Goal: Answer question/provide support: Share knowledge or assist other users

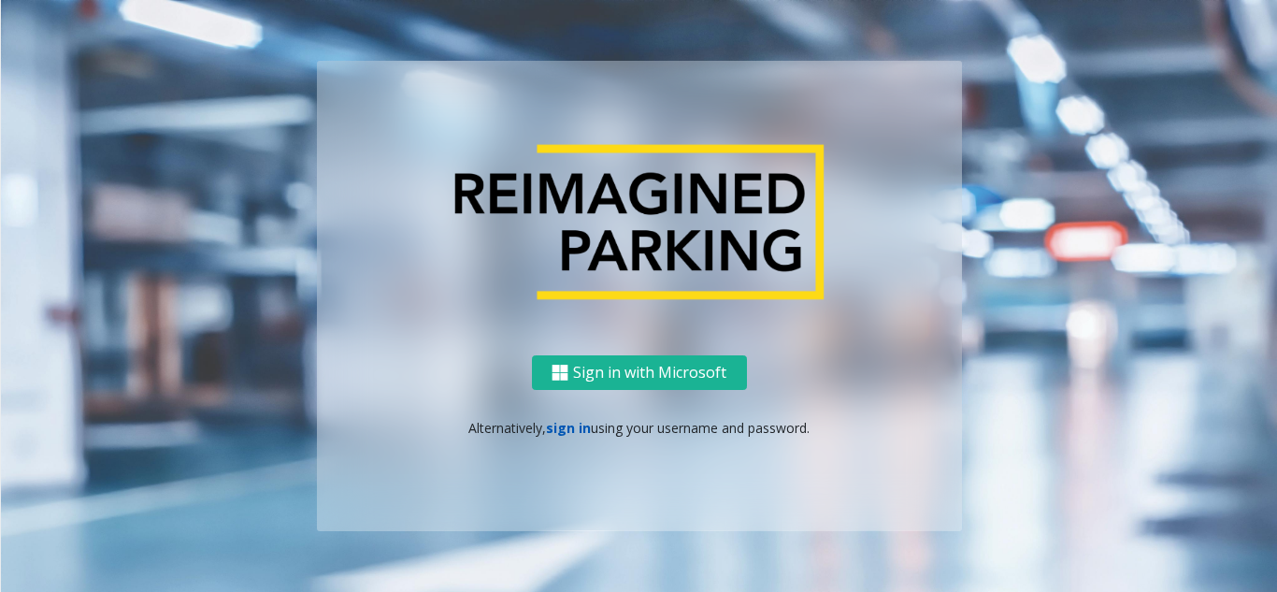
click at [571, 431] on link "sign in" at bounding box center [568, 428] width 45 height 18
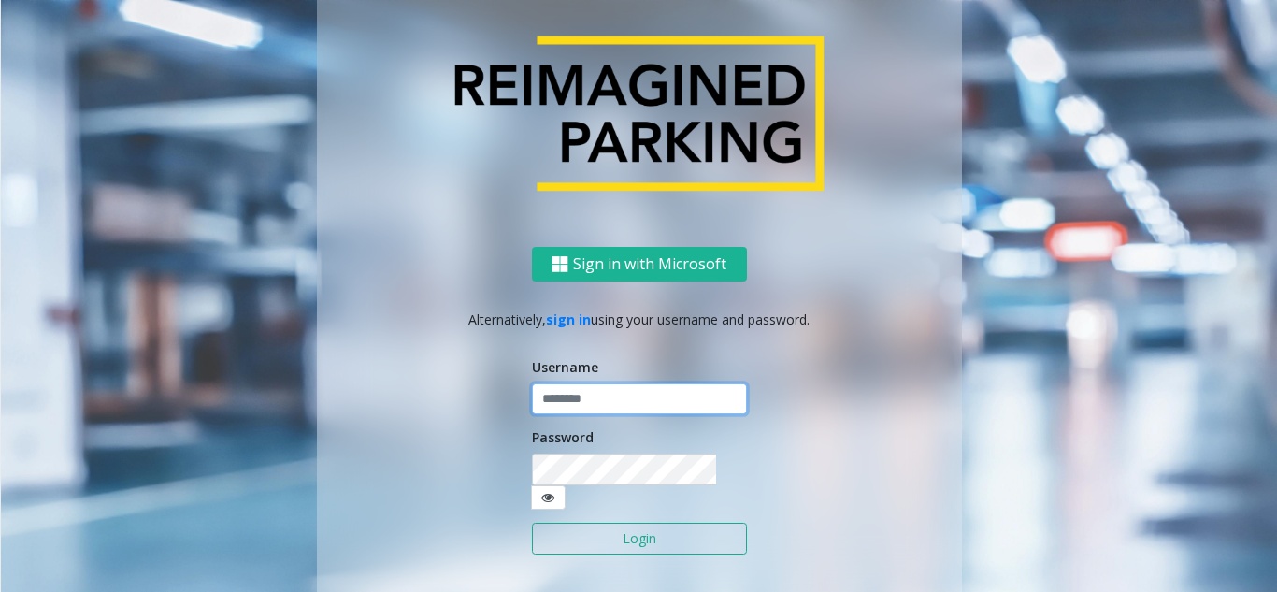
click at [570, 410] on input "text" at bounding box center [639, 399] width 215 height 32
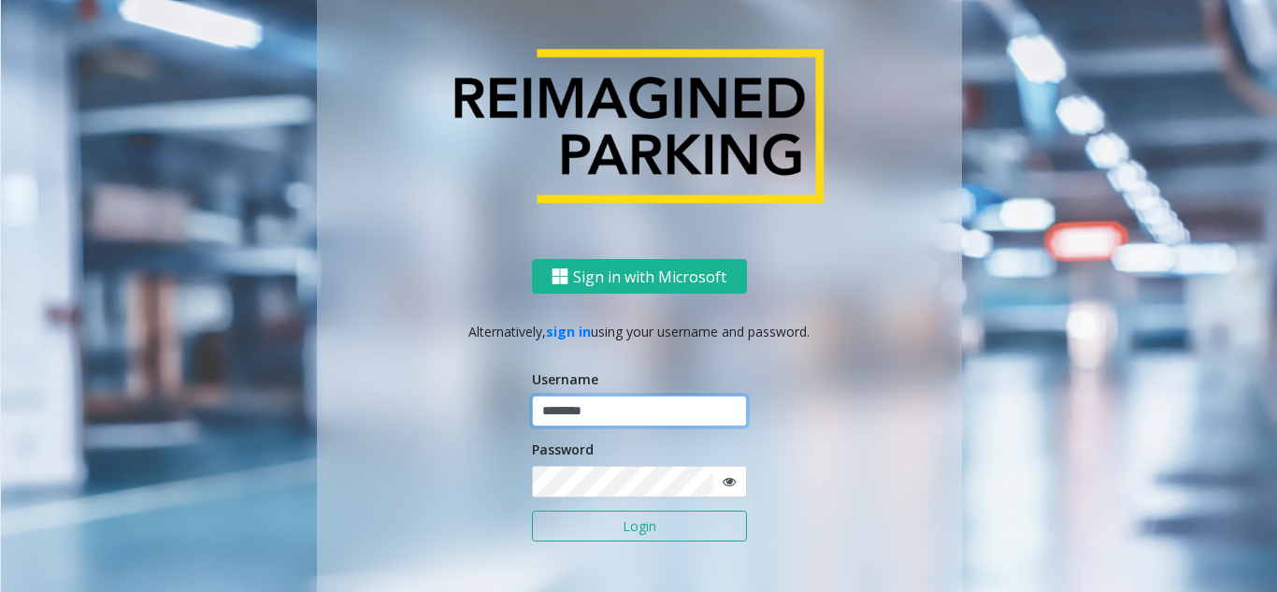
type input "********"
click at [644, 518] on button "Login" at bounding box center [639, 527] width 215 height 32
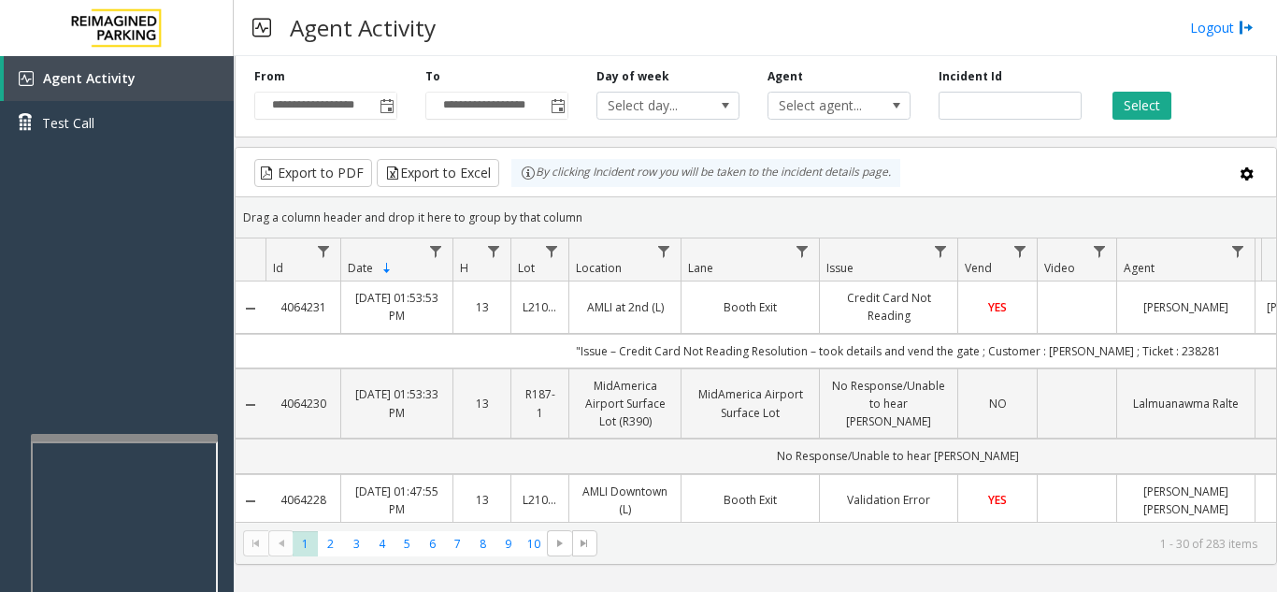
click at [121, 439] on div at bounding box center [124, 437] width 187 height 7
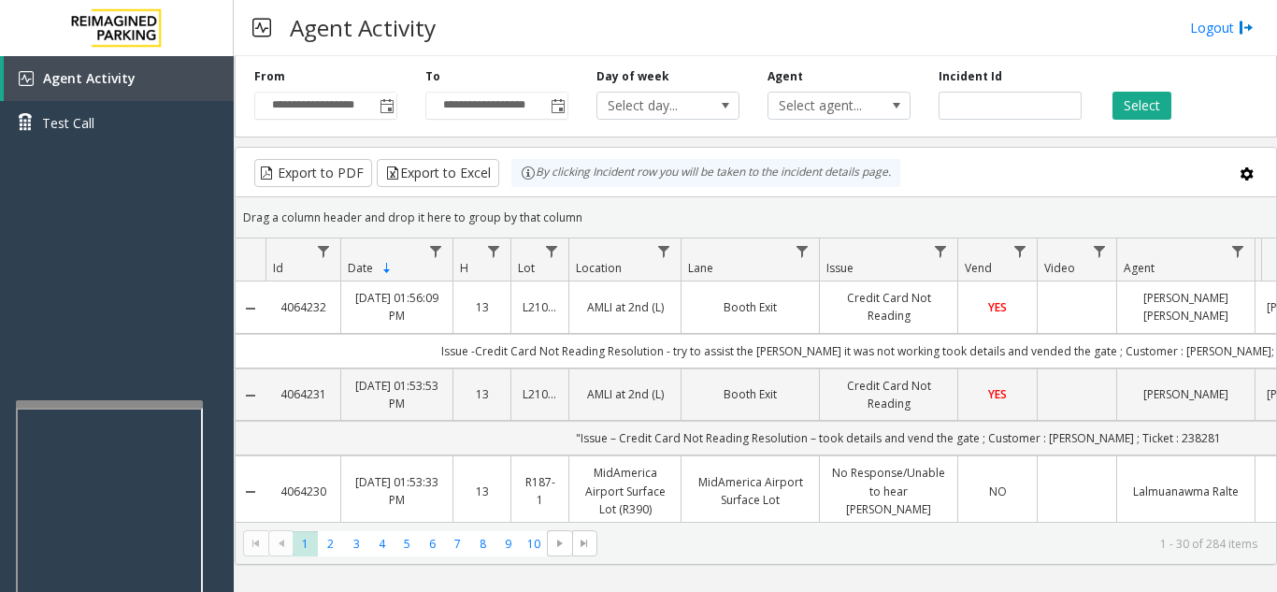
click at [108, 404] on div at bounding box center [109, 403] width 187 height 7
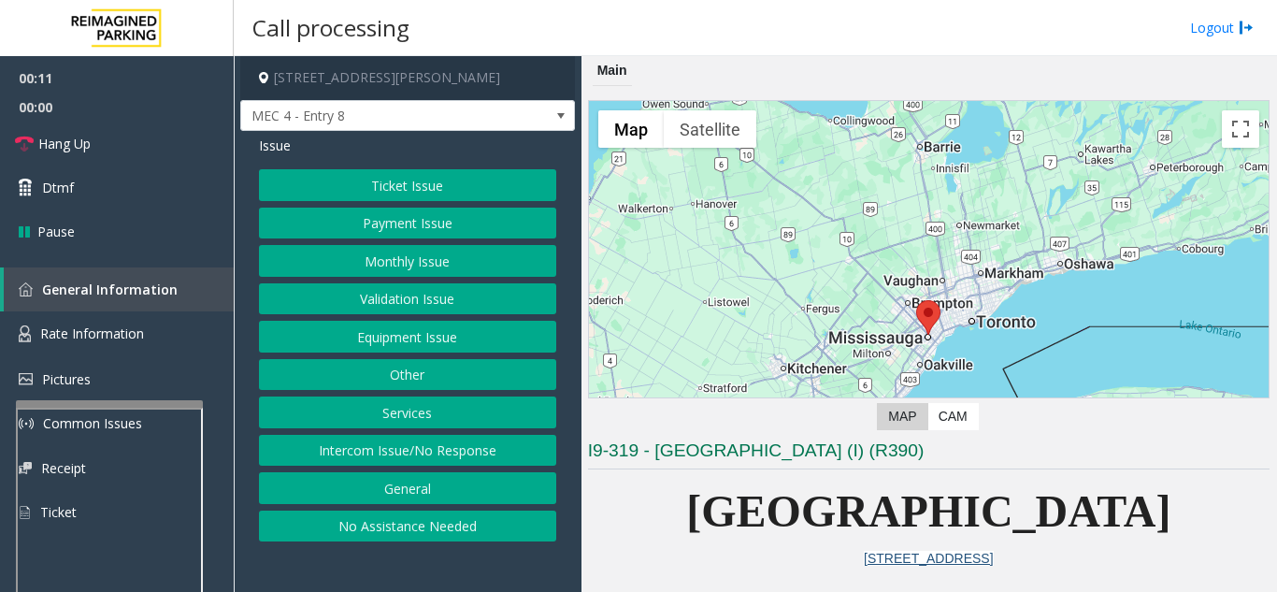
click at [483, 451] on button "Intercom Issue/No Response" at bounding box center [407, 451] width 297 height 32
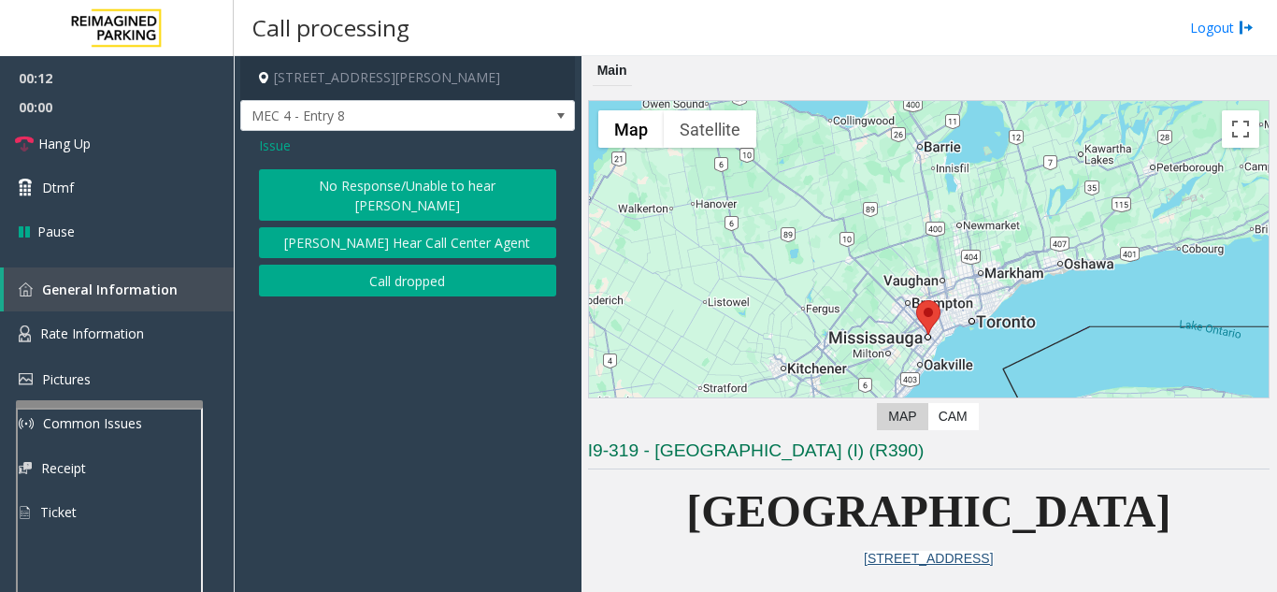
click at [418, 185] on button "No Response/Unable to hear [PERSON_NAME]" at bounding box center [407, 194] width 297 height 51
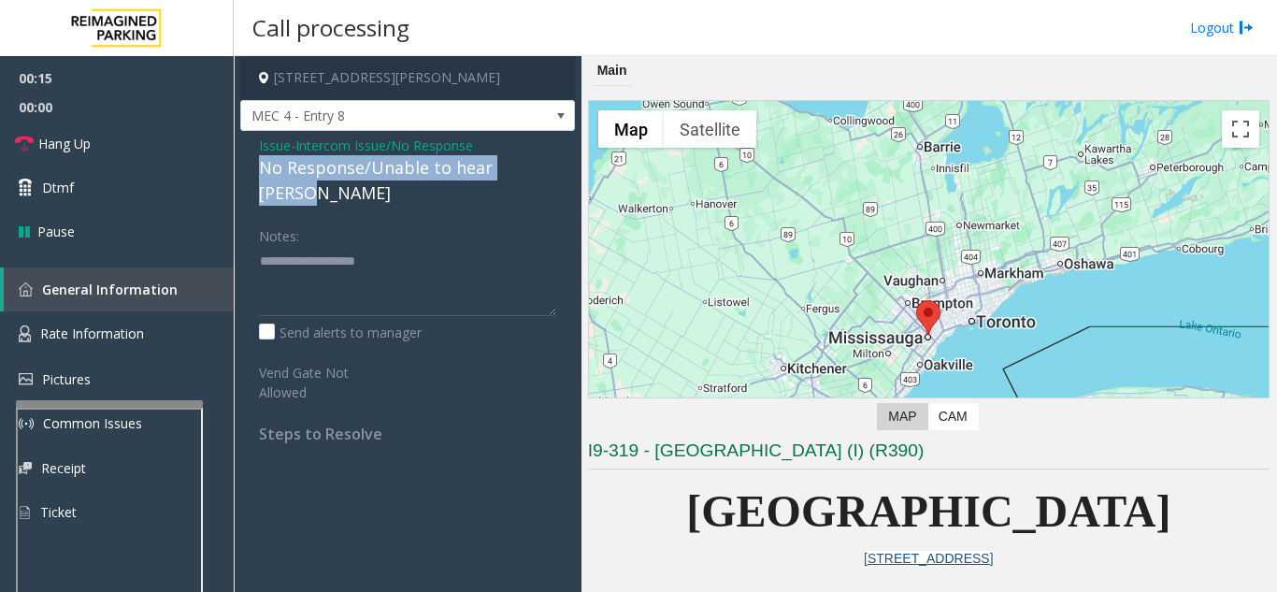
drag, startPoint x: 250, startPoint y: 169, endPoint x: 551, endPoint y: 173, distance: 301.1
click at [551, 173] on div "Issue - Intercom Issue/No Response No Response/Unable to hear [PERSON_NAME] Not…" at bounding box center [407, 296] width 335 height 331
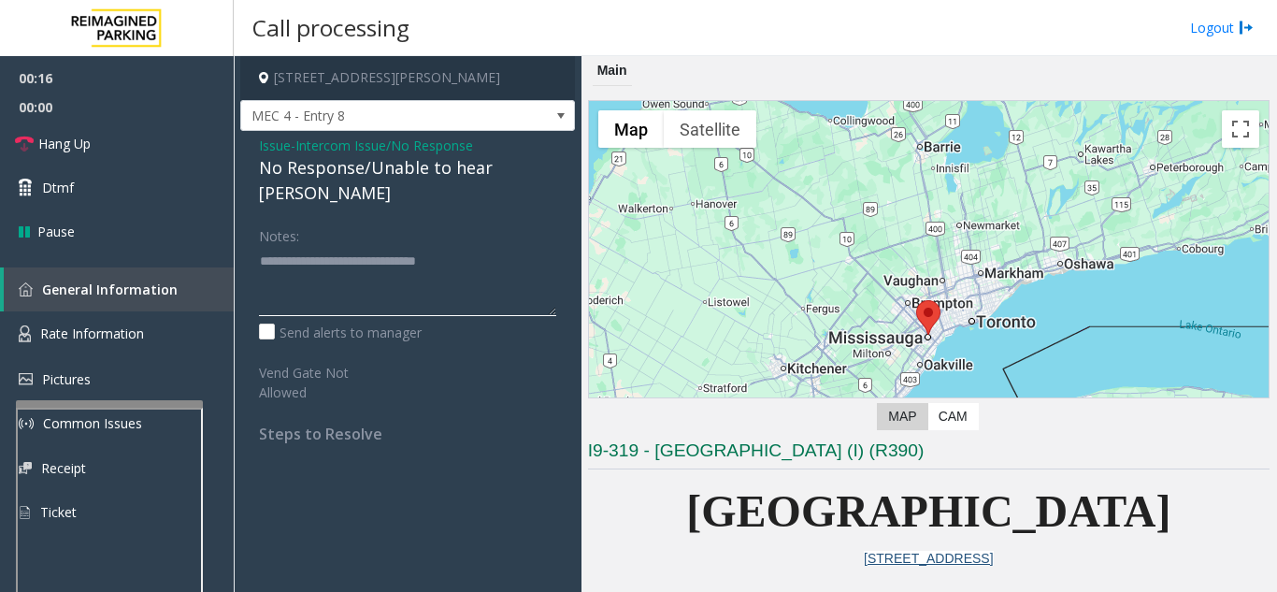
click at [525, 246] on textarea at bounding box center [407, 281] width 297 height 70
type textarea "**********"
click at [161, 135] on link "Hang Up" at bounding box center [117, 144] width 234 height 44
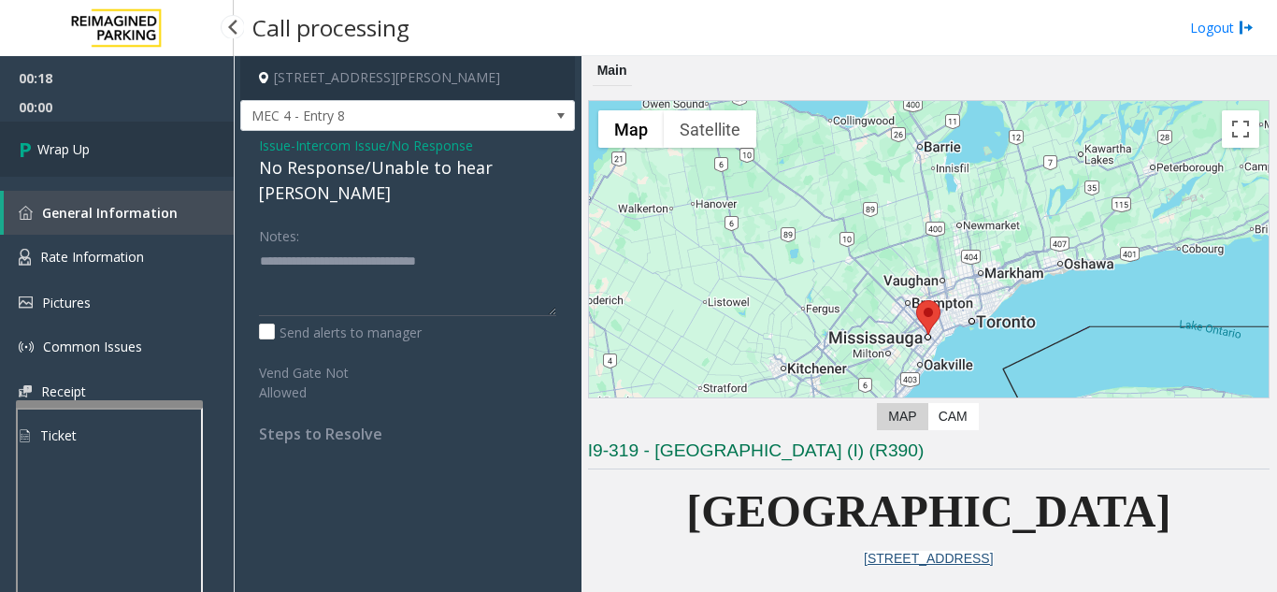
click at [89, 155] on span "Wrap Up" at bounding box center [63, 149] width 52 height 20
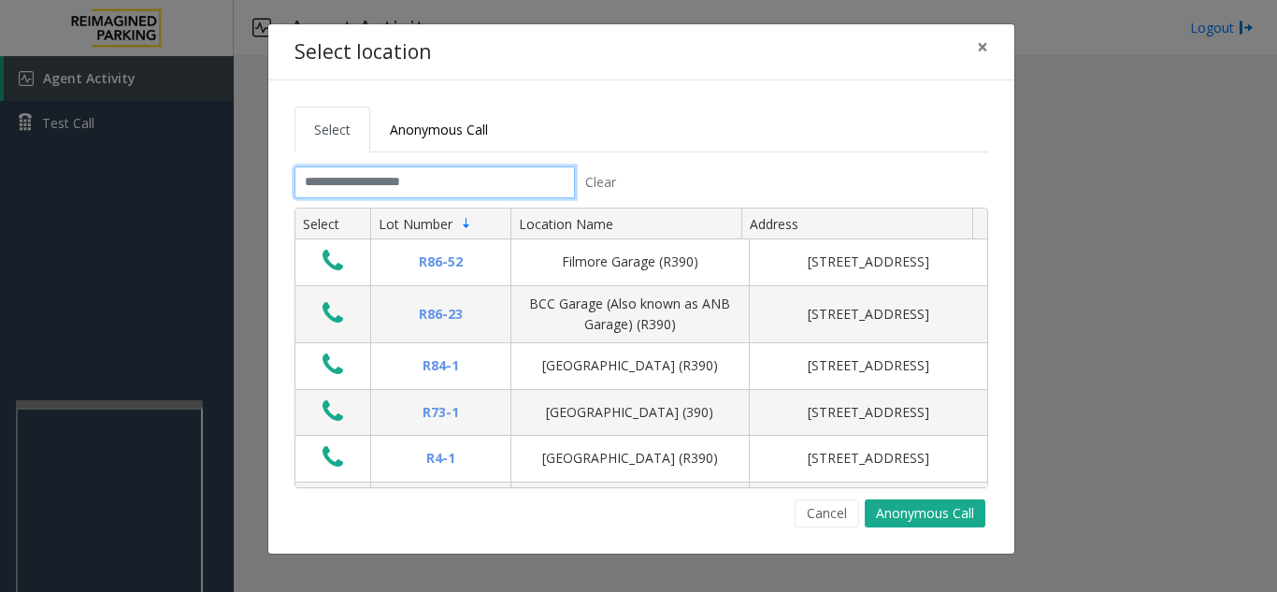
click at [453, 180] on input "text" at bounding box center [435, 182] width 281 height 32
drag, startPoint x: 990, startPoint y: 45, endPoint x: 981, endPoint y: 49, distance: 10.1
click at [986, 47] on button "×" at bounding box center [982, 47] width 37 height 46
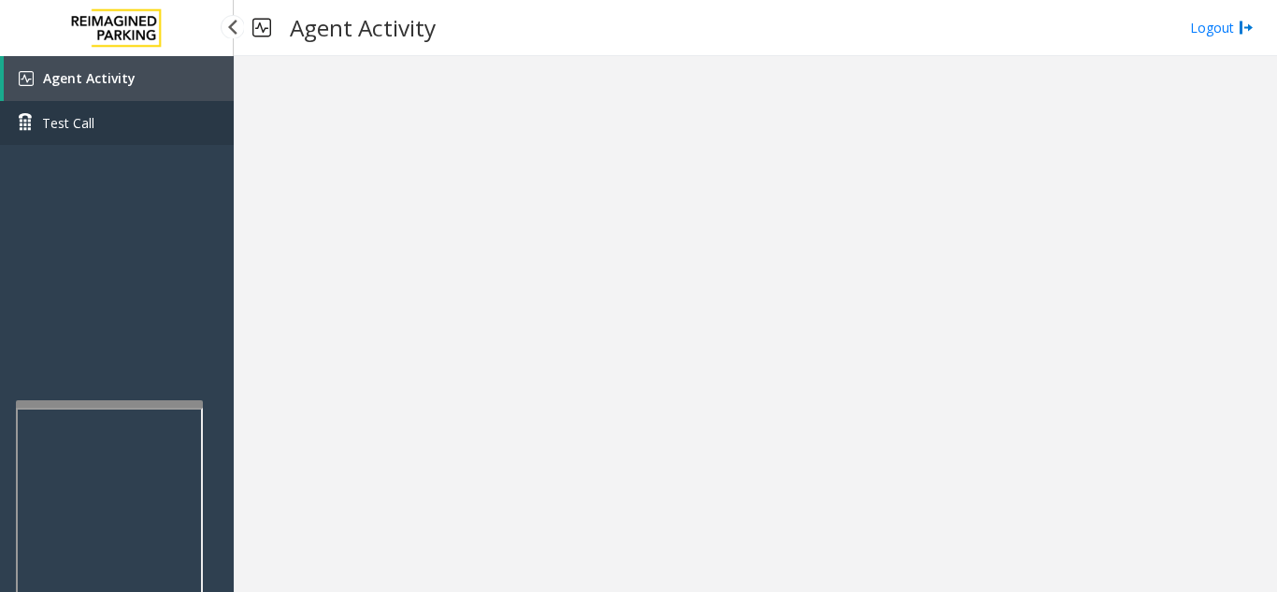
click at [122, 105] on link "Test Call" at bounding box center [117, 123] width 234 height 44
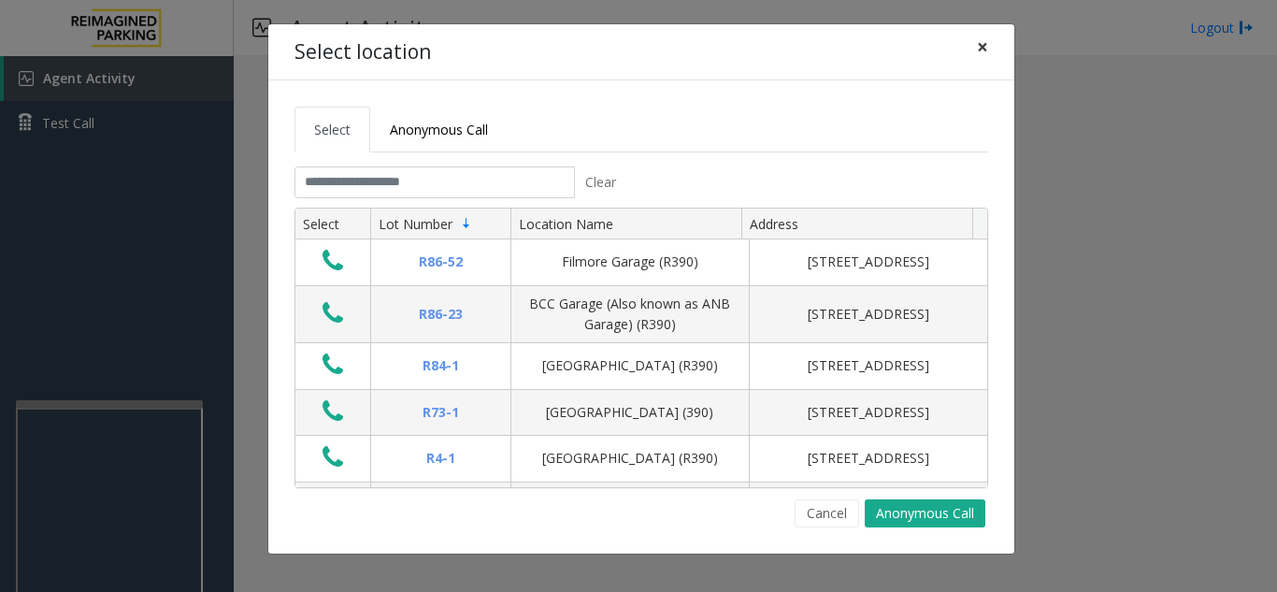
click at [980, 54] on span "×" at bounding box center [982, 47] width 11 height 26
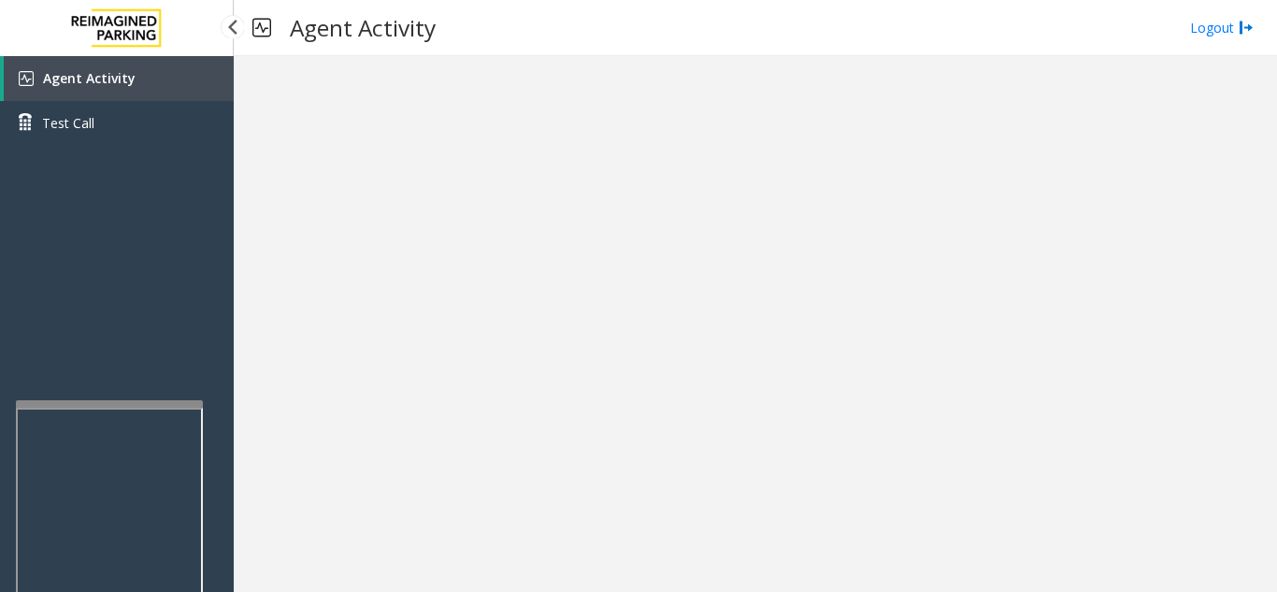
click at [129, 94] on link "Agent Activity" at bounding box center [119, 78] width 230 height 45
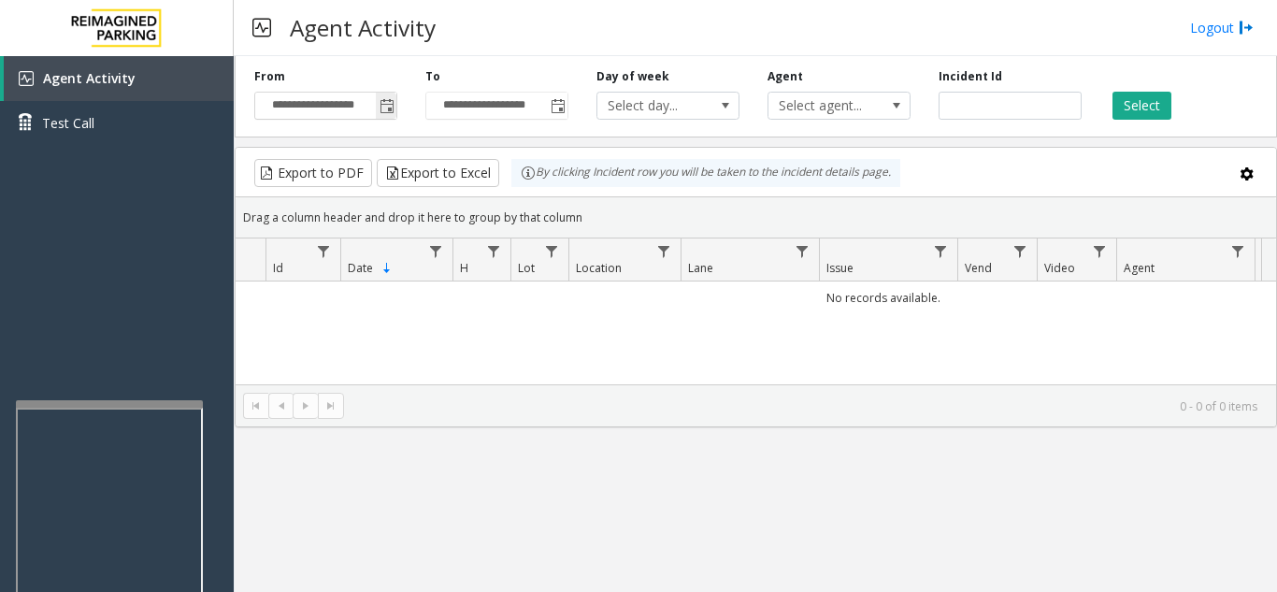
click at [386, 116] on span "Toggle popup" at bounding box center [386, 106] width 21 height 30
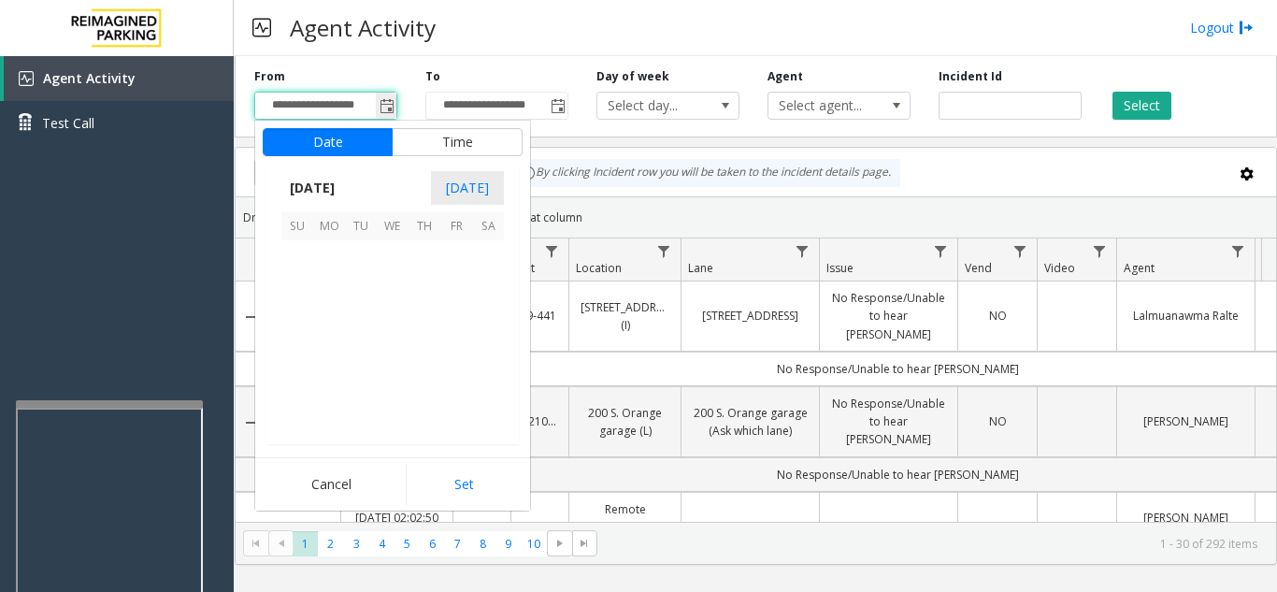
scroll to position [335357, 0]
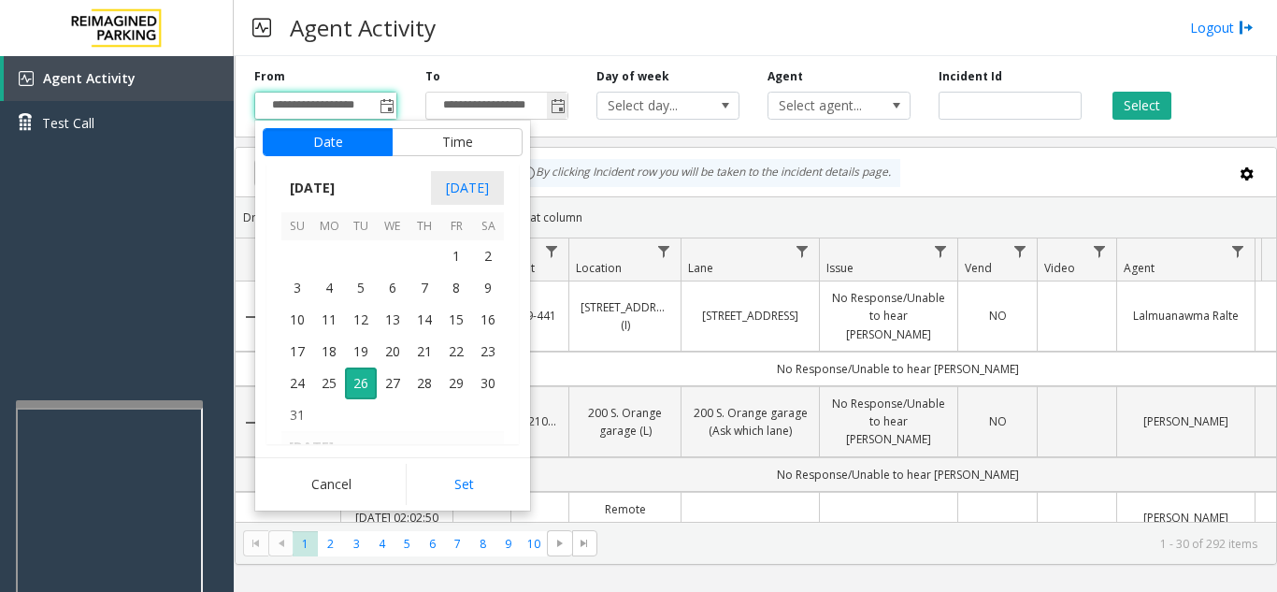
click at [554, 112] on span "Toggle popup" at bounding box center [558, 106] width 15 height 15
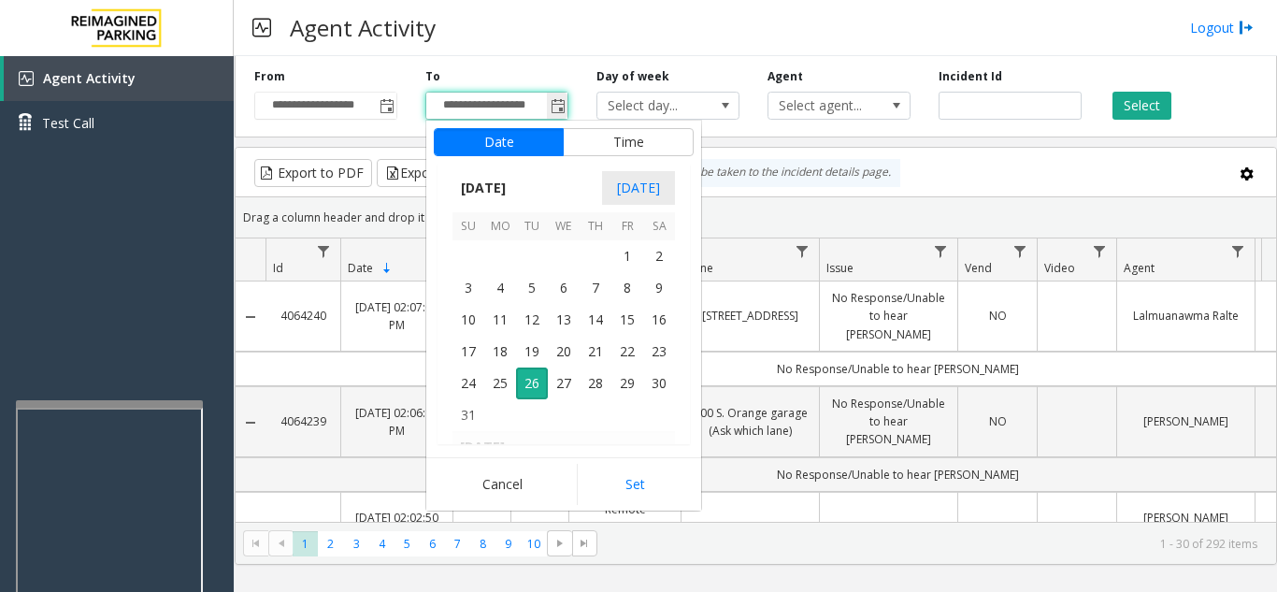
scroll to position [28, 0]
click at [573, 386] on span "27" at bounding box center [564, 383] width 32 height 32
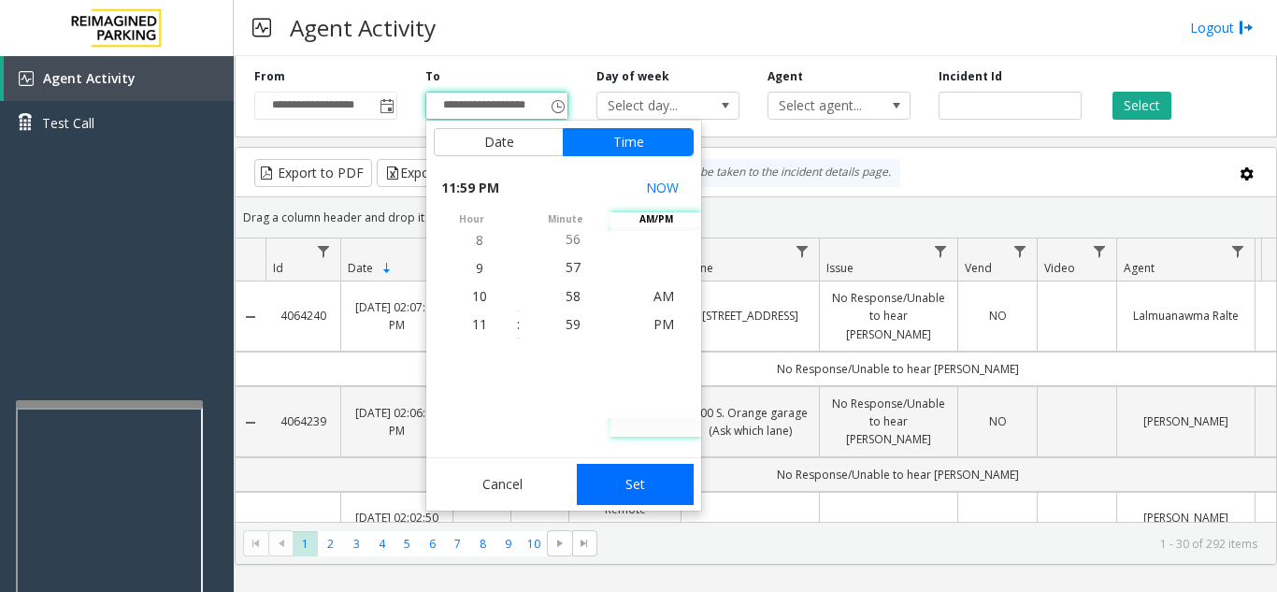
click at [645, 471] on button "Set" at bounding box center [636, 484] width 118 height 41
type input "**********"
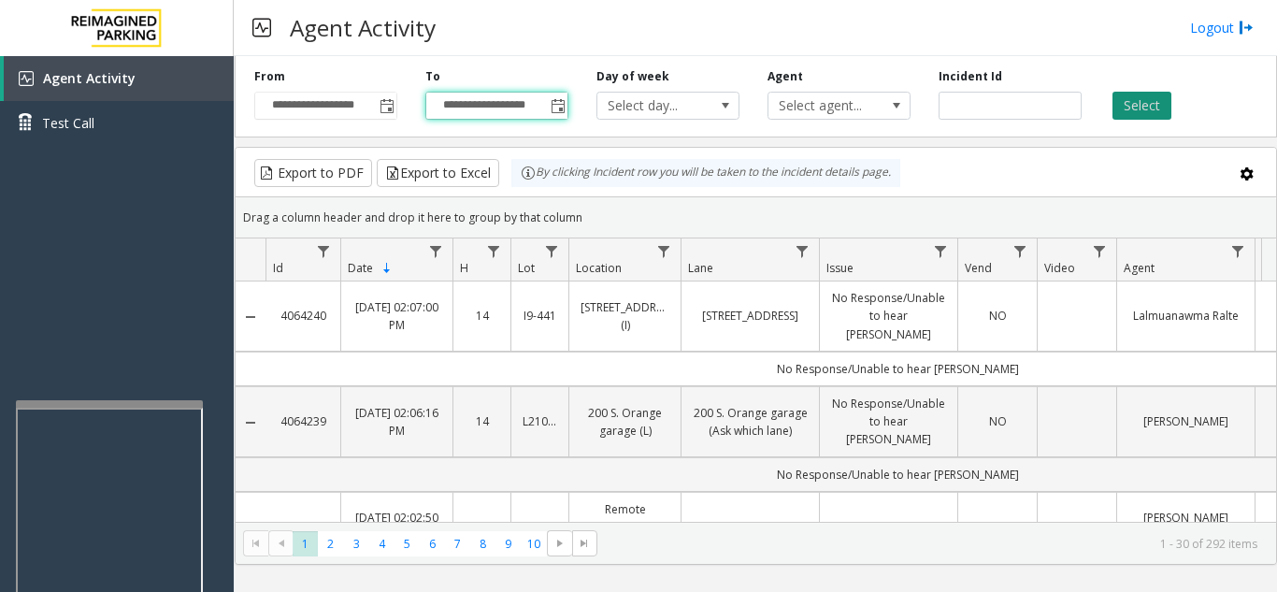
click at [1153, 107] on button "Select" at bounding box center [1142, 106] width 59 height 28
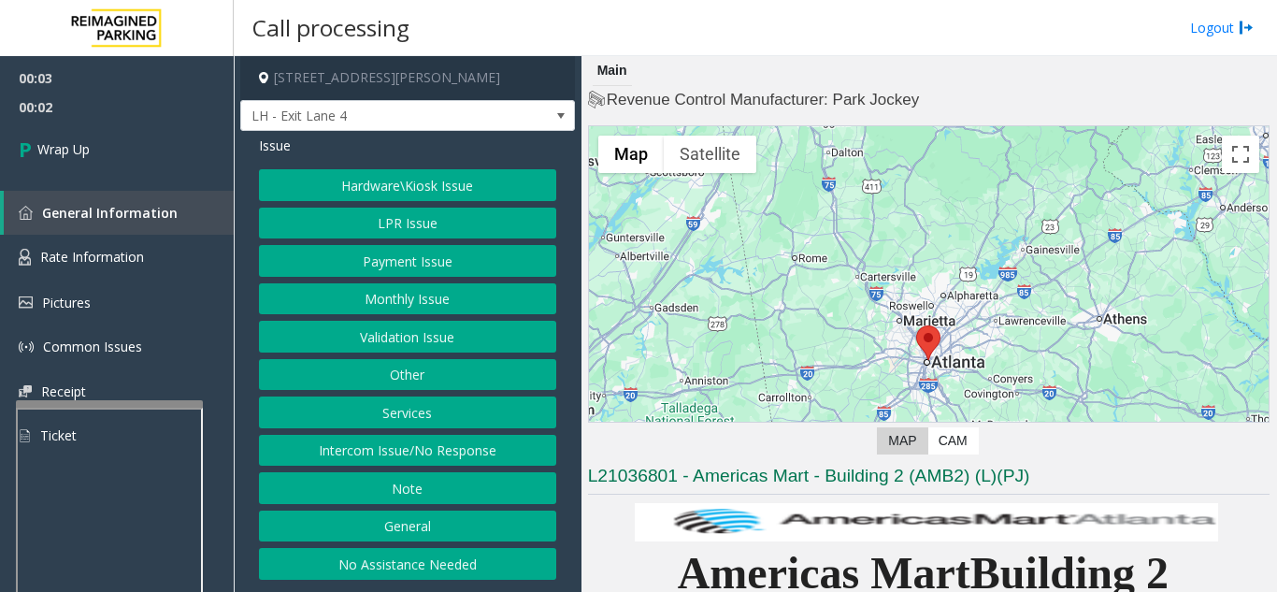
click at [471, 440] on button "Intercom Issue/No Response" at bounding box center [407, 451] width 297 height 32
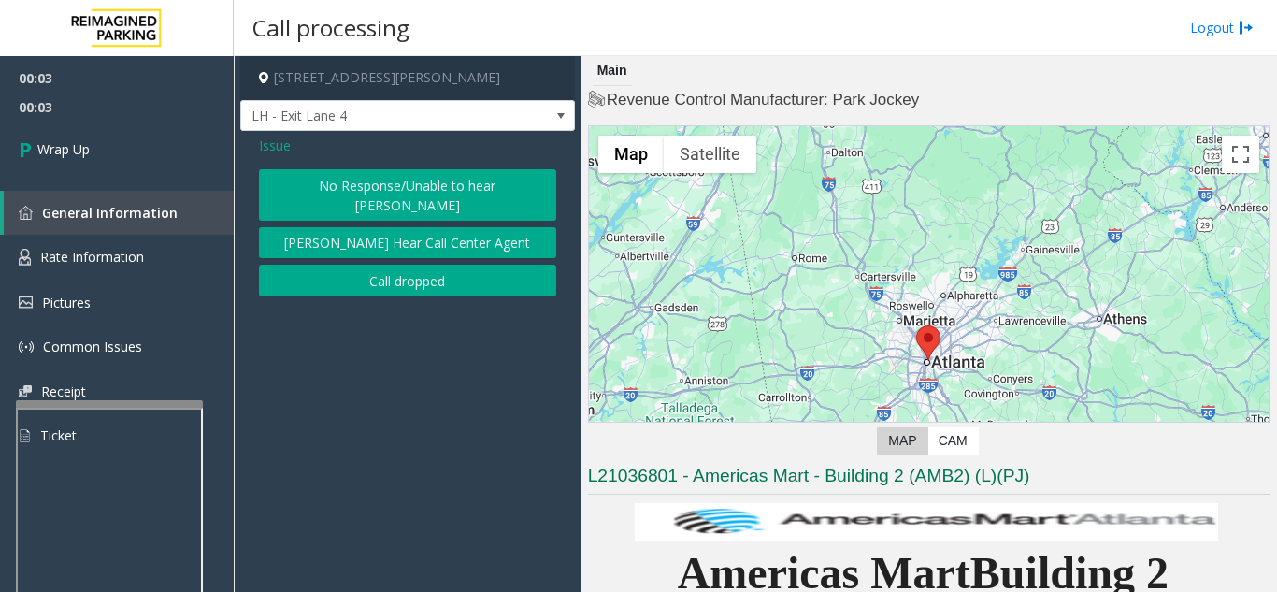
click at [450, 265] on button "Call dropped" at bounding box center [407, 281] width 297 height 32
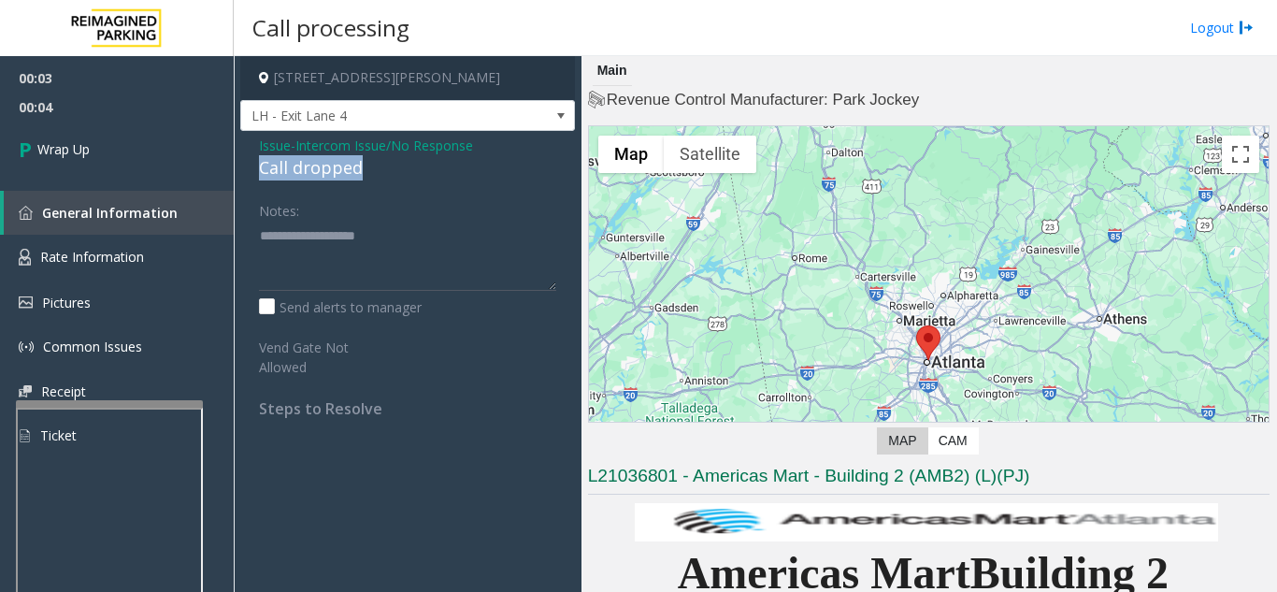
drag, startPoint x: 393, startPoint y: 173, endPoint x: 331, endPoint y: 170, distance: 61.8
click at [273, 170] on div "Call dropped" at bounding box center [407, 167] width 297 height 25
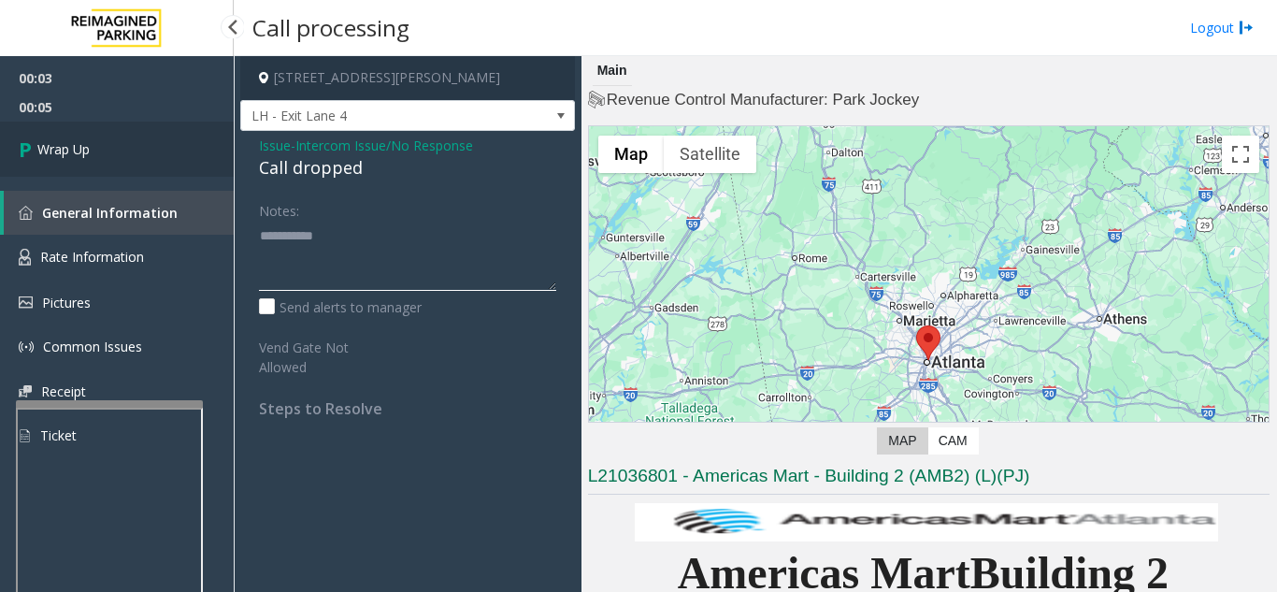
type textarea "**********"
drag, startPoint x: 133, startPoint y: 156, endPoint x: 148, endPoint y: 165, distance: 17.2
click at [136, 157] on link "Wrap Up" at bounding box center [117, 149] width 234 height 55
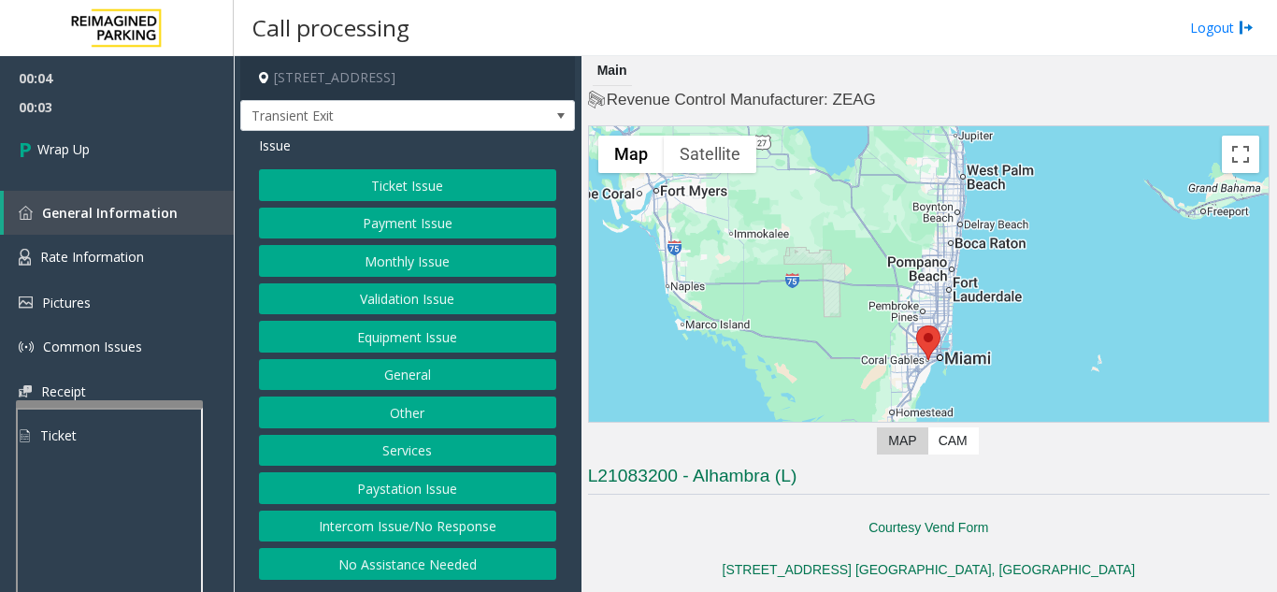
click at [401, 521] on button "Intercom Issue/No Response" at bounding box center [407, 527] width 297 height 32
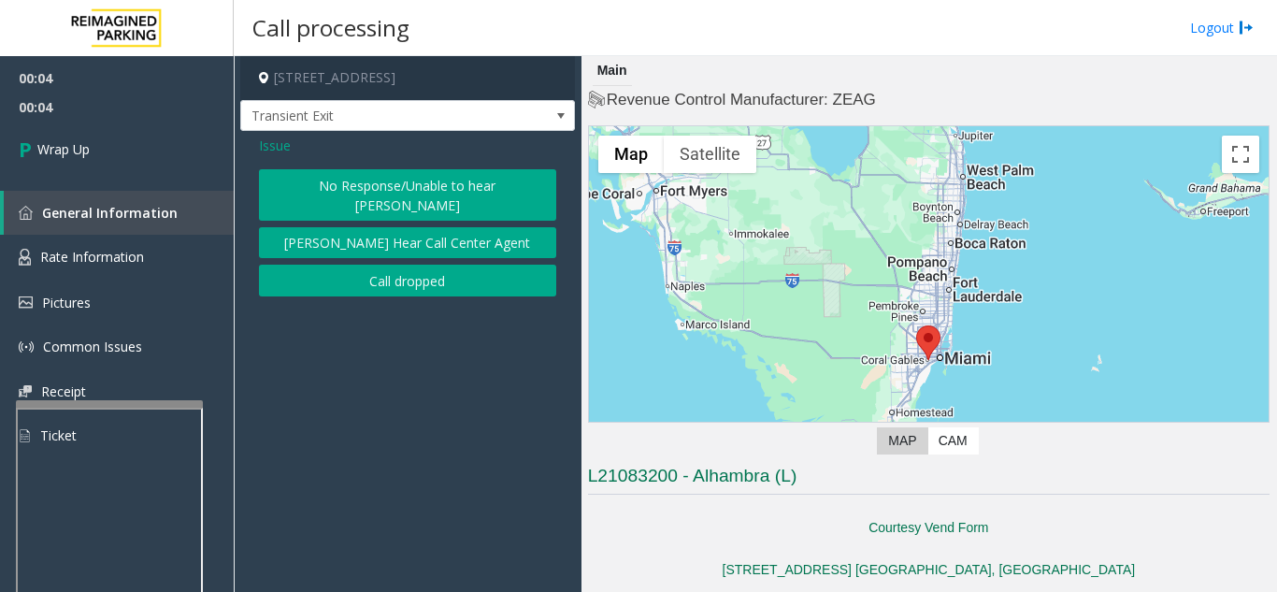
click at [378, 273] on button "Call dropped" at bounding box center [407, 281] width 297 height 32
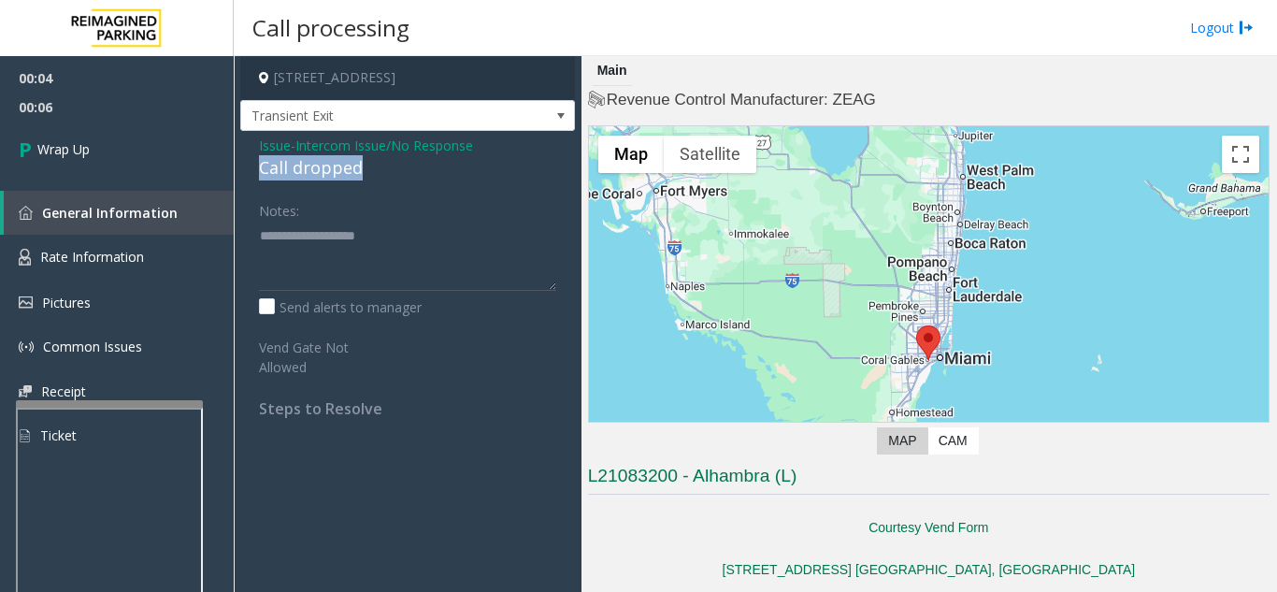
drag, startPoint x: 252, startPoint y: 166, endPoint x: 373, endPoint y: 168, distance: 120.6
click at [373, 168] on div "Issue - Intercom Issue/No Response Call dropped Notes: Send alerts to manager V…" at bounding box center [407, 284] width 335 height 306
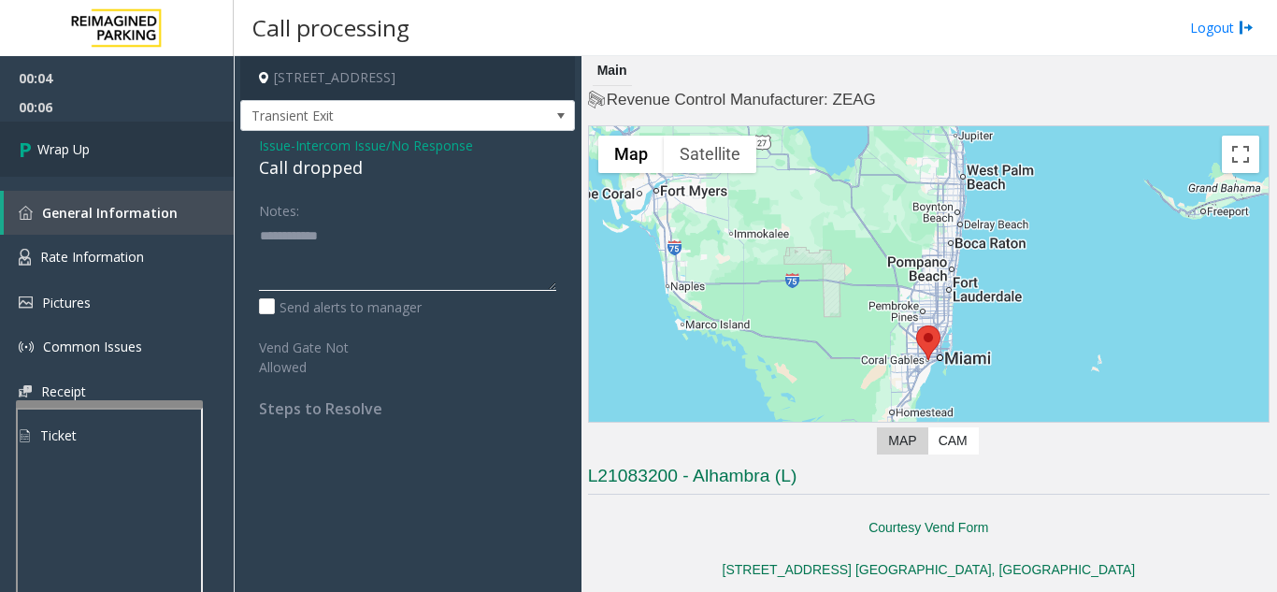
type textarea "**********"
click at [39, 160] on link "Wrap Up" at bounding box center [117, 149] width 234 height 55
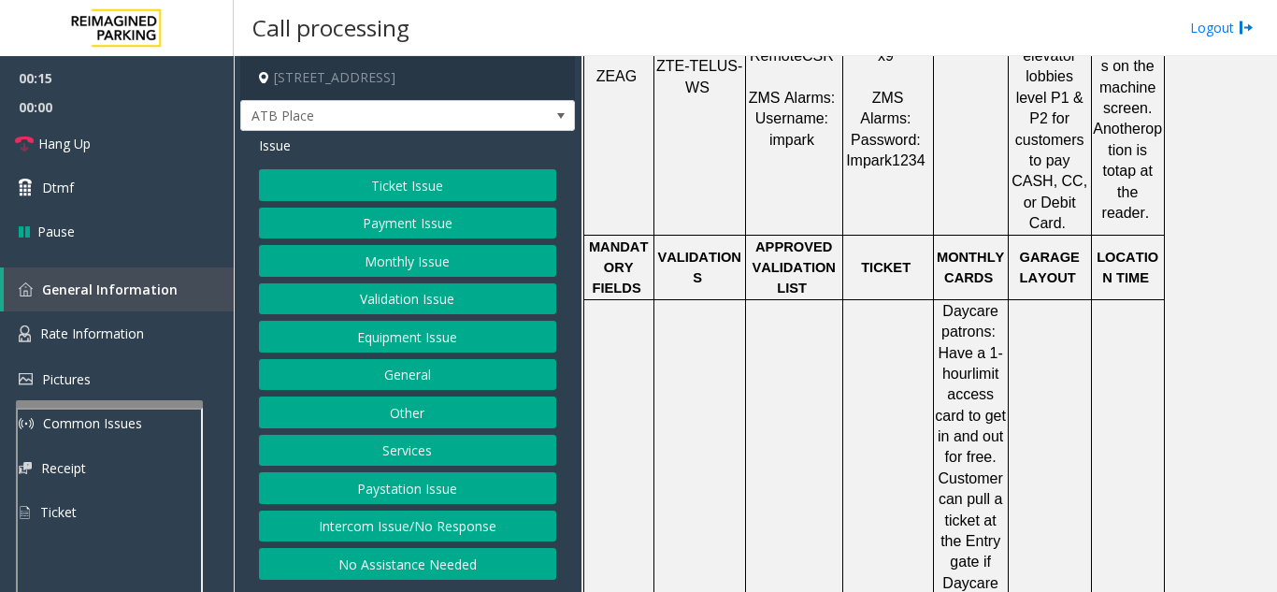
scroll to position [1216, 0]
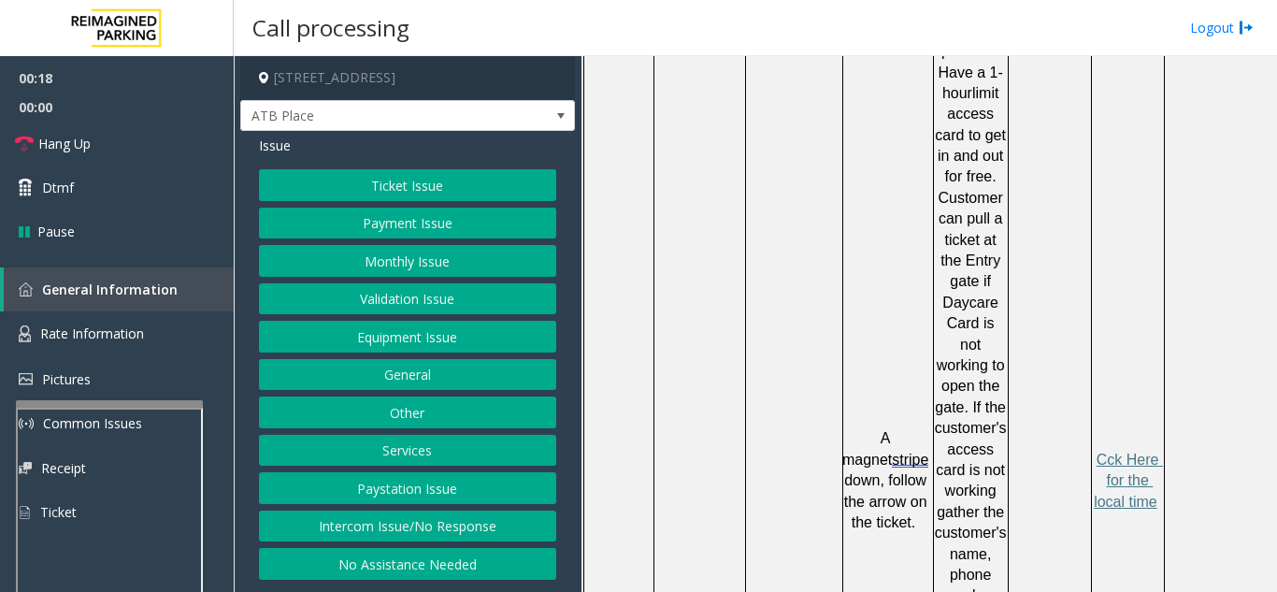
click at [465, 190] on button "Ticket Issue" at bounding box center [407, 185] width 297 height 32
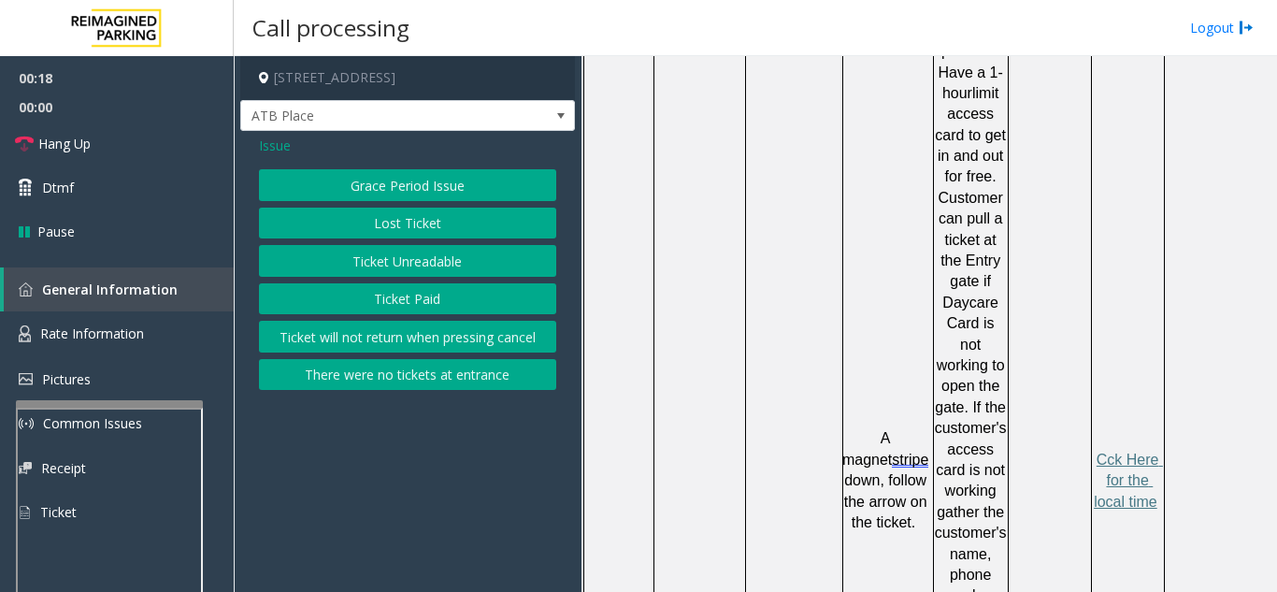
click at [460, 252] on button "Ticket Unreadable" at bounding box center [407, 261] width 297 height 32
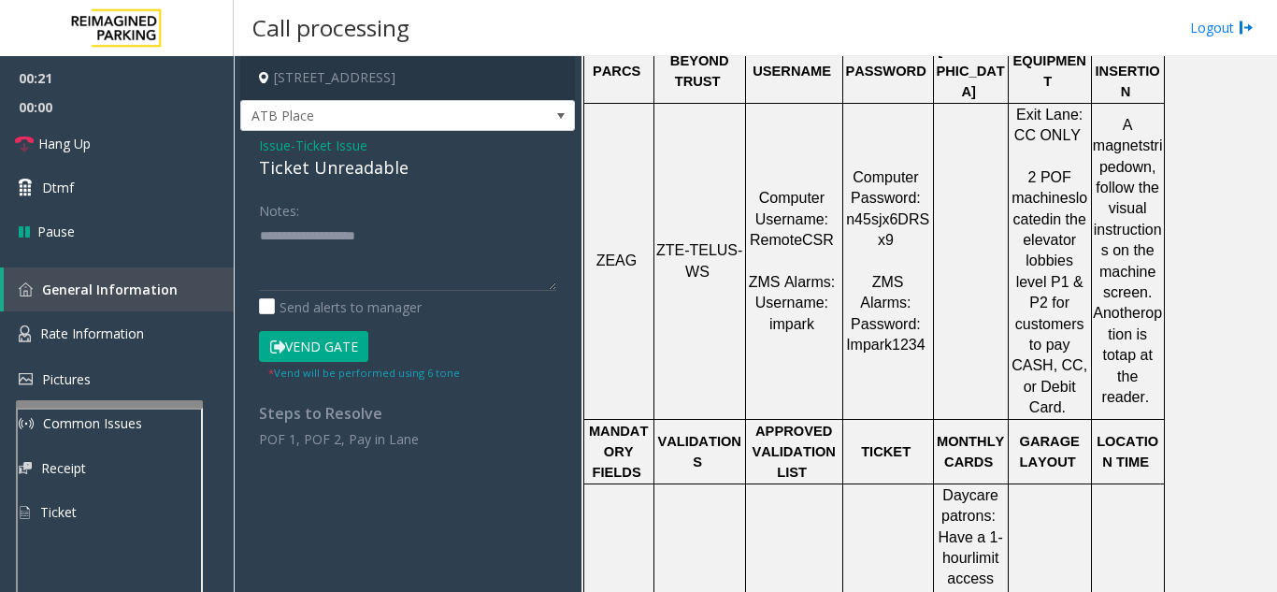
scroll to position [748, 0]
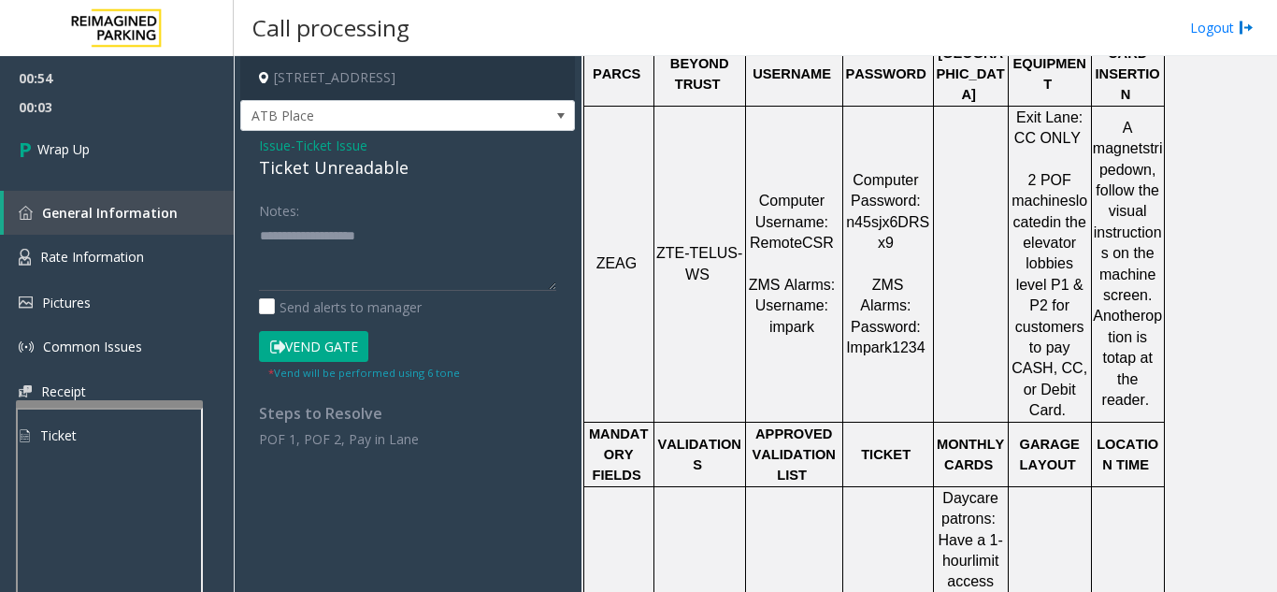
click at [274, 140] on span "Issue" at bounding box center [275, 146] width 32 height 20
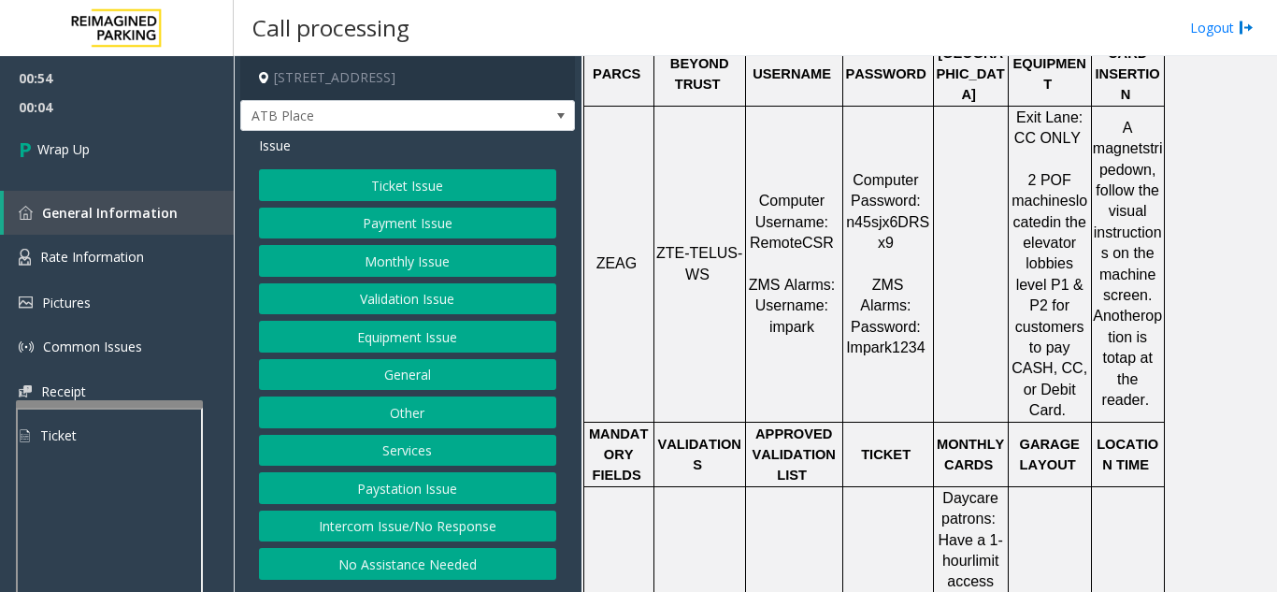
click at [461, 330] on button "Equipment Issue" at bounding box center [407, 337] width 297 height 32
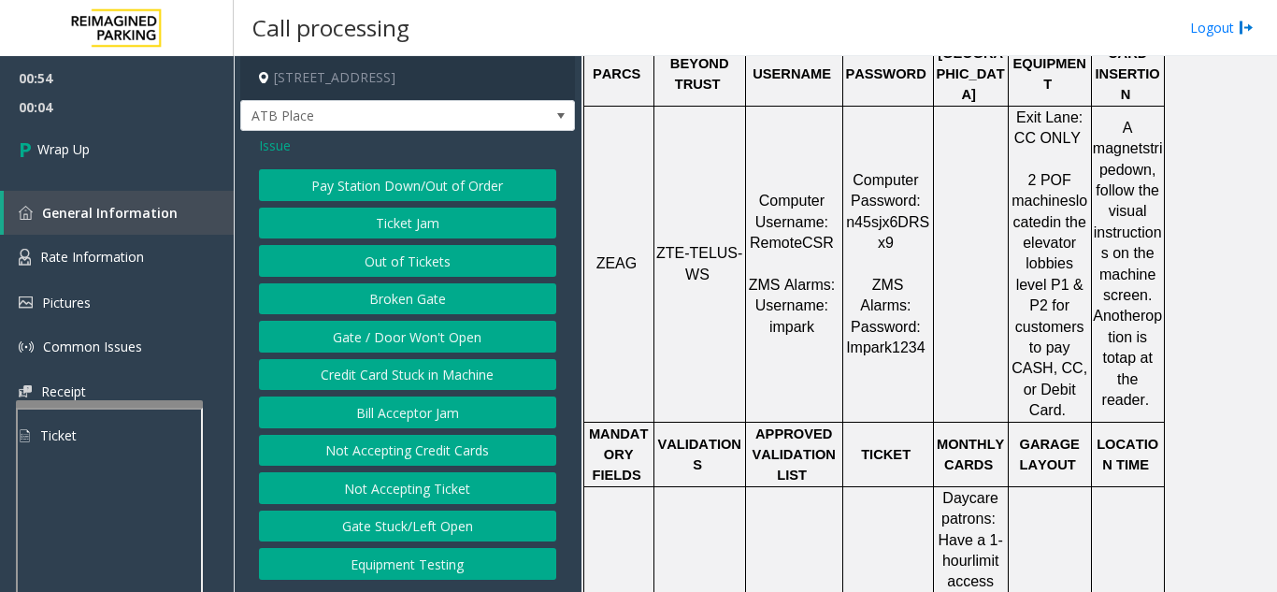
click at [461, 330] on button "Gate / Door Won't Open" at bounding box center [407, 337] width 297 height 32
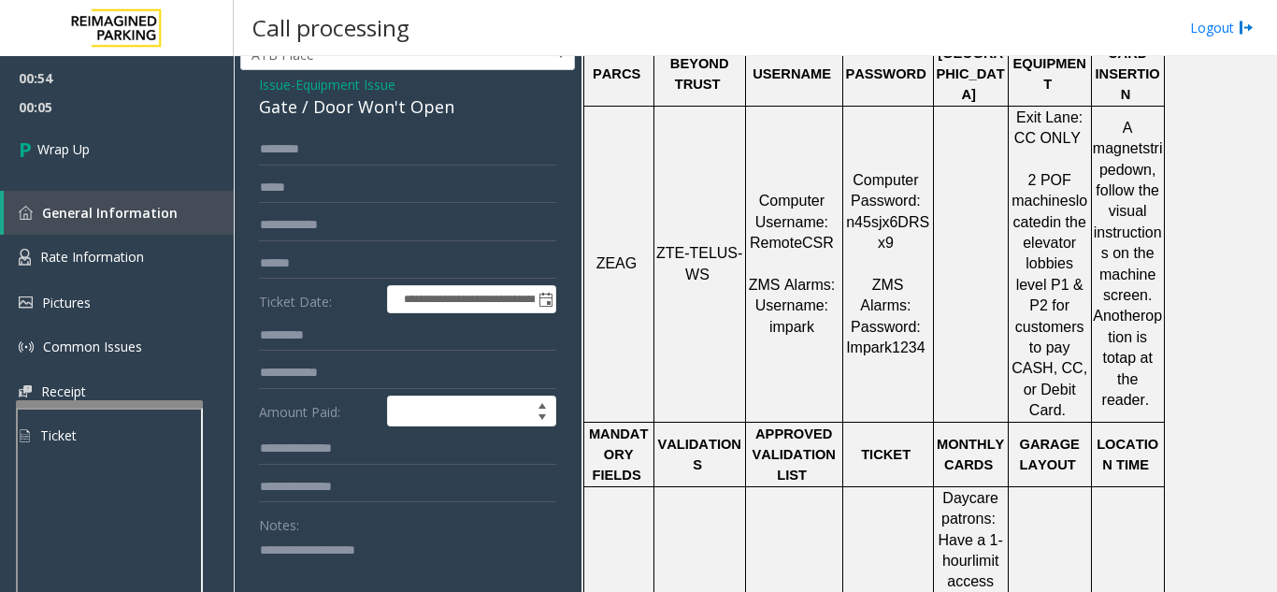
scroll to position [94, 0]
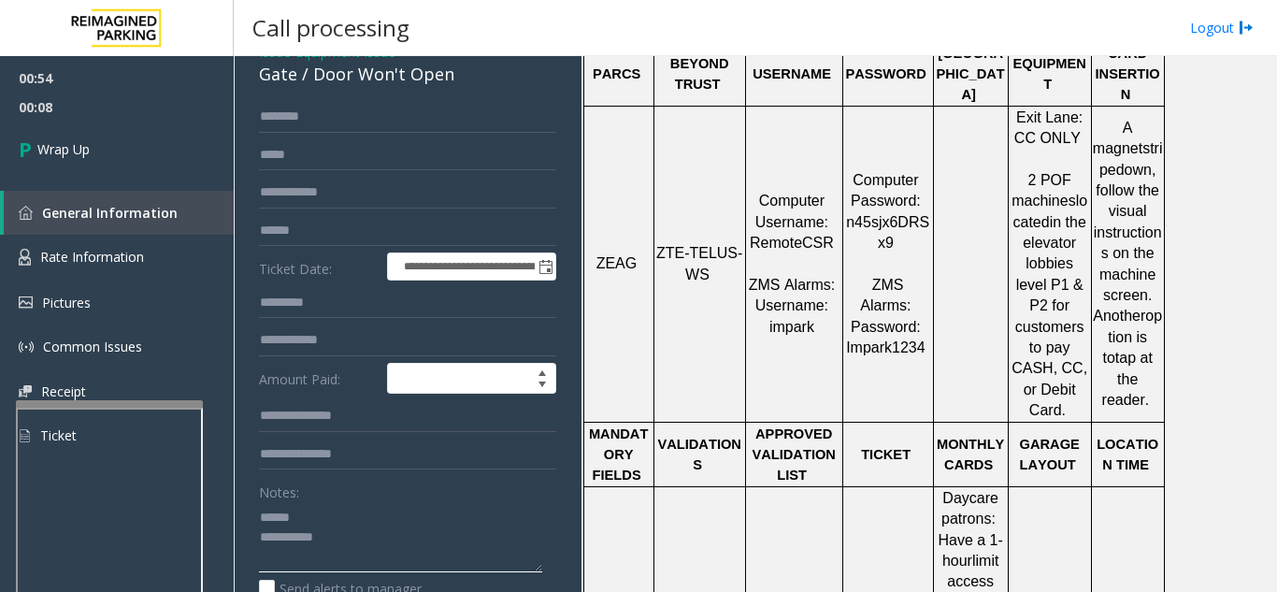
click at [324, 511] on textarea at bounding box center [400, 537] width 283 height 70
click at [326, 511] on textarea at bounding box center [400, 537] width 283 height 70
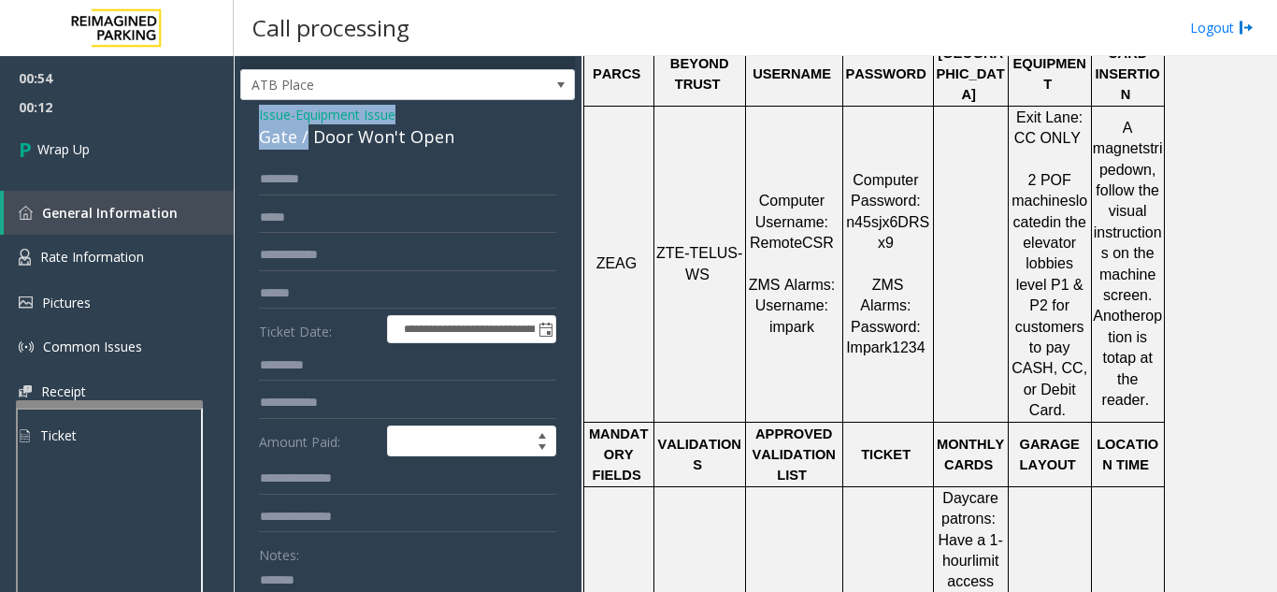
scroll to position [29, 0]
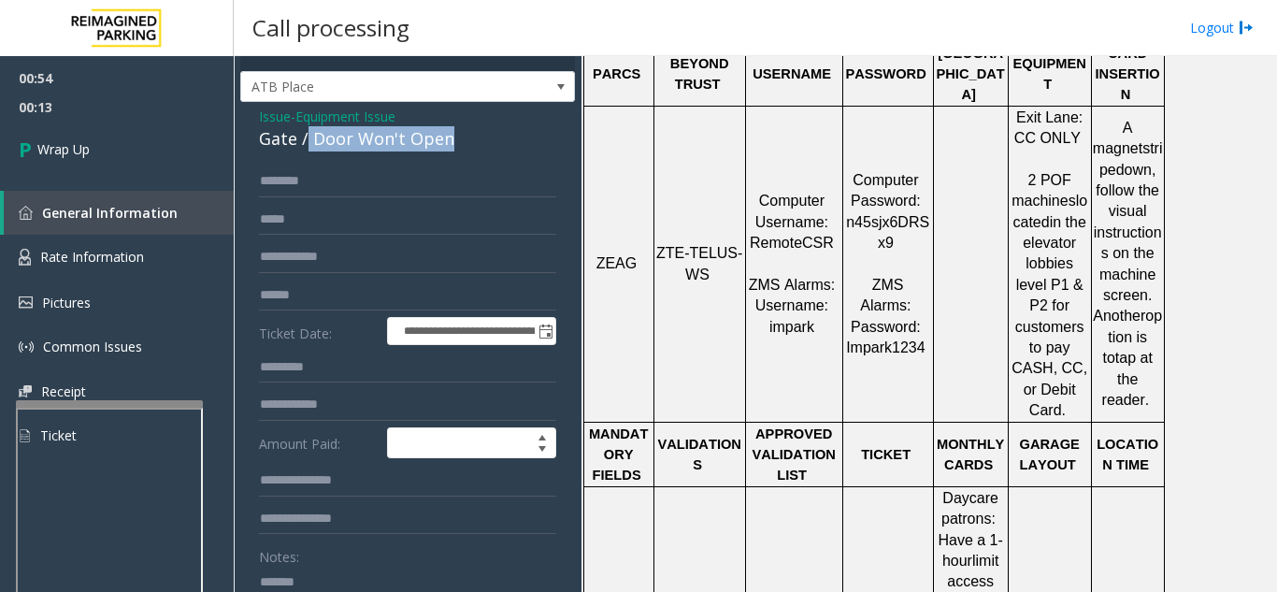
drag, startPoint x: 309, startPoint y: 79, endPoint x: 483, endPoint y: 144, distance: 186.7
click at [483, 144] on div "Gate / Door Won't Open" at bounding box center [407, 138] width 297 height 25
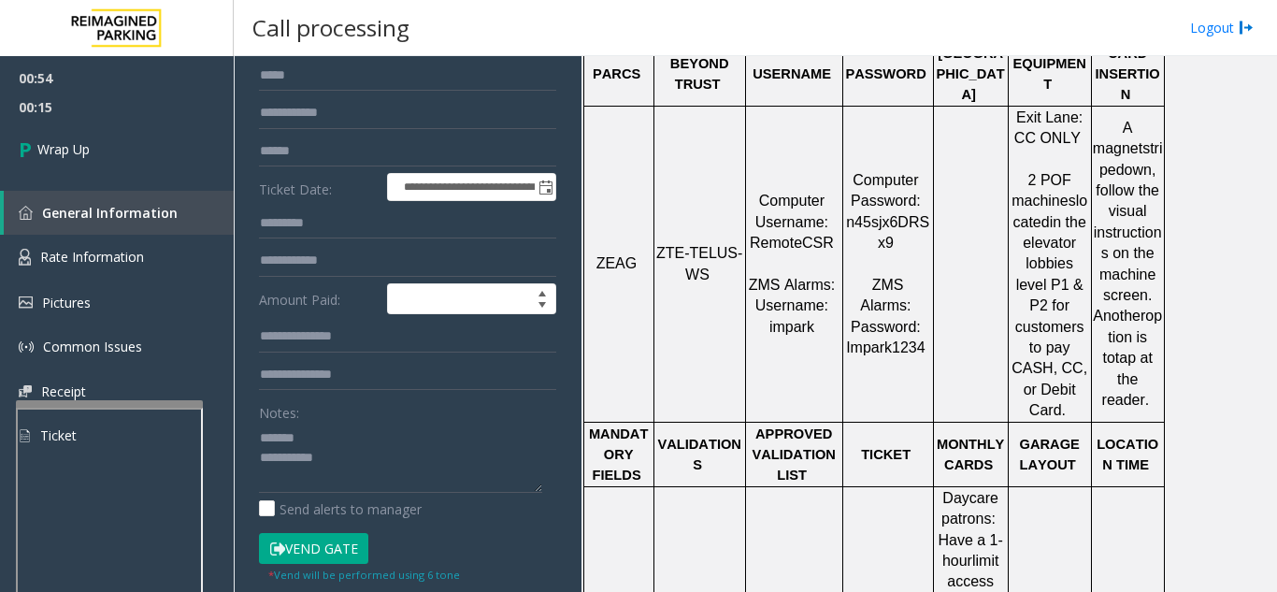
scroll to position [224, 0]
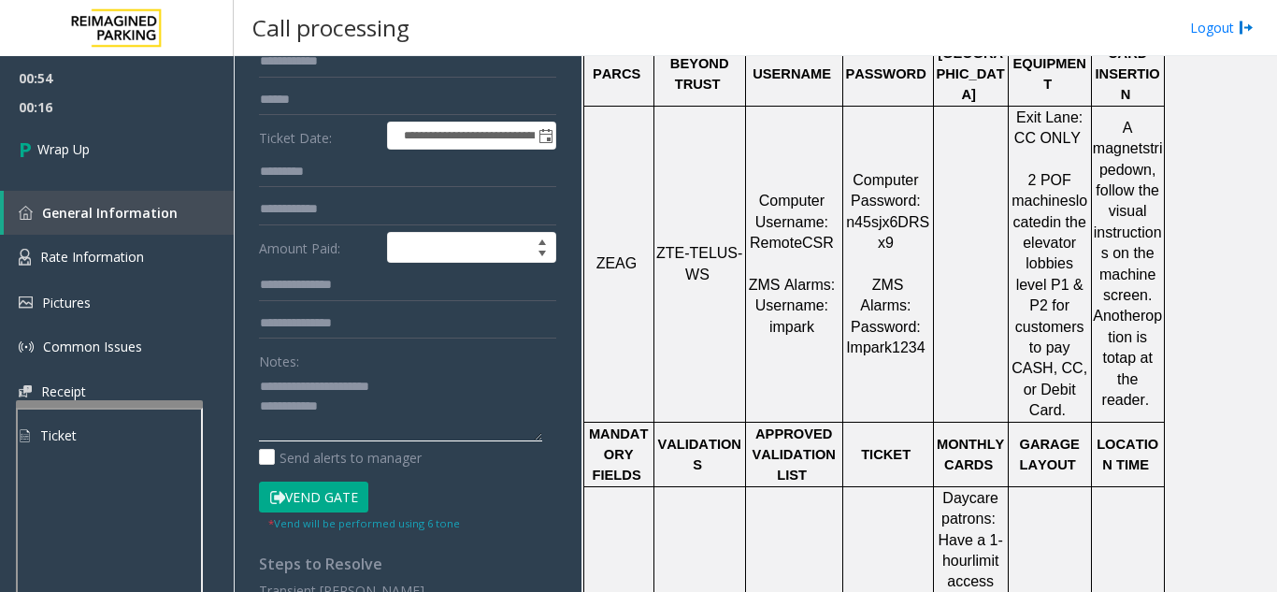
click at [402, 416] on textarea at bounding box center [400, 406] width 283 height 70
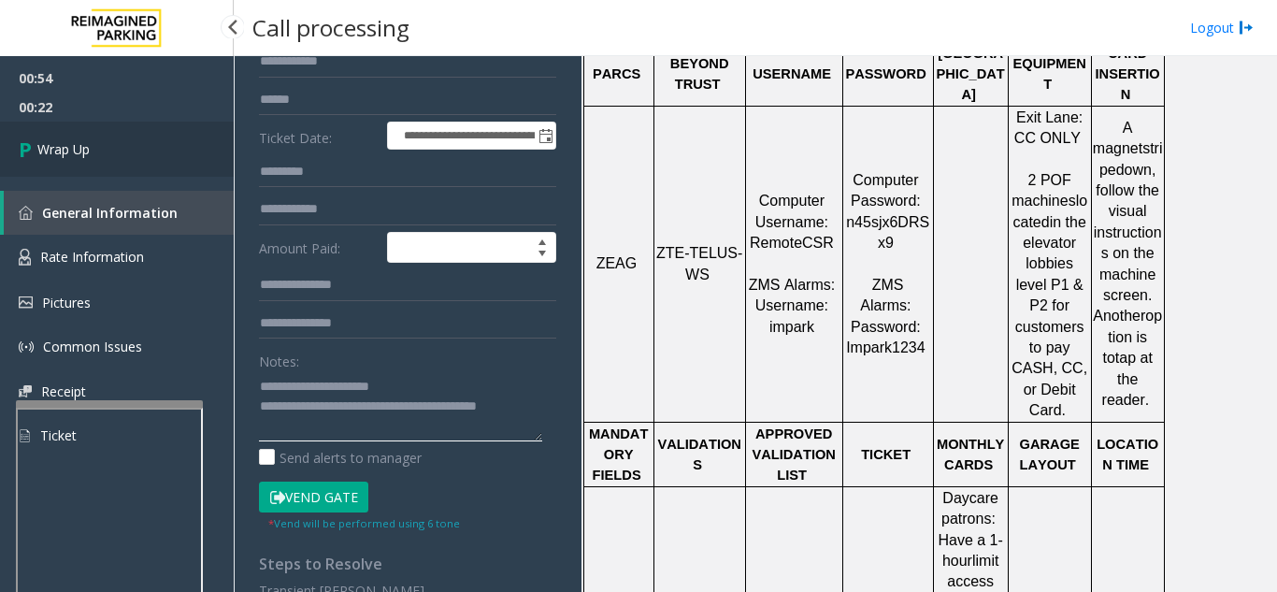
type textarea "**********"
click at [106, 158] on link "Wrap Up" at bounding box center [117, 149] width 234 height 55
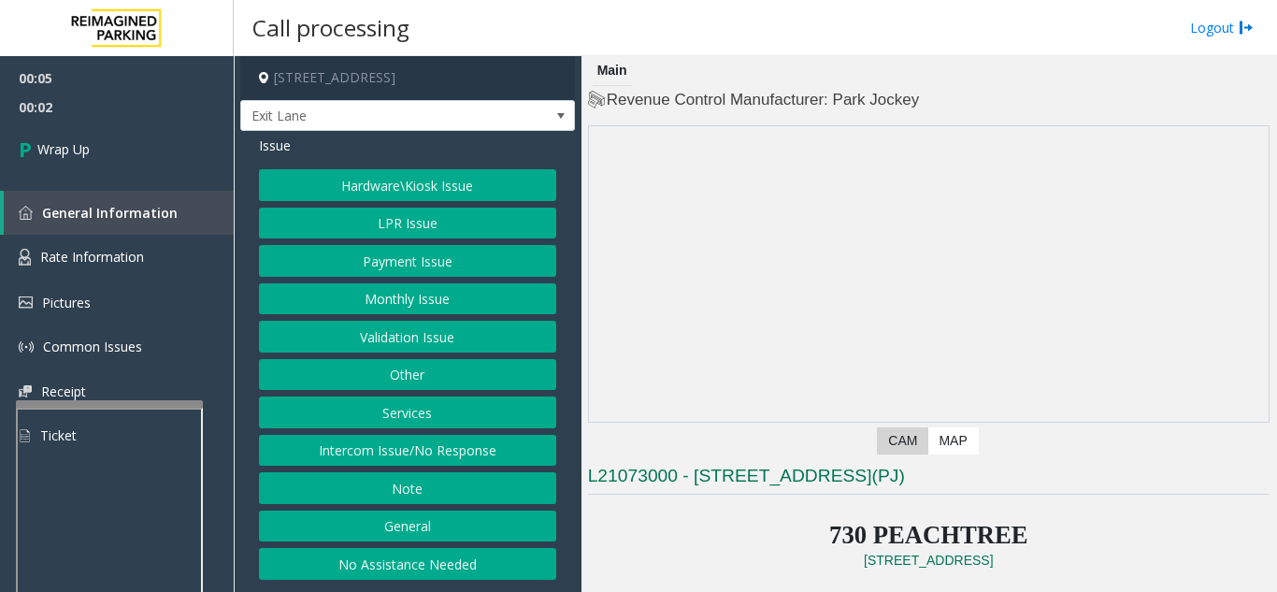
click at [431, 448] on button "Intercom Issue/No Response" at bounding box center [407, 451] width 297 height 32
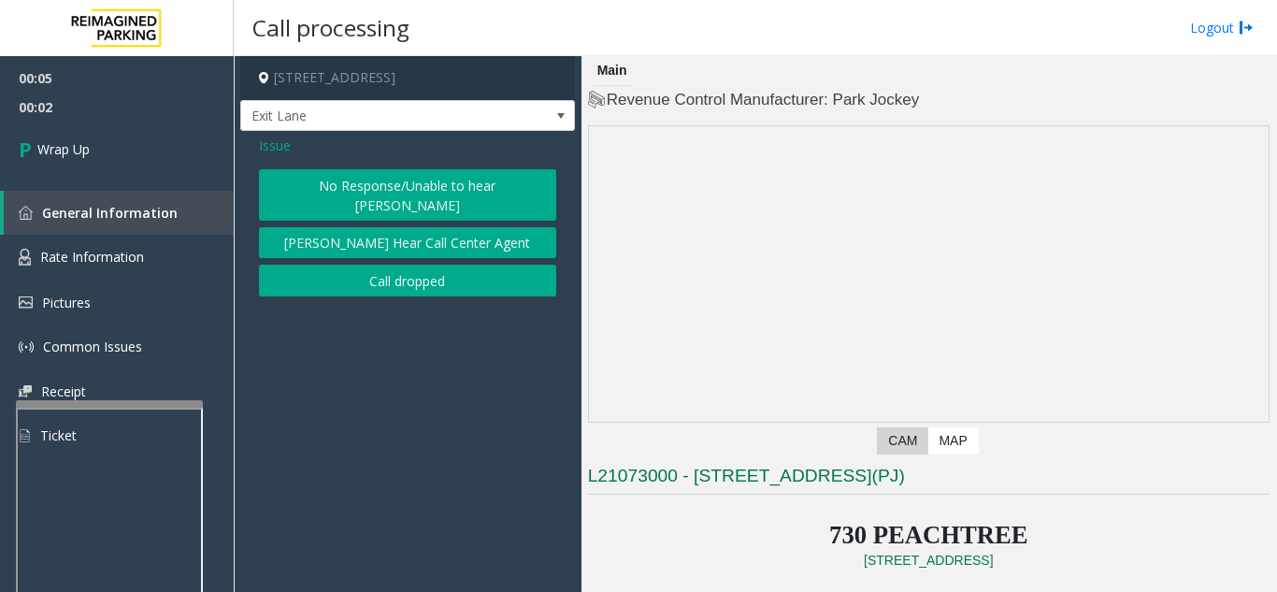
click at [404, 265] on button "Call dropped" at bounding box center [407, 281] width 297 height 32
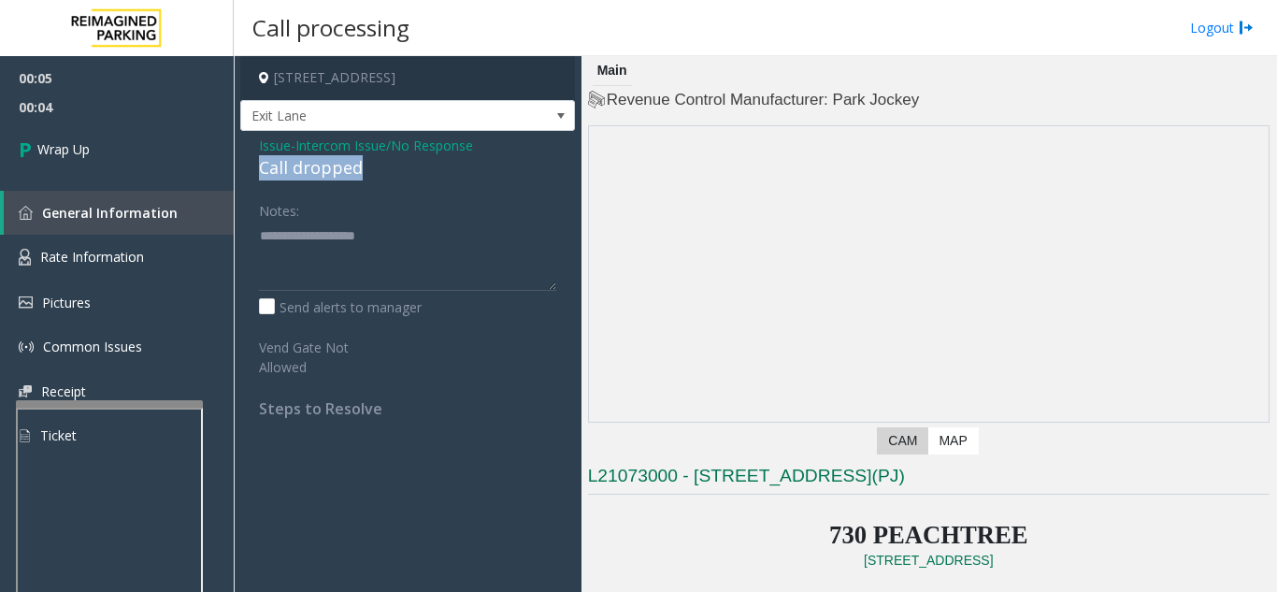
drag, startPoint x: 244, startPoint y: 165, endPoint x: 369, endPoint y: 169, distance: 125.4
click at [369, 169] on div "Issue - Intercom Issue/No Response Call dropped Notes: Send alerts to manager V…" at bounding box center [407, 284] width 335 height 306
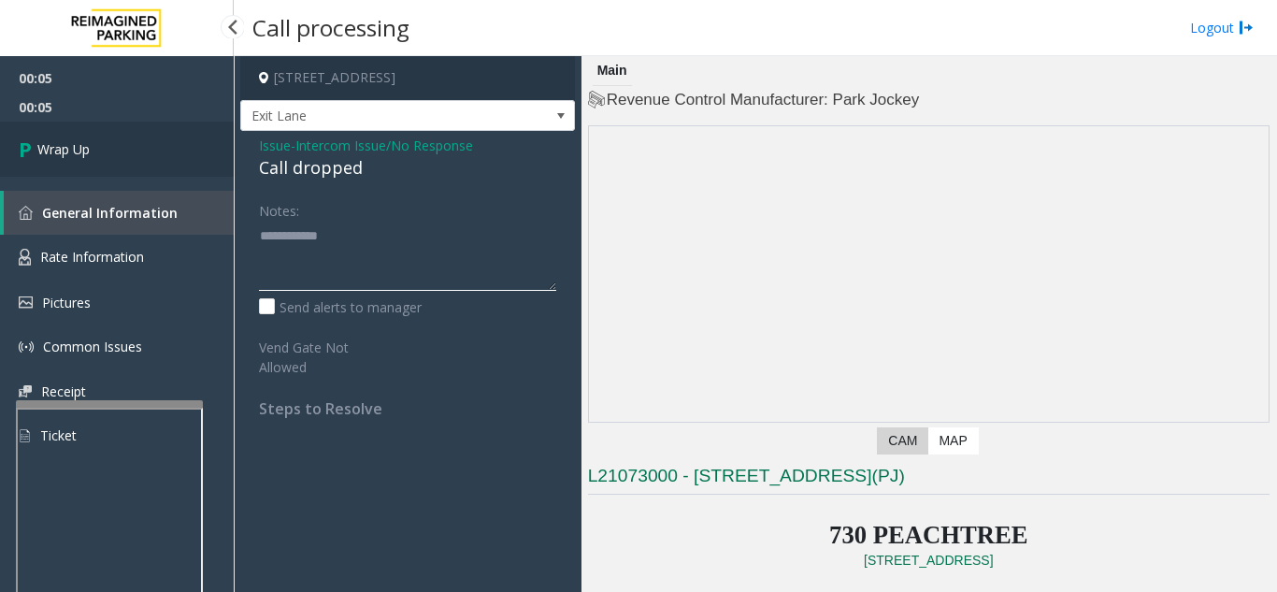
type textarea "**********"
click at [98, 158] on link "Wrap Up" at bounding box center [117, 149] width 234 height 55
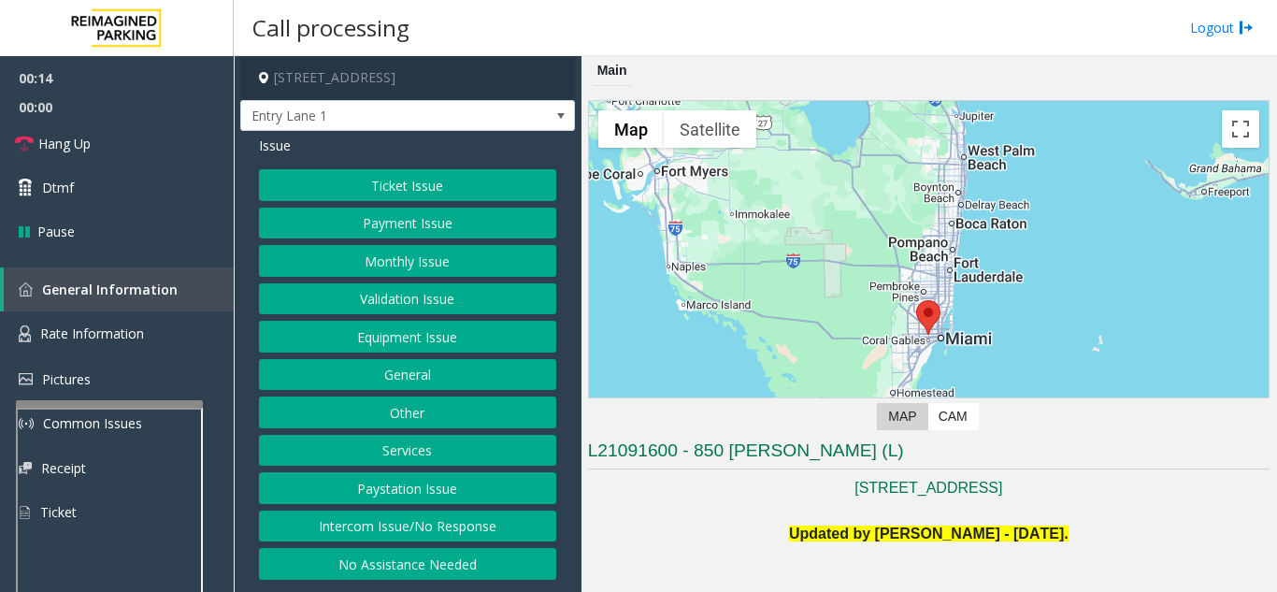
click at [451, 526] on button "Intercom Issue/No Response" at bounding box center [407, 527] width 297 height 32
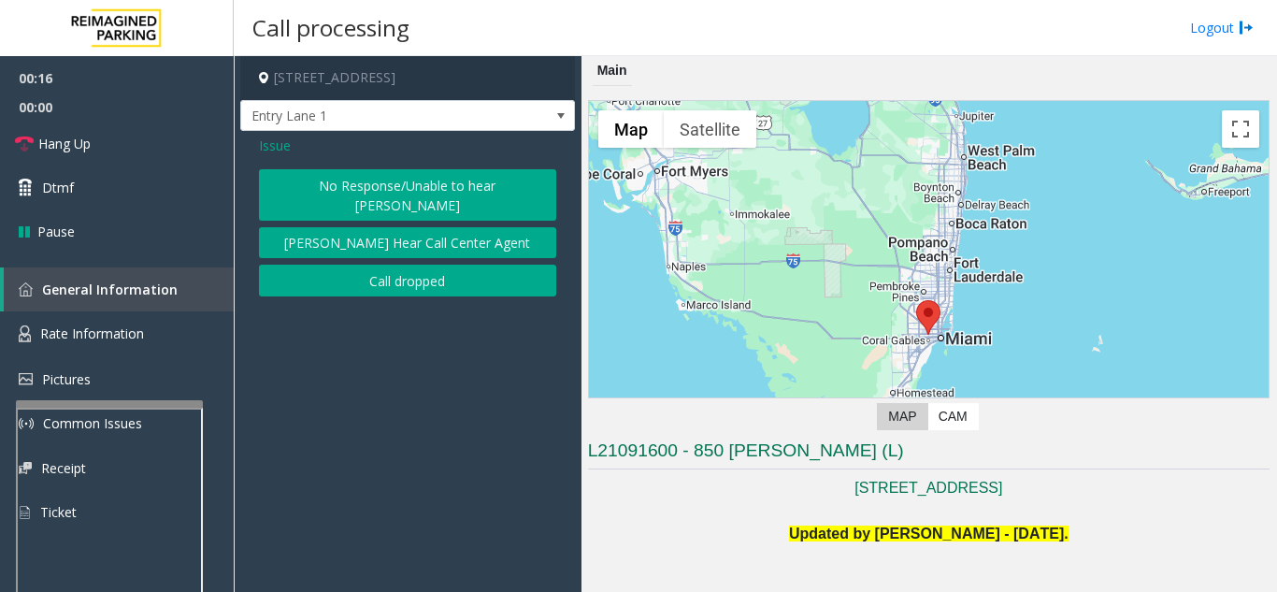
click at [388, 192] on button "No Response/Unable to hear [PERSON_NAME]" at bounding box center [407, 194] width 297 height 51
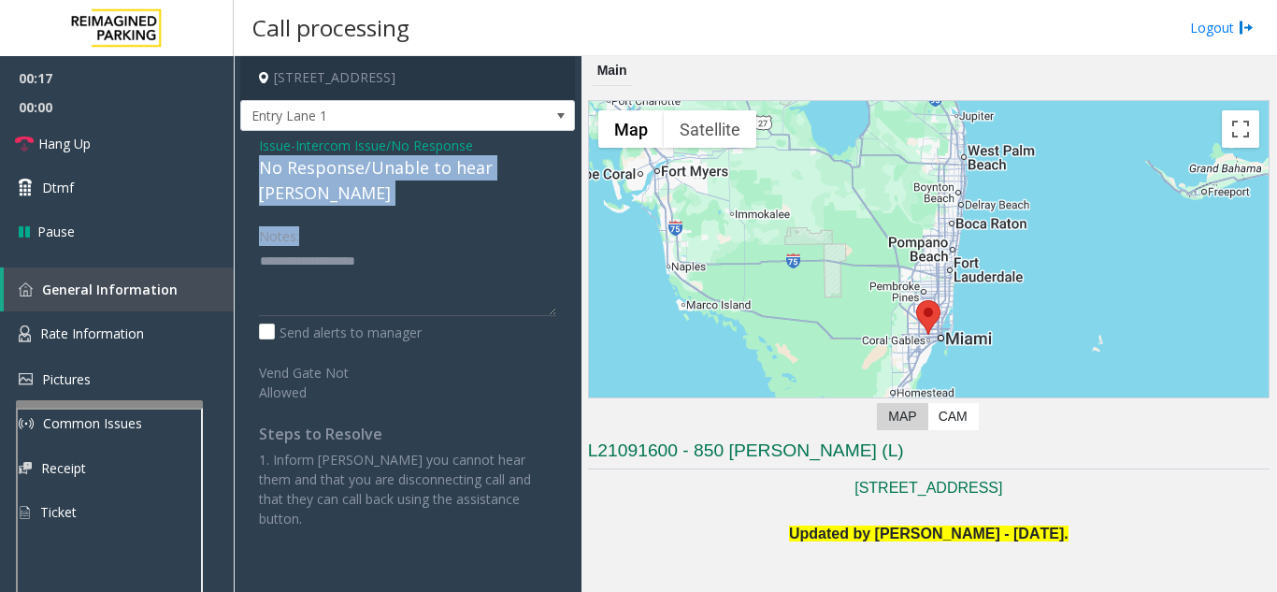
drag, startPoint x: 253, startPoint y: 170, endPoint x: 571, endPoint y: 180, distance: 318.0
click at [574, 180] on div "Issue - Intercom Issue/No Response No Response/Unable to hear [PERSON_NAME] Not…" at bounding box center [407, 339] width 335 height 416
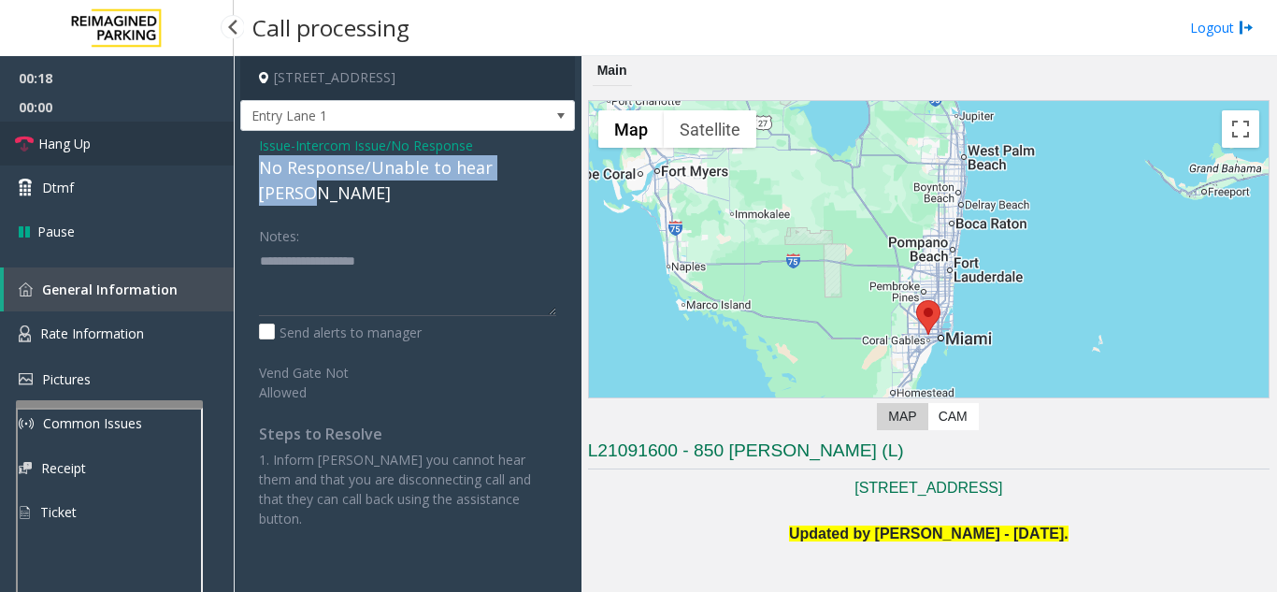
click at [108, 160] on link "Hang Up" at bounding box center [117, 144] width 234 height 44
drag, startPoint x: 109, startPoint y: 159, endPoint x: 151, endPoint y: 174, distance: 43.8
click at [112, 159] on link "Hang Up" at bounding box center [117, 144] width 234 height 44
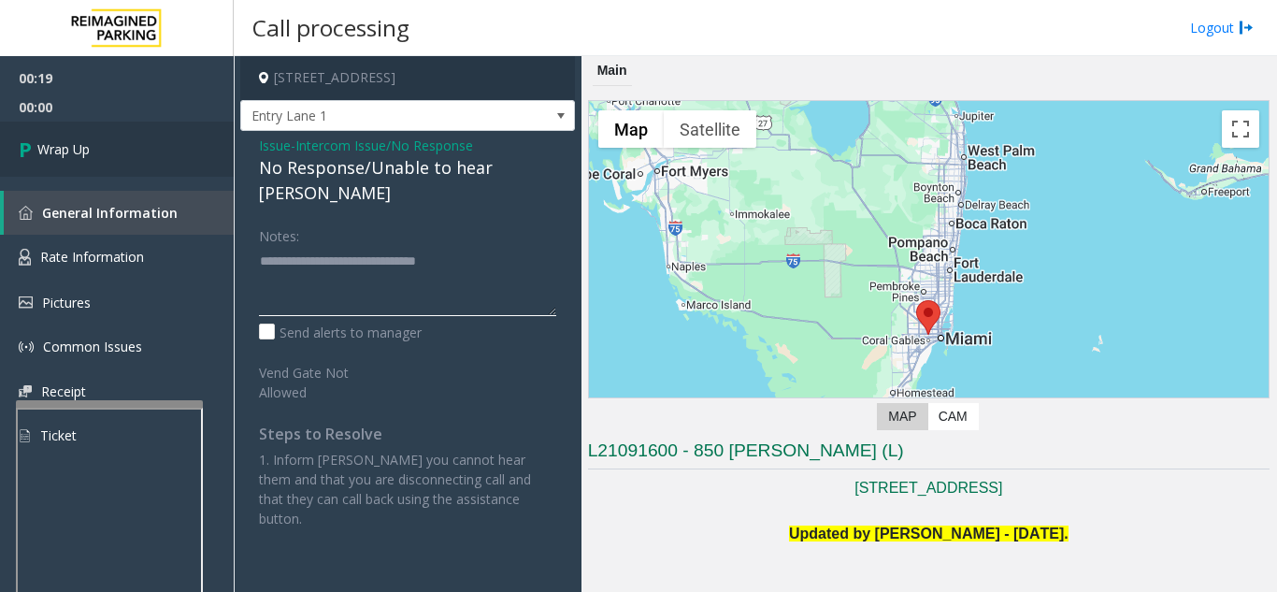
type textarea "**********"
click at [145, 169] on link "Wrap Up" at bounding box center [117, 149] width 234 height 55
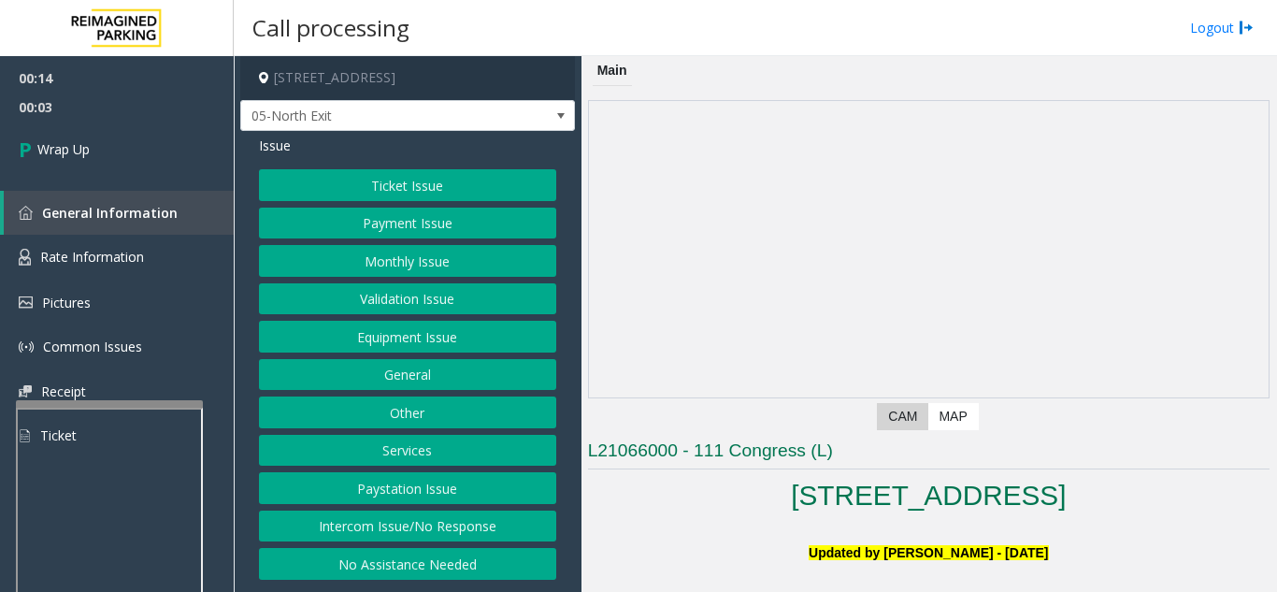
click at [504, 527] on button "Intercom Issue/No Response" at bounding box center [407, 527] width 297 height 32
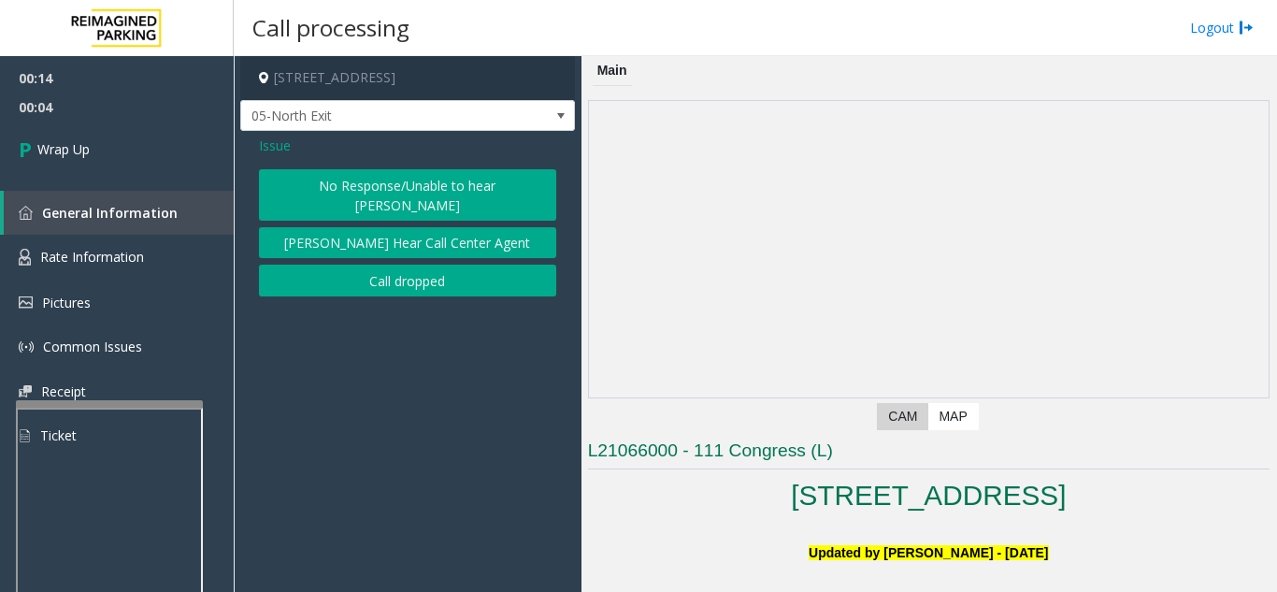
click at [401, 265] on button "Call dropped" at bounding box center [407, 281] width 297 height 32
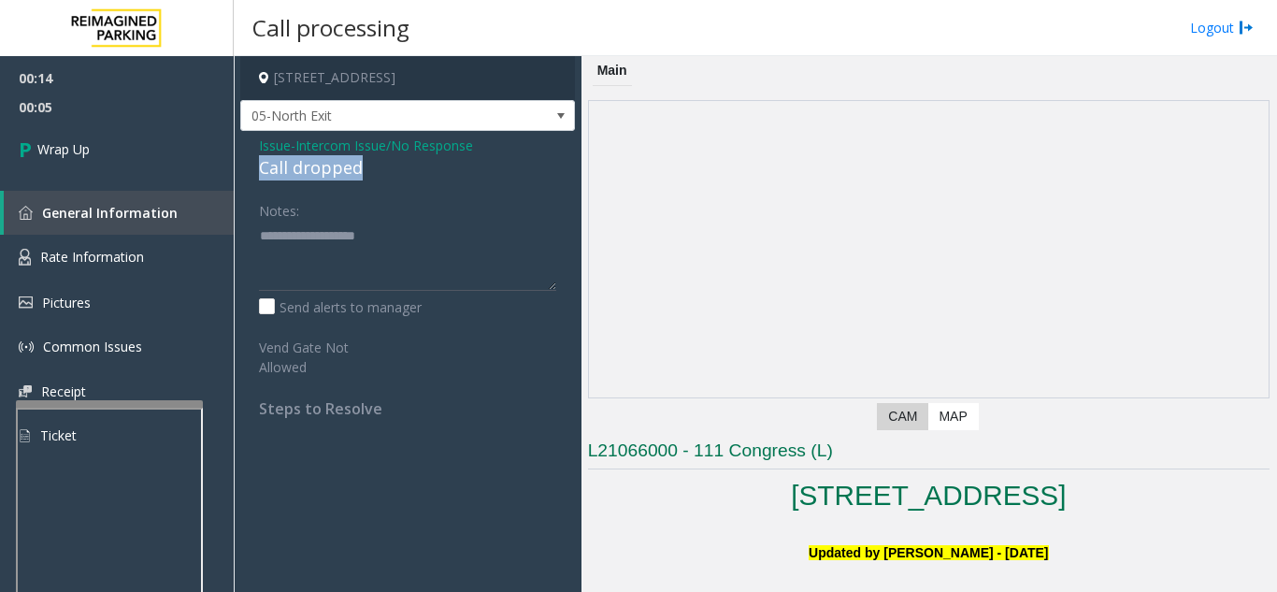
drag, startPoint x: 251, startPoint y: 158, endPoint x: 375, endPoint y: 165, distance: 124.6
click at [375, 165] on div "Issue - Intercom Issue/No Response Call dropped Notes: Send alerts to manager V…" at bounding box center [407, 284] width 335 height 306
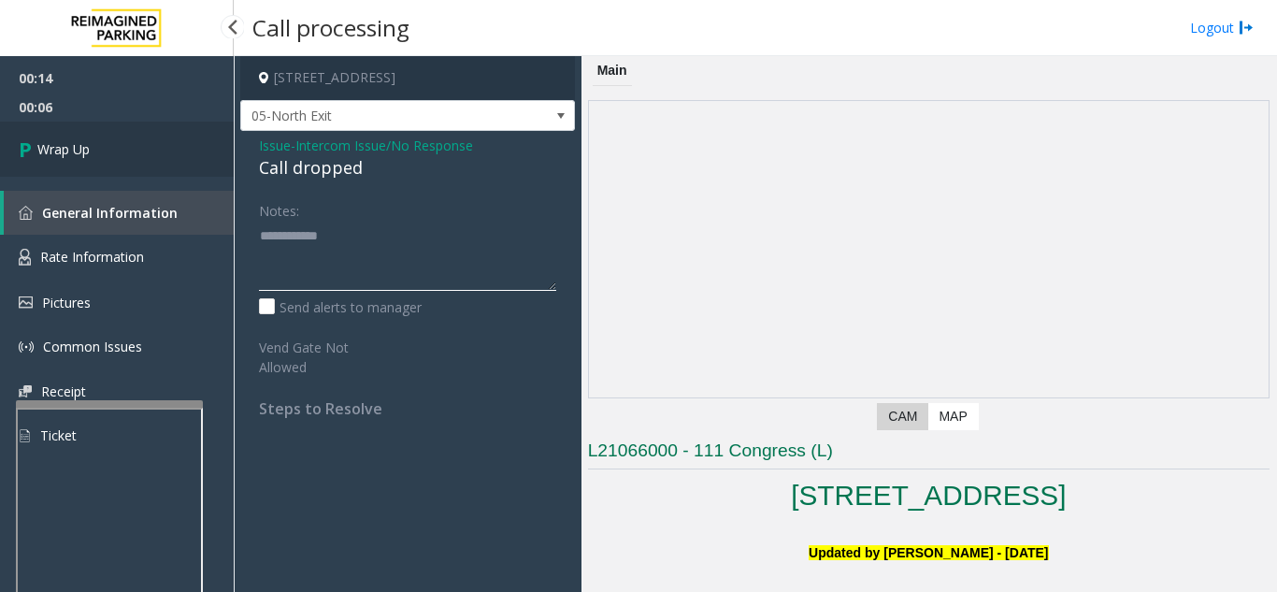
type textarea "**********"
click at [121, 165] on link "Wrap Up" at bounding box center [117, 149] width 234 height 55
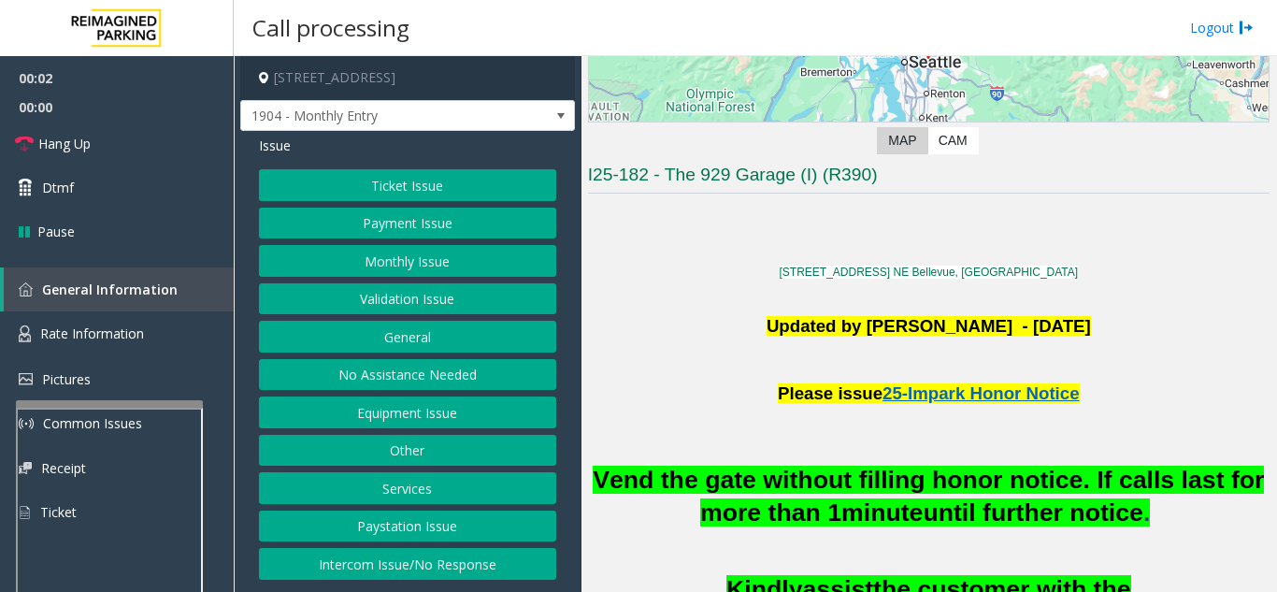
scroll to position [374, 0]
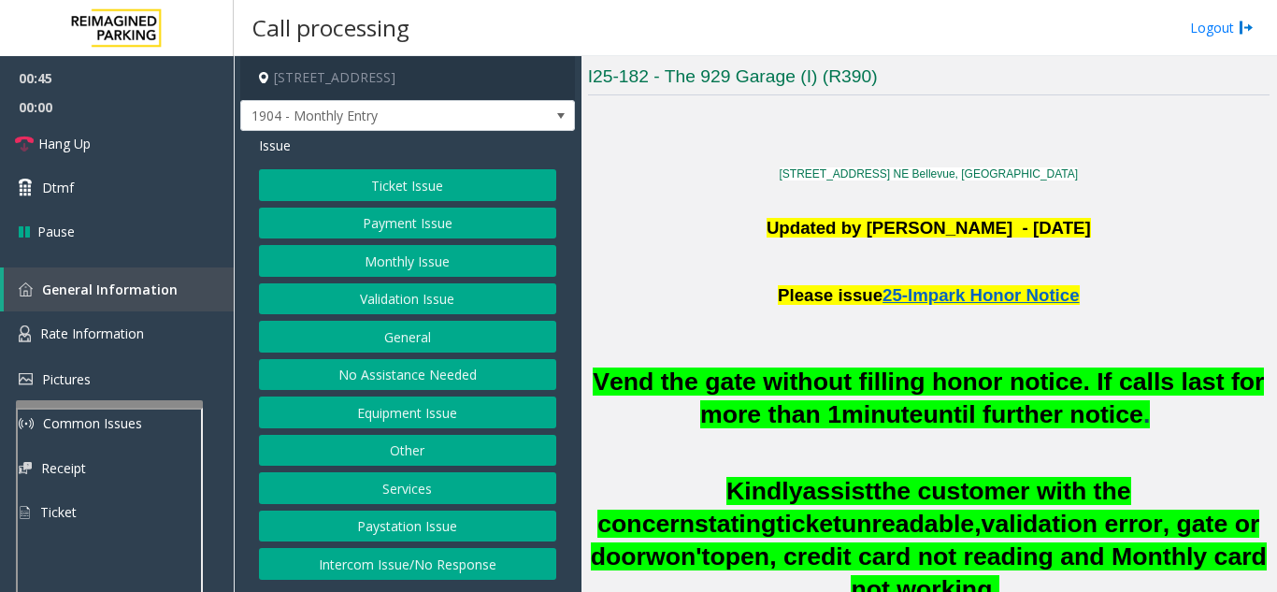
click at [440, 458] on button "Other" at bounding box center [407, 451] width 297 height 32
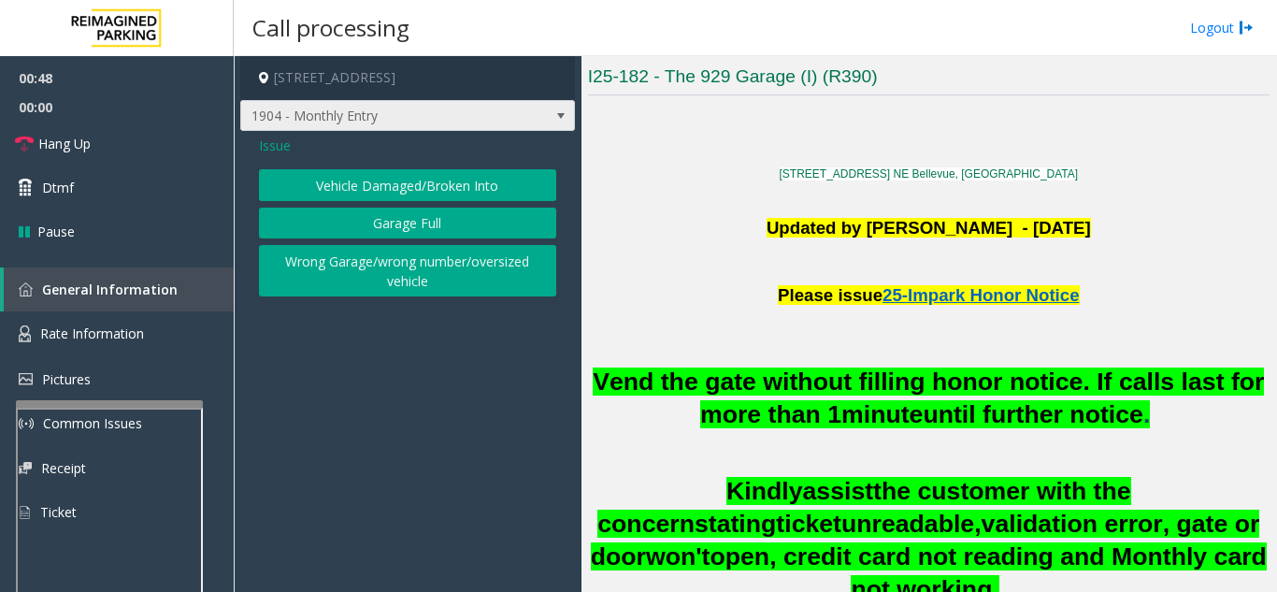
click at [518, 111] on span "1904 - Monthly Entry" at bounding box center [407, 116] width 335 height 32
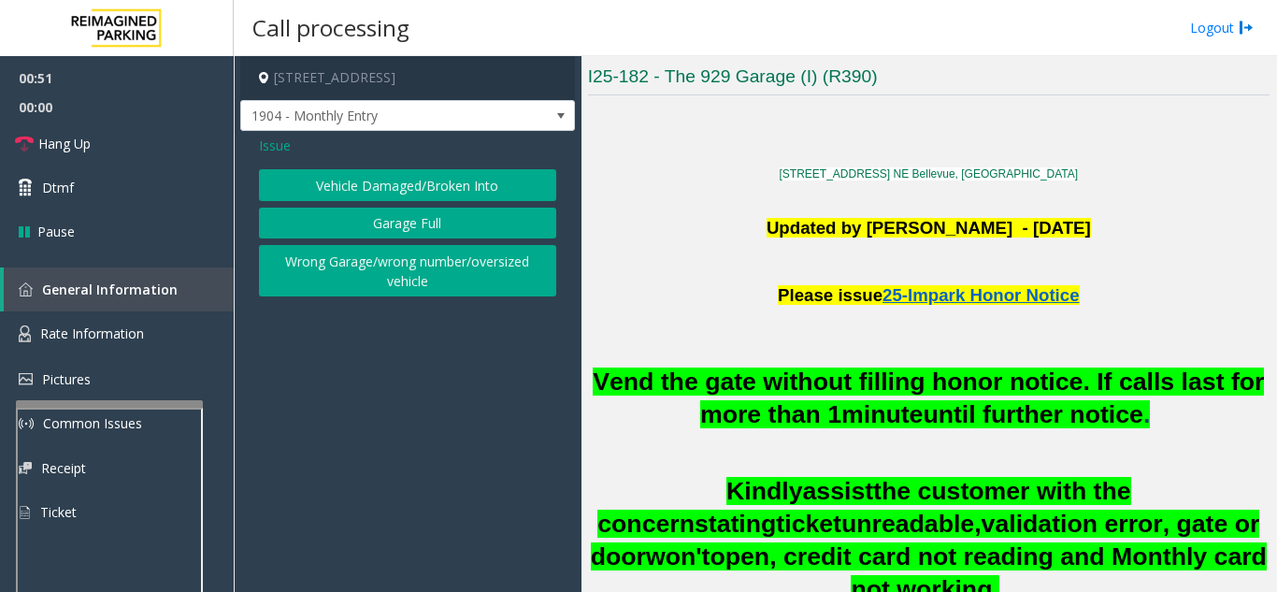
click at [452, 420] on app-call-processing-form "[STREET_ADDRESS] 1904 - Monthly Entry Issue Vehicle Damaged/Broken Into Garage …" at bounding box center [408, 324] width 348 height 536
click at [388, 272] on button "Wrong Garage/wrong number/oversized vehicle" at bounding box center [407, 270] width 297 height 51
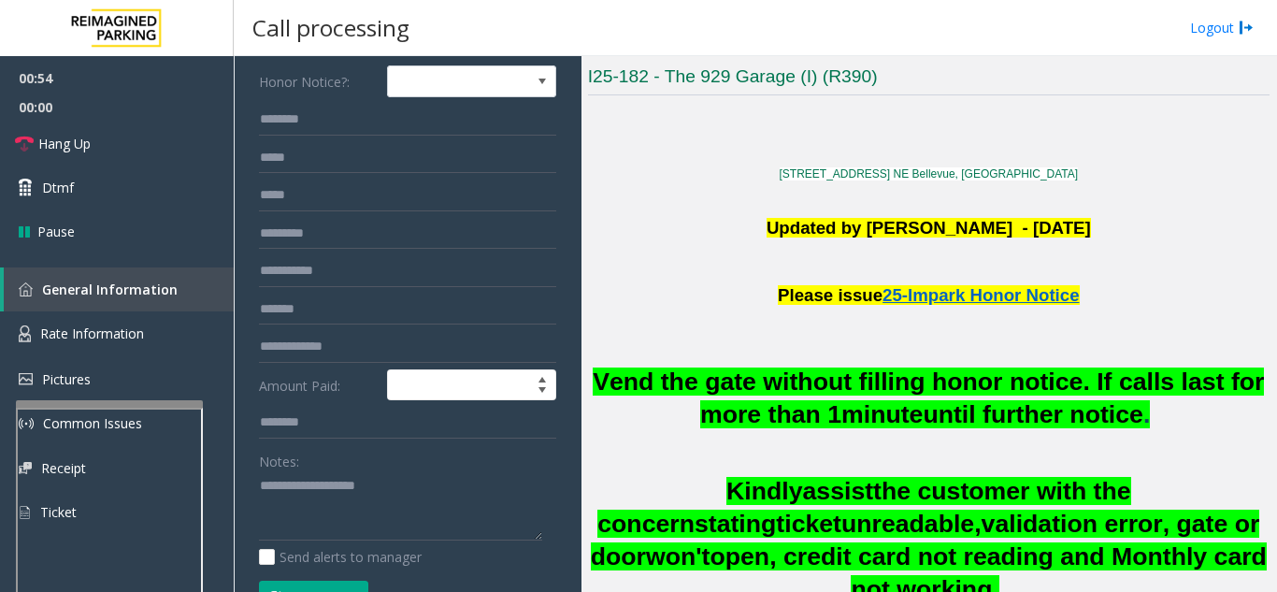
scroll to position [187, 0]
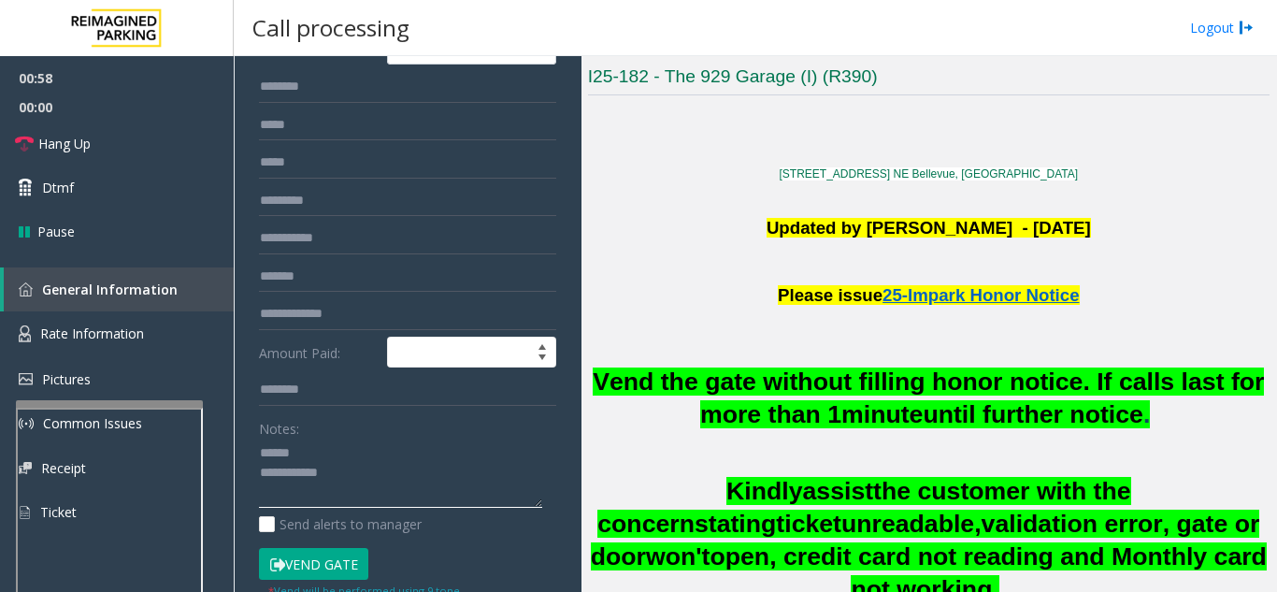
click at [313, 446] on textarea at bounding box center [400, 474] width 283 height 70
click at [375, 471] on textarea at bounding box center [400, 474] width 283 height 70
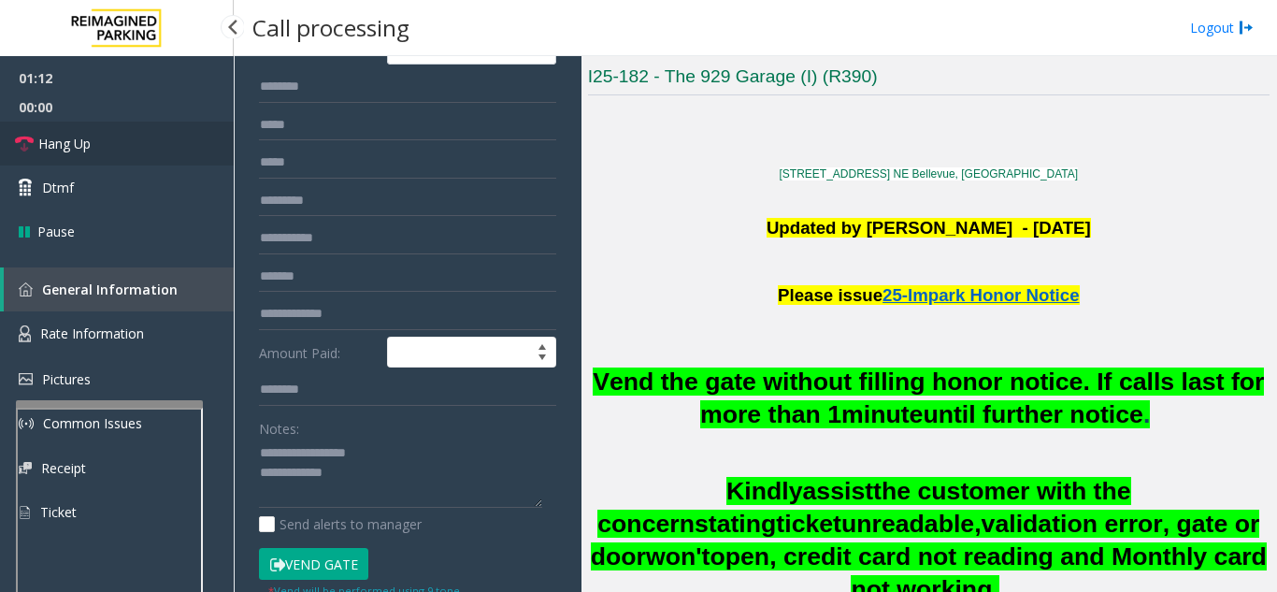
click at [139, 153] on link "Hang Up" at bounding box center [117, 144] width 234 height 44
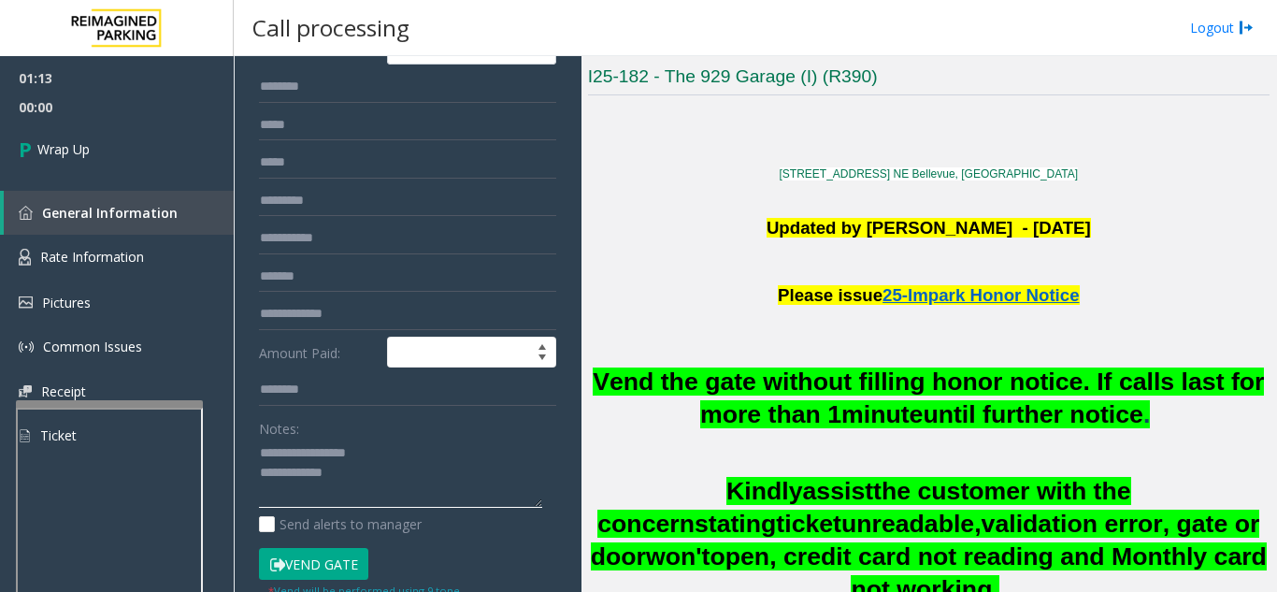
click at [391, 482] on textarea at bounding box center [400, 474] width 283 height 70
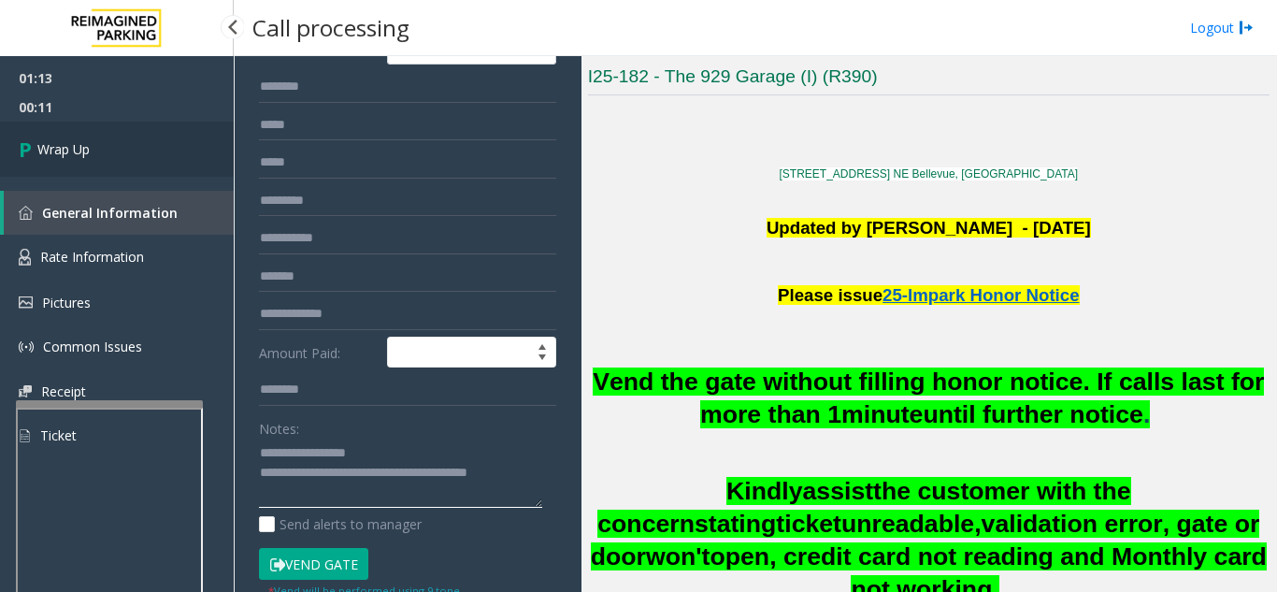
type textarea "**********"
click at [158, 150] on link "Wrap Up" at bounding box center [117, 149] width 234 height 55
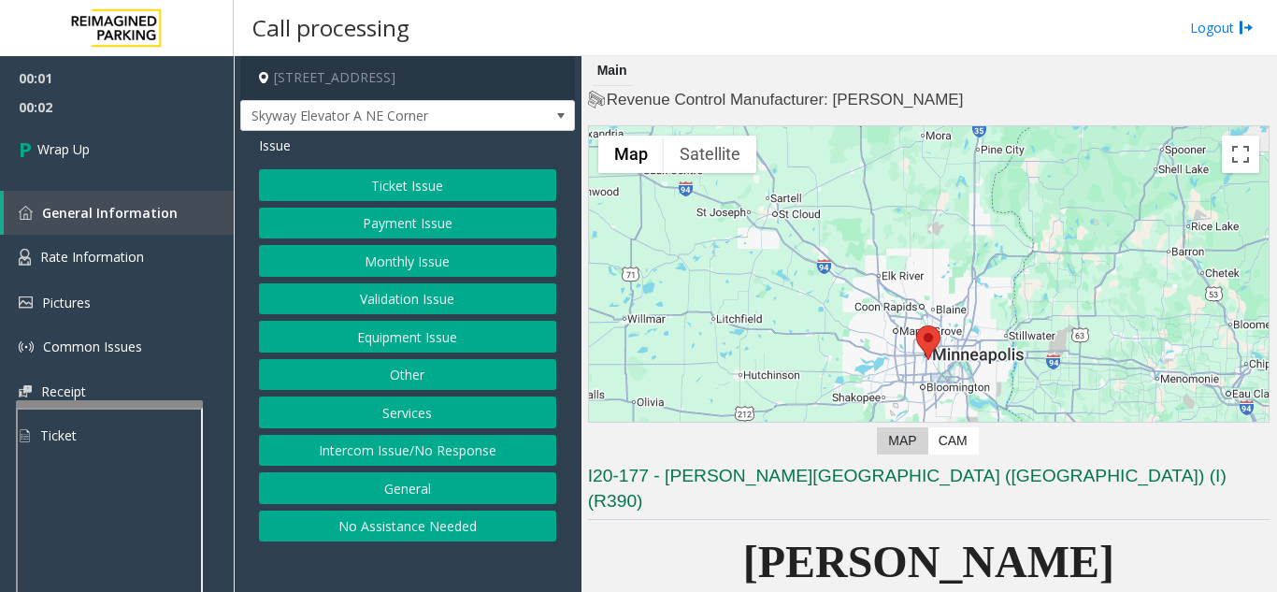
click at [351, 446] on button "Intercom Issue/No Response" at bounding box center [407, 451] width 297 height 32
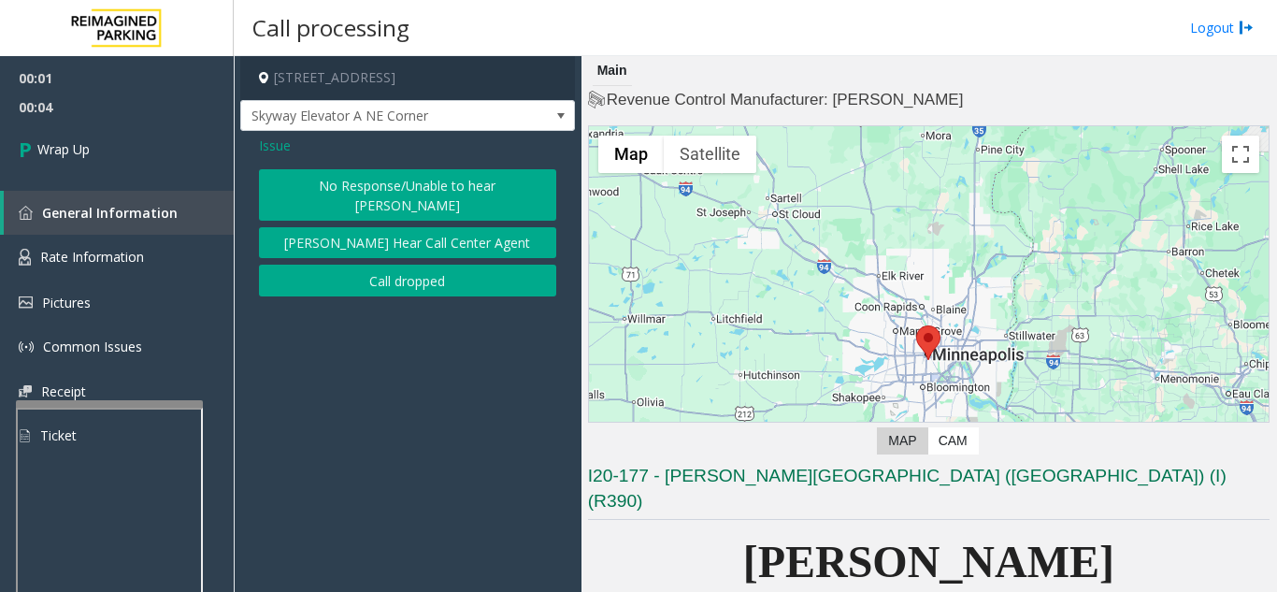
click at [381, 265] on button "Call dropped" at bounding box center [407, 281] width 297 height 32
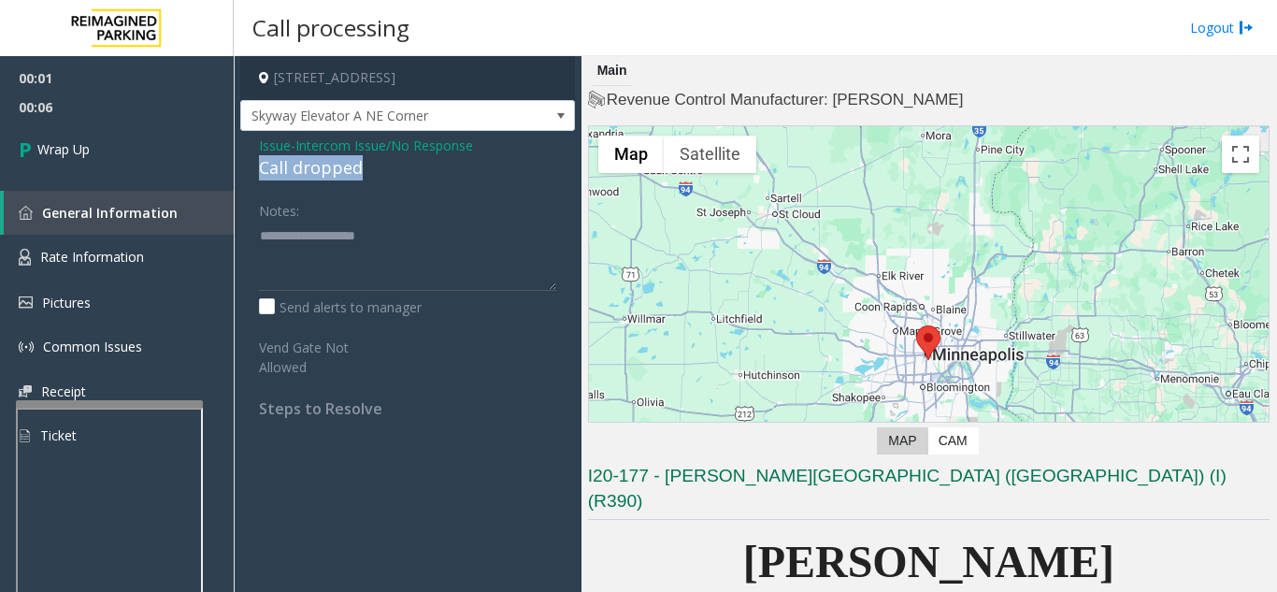
drag, startPoint x: 260, startPoint y: 169, endPoint x: 365, endPoint y: 174, distance: 104.8
click at [365, 174] on div "Call dropped" at bounding box center [407, 167] width 297 height 25
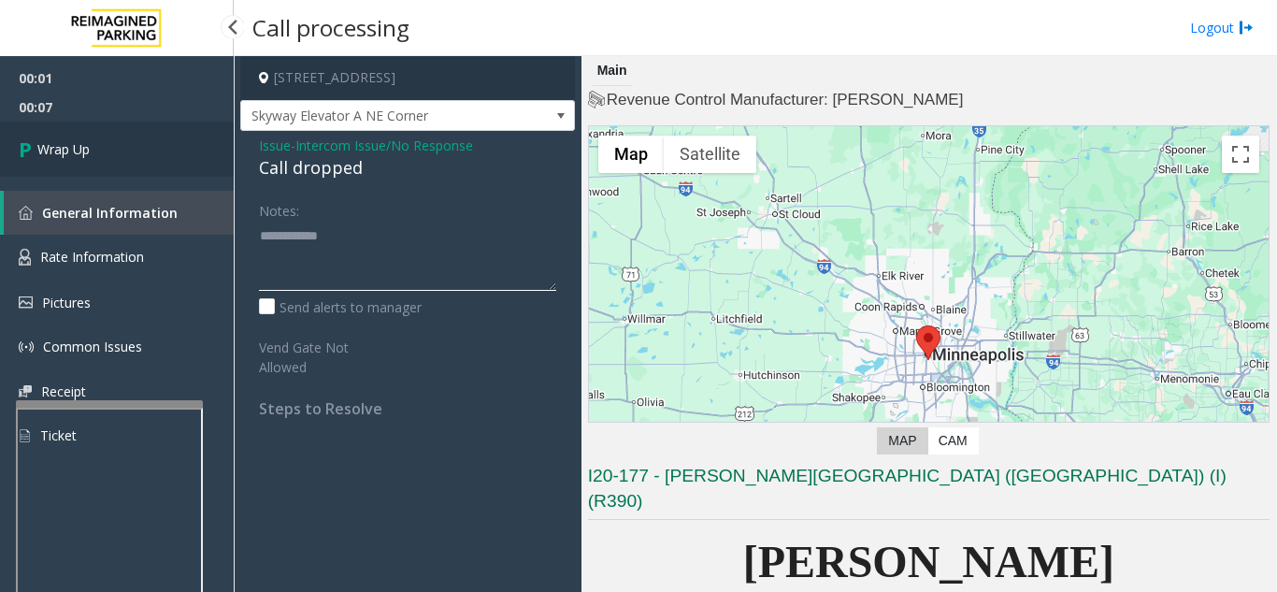
type textarea "**********"
click at [94, 135] on link "Wrap Up" at bounding box center [117, 149] width 234 height 55
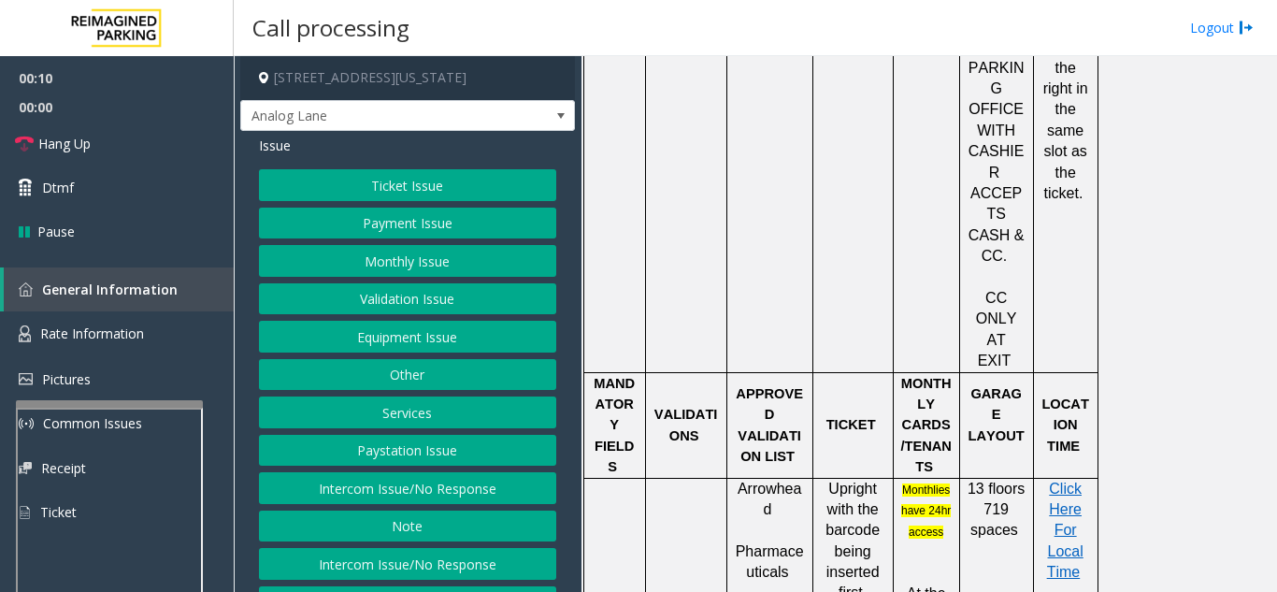
scroll to position [1309, 0]
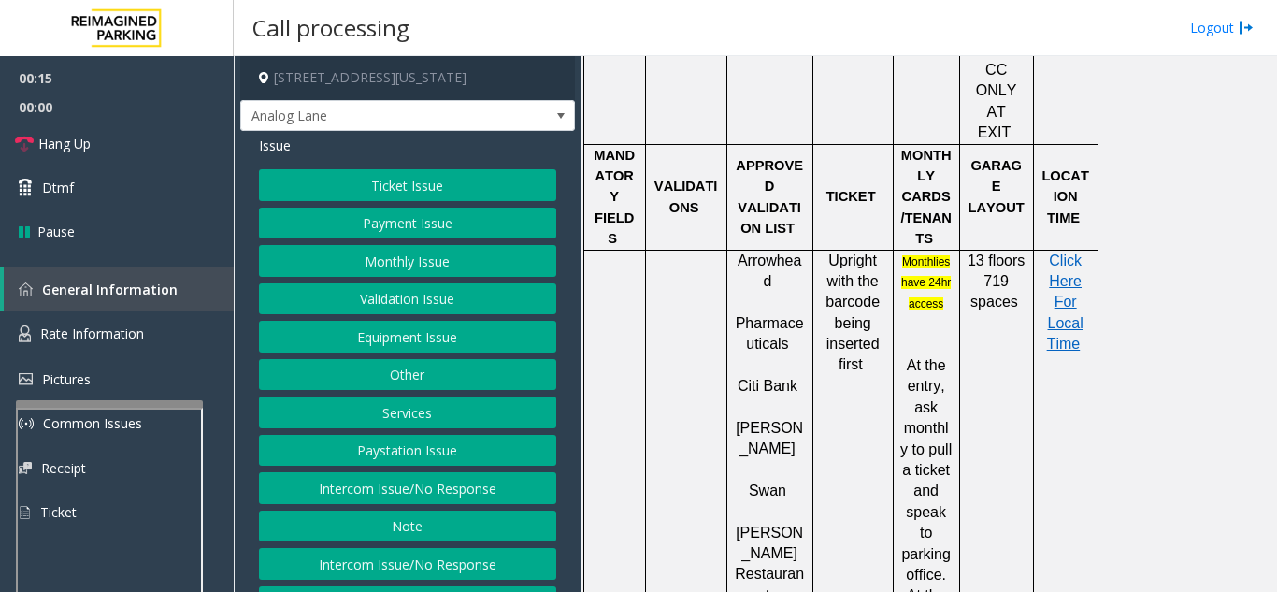
click at [415, 201] on button "Ticket Issue" at bounding box center [407, 185] width 297 height 32
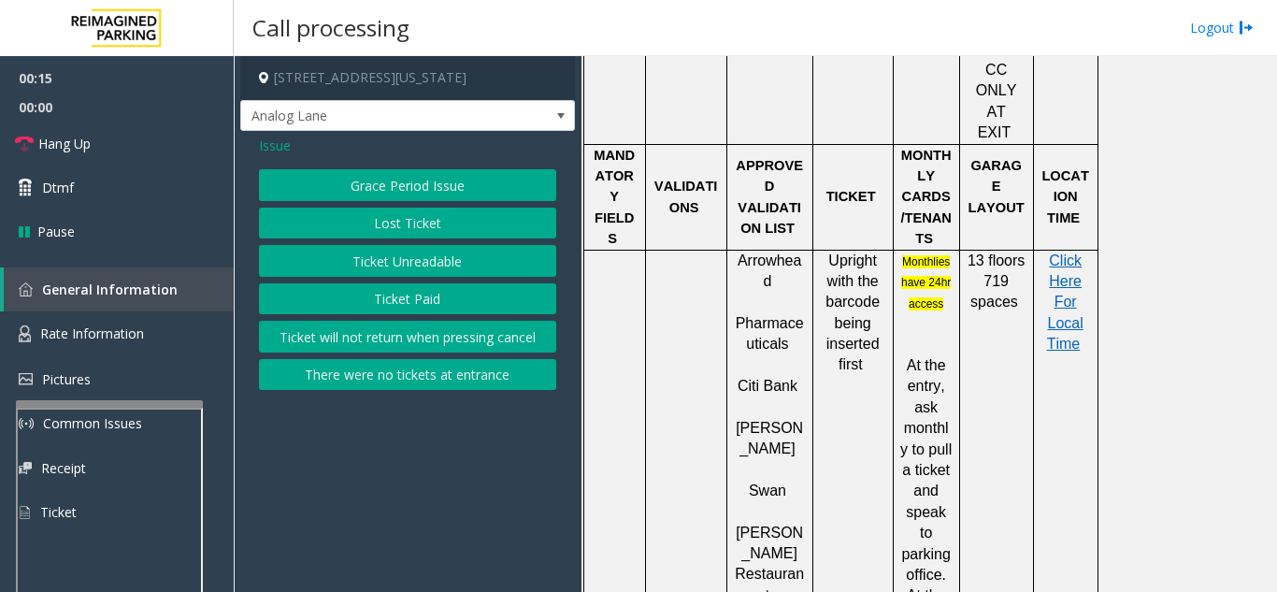
click at [419, 257] on button "Ticket Unreadable" at bounding box center [407, 261] width 297 height 32
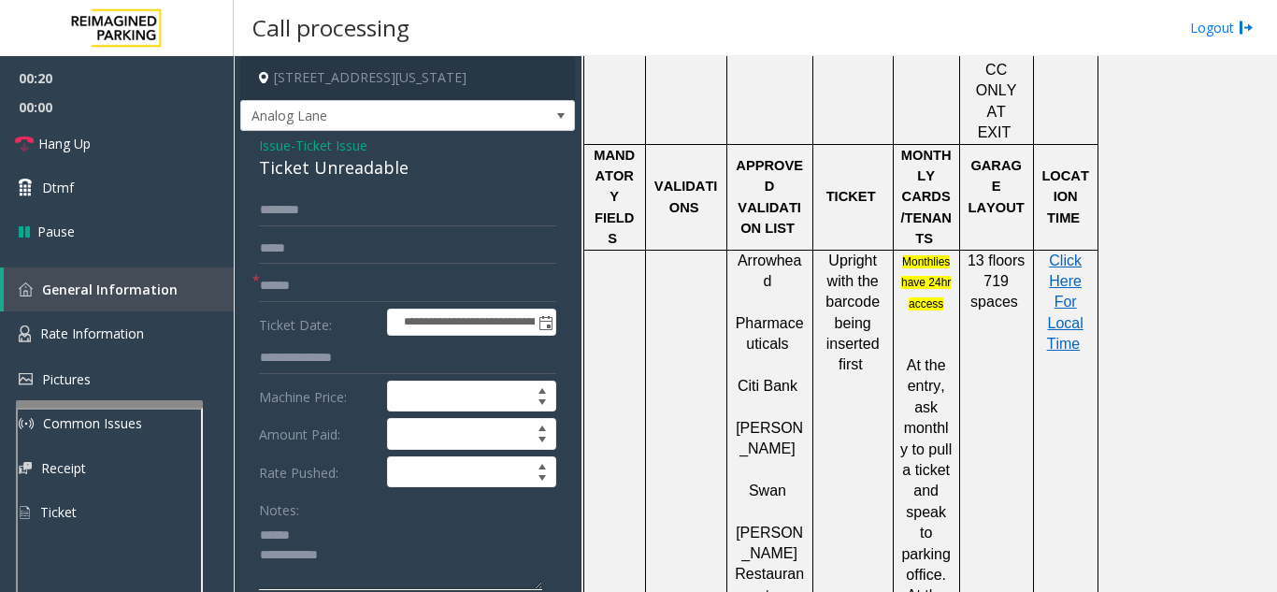
click at [328, 541] on textarea at bounding box center [400, 555] width 283 height 70
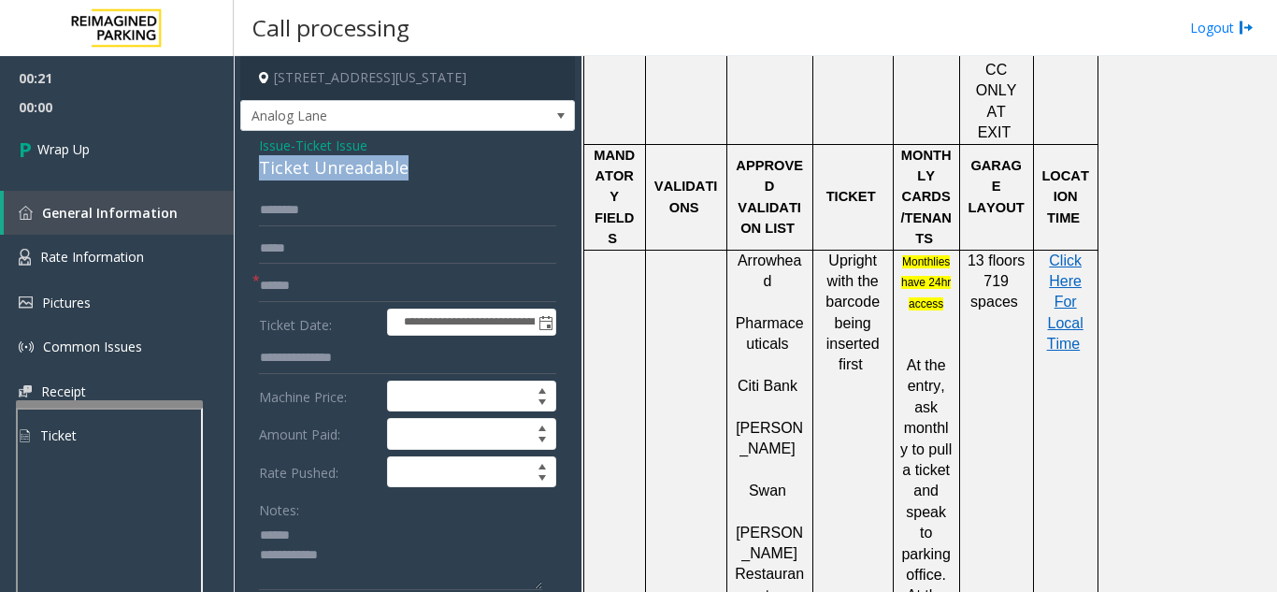
drag, startPoint x: 252, startPoint y: 180, endPoint x: 459, endPoint y: 181, distance: 207.6
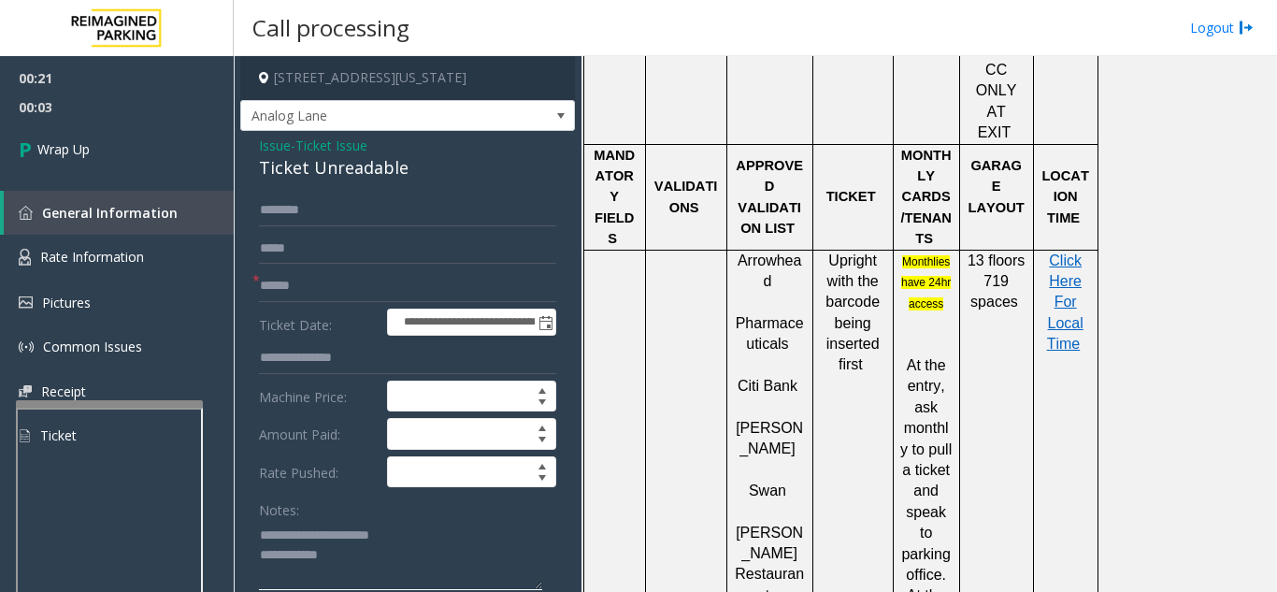
type textarea "**********"
click at [417, 302] on input "text" at bounding box center [407, 286] width 297 height 32
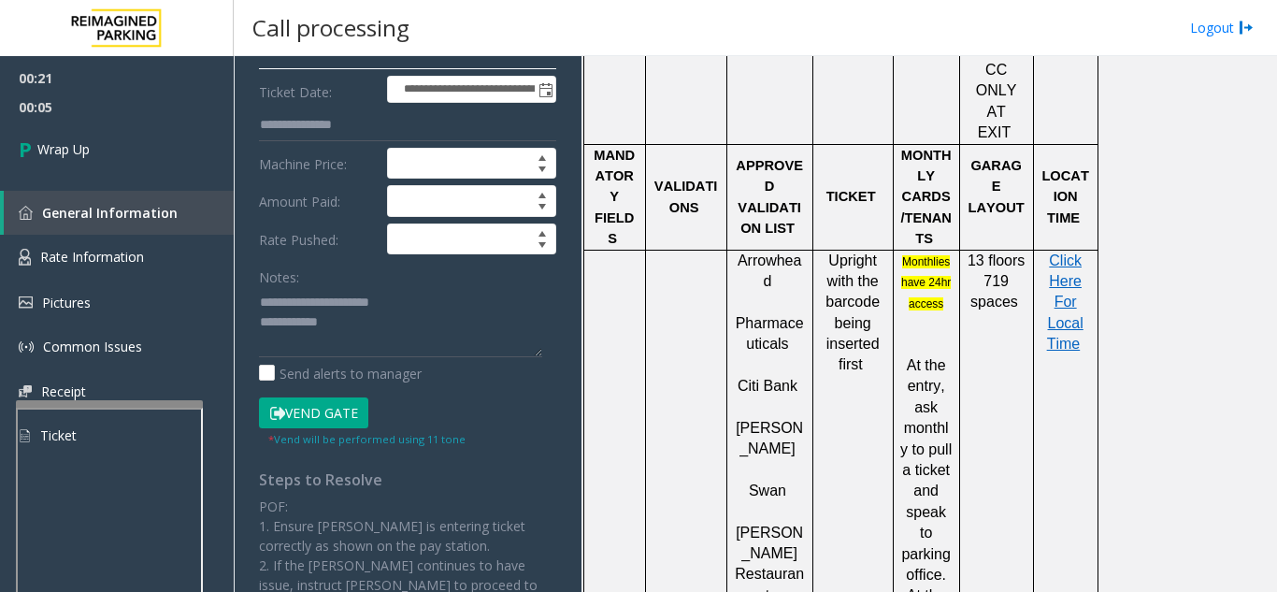
scroll to position [281, 0]
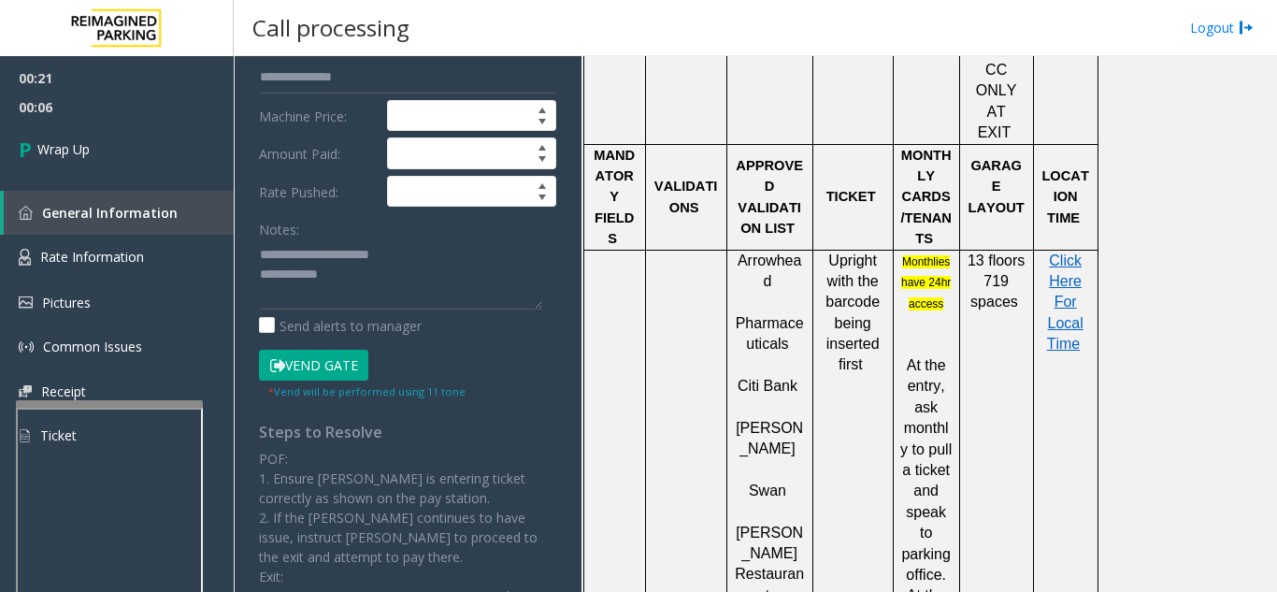
type input "**"
click at [407, 305] on textarea at bounding box center [400, 274] width 283 height 70
click at [410, 286] on textarea at bounding box center [400, 274] width 283 height 70
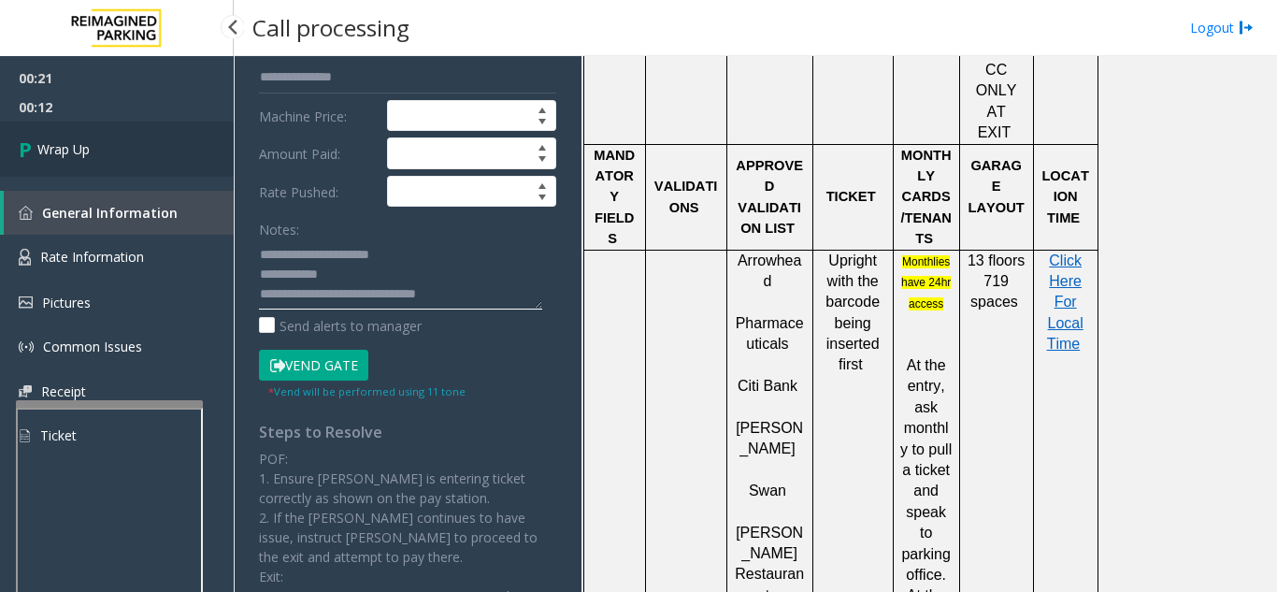
type textarea "**********"
click at [56, 147] on span "Wrap Up" at bounding box center [63, 149] width 52 height 20
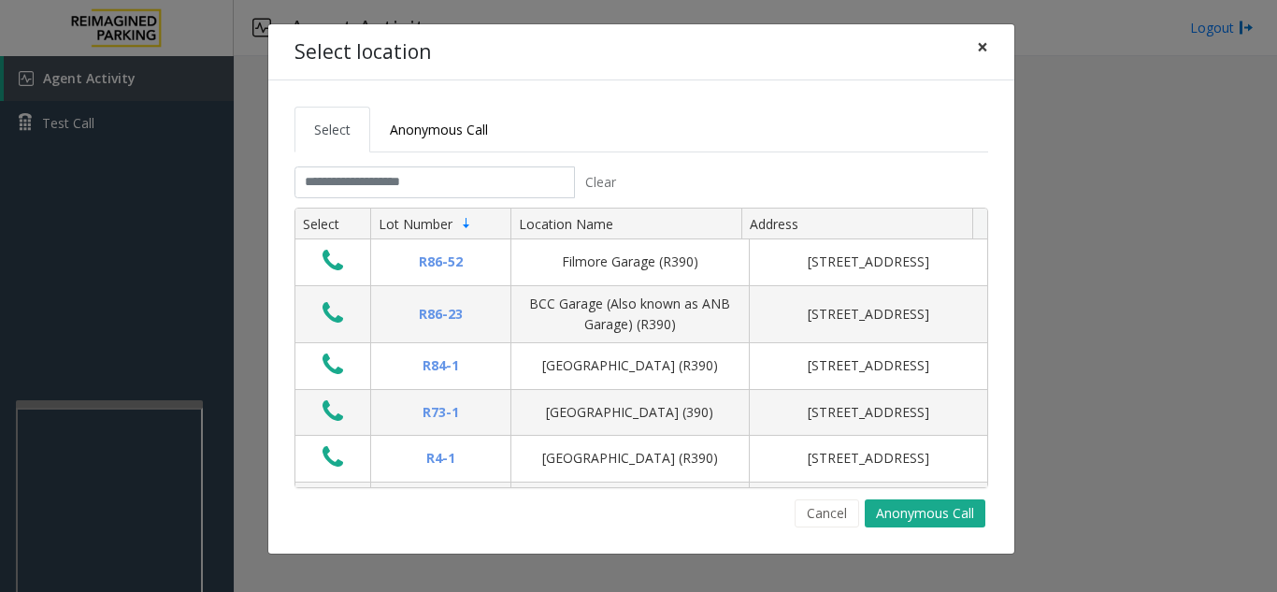
click at [973, 53] on button "×" at bounding box center [982, 47] width 37 height 46
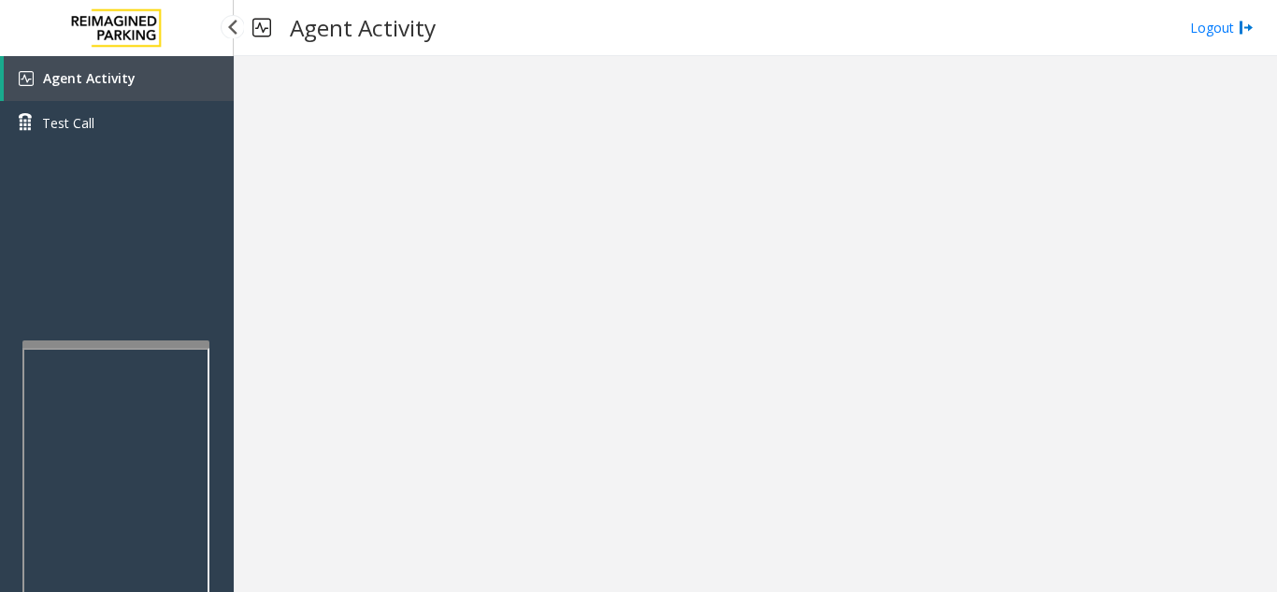
click at [105, 343] on div at bounding box center [115, 343] width 187 height 7
click at [112, 351] on div at bounding box center [115, 354] width 187 height 7
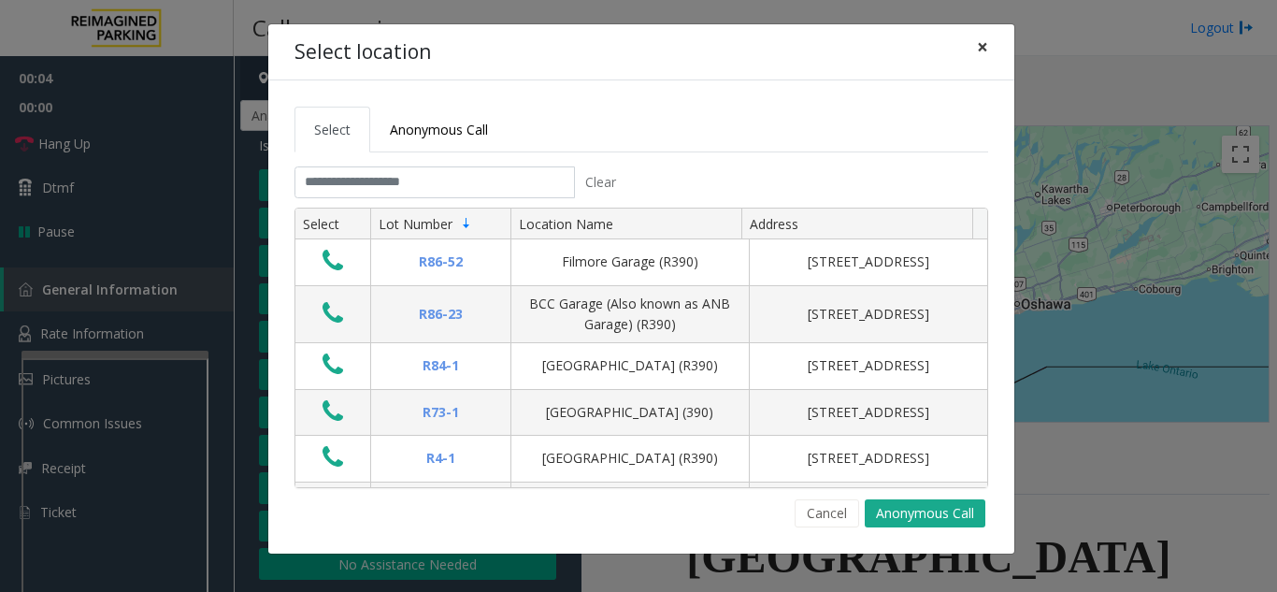
click at [987, 47] on span "×" at bounding box center [982, 47] width 11 height 26
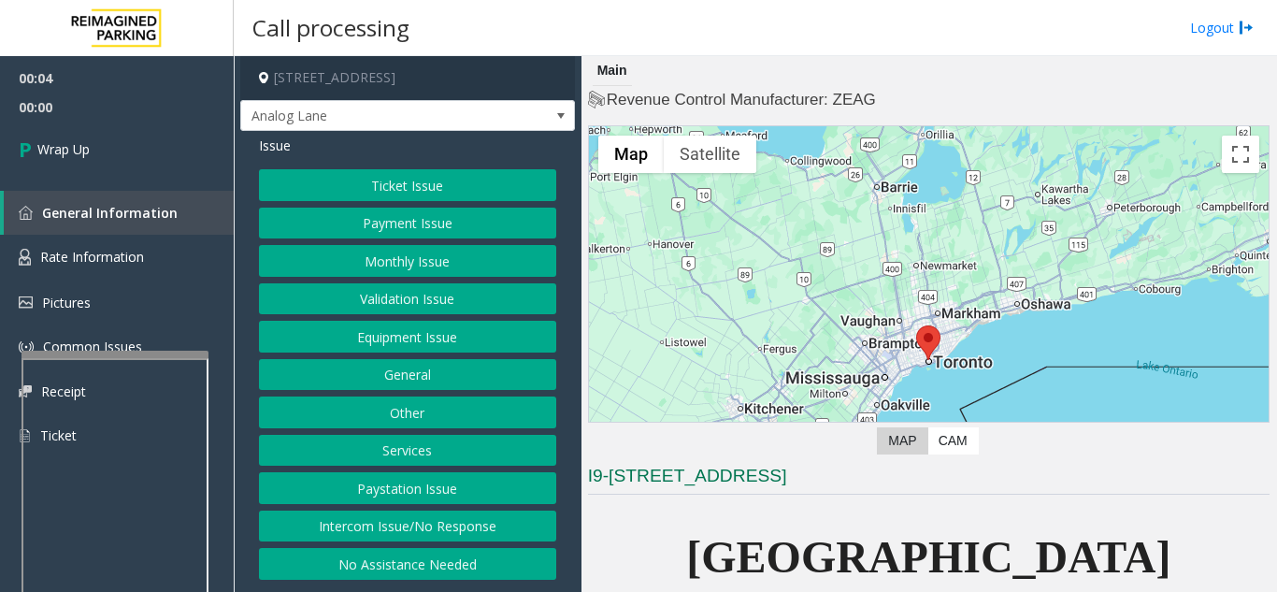
scroll to position [187, 0]
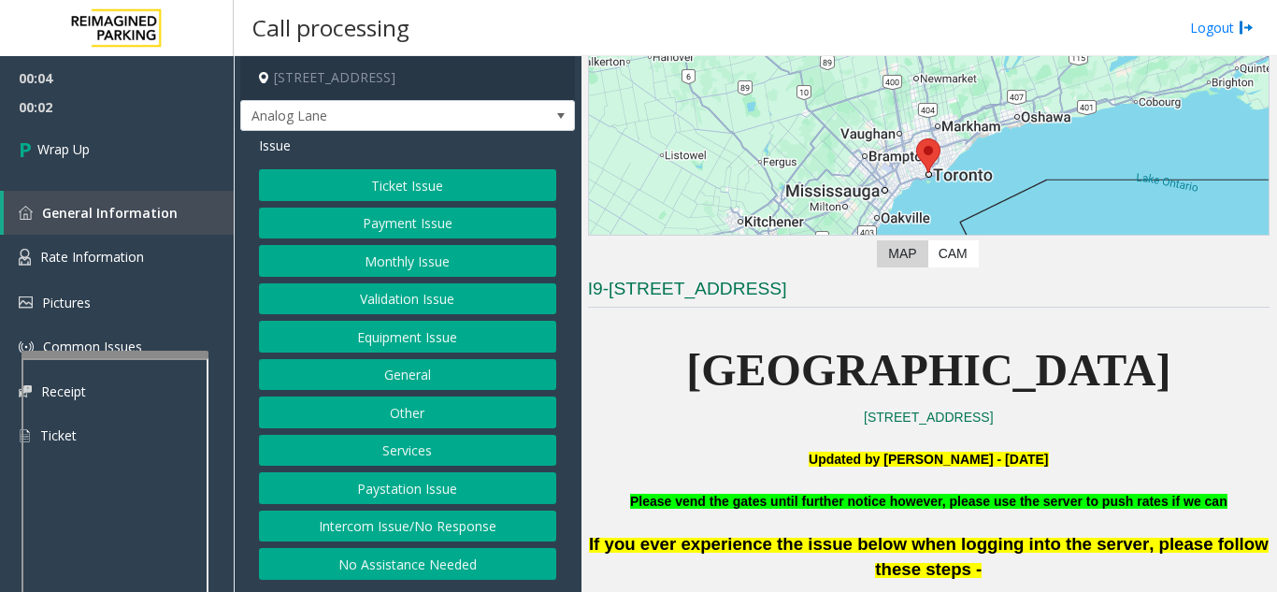
click at [361, 532] on button "Intercom Issue/No Response" at bounding box center [407, 527] width 297 height 32
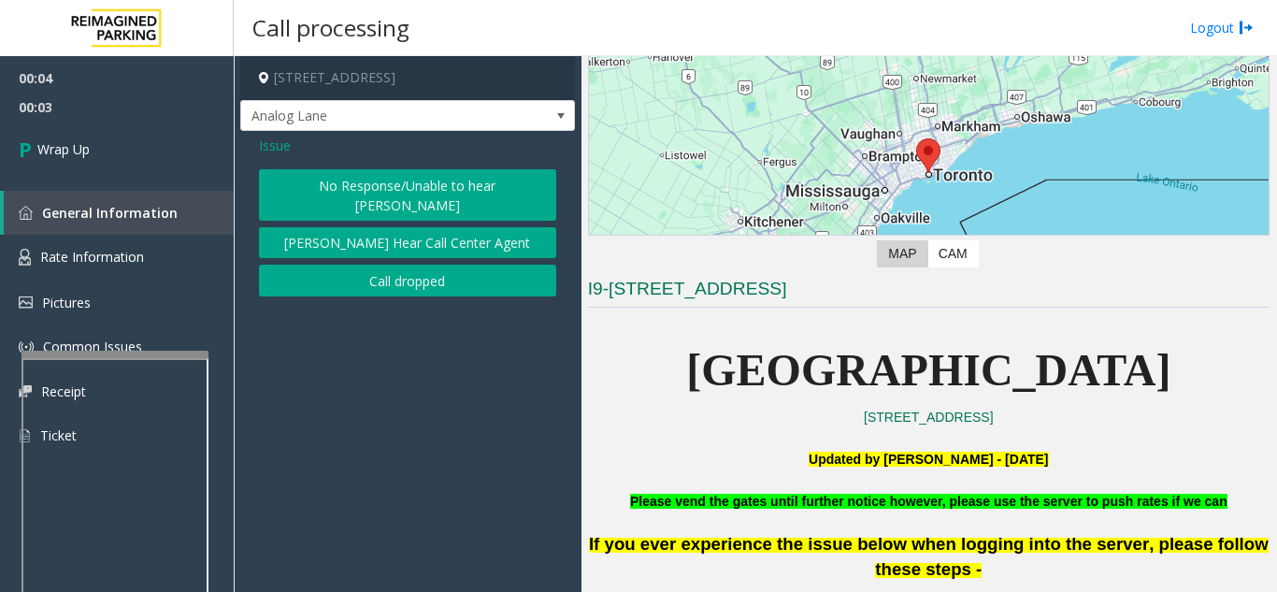
click at [372, 287] on app-call-processing-form "[STREET_ADDRESS] Analog Lane Issue No Response/Unable to hear [PERSON_NAME] Can…" at bounding box center [408, 324] width 348 height 536
click at [366, 274] on button "Call dropped" at bounding box center [407, 281] width 297 height 32
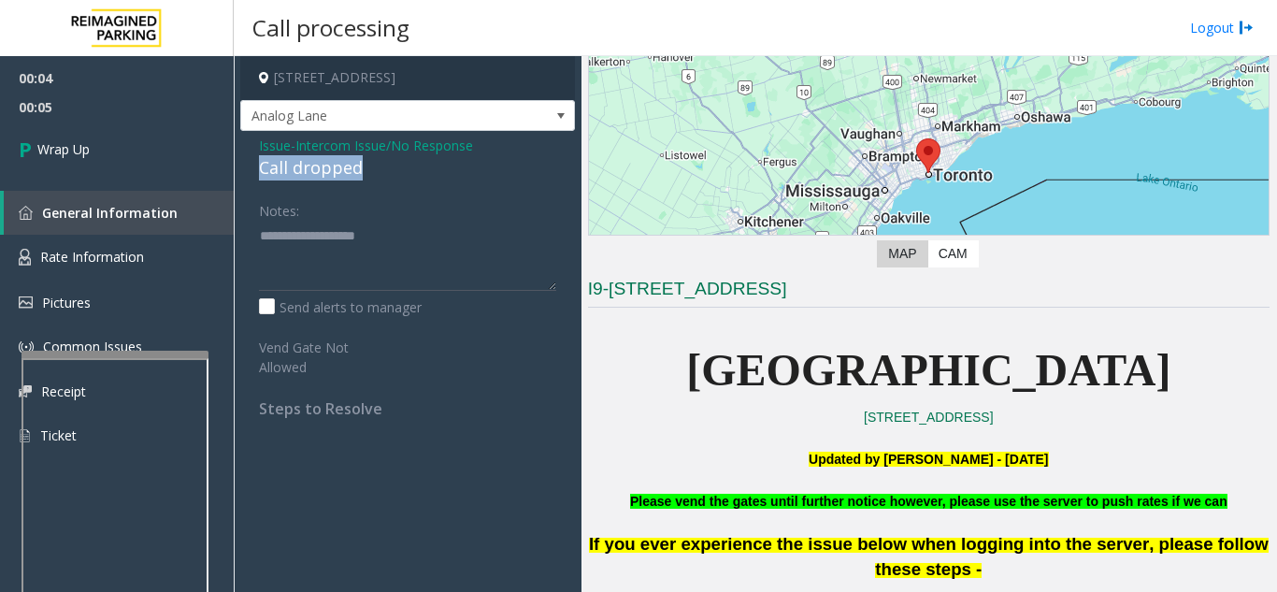
drag, startPoint x: 242, startPoint y: 169, endPoint x: 389, endPoint y: 170, distance: 146.8
click at [389, 170] on div "Issue - Intercom Issue/No Response Call dropped Notes: Send alerts to manager V…" at bounding box center [407, 284] width 335 height 306
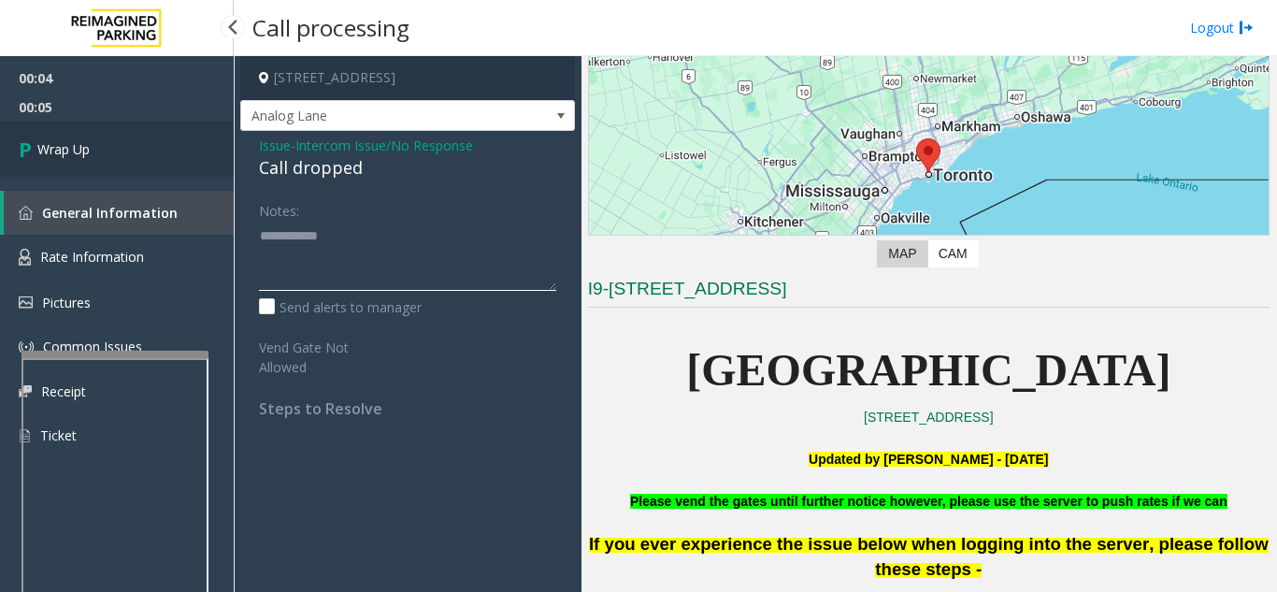
type textarea "**********"
click at [89, 154] on span "Wrap Up" at bounding box center [63, 149] width 52 height 20
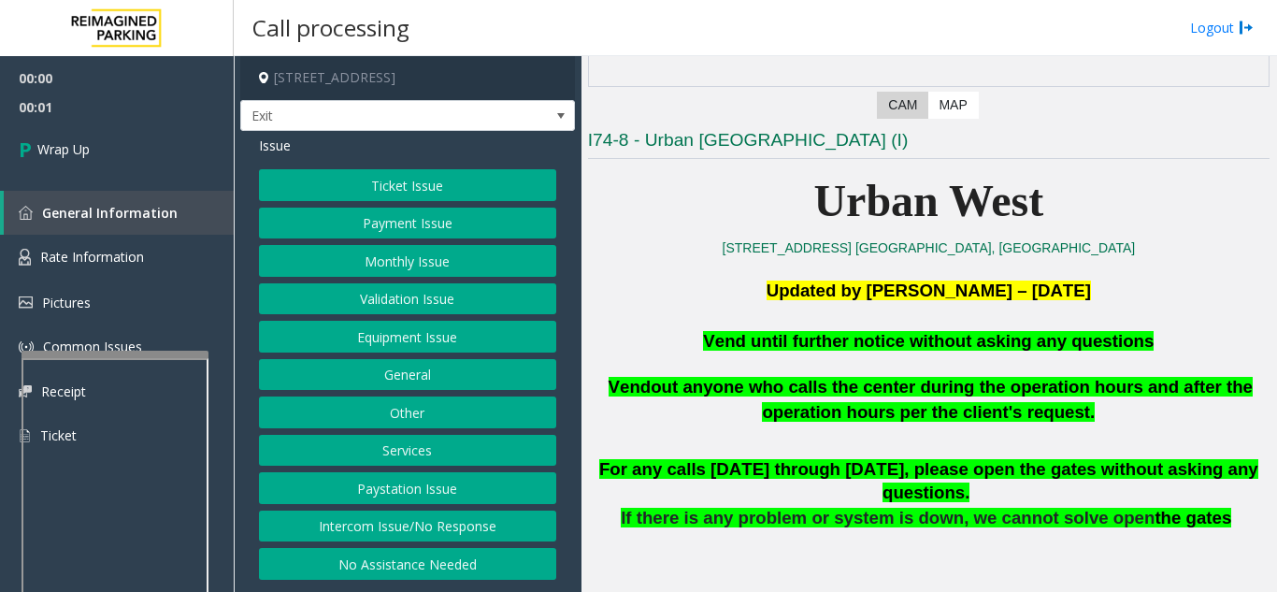
scroll to position [374, 0]
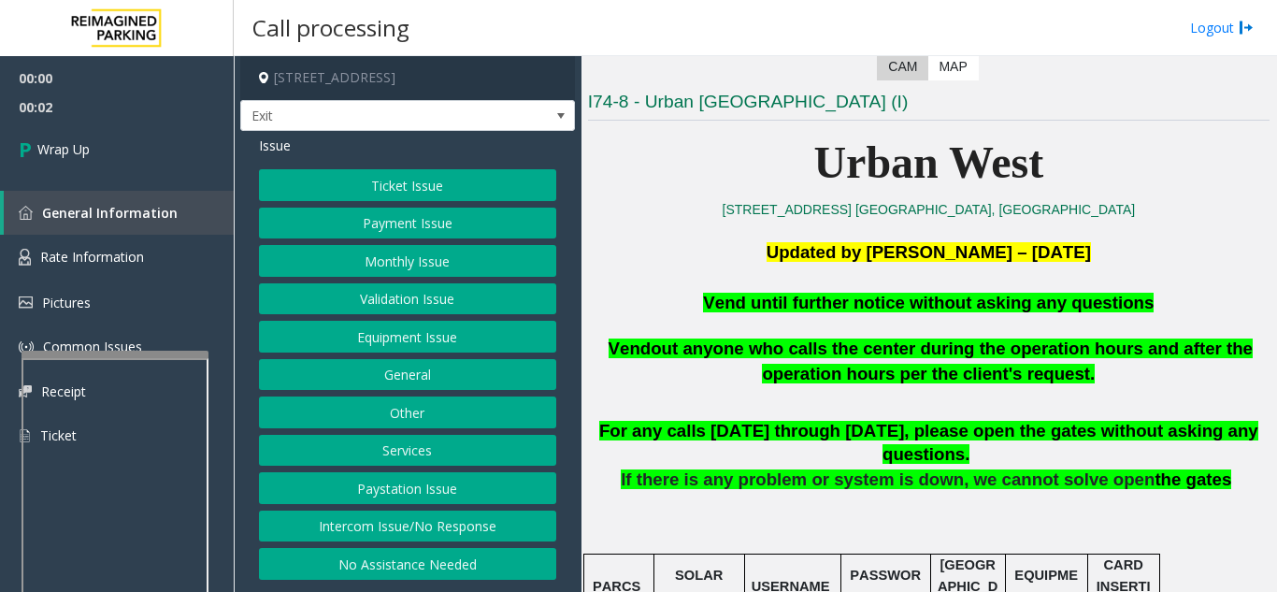
click at [430, 530] on button "Intercom Issue/No Response" at bounding box center [407, 527] width 297 height 32
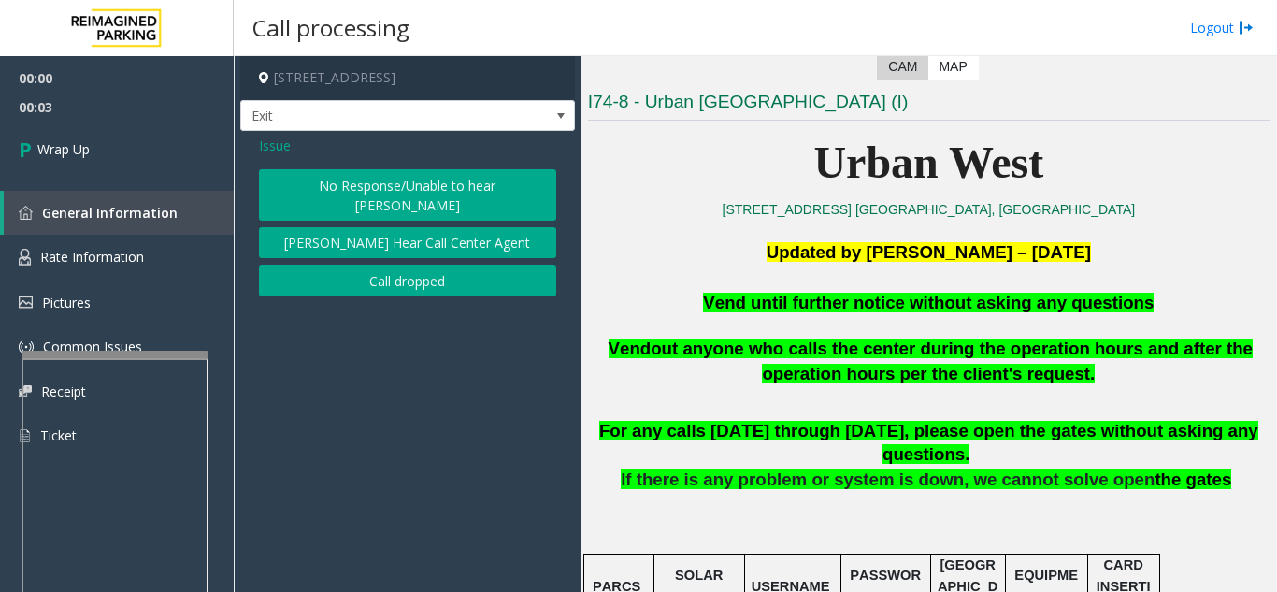
click at [367, 265] on button "Call dropped" at bounding box center [407, 281] width 297 height 32
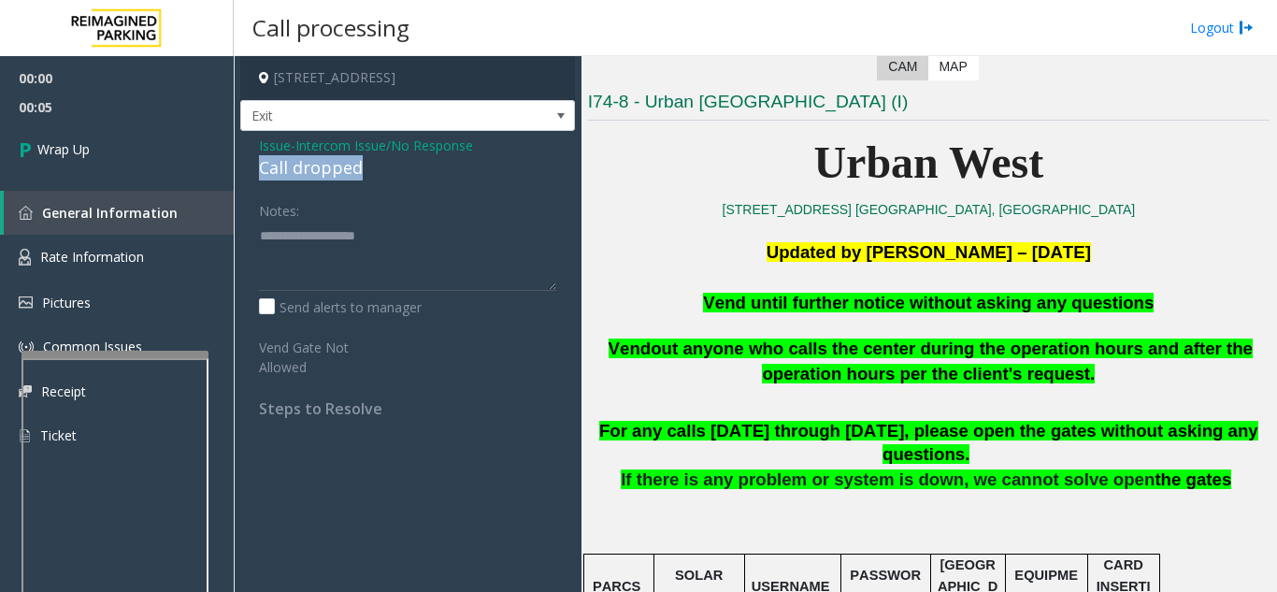
drag, startPoint x: 255, startPoint y: 170, endPoint x: 365, endPoint y: 166, distance: 109.5
click at [365, 166] on div "Issue - Intercom Issue/No Response Call dropped Notes: Send alerts to manager V…" at bounding box center [407, 284] width 335 height 306
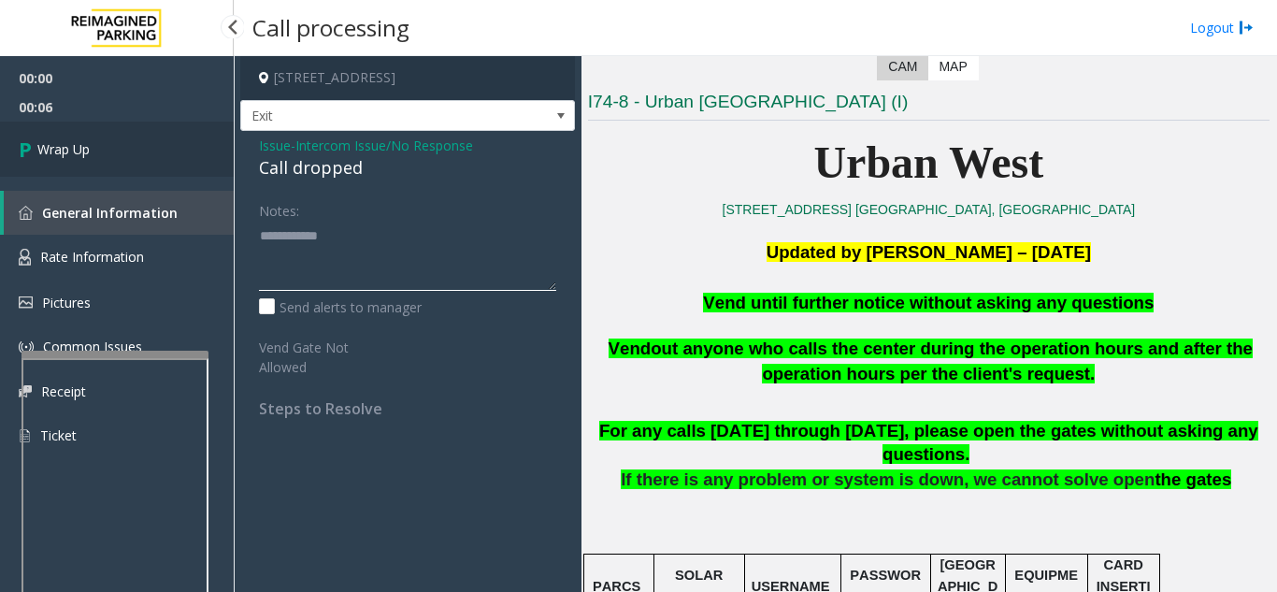
type textarea "**********"
click at [132, 163] on link "Wrap Up" at bounding box center [117, 149] width 234 height 55
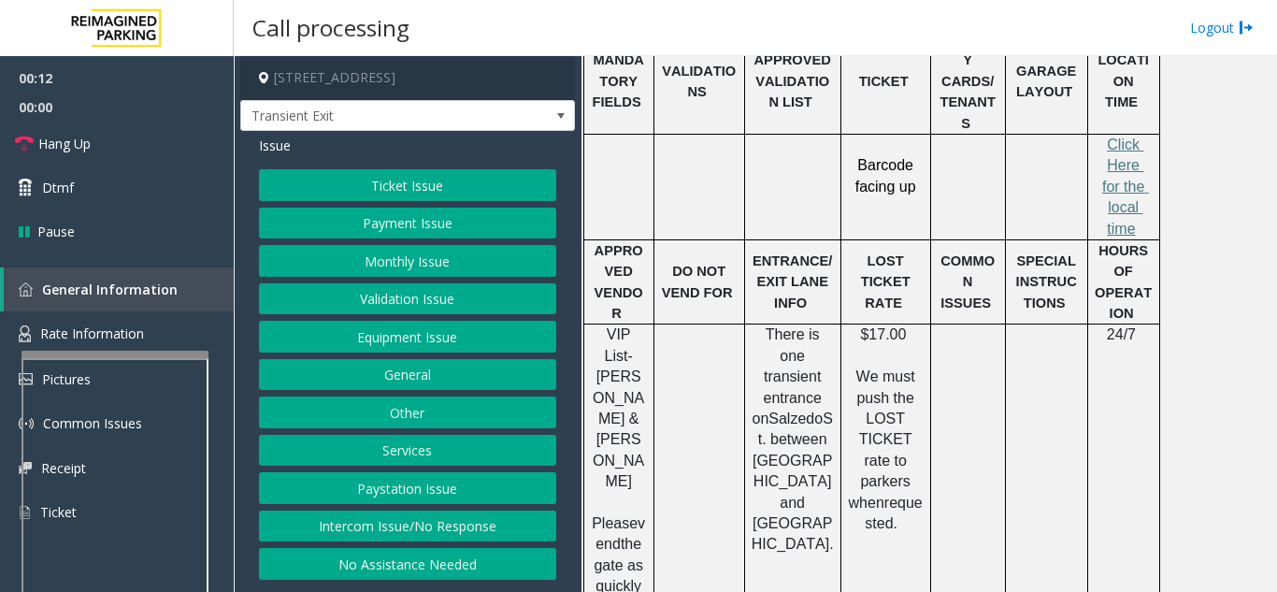
scroll to position [1122, 0]
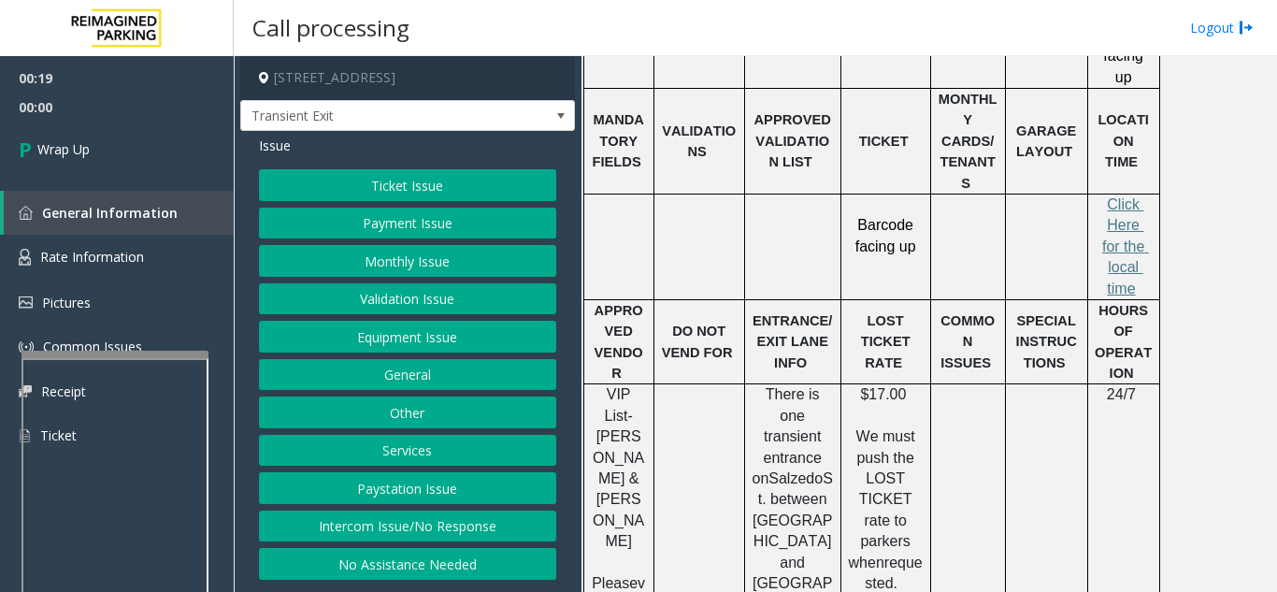
click at [423, 304] on button "Validation Issue" at bounding box center [407, 299] width 297 height 32
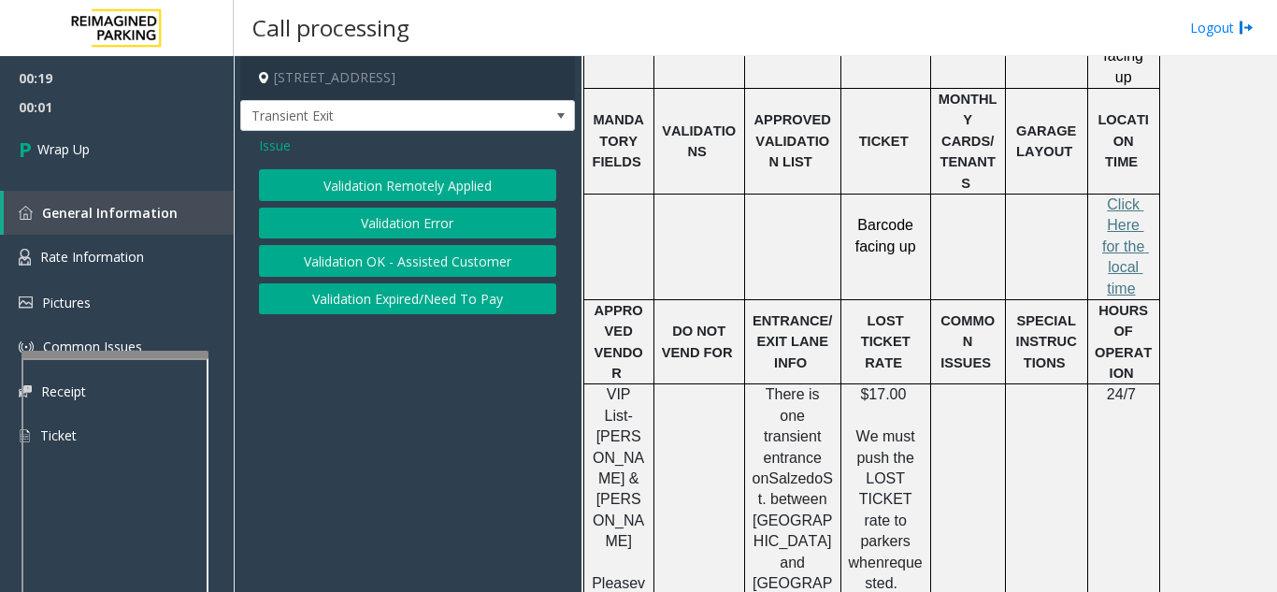
click at [437, 232] on button "Validation Error" at bounding box center [407, 224] width 297 height 32
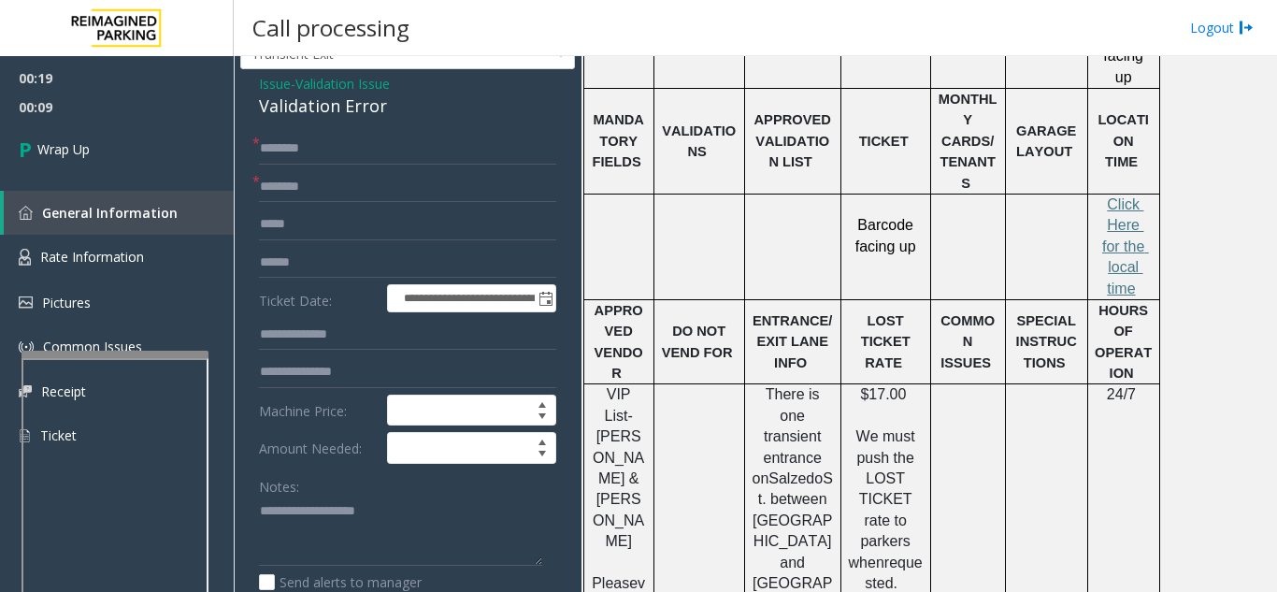
scroll to position [94, 0]
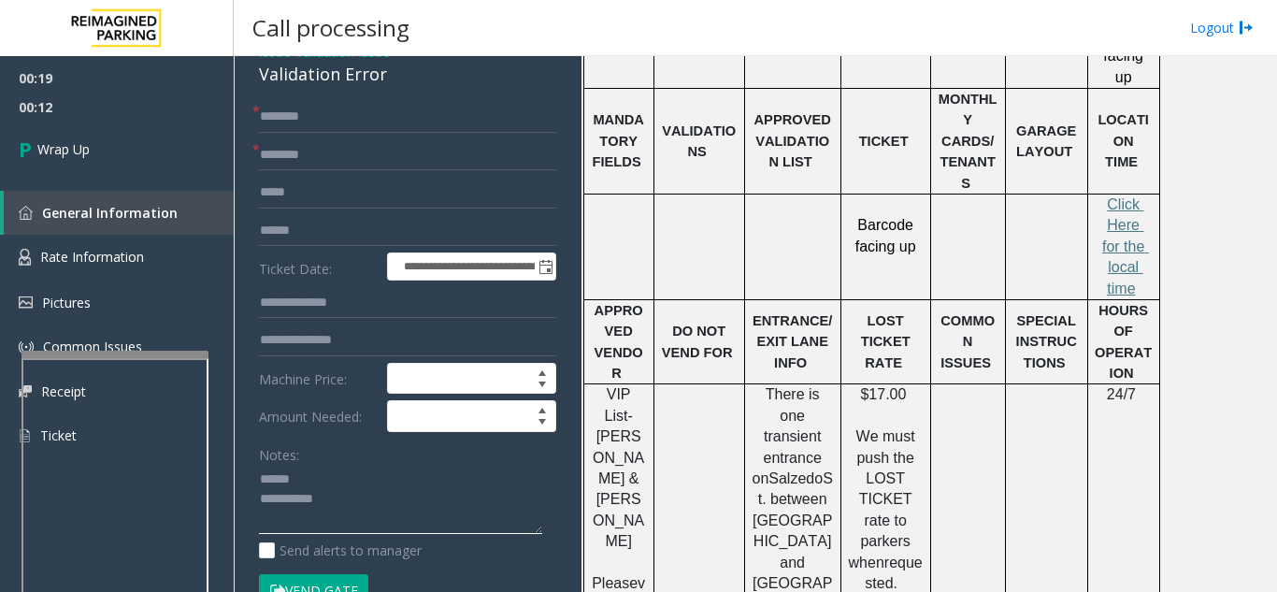
click at [320, 482] on textarea at bounding box center [400, 500] width 283 height 70
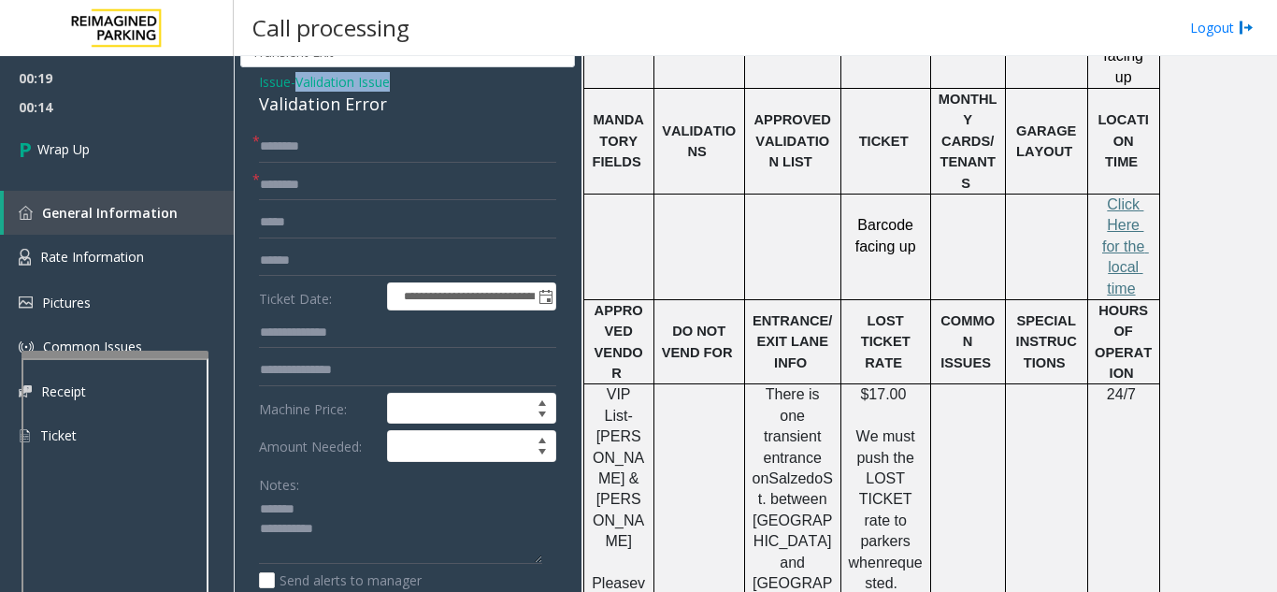
scroll to position [56, 0]
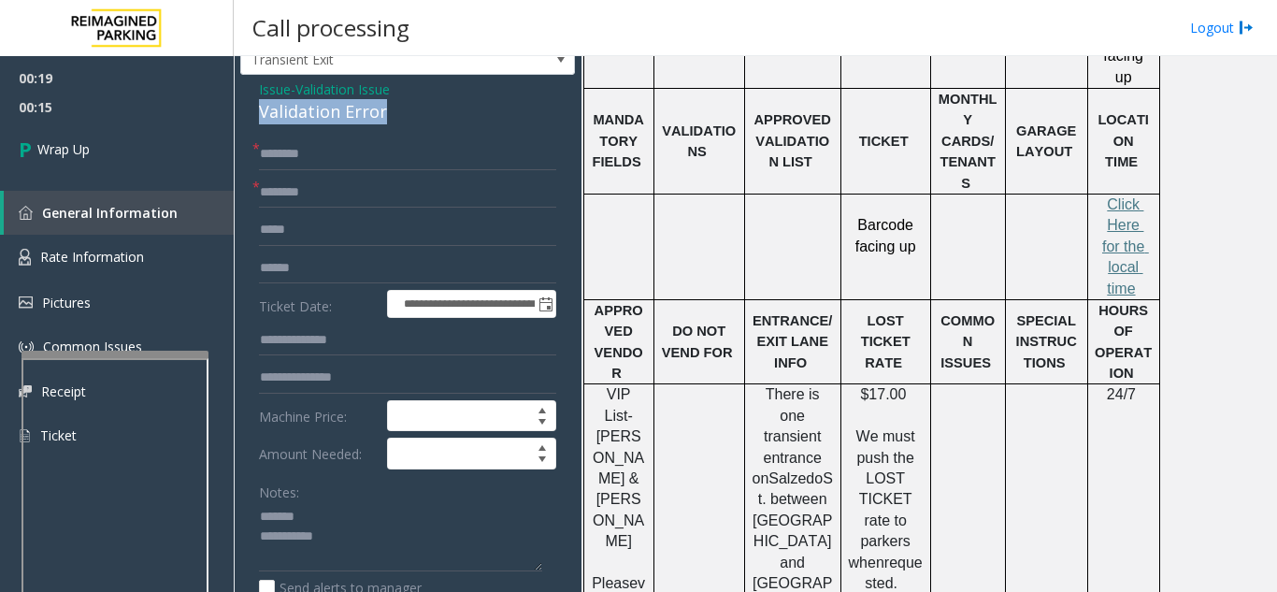
drag, startPoint x: 254, startPoint y: 78, endPoint x: 340, endPoint y: 110, distance: 92.0
type textarea "**********"
click at [417, 213] on form "**********" at bounding box center [407, 400] width 297 height 525
click at [410, 198] on input "text" at bounding box center [407, 193] width 297 height 32
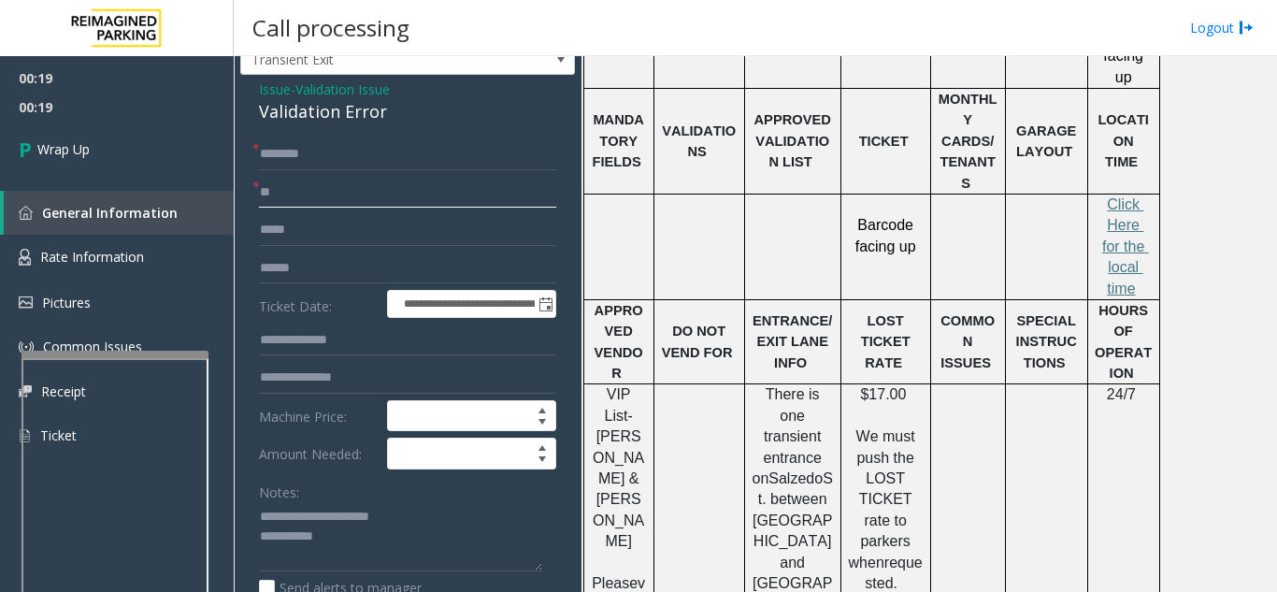
type input "**"
click at [383, 149] on input "text" at bounding box center [407, 154] width 297 height 32
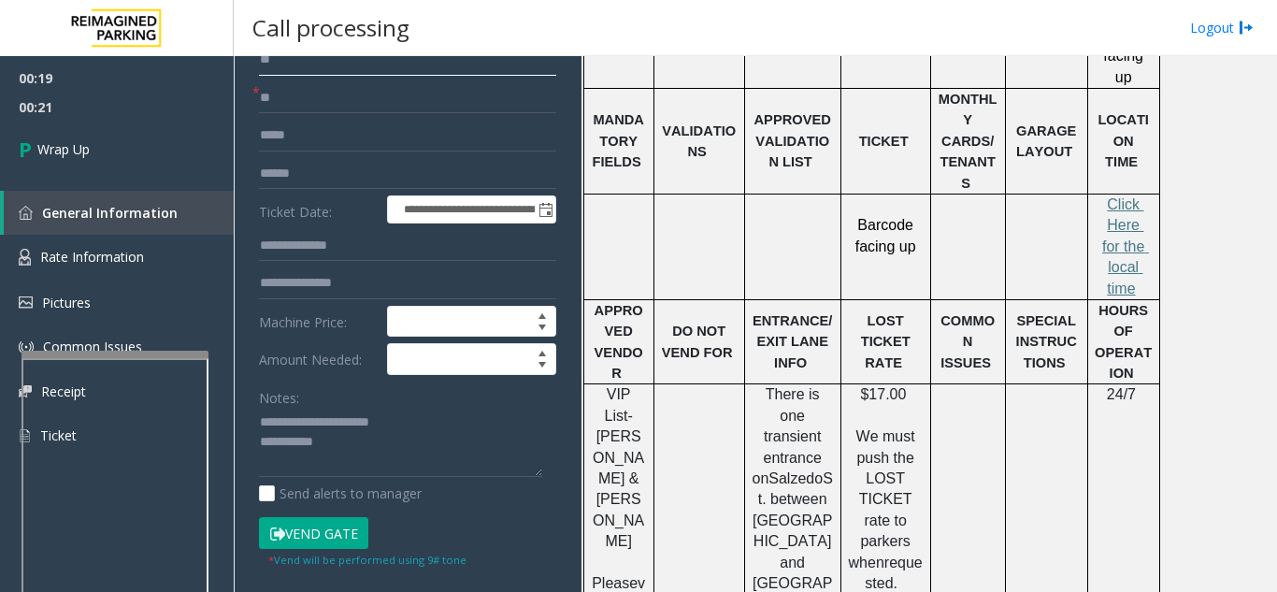
scroll to position [243, 0]
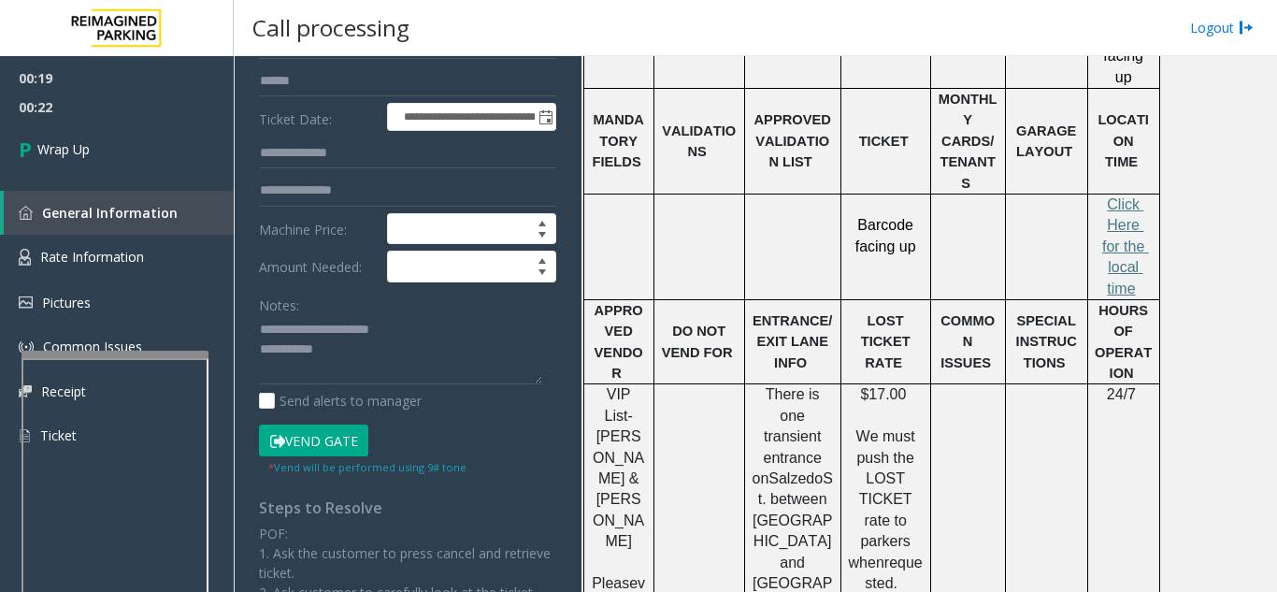
type input "**"
click at [417, 338] on textarea at bounding box center [400, 350] width 283 height 70
click at [394, 360] on textarea at bounding box center [400, 350] width 283 height 70
click at [429, 317] on textarea at bounding box center [400, 350] width 283 height 70
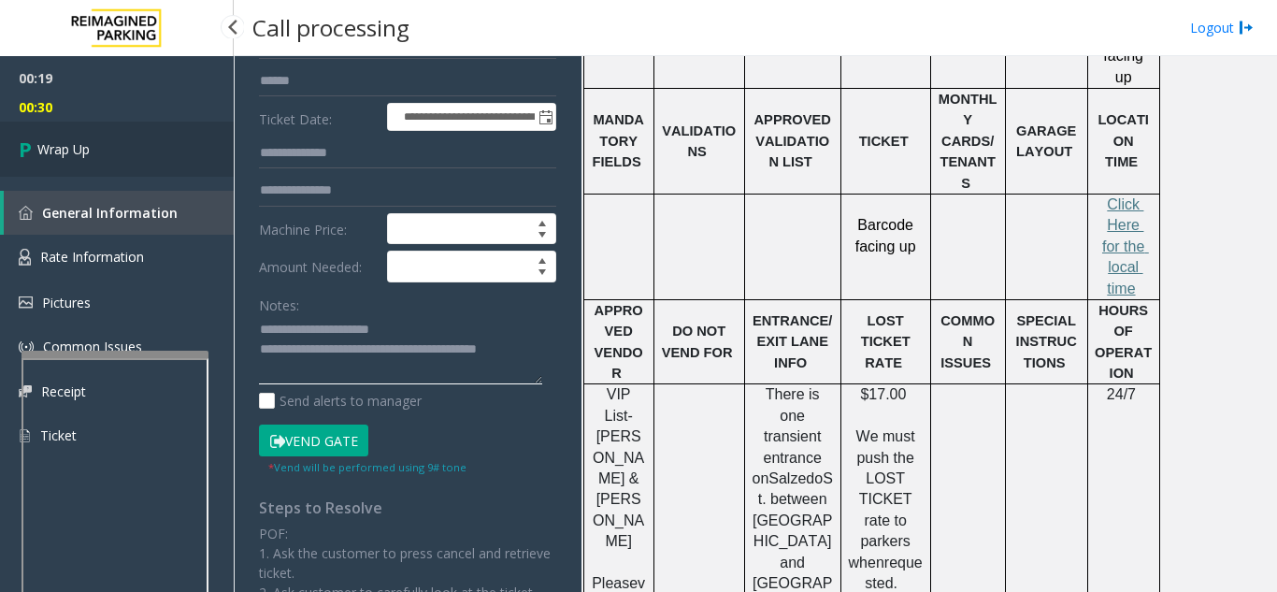
type textarea "**********"
click at [118, 137] on link "Wrap Up" at bounding box center [117, 149] width 234 height 55
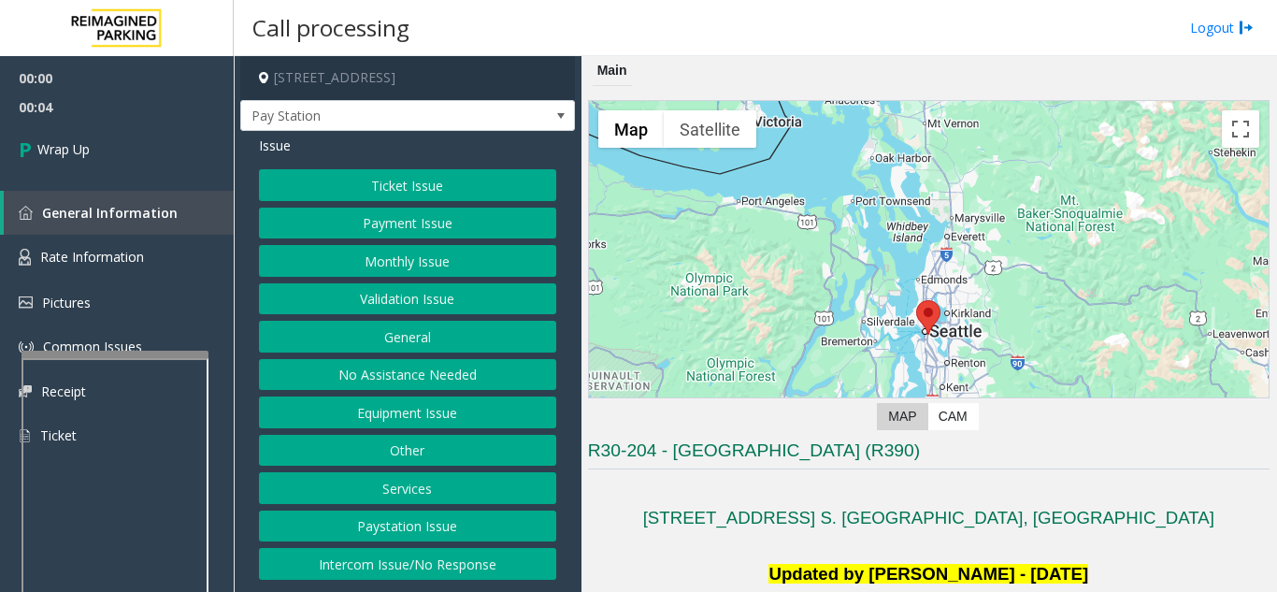
click at [393, 421] on button "Equipment Issue" at bounding box center [407, 412] width 297 height 32
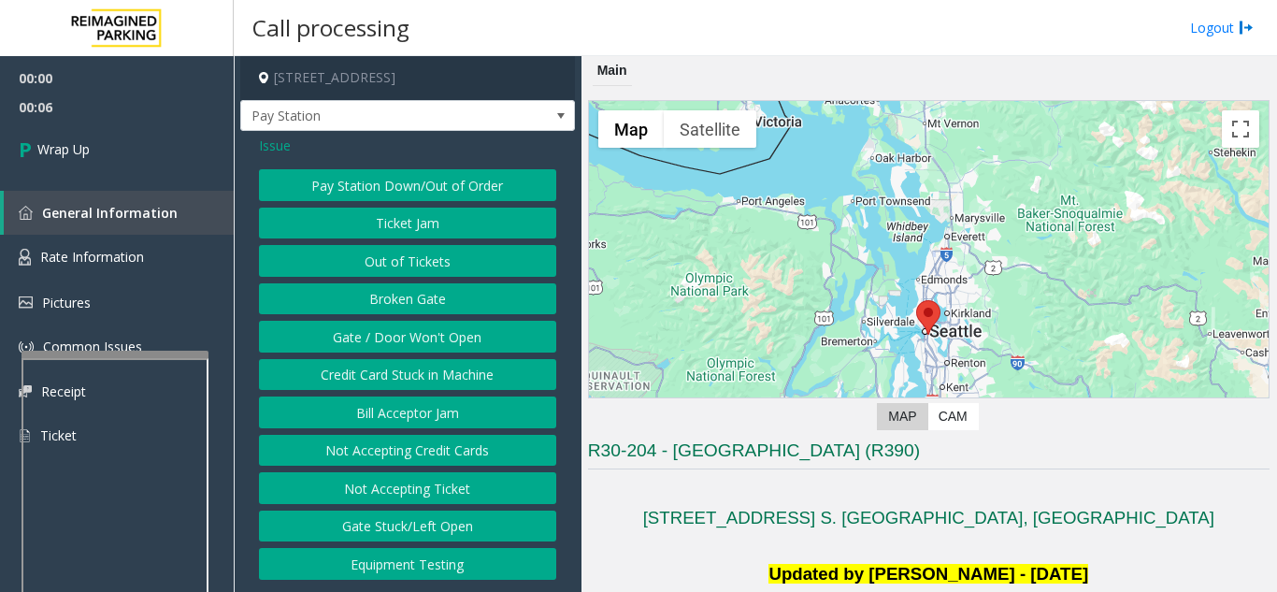
click at [288, 147] on span "Issue" at bounding box center [275, 146] width 32 height 20
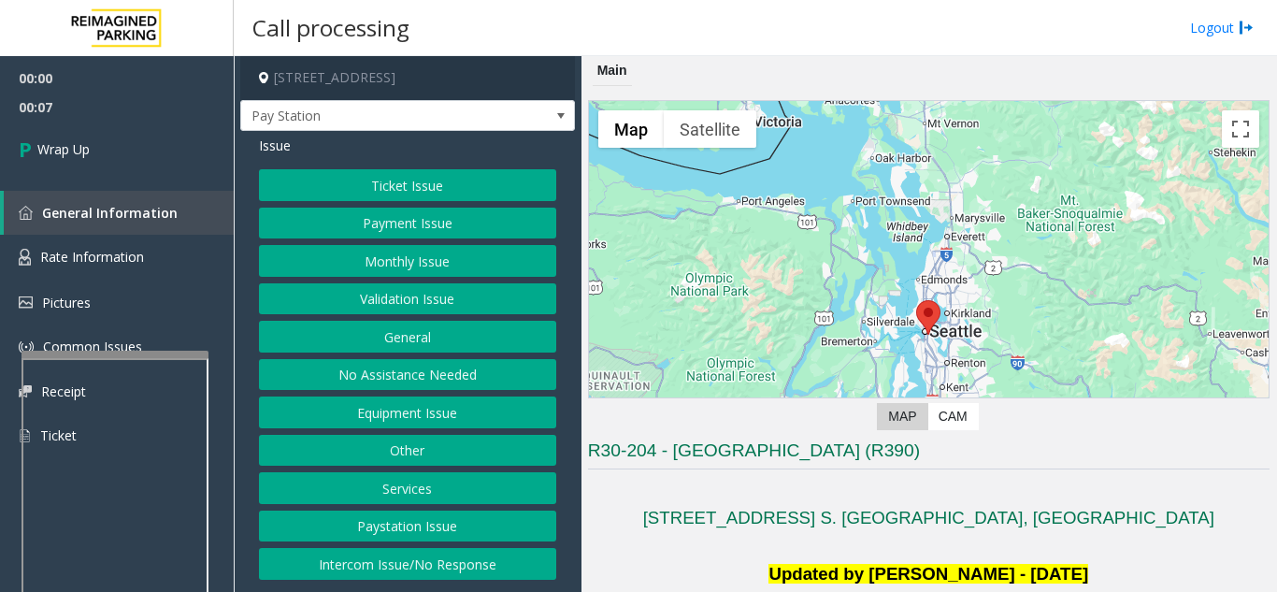
click at [431, 554] on button "Intercom Issue/No Response" at bounding box center [407, 564] width 297 height 32
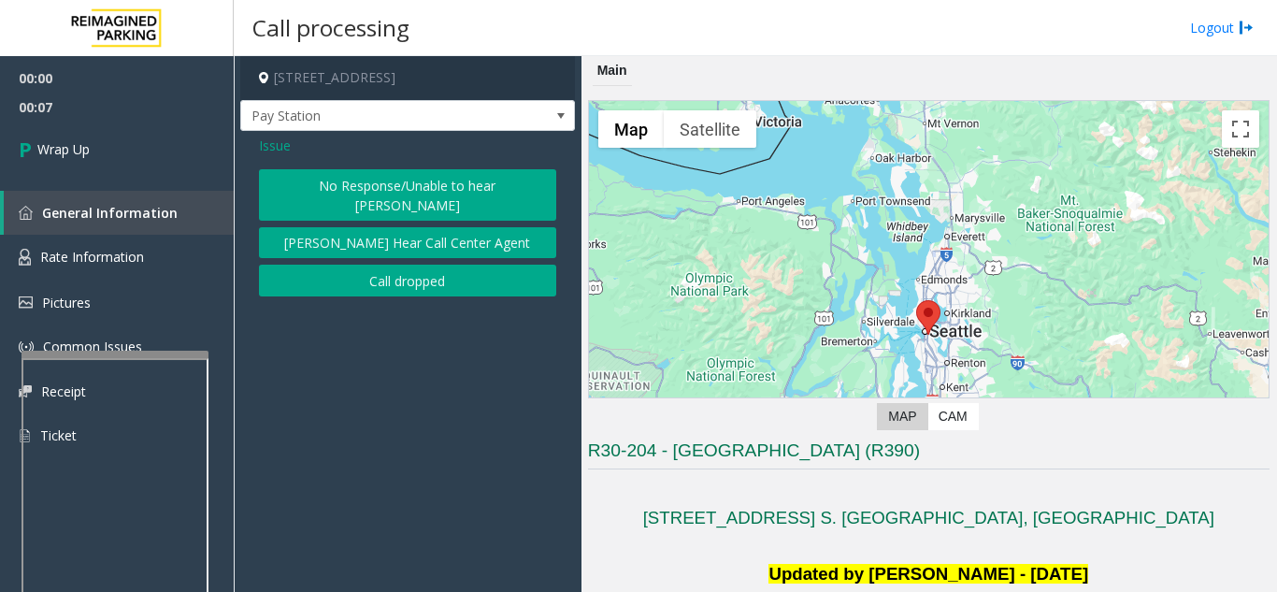
click at [383, 269] on button "Call dropped" at bounding box center [407, 281] width 297 height 32
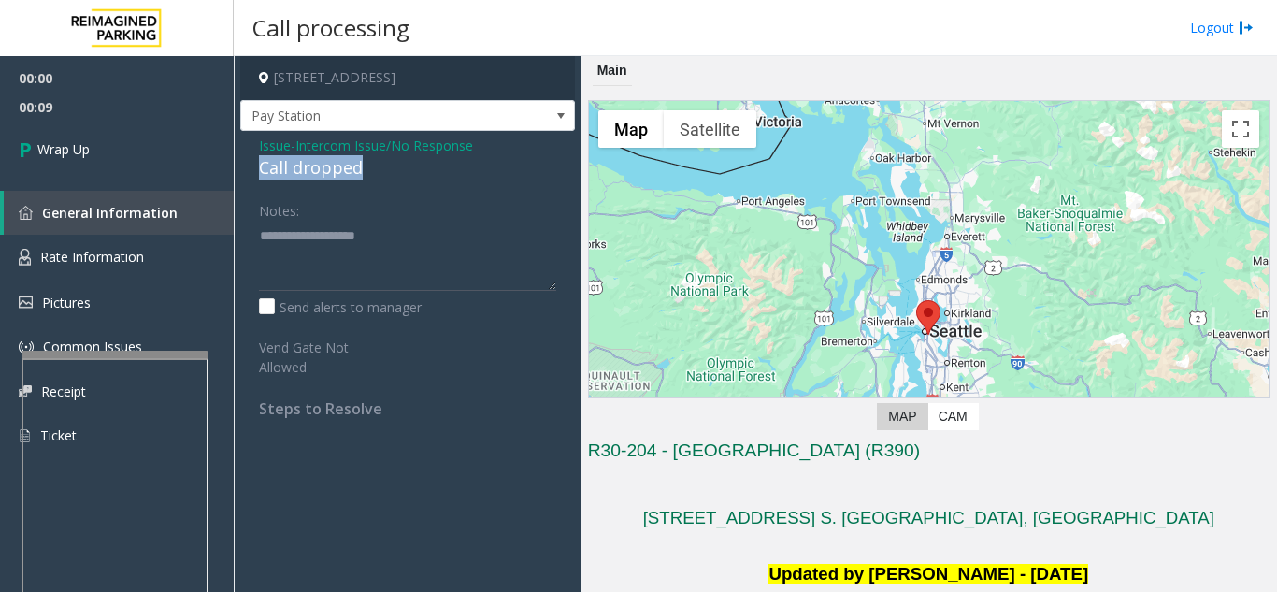
drag, startPoint x: 262, startPoint y: 169, endPoint x: 369, endPoint y: 172, distance: 107.6
click at [369, 172] on div "Call dropped" at bounding box center [407, 167] width 297 height 25
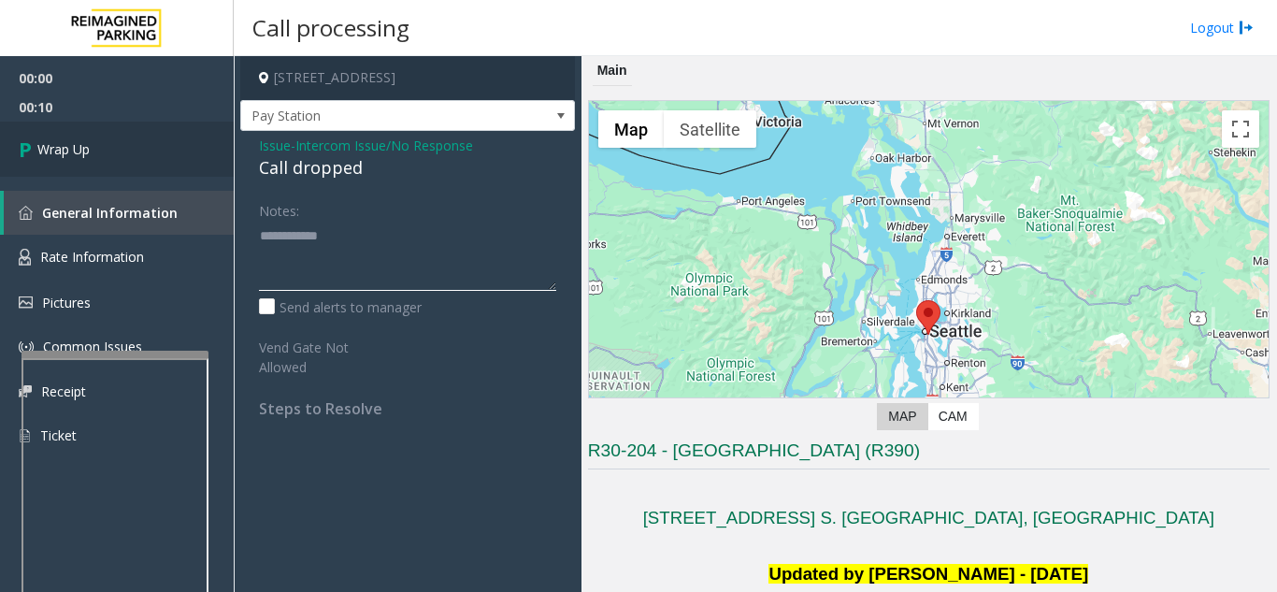
type textarea "**********"
click at [153, 145] on link "Wrap Up" at bounding box center [117, 149] width 234 height 55
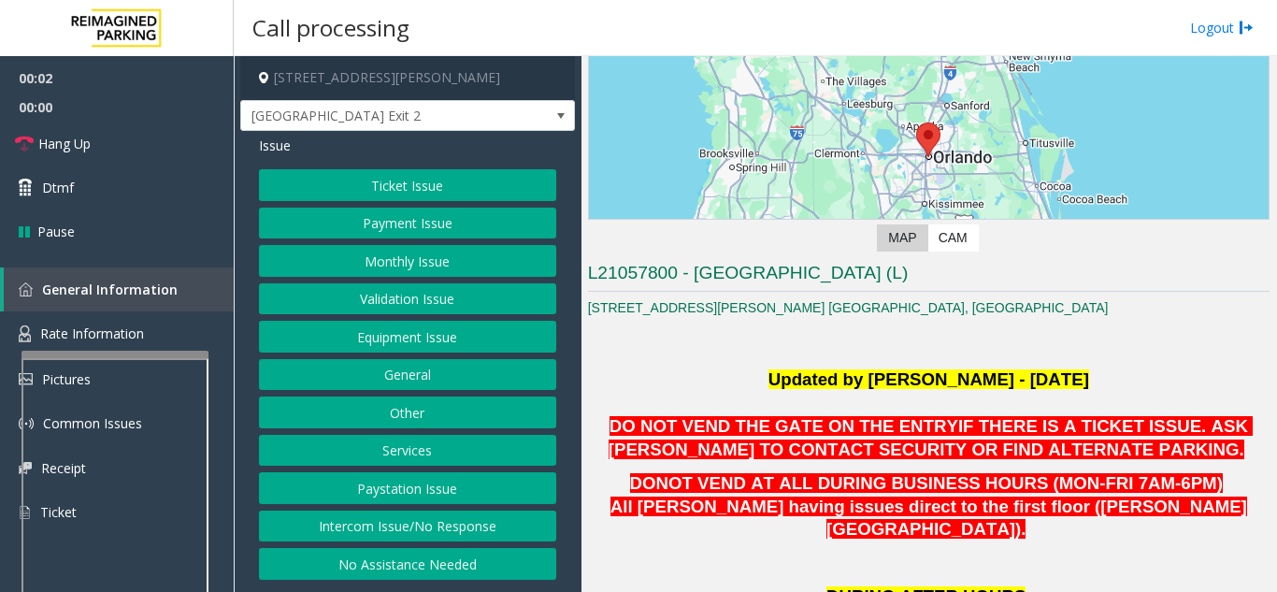
scroll to position [374, 0]
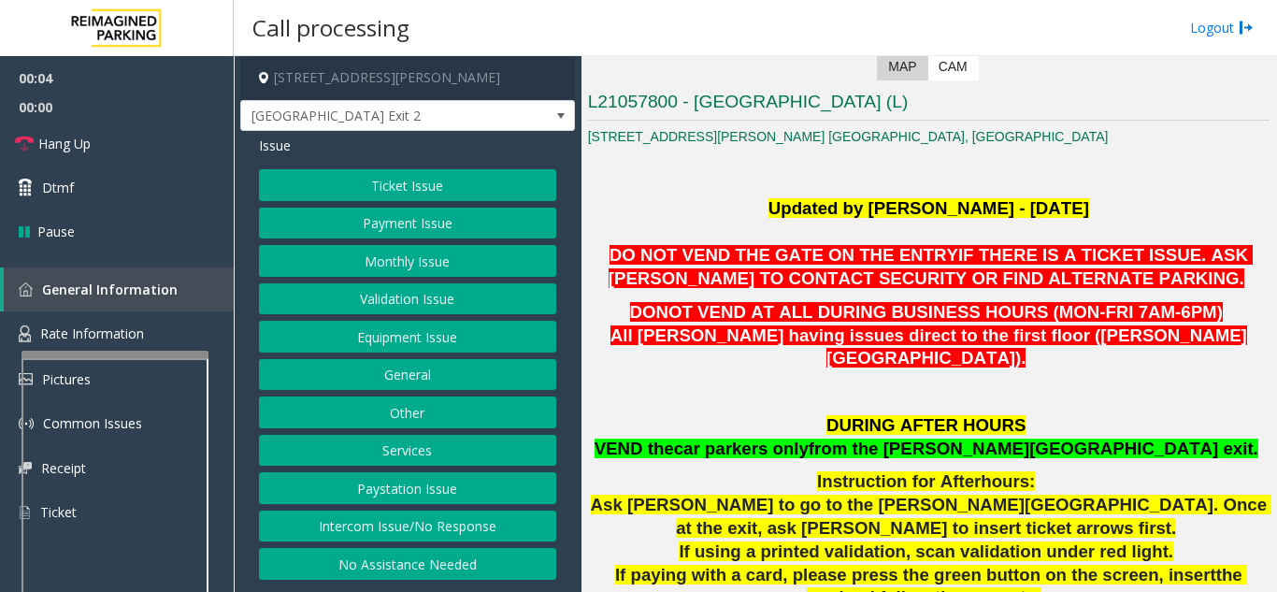
click at [417, 344] on button "Equipment Issue" at bounding box center [407, 337] width 297 height 32
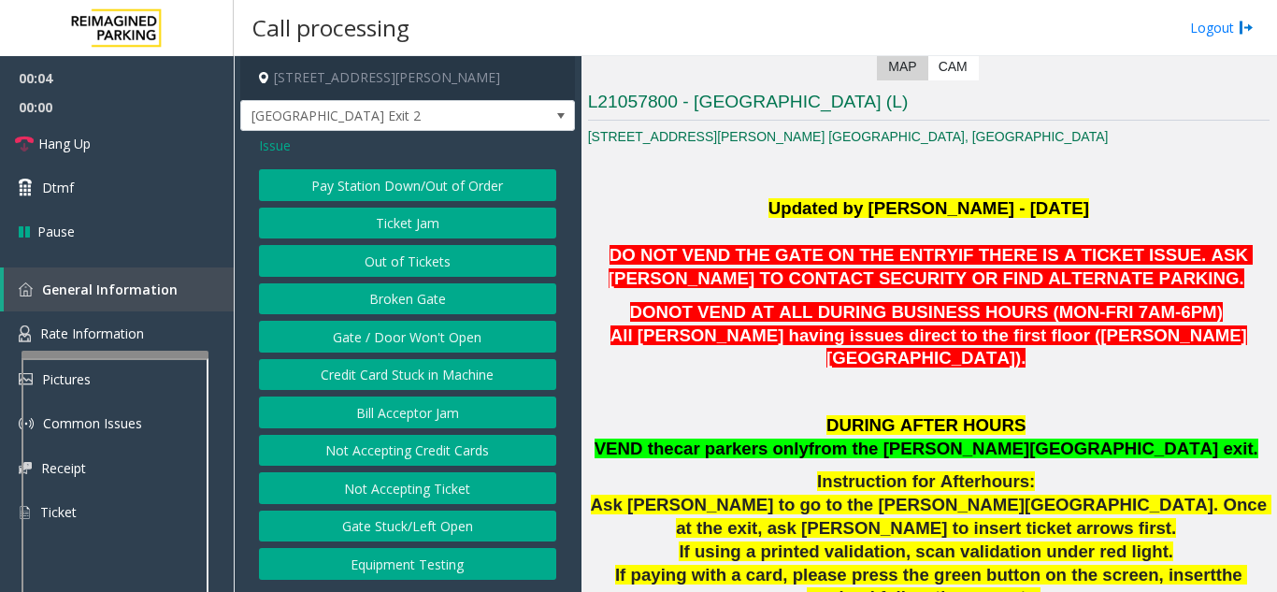
click at [417, 344] on button "Gate / Door Won't Open" at bounding box center [407, 337] width 297 height 32
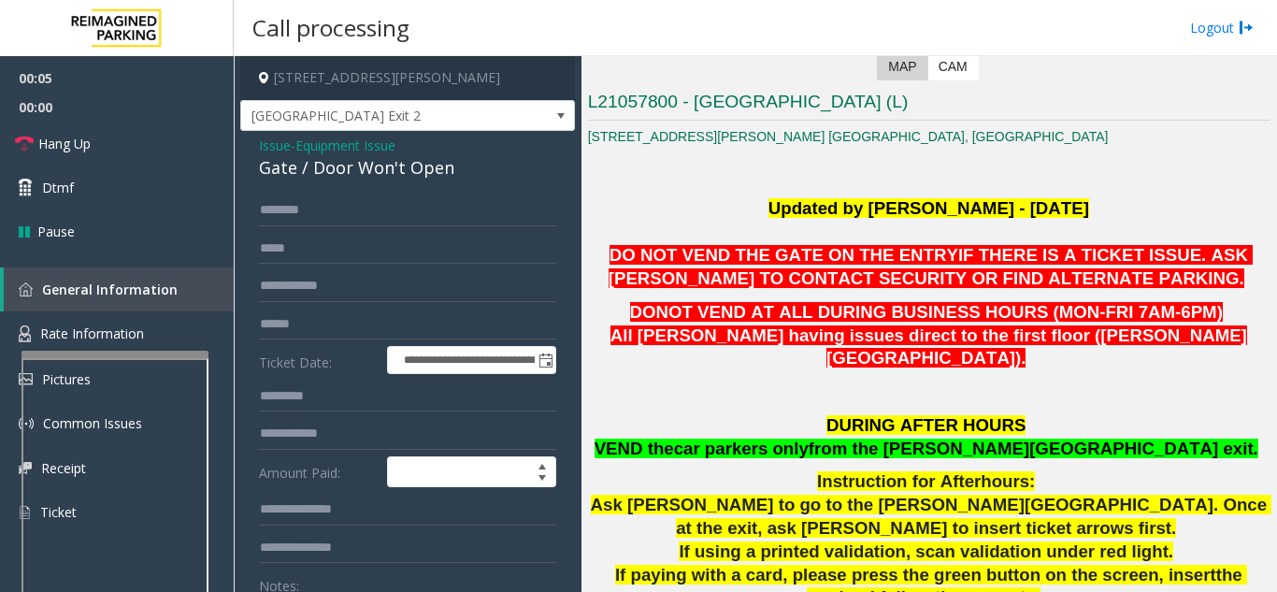
scroll to position [94, 0]
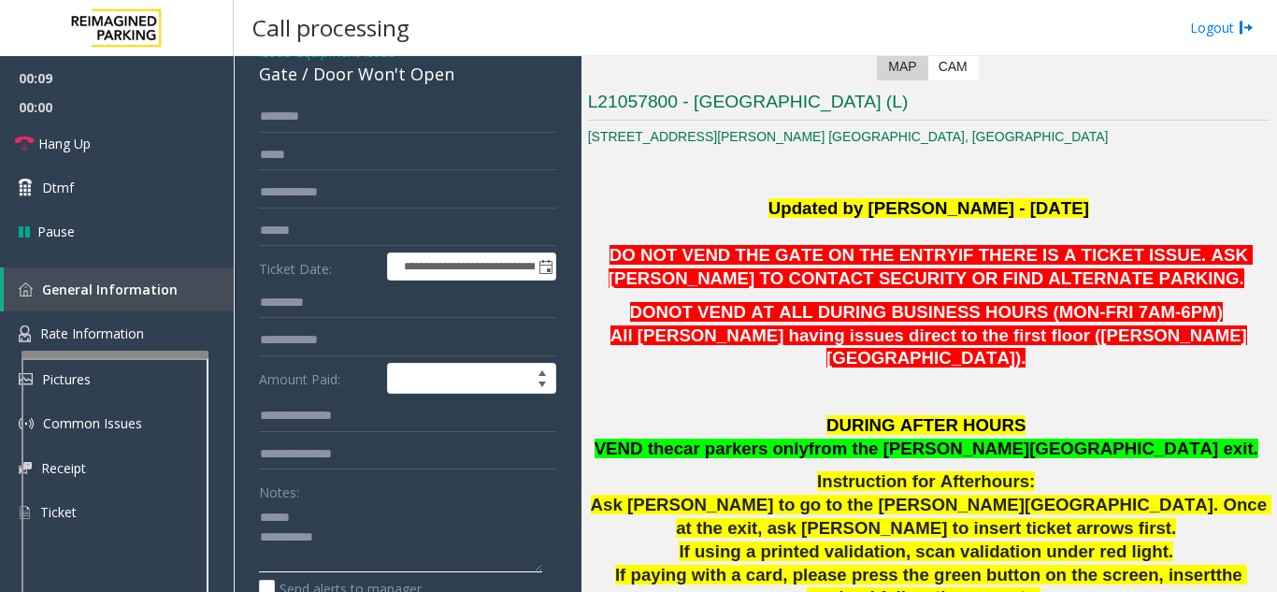
click at [361, 507] on textarea at bounding box center [400, 537] width 283 height 70
drag, startPoint x: 309, startPoint y: 77, endPoint x: 465, endPoint y: 83, distance: 156.3
click at [465, 83] on div "Gate / Door Won't Open" at bounding box center [407, 74] width 297 height 25
click at [413, 538] on textarea at bounding box center [400, 537] width 283 height 70
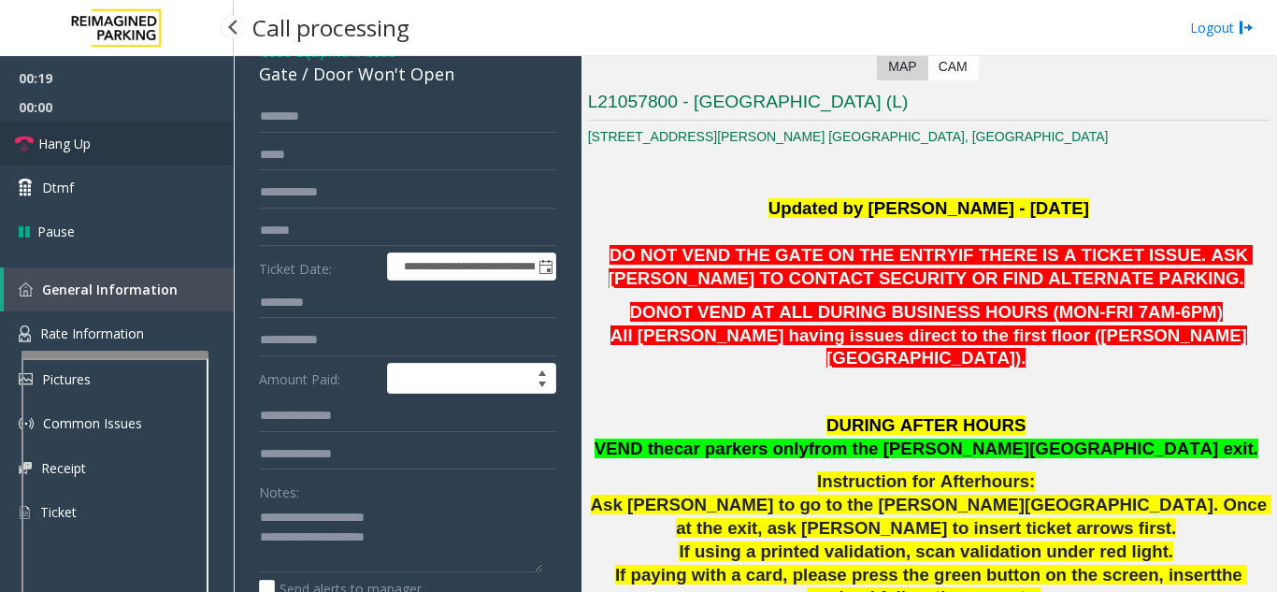
click at [55, 141] on span "Hang Up" at bounding box center [64, 144] width 52 height 20
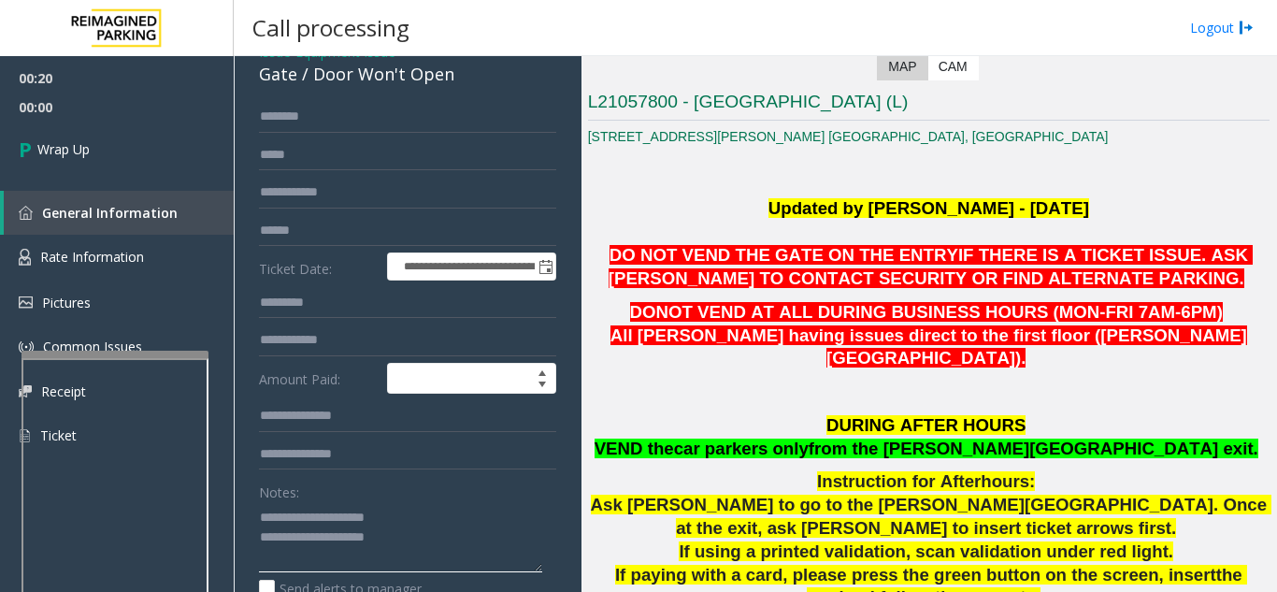
click at [433, 546] on textarea at bounding box center [400, 537] width 283 height 70
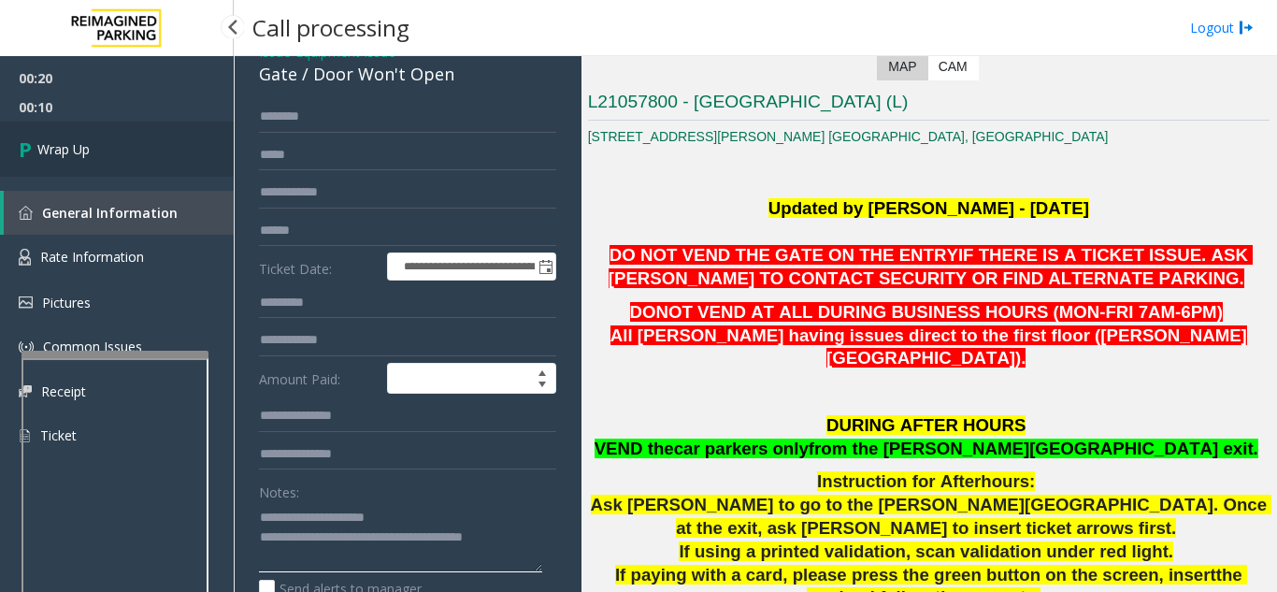
type textarea "**********"
click at [107, 156] on link "Wrap Up" at bounding box center [117, 149] width 234 height 55
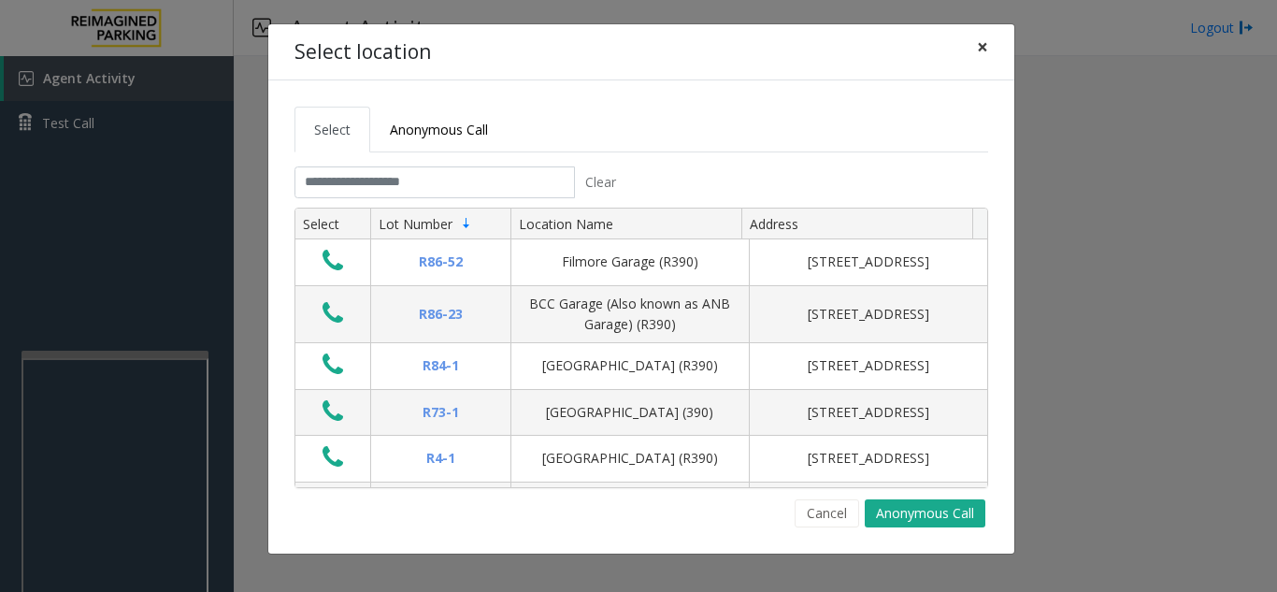
click at [986, 50] on span "×" at bounding box center [982, 47] width 11 height 26
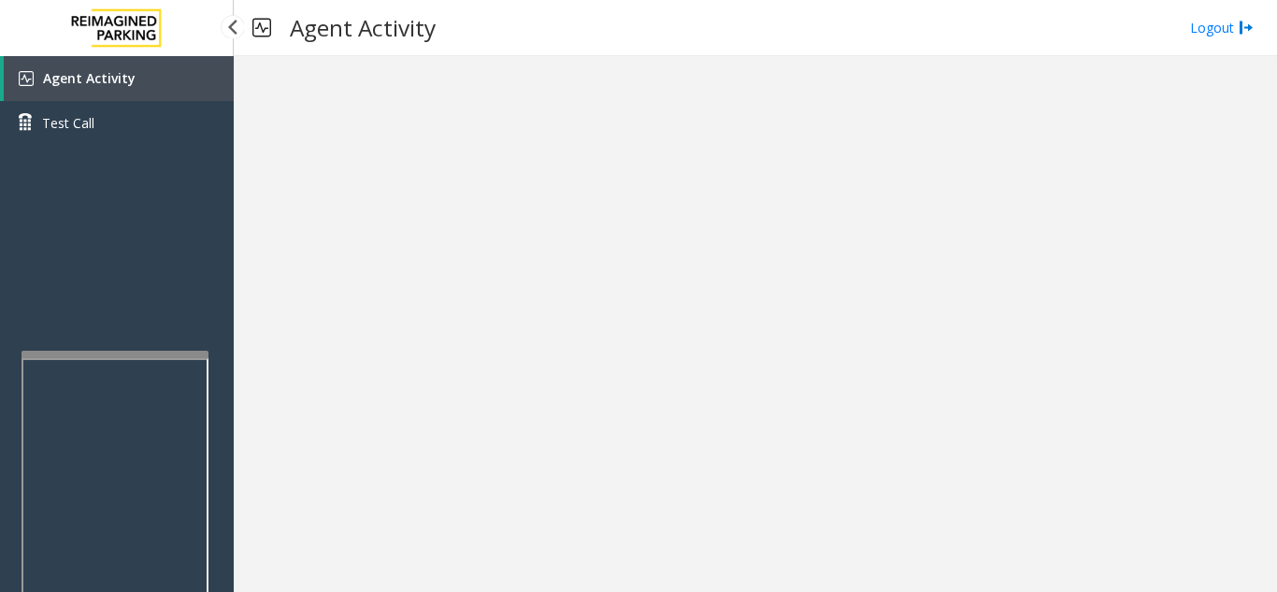
click at [221, 74] on link "Agent Activity" at bounding box center [119, 78] width 230 height 45
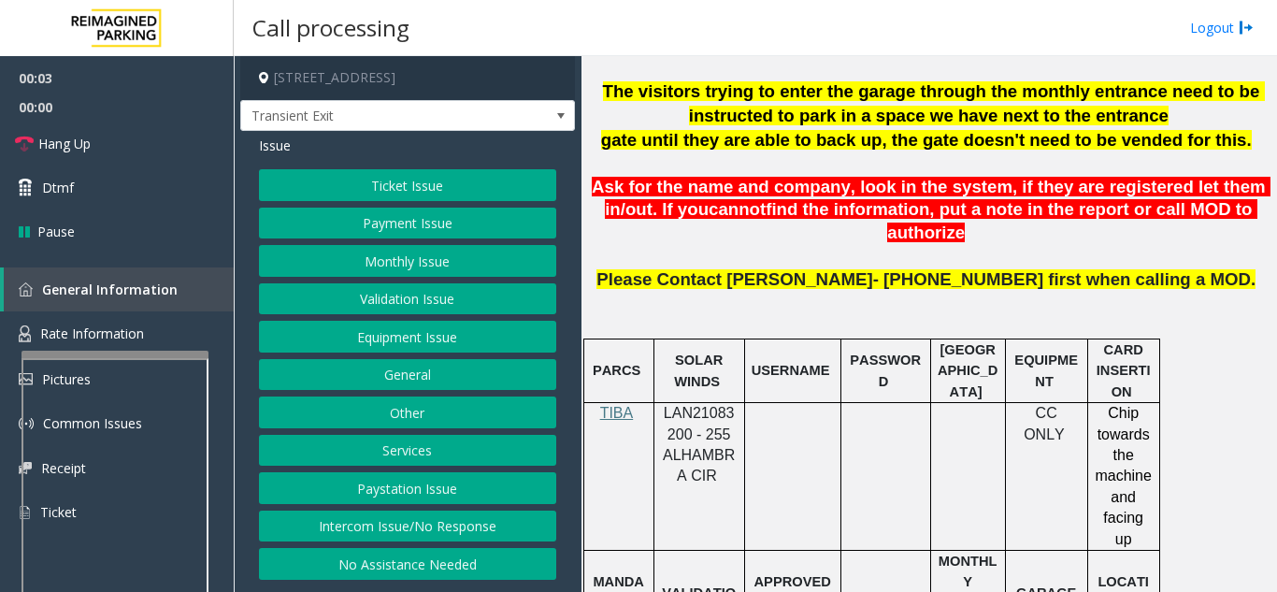
scroll to position [748, 0]
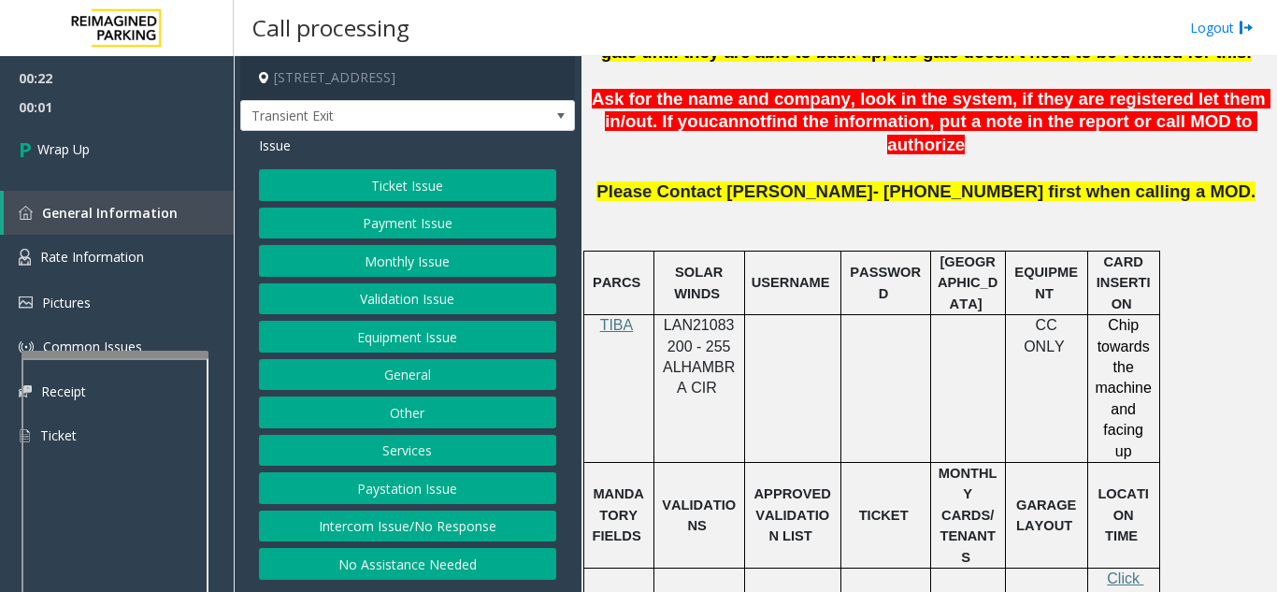
click at [366, 347] on button "Equipment Issue" at bounding box center [407, 337] width 297 height 32
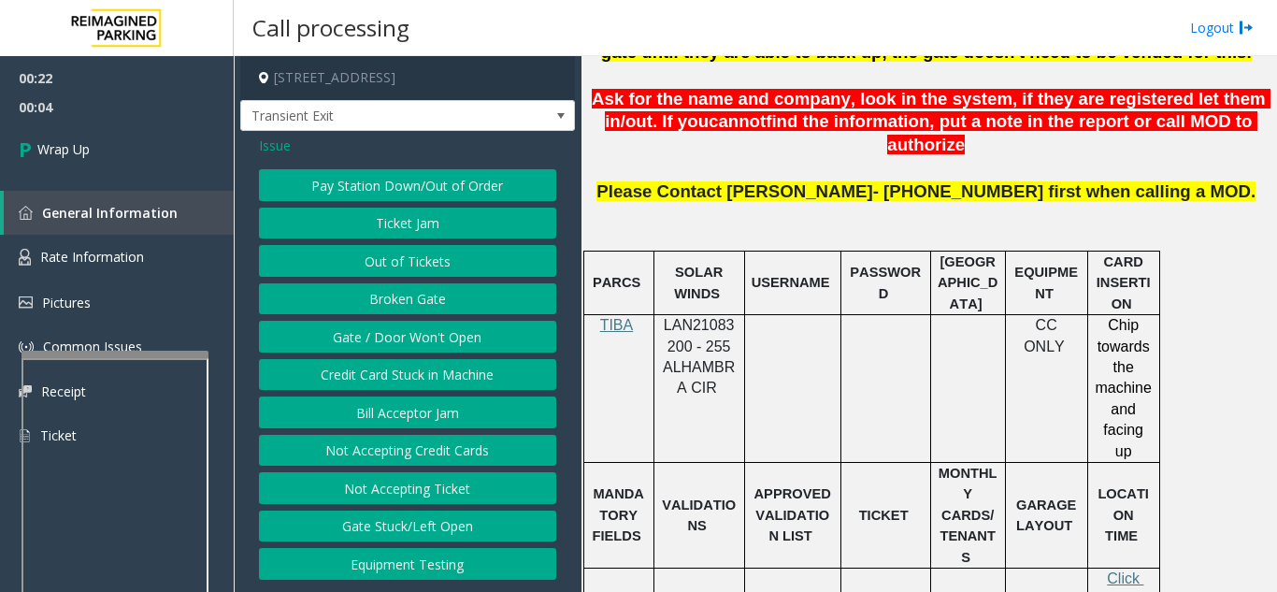
click at [443, 344] on button "Gate / Door Won't Open" at bounding box center [407, 337] width 297 height 32
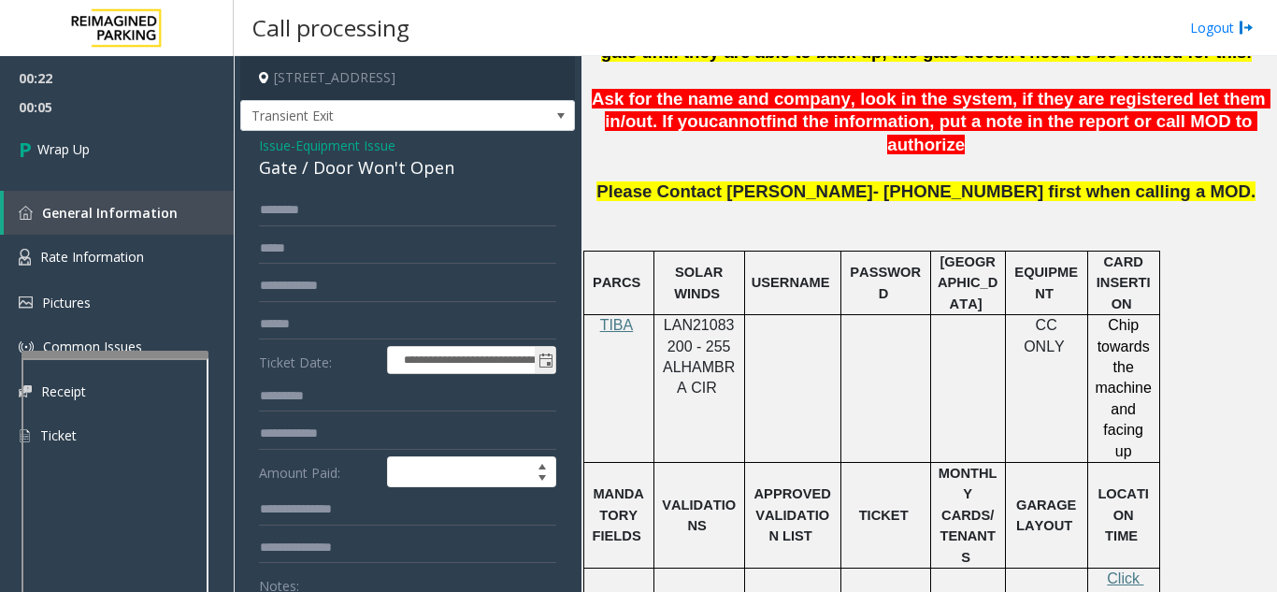
scroll to position [94, 0]
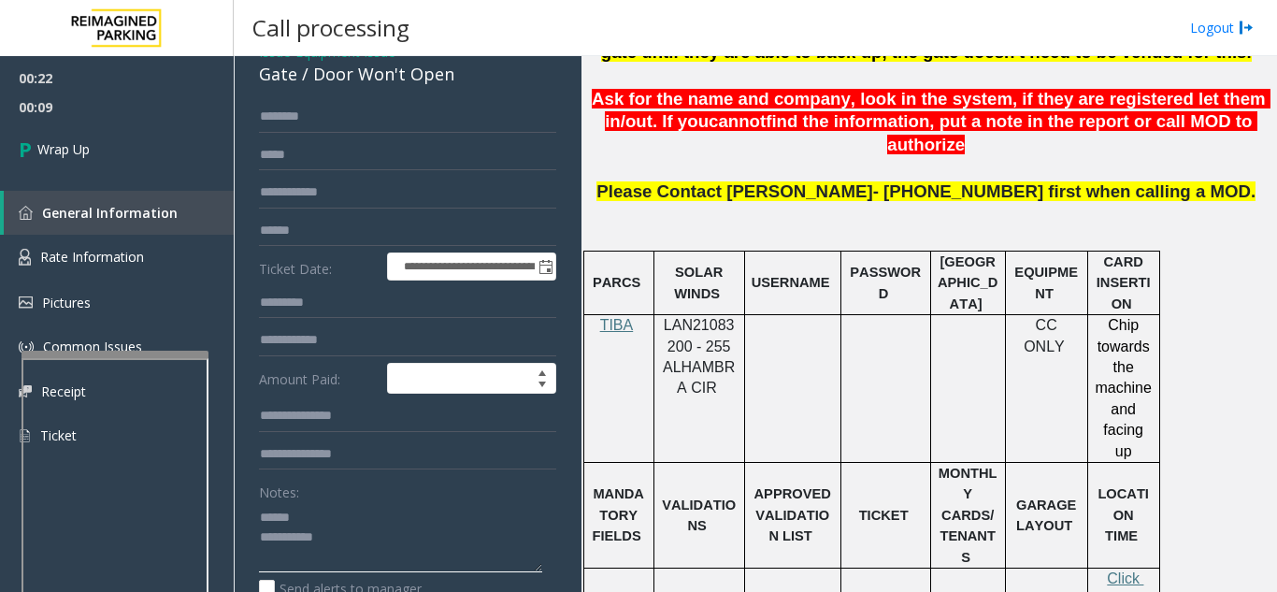
click at [349, 513] on textarea at bounding box center [400, 537] width 283 height 70
drag, startPoint x: 315, startPoint y: 77, endPoint x: 459, endPoint y: 76, distance: 144.0
click at [459, 76] on div "Gate / Door Won't Open" at bounding box center [407, 74] width 297 height 25
click at [417, 542] on textarea at bounding box center [400, 537] width 283 height 70
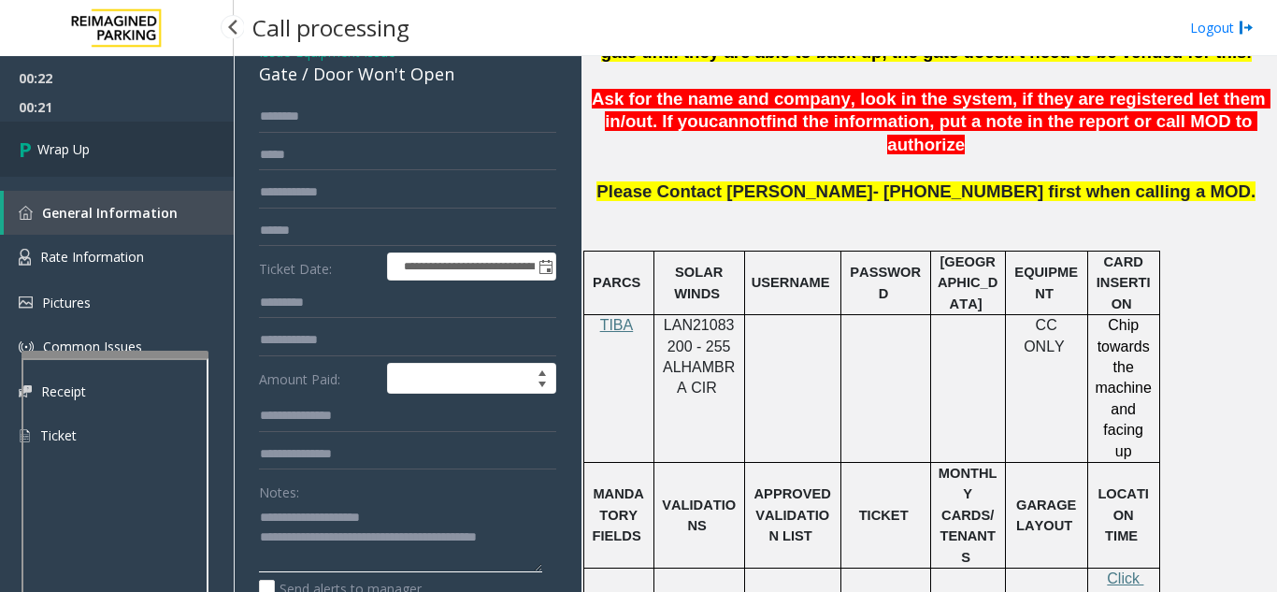
type textarea "**********"
click at [86, 122] on link "Wrap Up" at bounding box center [117, 149] width 234 height 55
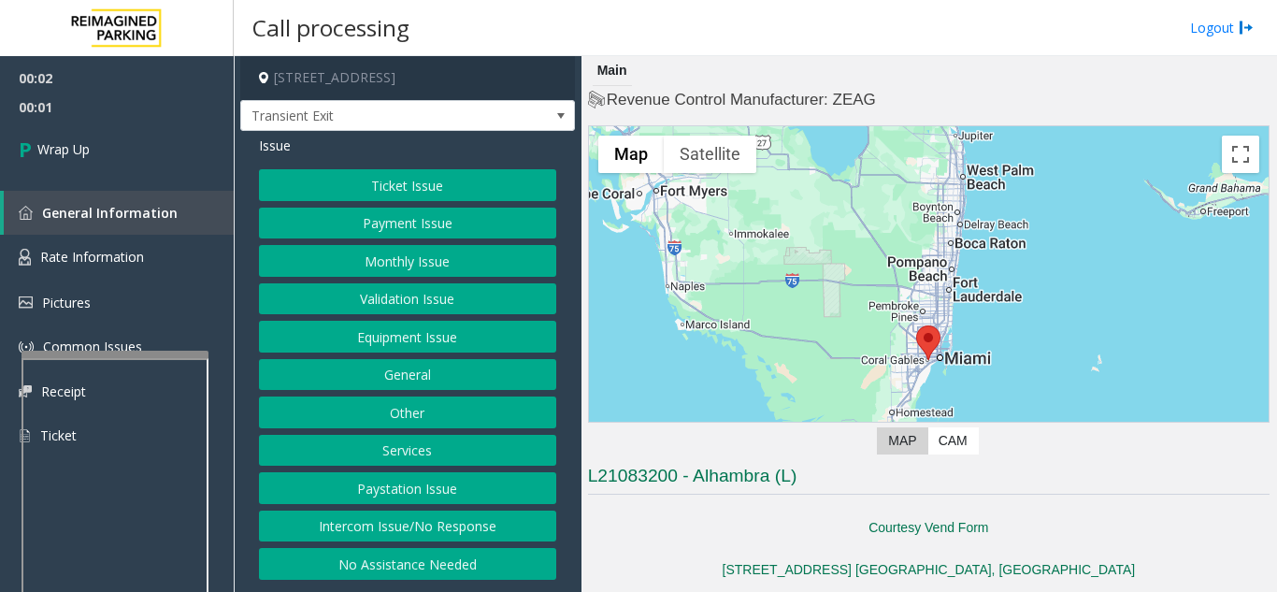
scroll to position [281, 0]
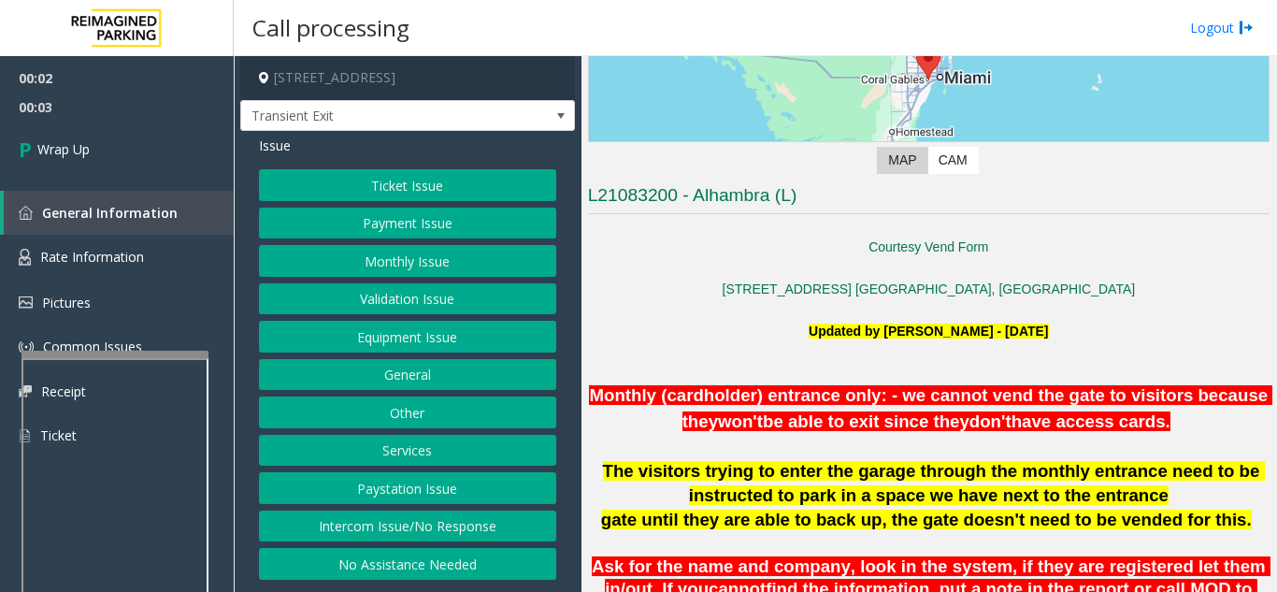
click at [461, 528] on button "Intercom Issue/No Response" at bounding box center [407, 527] width 297 height 32
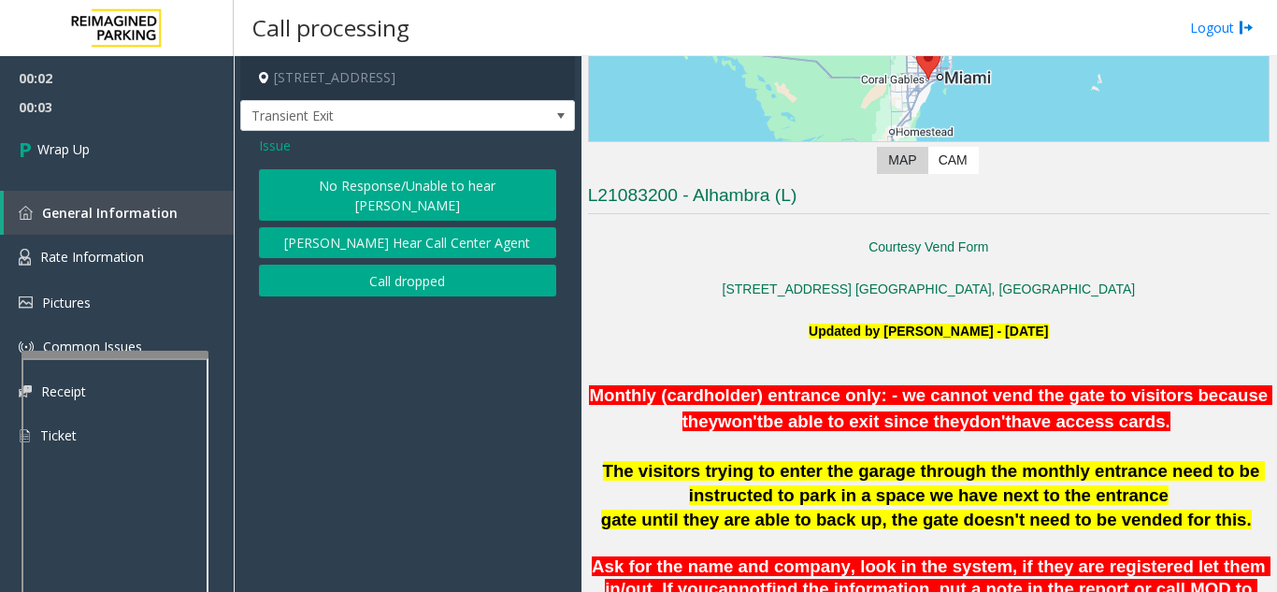
click at [406, 241] on div "No Response/Unable to hear [PERSON_NAME] Cannot Hear Call Center Agent Call dro…" at bounding box center [407, 232] width 297 height 127
click at [375, 266] on button "Call dropped" at bounding box center [407, 281] width 297 height 32
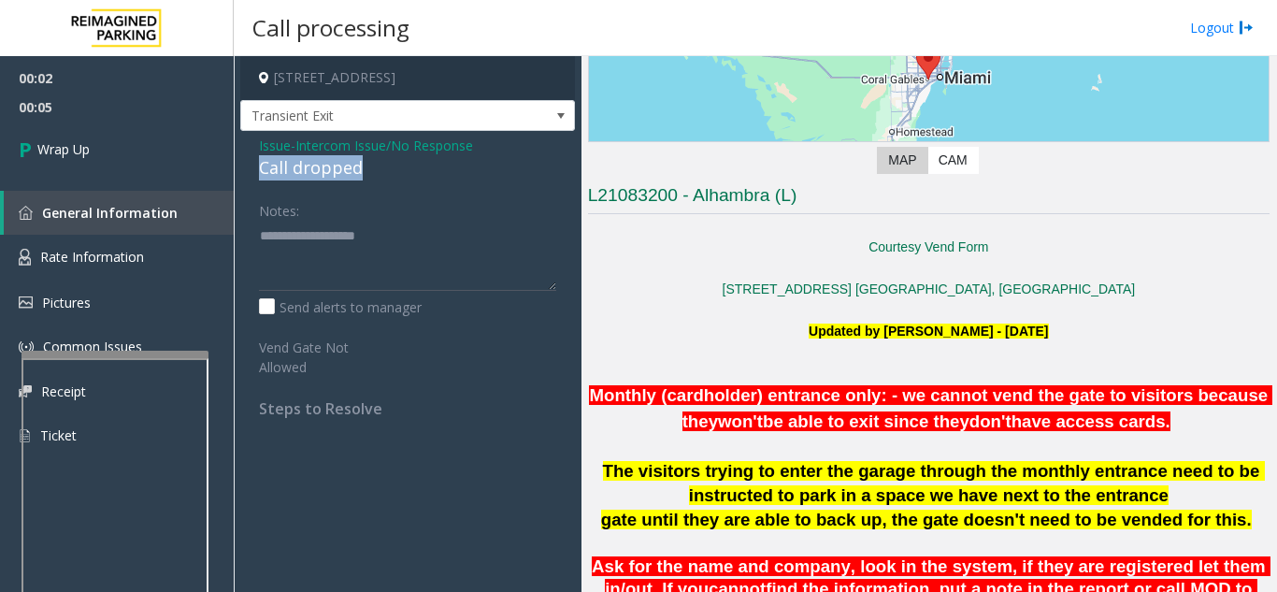
drag, startPoint x: 257, startPoint y: 166, endPoint x: 373, endPoint y: 170, distance: 116.0
click at [373, 170] on div "Issue - Intercom Issue/No Response Call dropped Notes: Send alerts to manager V…" at bounding box center [407, 284] width 335 height 306
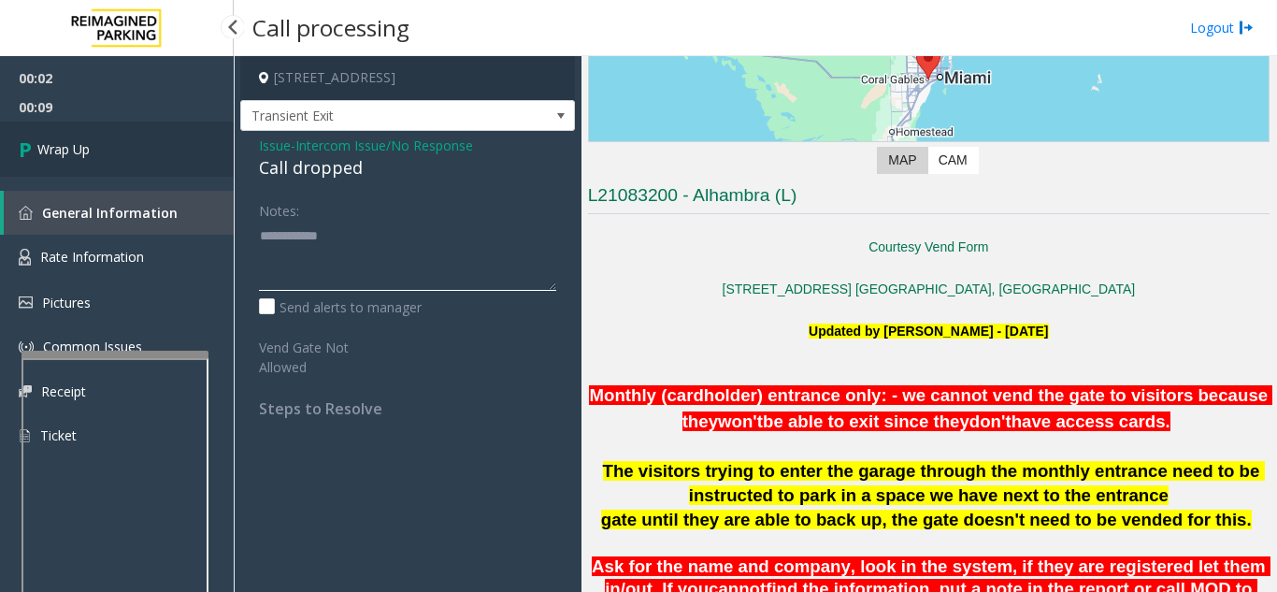
type textarea "**********"
click at [43, 145] on span "Wrap Up" at bounding box center [63, 149] width 52 height 20
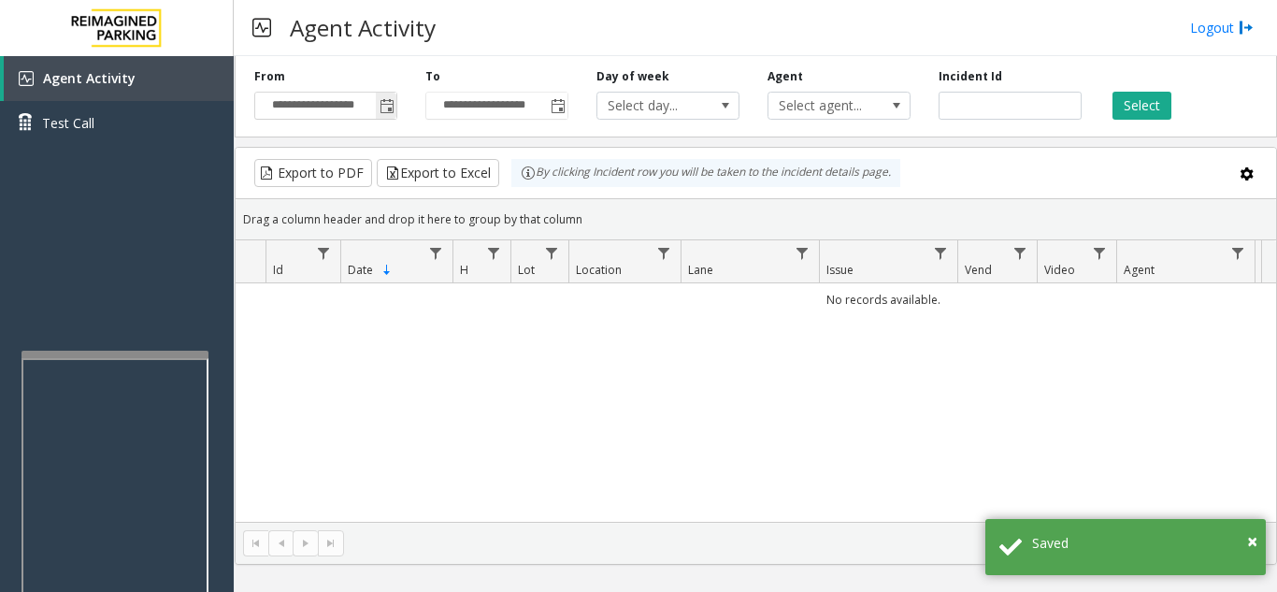
click at [394, 115] on span "Toggle popup" at bounding box center [386, 106] width 21 height 30
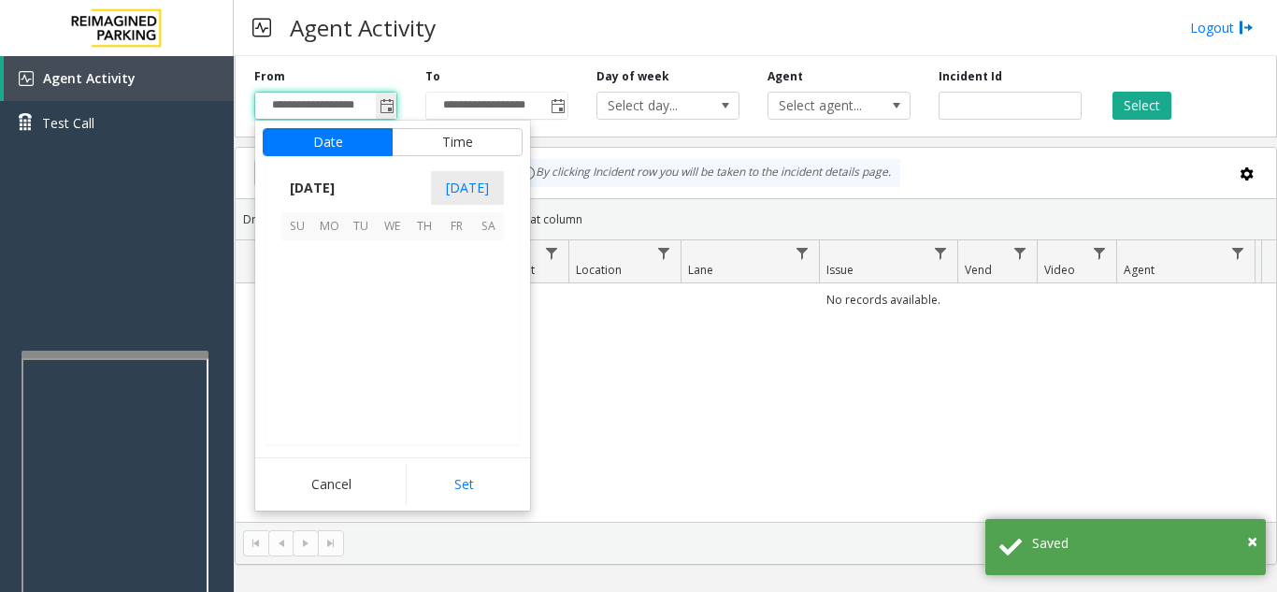
scroll to position [335357, 0]
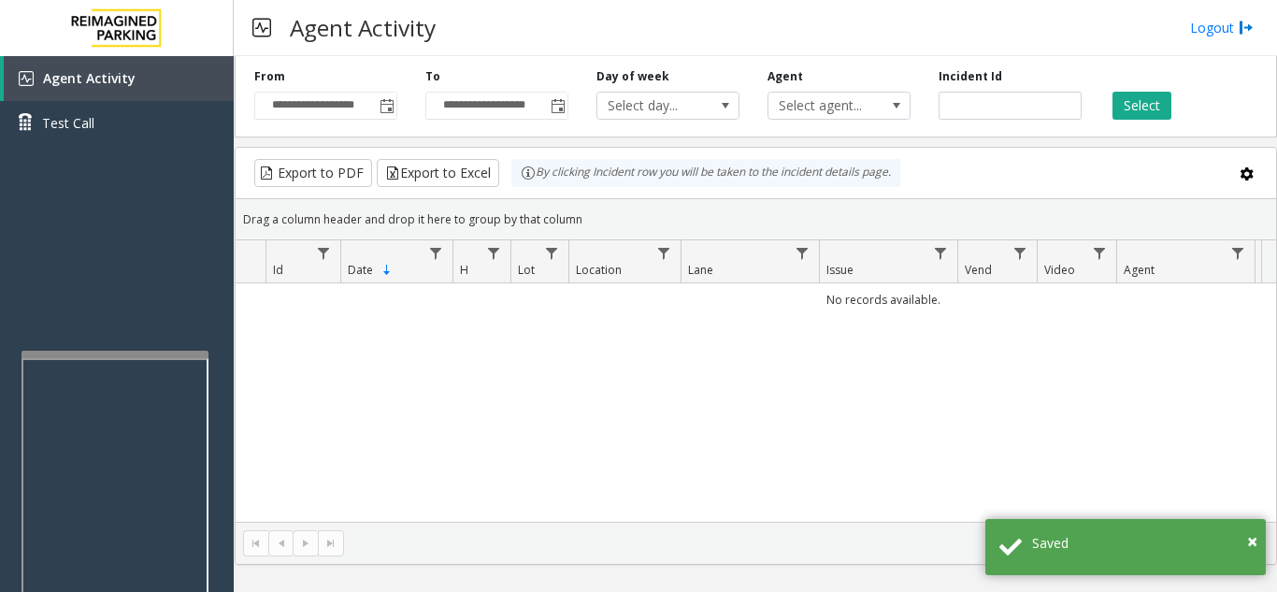
click at [698, 392] on div "No records available." at bounding box center [756, 402] width 1041 height 238
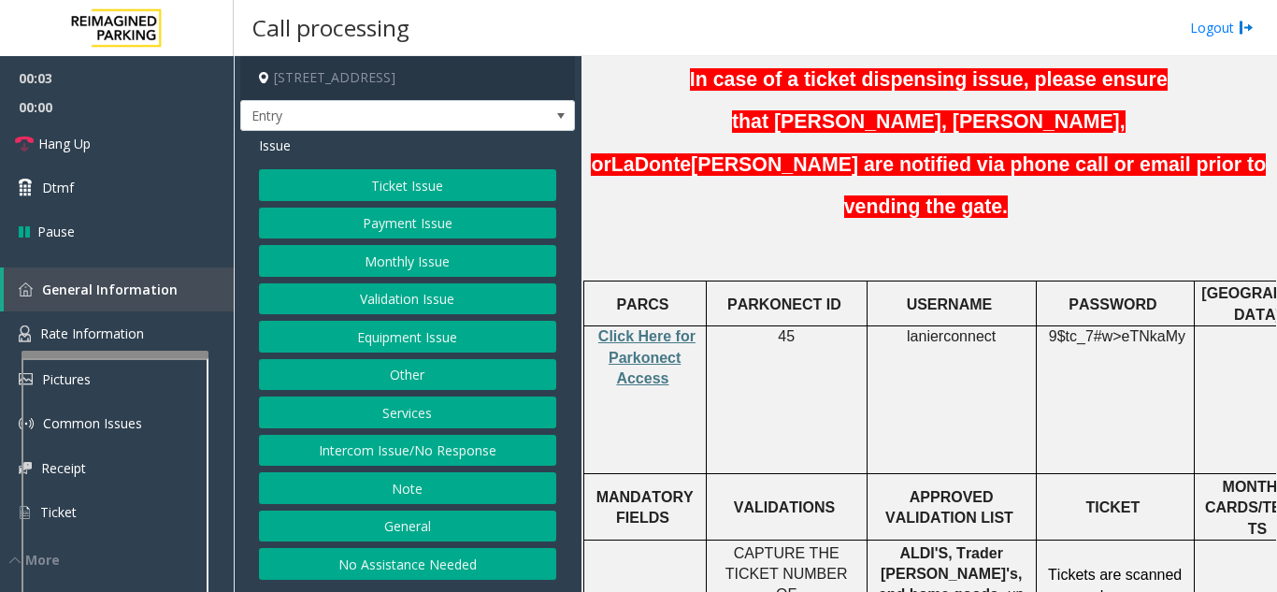
scroll to position [468, 0]
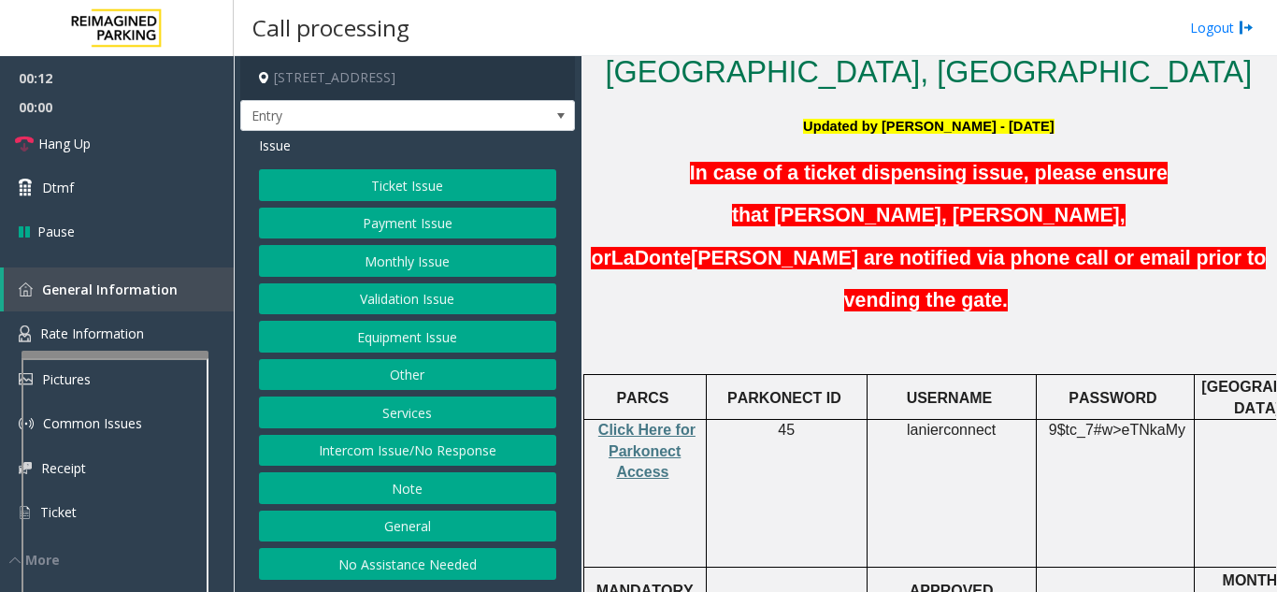
click at [435, 458] on button "Intercom Issue/No Response" at bounding box center [407, 451] width 297 height 32
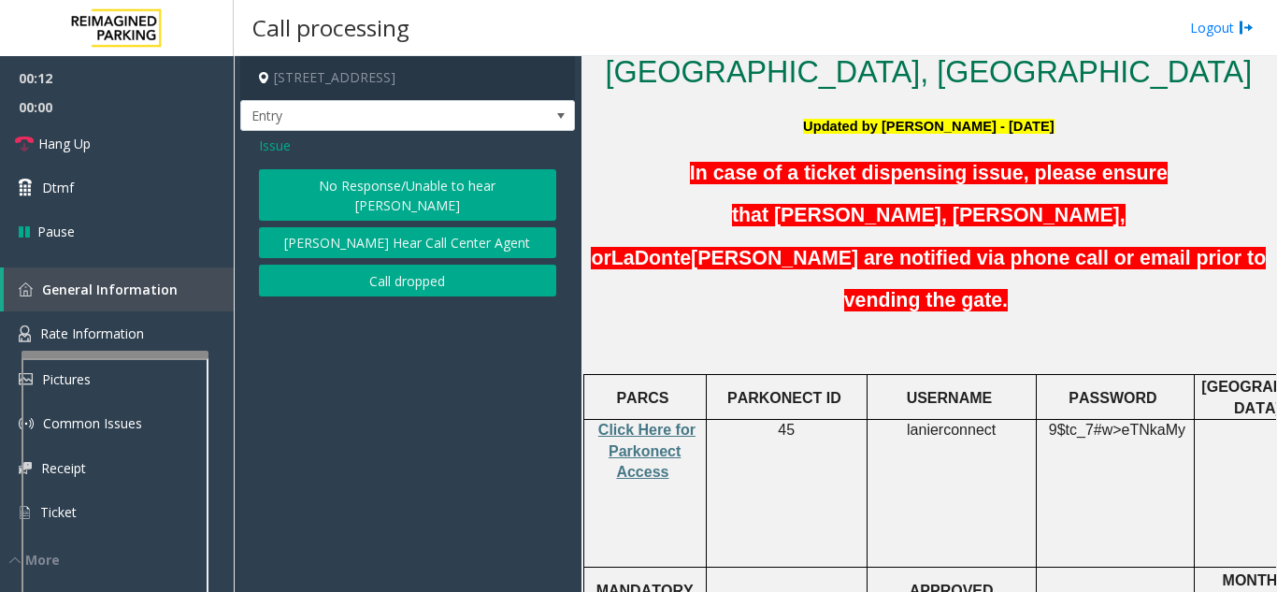
click at [441, 192] on button "No Response/Unable to hear [PERSON_NAME]" at bounding box center [407, 194] width 297 height 51
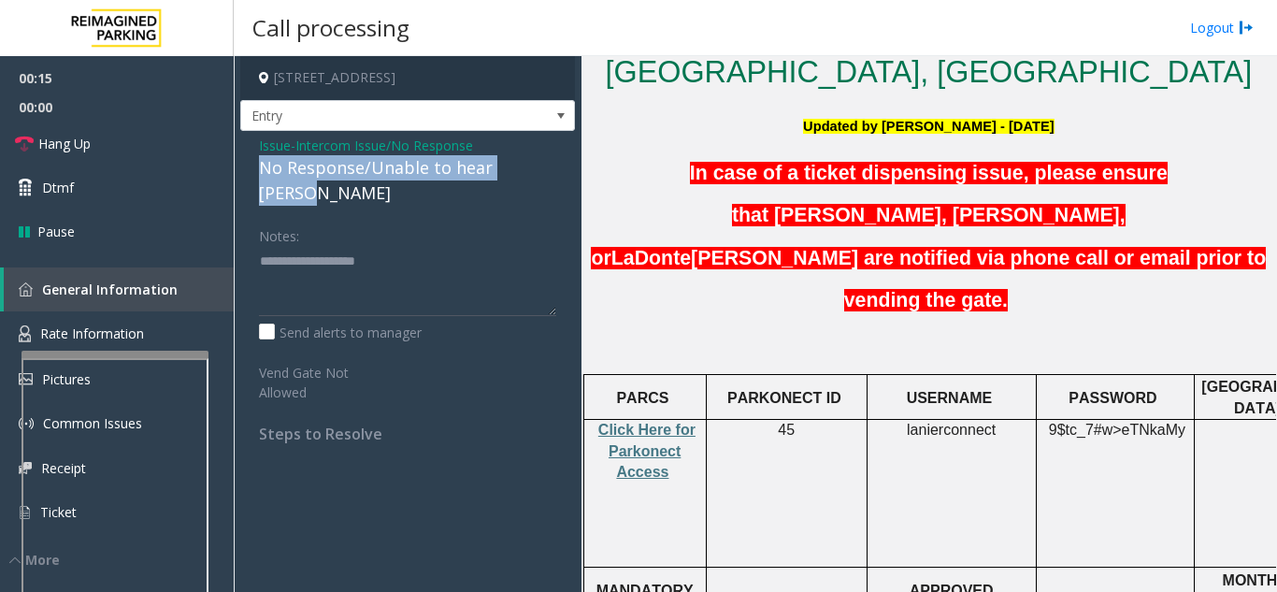
drag, startPoint x: 253, startPoint y: 166, endPoint x: 557, endPoint y: 173, distance: 303.9
click at [557, 173] on div "Issue - Intercom Issue/No Response No Response/Unable to hear [PERSON_NAME] Not…" at bounding box center [407, 296] width 335 height 331
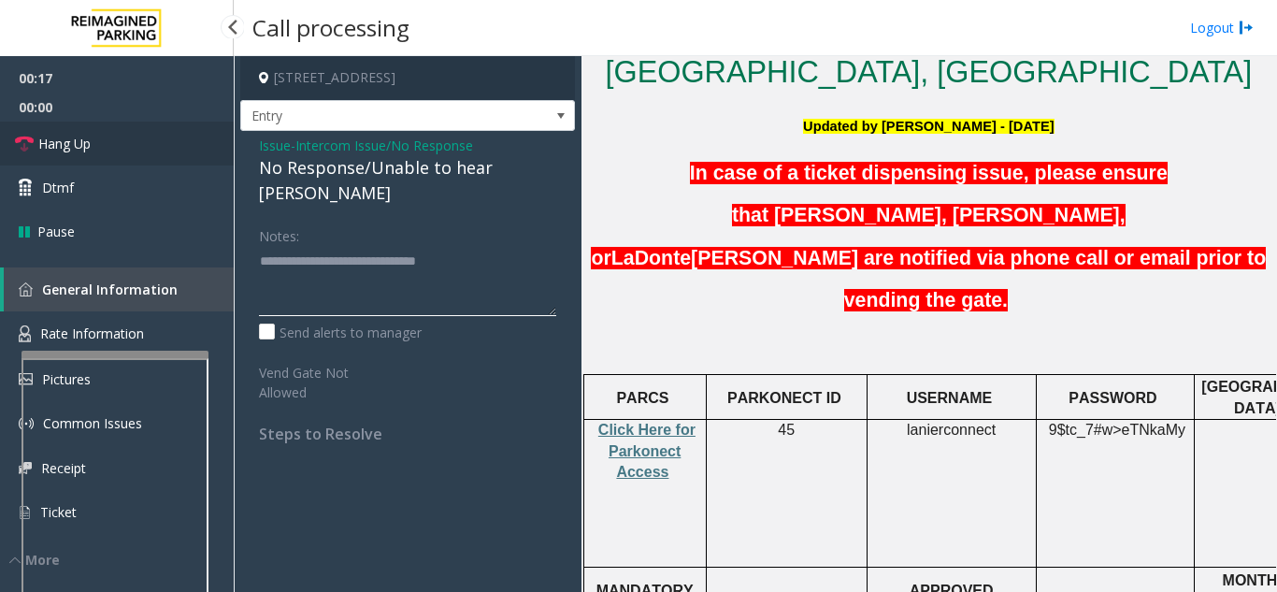
type textarea "**********"
click at [212, 159] on link "Hang Up" at bounding box center [117, 144] width 234 height 44
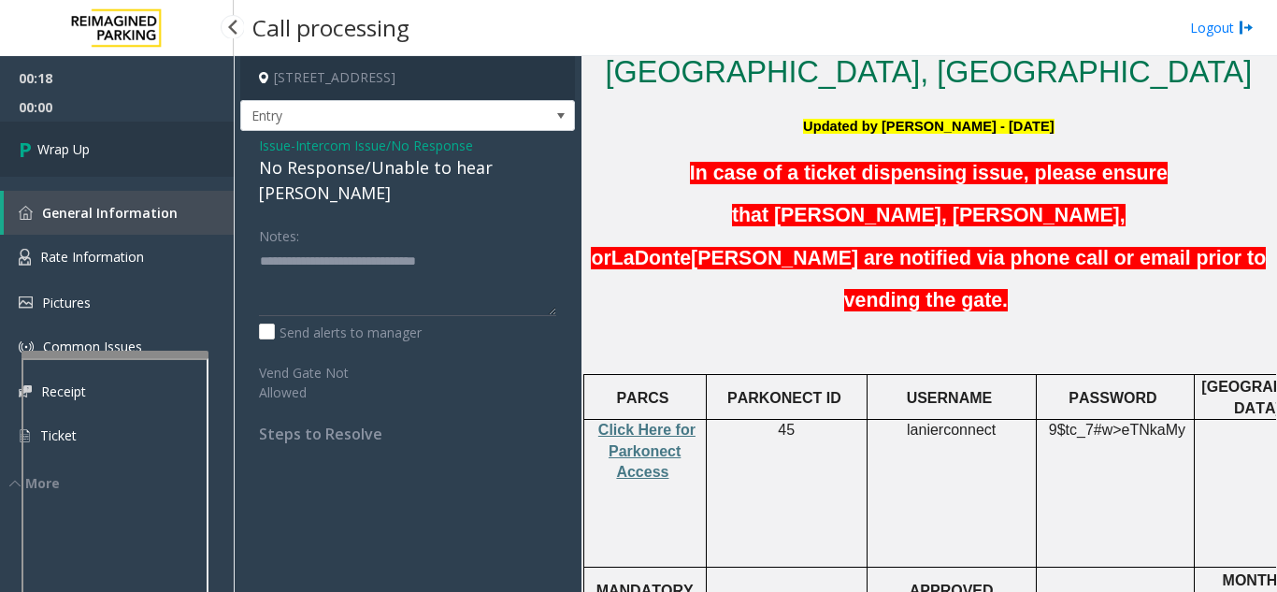
click at [203, 161] on link "Wrap Up" at bounding box center [117, 149] width 234 height 55
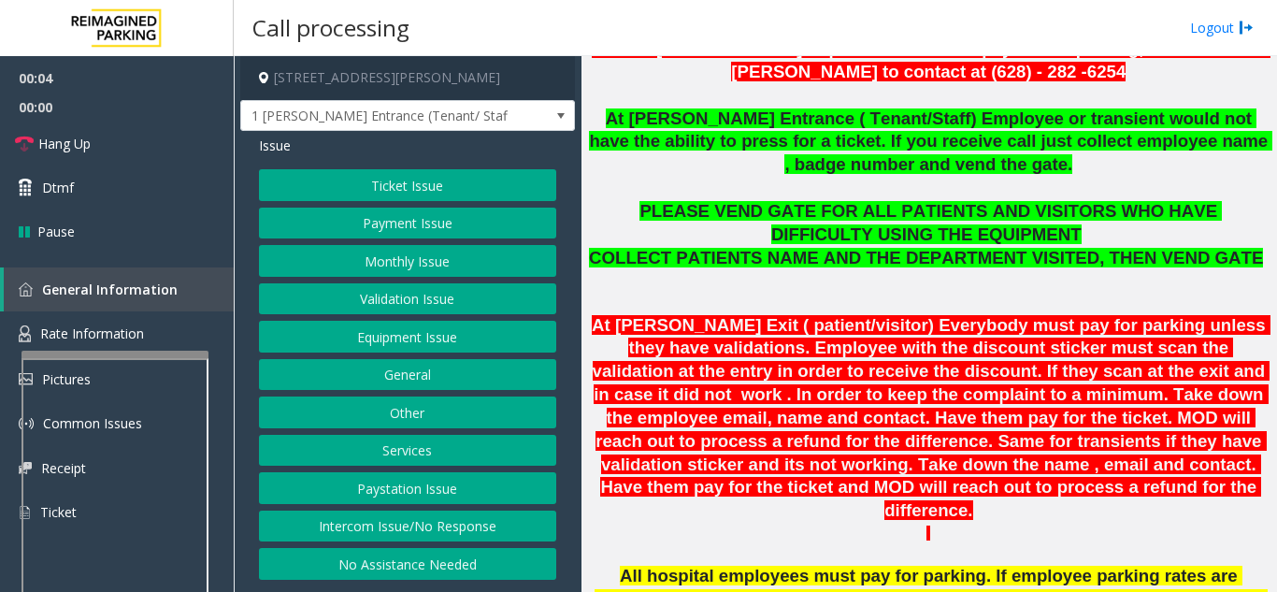
scroll to position [655, 0]
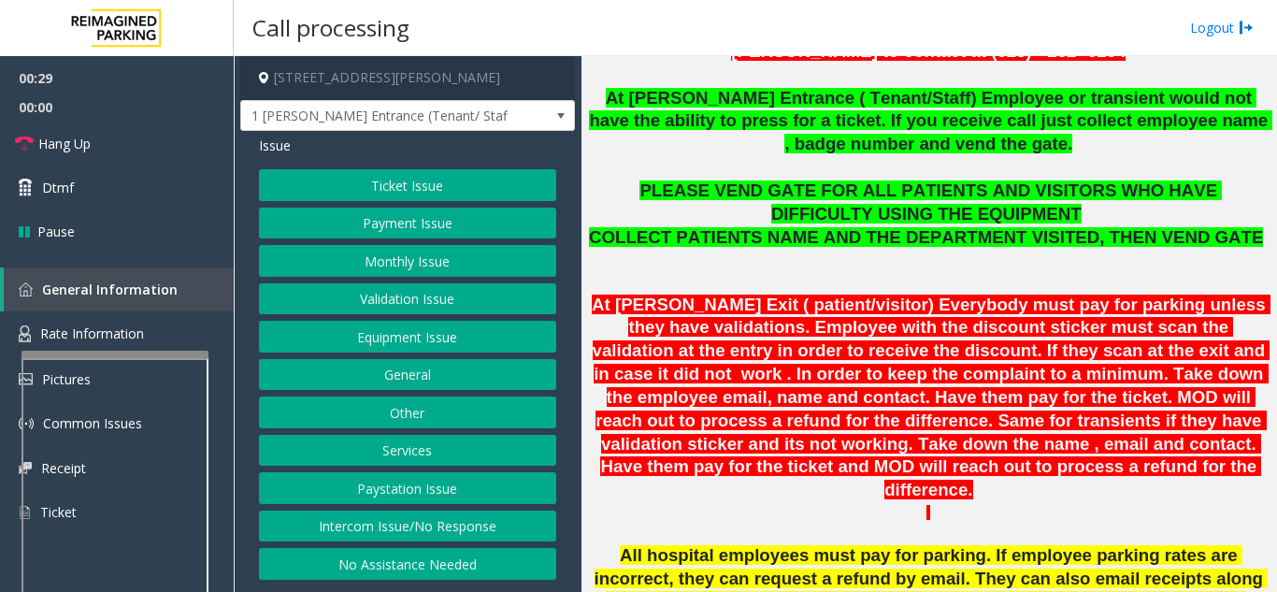
click at [406, 452] on button "Services" at bounding box center [407, 451] width 297 height 32
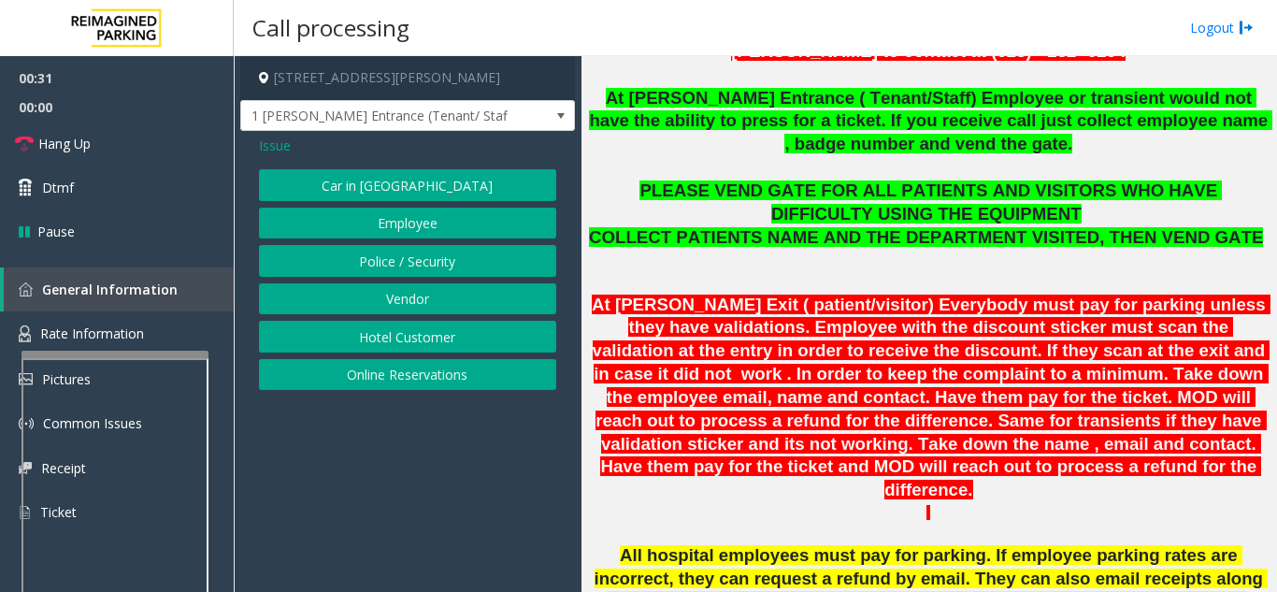
click at [269, 157] on div "Issue Car in Tow Employee Police / Security Vendor Hotel Customer Online Reserv…" at bounding box center [407, 265] width 335 height 268
click at [285, 146] on span "Issue" at bounding box center [275, 146] width 32 height 20
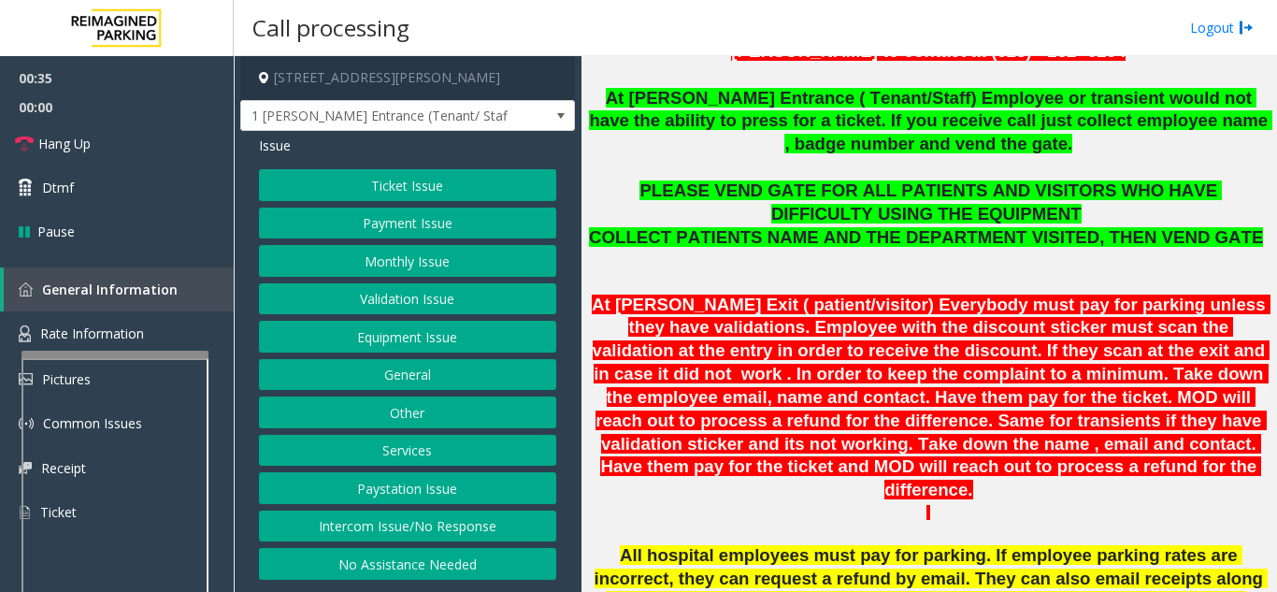
click at [401, 388] on button "General" at bounding box center [407, 375] width 297 height 32
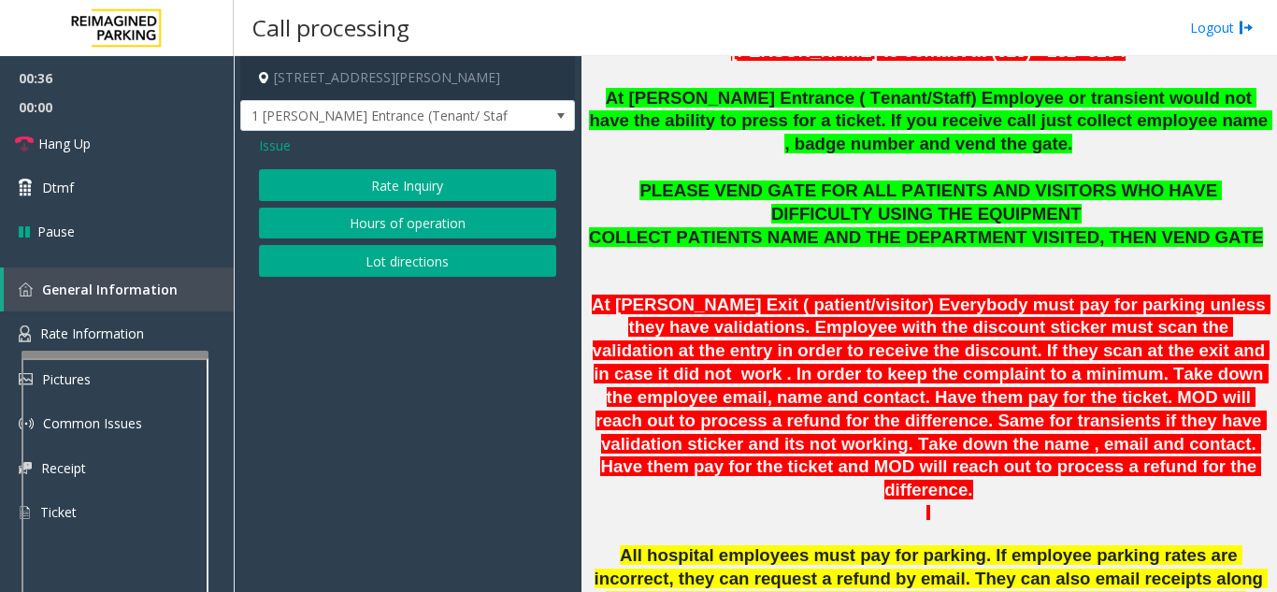
click at [279, 137] on span "Issue" at bounding box center [275, 146] width 32 height 20
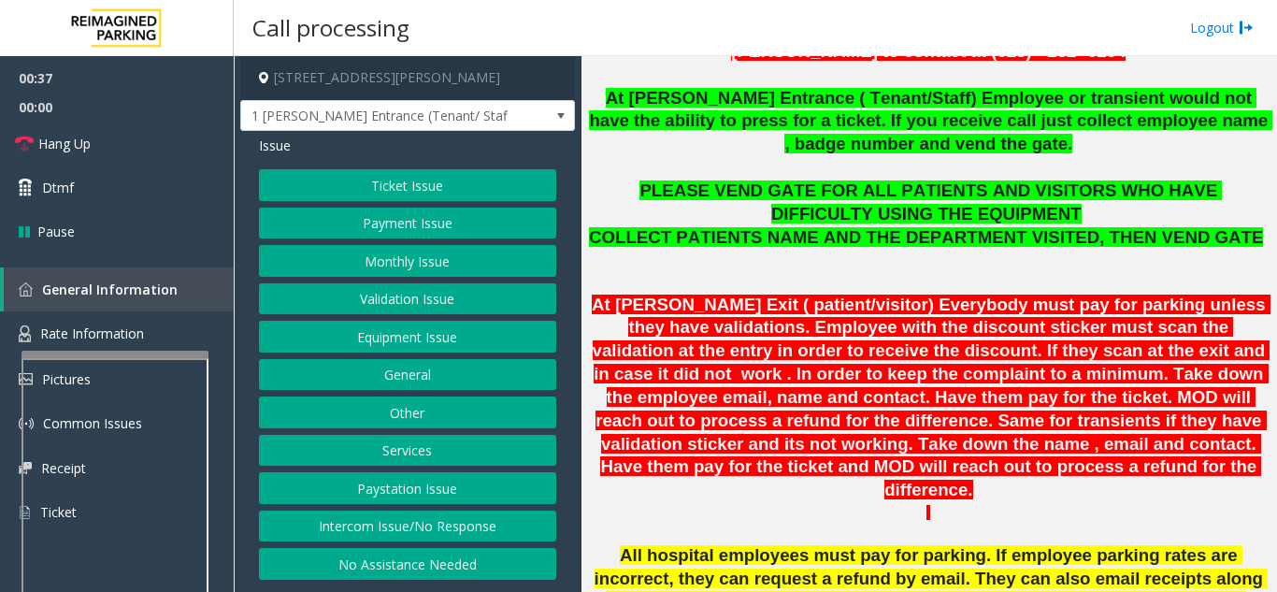
click at [429, 420] on button "Other" at bounding box center [407, 412] width 297 height 32
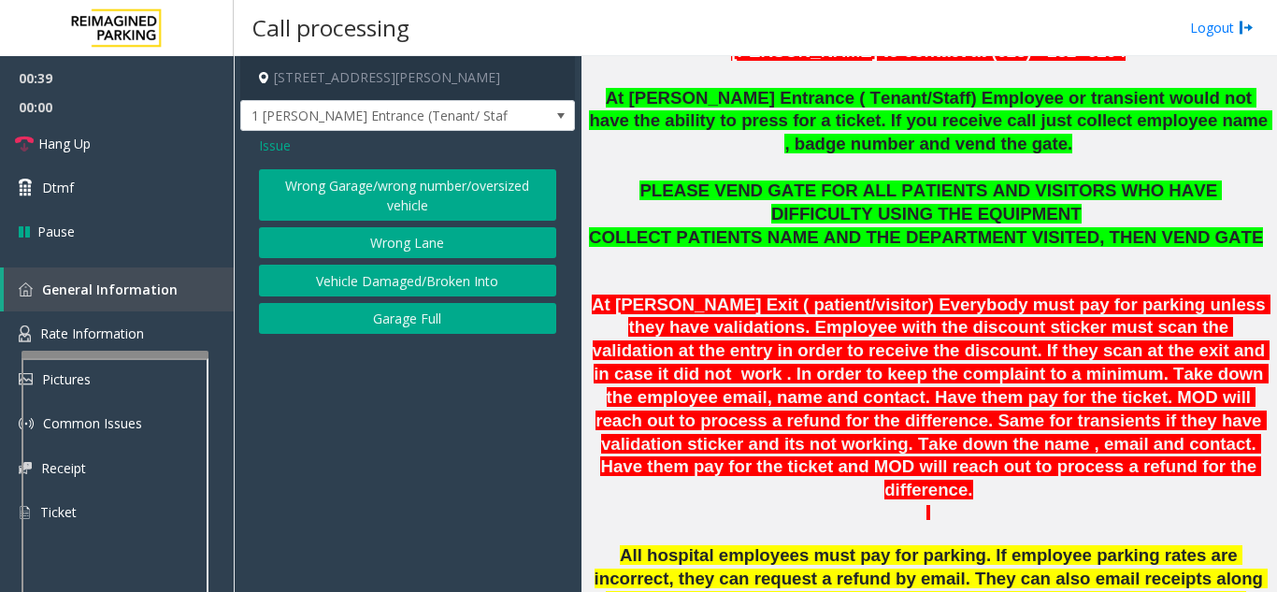
click at [377, 191] on button "Wrong Garage/wrong number/oversized vehicle" at bounding box center [407, 194] width 297 height 51
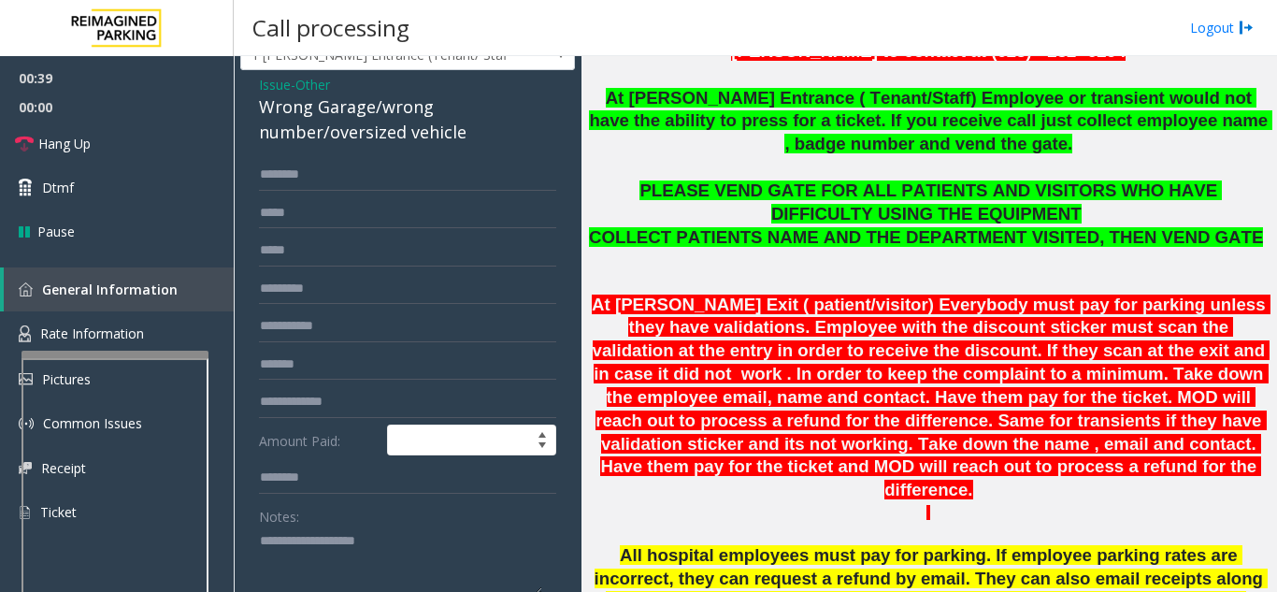
scroll to position [94, 0]
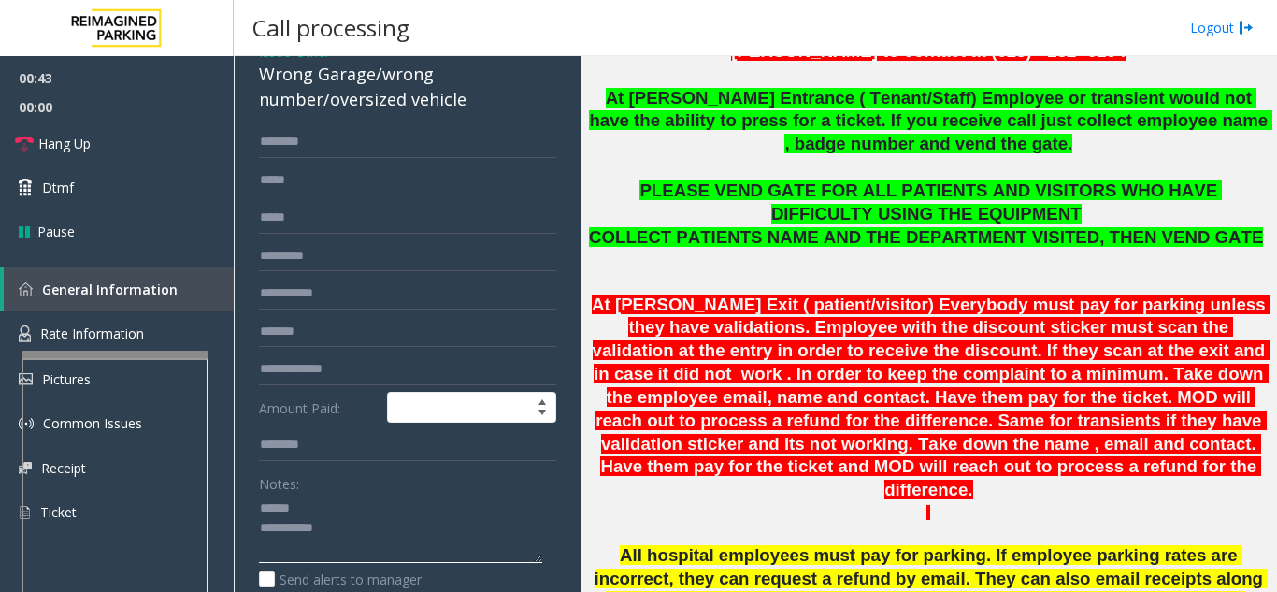
click at [329, 501] on textarea at bounding box center [400, 529] width 283 height 70
click at [367, 526] on textarea at bounding box center [400, 529] width 283 height 70
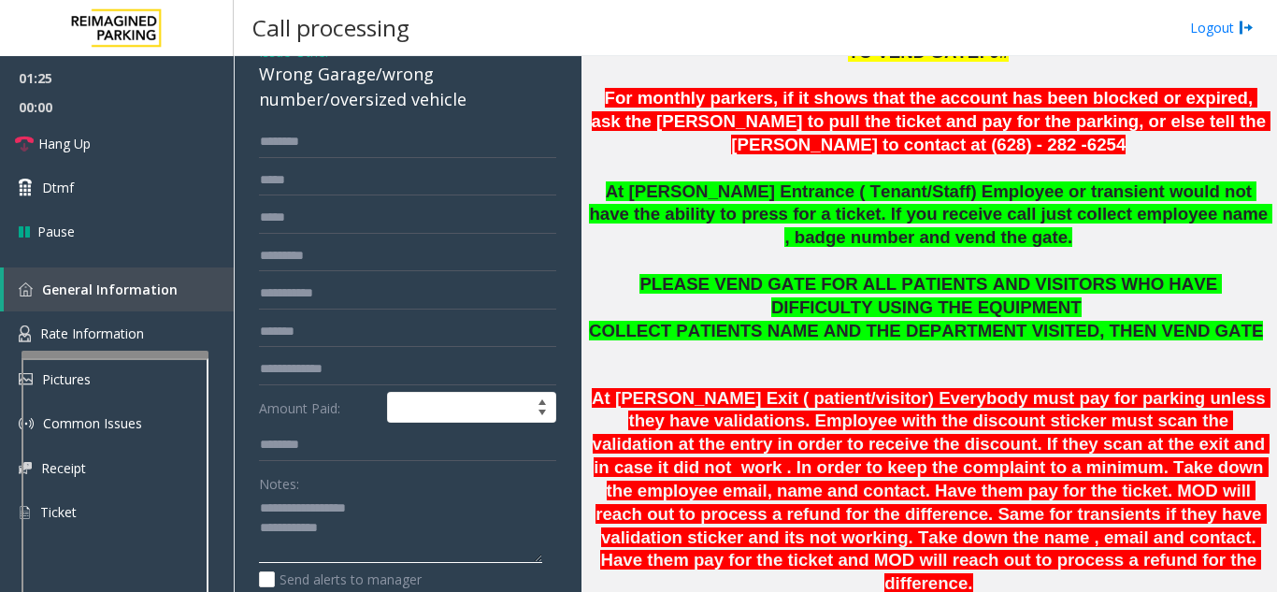
scroll to position [0, 0]
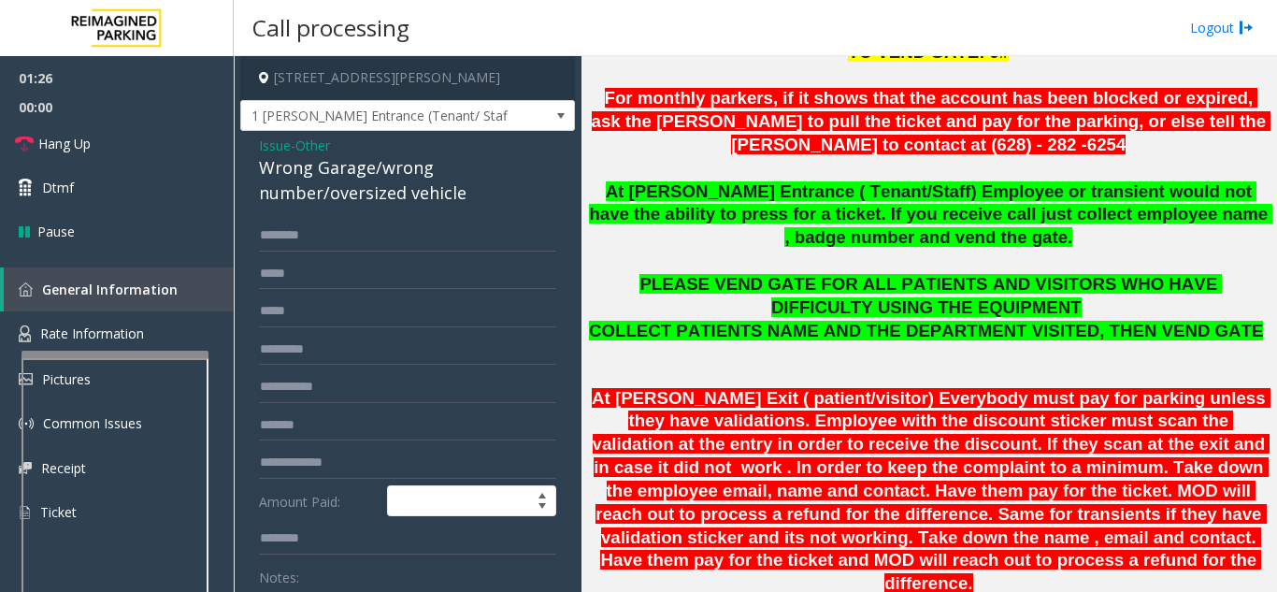
type textarea "**********"
click at [269, 140] on span "Issue" at bounding box center [275, 146] width 32 height 20
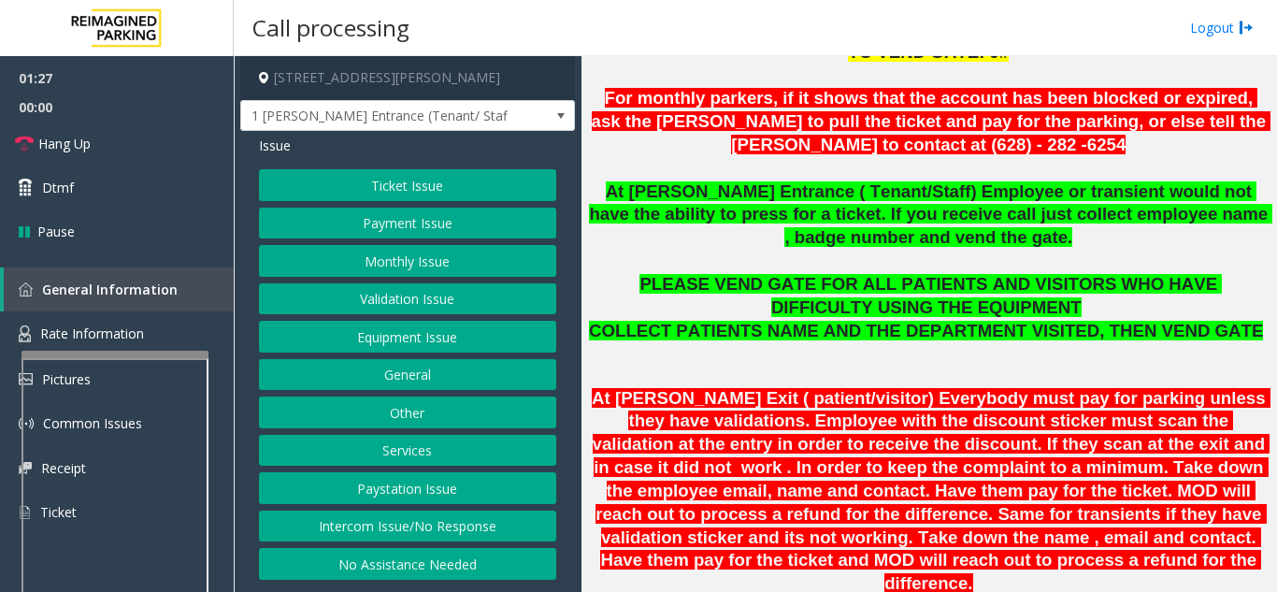
click at [395, 266] on button "Monthly Issue" at bounding box center [407, 261] width 297 height 32
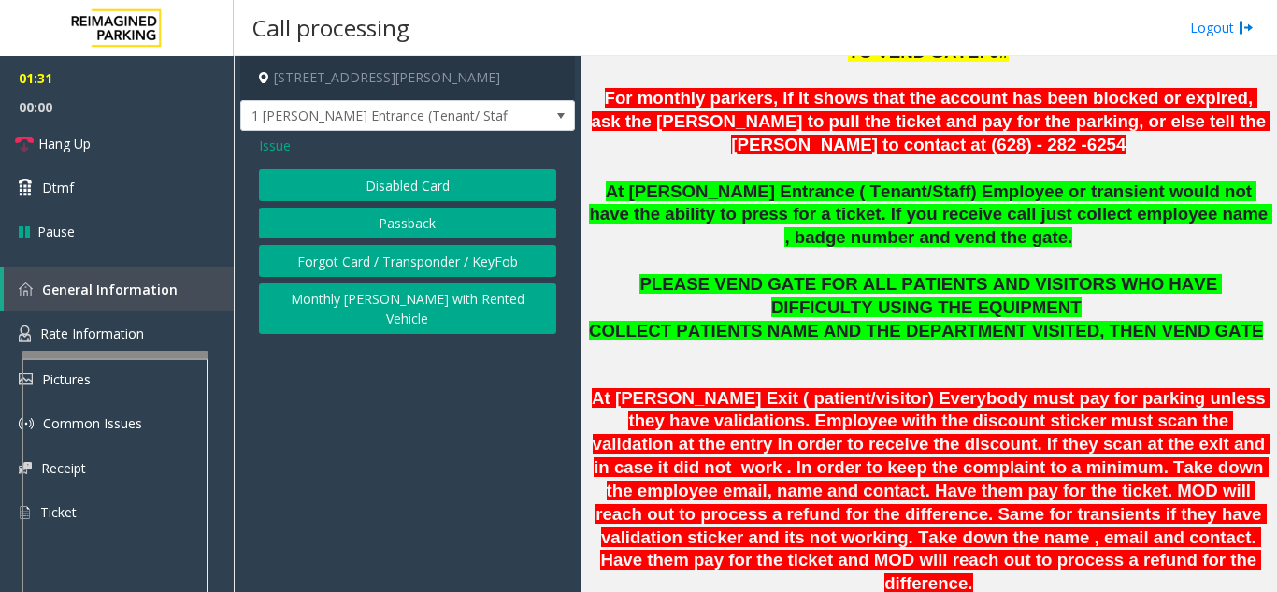
click at [411, 221] on button "Passback" at bounding box center [407, 224] width 297 height 32
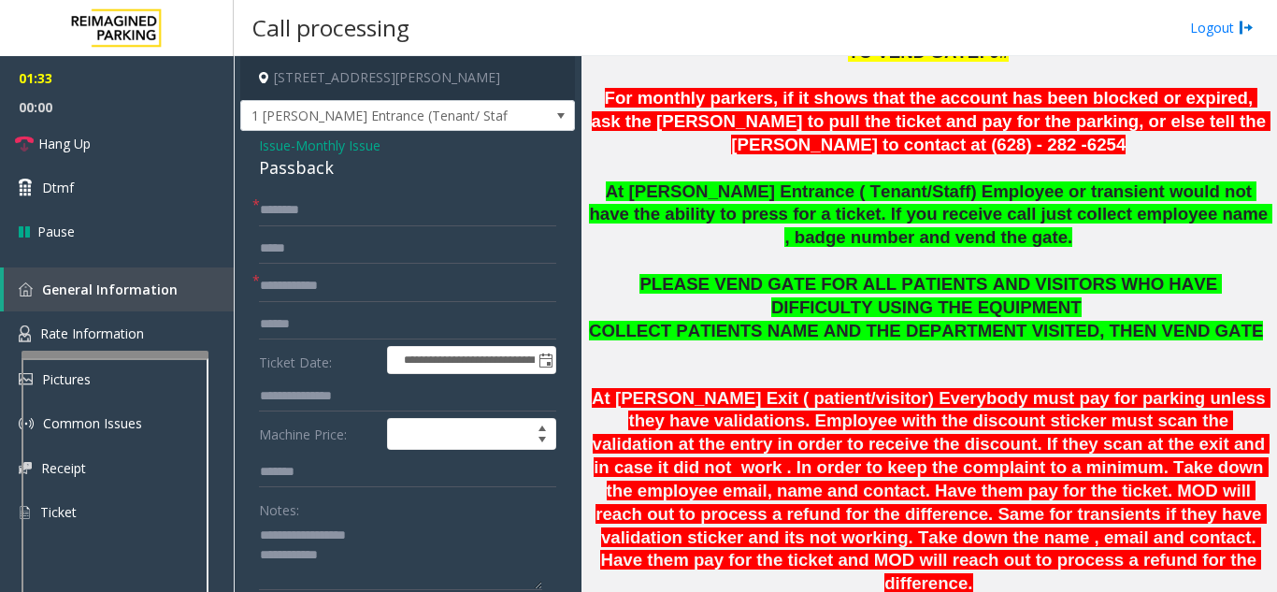
scroll to position [94, 0]
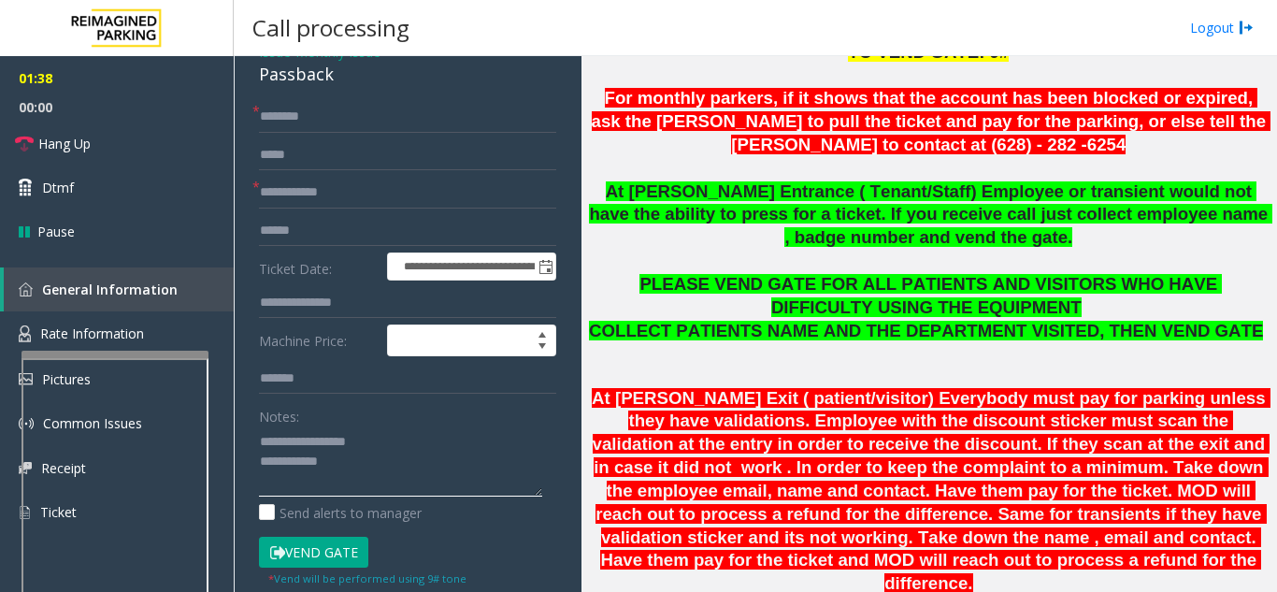
drag, startPoint x: 300, startPoint y: 439, endPoint x: 403, endPoint y: 442, distance: 102.9
click at [403, 442] on textarea at bounding box center [400, 461] width 283 height 70
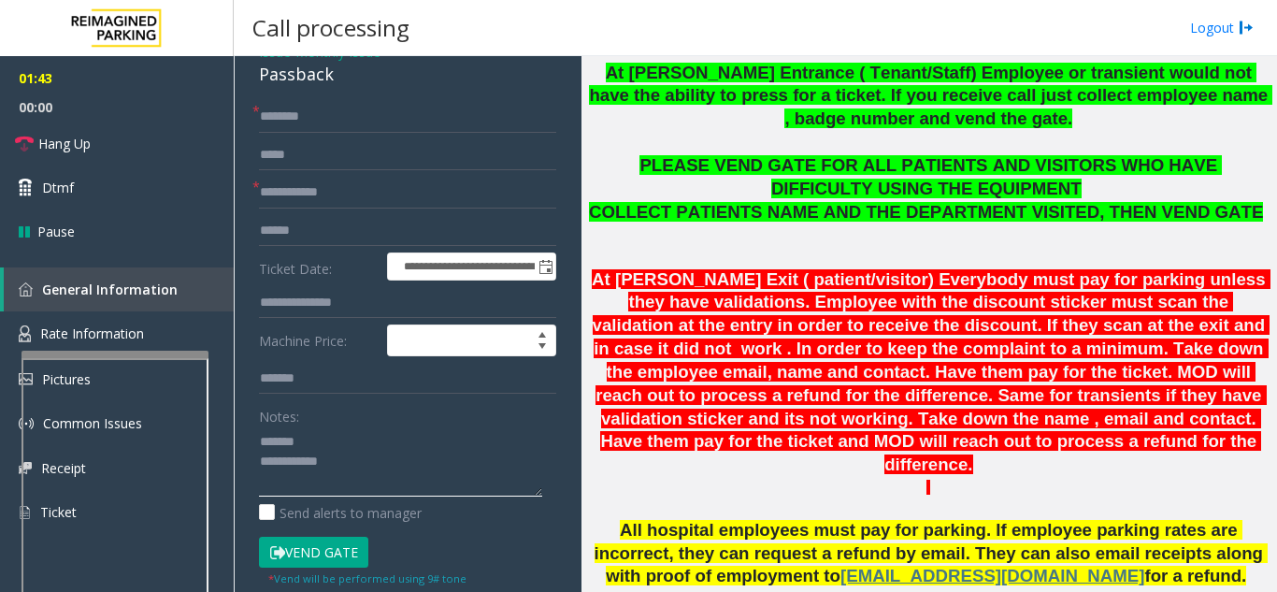
scroll to position [655, 0]
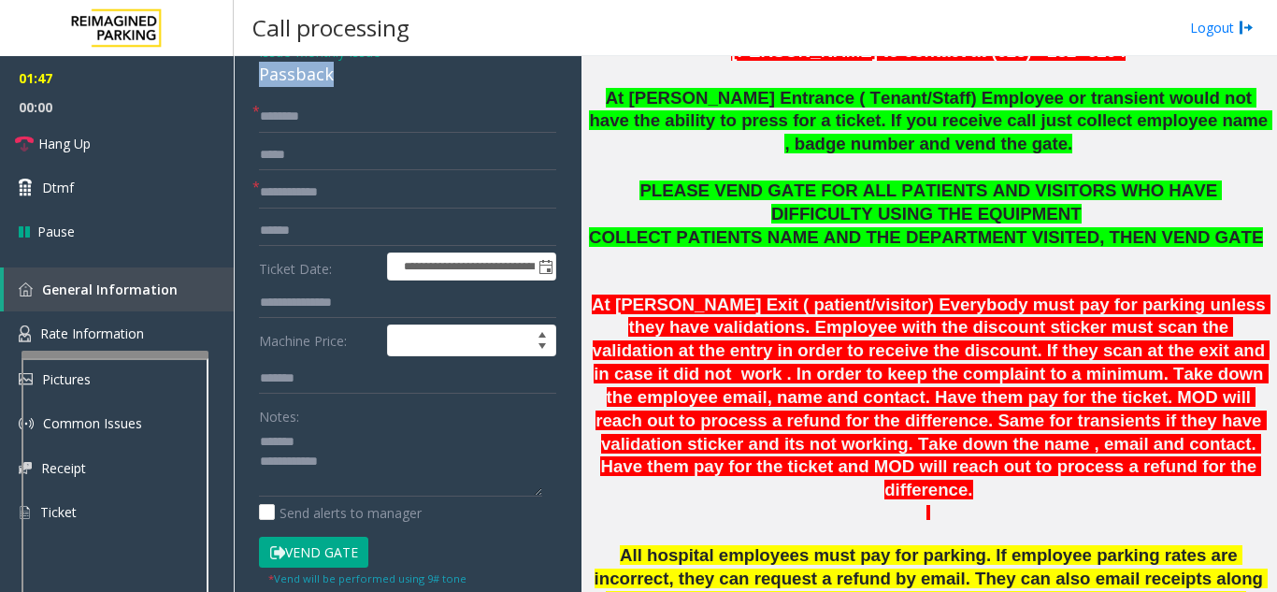
drag, startPoint x: 256, startPoint y: 76, endPoint x: 351, endPoint y: 78, distance: 94.5
click at [351, 78] on div "**********" at bounding box center [407, 482] width 335 height 891
type textarea "**********"
click at [352, 190] on input "text" at bounding box center [407, 193] width 297 height 32
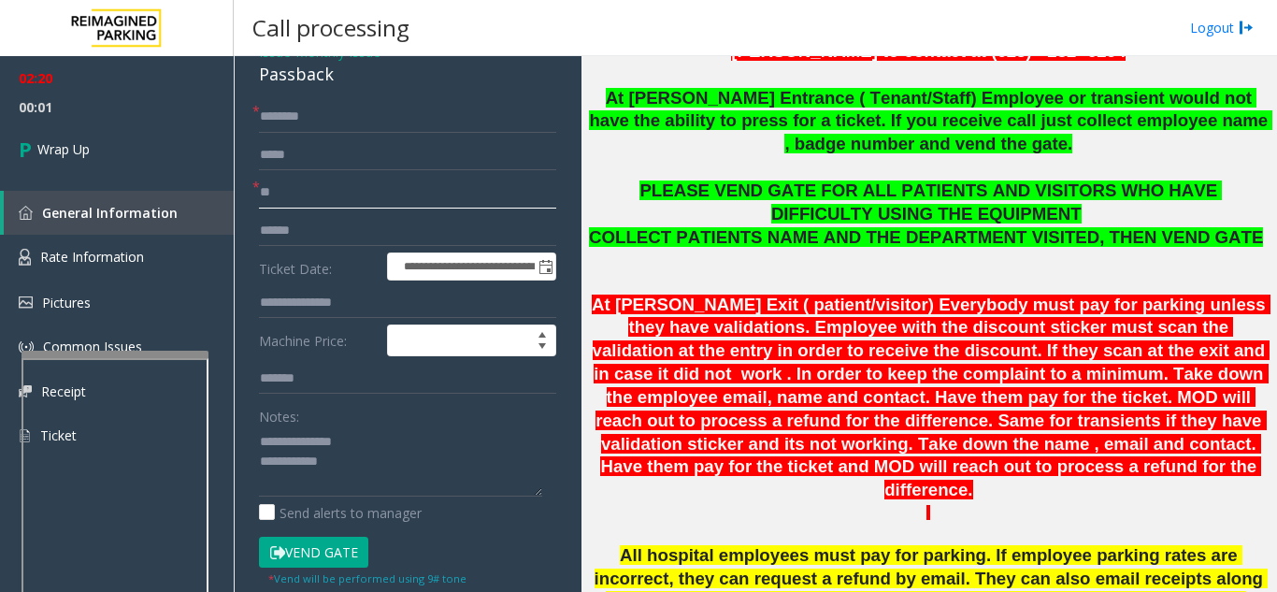
type input "**"
click at [299, 117] on input "text" at bounding box center [407, 117] width 297 height 32
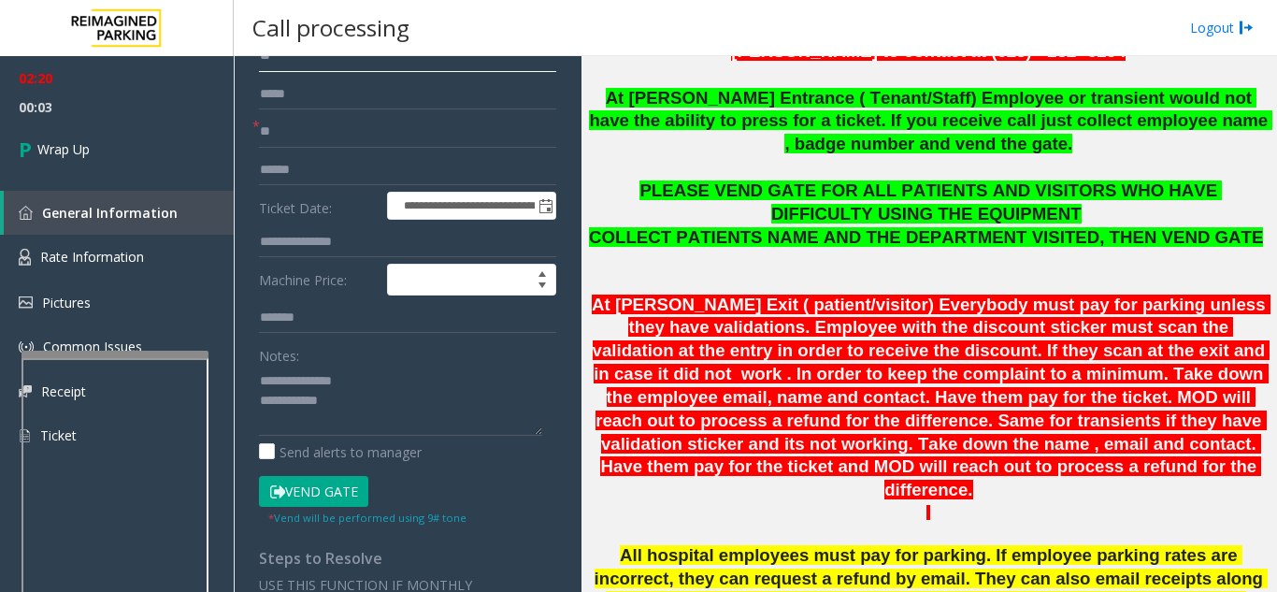
scroll to position [187, 0]
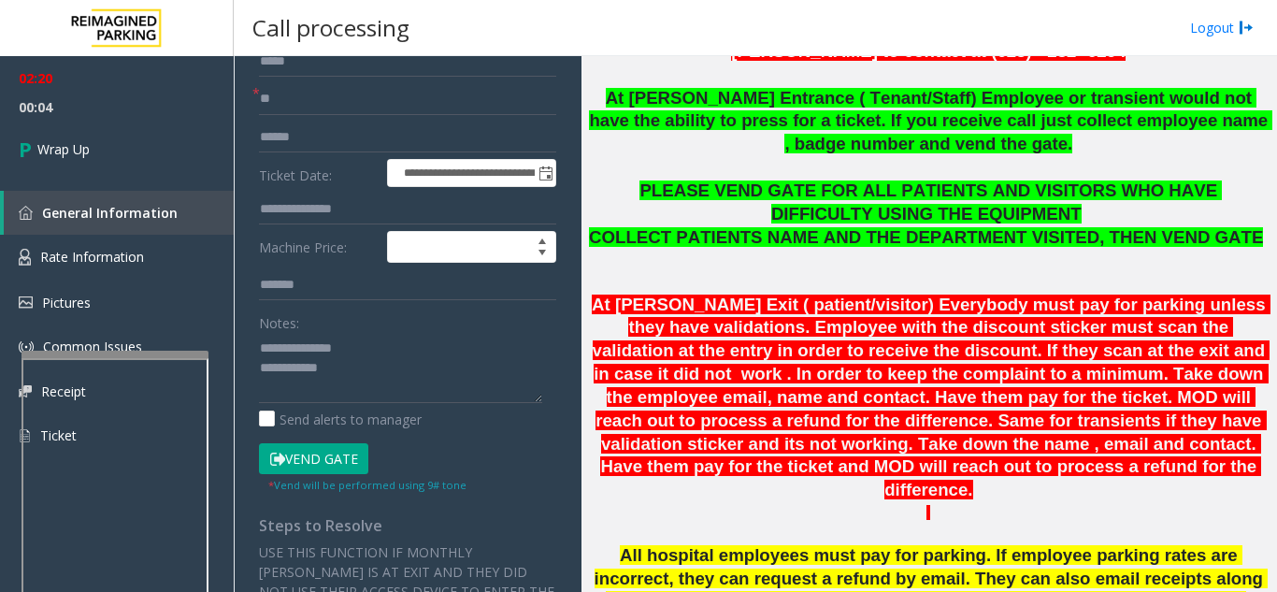
type input "**"
click at [369, 367] on textarea at bounding box center [400, 368] width 283 height 70
click at [406, 341] on textarea at bounding box center [400, 368] width 283 height 70
click at [336, 373] on textarea at bounding box center [400, 368] width 283 height 70
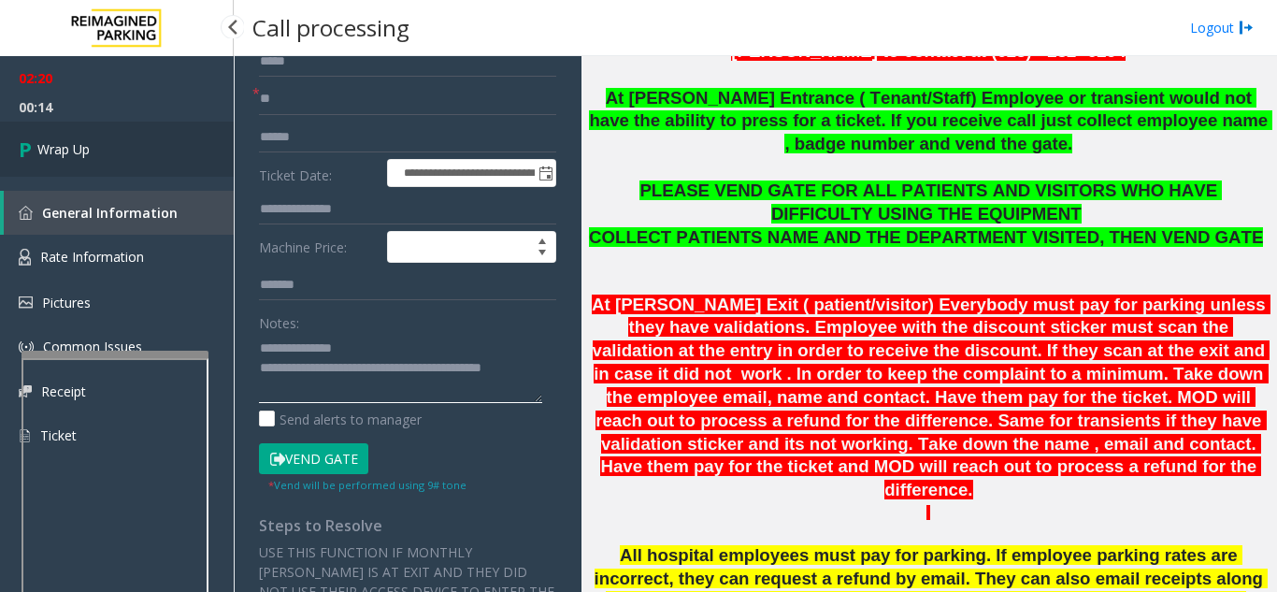
type textarea "**********"
click at [69, 151] on span "Wrap Up" at bounding box center [63, 149] width 52 height 20
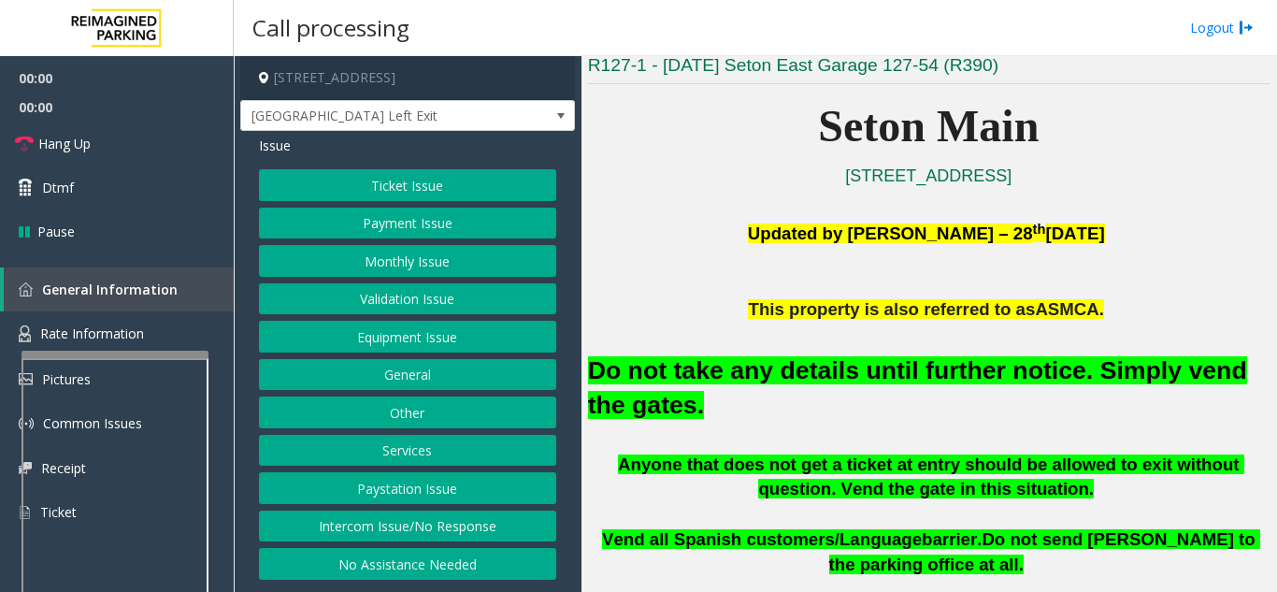
scroll to position [468, 0]
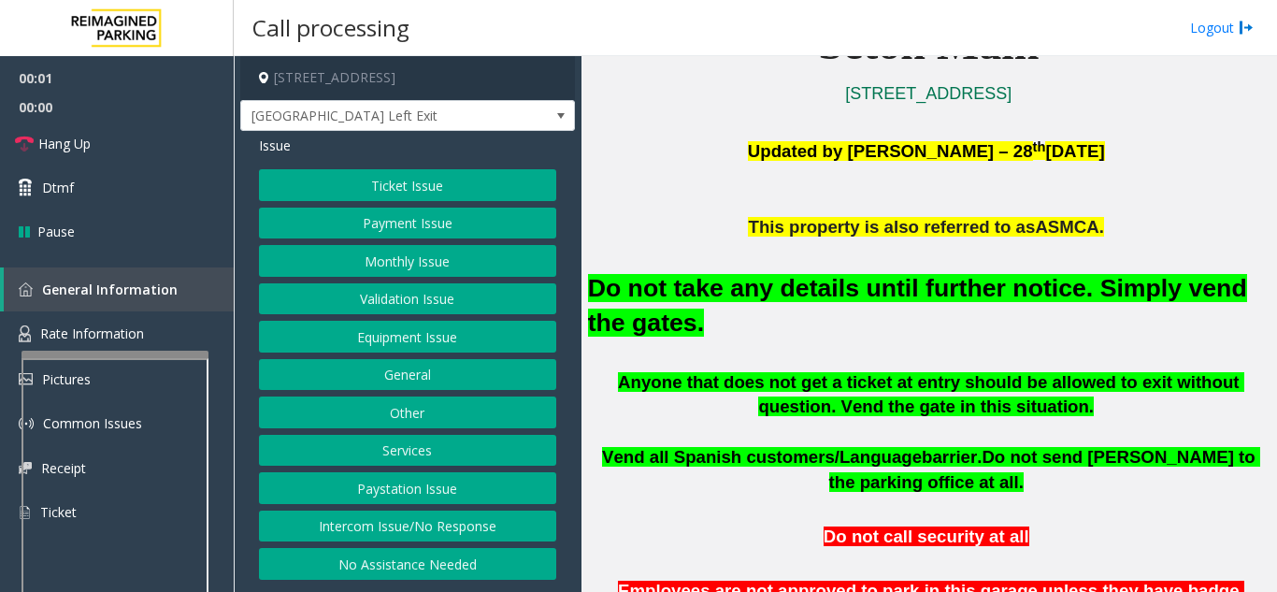
click at [360, 336] on button "Equipment Issue" at bounding box center [407, 337] width 297 height 32
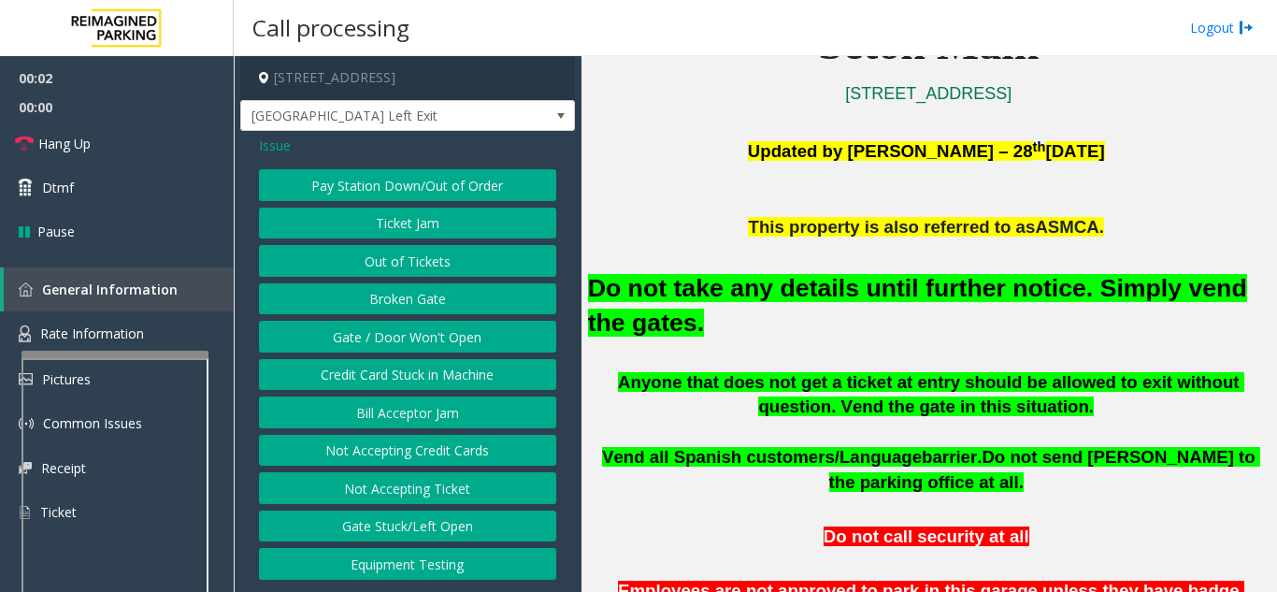
click at [360, 336] on button "Gate / Door Won't Open" at bounding box center [407, 337] width 297 height 32
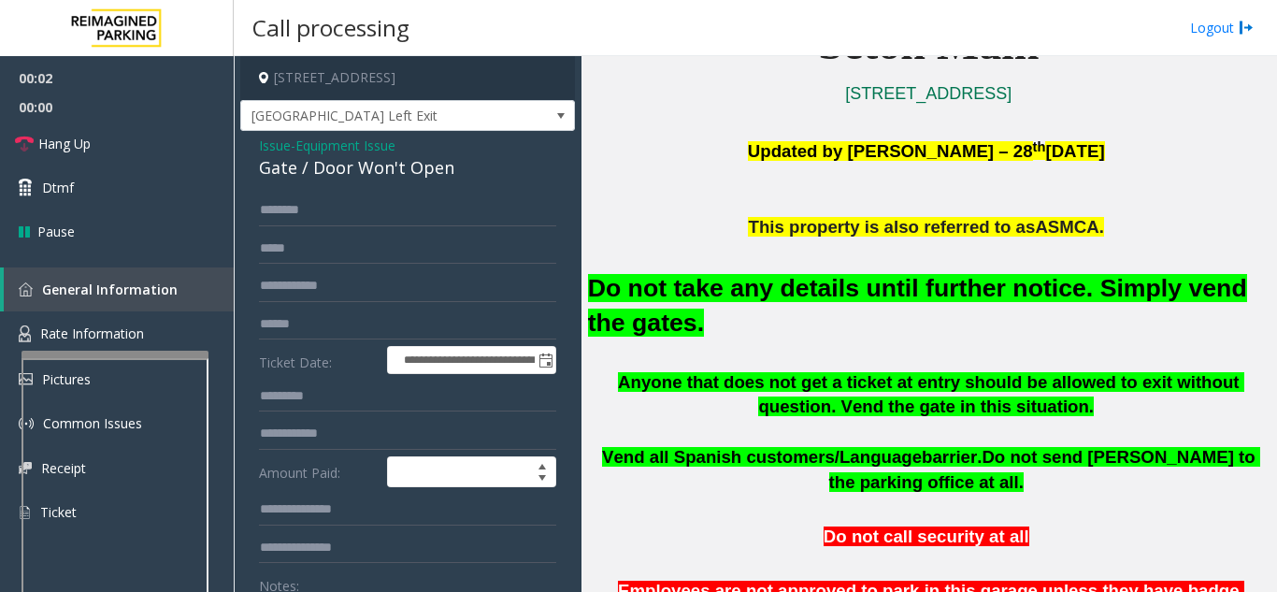
scroll to position [94, 0]
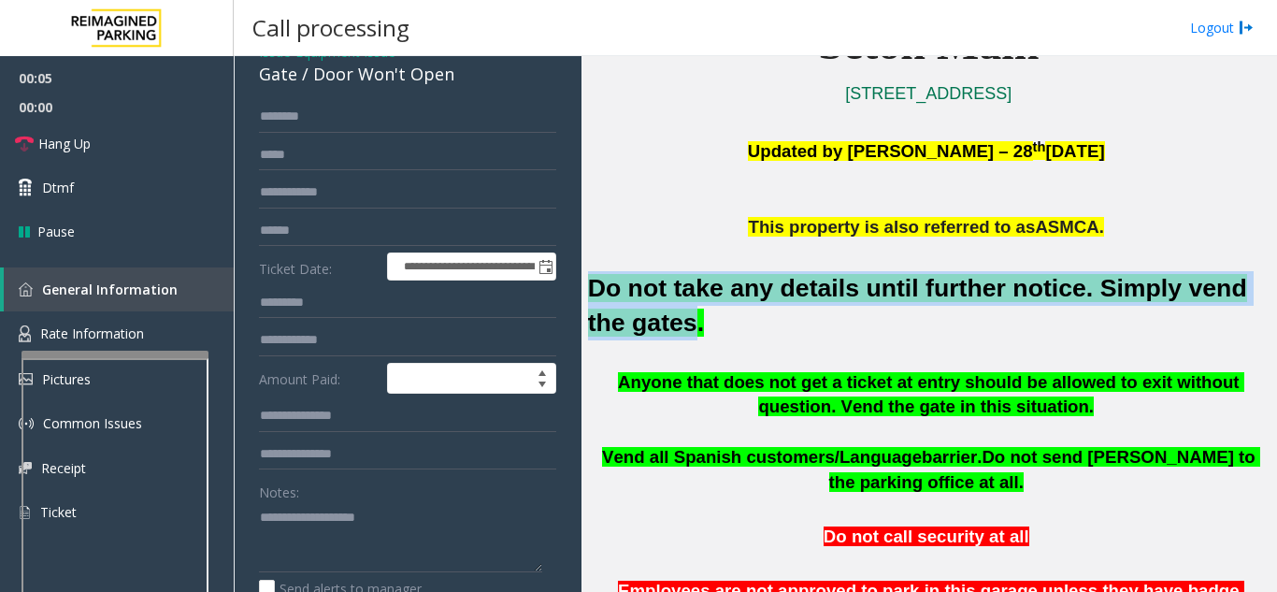
drag, startPoint x: 592, startPoint y: 282, endPoint x: 642, endPoint y: 324, distance: 65.1
click at [642, 324] on font "Do not take any details until further notice. Simply vend the gates." at bounding box center [917, 305] width 659 height 63
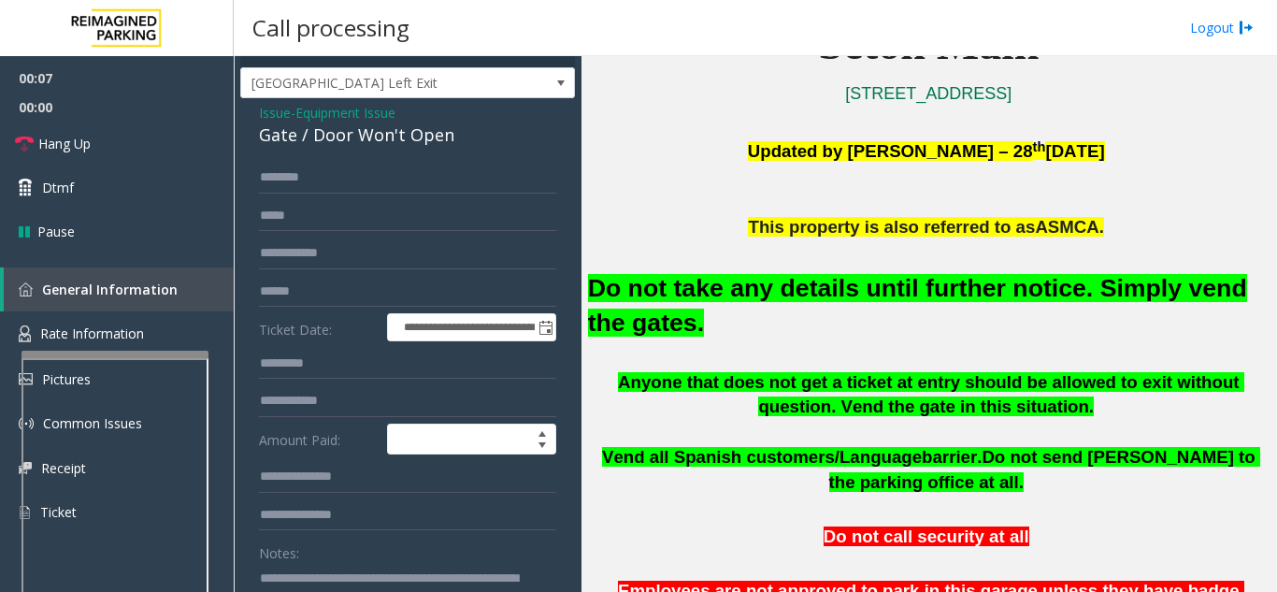
scroll to position [0, 0]
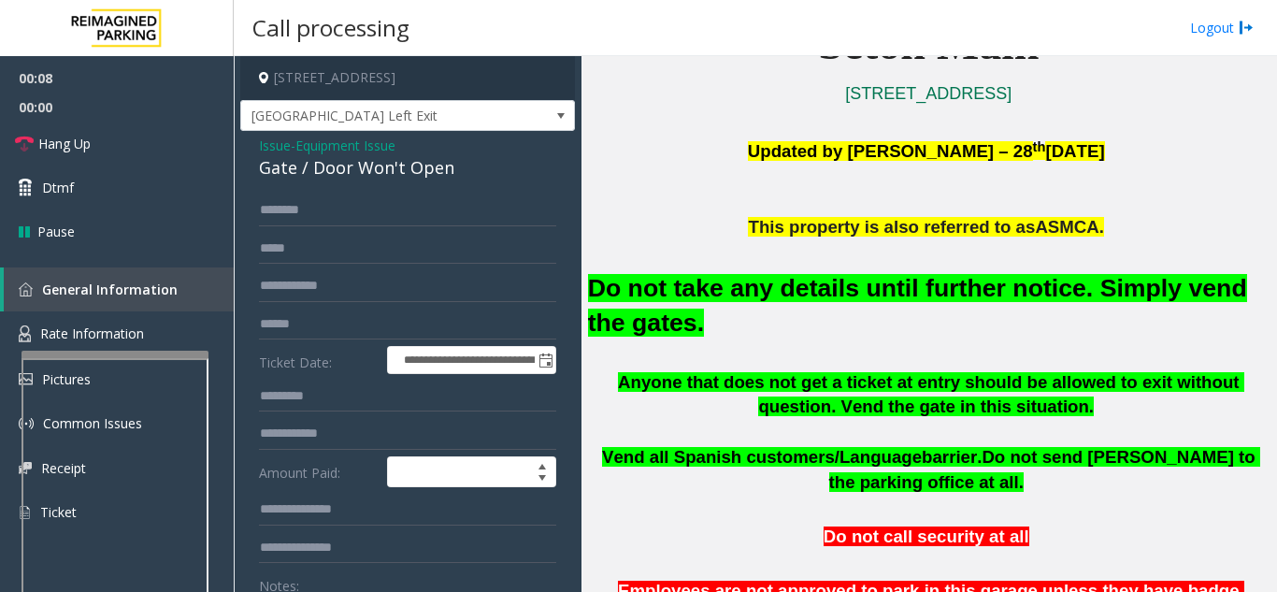
type textarea "**********"
click at [277, 150] on span "Issue" at bounding box center [275, 146] width 32 height 20
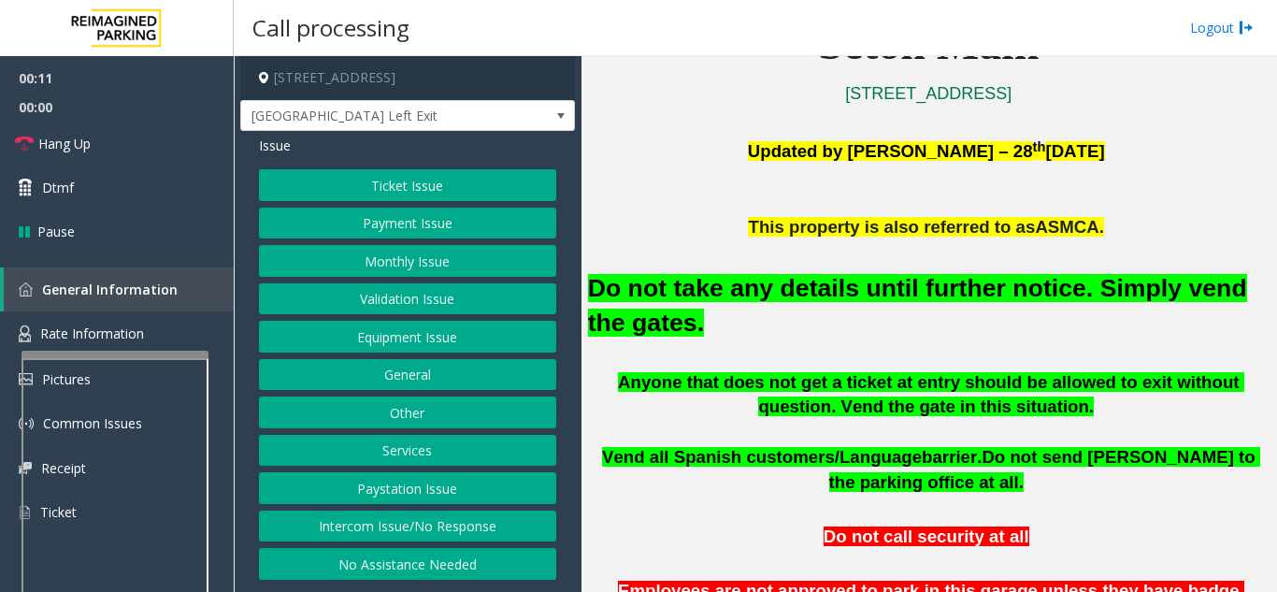
click at [674, 209] on p at bounding box center [929, 202] width 682 height 25
click at [396, 339] on button "Equipment Issue" at bounding box center [407, 337] width 297 height 32
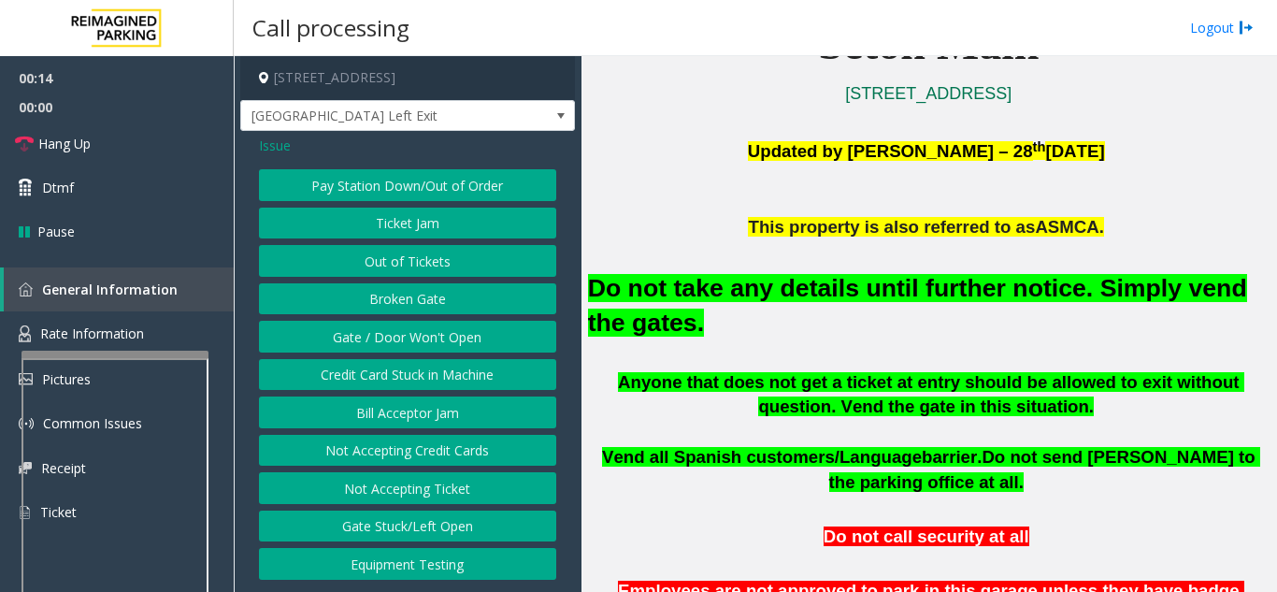
click at [396, 339] on button "Gate / Door Won't Open" at bounding box center [407, 337] width 297 height 32
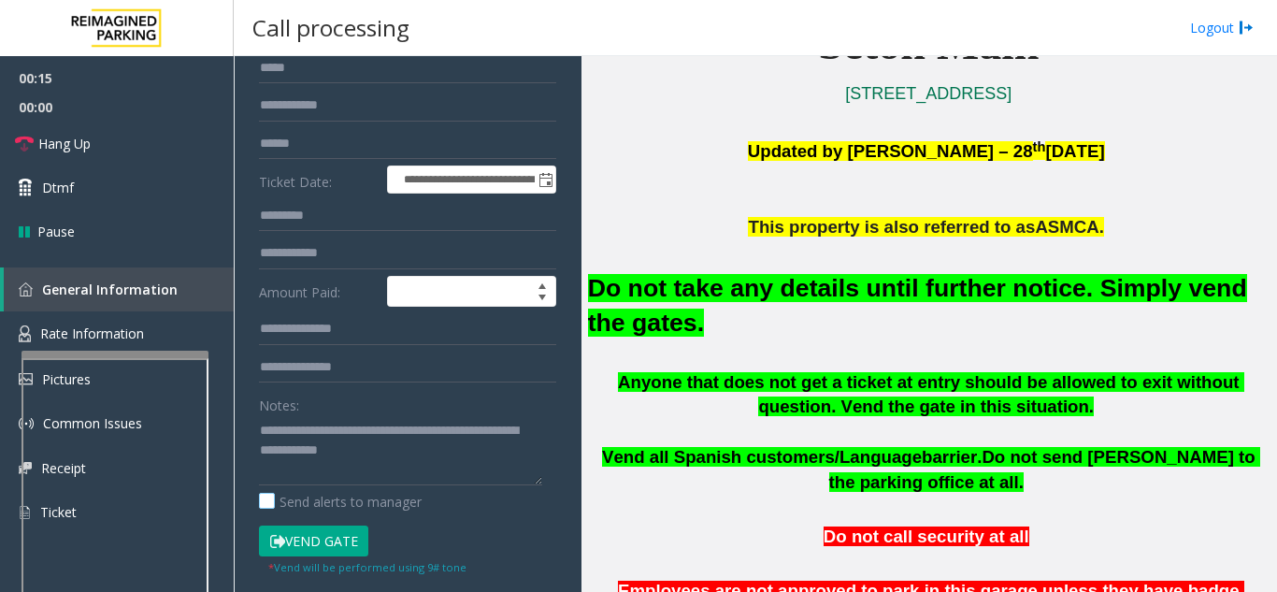
scroll to position [187, 0]
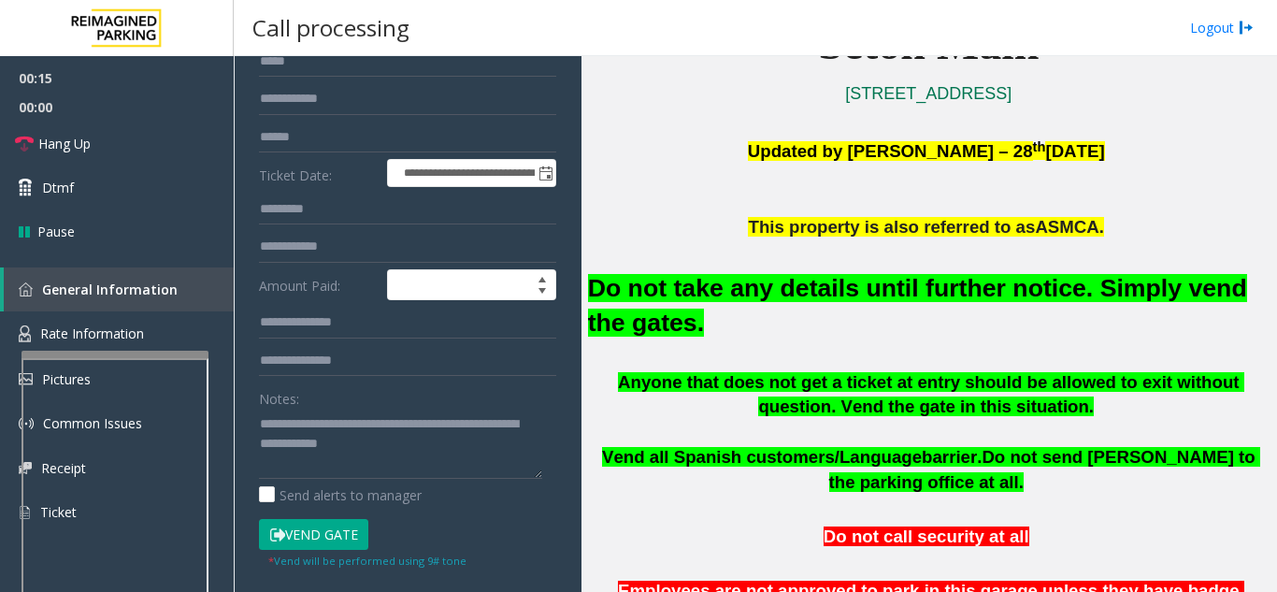
click at [327, 528] on button "Vend Gate" at bounding box center [313, 535] width 109 height 32
click at [48, 141] on span "Hang Up" at bounding box center [64, 144] width 52 height 20
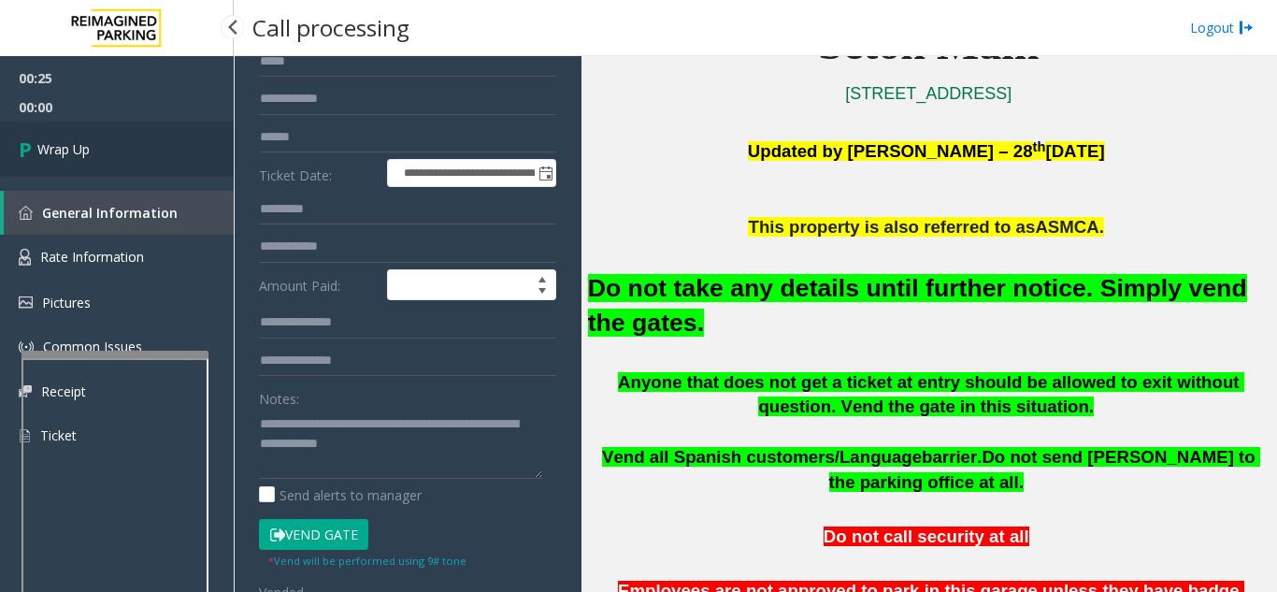
click at [67, 158] on link "Wrap Up" at bounding box center [117, 149] width 234 height 55
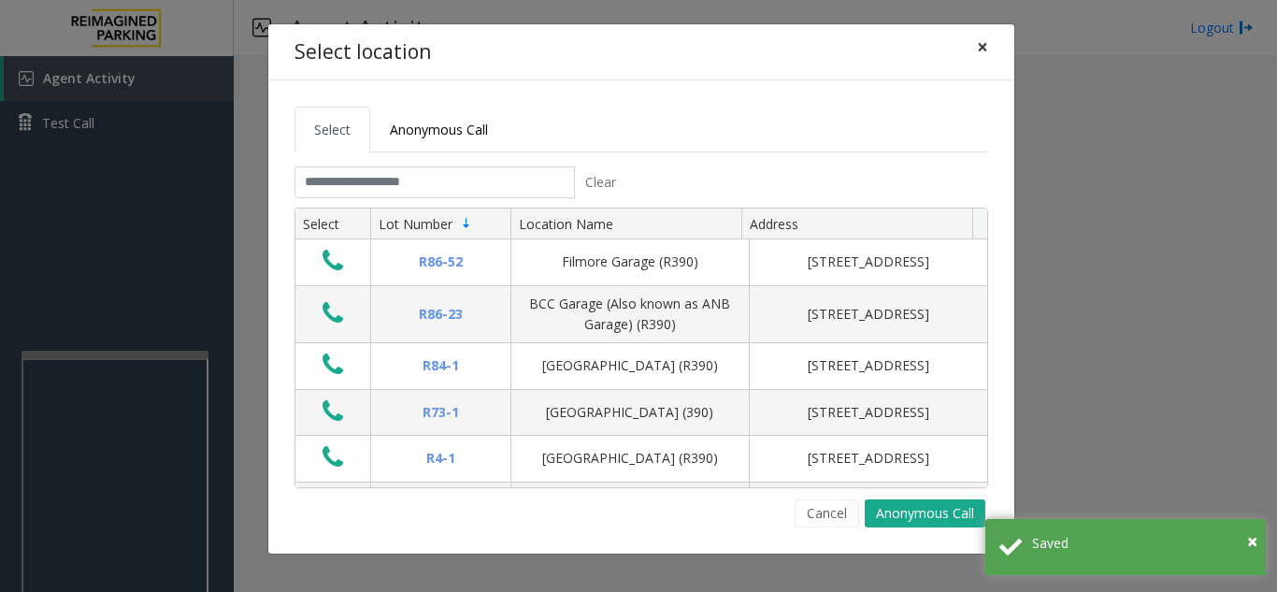
click at [984, 51] on span "×" at bounding box center [982, 47] width 11 height 26
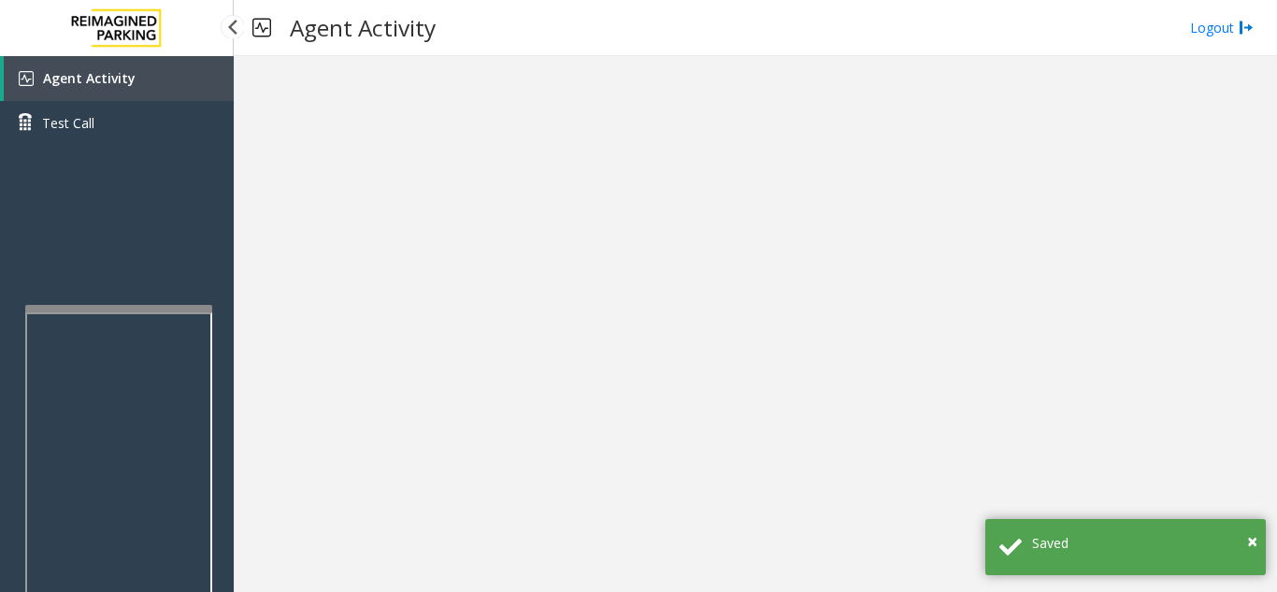
click at [110, 307] on div at bounding box center [118, 308] width 187 height 7
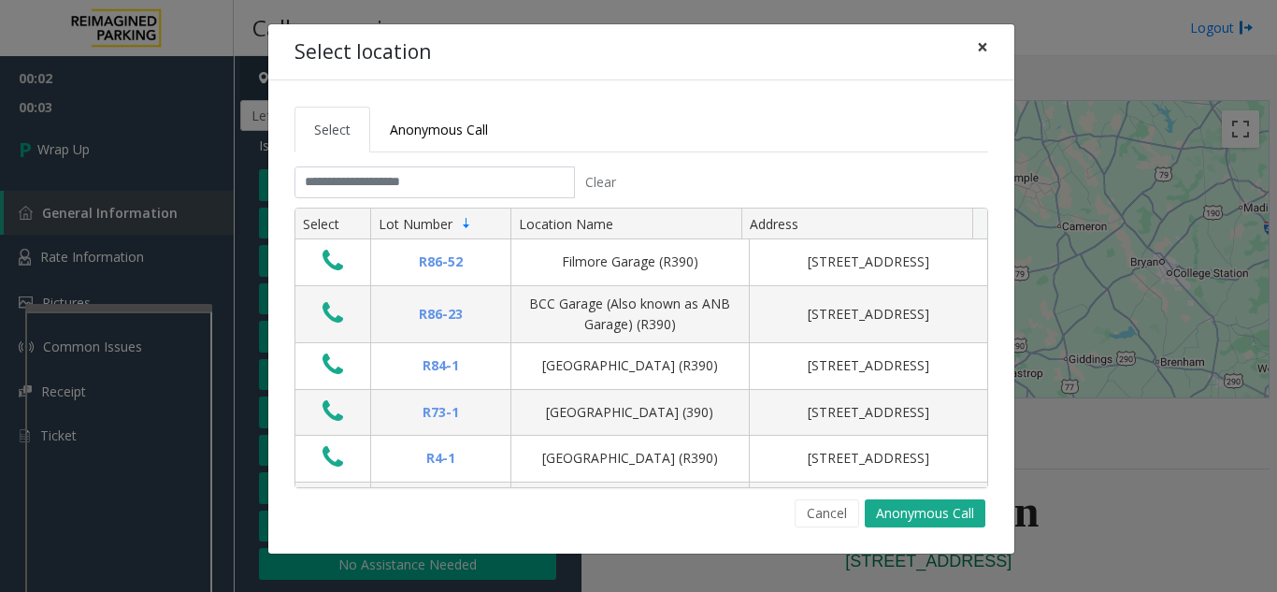
click at [971, 38] on button "×" at bounding box center [982, 47] width 37 height 46
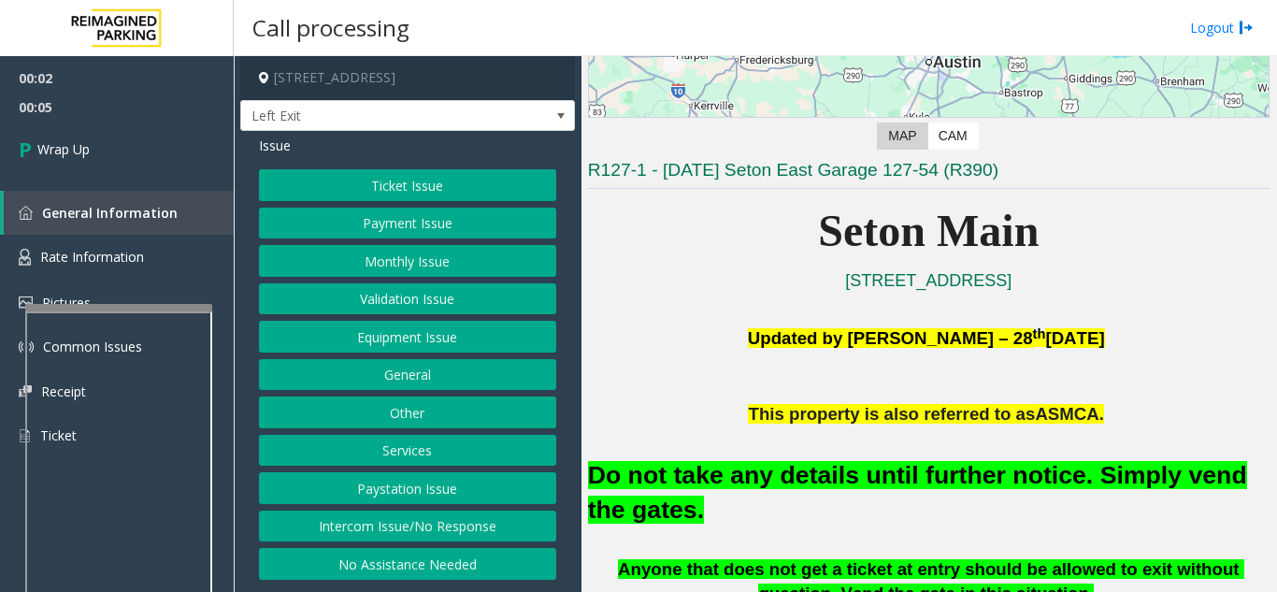
scroll to position [374, 0]
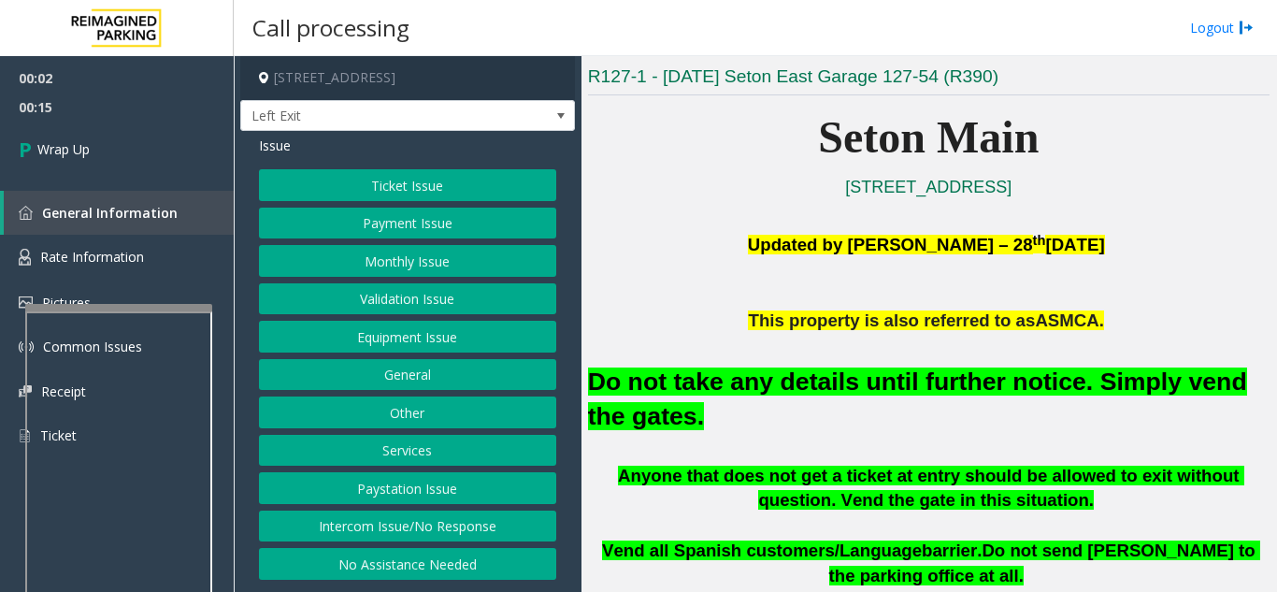
click at [361, 521] on button "Intercom Issue/No Response" at bounding box center [407, 527] width 297 height 32
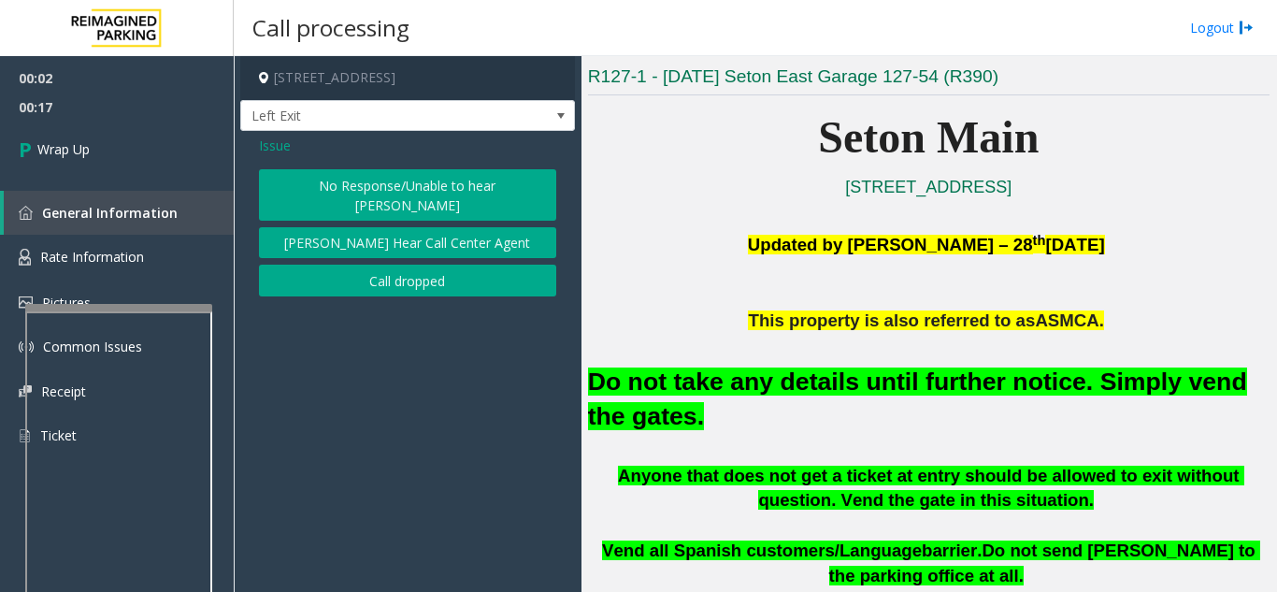
click at [371, 274] on button "Call dropped" at bounding box center [407, 281] width 297 height 32
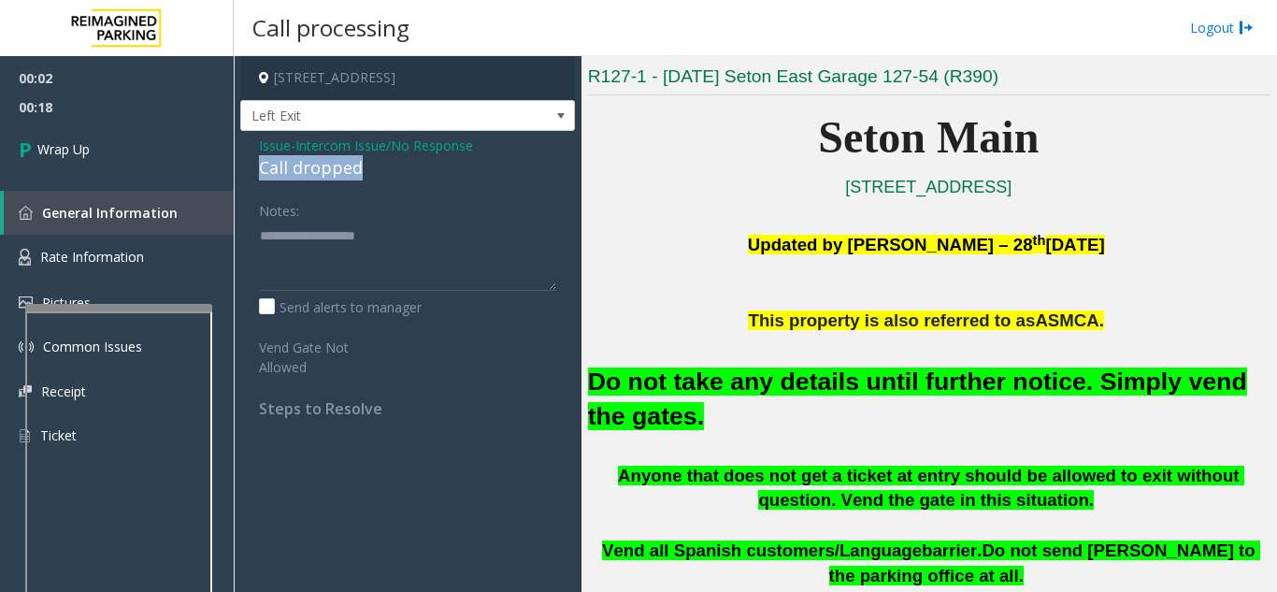
drag, startPoint x: 251, startPoint y: 168, endPoint x: 395, endPoint y: 167, distance: 144.0
click at [395, 167] on div "Issue - Intercom Issue/No Response Call dropped Notes: Send alerts to manager V…" at bounding box center [407, 284] width 335 height 306
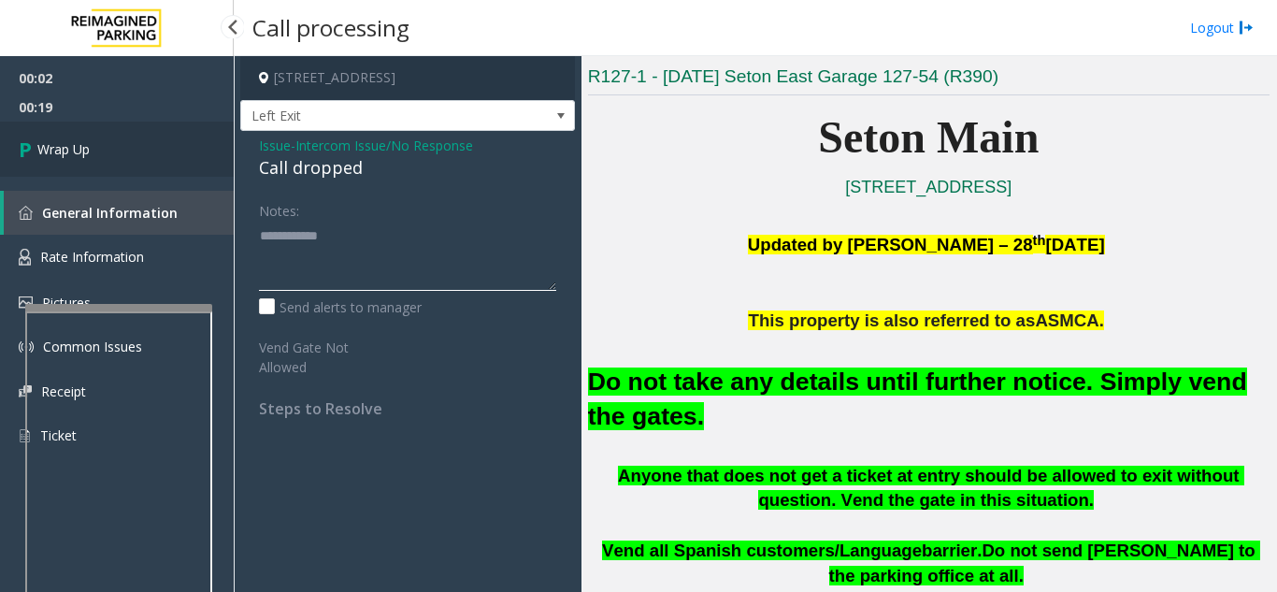
type textarea "**********"
click at [158, 170] on link "Wrap Up" at bounding box center [117, 149] width 234 height 55
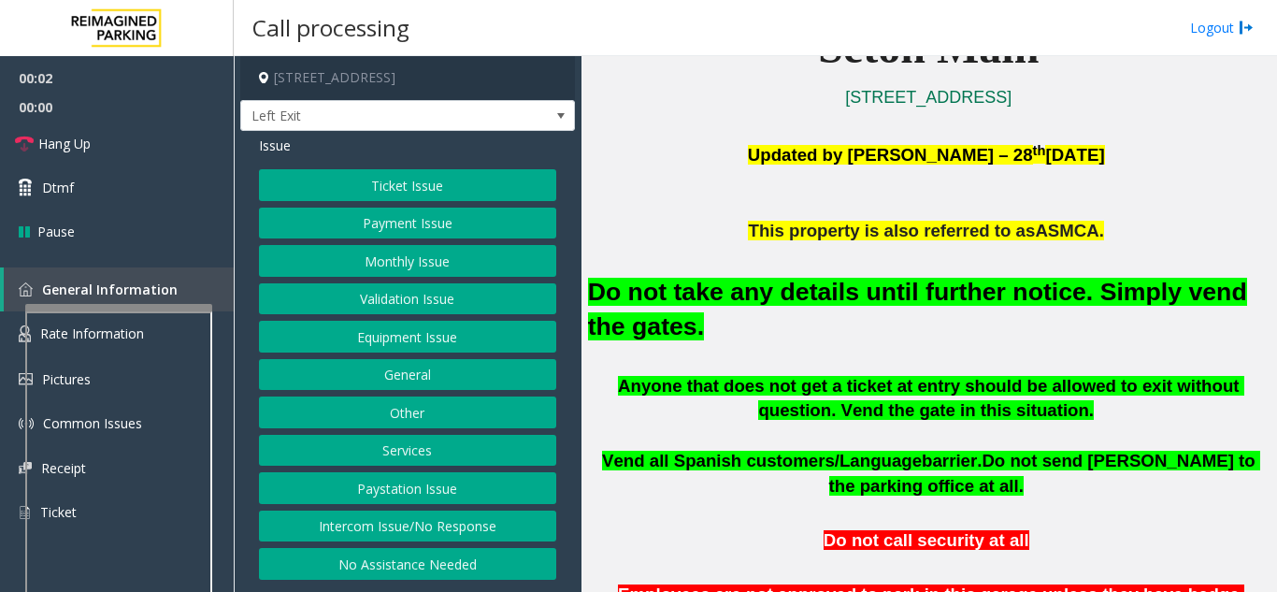
scroll to position [468, 0]
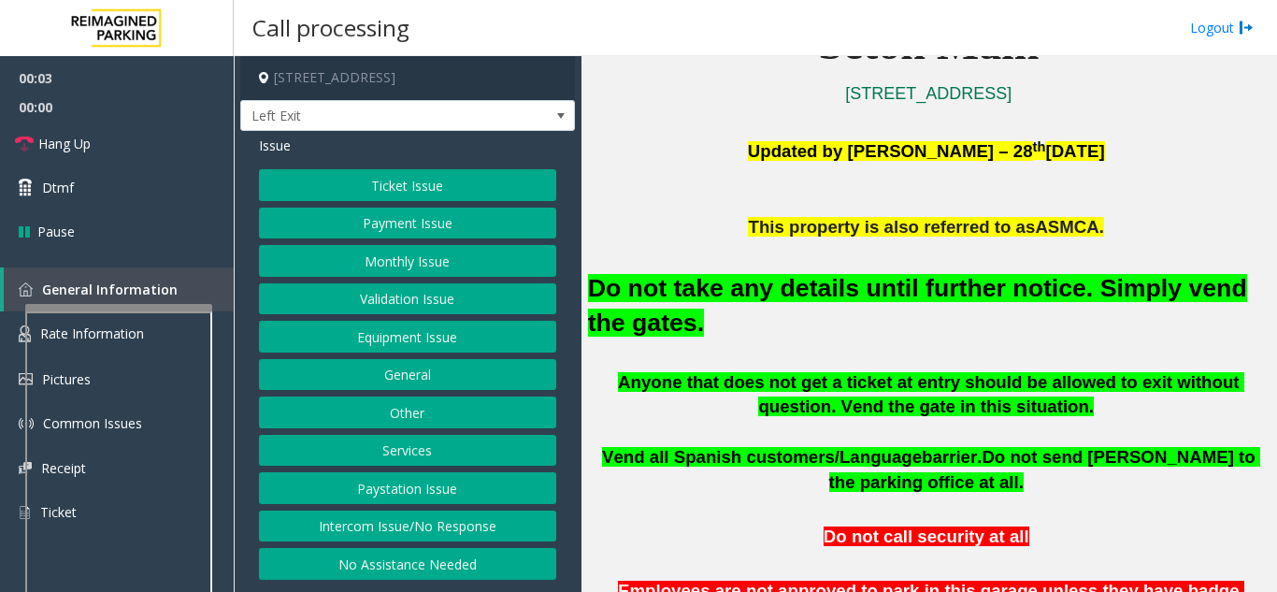
click at [495, 340] on button "Equipment Issue" at bounding box center [407, 337] width 297 height 32
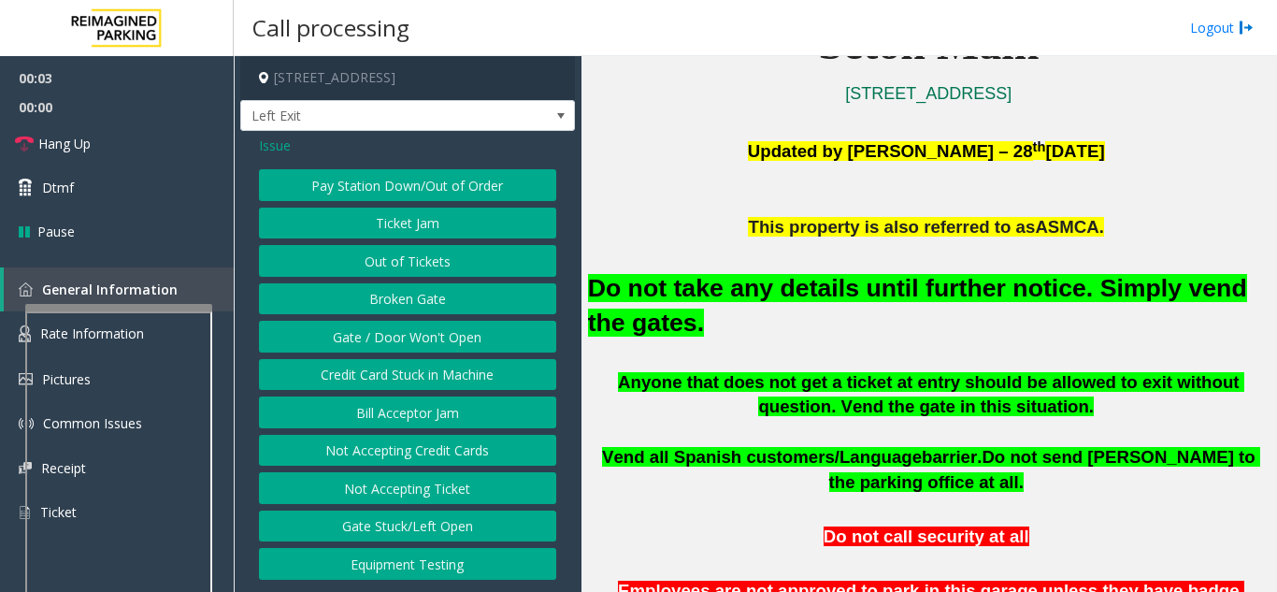
click at [495, 340] on button "Gate / Door Won't Open" at bounding box center [407, 337] width 297 height 32
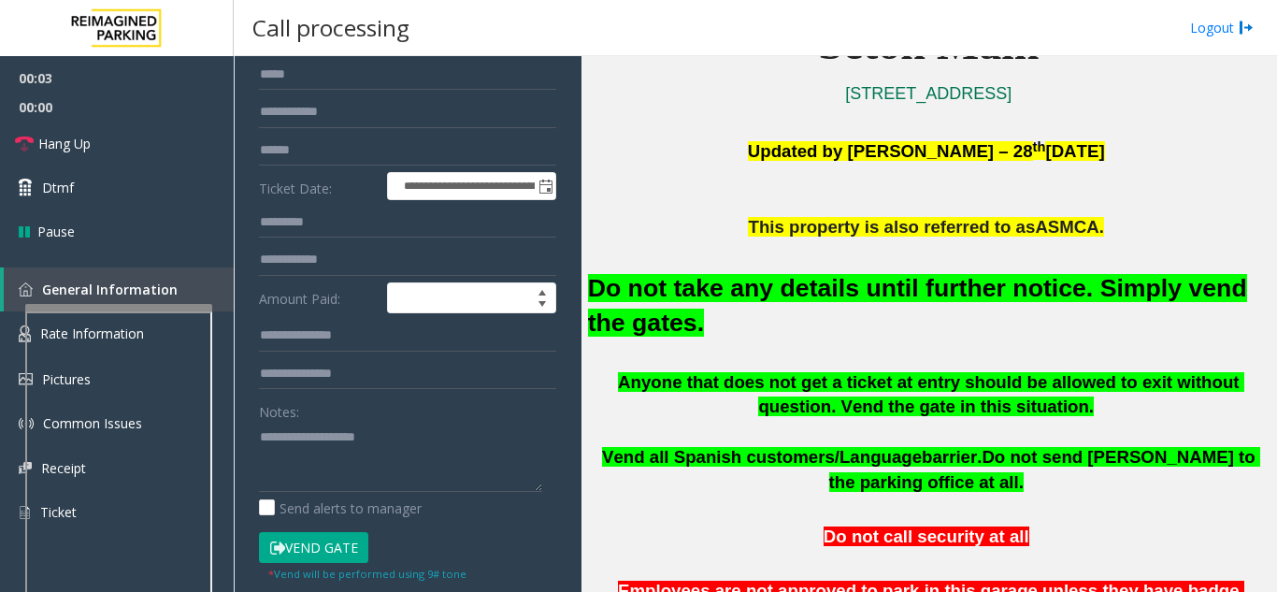
scroll to position [187, 0]
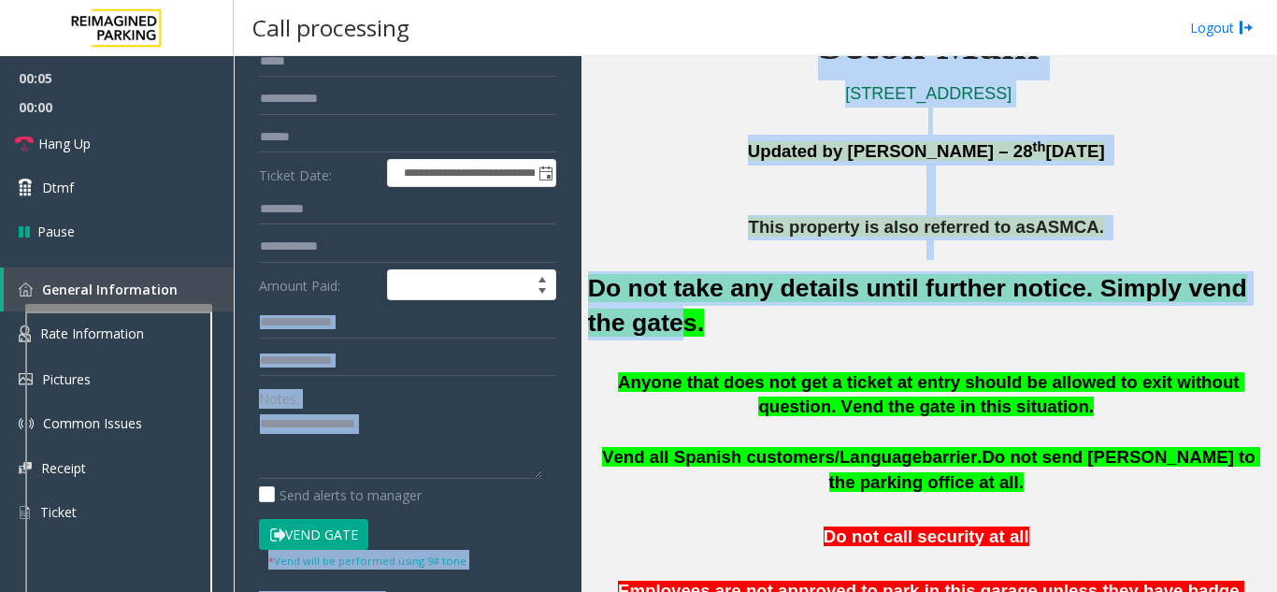
drag, startPoint x: 636, startPoint y: 329, endPoint x: 580, endPoint y: 296, distance: 64.9
click at [580, 296] on div "**********" at bounding box center [755, 324] width 1043 height 536
click at [637, 222] on p "This property is also referred to as ASMCA." at bounding box center [929, 227] width 682 height 25
click at [626, 232] on p "This property is also referred to as ASMCA." at bounding box center [929, 227] width 682 height 25
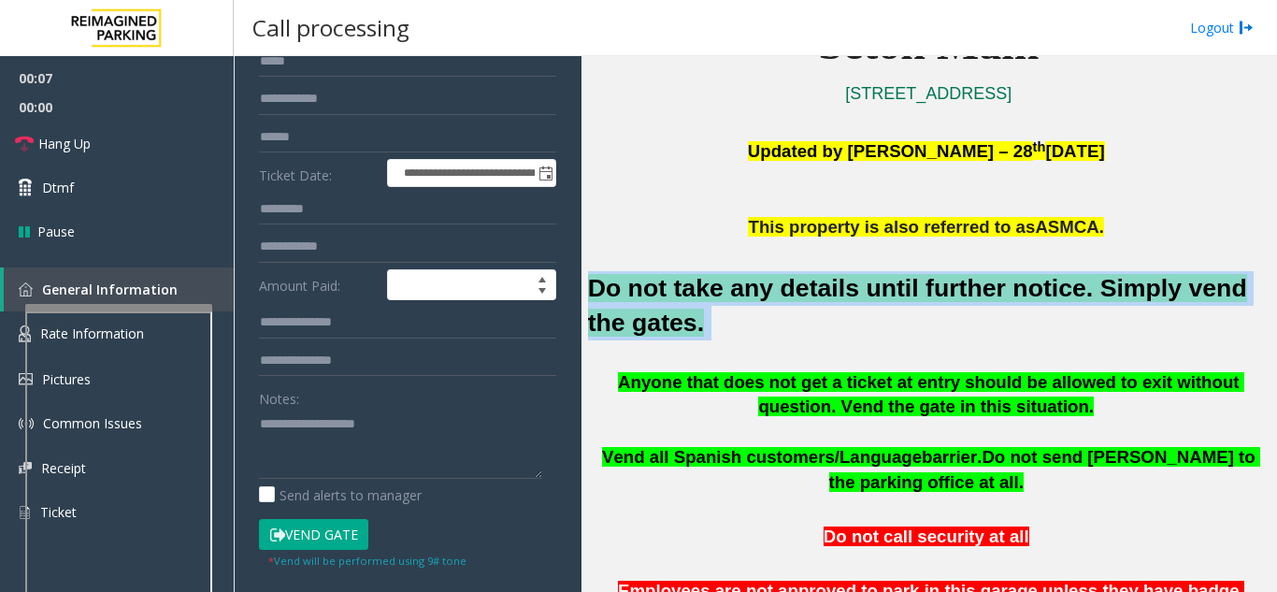
drag, startPoint x: 586, startPoint y: 281, endPoint x: 657, endPoint y: 328, distance: 85.6
click at [657, 328] on div "Main ← Move left → Move right ↑ Move up ↓ Move down + Zoom in - Zoom out Home J…" at bounding box center [929, 324] width 695 height 536
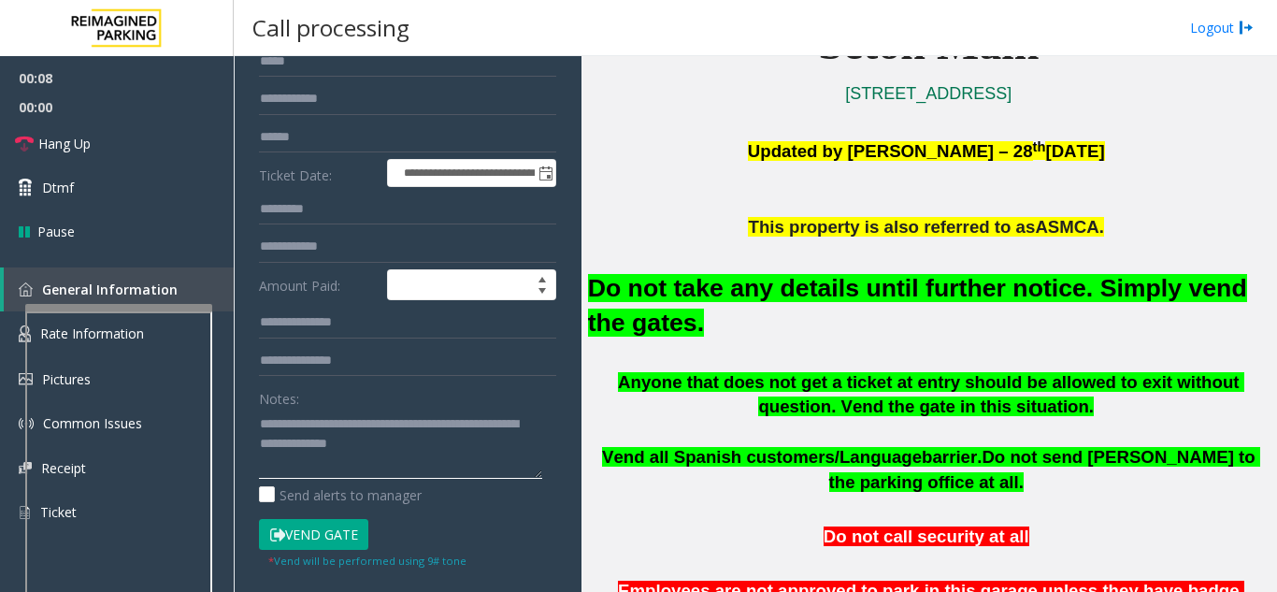
click at [398, 442] on textarea at bounding box center [400, 444] width 283 height 70
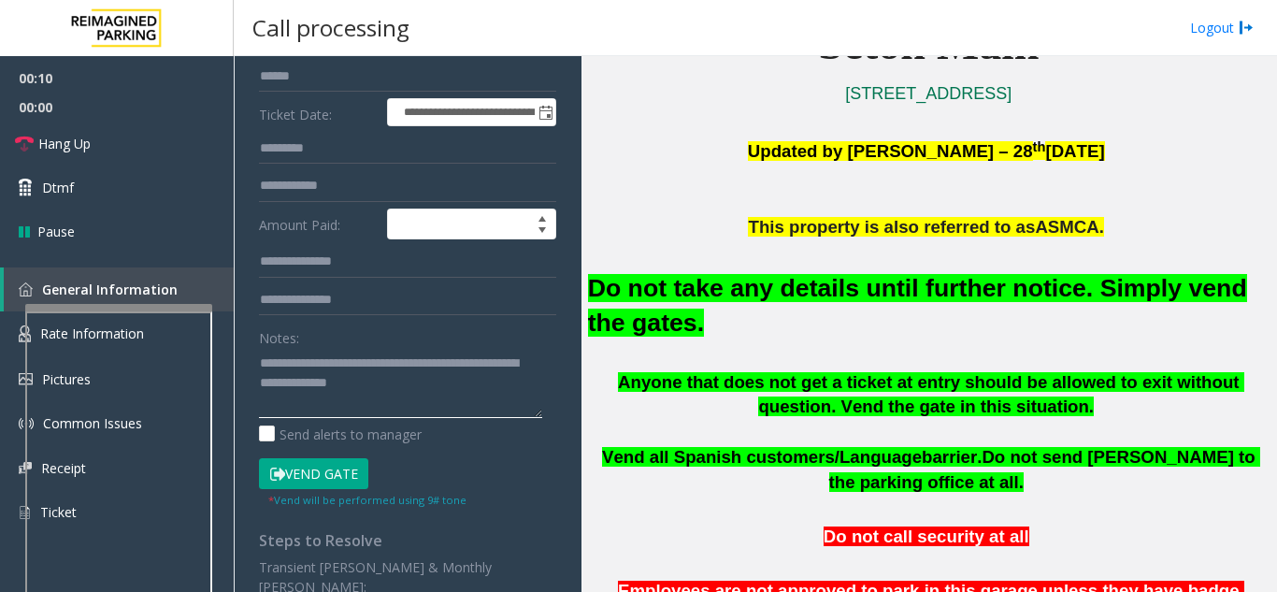
scroll to position [281, 0]
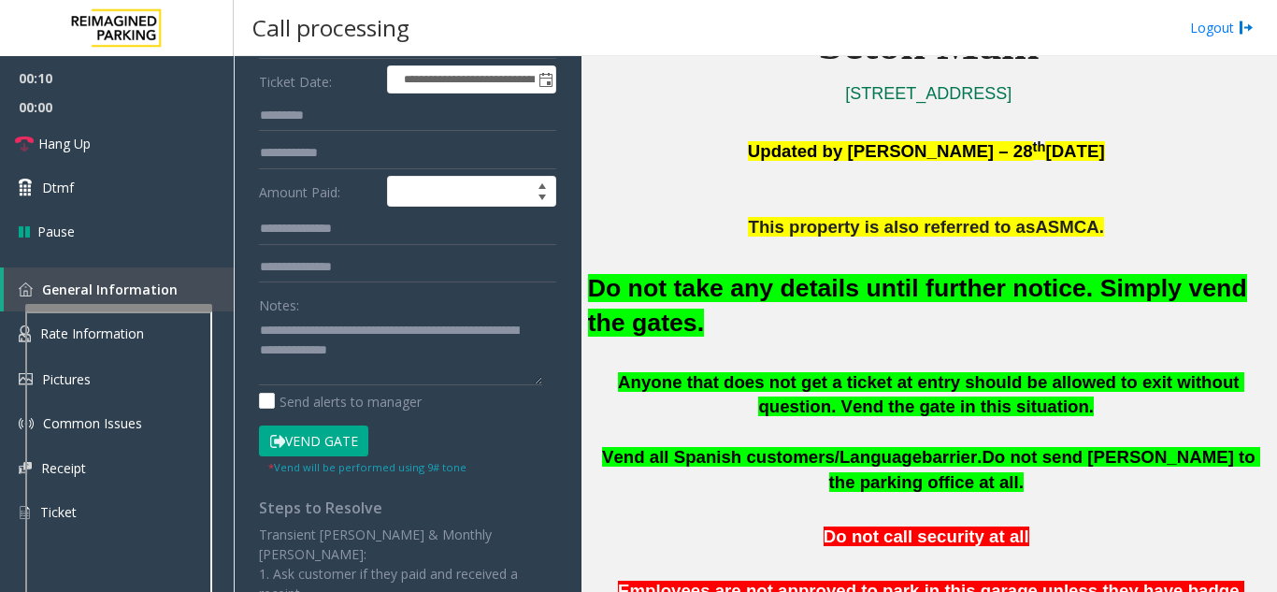
click at [340, 459] on div "* Vend will be performed using 9# tone" at bounding box center [367, 466] width 198 height 20
click at [345, 425] on button "Vend Gate" at bounding box center [313, 441] width 109 height 32
click at [347, 440] on button "Vend Gate" at bounding box center [313, 441] width 109 height 32
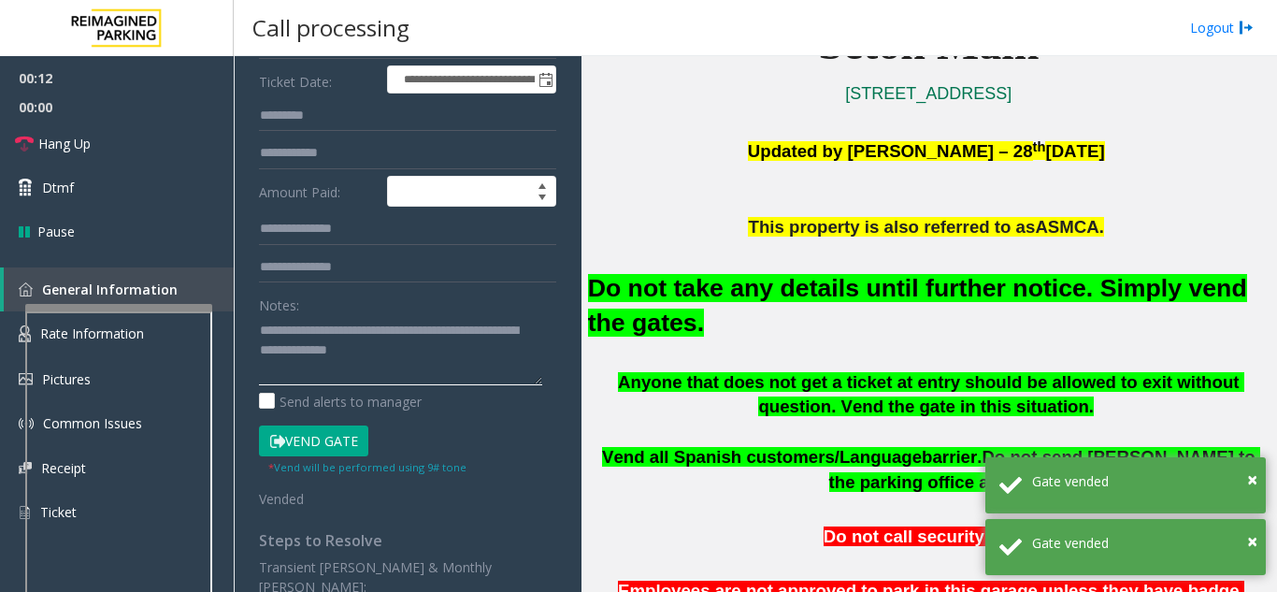
click at [412, 356] on textarea at bounding box center [400, 350] width 283 height 70
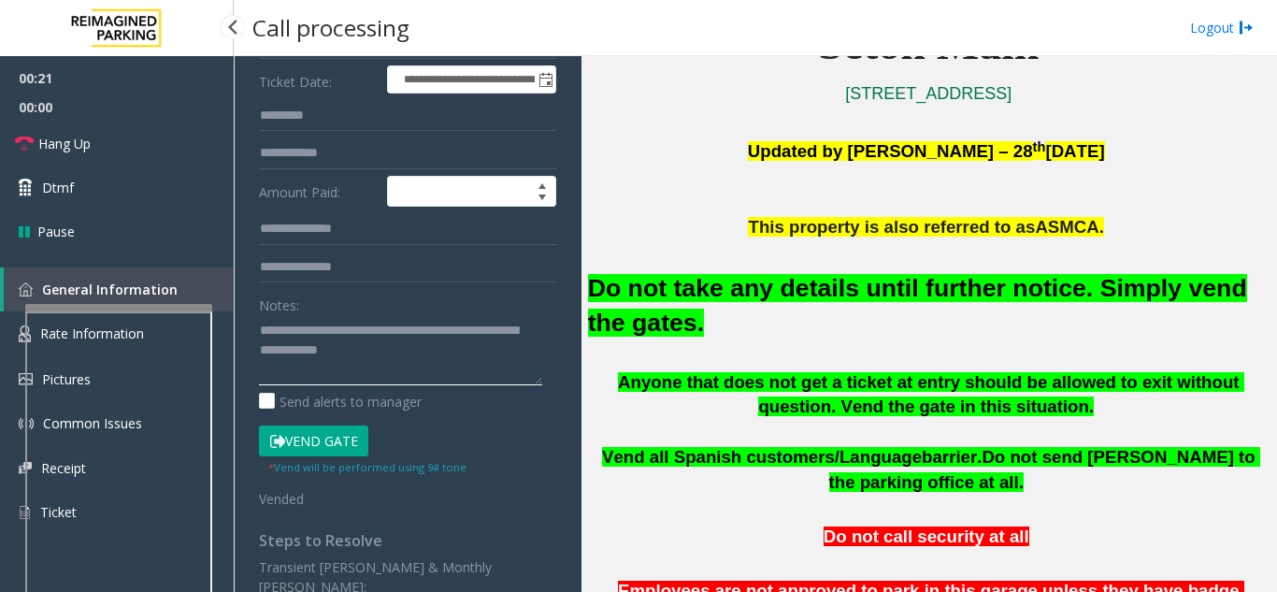
type textarea "**********"
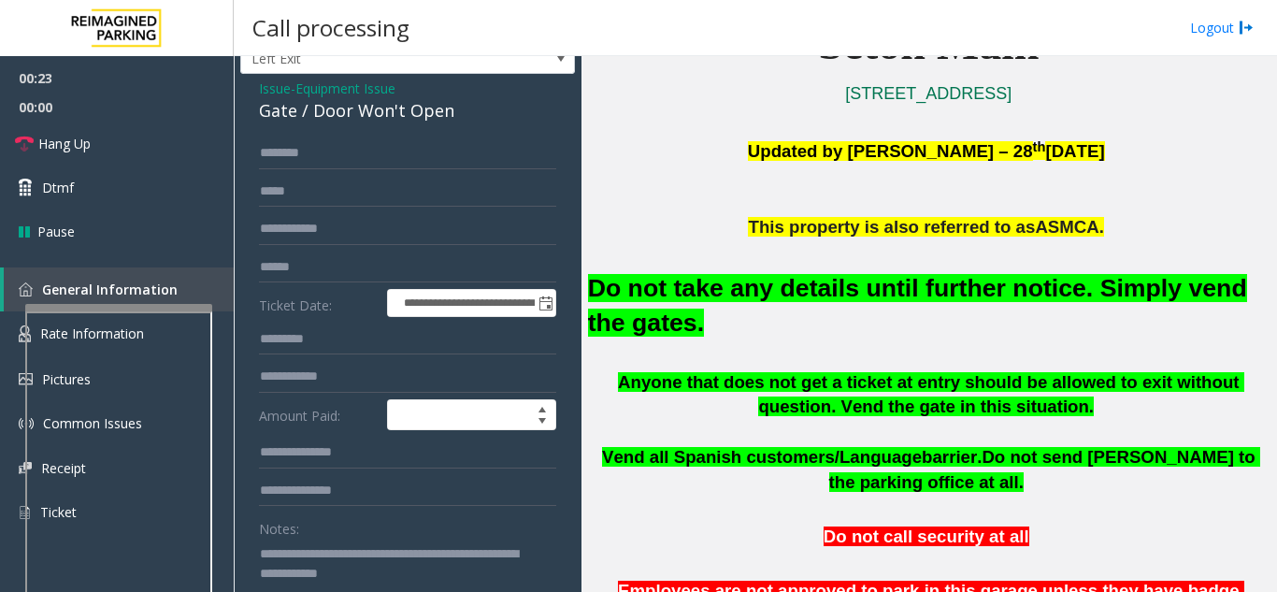
scroll to position [0, 0]
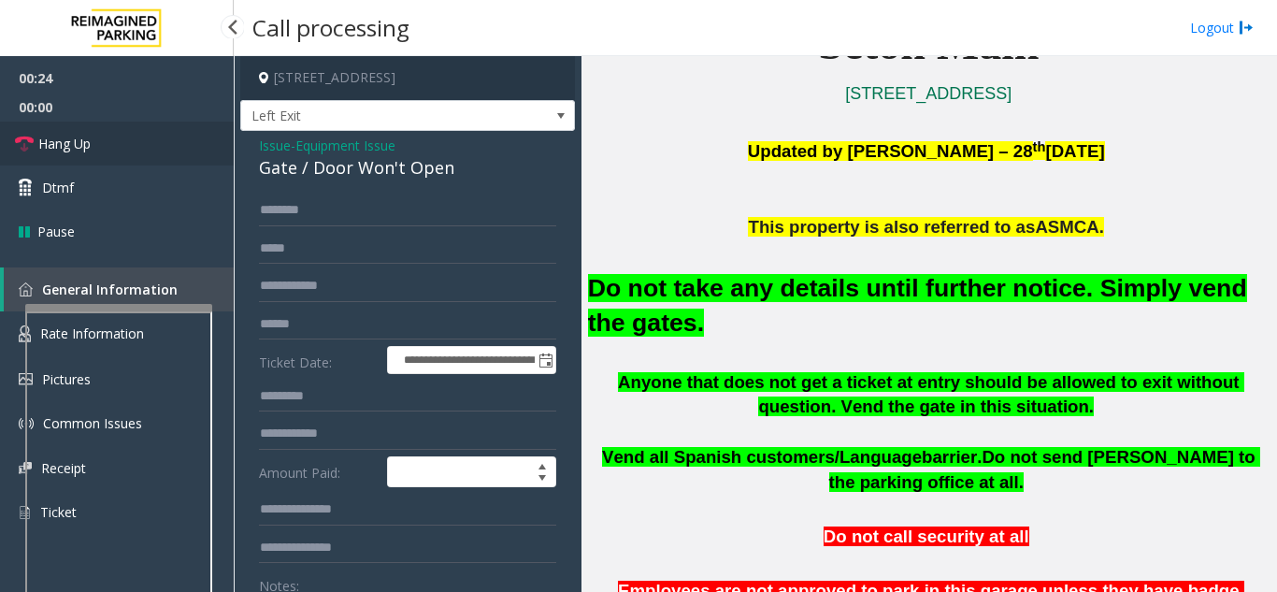
click at [137, 141] on link "Hang Up" at bounding box center [117, 144] width 234 height 44
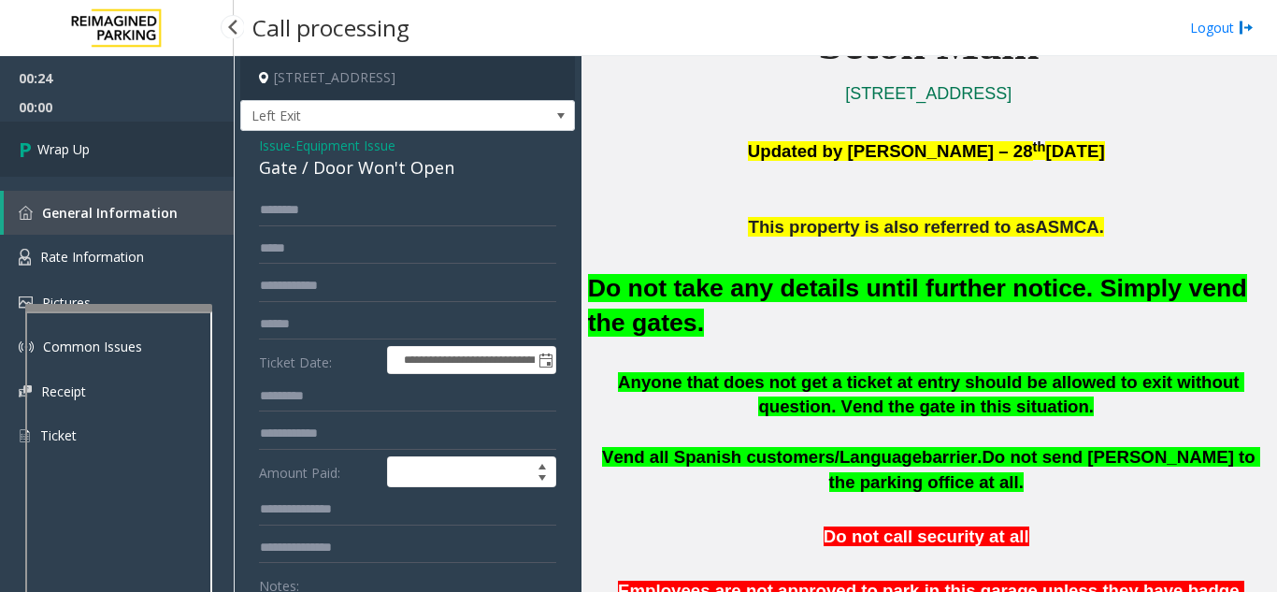
click at [137, 141] on link "Wrap Up" at bounding box center [117, 149] width 234 height 55
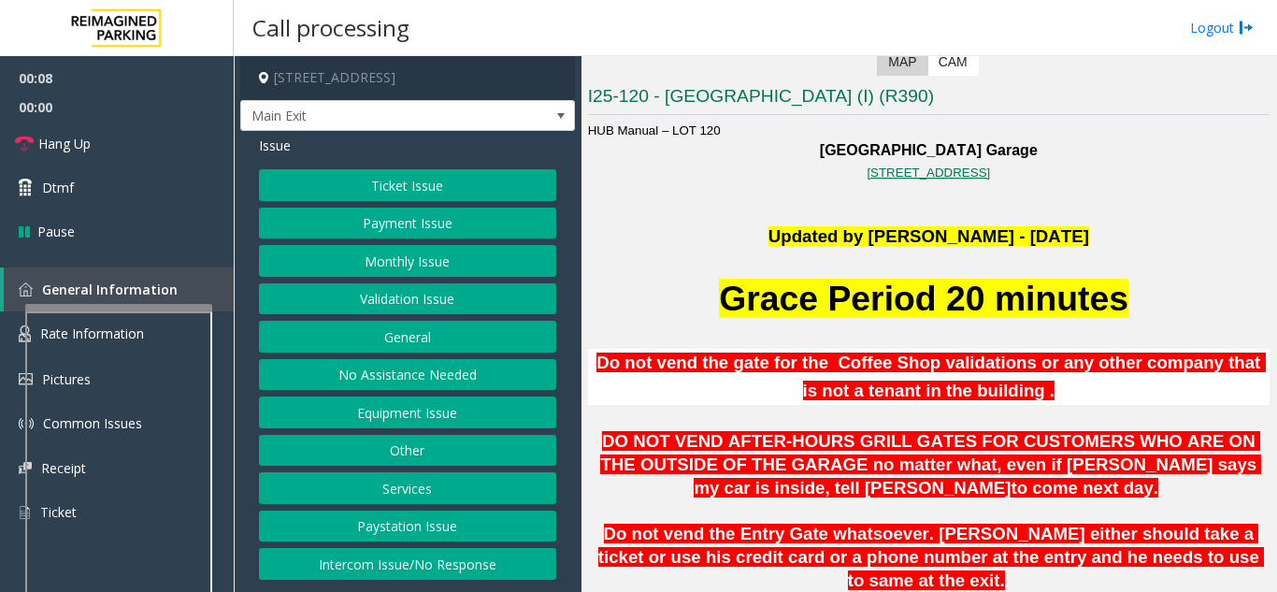
scroll to position [374, 0]
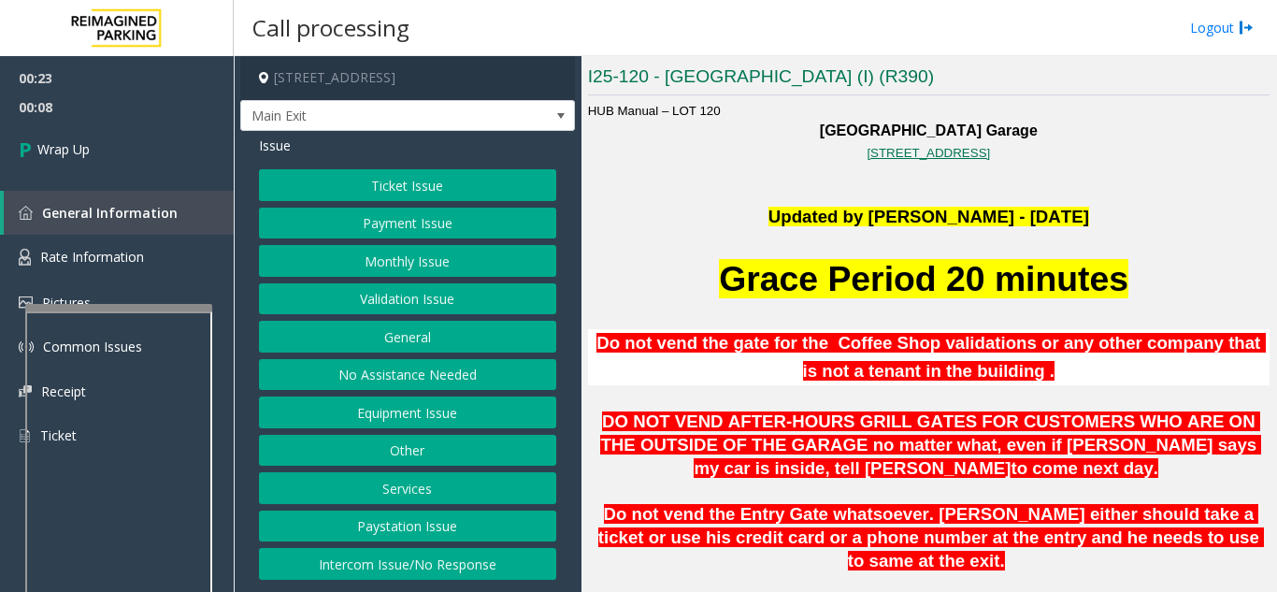
click at [387, 567] on button "Intercom Issue/No Response" at bounding box center [407, 564] width 297 height 32
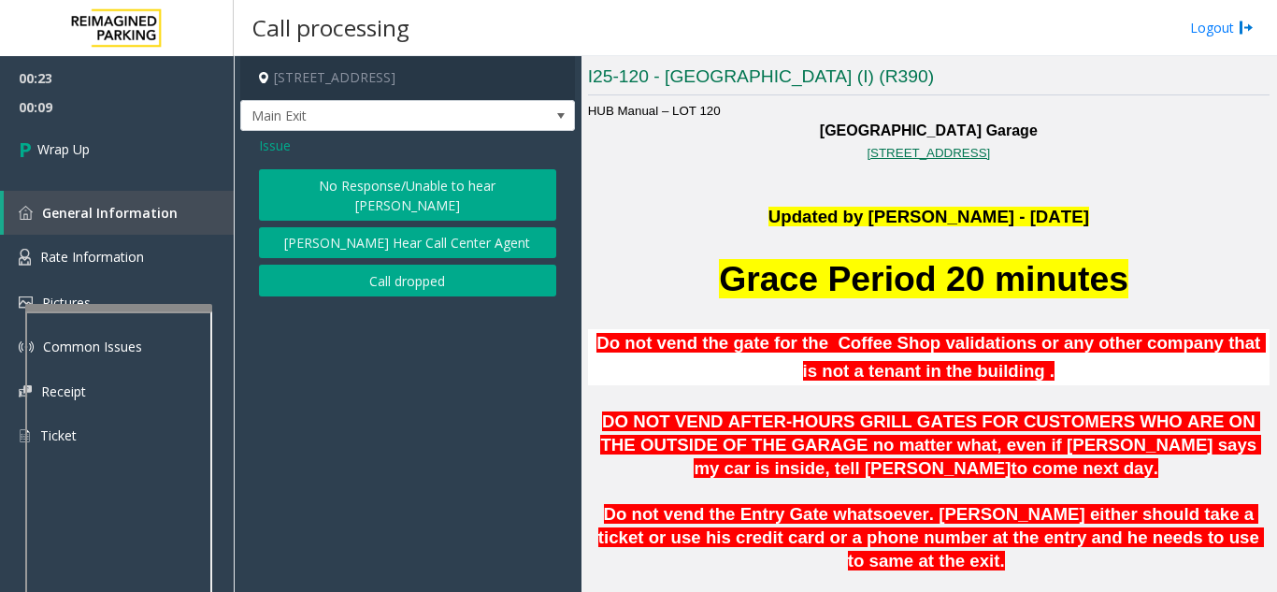
click at [360, 240] on div "No Response/Unable to hear [PERSON_NAME] Cannot Hear Call Center Agent Call dro…" at bounding box center [407, 232] width 297 height 127
click at [354, 265] on button "Call dropped" at bounding box center [407, 281] width 297 height 32
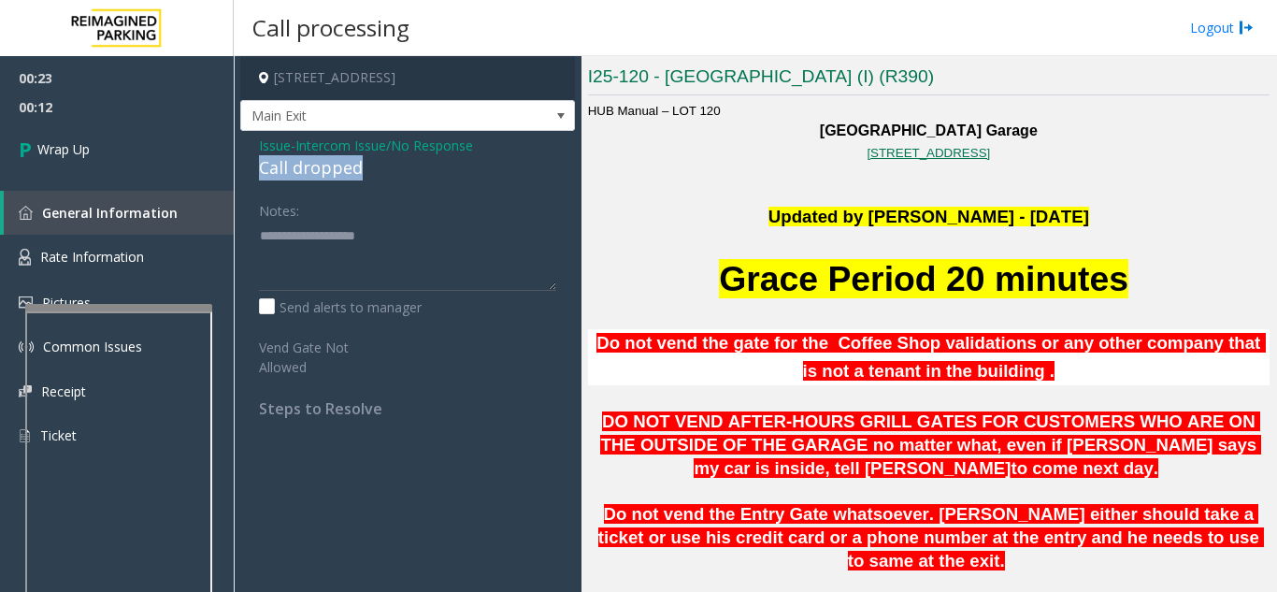
drag, startPoint x: 257, startPoint y: 170, endPoint x: 353, endPoint y: 170, distance: 96.3
click at [356, 169] on div "Issue - Intercom Issue/No Response Call dropped Notes: Send alerts to manager V…" at bounding box center [407, 284] width 335 height 306
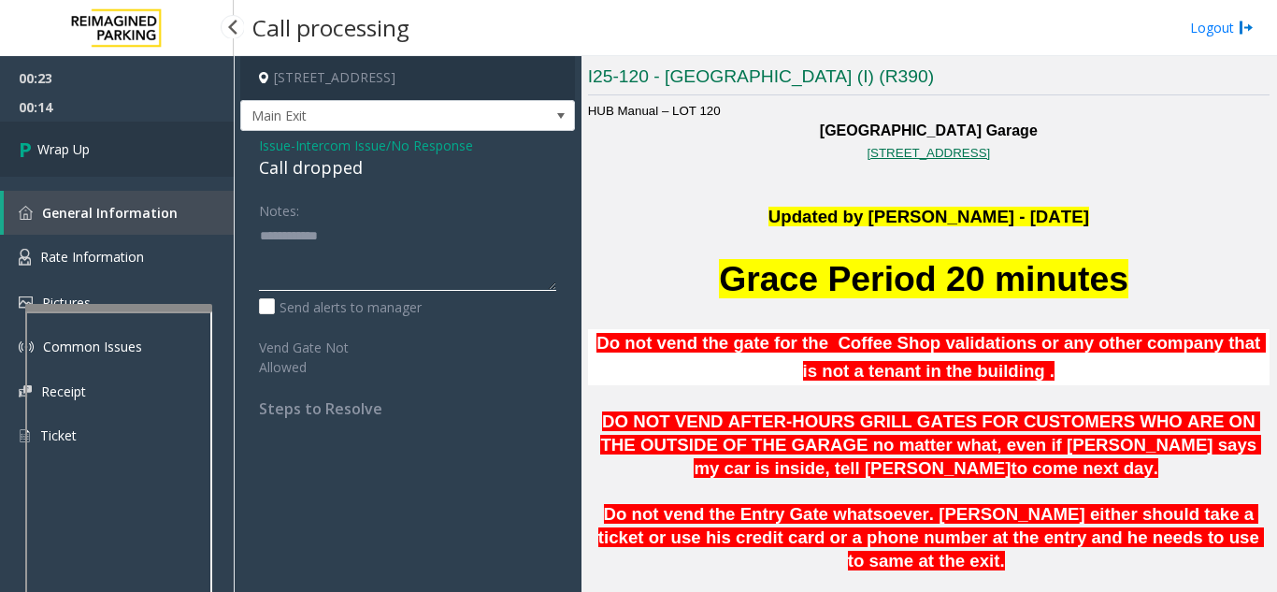
type textarea "**********"
click at [126, 168] on link "Wrap Up" at bounding box center [117, 149] width 234 height 55
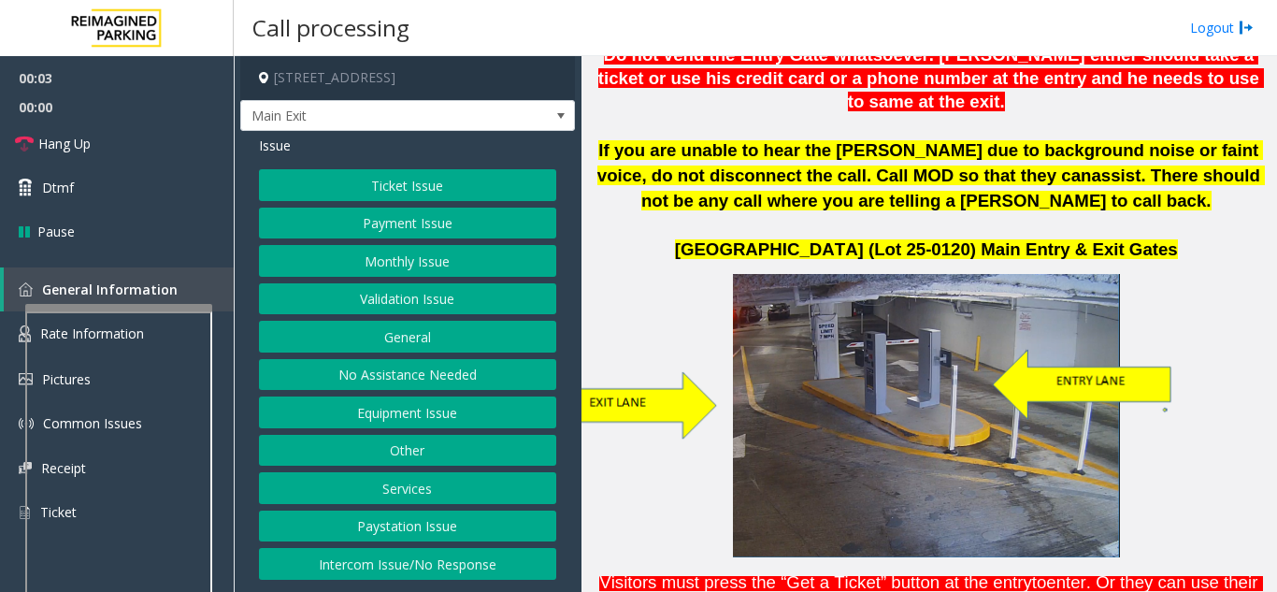
scroll to position [842, 0]
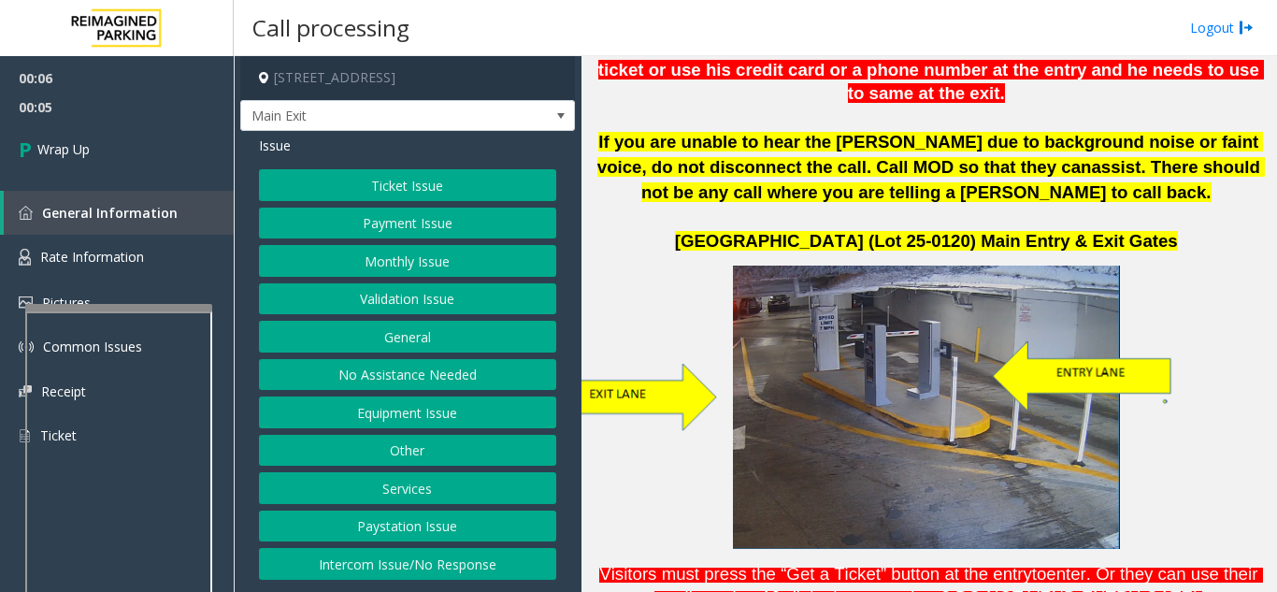
click at [408, 563] on button "Intercom Issue/No Response" at bounding box center [407, 564] width 297 height 32
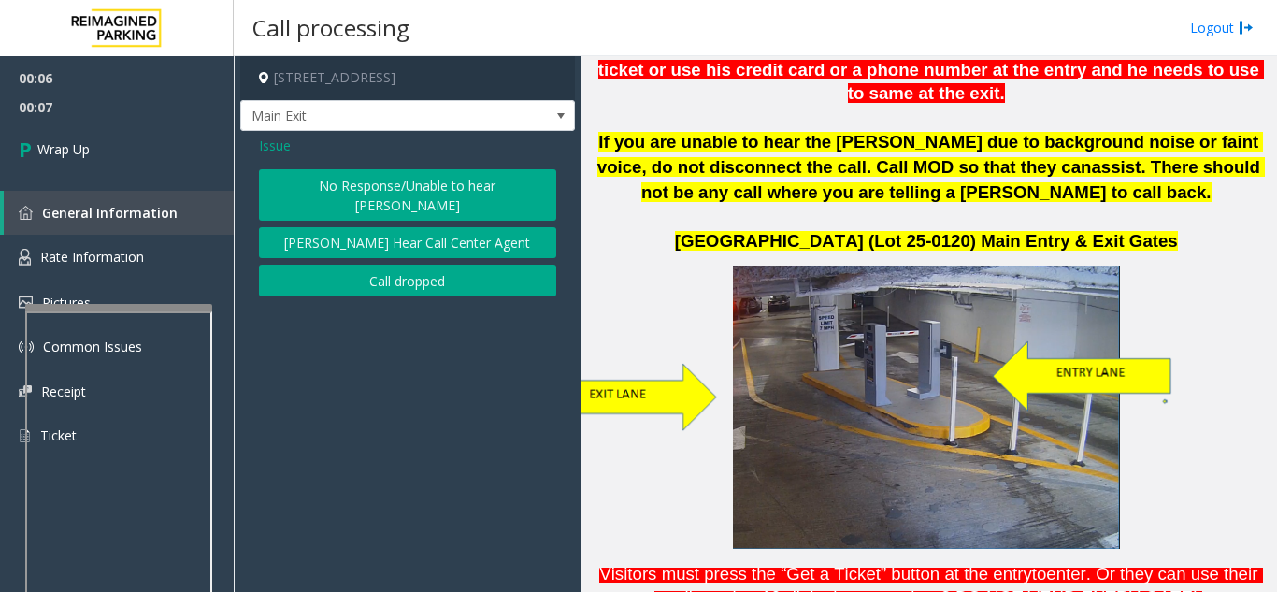
click at [392, 197] on button "No Response/Unable to hear [PERSON_NAME]" at bounding box center [407, 194] width 297 height 51
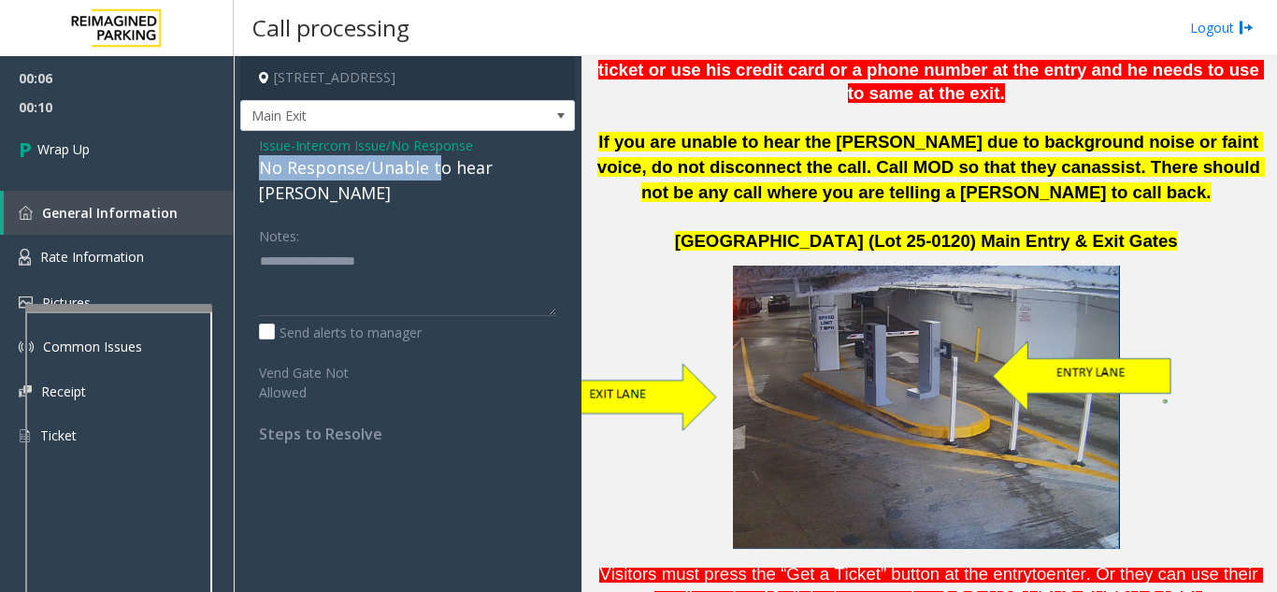
drag, startPoint x: 255, startPoint y: 167, endPoint x: 439, endPoint y: 167, distance: 184.2
click at [439, 167] on div "Issue - Intercom Issue/No Response No Response/Unable to hear [PERSON_NAME] Not…" at bounding box center [407, 296] width 335 height 331
click at [381, 220] on div "Notes:" at bounding box center [407, 268] width 297 height 96
click at [283, 146] on span "Issue" at bounding box center [275, 146] width 32 height 20
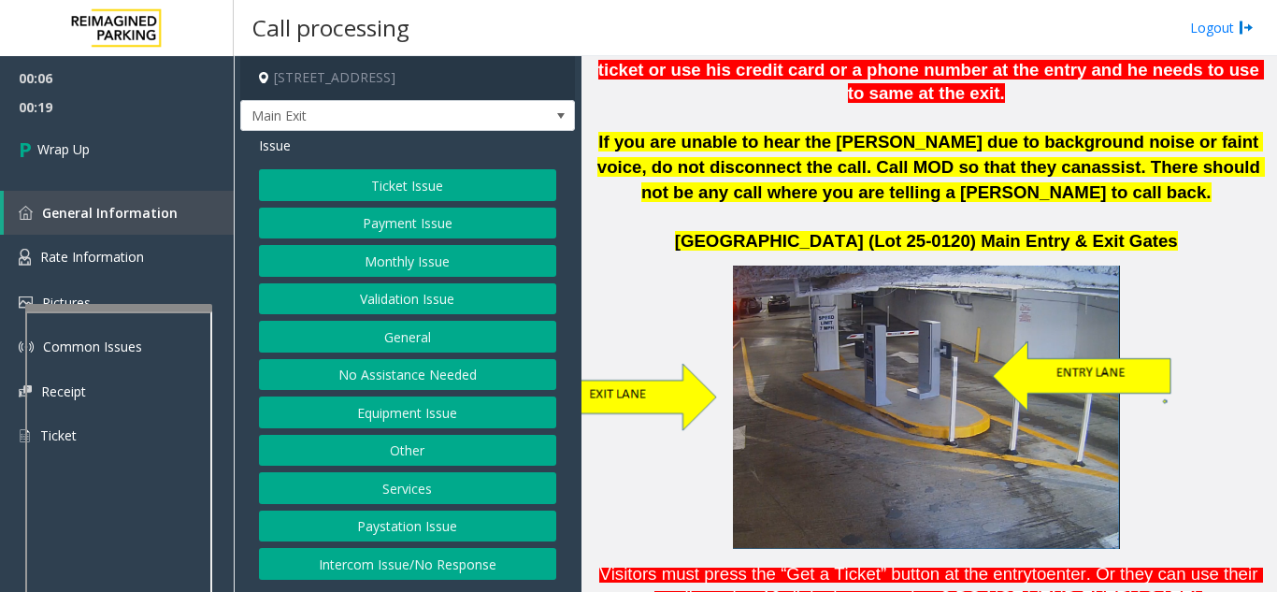
click at [345, 554] on button "Intercom Issue/No Response" at bounding box center [407, 564] width 297 height 32
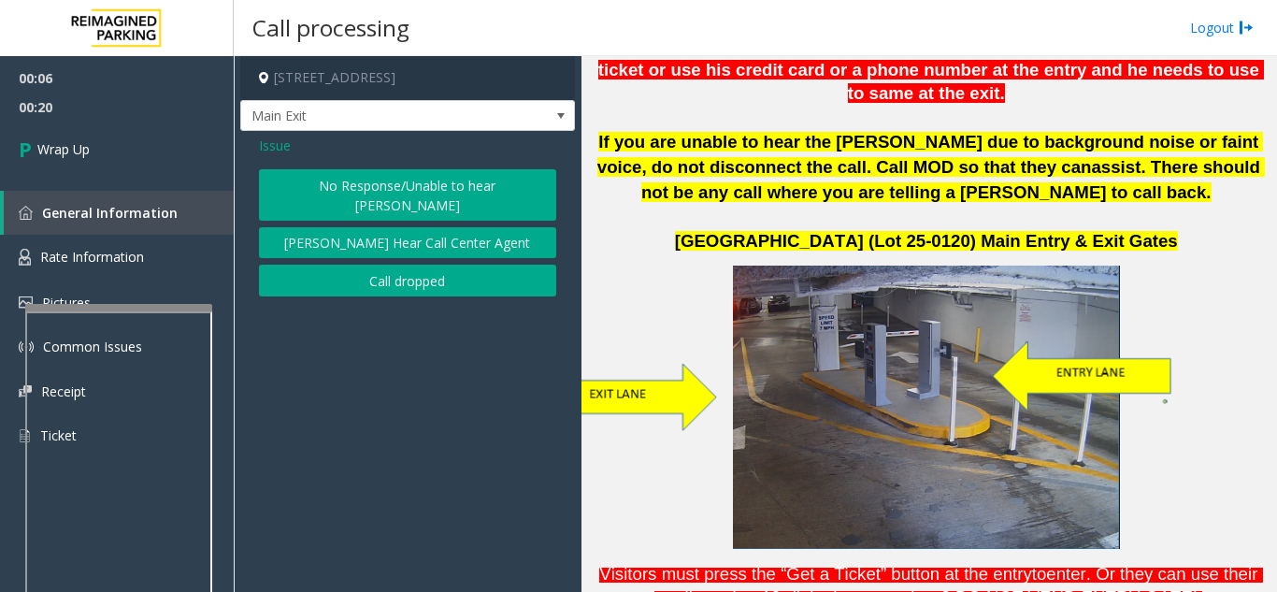
click at [332, 265] on button "Call dropped" at bounding box center [407, 281] width 297 height 32
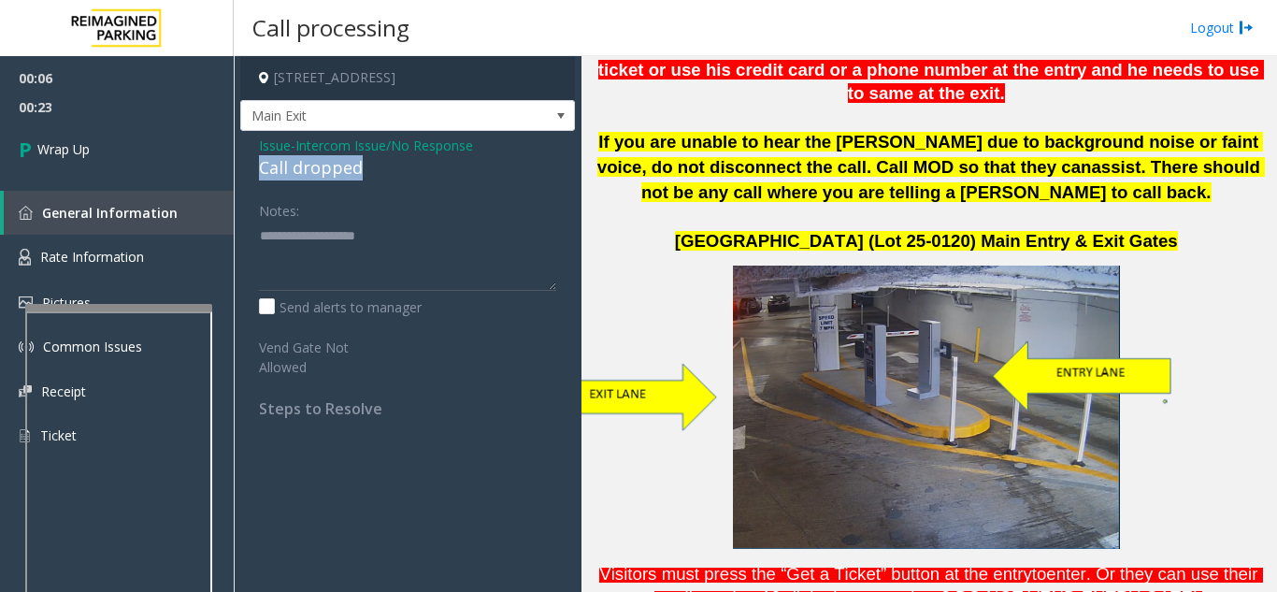
drag, startPoint x: 245, startPoint y: 168, endPoint x: 358, endPoint y: 169, distance: 113.1
click at [371, 172] on div "Issue - Intercom Issue/No Response Call dropped Notes: Send alerts to manager V…" at bounding box center [407, 284] width 335 height 306
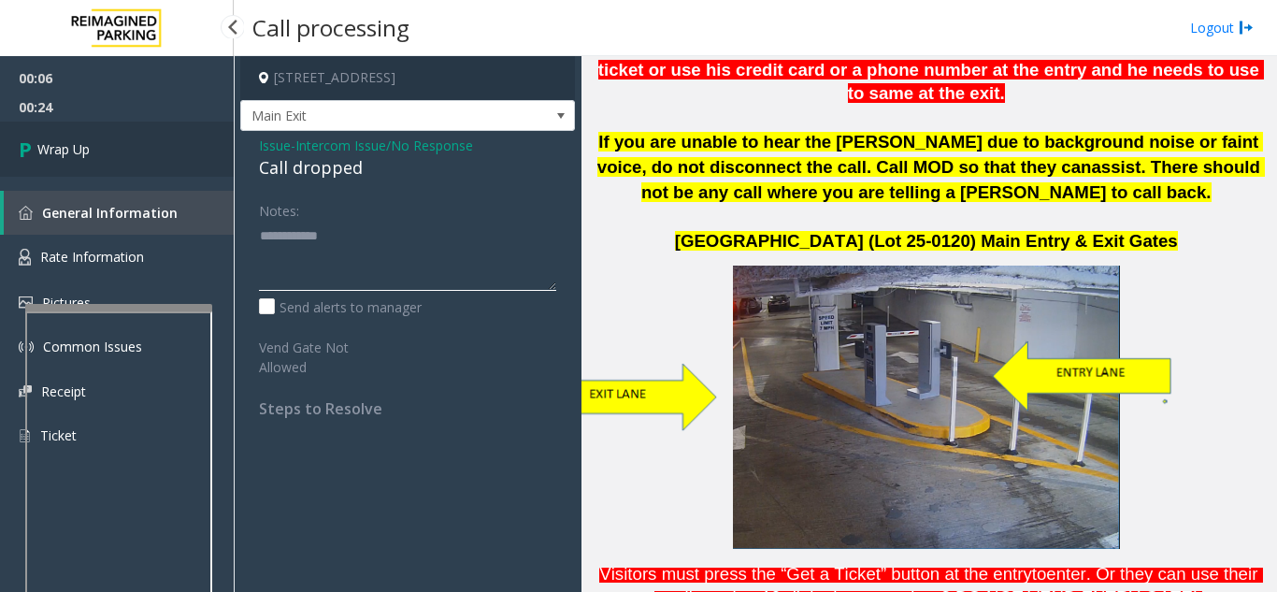
type textarea "**********"
click at [88, 164] on link "Wrap Up" at bounding box center [117, 149] width 234 height 55
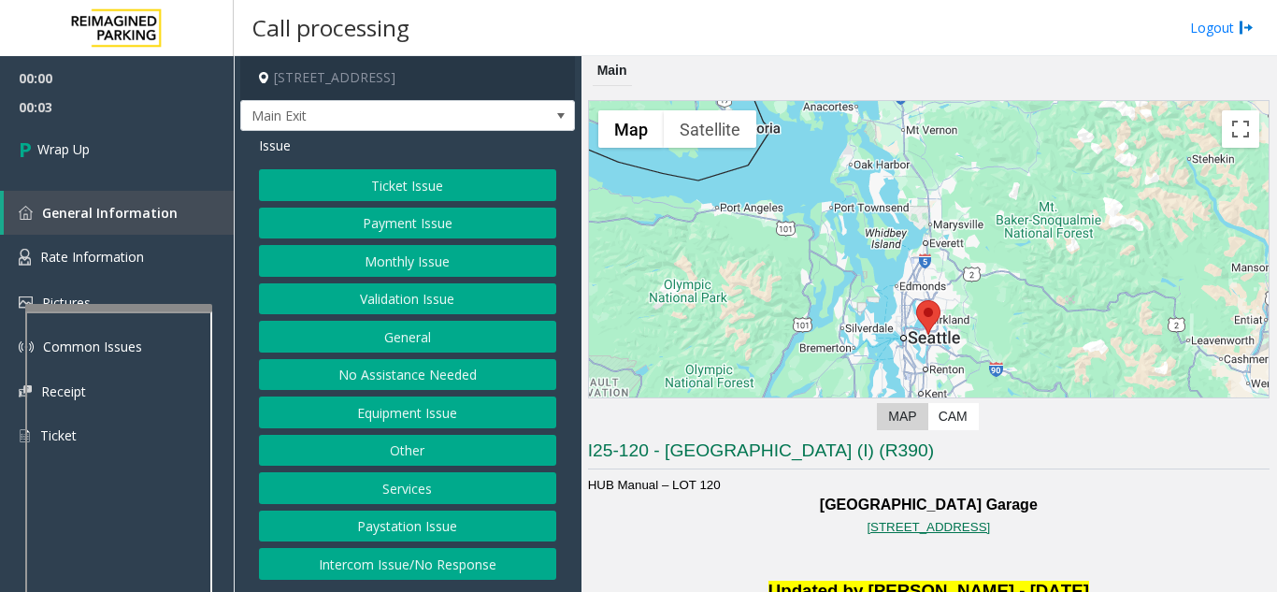
click at [449, 380] on button "No Assistance Needed" at bounding box center [407, 375] width 297 height 32
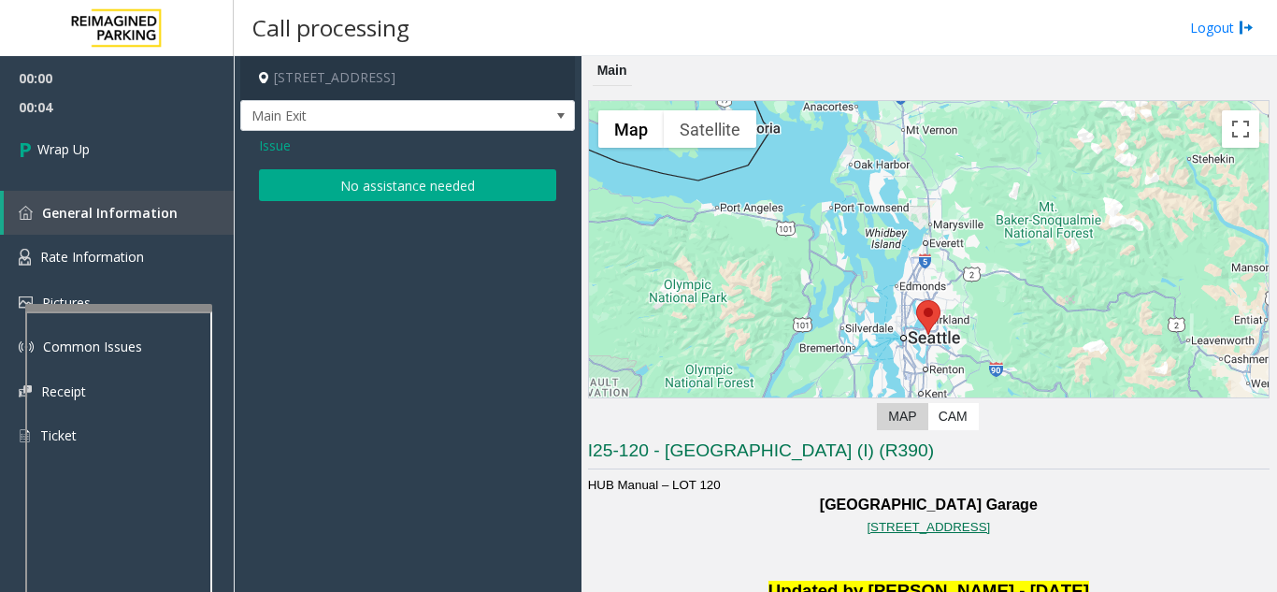
click at [282, 142] on span "Issue" at bounding box center [275, 146] width 32 height 20
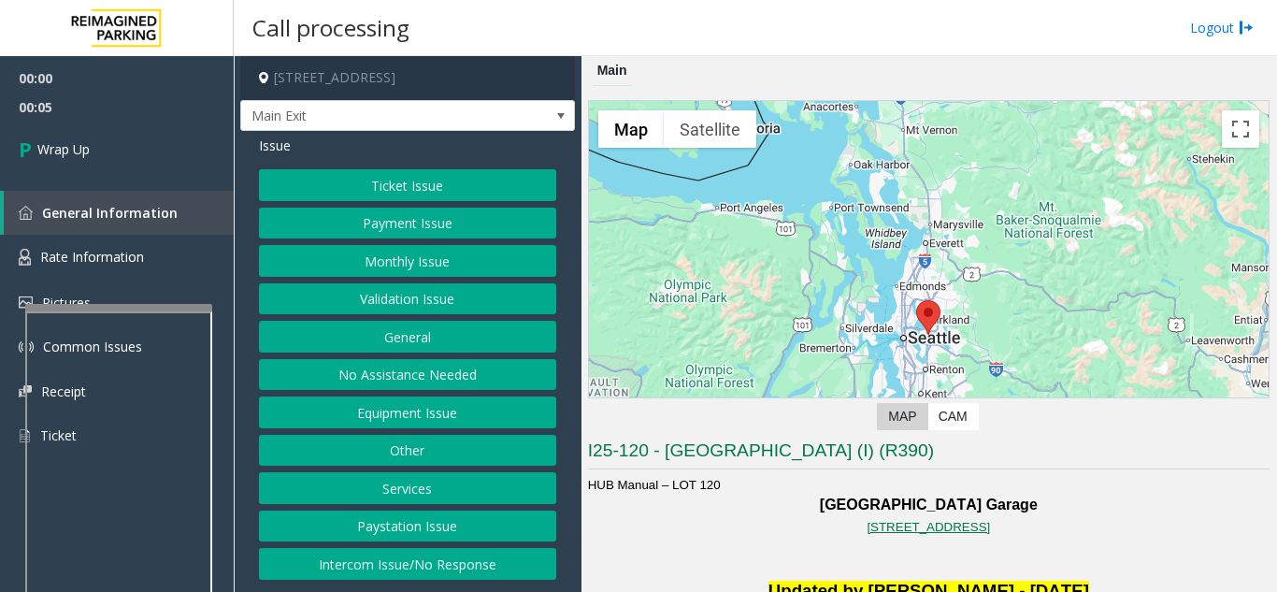
click at [409, 558] on button "Intercom Issue/No Response" at bounding box center [407, 564] width 297 height 32
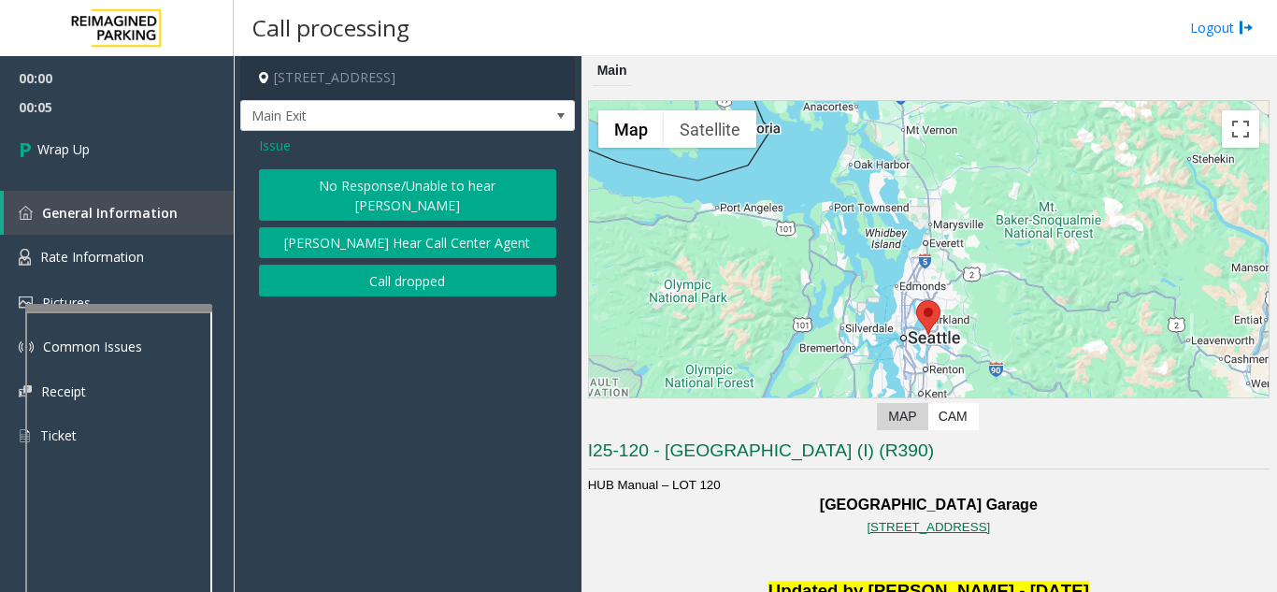
click at [420, 265] on button "Call dropped" at bounding box center [407, 281] width 297 height 32
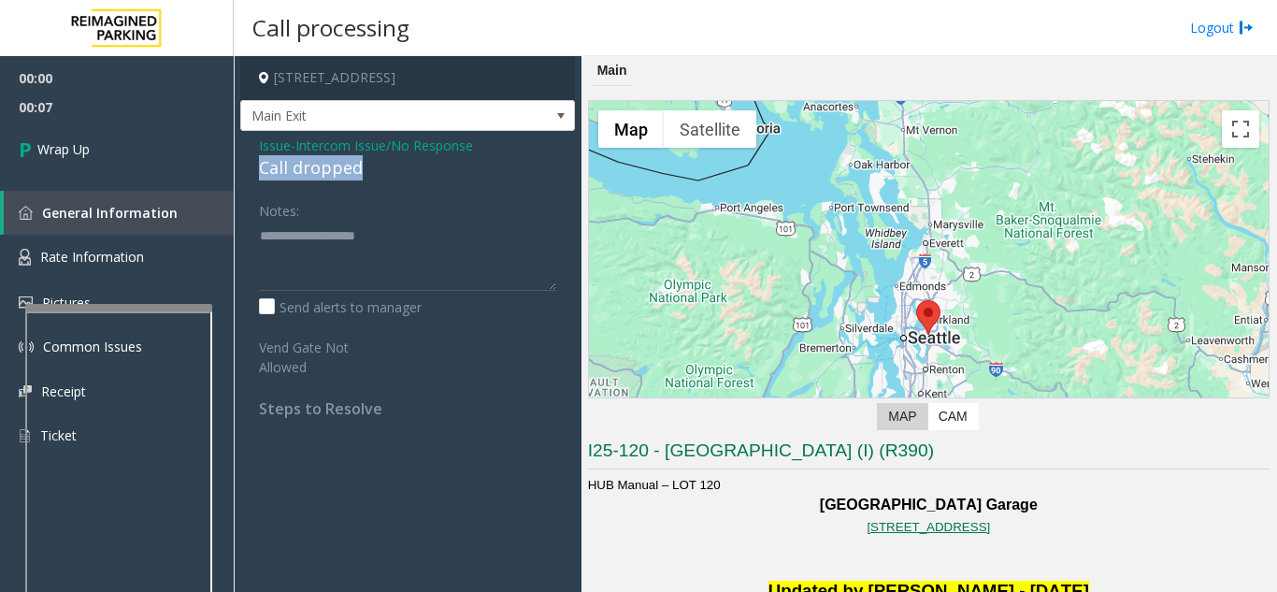
drag, startPoint x: 257, startPoint y: 165, endPoint x: 369, endPoint y: 170, distance: 112.3
click at [369, 170] on div "Issue - Intercom Issue/No Response Call dropped Notes: Send alerts to manager V…" at bounding box center [407, 284] width 335 height 306
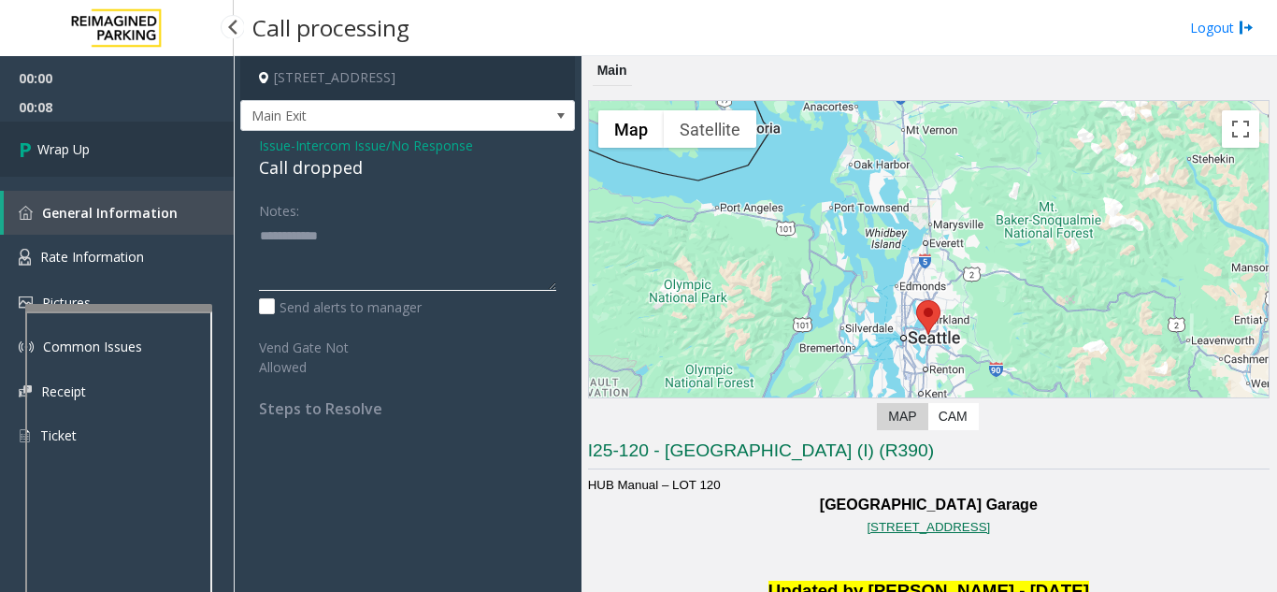
type textarea "**********"
click at [170, 164] on link "Wrap Up" at bounding box center [117, 149] width 234 height 55
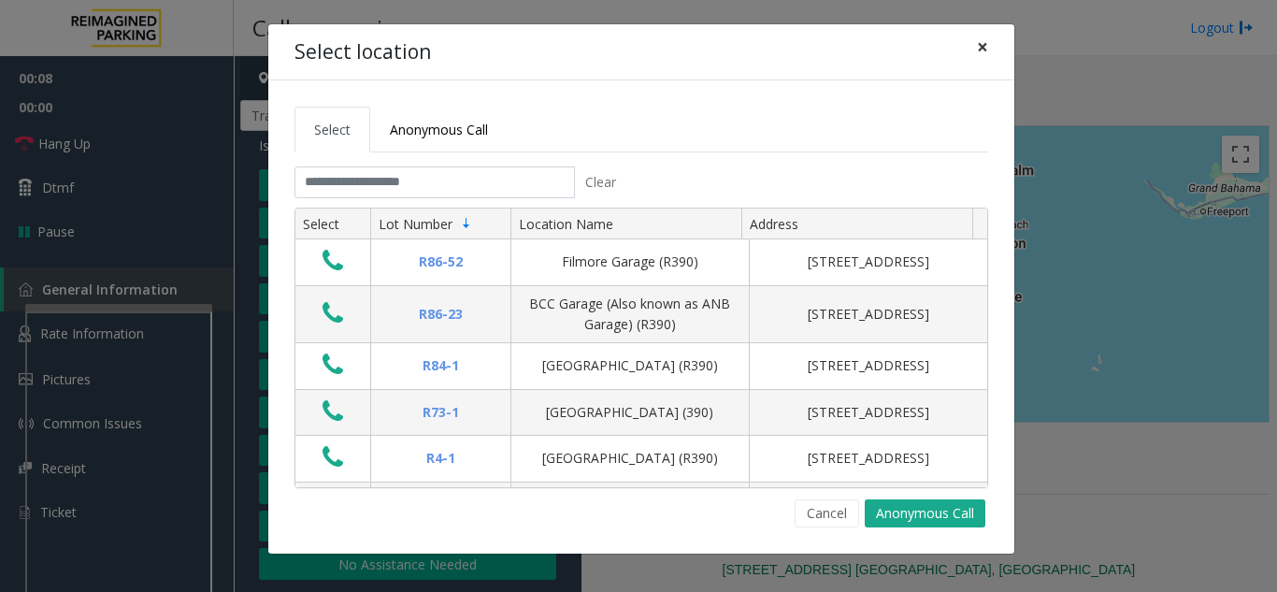
click at [994, 47] on button "×" at bounding box center [982, 47] width 37 height 46
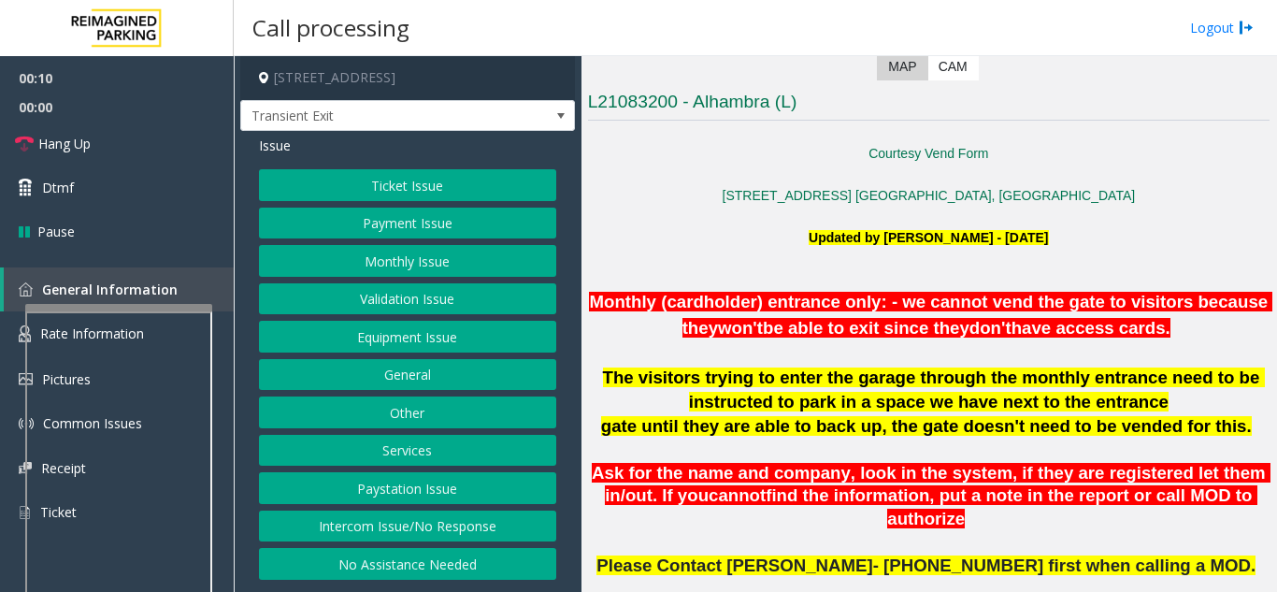
scroll to position [468, 0]
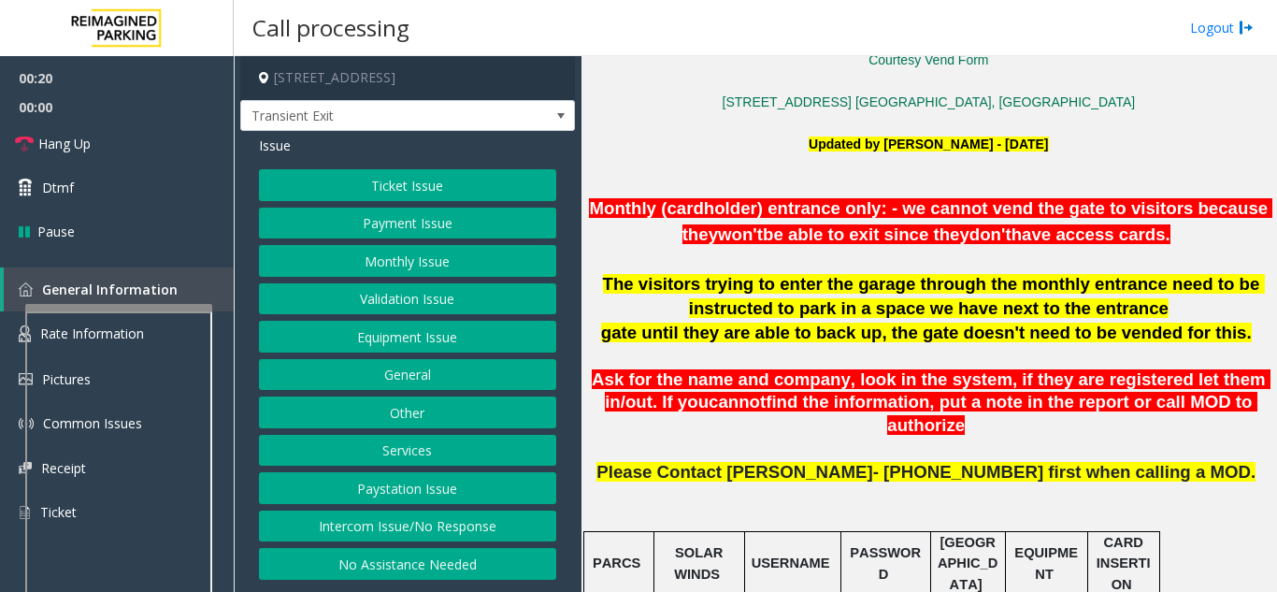
click at [434, 344] on button "Equipment Issue" at bounding box center [407, 337] width 297 height 32
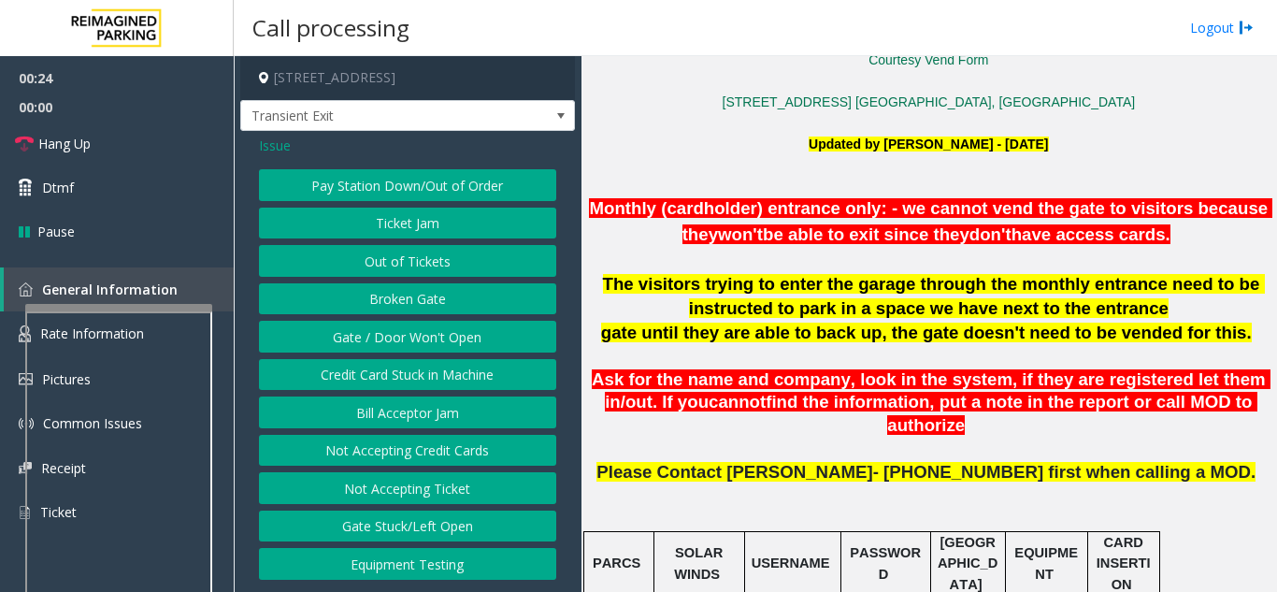
click at [268, 143] on span "Issue" at bounding box center [275, 146] width 32 height 20
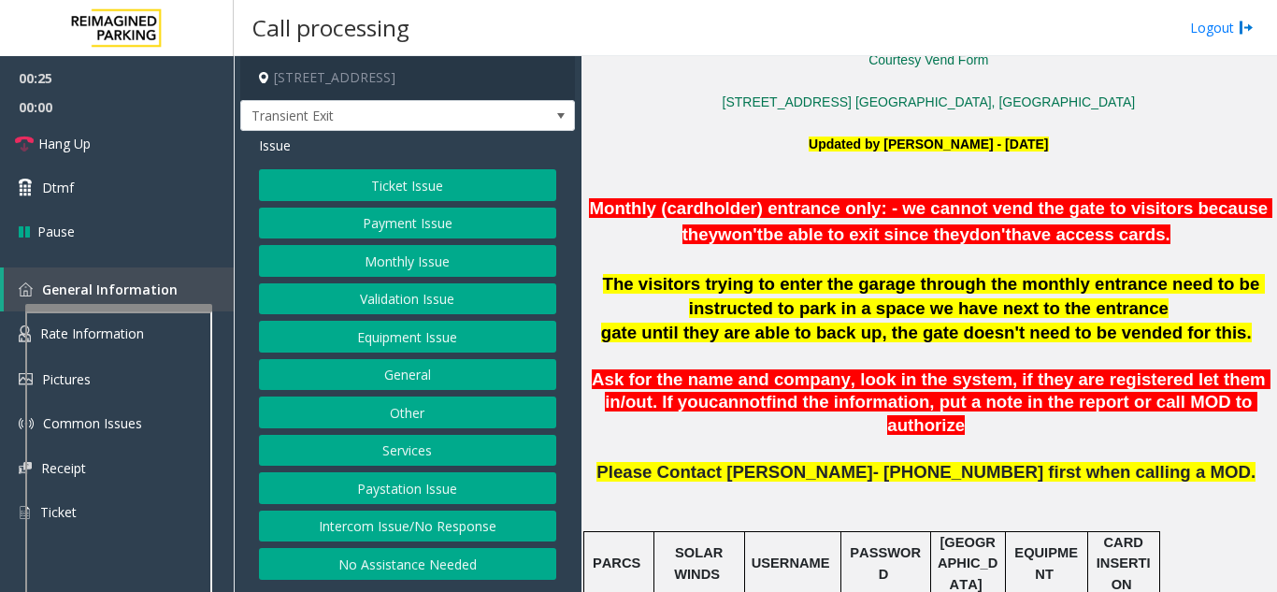
click at [402, 218] on button "Payment Issue" at bounding box center [407, 224] width 297 height 32
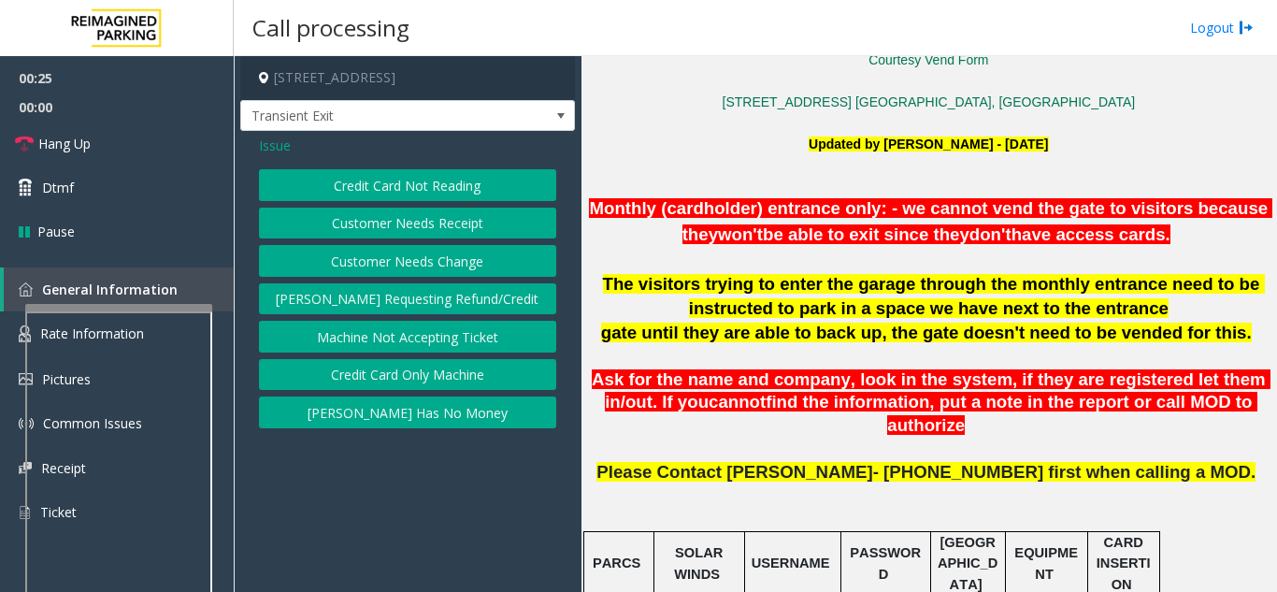
click at [413, 198] on button "Credit Card Not Reading" at bounding box center [407, 185] width 297 height 32
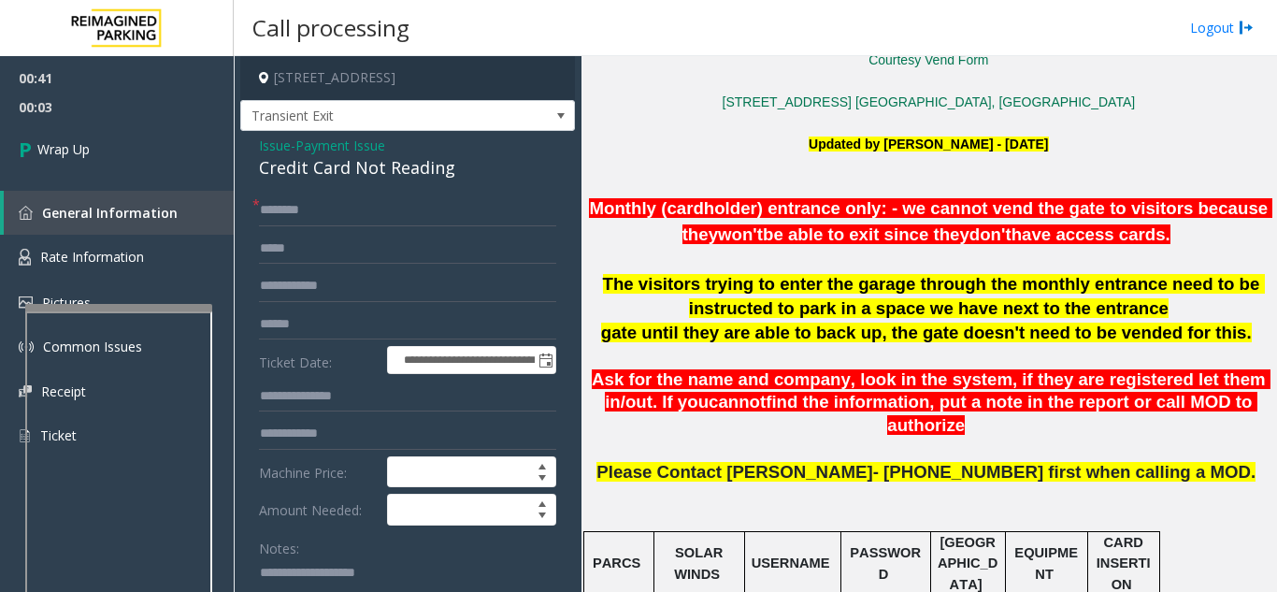
scroll to position [94, 0]
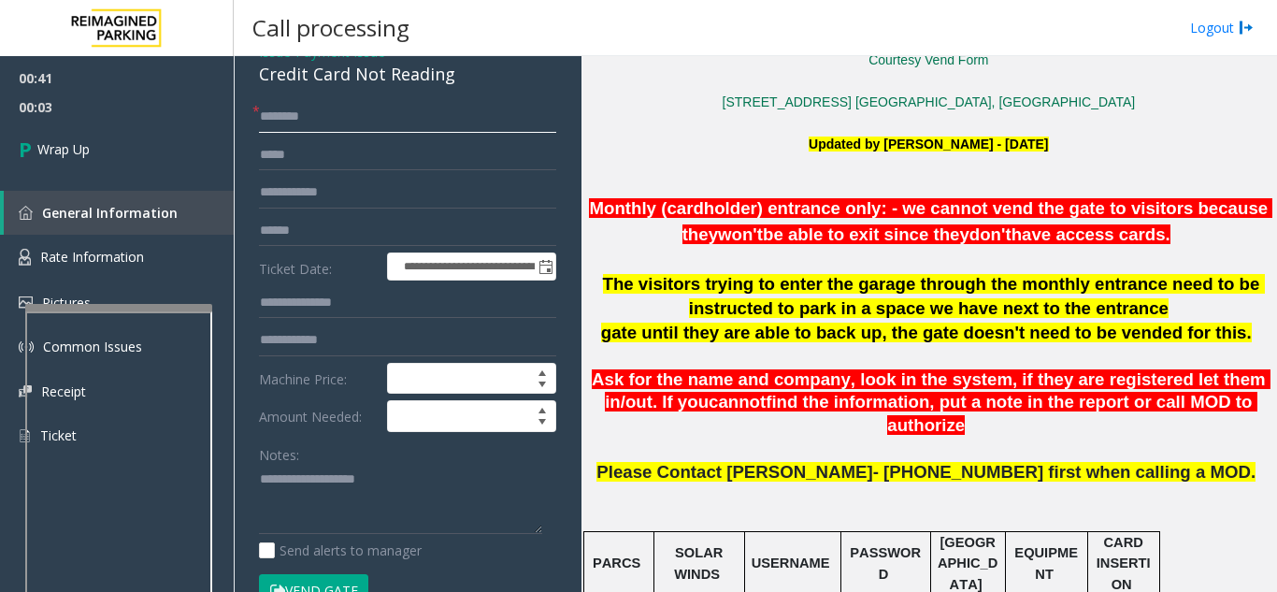
click at [308, 111] on input "text" at bounding box center [407, 117] width 297 height 32
type input "**"
click at [340, 472] on textarea at bounding box center [400, 500] width 283 height 70
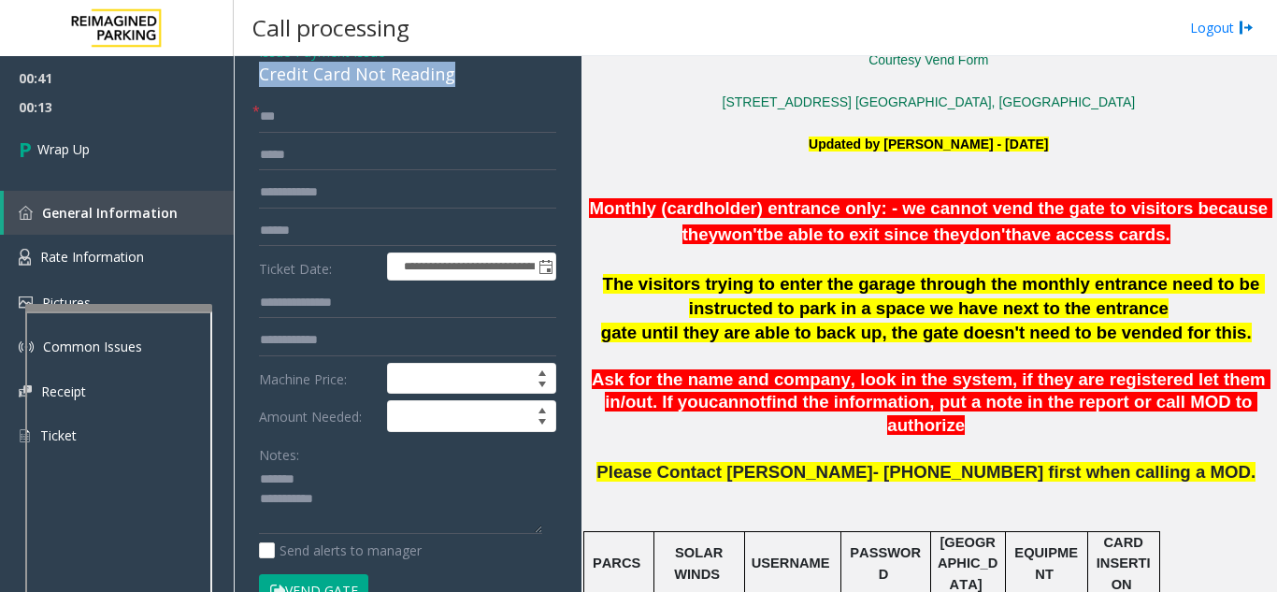
drag, startPoint x: 259, startPoint y: 78, endPoint x: 490, endPoint y: 79, distance: 230.9
click at [490, 79] on div "Credit Card Not Reading" at bounding box center [407, 74] width 297 height 25
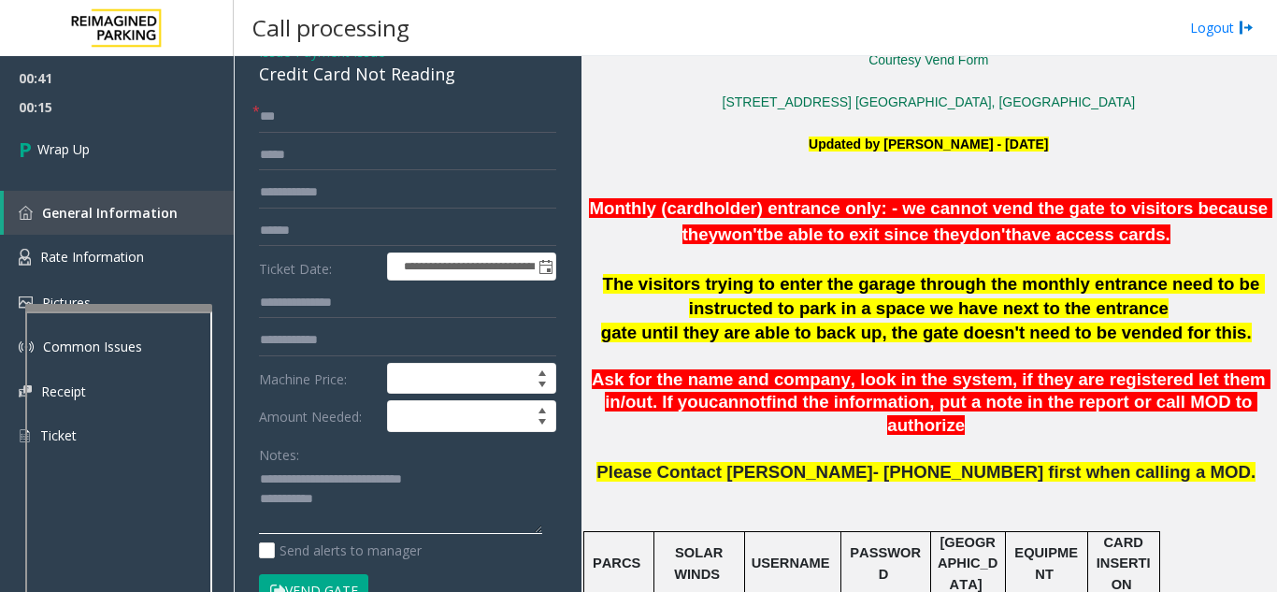
click at [440, 498] on textarea at bounding box center [400, 500] width 283 height 70
type textarea "**********"
click at [357, 442] on div "Notes:" at bounding box center [407, 487] width 297 height 96
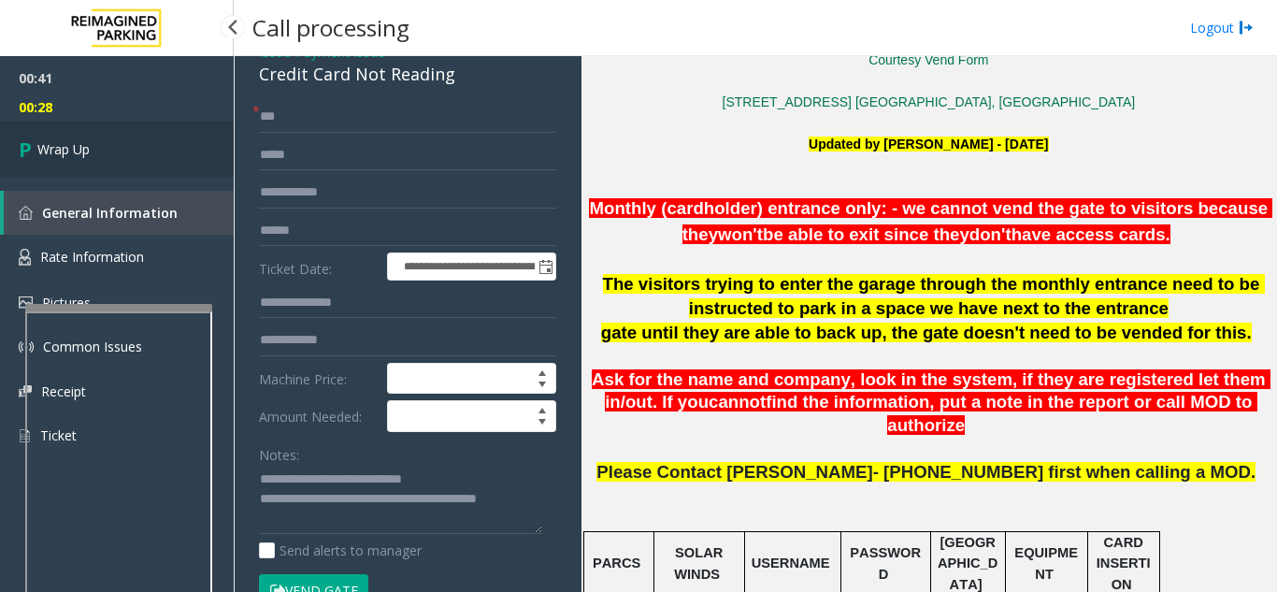
click at [86, 165] on link "Wrap Up" at bounding box center [117, 149] width 234 height 55
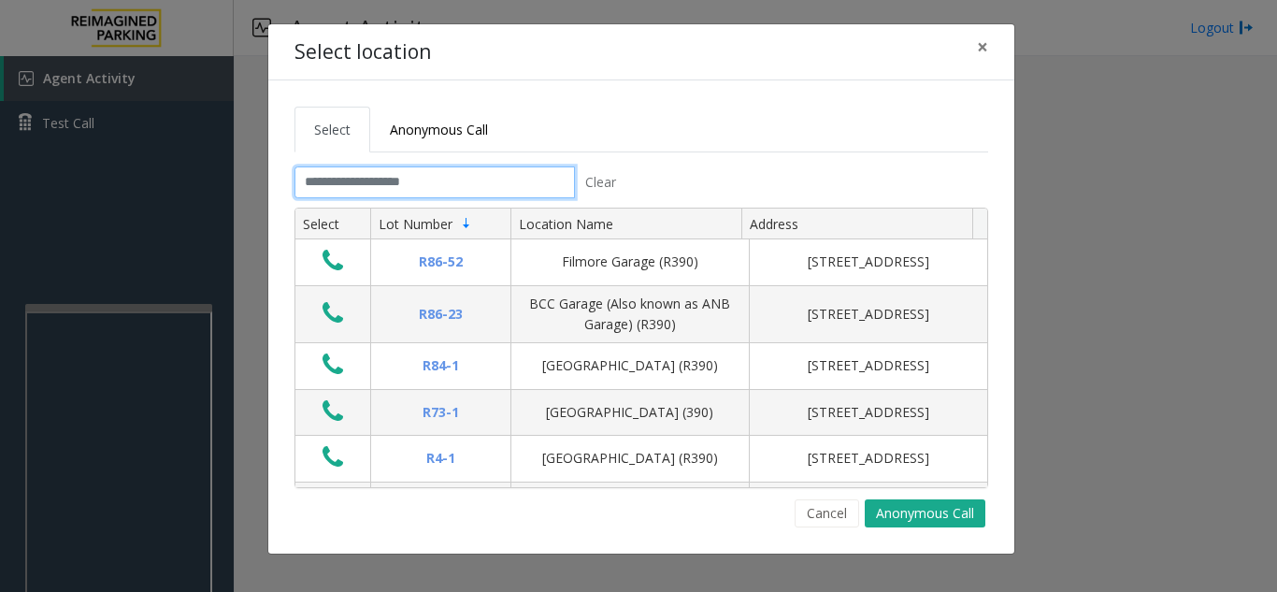
click at [348, 190] on input "text" at bounding box center [435, 182] width 281 height 32
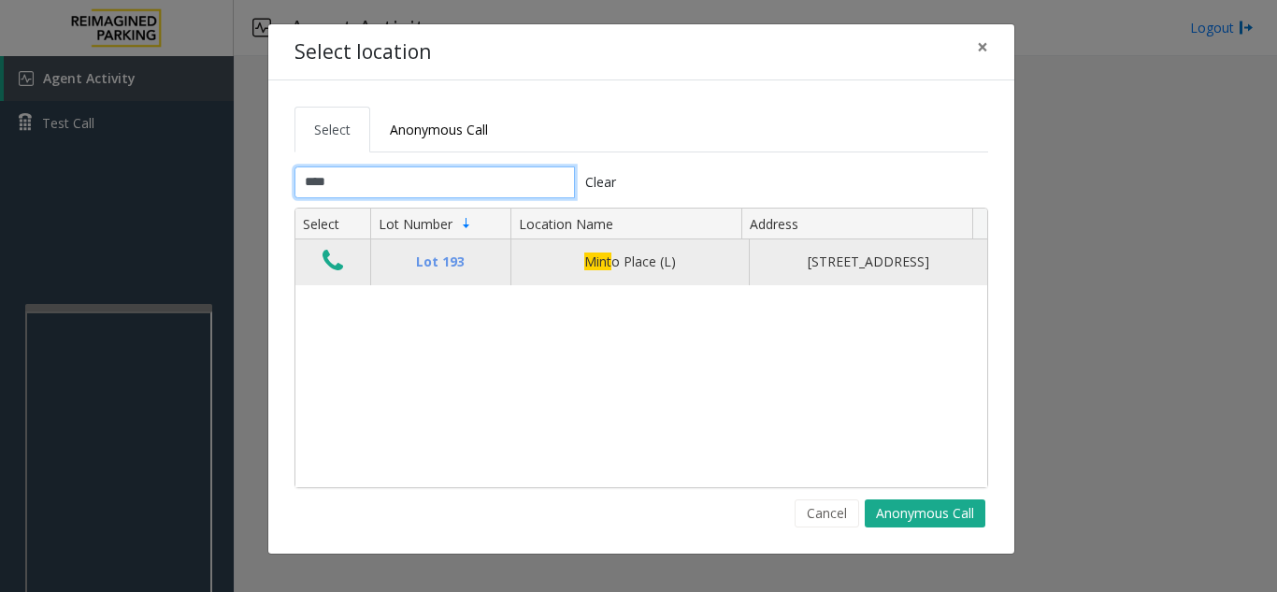
type input "****"
click at [349, 280] on td "Data table" at bounding box center [332, 261] width 75 height 45
click at [344, 266] on button "Data table" at bounding box center [333, 262] width 32 height 30
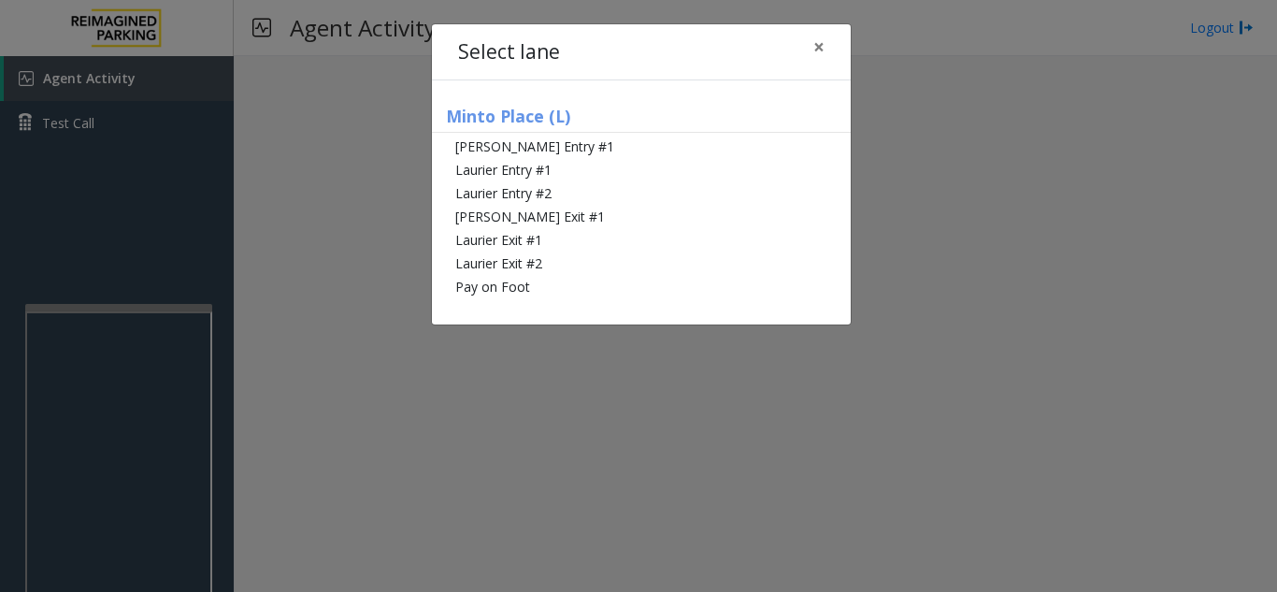
drag, startPoint x: 344, startPoint y: 266, endPoint x: 863, endPoint y: 93, distance: 547.3
click at [863, 93] on div "Select lane × Minto Place (L) [PERSON_NAME] Entry #1 Laurier Entry #1 Laurier E…" at bounding box center [638, 296] width 1277 height 592
click at [824, 57] on span "×" at bounding box center [818, 47] width 11 height 26
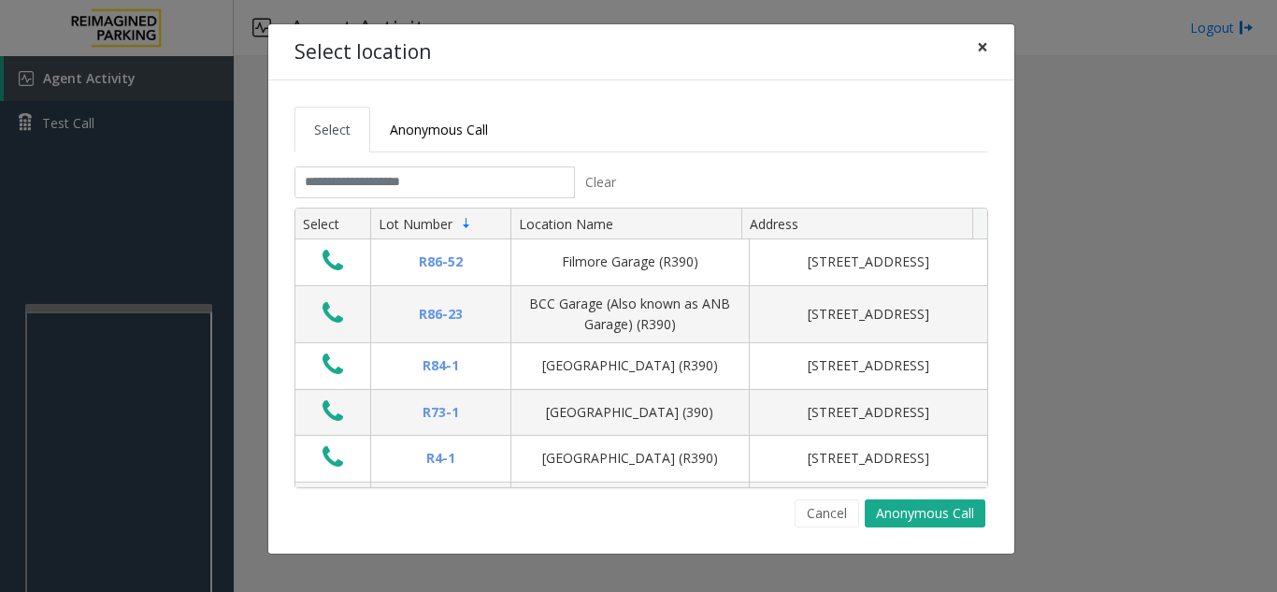
click at [981, 49] on span "×" at bounding box center [982, 47] width 11 height 26
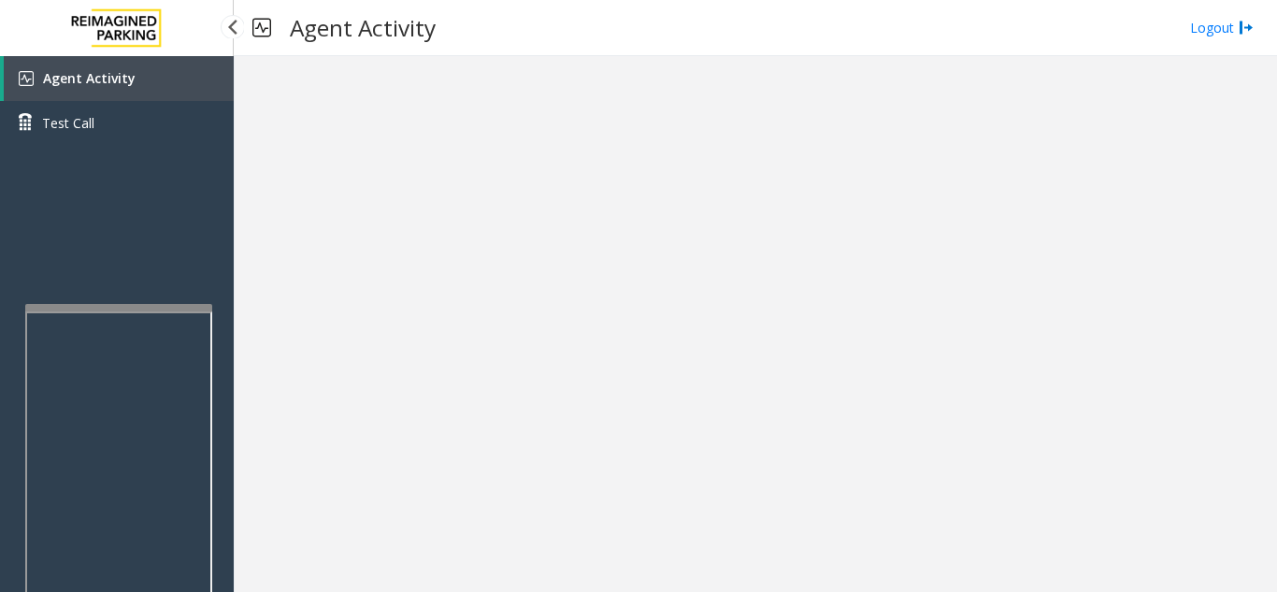
click at [133, 78] on link "Agent Activity" at bounding box center [119, 78] width 230 height 45
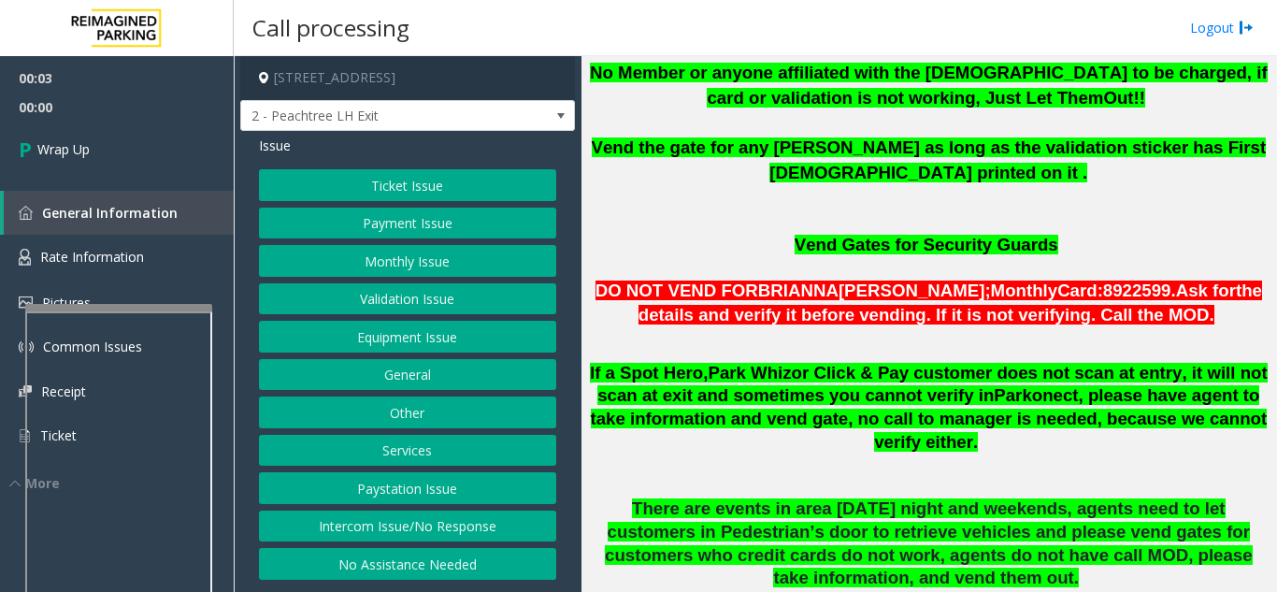
scroll to position [1122, 0]
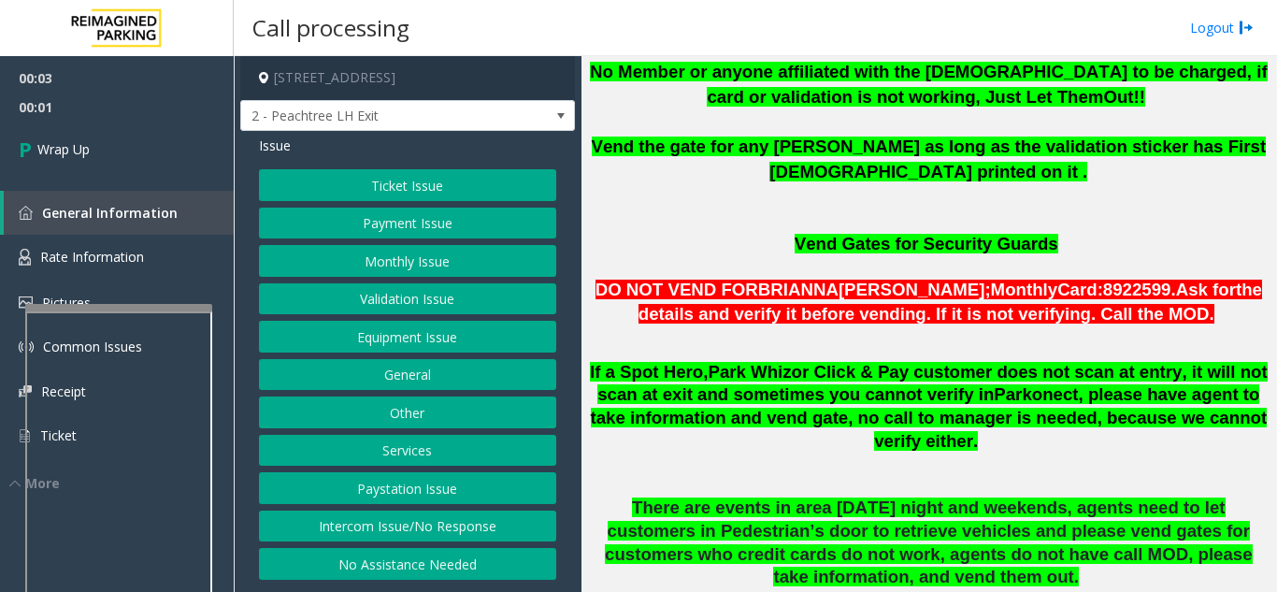
click at [438, 531] on button "Intercom Issue/No Response" at bounding box center [407, 527] width 297 height 32
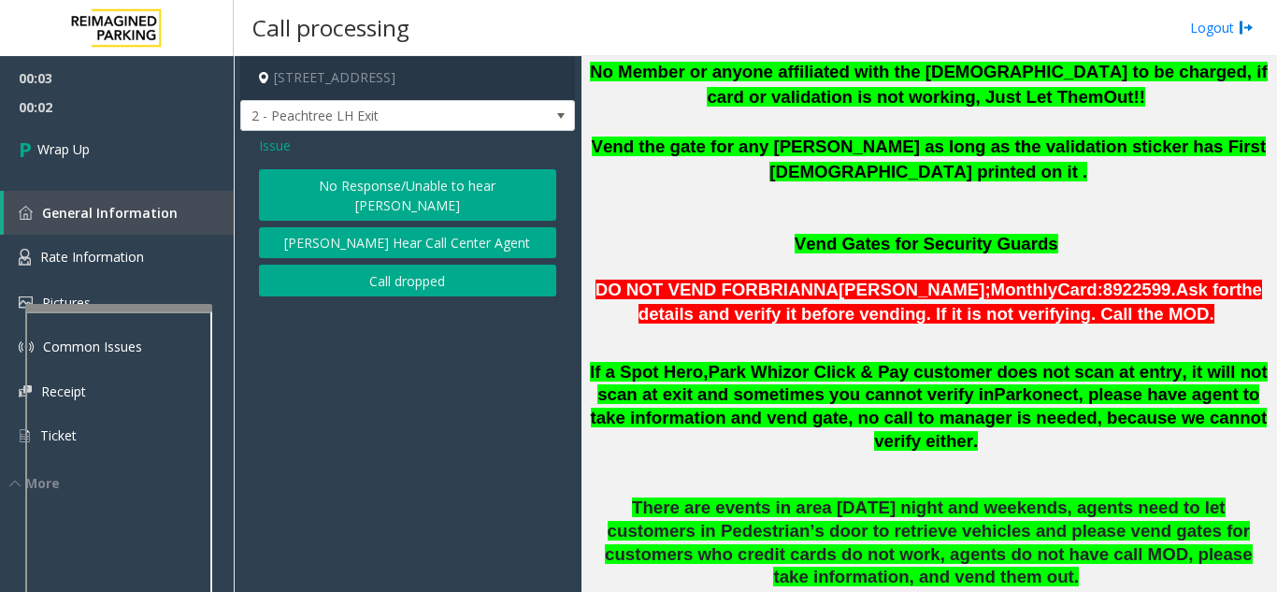
click at [401, 275] on button "Call dropped" at bounding box center [407, 281] width 297 height 32
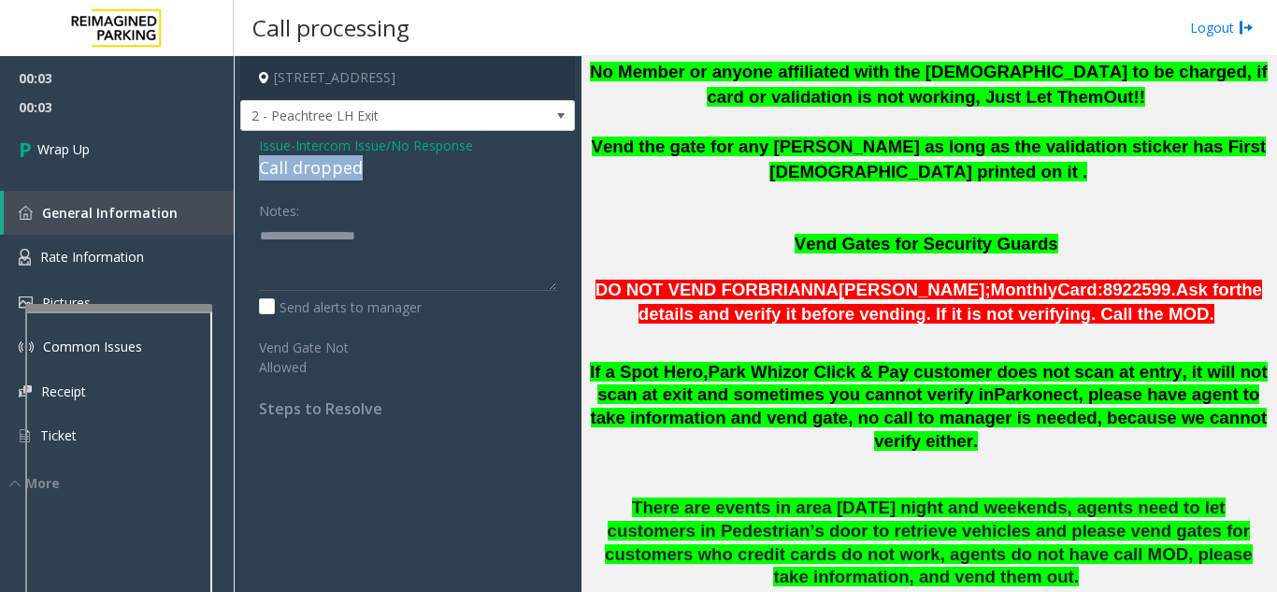
drag, startPoint x: 389, startPoint y: 167, endPoint x: 252, endPoint y: 162, distance: 136.6
click at [252, 162] on div "Issue - Intercom Issue/No Response Call dropped Notes: Send alerts to manager V…" at bounding box center [407, 284] width 335 height 306
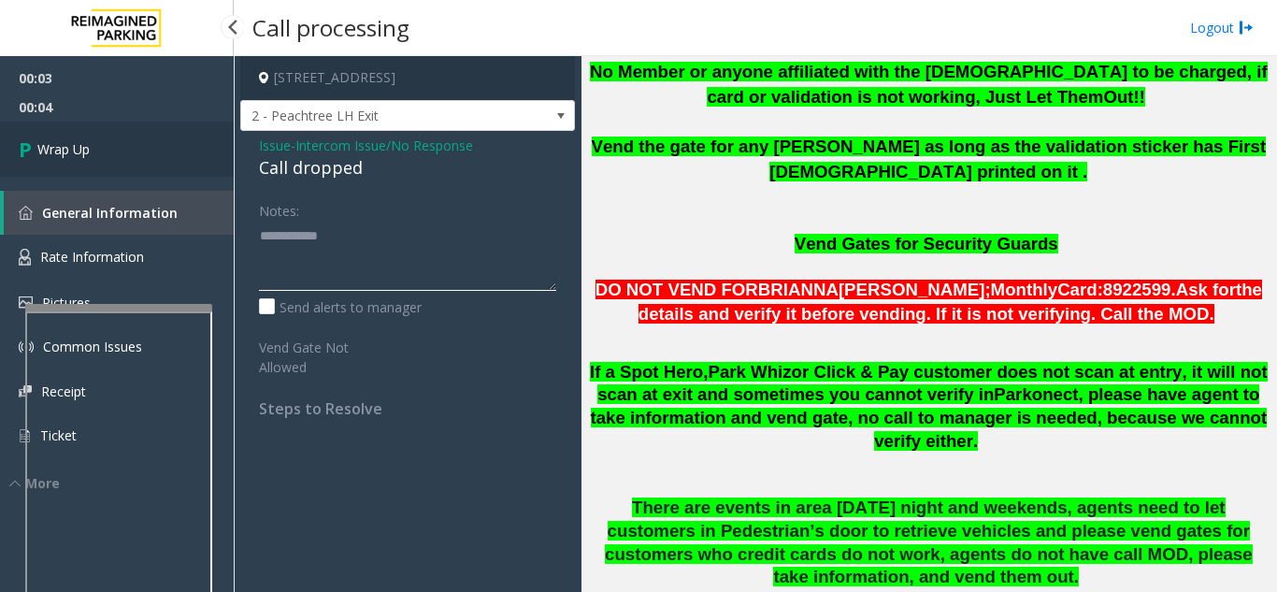
type textarea "**********"
click at [137, 167] on link "Wrap Up" at bounding box center [117, 149] width 234 height 55
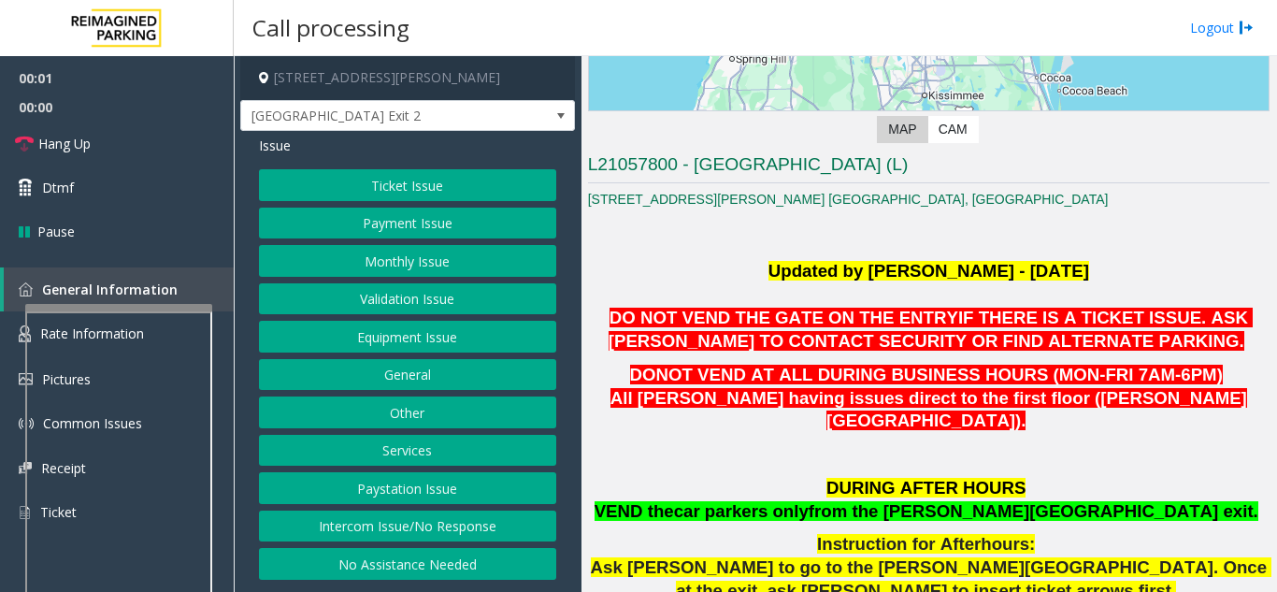
scroll to position [374, 0]
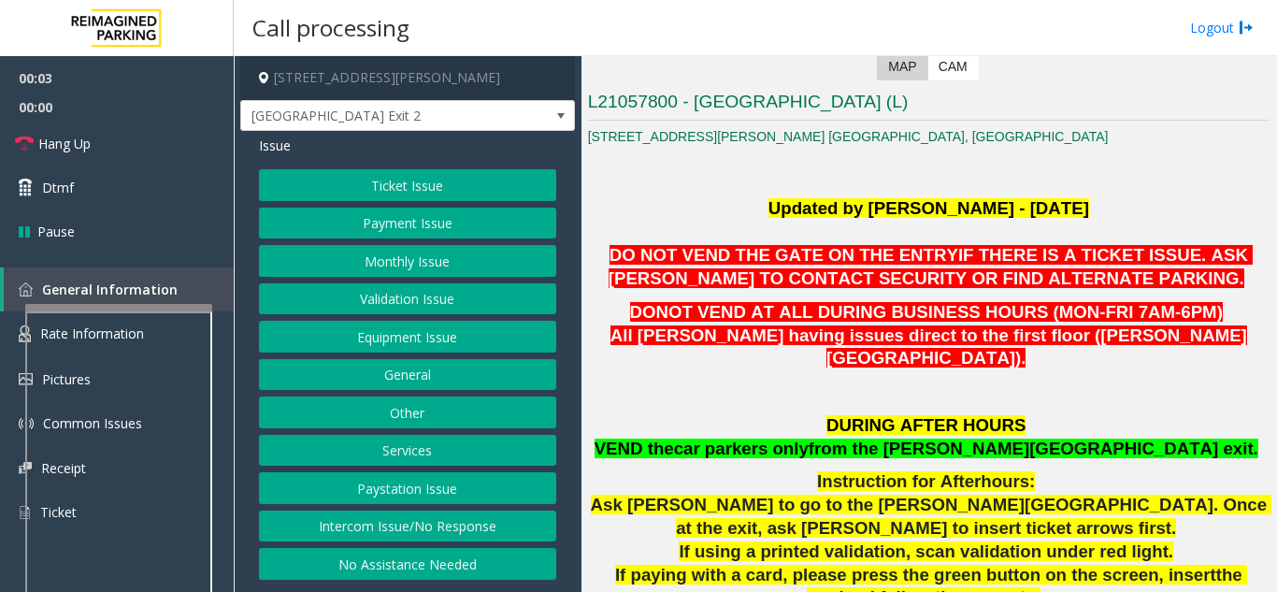
click at [415, 338] on button "Equipment Issue" at bounding box center [407, 337] width 297 height 32
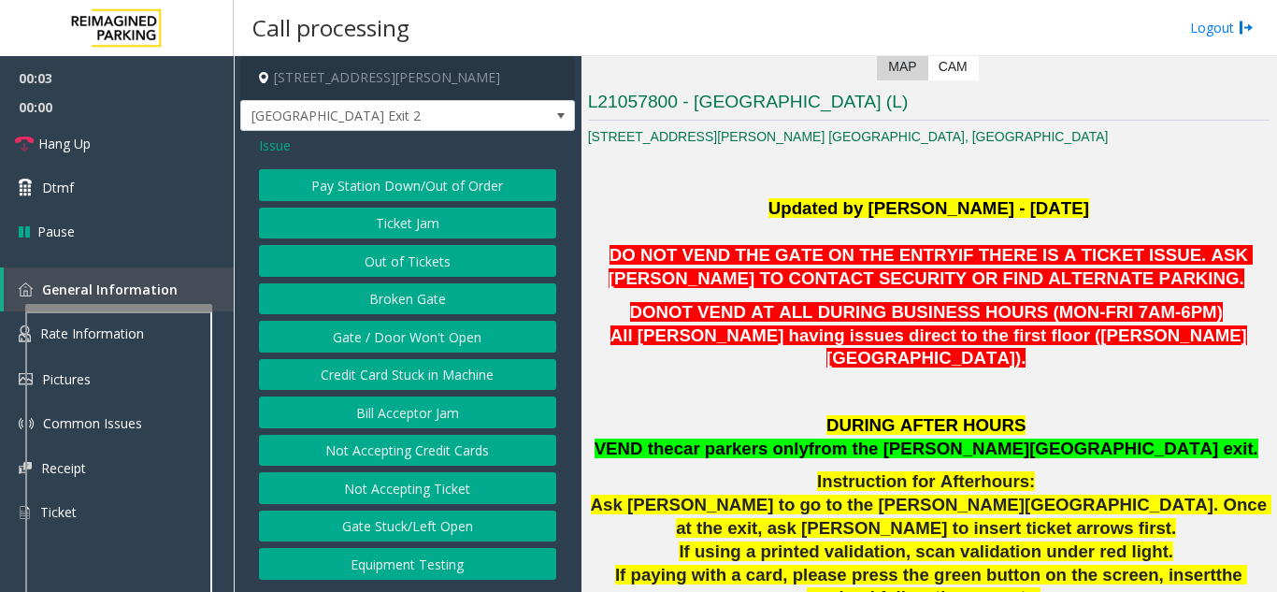
click at [415, 338] on button "Gate / Door Won't Open" at bounding box center [407, 337] width 297 height 32
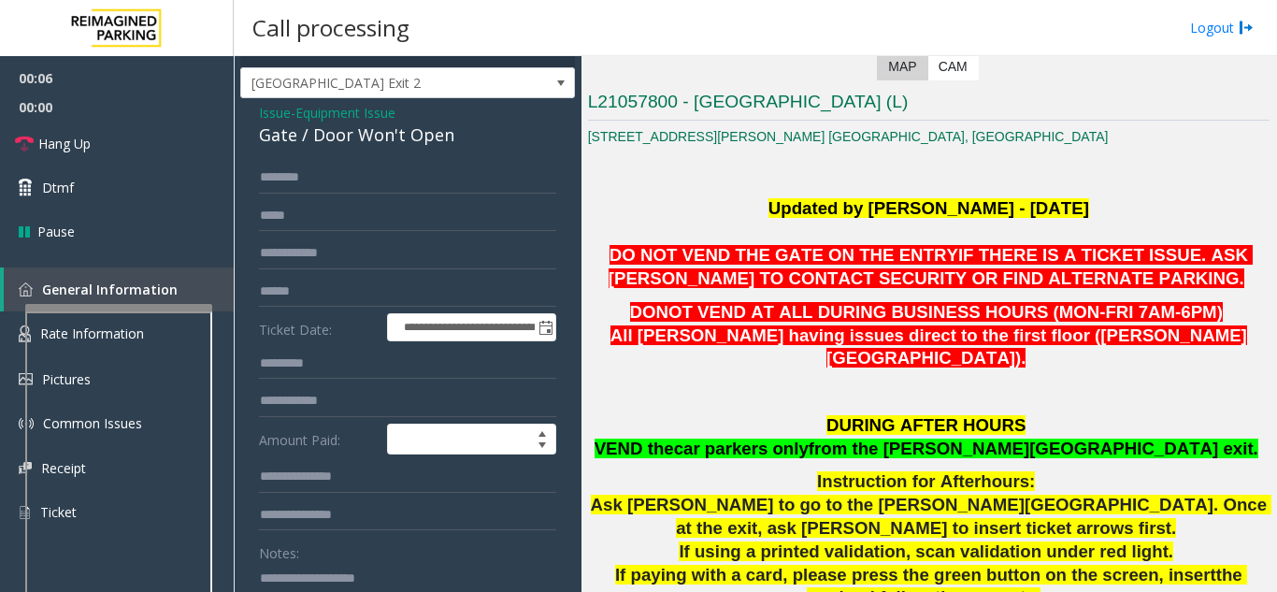
scroll to position [0, 0]
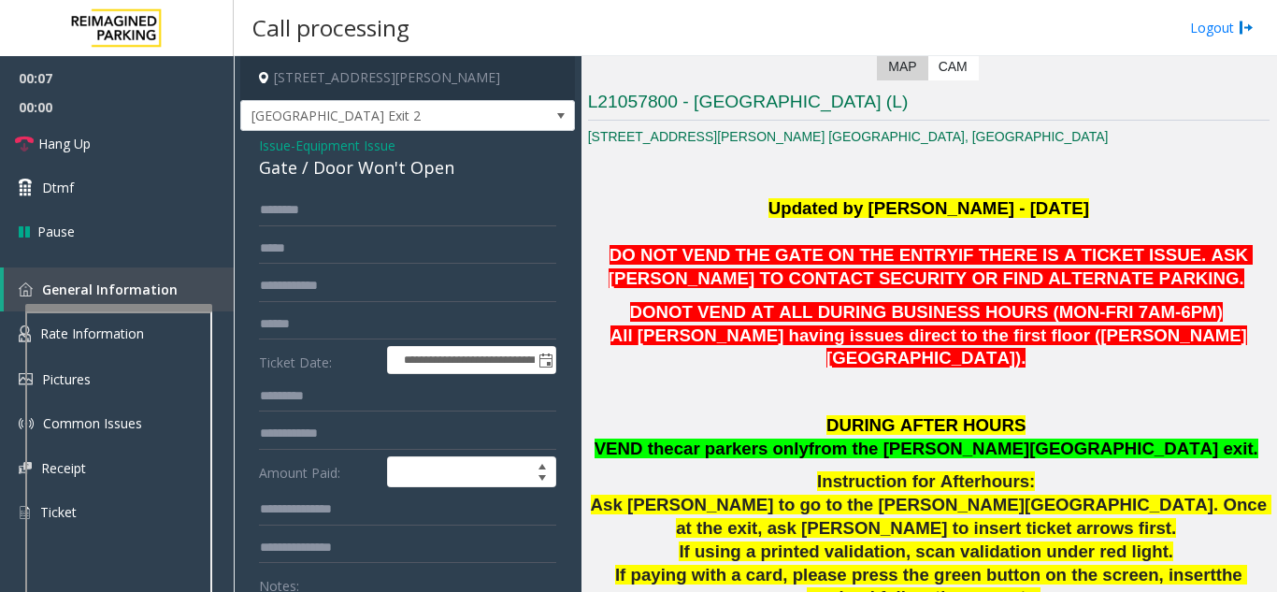
click at [266, 154] on span "Issue" at bounding box center [275, 146] width 32 height 20
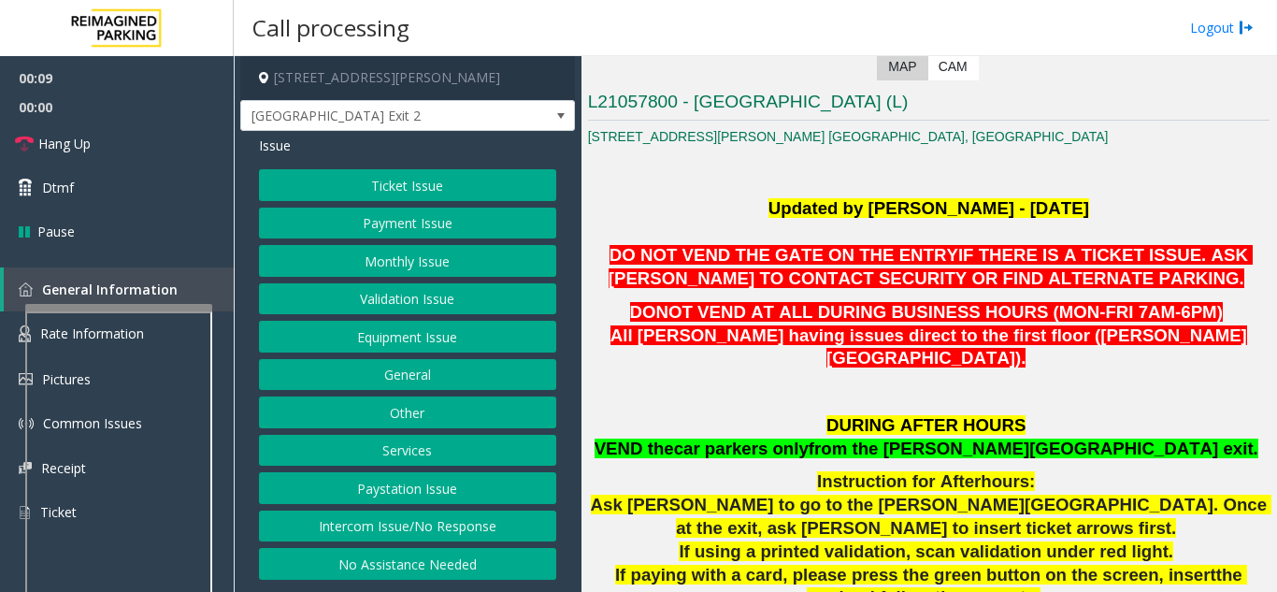
click at [407, 337] on button "Equipment Issue" at bounding box center [407, 337] width 297 height 32
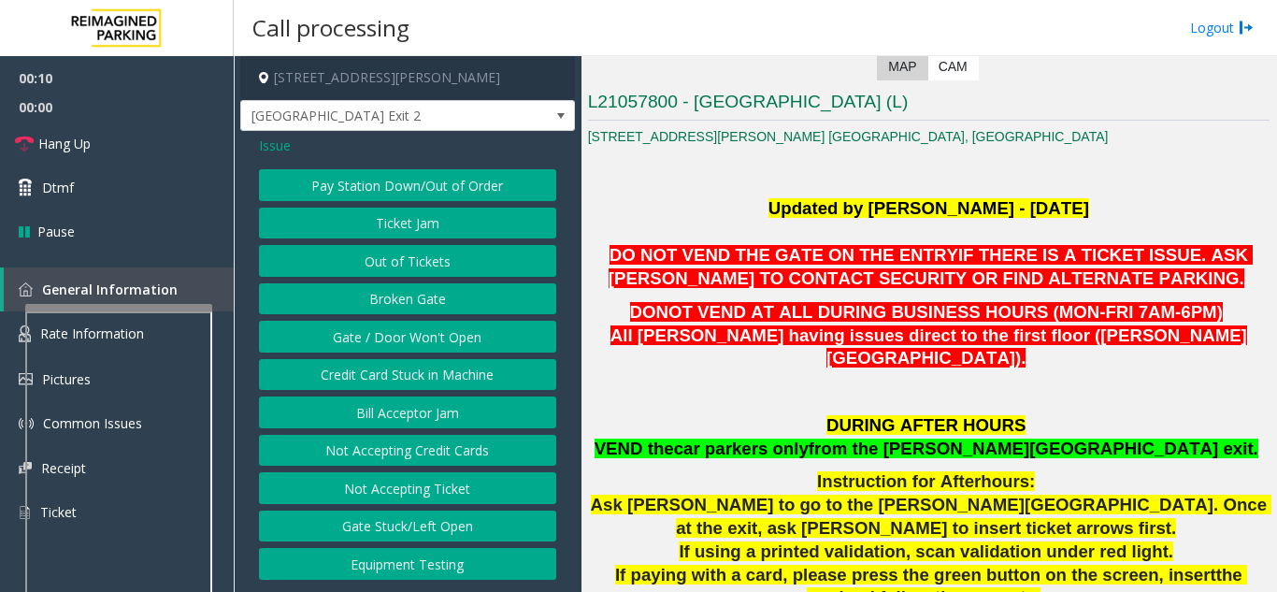
click at [398, 230] on button "Ticket Jam" at bounding box center [407, 224] width 297 height 32
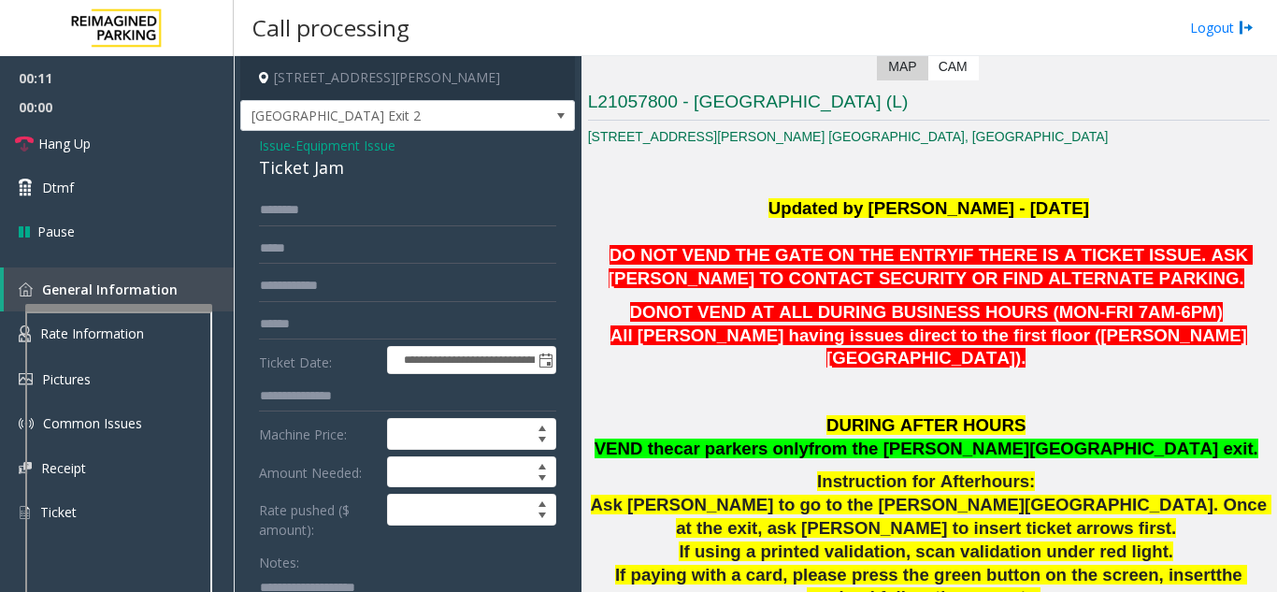
scroll to position [94, 0]
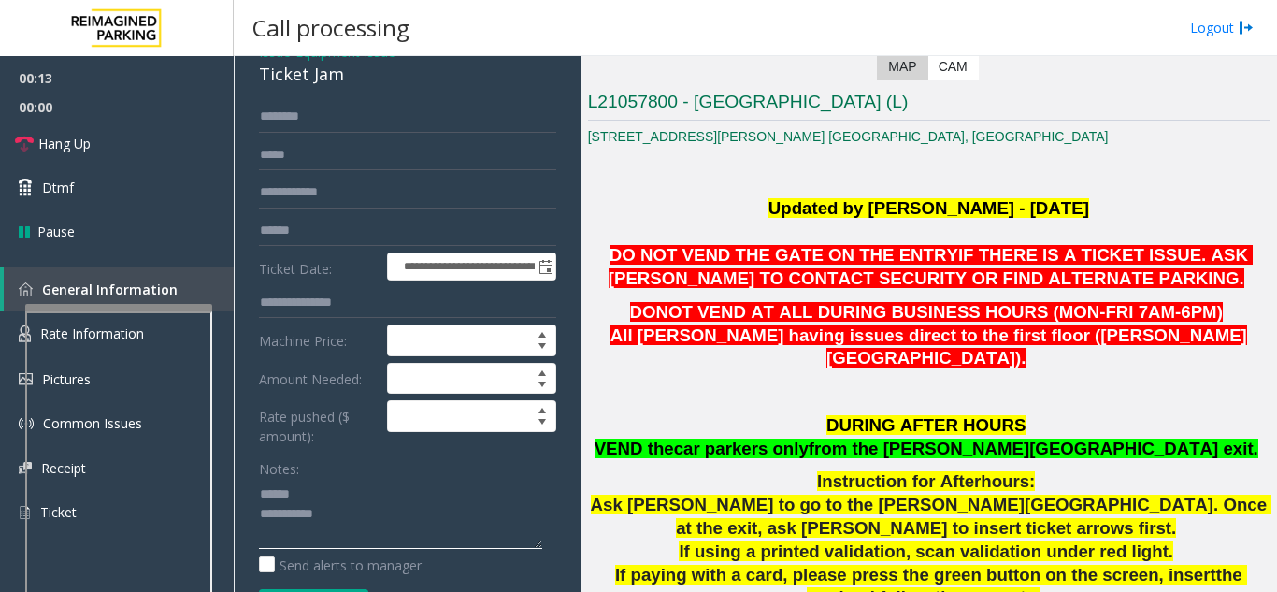
click at [325, 479] on textarea at bounding box center [400, 514] width 283 height 70
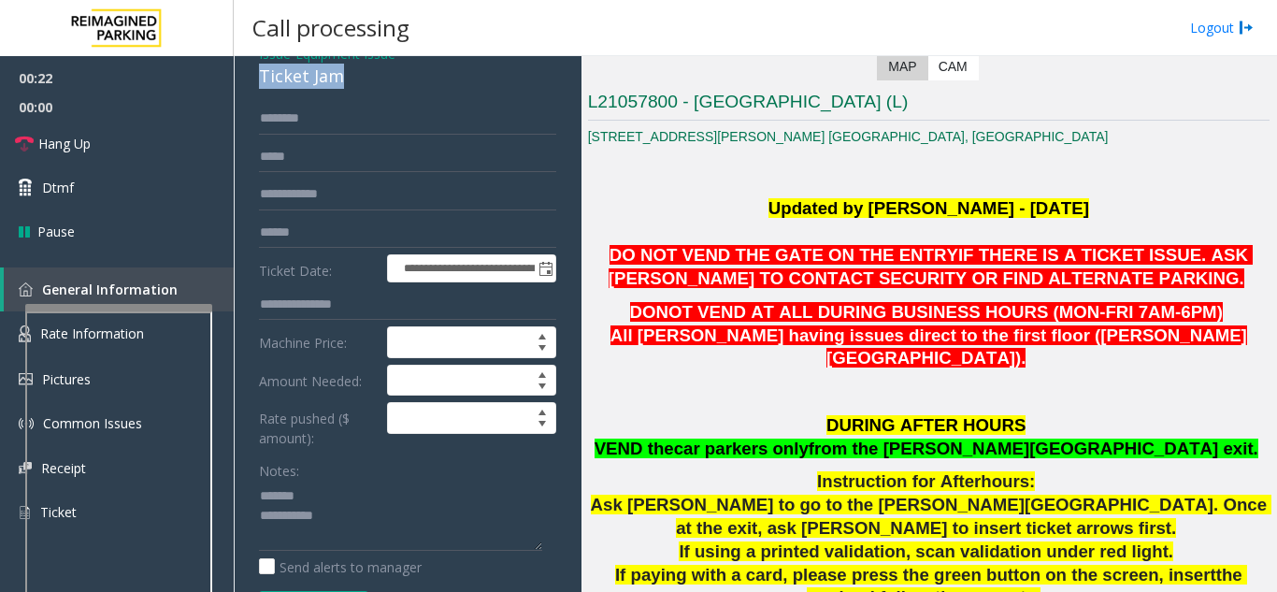
drag, startPoint x: 259, startPoint y: 72, endPoint x: 335, endPoint y: 81, distance: 76.3
click at [350, 81] on div "Ticket Jam" at bounding box center [407, 76] width 297 height 25
click at [355, 524] on textarea at bounding box center [400, 516] width 283 height 70
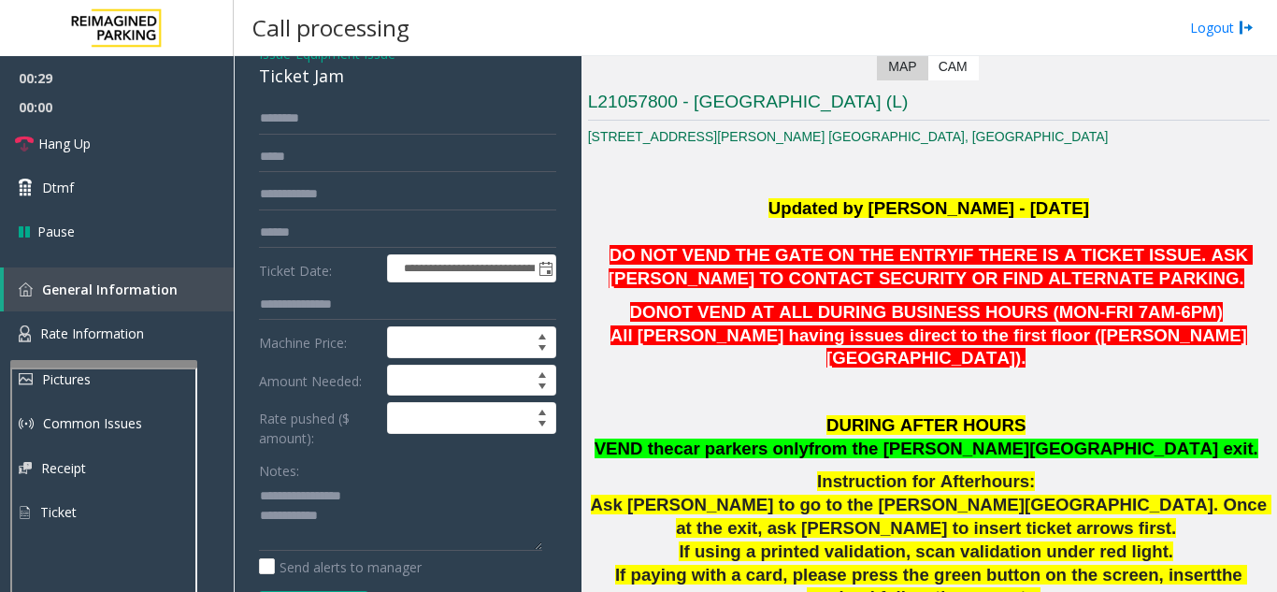
click at [109, 371] on div at bounding box center [103, 579] width 187 height 439
click at [380, 520] on textarea at bounding box center [400, 516] width 283 height 70
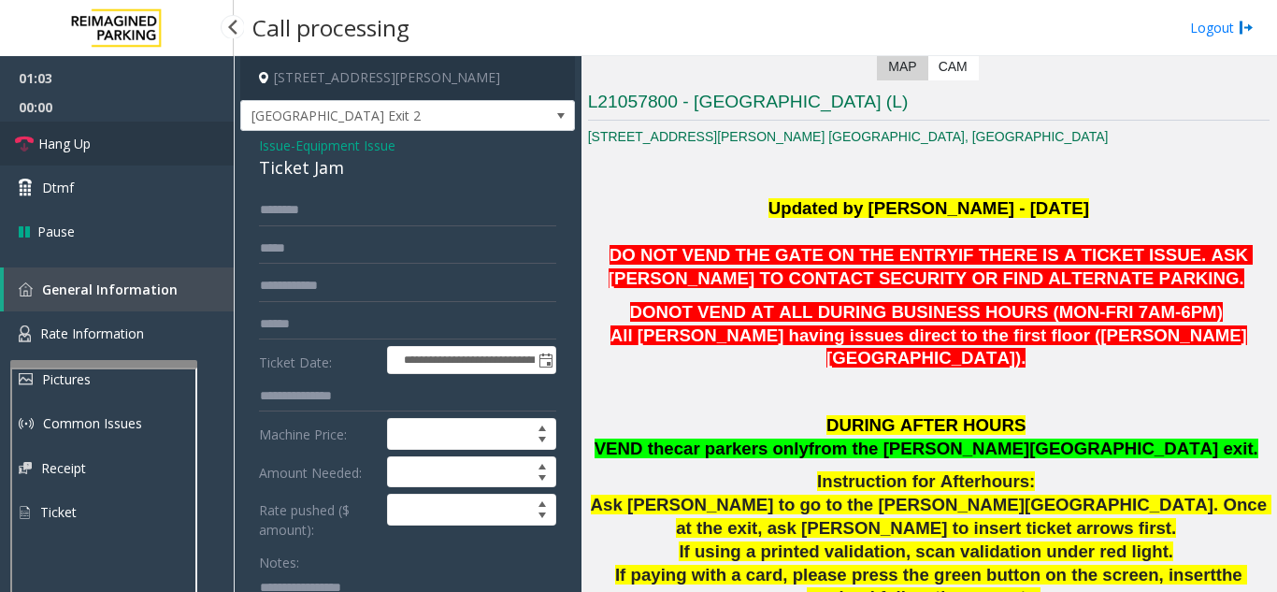
type textarea "**********"
click at [123, 147] on link "Hang Up" at bounding box center [117, 144] width 234 height 44
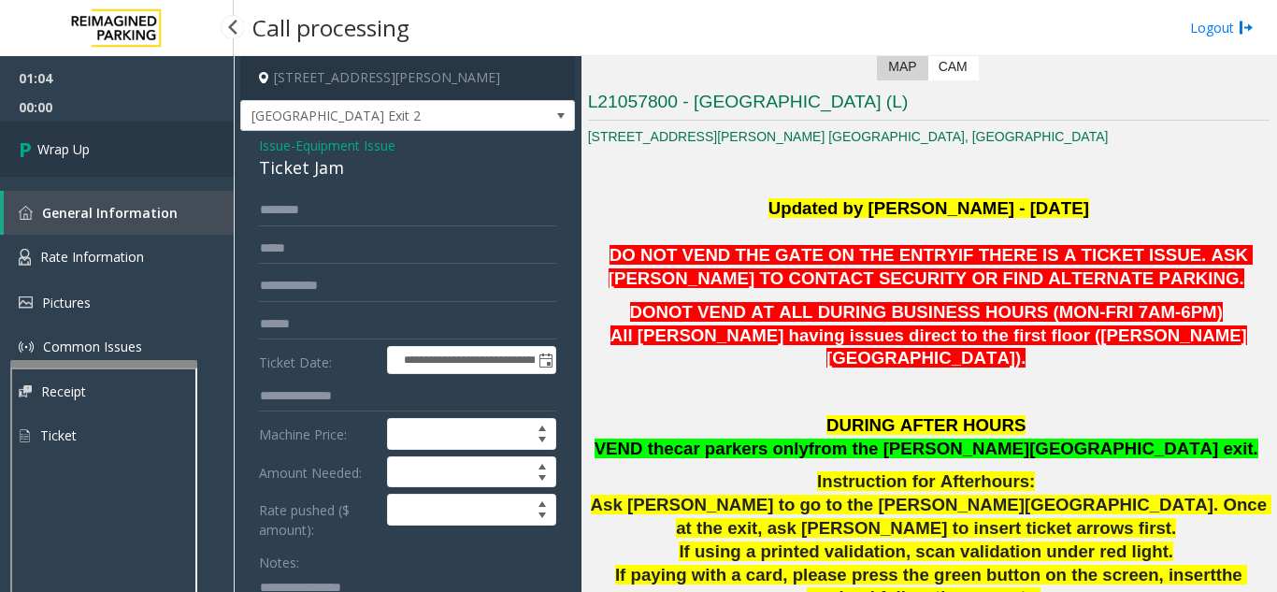
click at [143, 141] on link "Wrap Up" at bounding box center [117, 149] width 234 height 55
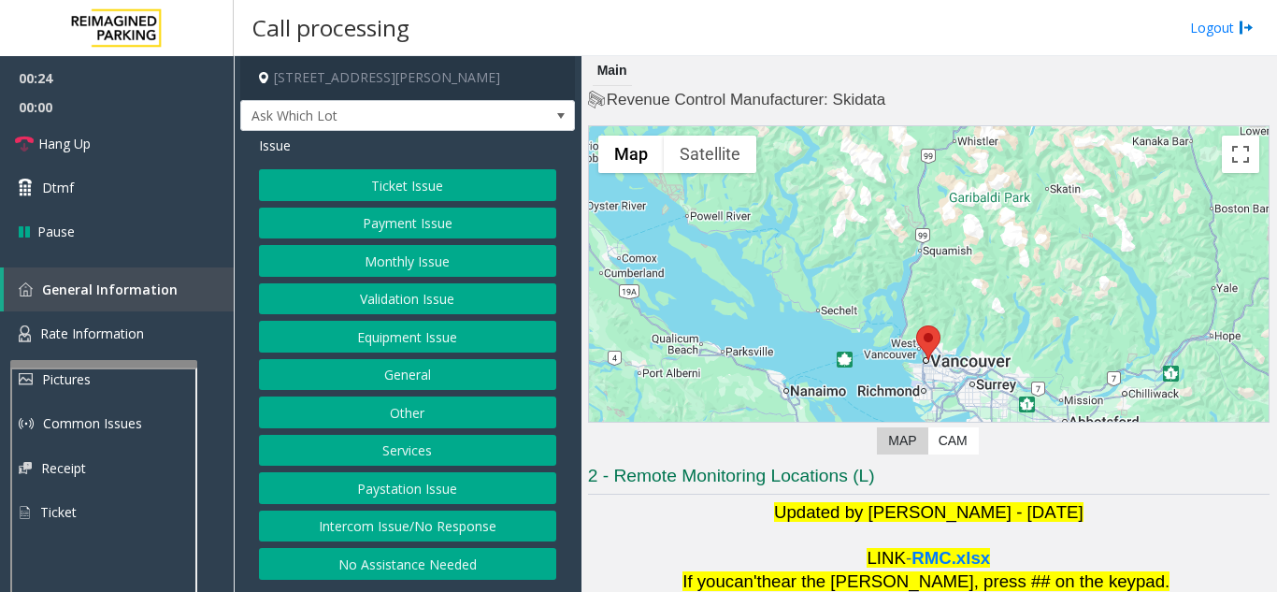
click at [502, 350] on button "Equipment Issue" at bounding box center [407, 337] width 297 height 32
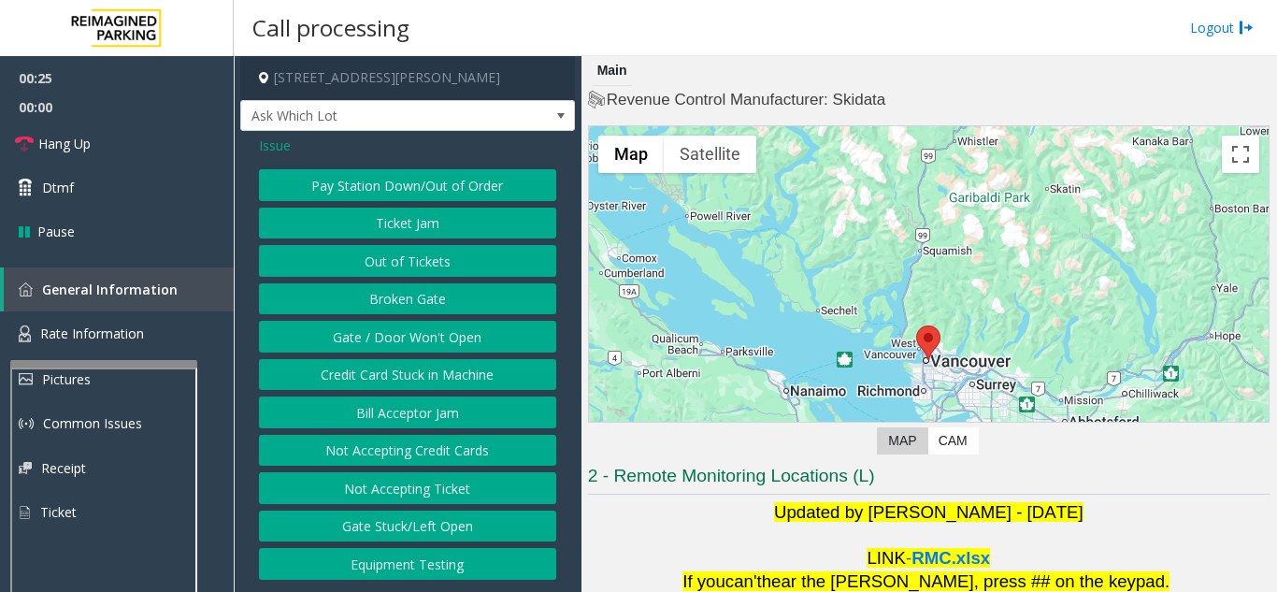
click at [391, 334] on button "Gate / Door Won't Open" at bounding box center [407, 337] width 297 height 32
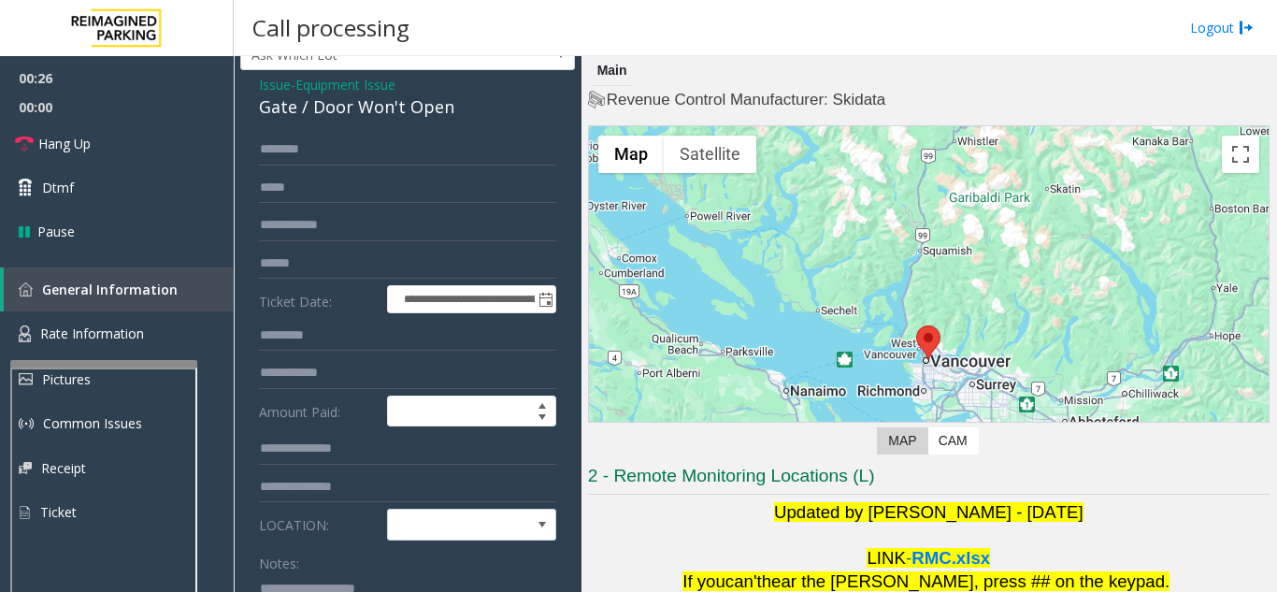
scroll to position [94, 0]
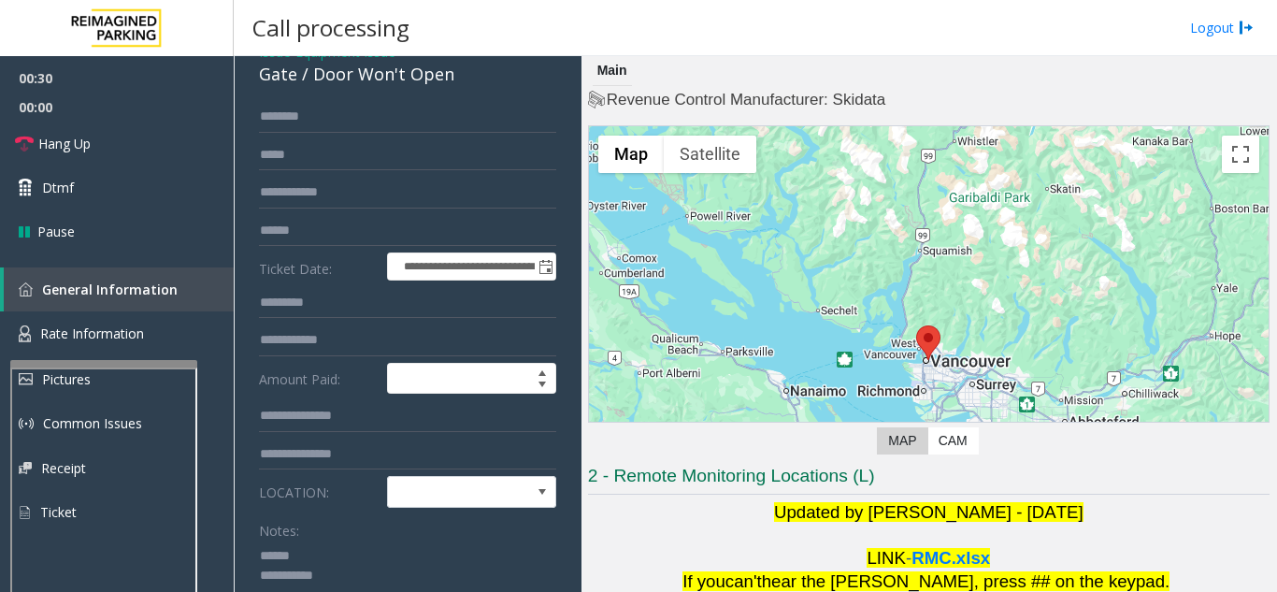
click at [333, 547] on textarea at bounding box center [400, 575] width 283 height 70
click at [468, 497] on span at bounding box center [455, 492] width 134 height 30
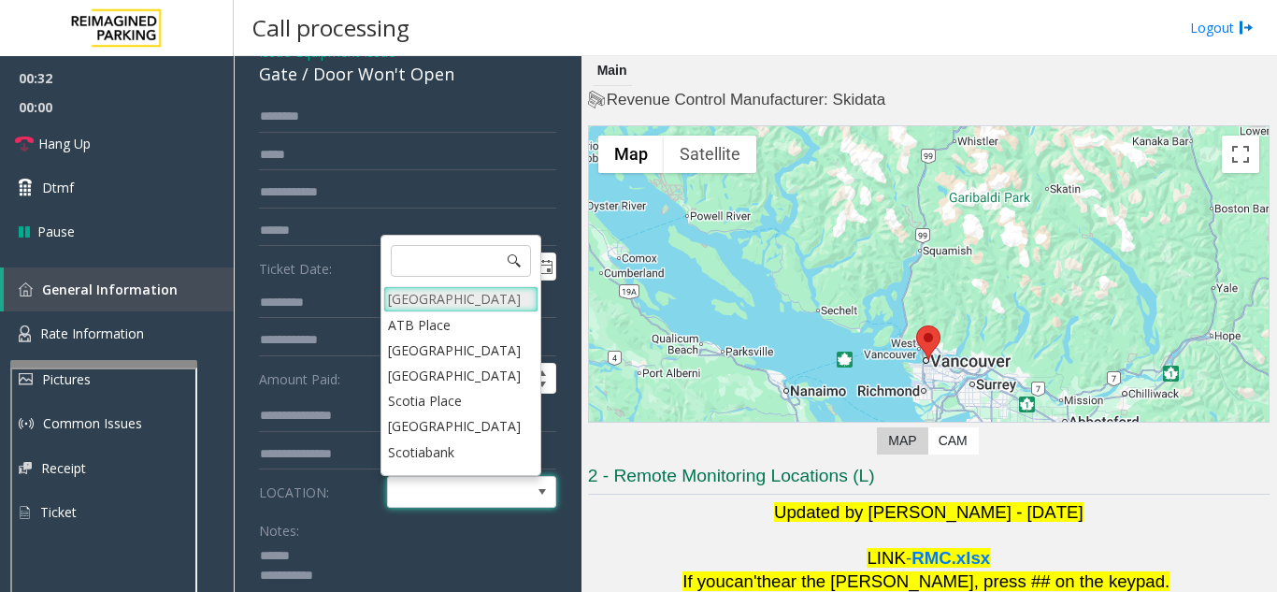
click at [473, 296] on Village "[GEOGRAPHIC_DATA]" at bounding box center [460, 298] width 155 height 25
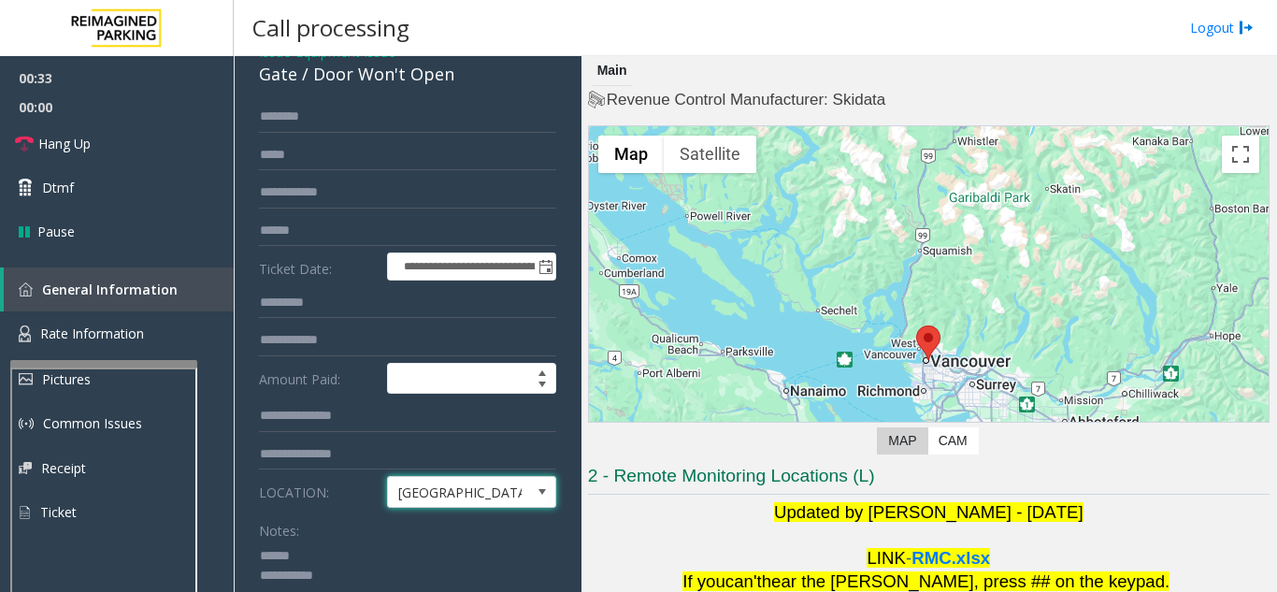
click at [350, 556] on textarea at bounding box center [400, 575] width 283 height 70
drag, startPoint x: 307, startPoint y: 77, endPoint x: 459, endPoint y: 88, distance: 152.8
click at [468, 89] on div "**********" at bounding box center [407, 510] width 335 height 946
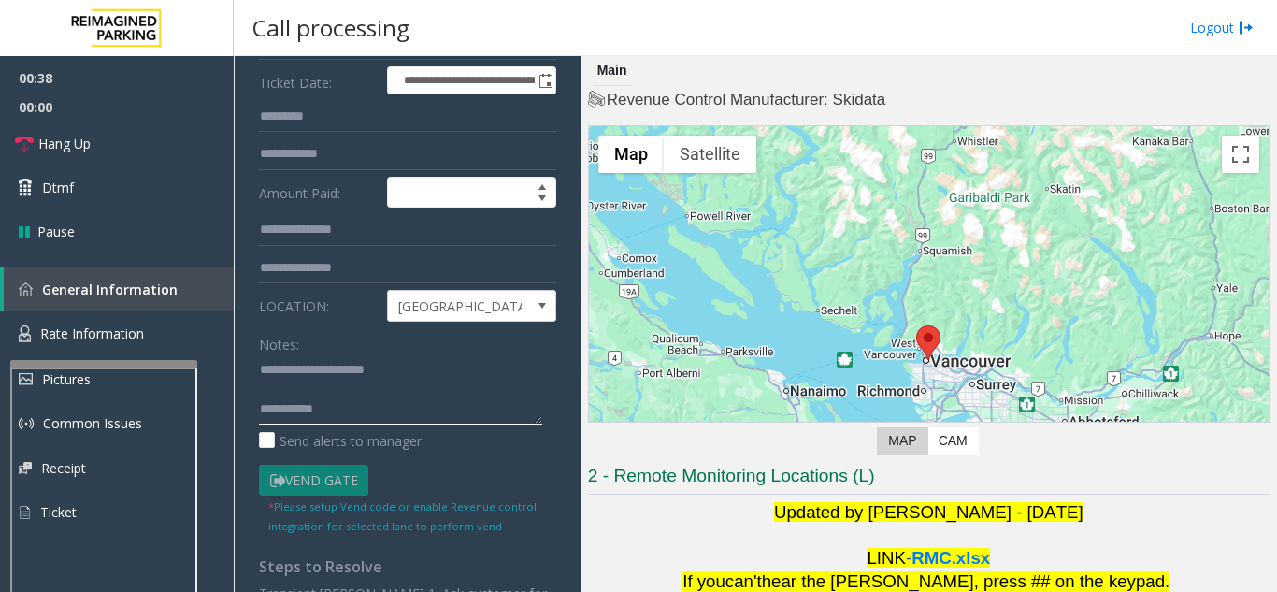
scroll to position [281, 0]
click at [401, 402] on textarea at bounding box center [400, 388] width 283 height 70
click at [451, 374] on textarea at bounding box center [400, 388] width 283 height 70
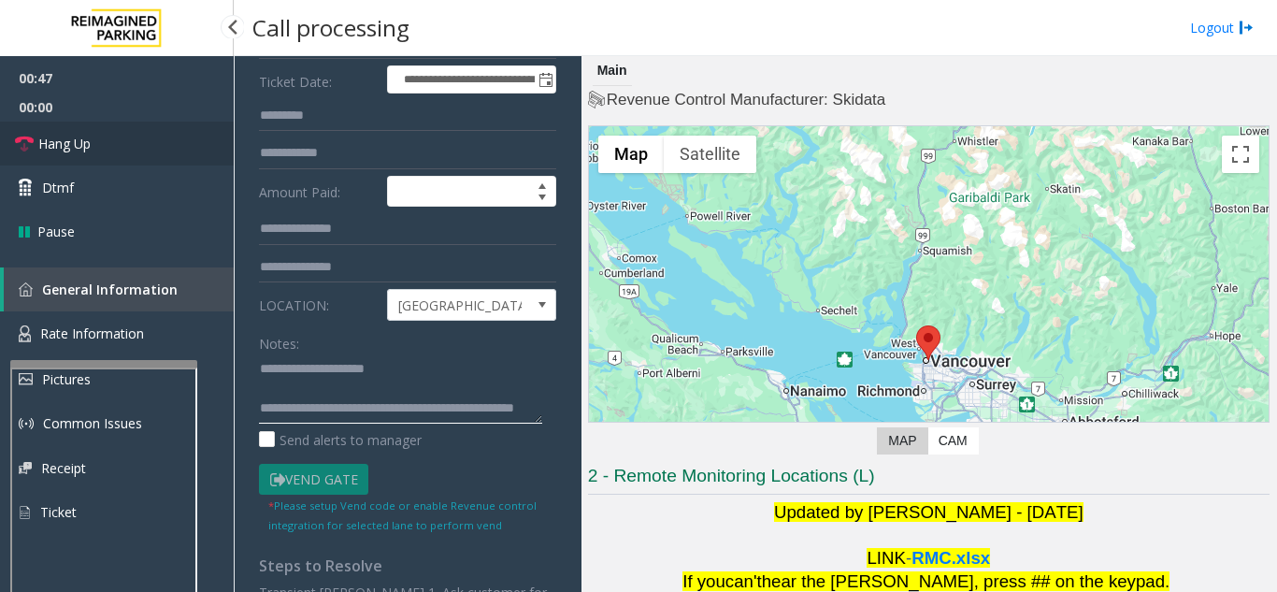
type textarea "**********"
click at [69, 135] on span "Hang Up" at bounding box center [64, 144] width 52 height 20
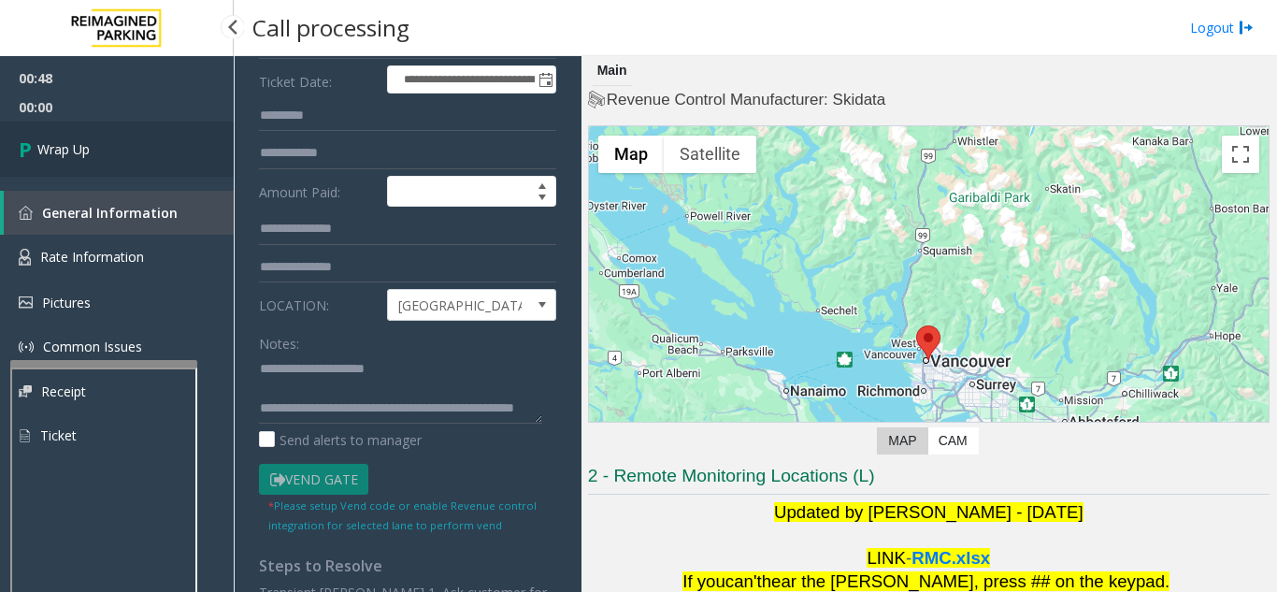
click at [85, 157] on span "Wrap Up" at bounding box center [63, 149] width 52 height 20
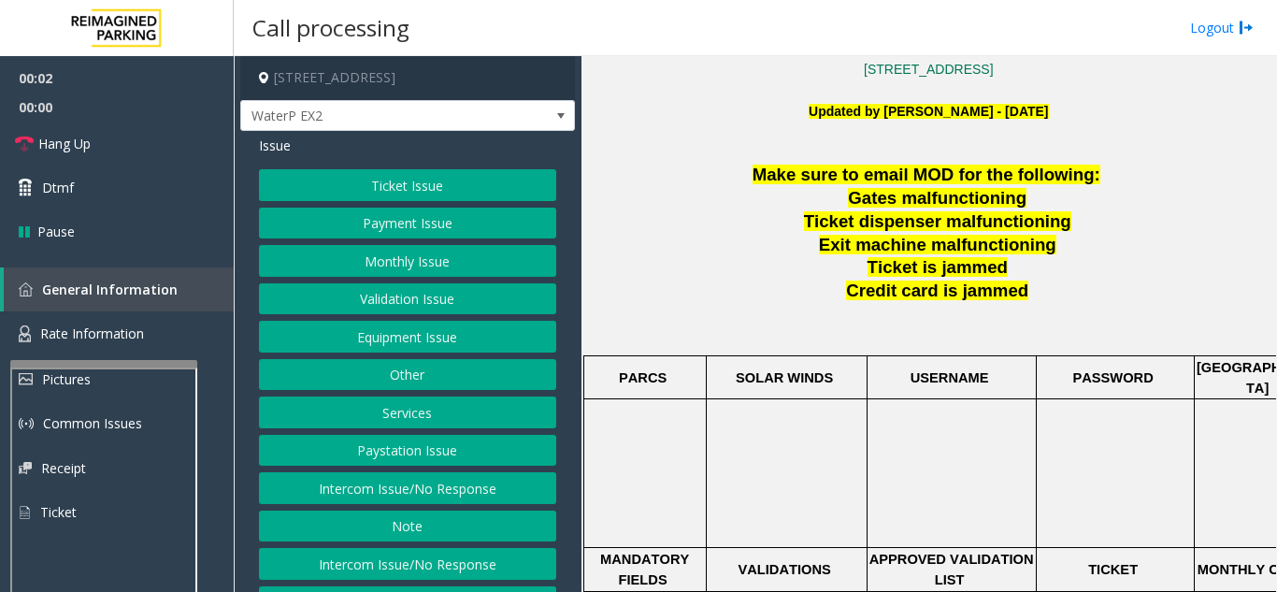
scroll to position [468, 0]
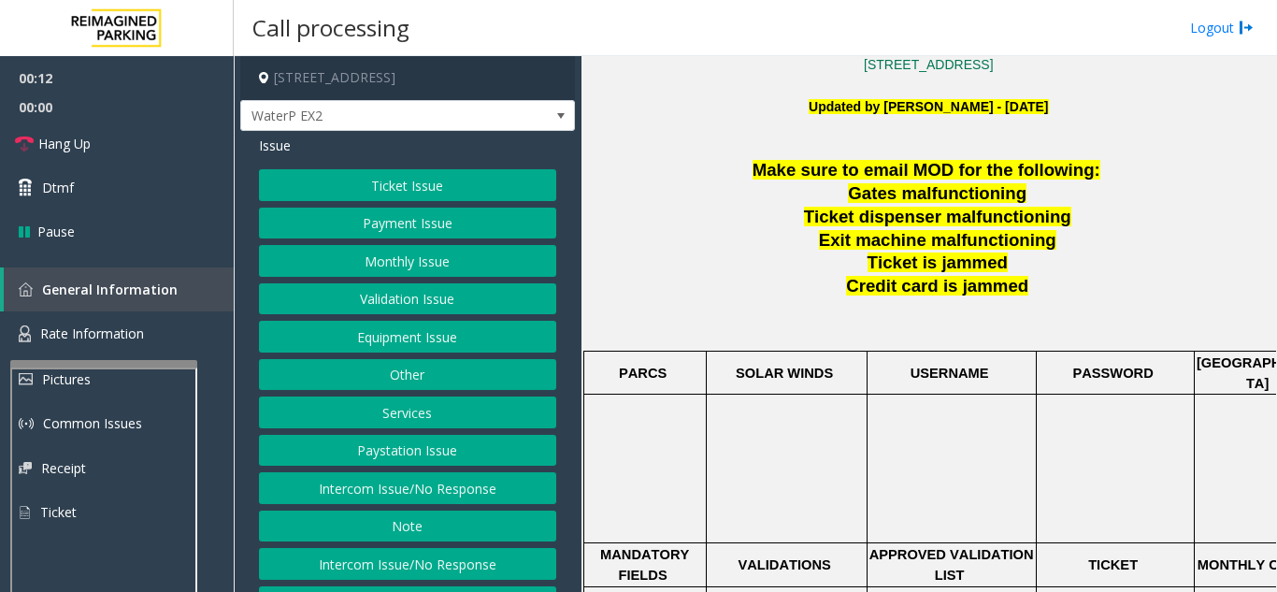
click at [387, 493] on button "Intercom Issue/No Response" at bounding box center [407, 488] width 297 height 32
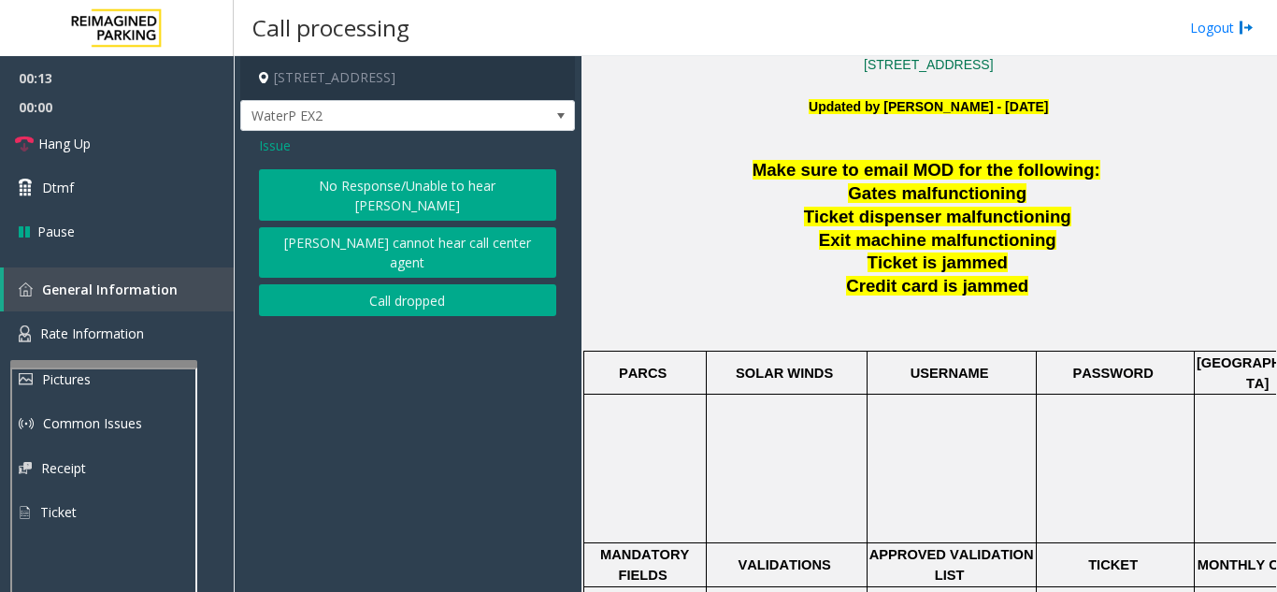
click at [380, 181] on button "No Response/Unable to hear [PERSON_NAME]" at bounding box center [407, 194] width 297 height 51
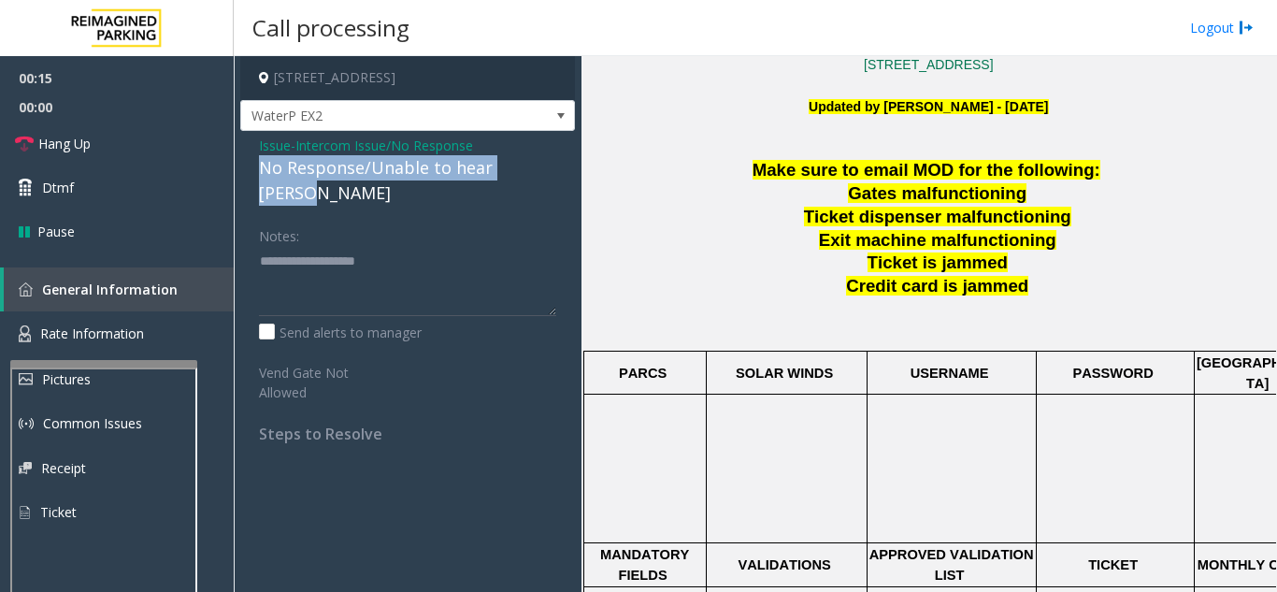
drag, startPoint x: 257, startPoint y: 170, endPoint x: 487, endPoint y: 169, distance: 230.0
click at [552, 168] on div "Issue - Intercom Issue/No Response No Response/Unable to hear [PERSON_NAME] Not…" at bounding box center [407, 296] width 335 height 331
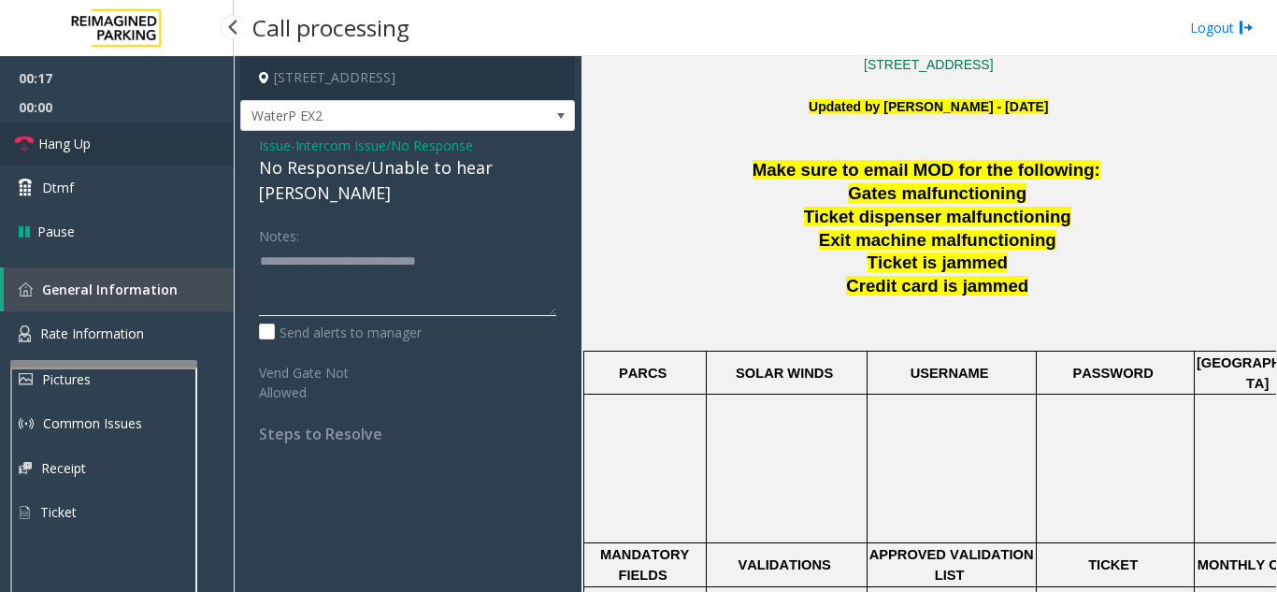
type textarea "**********"
click at [100, 150] on link "Hang Up" at bounding box center [117, 144] width 234 height 44
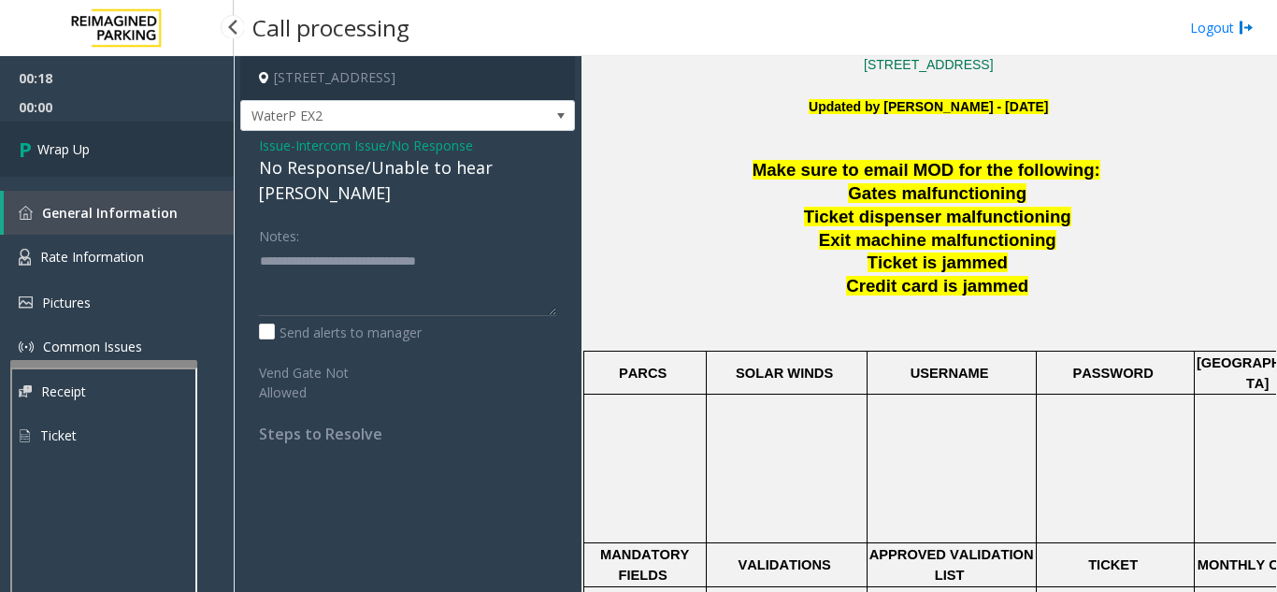
click at [100, 150] on link "Wrap Up" at bounding box center [117, 149] width 234 height 55
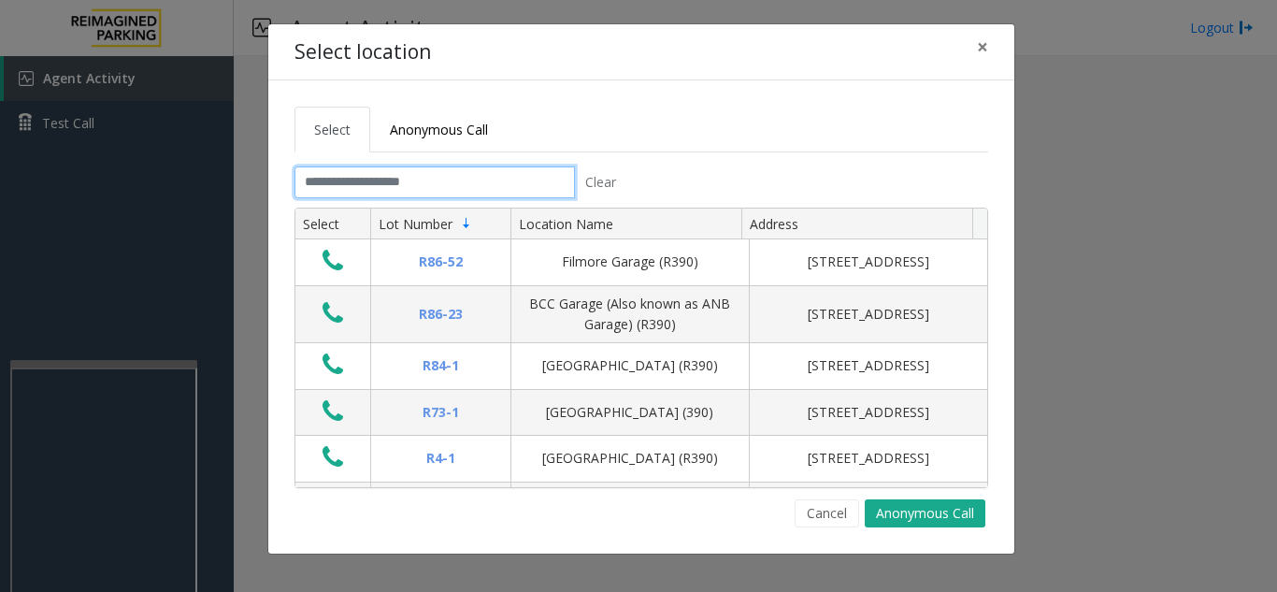
click at [406, 178] on input "text" at bounding box center [435, 182] width 281 height 32
drag, startPoint x: 984, startPoint y: 51, endPoint x: 971, endPoint y: 55, distance: 13.6
click at [984, 51] on span "×" at bounding box center [982, 47] width 11 height 26
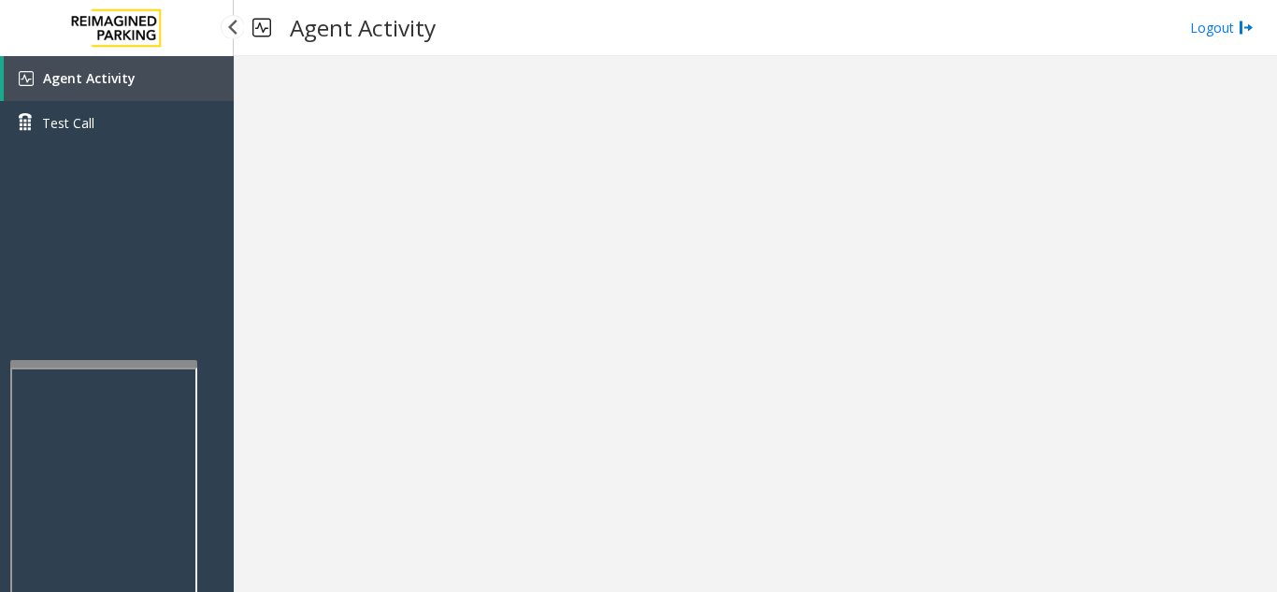
click at [149, 92] on link "Agent Activity" at bounding box center [119, 78] width 230 height 45
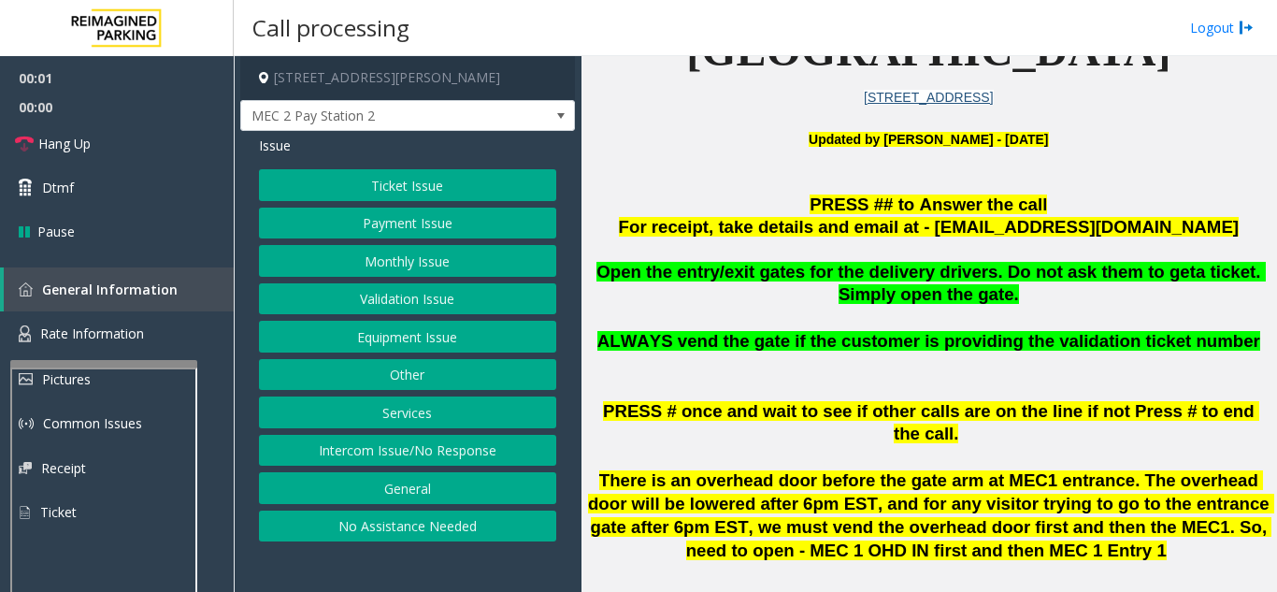
scroll to position [561, 0]
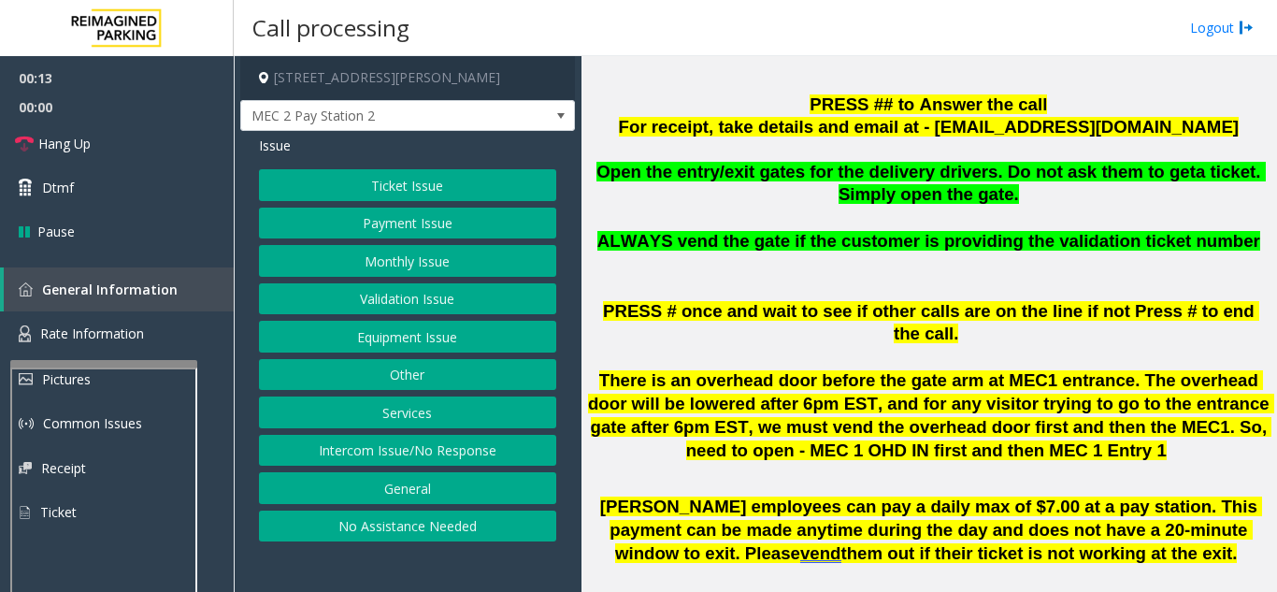
click at [418, 450] on button "Intercom Issue/No Response" at bounding box center [407, 451] width 297 height 32
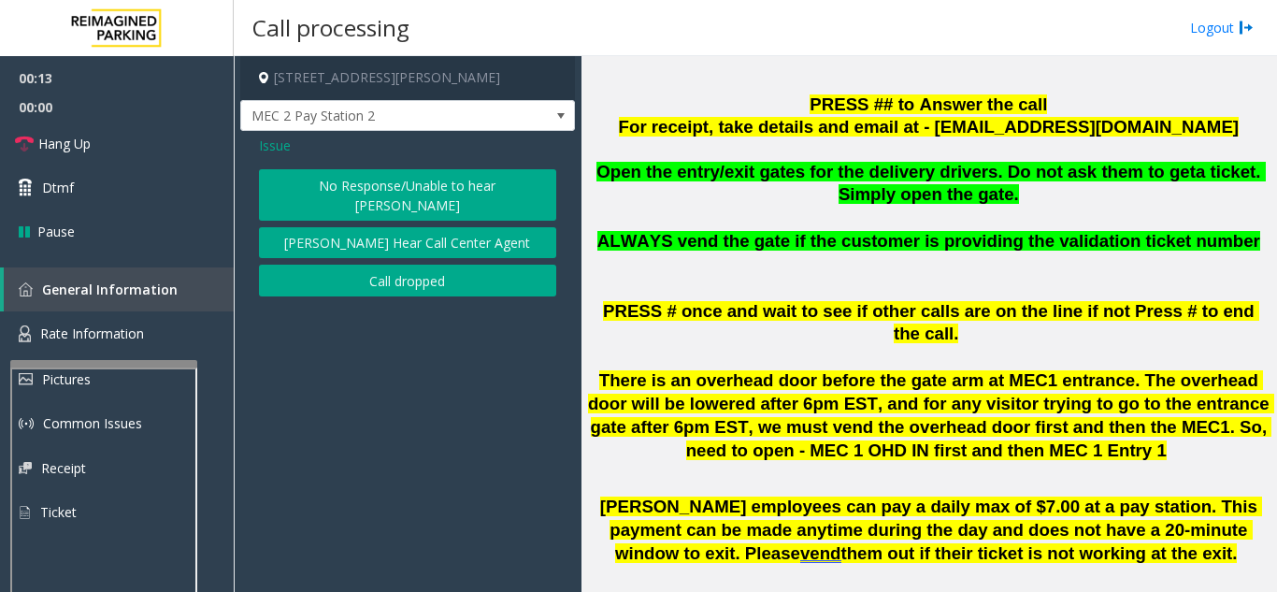
click at [405, 186] on button "No Response/Unable to hear [PERSON_NAME]" at bounding box center [407, 194] width 297 height 51
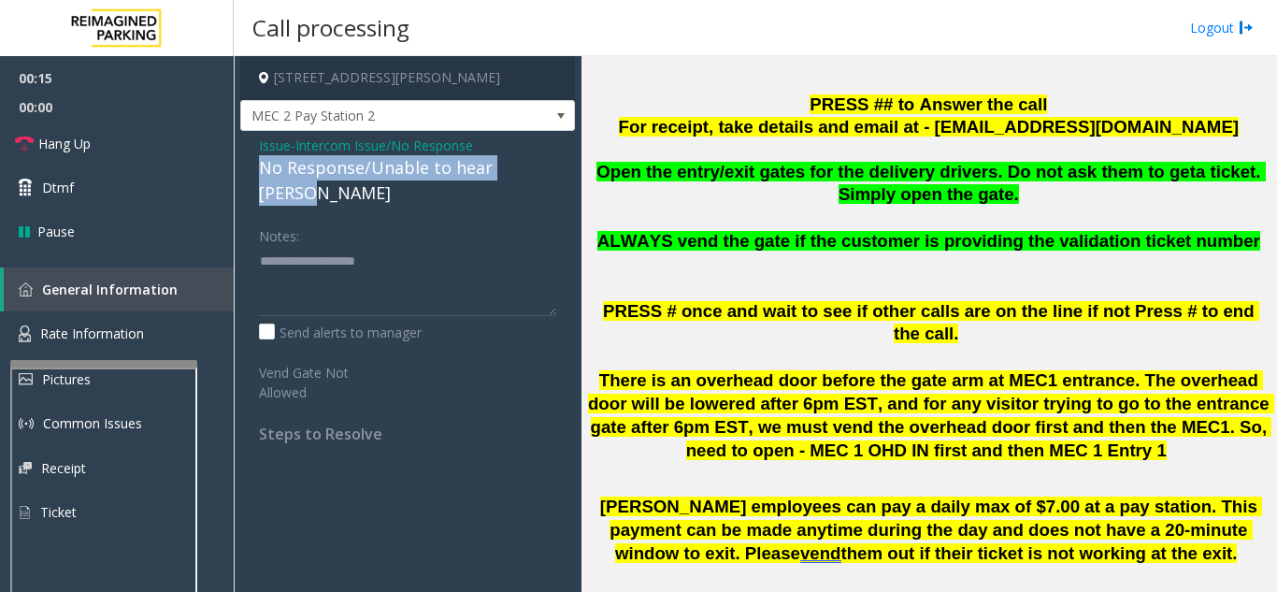
drag, startPoint x: 256, startPoint y: 169, endPoint x: 534, endPoint y: 171, distance: 277.7
click at [541, 171] on div "Issue - Intercom Issue/No Response No Response/Unable to hear [PERSON_NAME] Not…" at bounding box center [407, 296] width 335 height 331
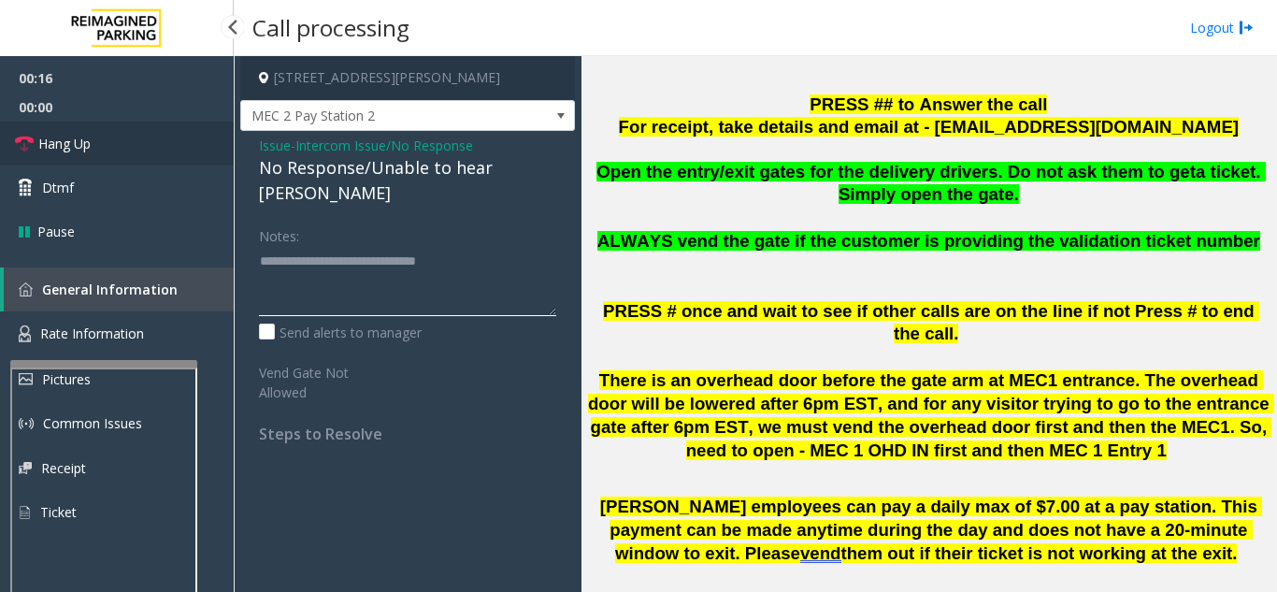
type textarea "**********"
click at [199, 155] on link "Hang Up" at bounding box center [117, 144] width 234 height 44
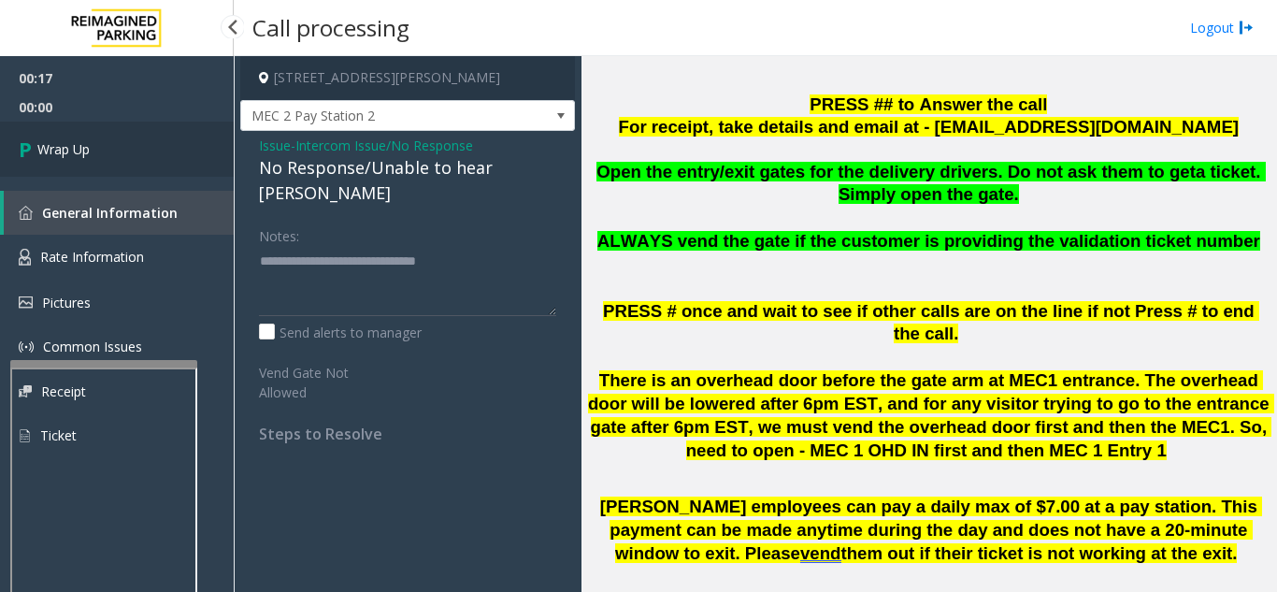
click at [199, 155] on link "Wrap Up" at bounding box center [117, 149] width 234 height 55
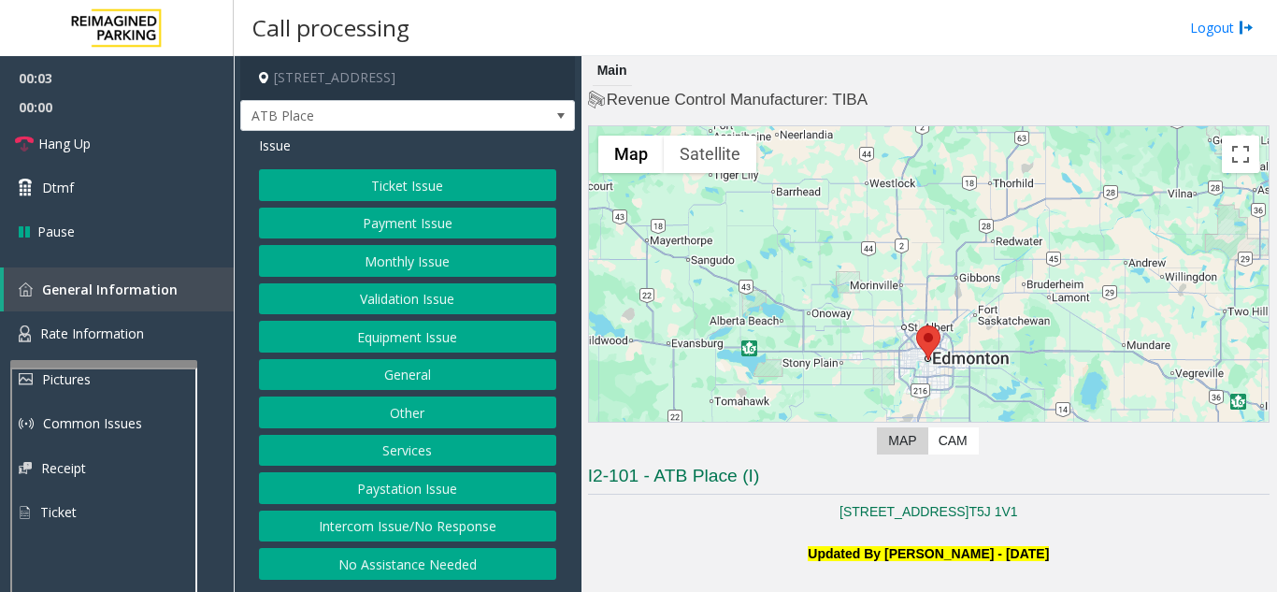
scroll to position [374, 0]
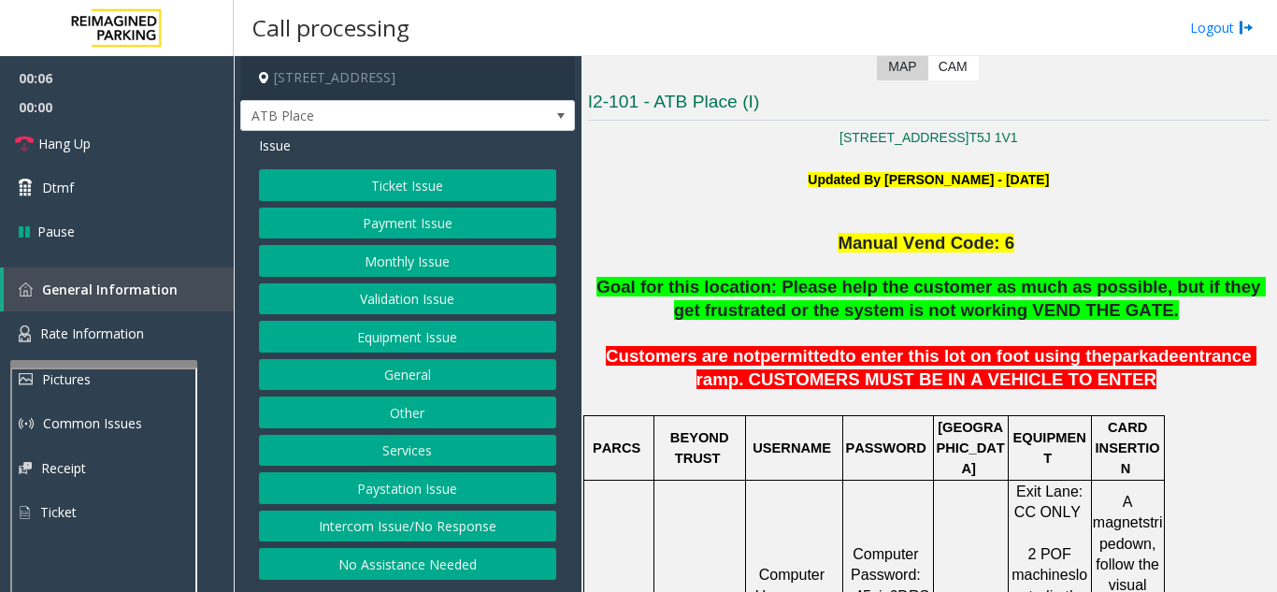
click at [419, 186] on button "Ticket Issue" at bounding box center [407, 185] width 297 height 32
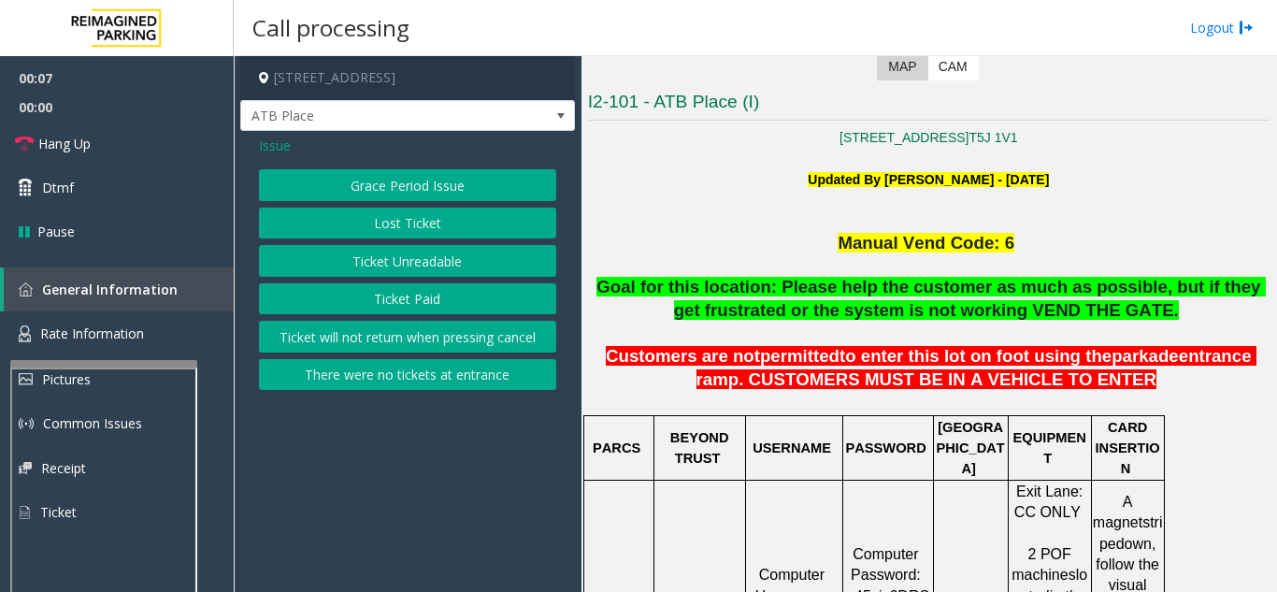
click at [418, 264] on button "Ticket Unreadable" at bounding box center [407, 261] width 297 height 32
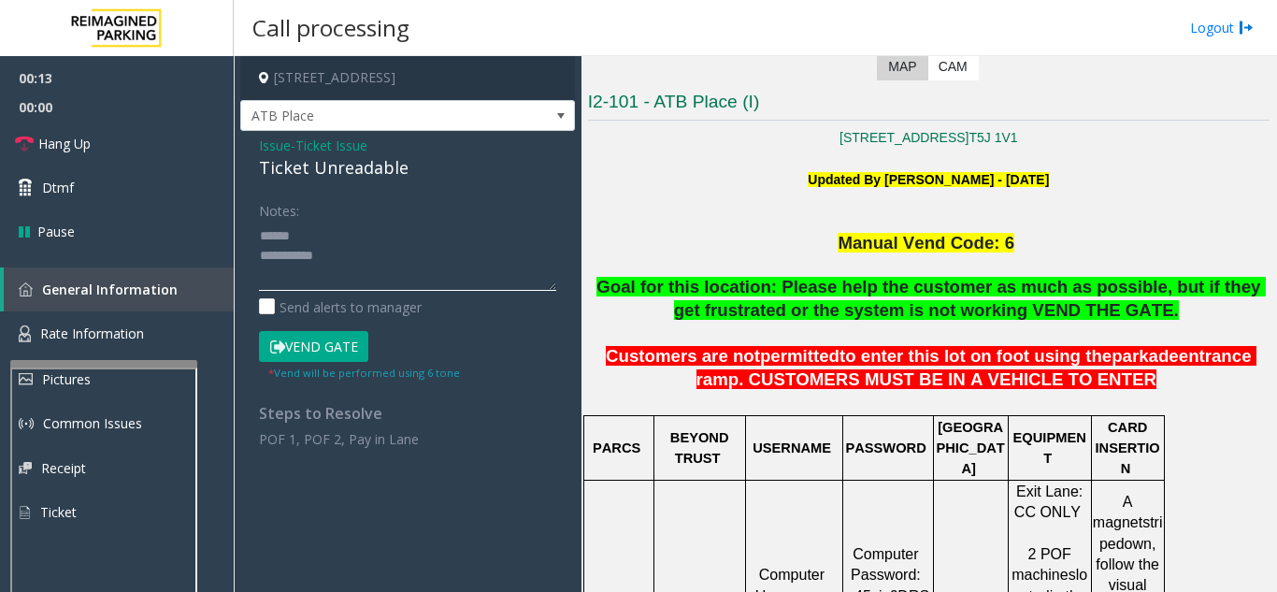
click at [322, 234] on textarea at bounding box center [407, 256] width 297 height 70
drag, startPoint x: 252, startPoint y: 177, endPoint x: 437, endPoint y: 179, distance: 185.1
click at [437, 179] on div "Issue - Ticket Issue Ticket Unreadable Notes: Send alerts to manager Vend Gate …" at bounding box center [407, 299] width 335 height 337
click at [389, 255] on textarea at bounding box center [407, 256] width 297 height 70
click at [309, 338] on button "Vend Gate" at bounding box center [313, 347] width 109 height 32
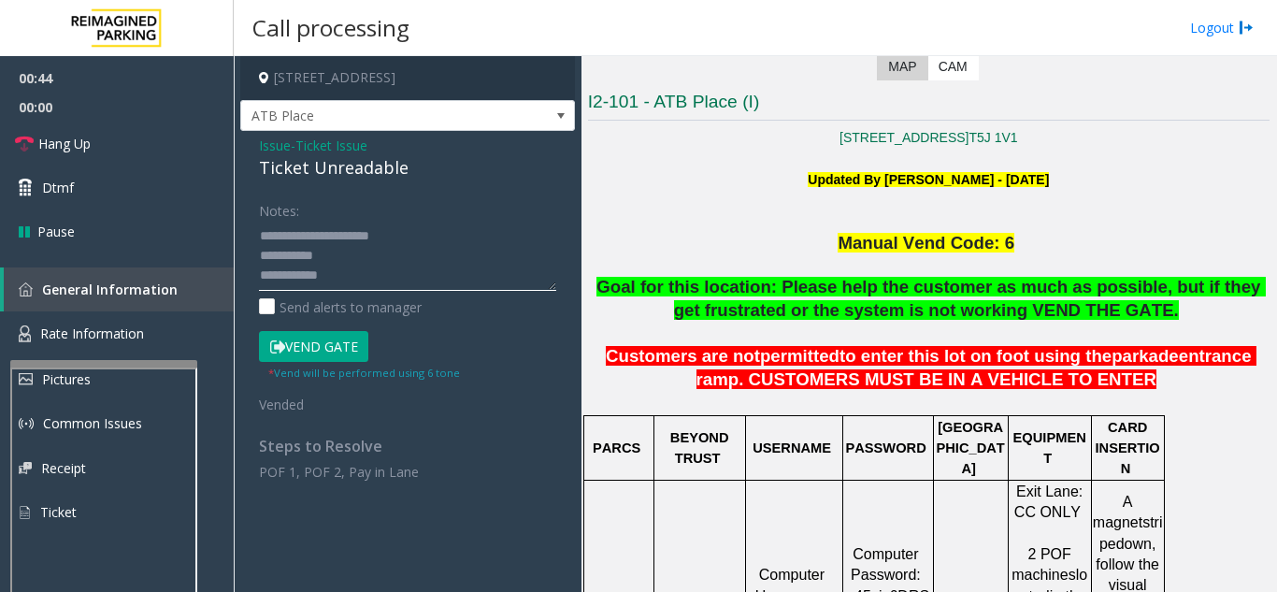
click at [354, 256] on textarea at bounding box center [407, 256] width 297 height 70
type textarea "**********"
click at [349, 342] on button "Vend Gate" at bounding box center [313, 347] width 109 height 32
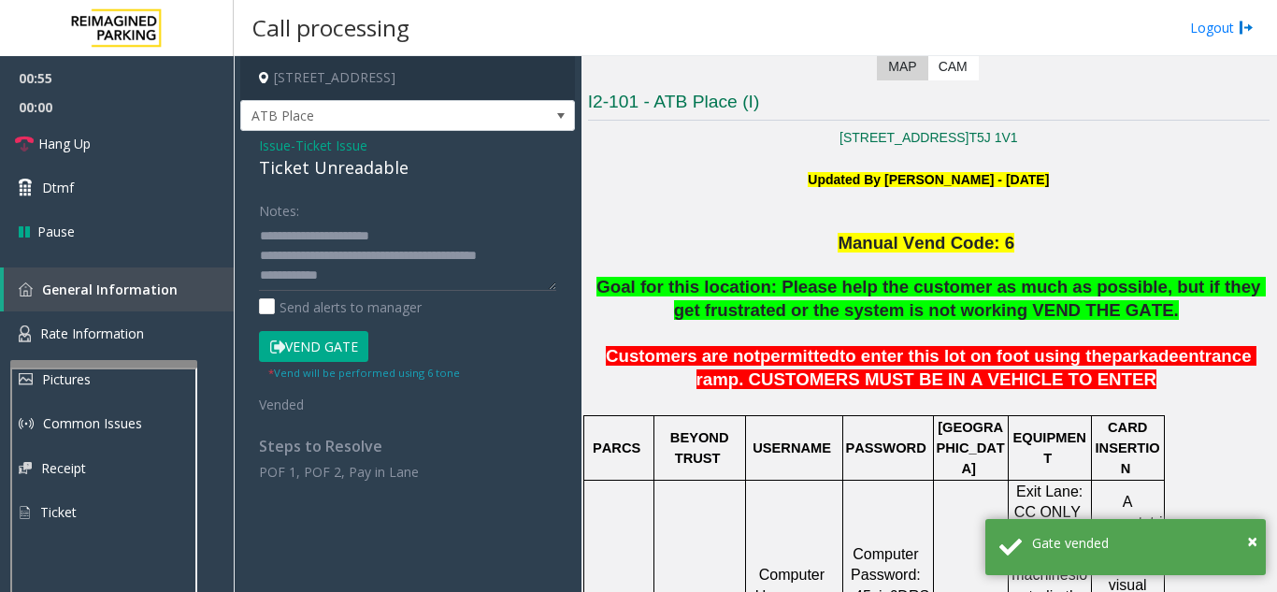
scroll to position [20, 0]
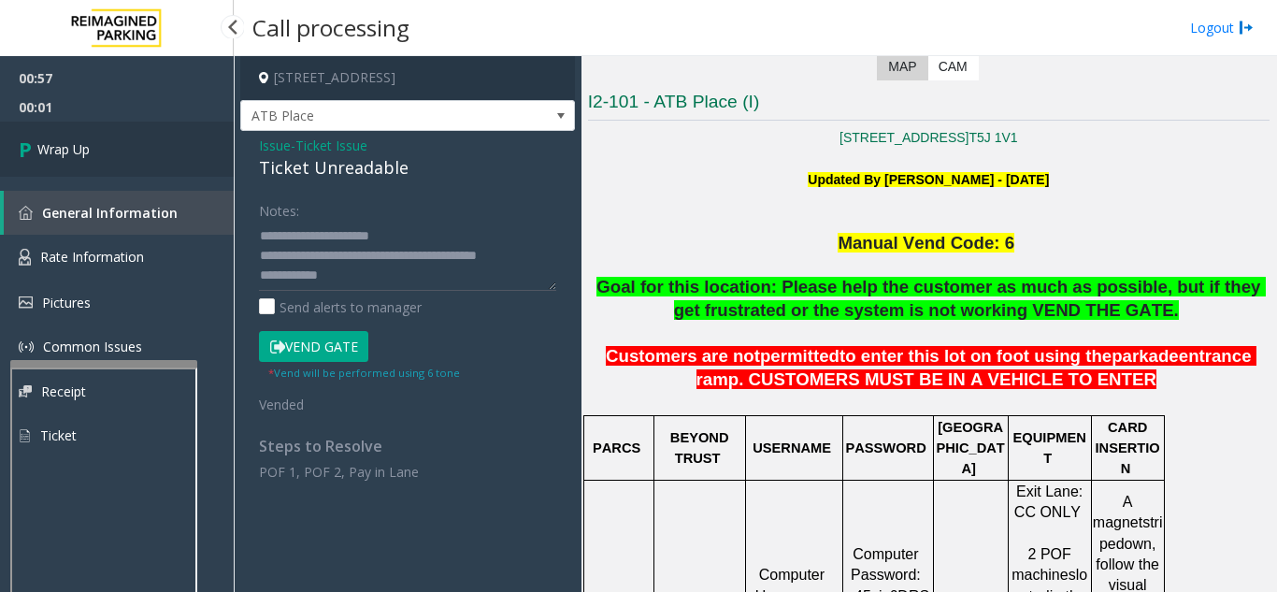
click at [117, 145] on link "Wrap Up" at bounding box center [117, 149] width 234 height 55
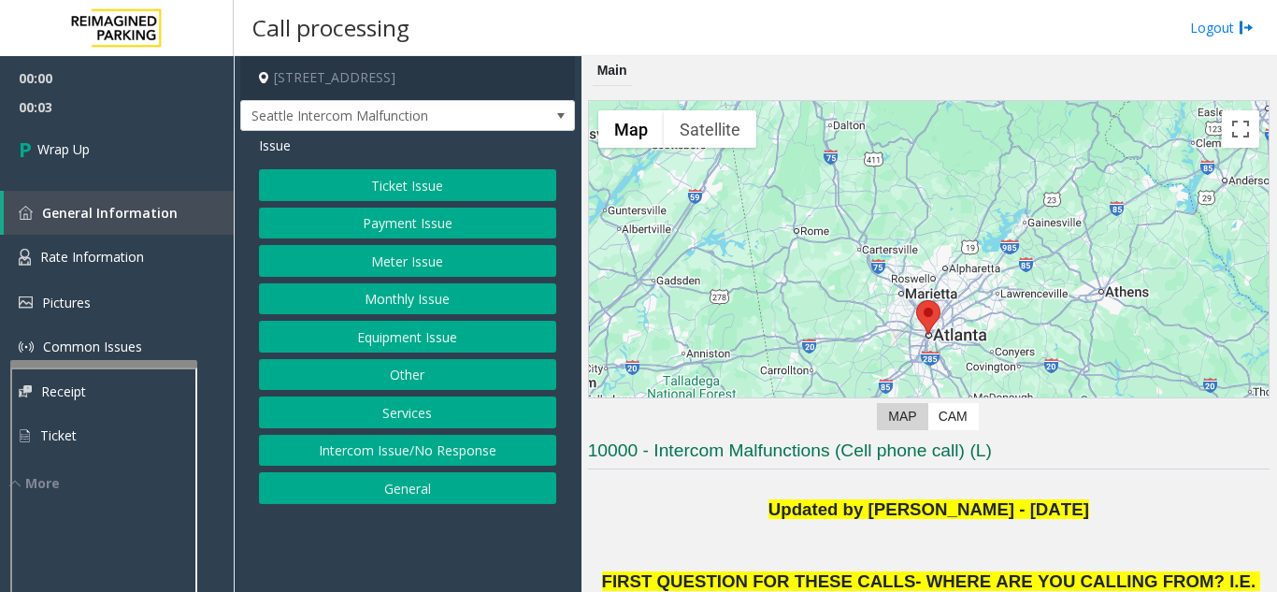
click at [439, 449] on button "Intercom Issue/No Response" at bounding box center [407, 451] width 297 height 32
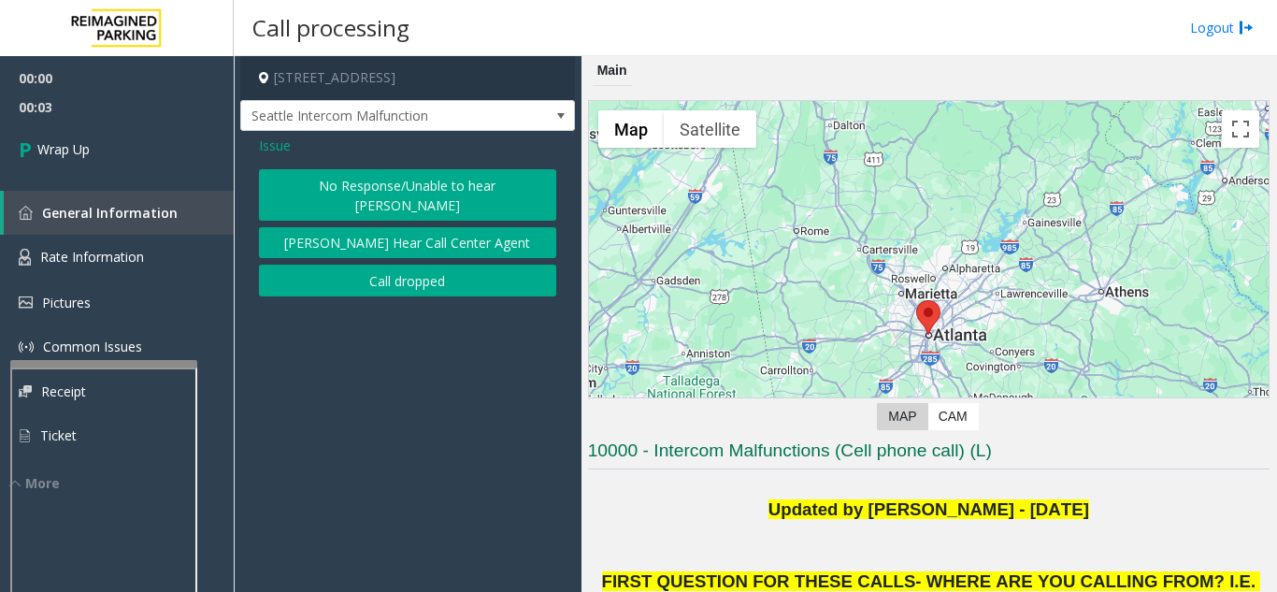
click at [442, 271] on button "Call dropped" at bounding box center [407, 281] width 297 height 32
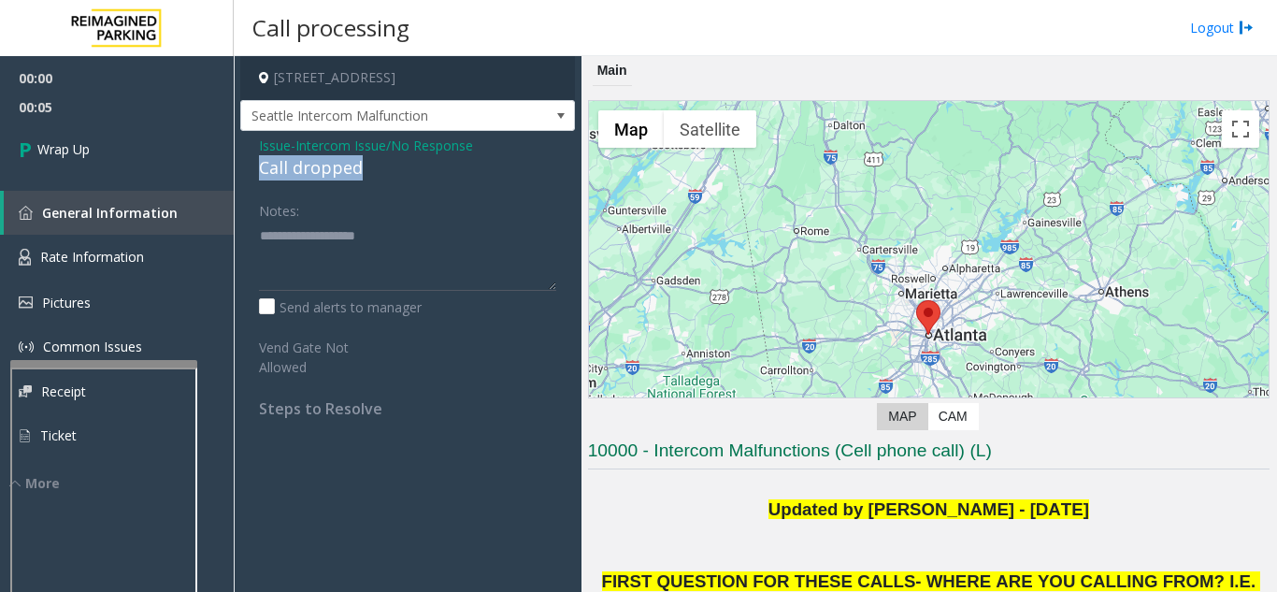
drag, startPoint x: 249, startPoint y: 169, endPoint x: 364, endPoint y: 168, distance: 115.0
click at [364, 168] on div "Issue - Intercom Issue/No Response Call dropped Notes: Send alerts to manager V…" at bounding box center [407, 284] width 335 height 306
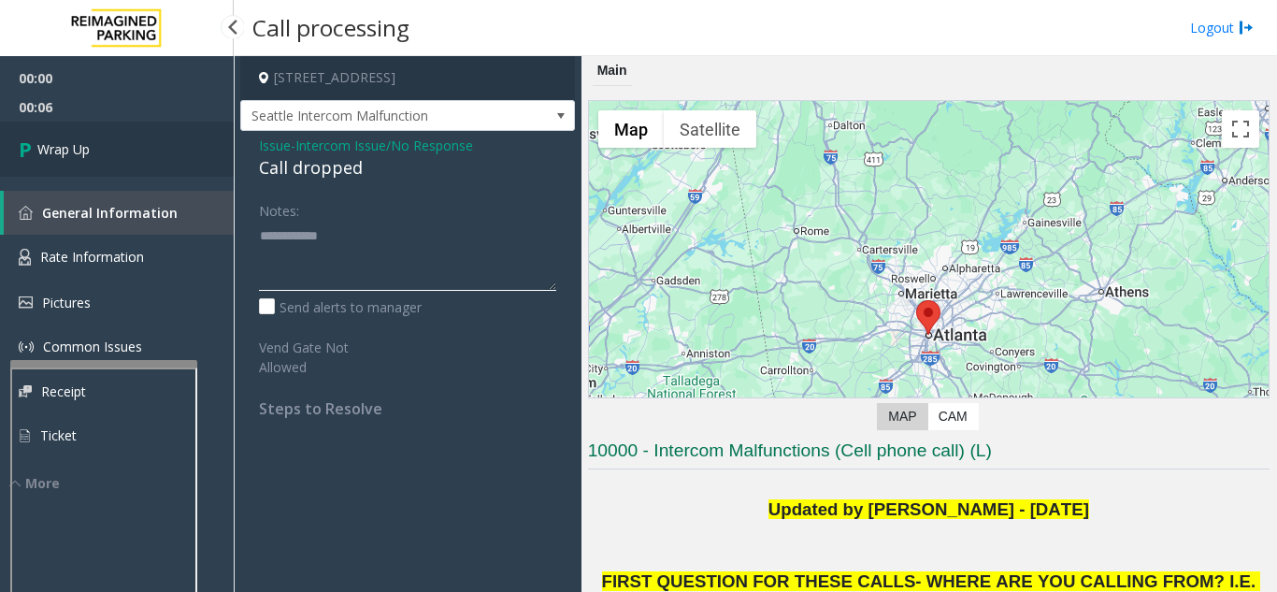
type textarea "**********"
click at [101, 148] on link "Wrap Up" at bounding box center [117, 149] width 234 height 55
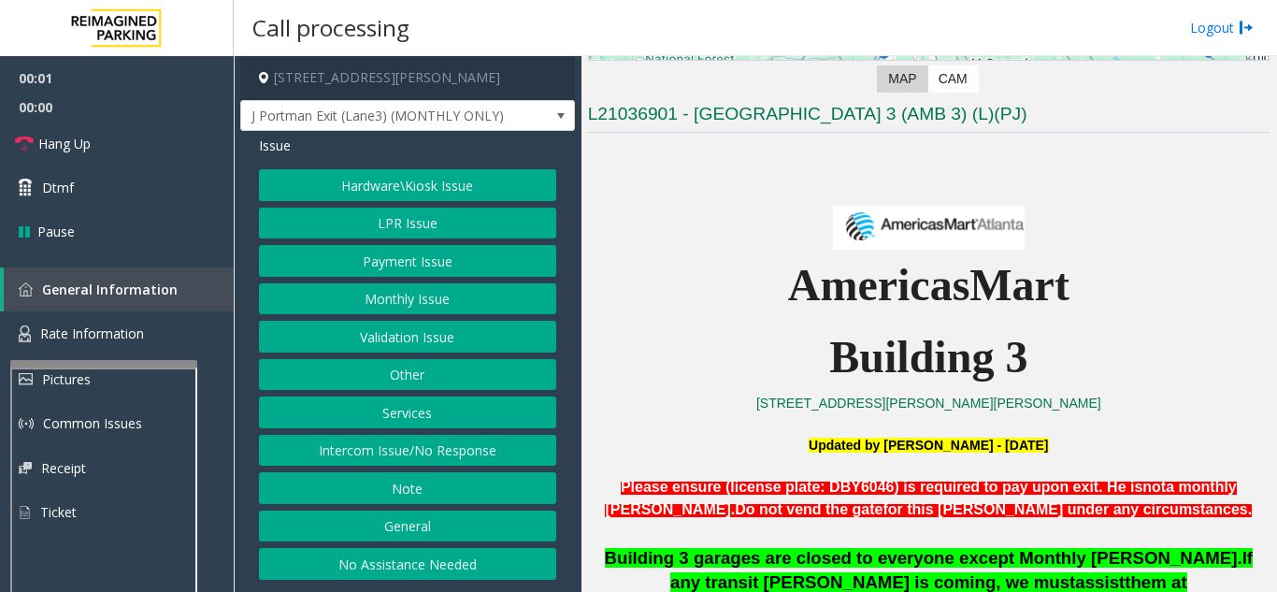
scroll to position [374, 0]
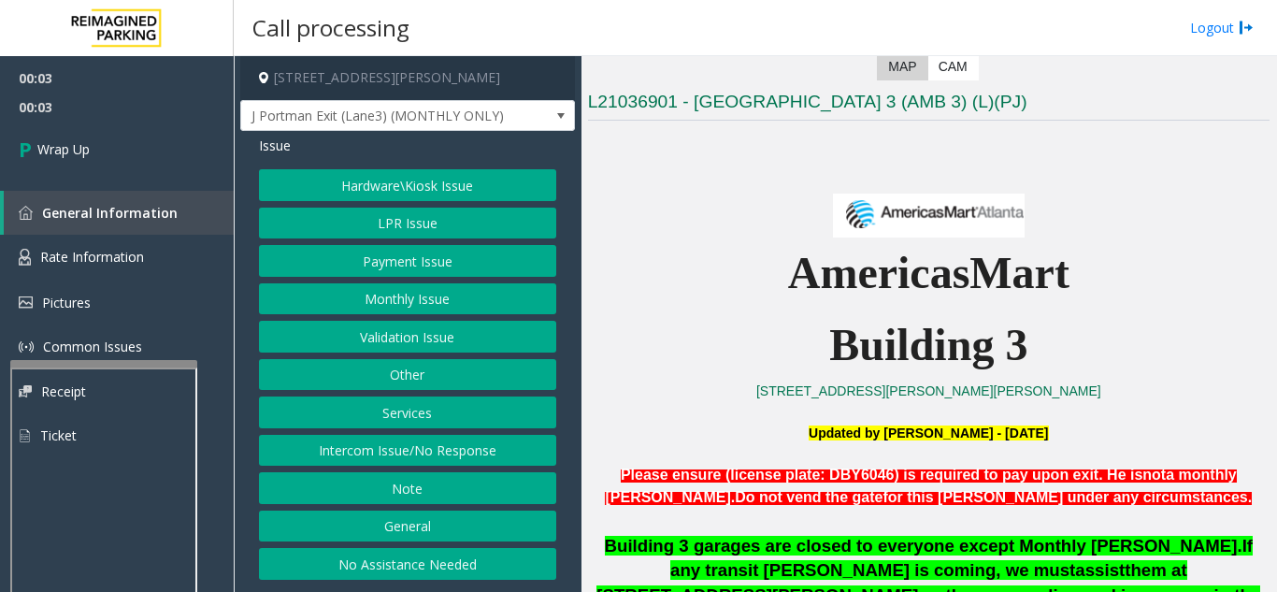
click at [474, 448] on button "Intercom Issue/No Response" at bounding box center [407, 451] width 297 height 32
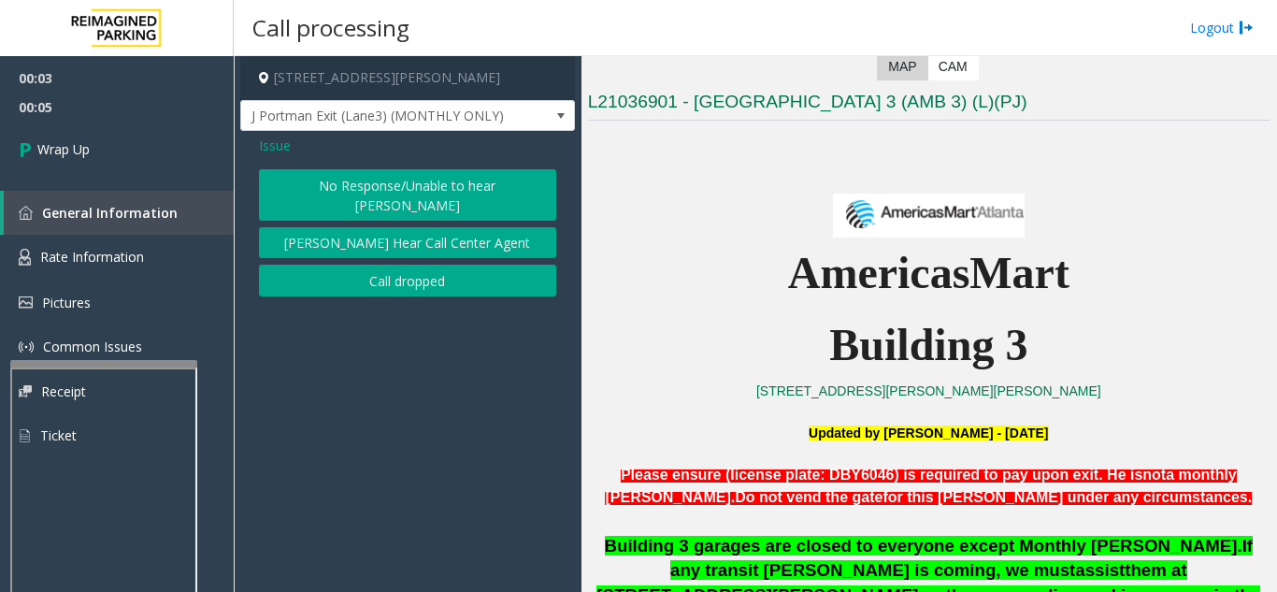
click at [382, 265] on button "Call dropped" at bounding box center [407, 281] width 297 height 32
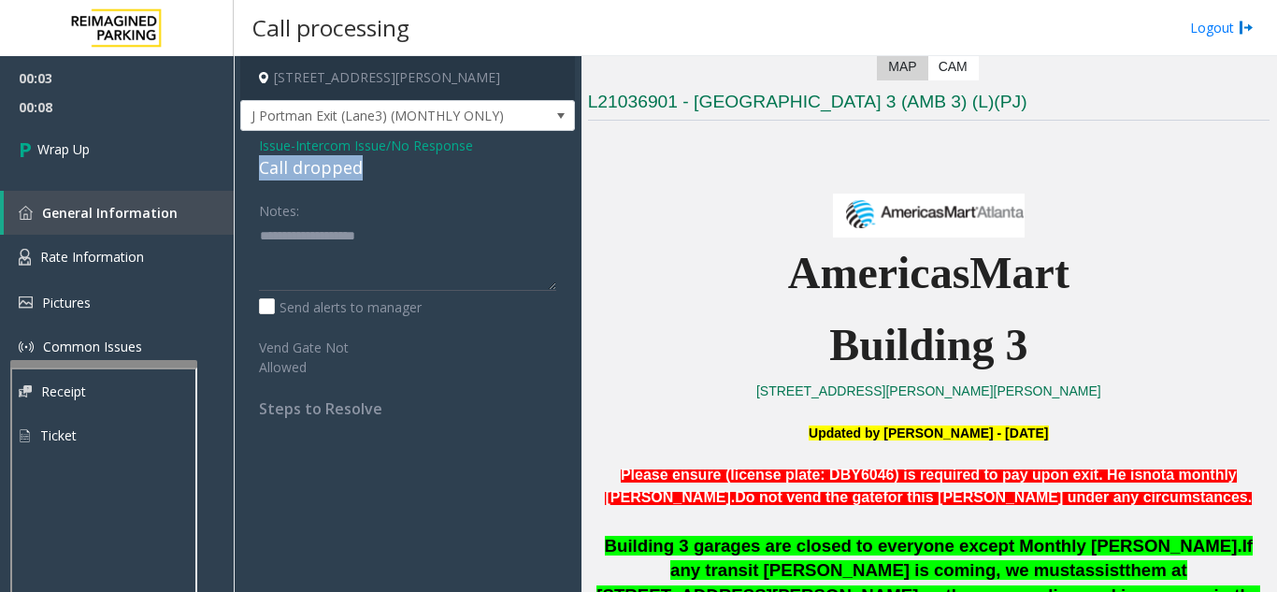
drag, startPoint x: 246, startPoint y: 176, endPoint x: 366, endPoint y: 172, distance: 119.7
click at [366, 172] on div "Issue - Intercom Issue/No Response Call dropped Notes: Send alerts to manager V…" at bounding box center [407, 284] width 335 height 306
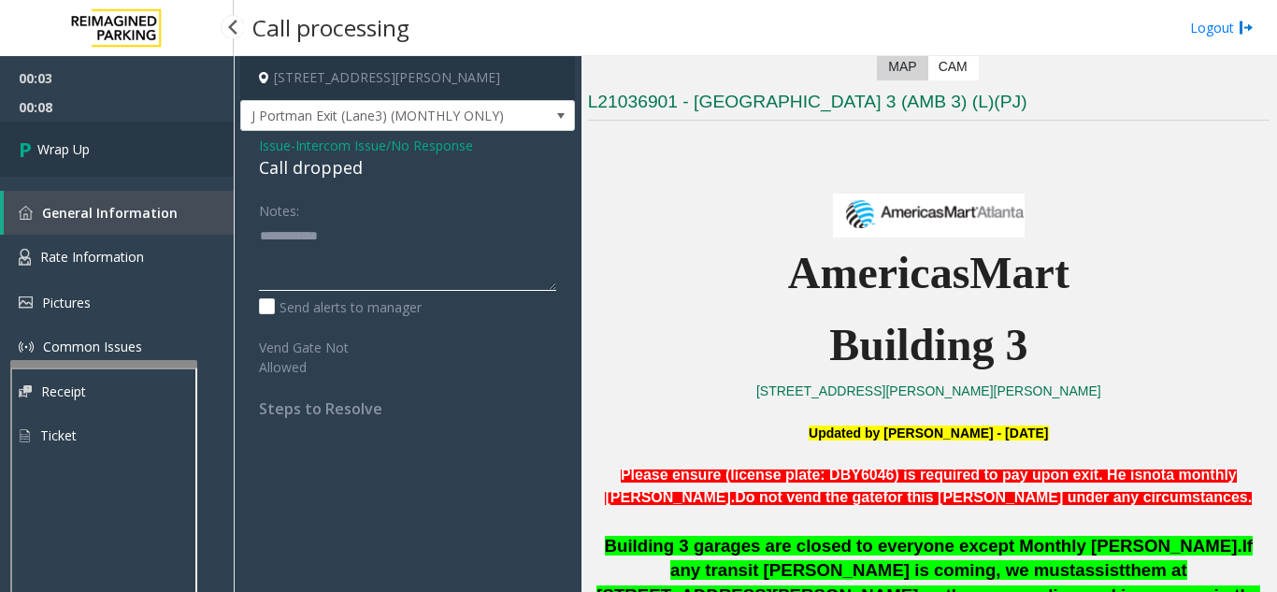
type textarea "**********"
click at [78, 147] on span "Wrap Up" at bounding box center [63, 149] width 52 height 20
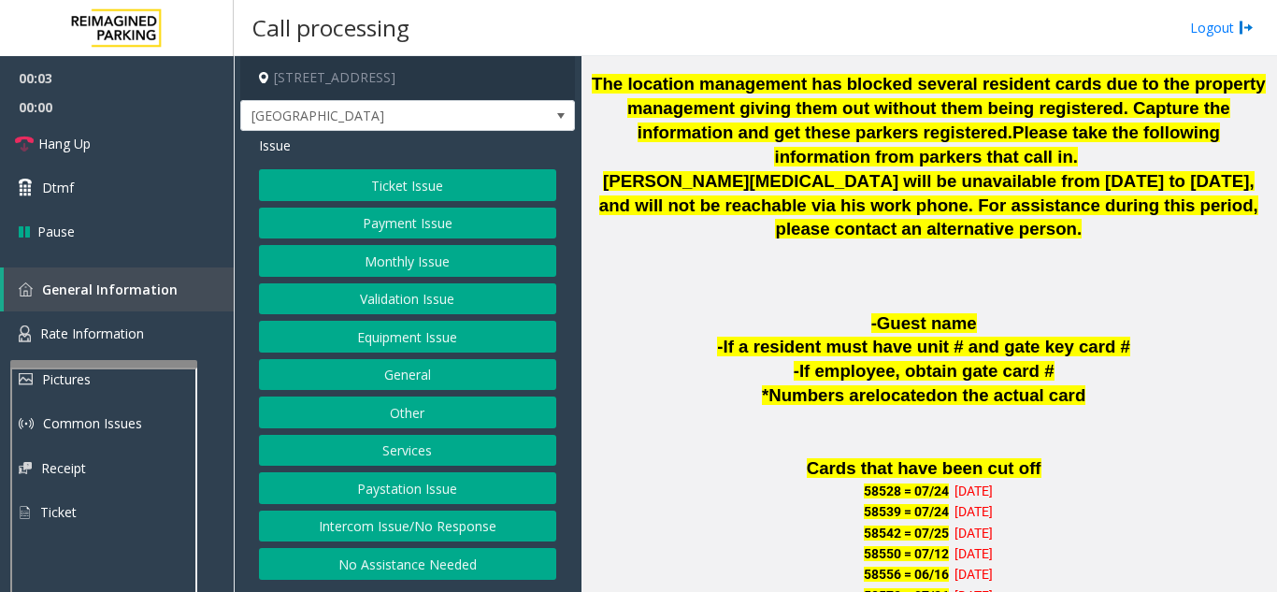
scroll to position [1029, 0]
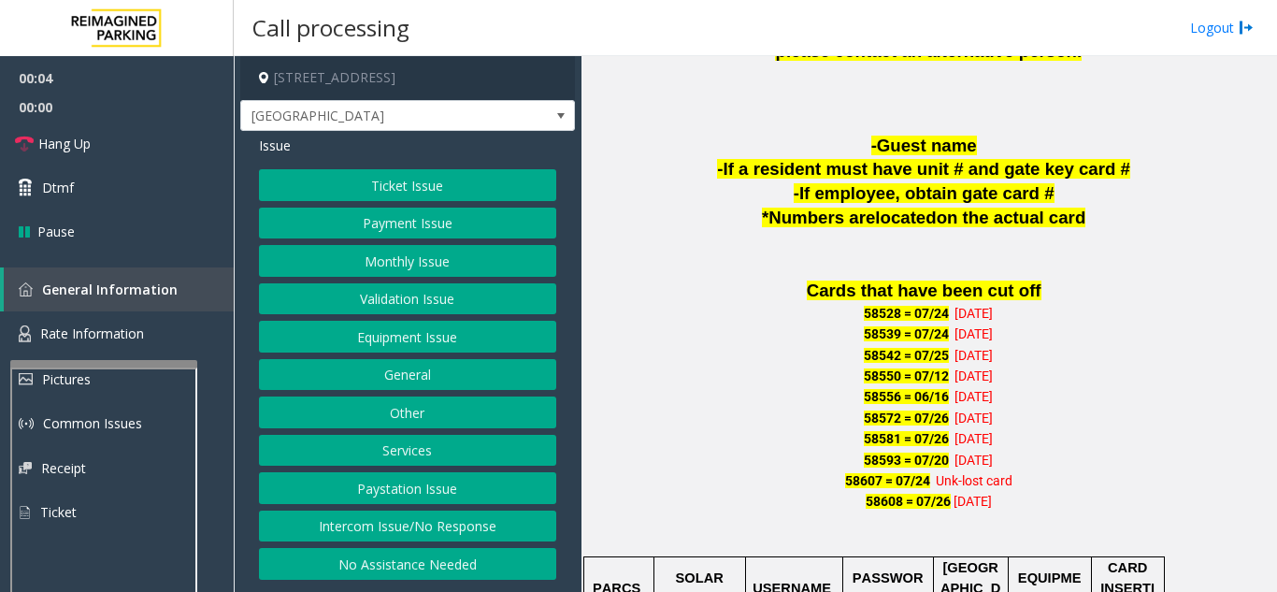
drag, startPoint x: 1065, startPoint y: 394, endPoint x: 1147, endPoint y: 418, distance: 85.8
click at [1147, 418] on p "58572 = 07/[PHONE_NUMBER][DATE]" at bounding box center [929, 418] width 682 height 21
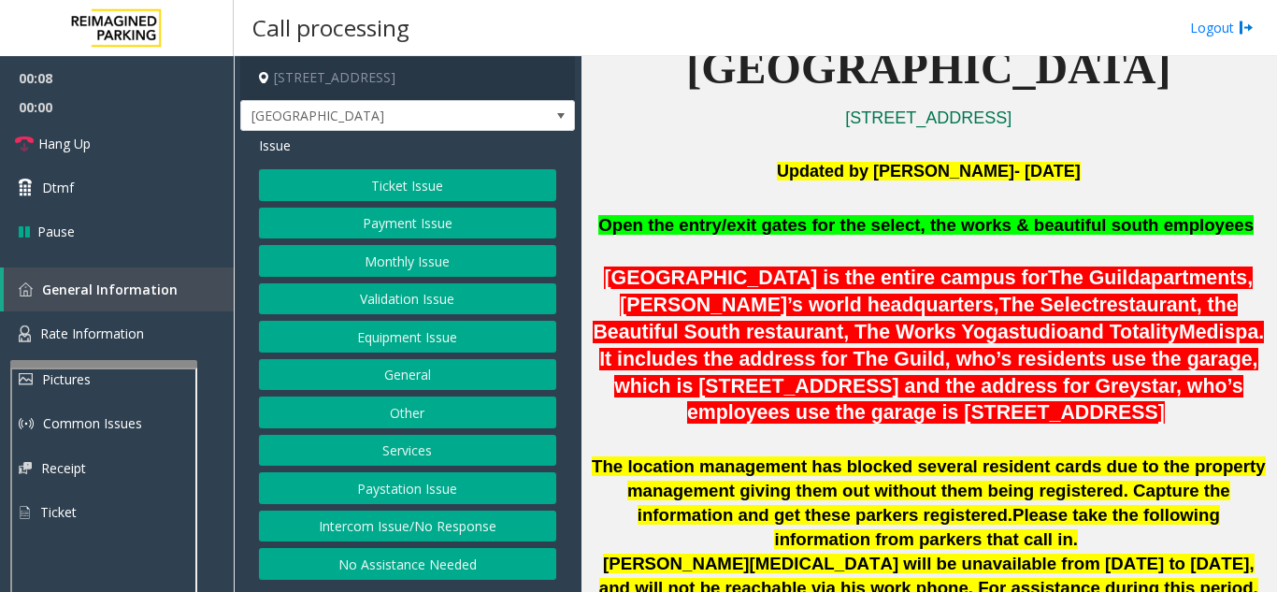
scroll to position [468, 0]
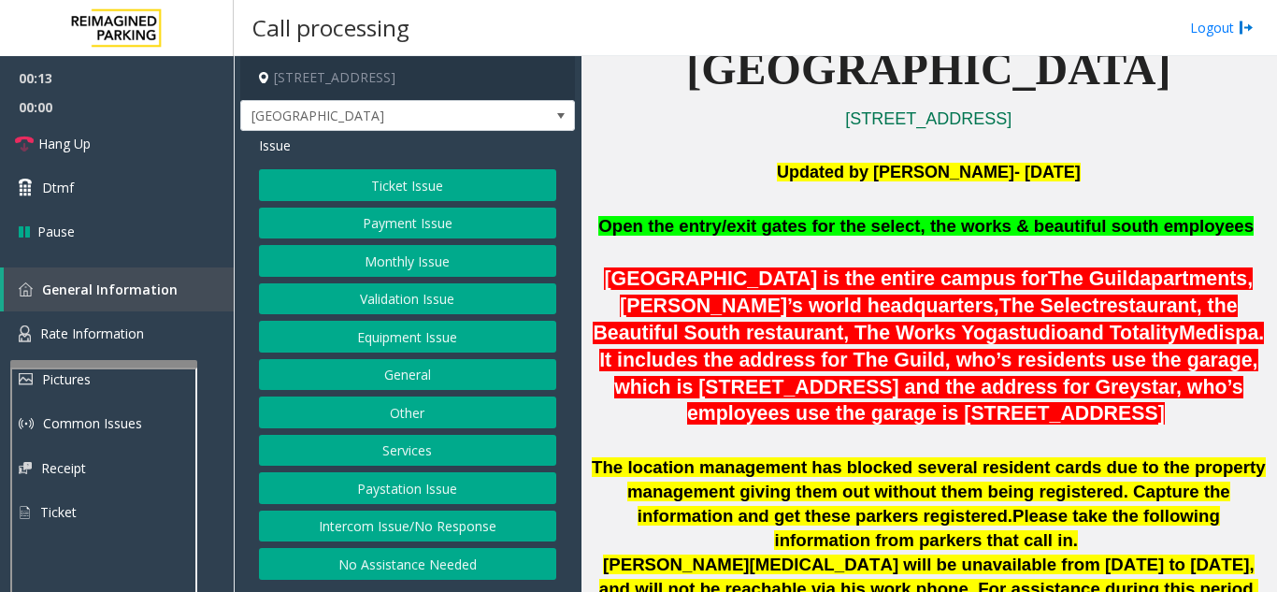
click at [392, 186] on button "Ticket Issue" at bounding box center [407, 185] width 297 height 32
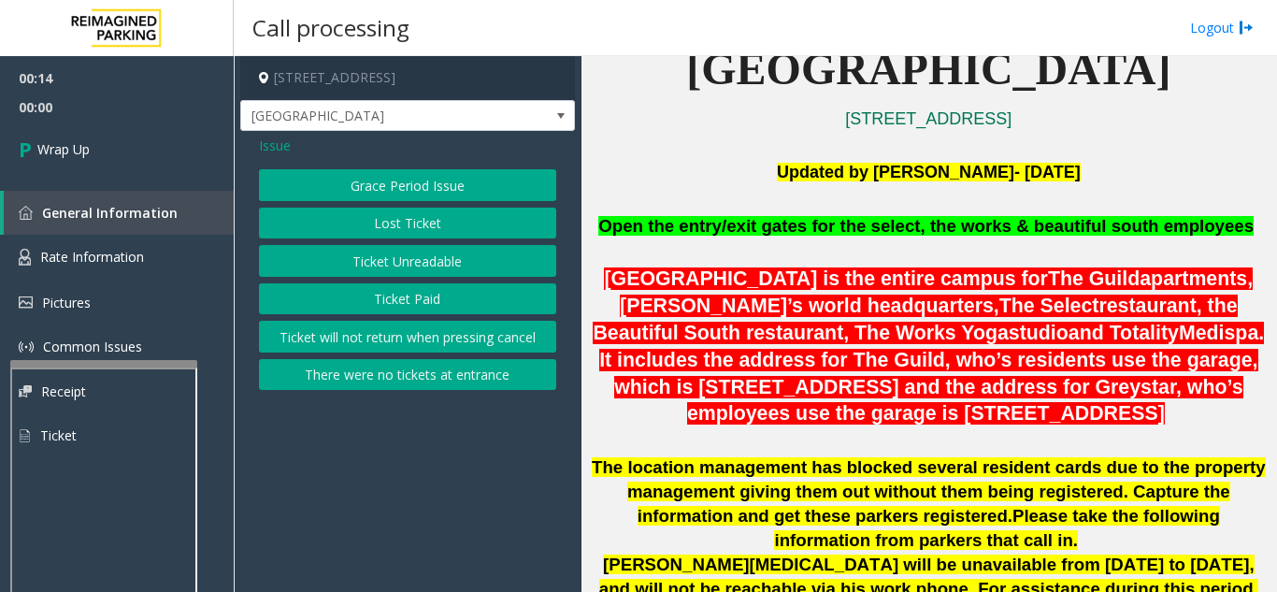
click at [404, 262] on button "Ticket Unreadable" at bounding box center [407, 261] width 297 height 32
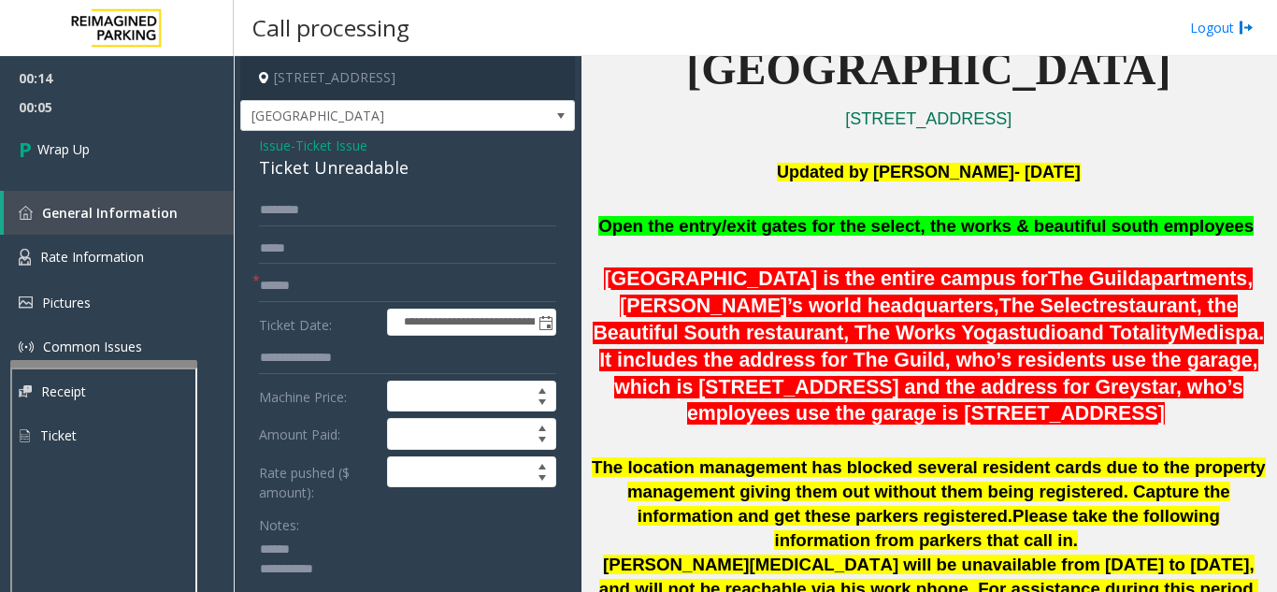
click at [342, 560] on textarea at bounding box center [400, 570] width 283 height 70
click at [341, 538] on textarea at bounding box center [400, 570] width 283 height 70
drag, startPoint x: 253, startPoint y: 168, endPoint x: 424, endPoint y: 165, distance: 171.1
type textarea "**********"
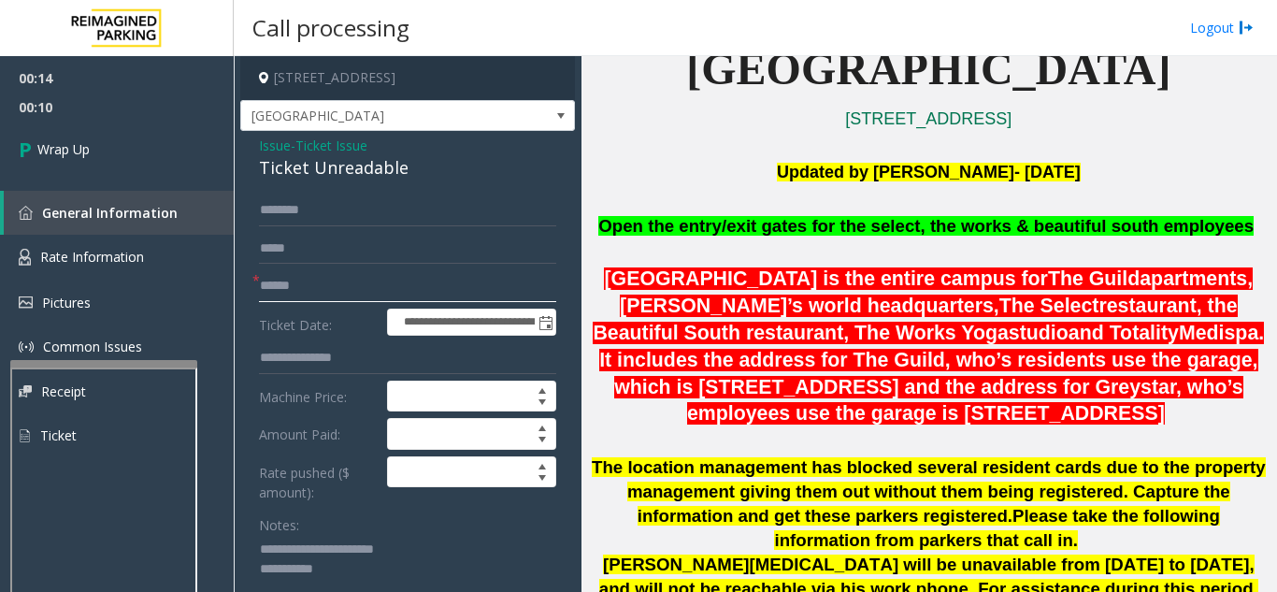
click at [392, 291] on input "text" at bounding box center [407, 286] width 297 height 32
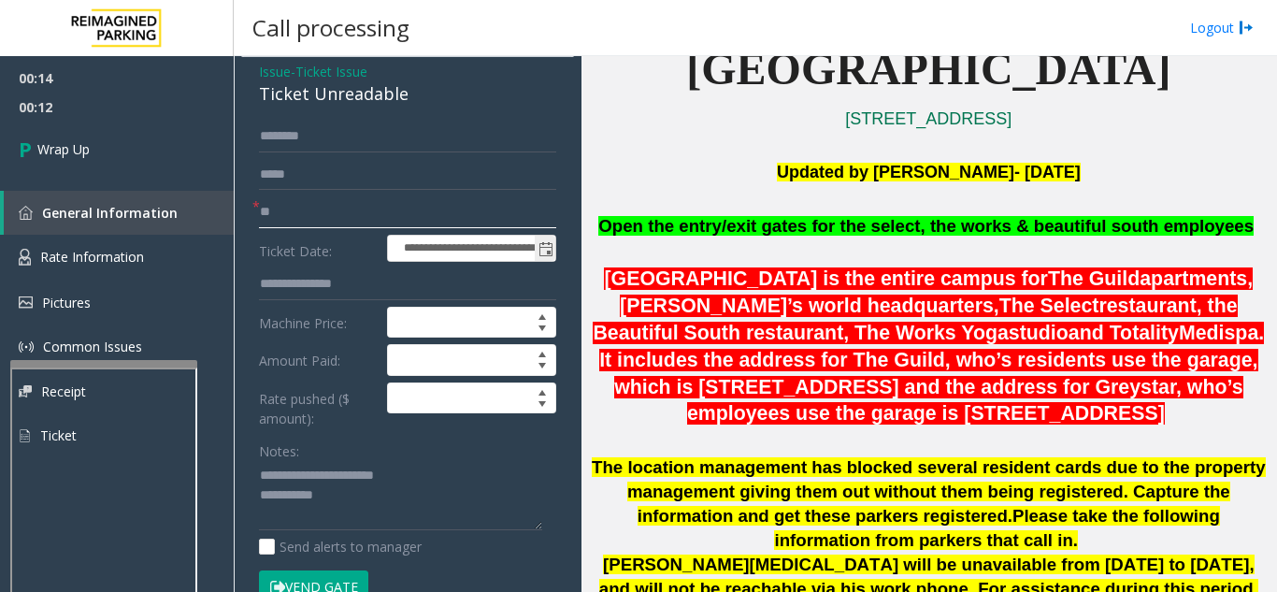
scroll to position [187, 0]
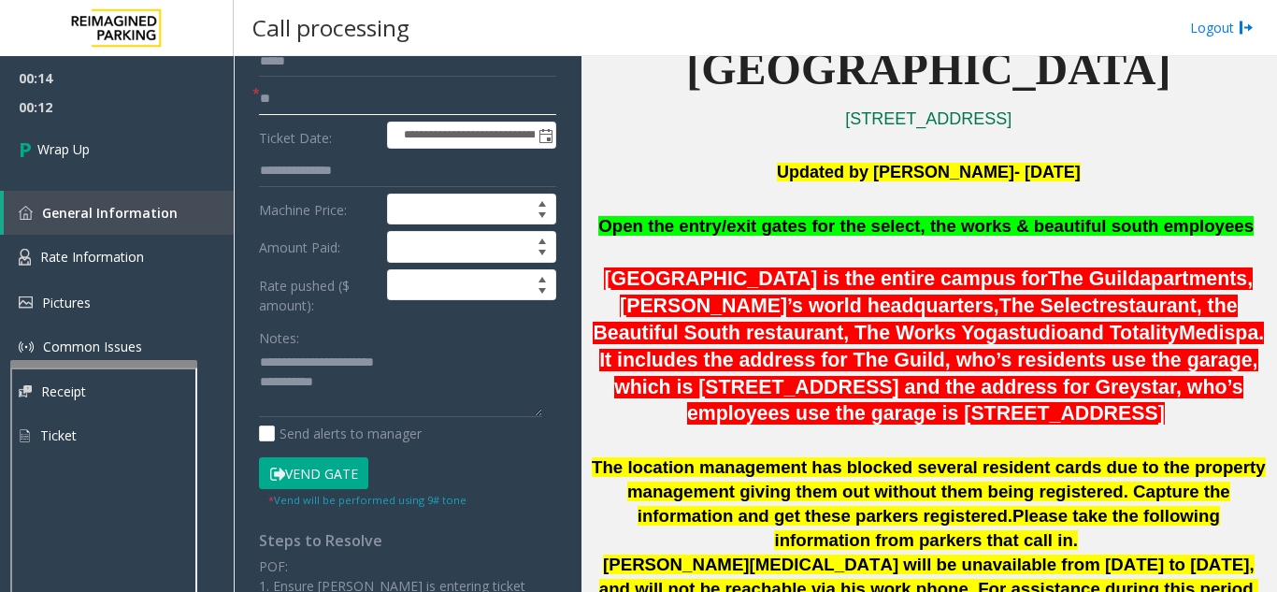
type input "**"
click at [404, 384] on textarea at bounding box center [400, 383] width 283 height 70
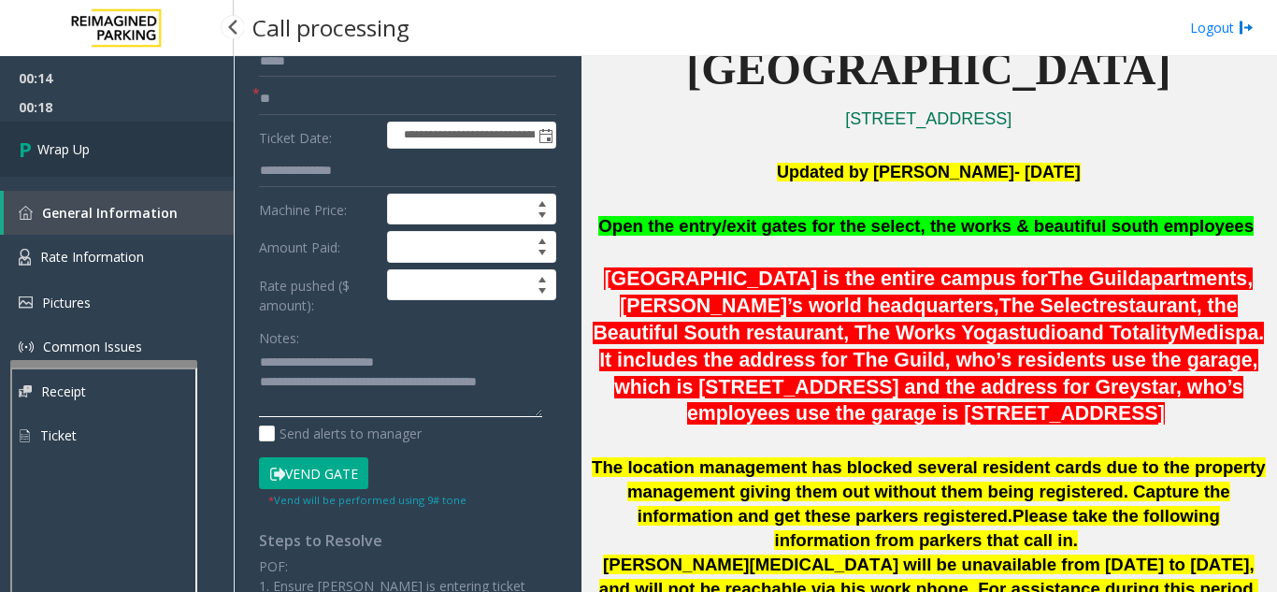
type textarea "**********"
click at [113, 137] on link "Wrap Up" at bounding box center [117, 149] width 234 height 55
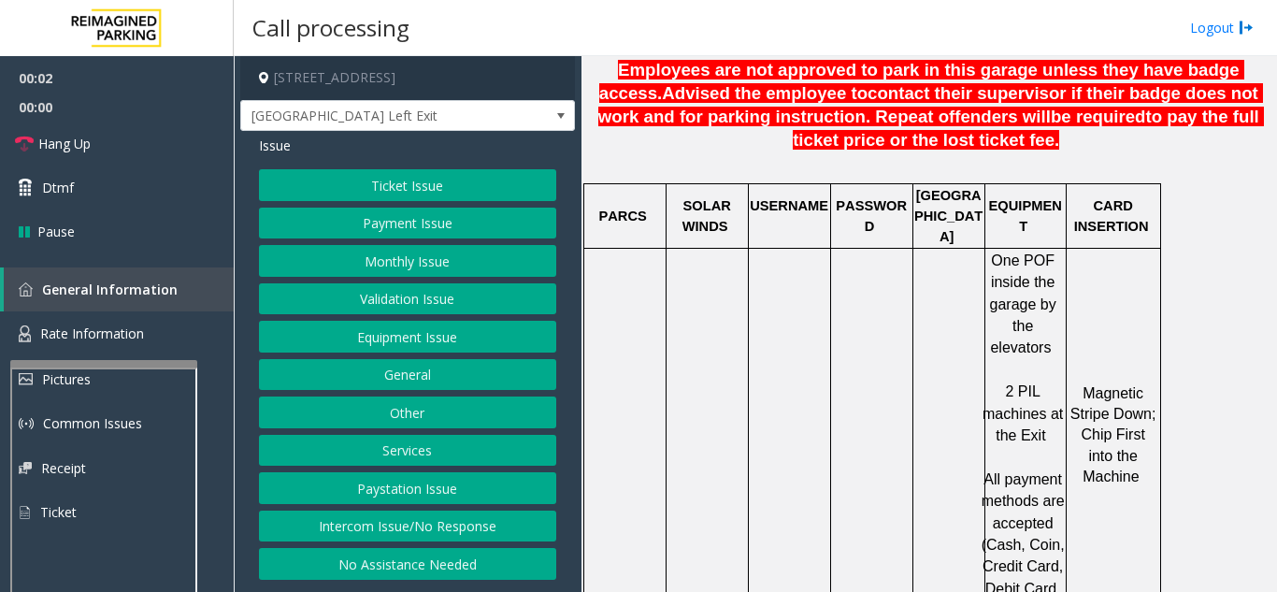
scroll to position [1029, 0]
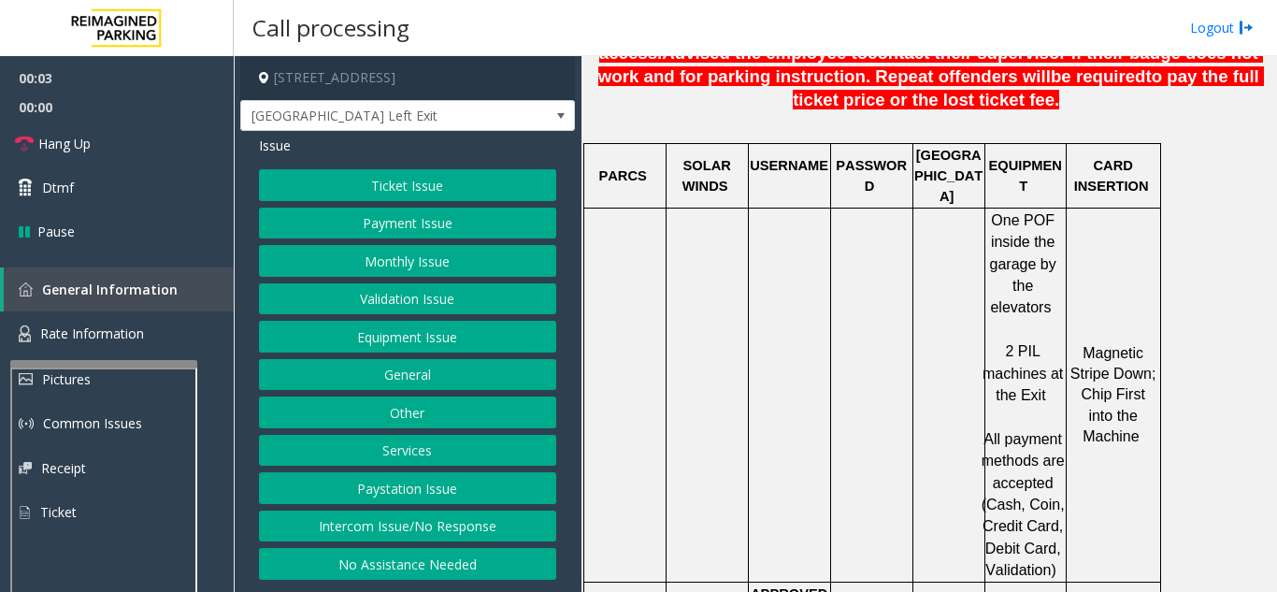
click at [396, 348] on button "Equipment Issue" at bounding box center [407, 337] width 297 height 32
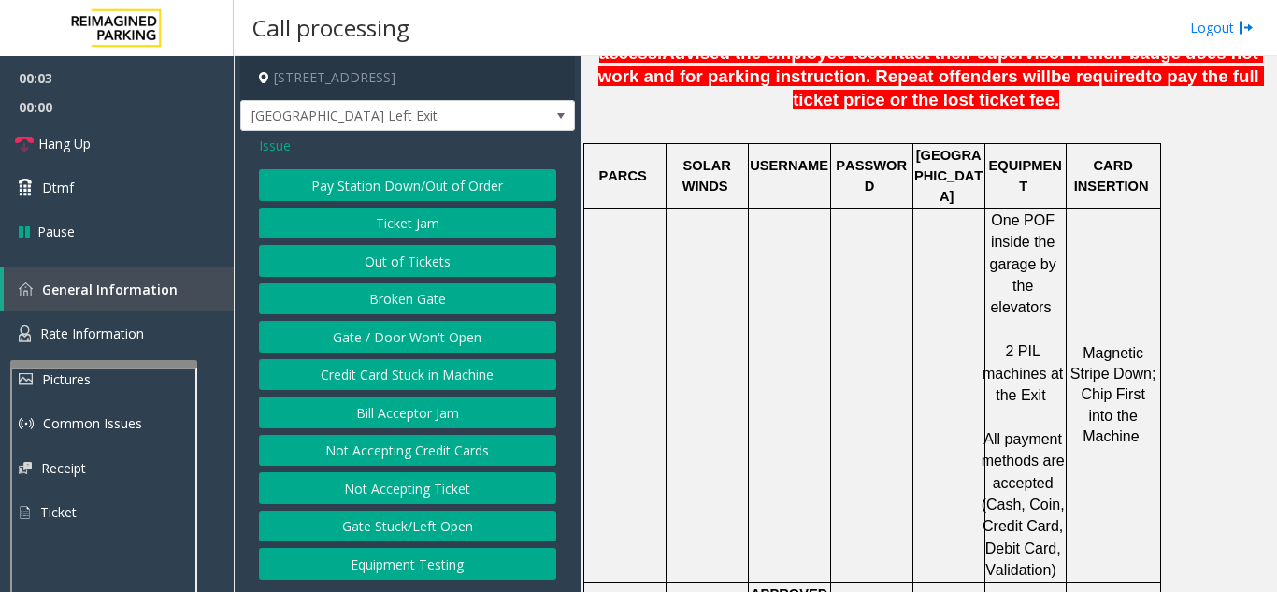
click at [396, 348] on button "Gate / Door Won't Open" at bounding box center [407, 337] width 297 height 32
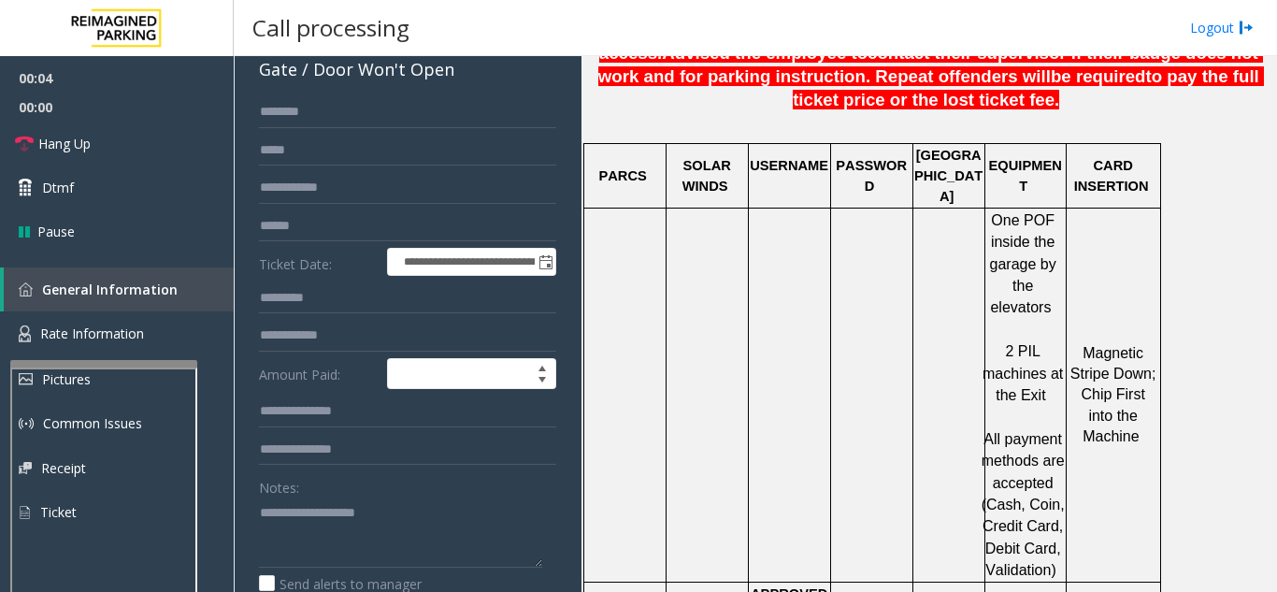
scroll to position [187, 0]
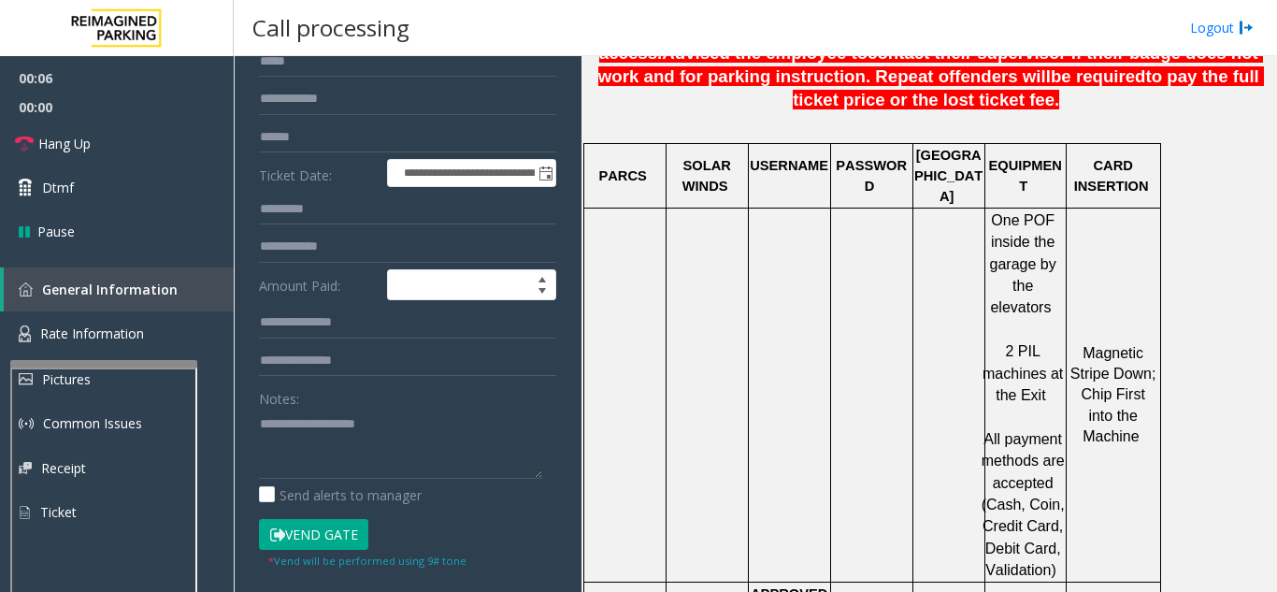
scroll to position [468, 0]
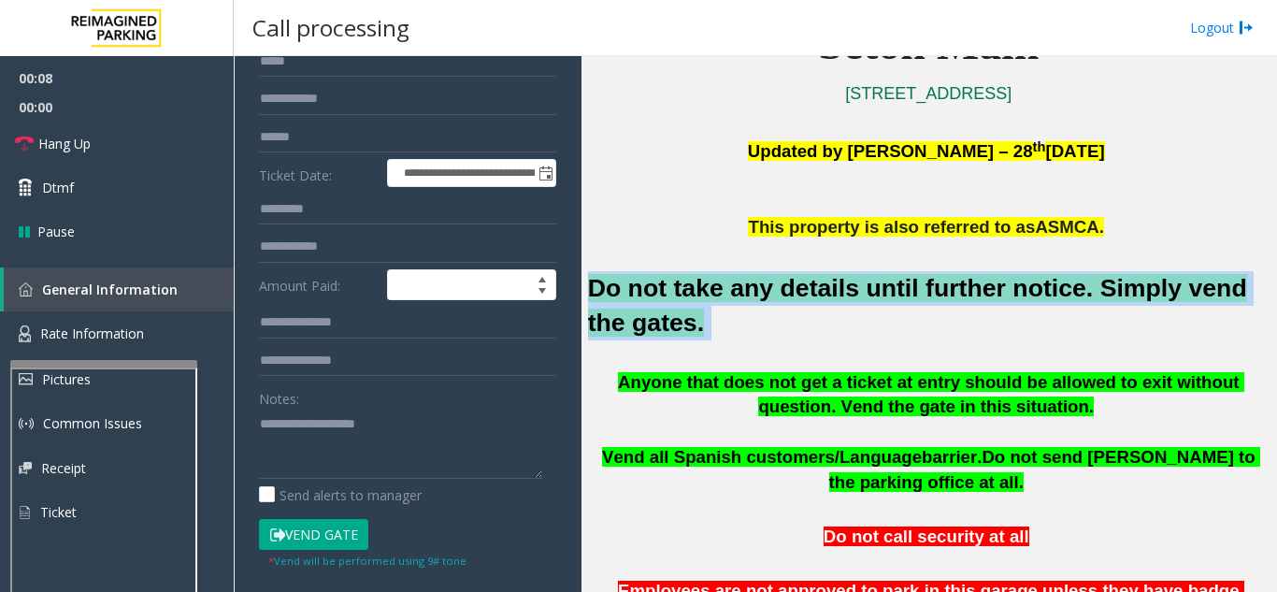
drag, startPoint x: 685, startPoint y: 327, endPoint x: 592, endPoint y: 294, distance: 99.4
click at [592, 294] on h2 "Do not take any details until further notice. Simply vend the gates." at bounding box center [929, 305] width 682 height 69
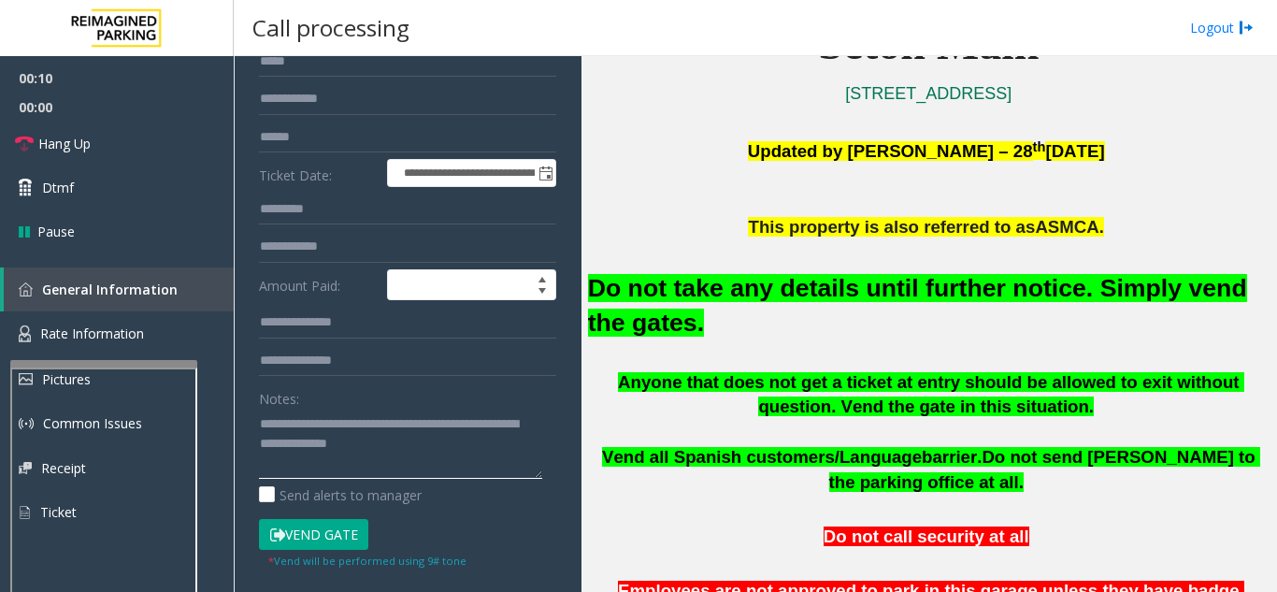
type textarea "**********"
click at [443, 397] on div "Notes:" at bounding box center [407, 430] width 297 height 96
click at [313, 525] on button "Vend Gate" at bounding box center [313, 535] width 109 height 32
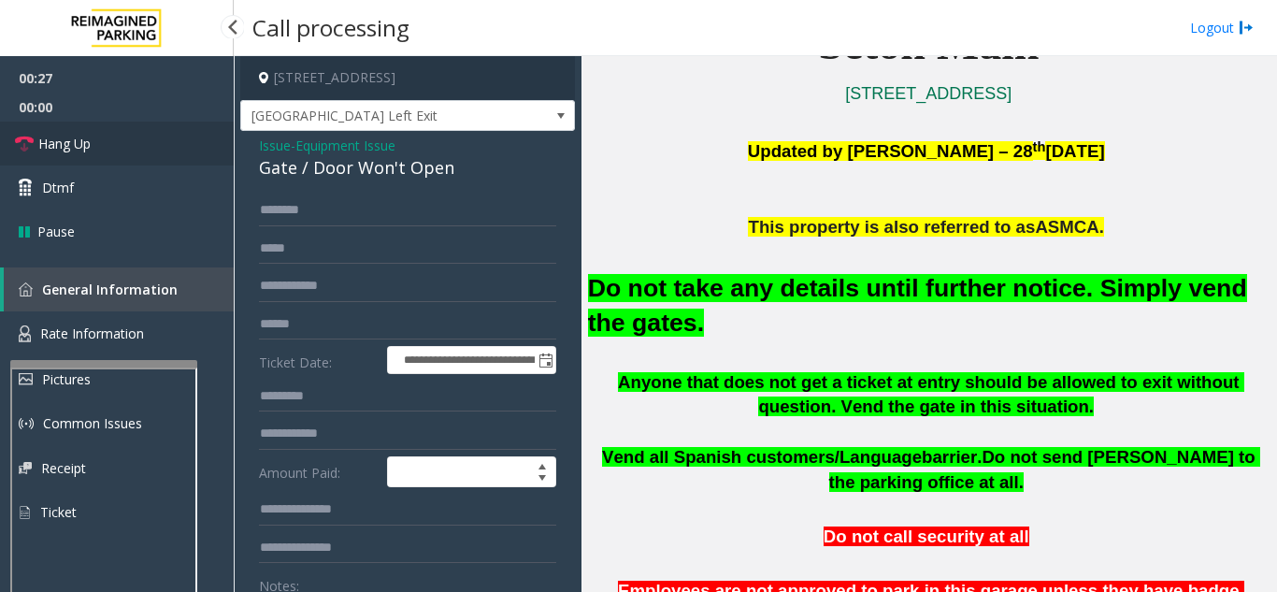
click at [85, 151] on span "Hang Up" at bounding box center [64, 144] width 52 height 20
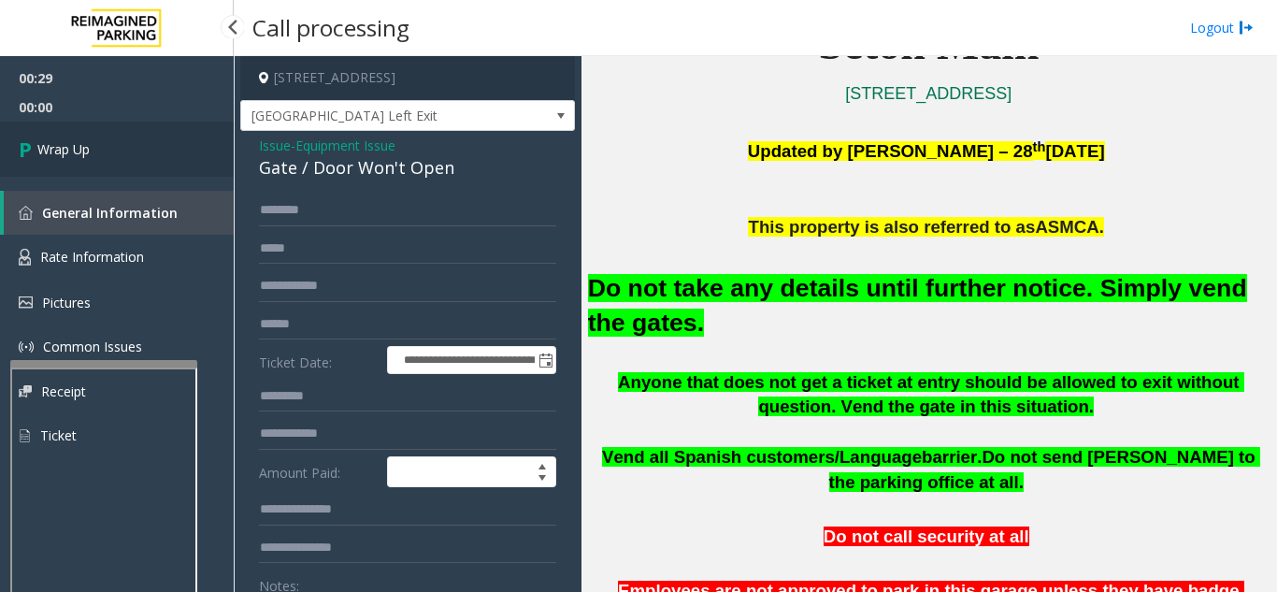
click at [85, 151] on span "Wrap Up" at bounding box center [63, 149] width 52 height 20
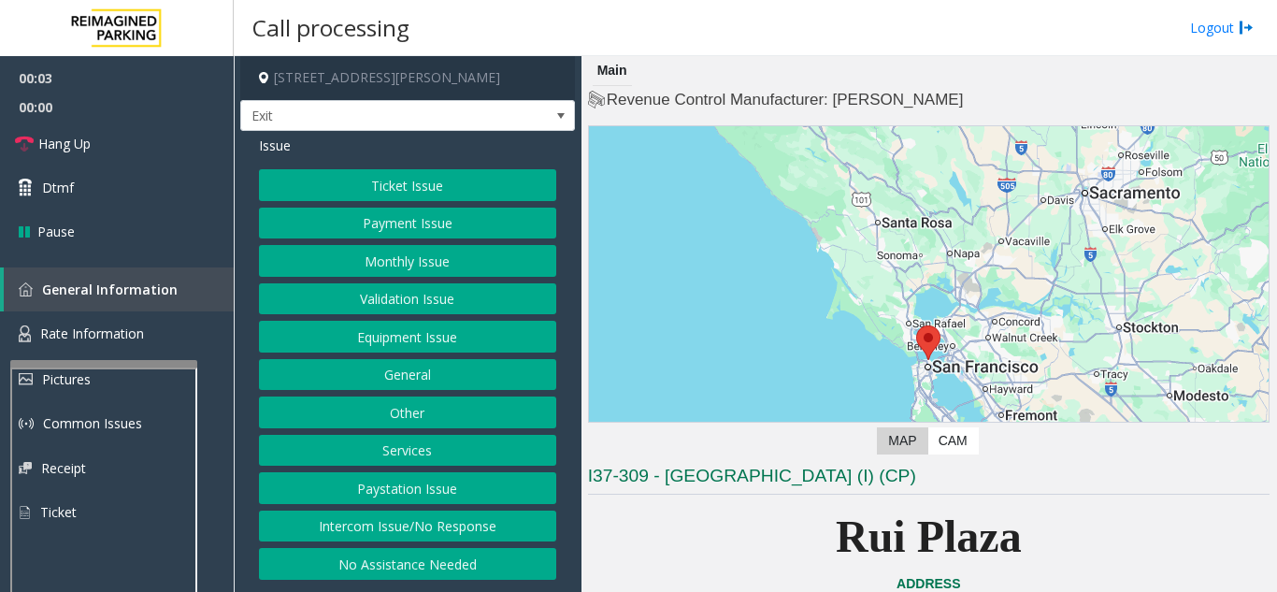
scroll to position [374, 0]
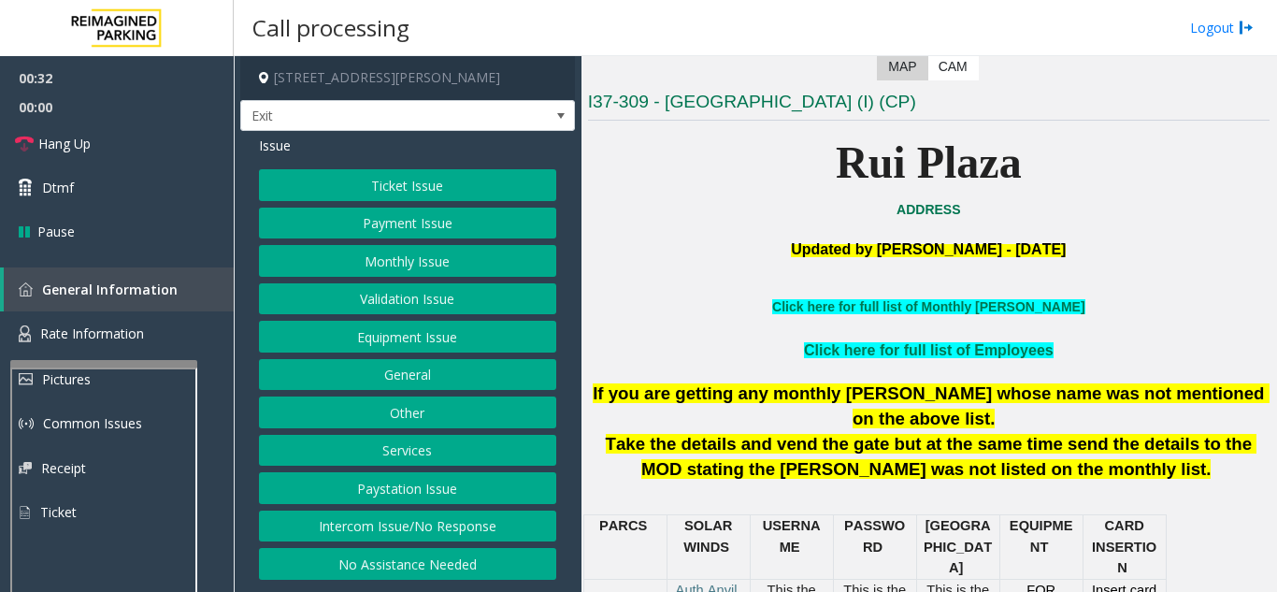
click at [356, 339] on button "Equipment Issue" at bounding box center [407, 337] width 297 height 32
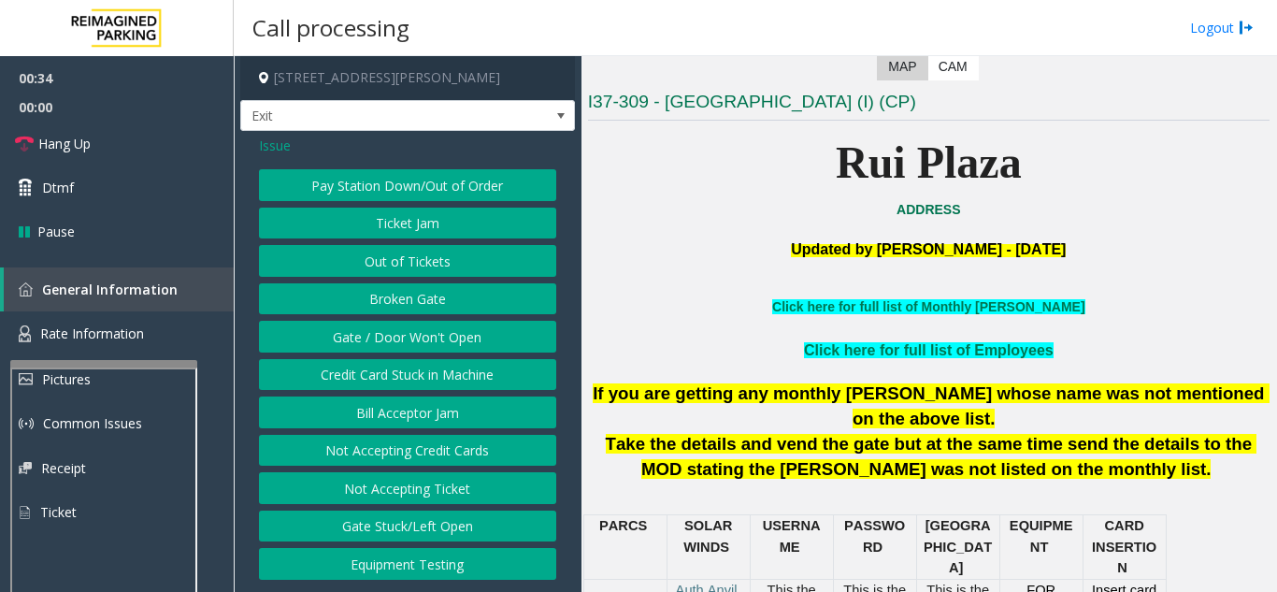
click at [273, 146] on span "Issue" at bounding box center [275, 146] width 32 height 20
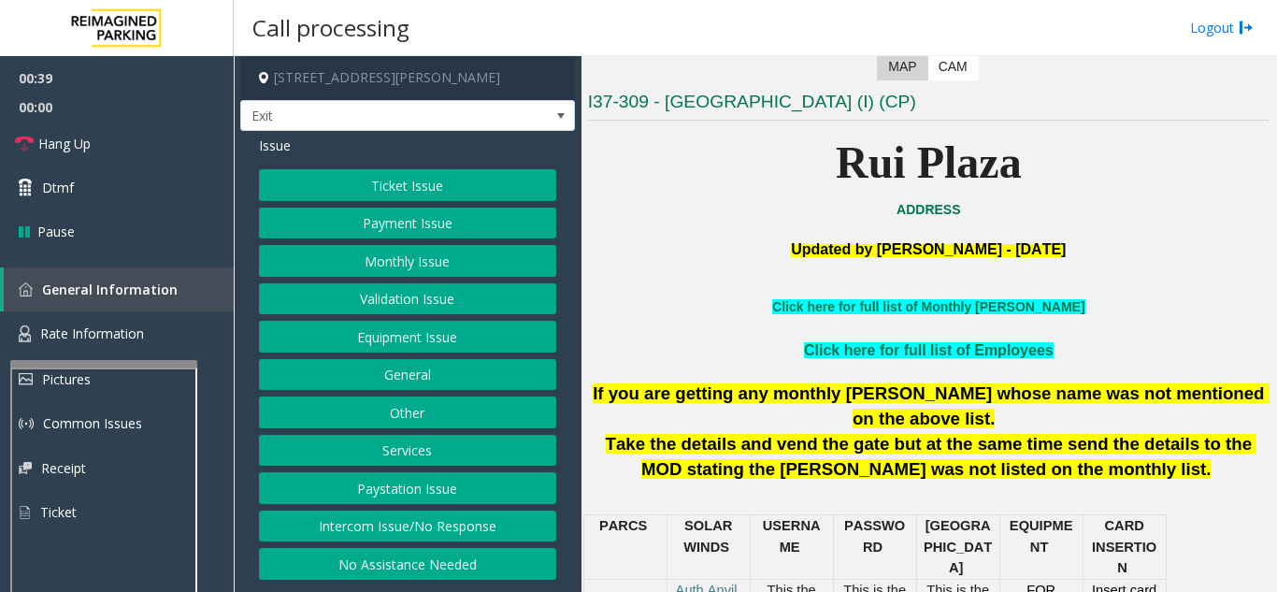
click at [436, 194] on button "Ticket Issue" at bounding box center [407, 185] width 297 height 32
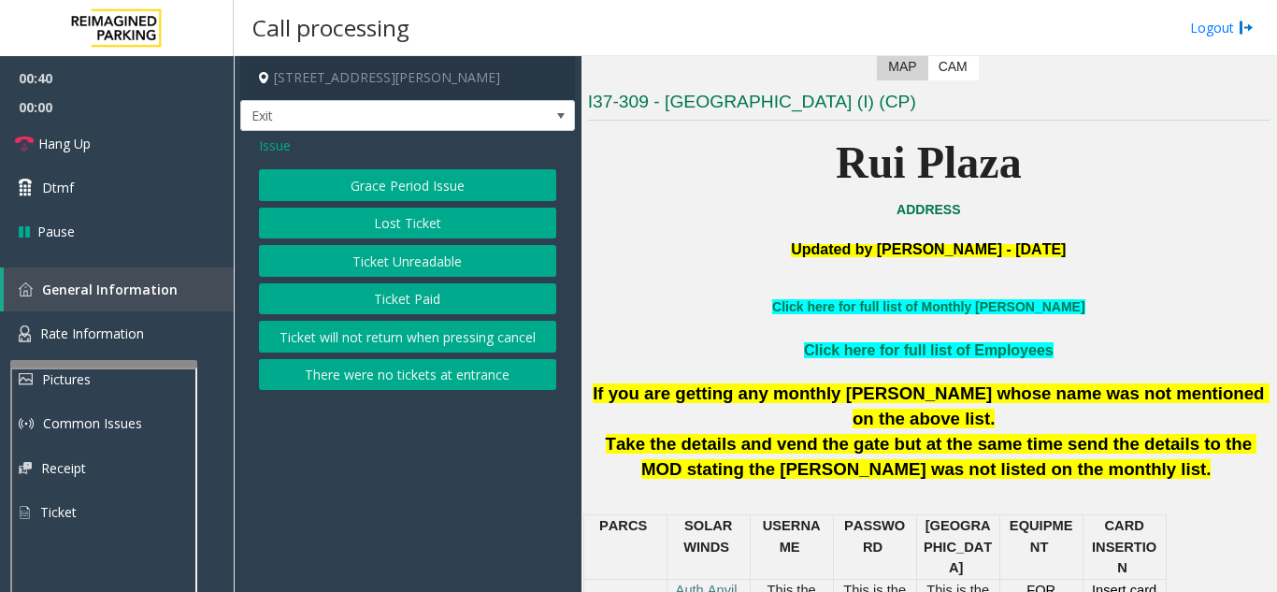
click at [418, 262] on button "Ticket Unreadable" at bounding box center [407, 261] width 297 height 32
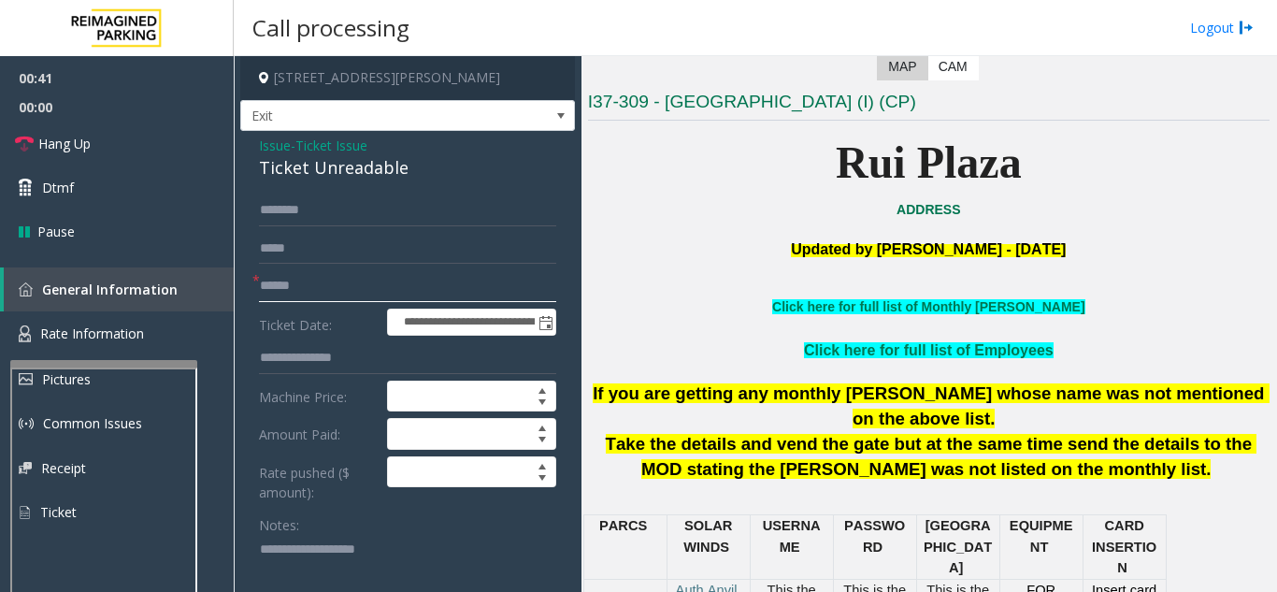
click at [380, 293] on input "text" at bounding box center [407, 286] width 297 height 32
type input "*********"
click at [271, 142] on span "Issue" at bounding box center [275, 146] width 32 height 20
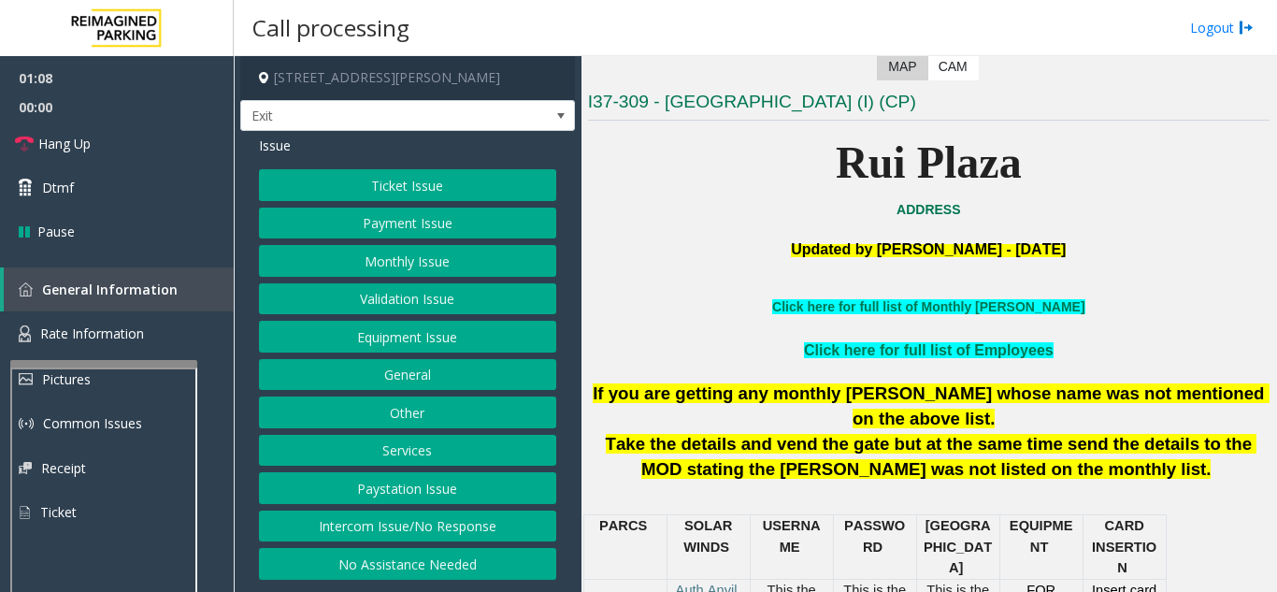
click at [405, 338] on button "Equipment Issue" at bounding box center [407, 337] width 297 height 32
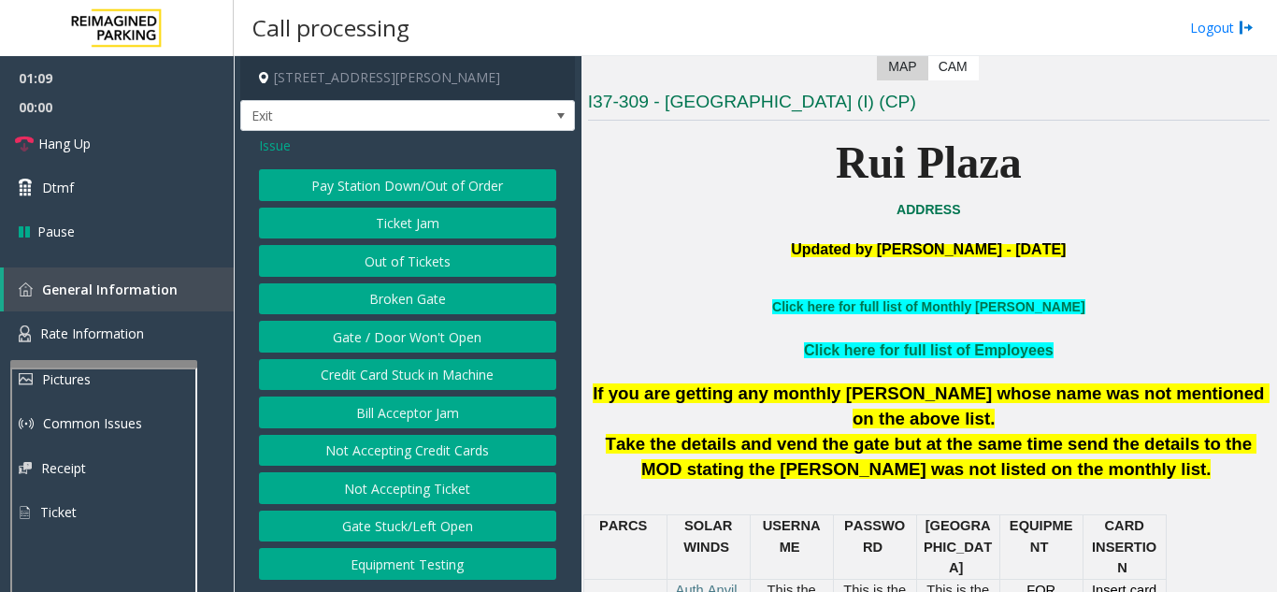
click at [405, 338] on button "Gate / Door Won't Open" at bounding box center [407, 337] width 297 height 32
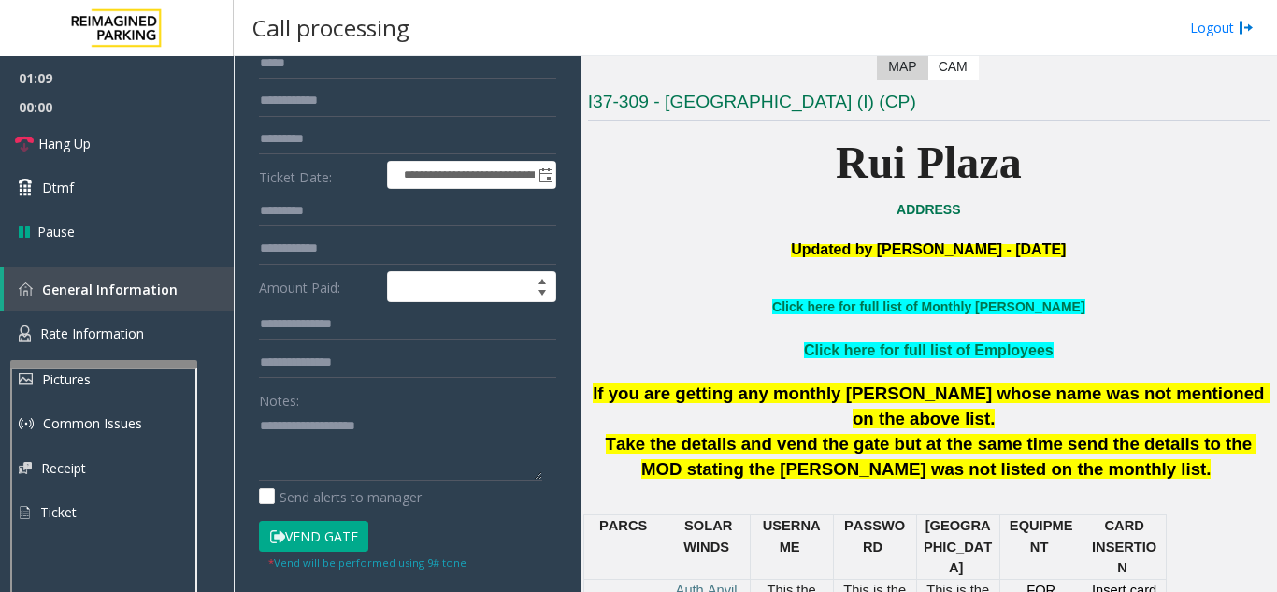
scroll to position [187, 0]
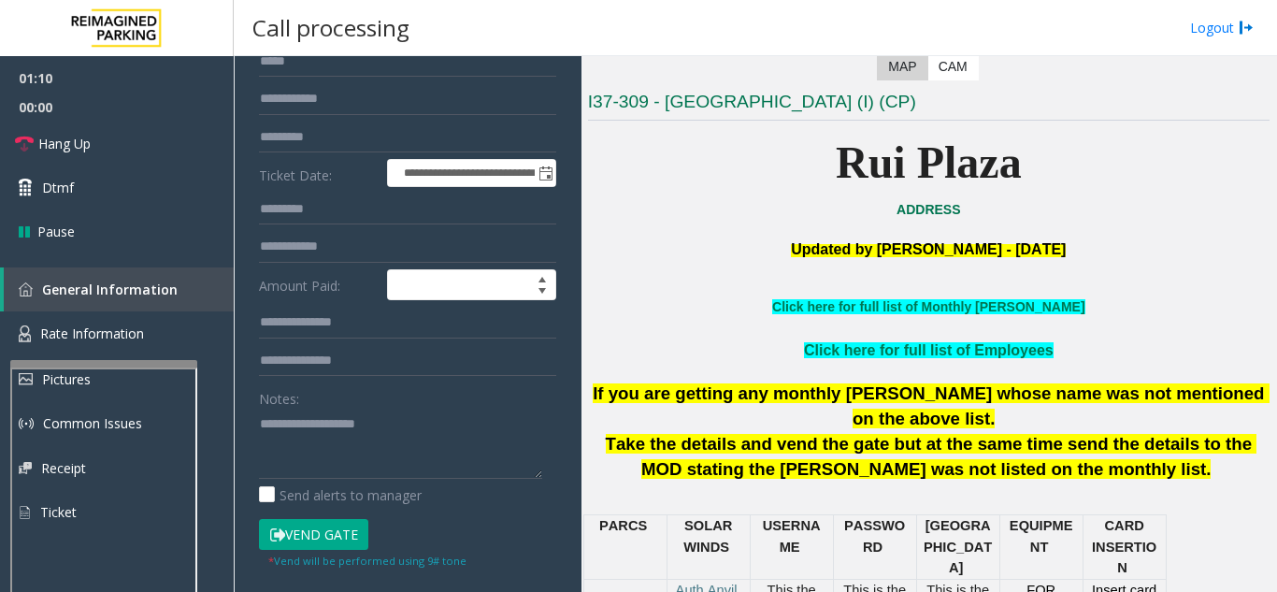
click at [325, 540] on button "Vend Gate" at bounding box center [313, 535] width 109 height 32
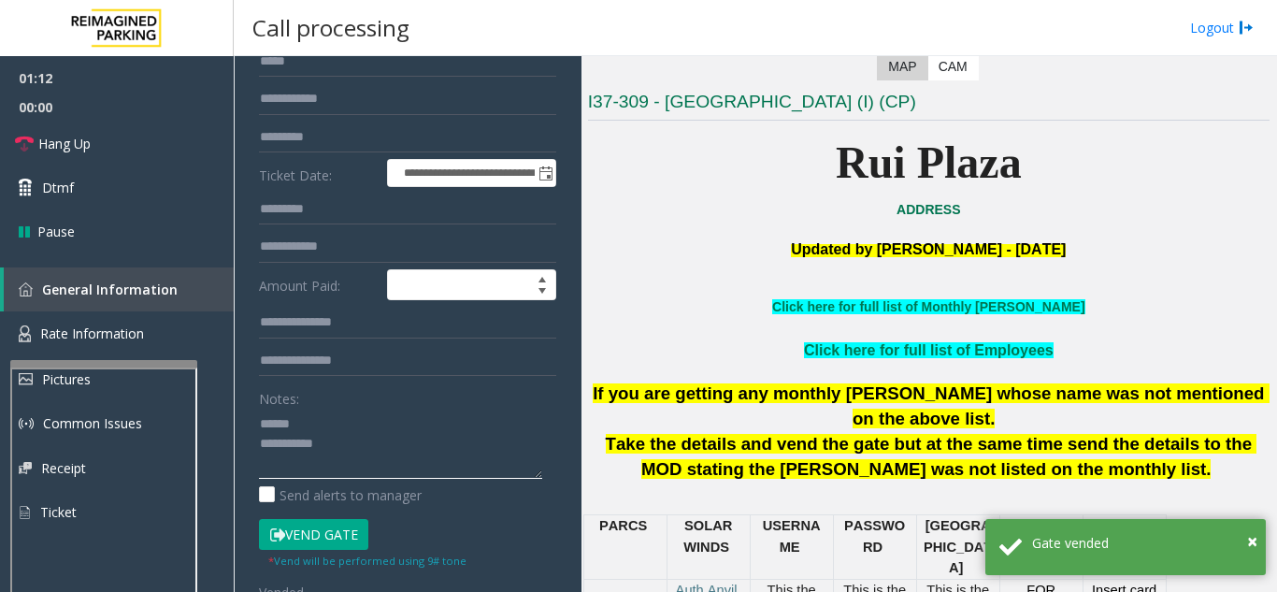
click at [351, 411] on textarea at bounding box center [400, 444] width 283 height 70
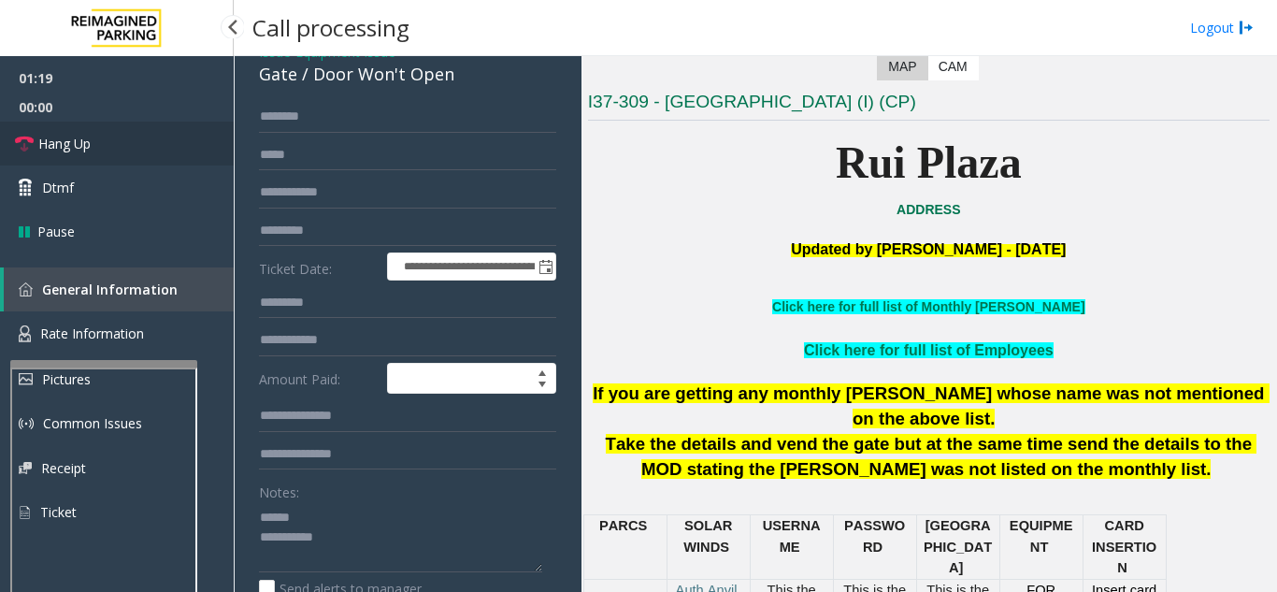
click at [156, 157] on link "Hang Up" at bounding box center [117, 144] width 234 height 44
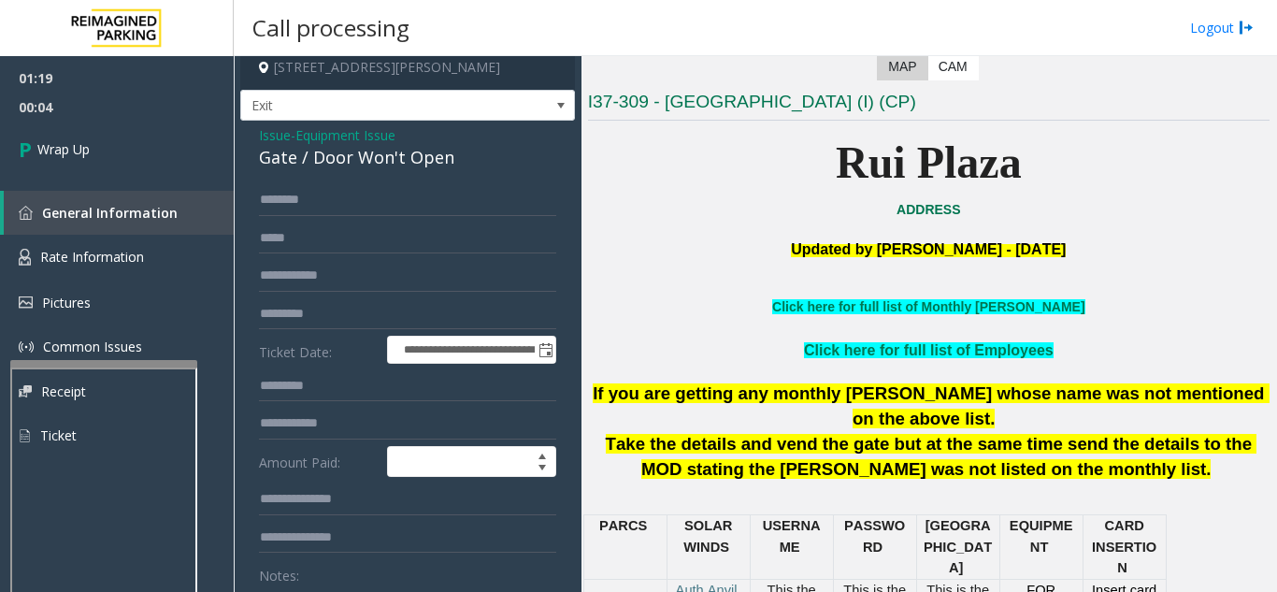
scroll to position [0, 0]
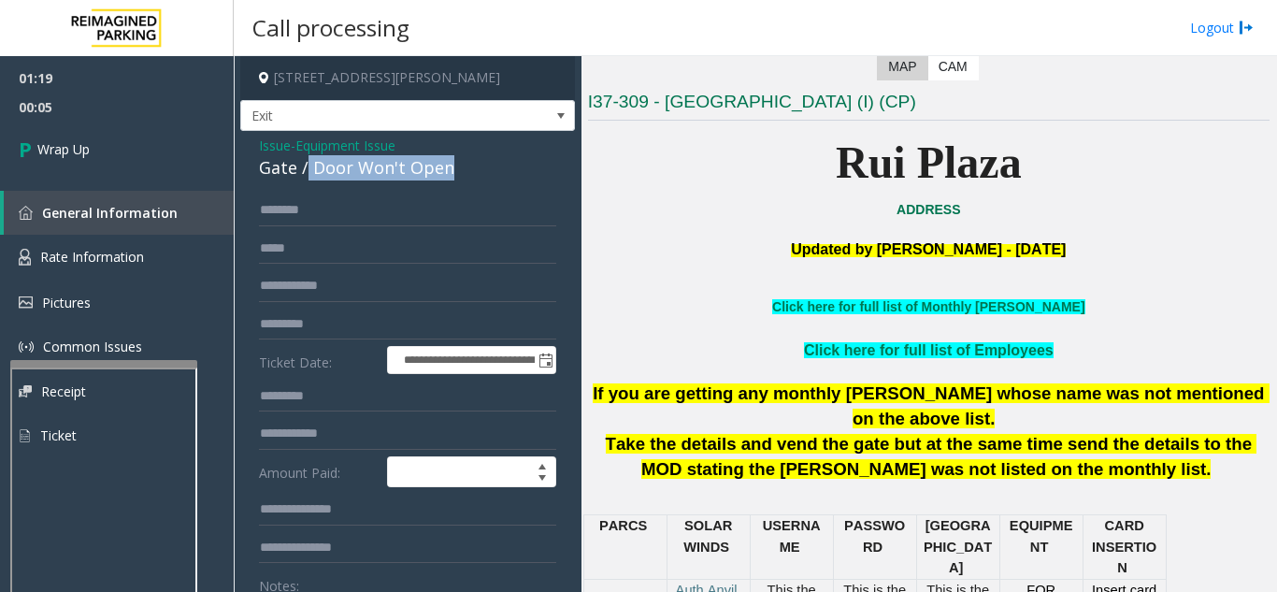
drag, startPoint x: 308, startPoint y: 74, endPoint x: 490, endPoint y: 164, distance: 203.2
click at [490, 164] on div "Gate / Door Won't Open" at bounding box center [407, 167] width 297 height 25
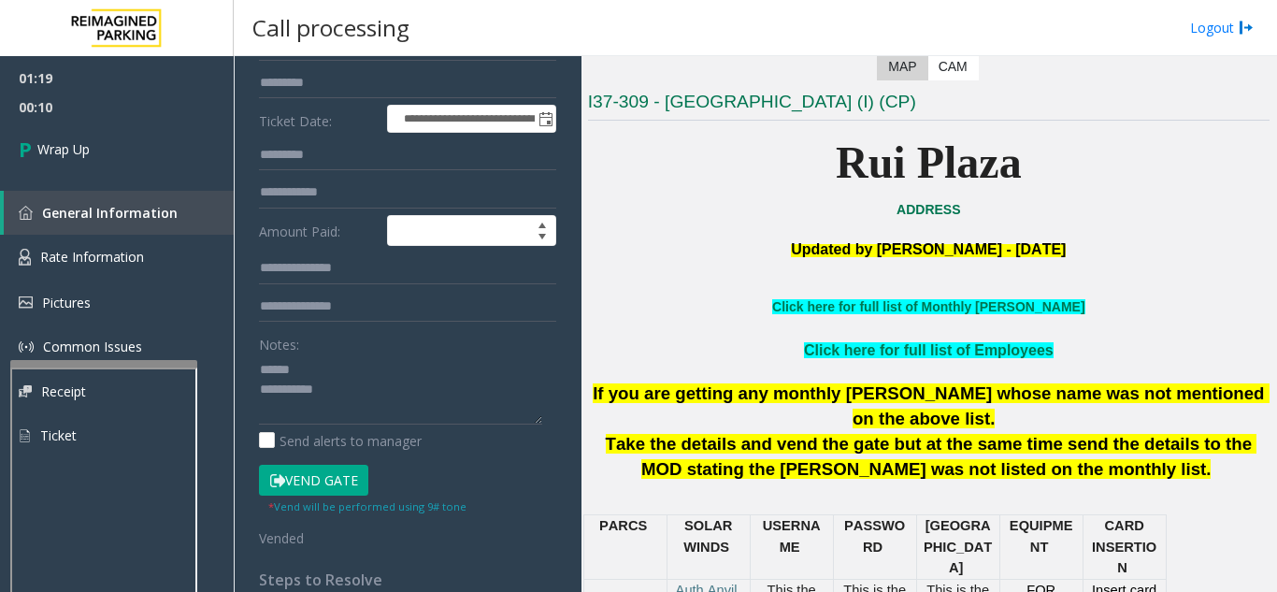
scroll to position [323, 0]
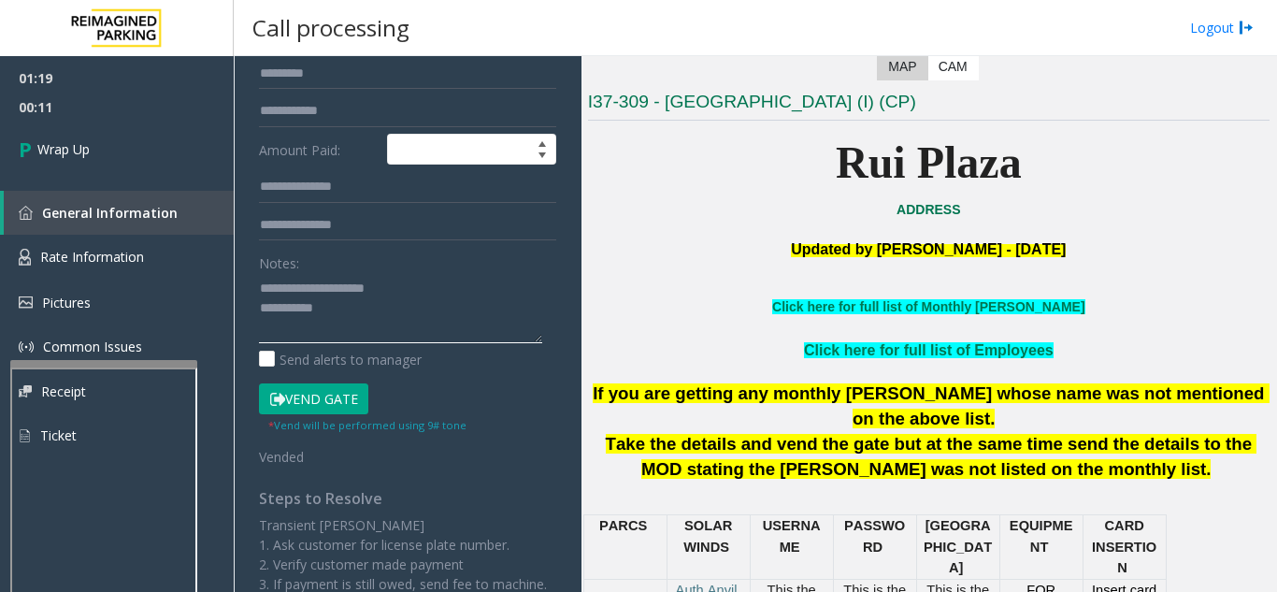
click at [401, 310] on textarea at bounding box center [400, 308] width 283 height 70
type textarea "**********"
click at [457, 258] on div "Notes:" at bounding box center [407, 295] width 297 height 96
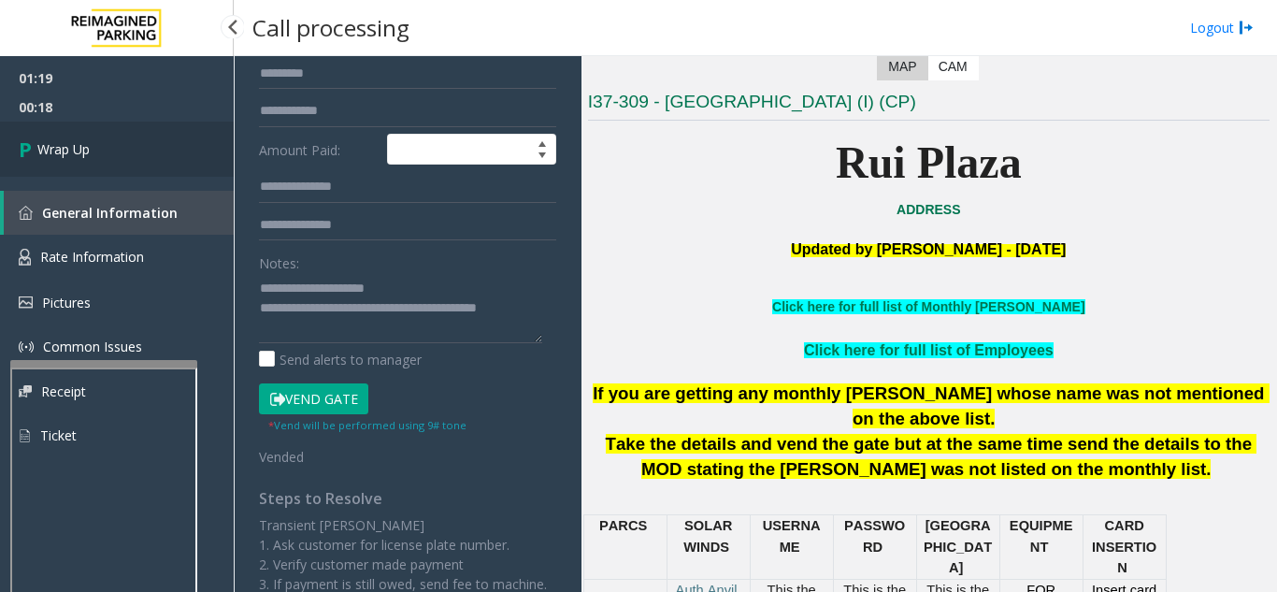
click at [151, 152] on link "Wrap Up" at bounding box center [117, 149] width 234 height 55
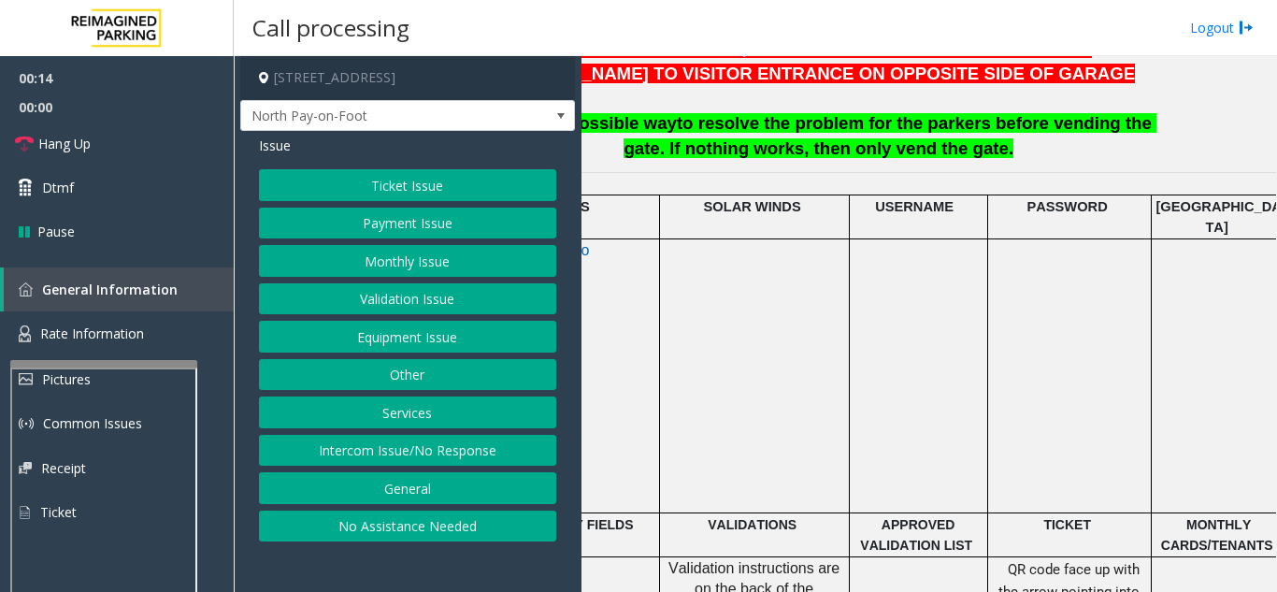
scroll to position [748, 0]
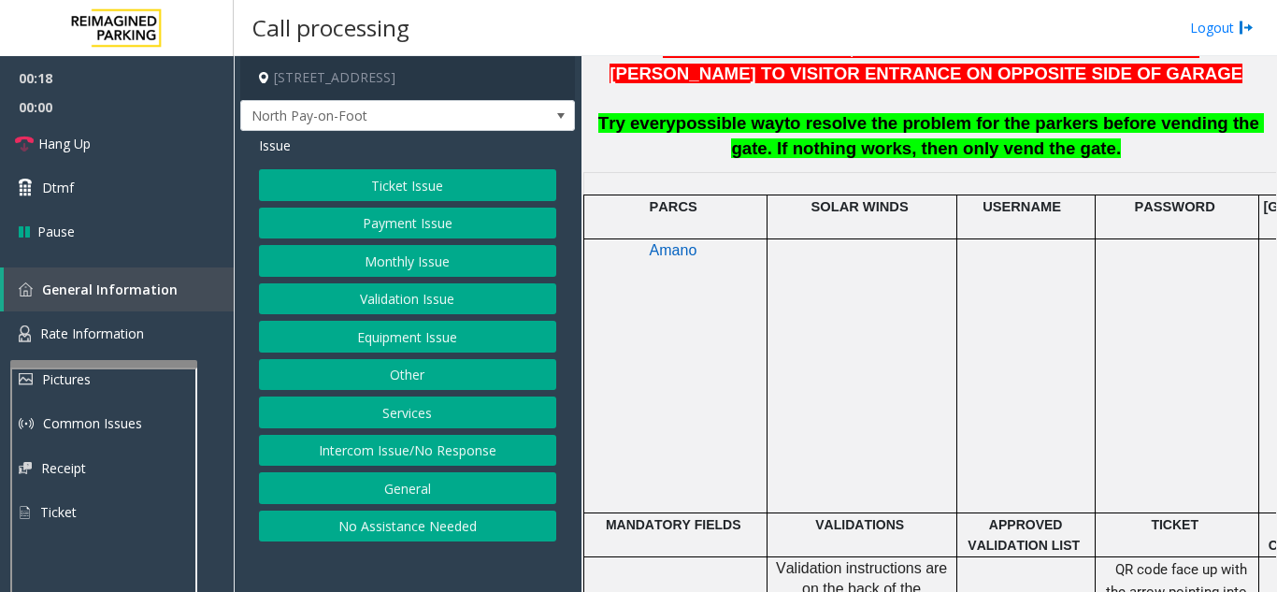
click at [453, 344] on button "Equipment Issue" at bounding box center [407, 337] width 297 height 32
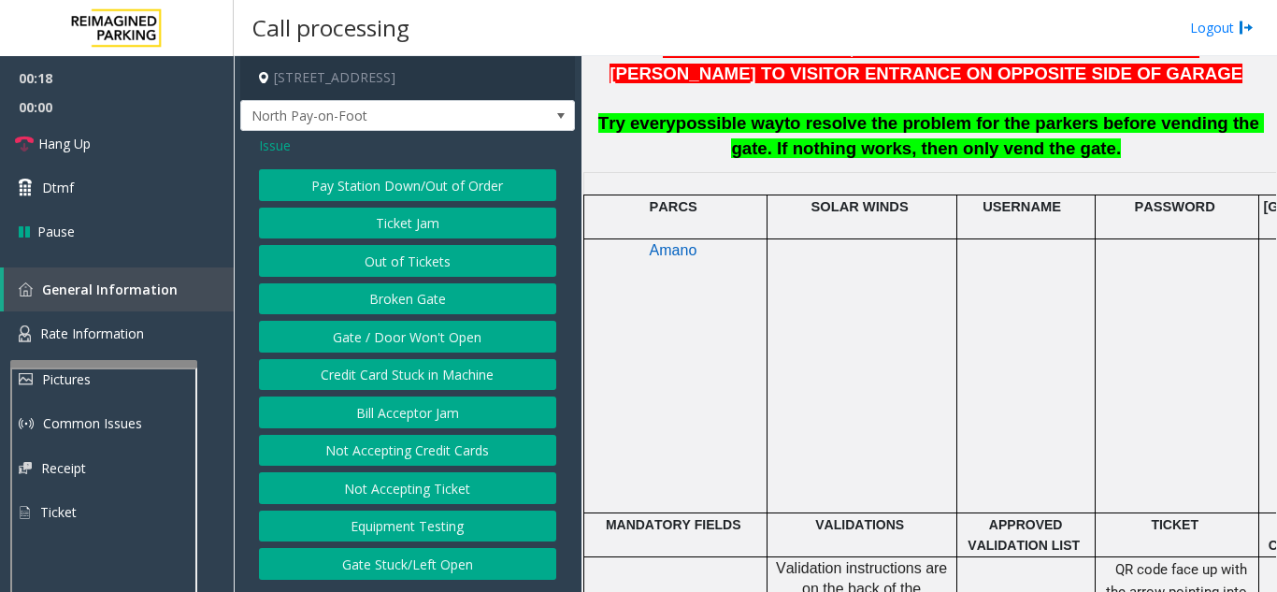
click at [453, 344] on button "Gate / Door Won't Open" at bounding box center [407, 337] width 297 height 32
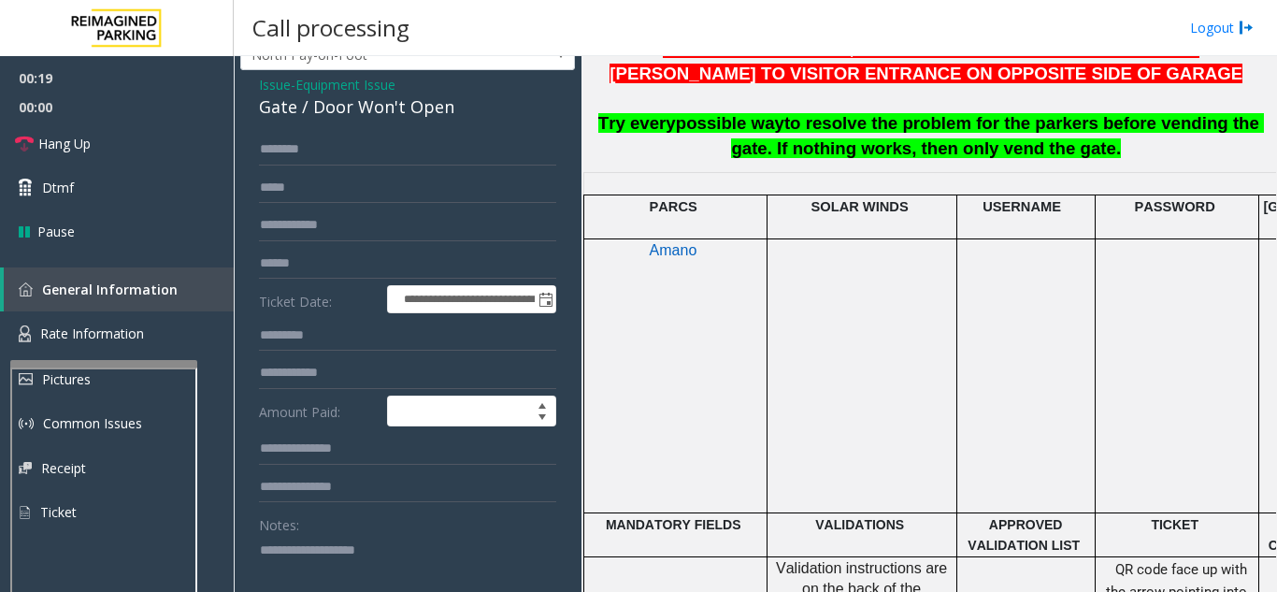
scroll to position [94, 0]
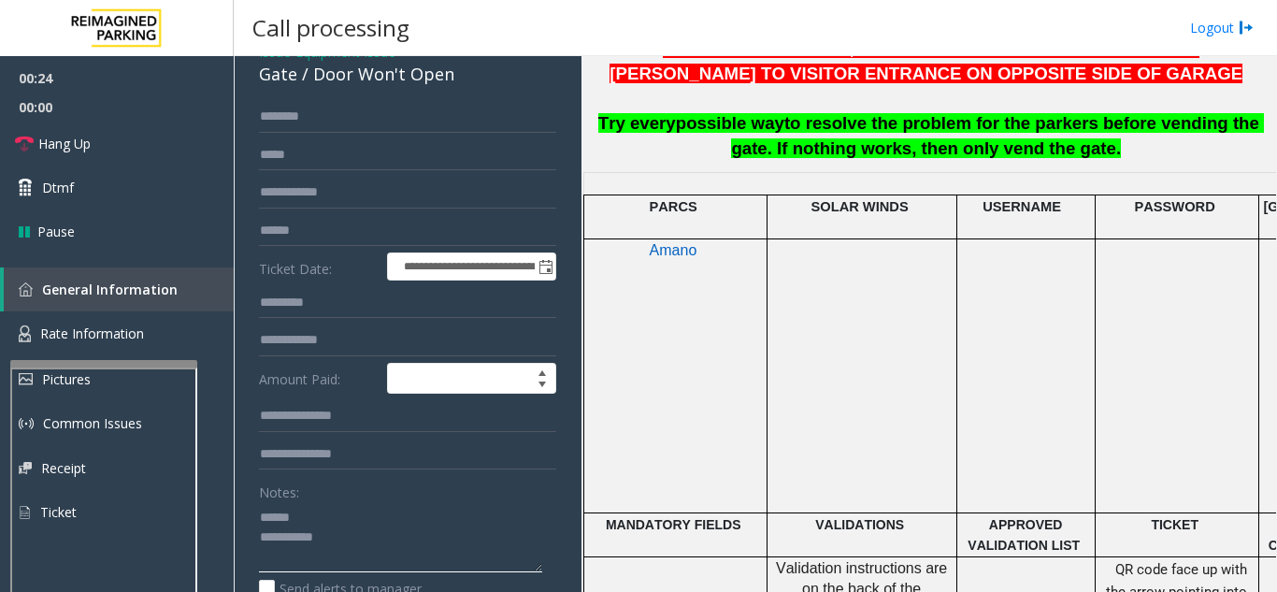
click at [347, 511] on textarea at bounding box center [400, 537] width 283 height 70
click at [153, 137] on link "Hang Up" at bounding box center [117, 144] width 234 height 44
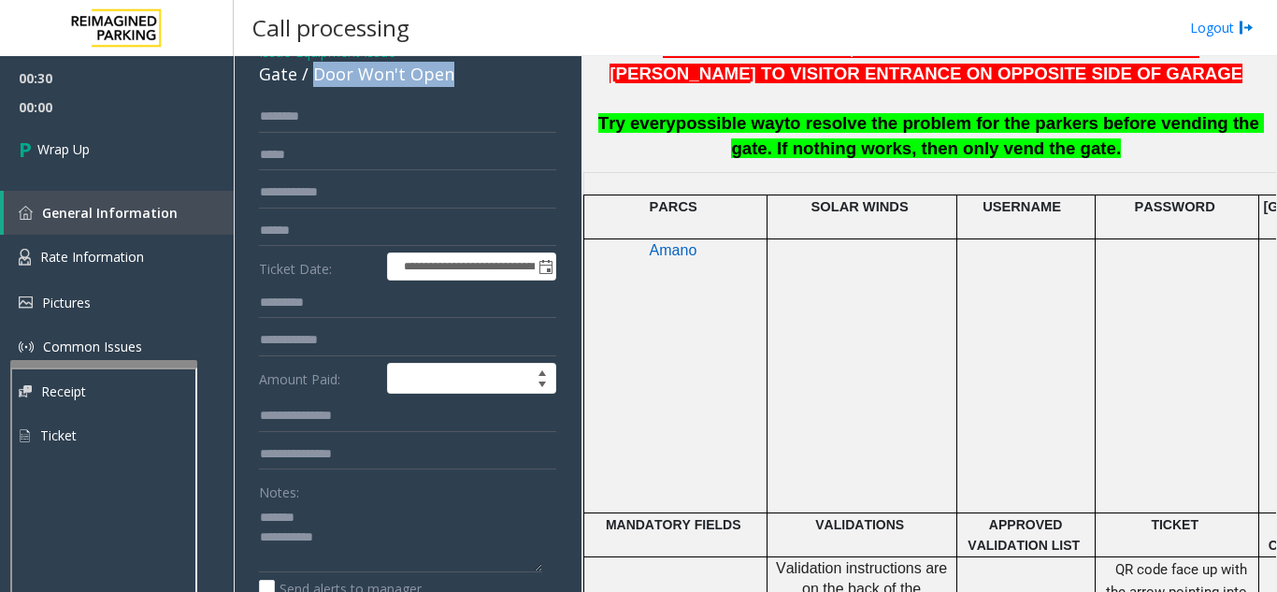
drag, startPoint x: 310, startPoint y: 76, endPoint x: 462, endPoint y: 79, distance: 151.5
click at [462, 79] on div "Gate / Door Won't Open" at bounding box center [407, 74] width 297 height 25
drag, startPoint x: 428, startPoint y: 88, endPoint x: 409, endPoint y: 244, distance: 157.4
click at [469, 445] on div "**********" at bounding box center [407, 510] width 335 height 947
drag, startPoint x: 313, startPoint y: 75, endPoint x: 461, endPoint y: 77, distance: 147.7
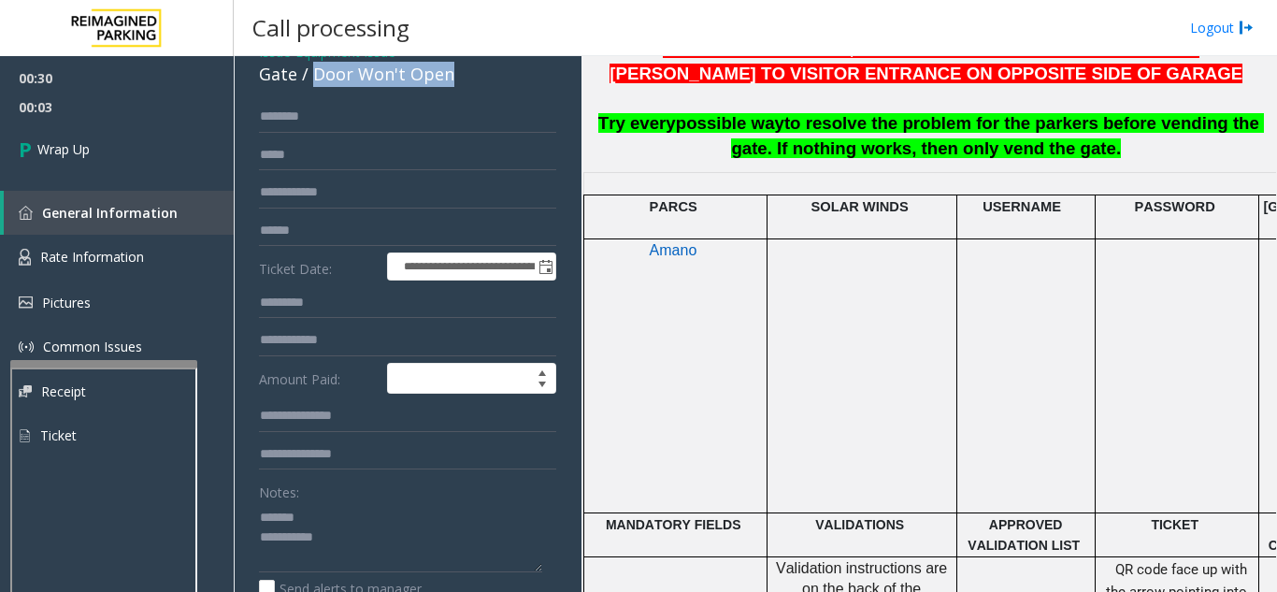
click at [462, 76] on div "Gate / Door Won't Open" at bounding box center [407, 74] width 297 height 25
click at [463, 554] on textarea at bounding box center [400, 537] width 283 height 70
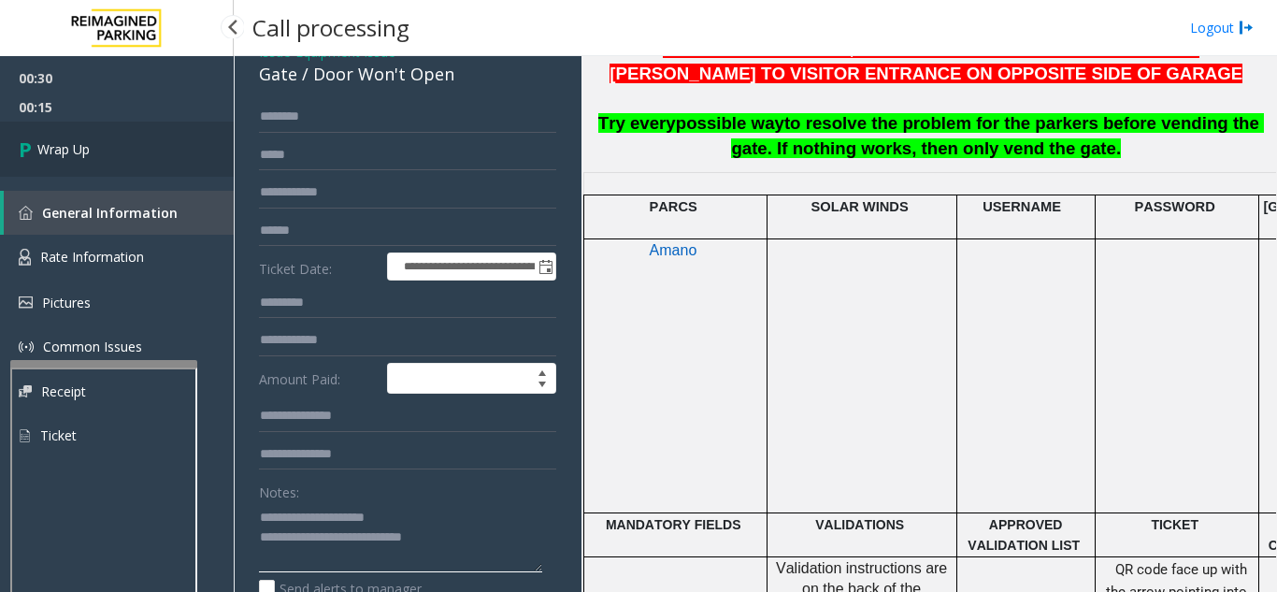
type textarea "**********"
click at [150, 163] on link "Wrap Up" at bounding box center [117, 149] width 234 height 55
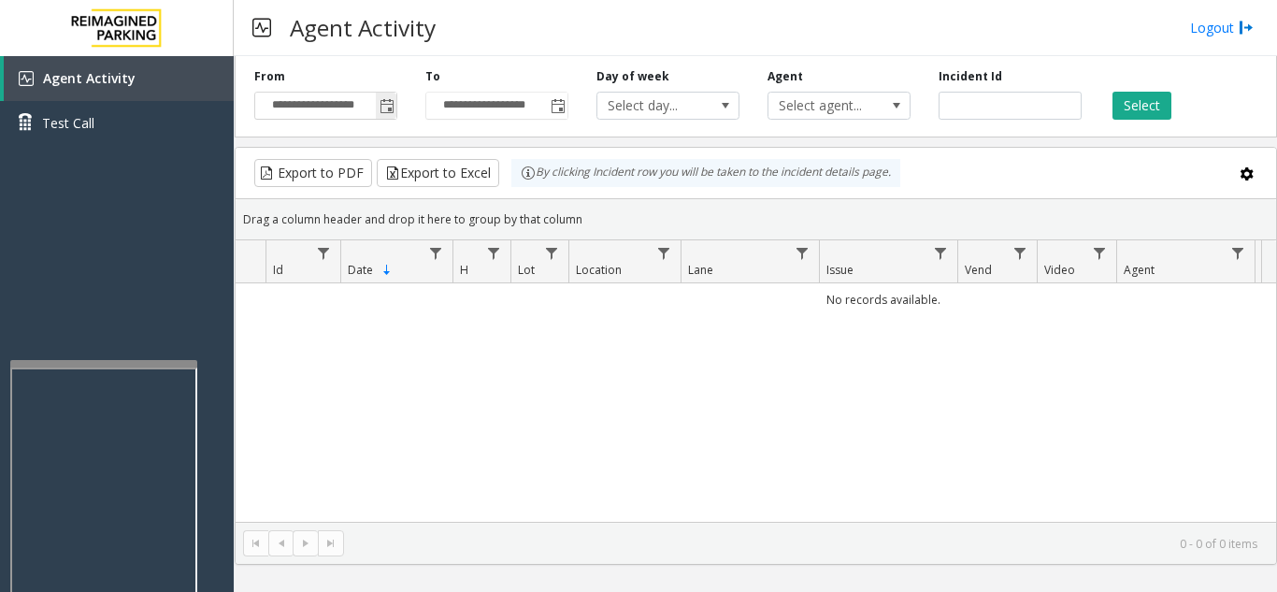
click at [384, 107] on span "Toggle popup" at bounding box center [387, 106] width 15 height 15
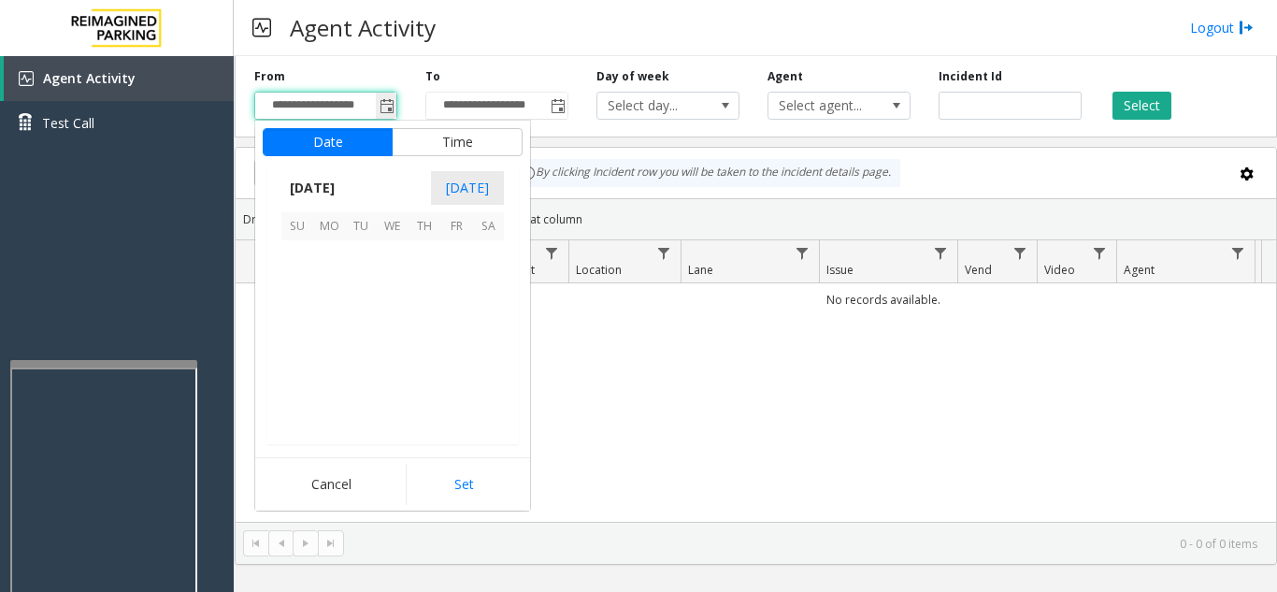
scroll to position [335357, 0]
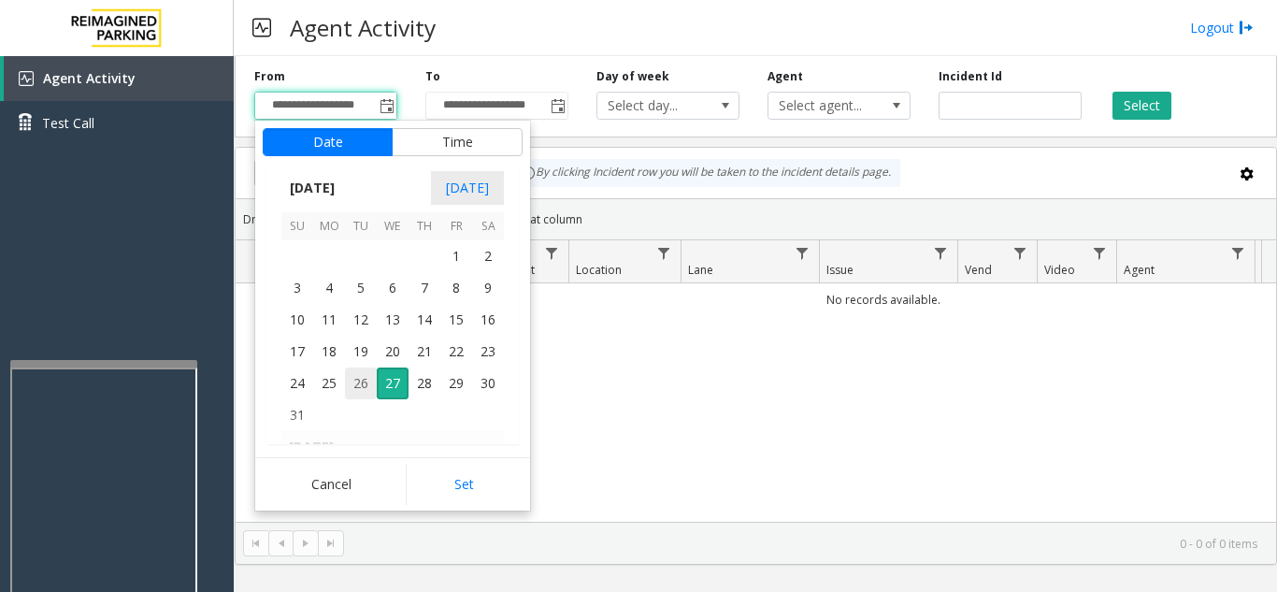
click at [361, 391] on span "26" at bounding box center [361, 383] width 32 height 32
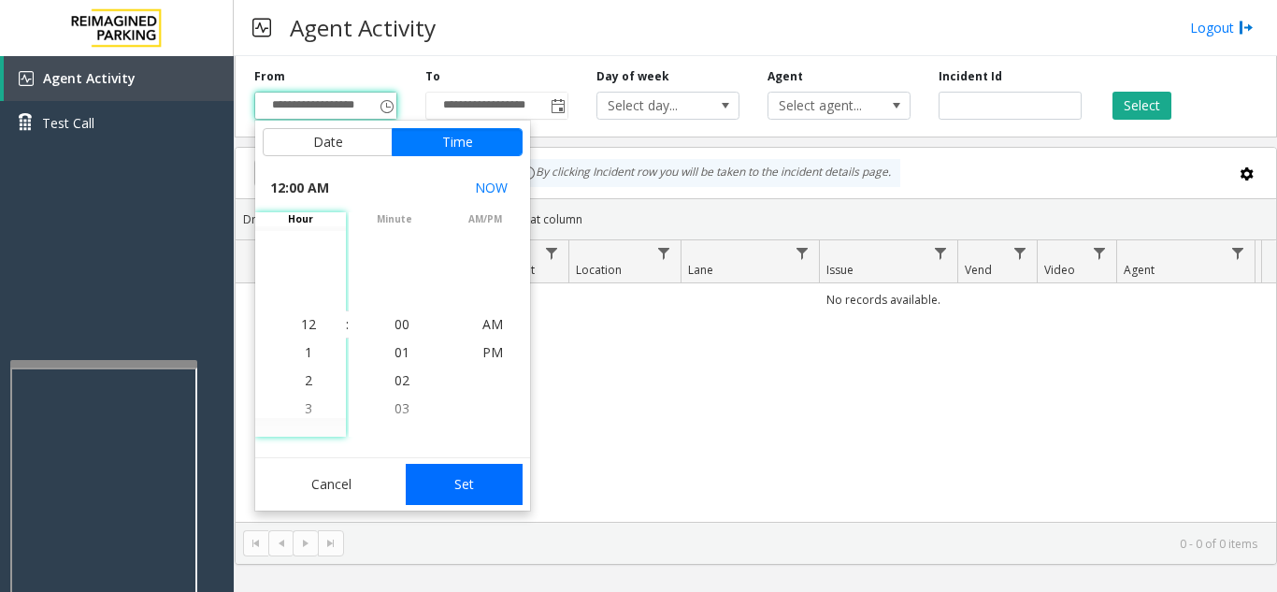
click at [486, 482] on button "Set" at bounding box center [465, 484] width 118 height 41
type input "**********"
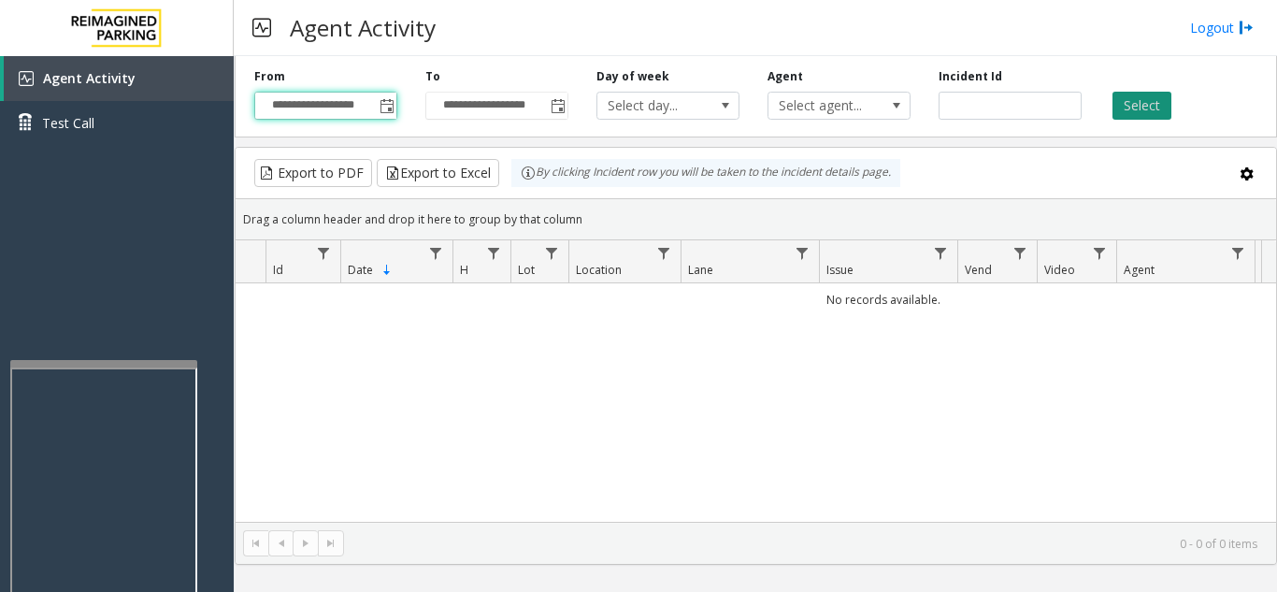
click at [1139, 97] on button "Select" at bounding box center [1142, 106] width 59 height 28
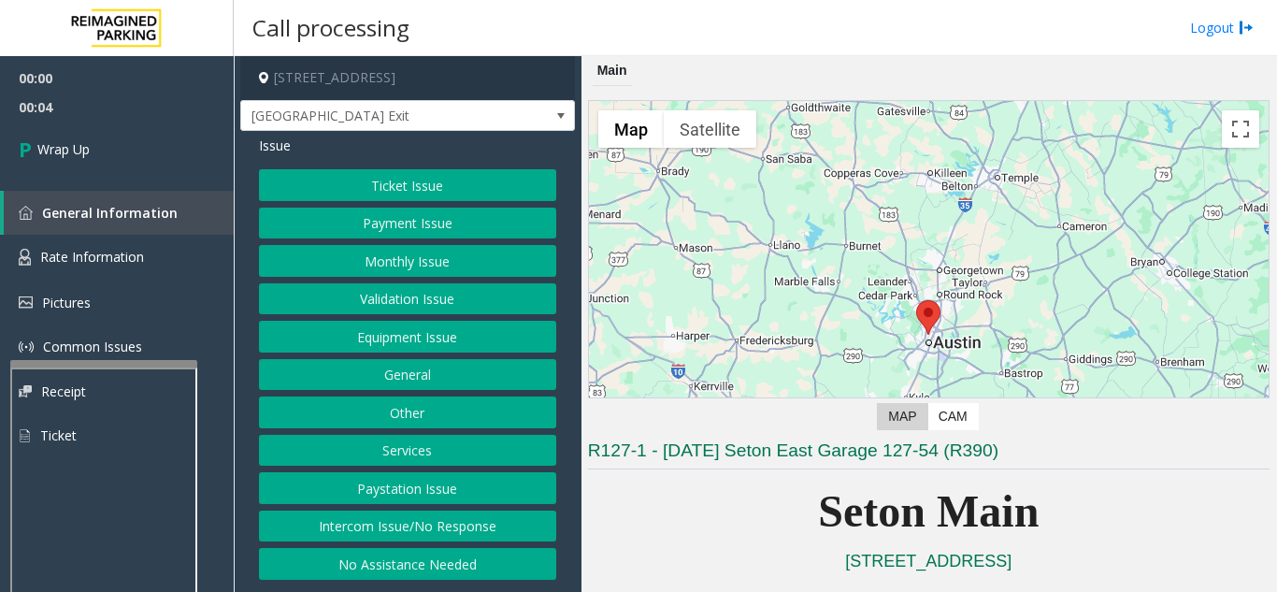
click at [465, 515] on button "Intercom Issue/No Response" at bounding box center [407, 527] width 297 height 32
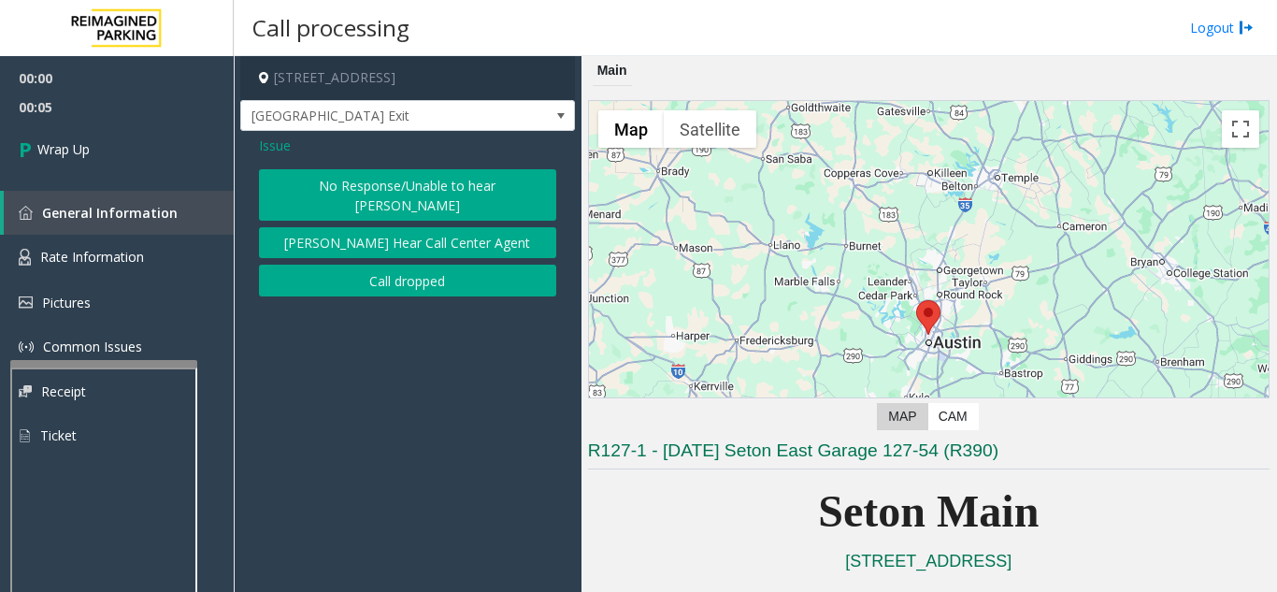
click at [398, 267] on button "Call dropped" at bounding box center [407, 281] width 297 height 32
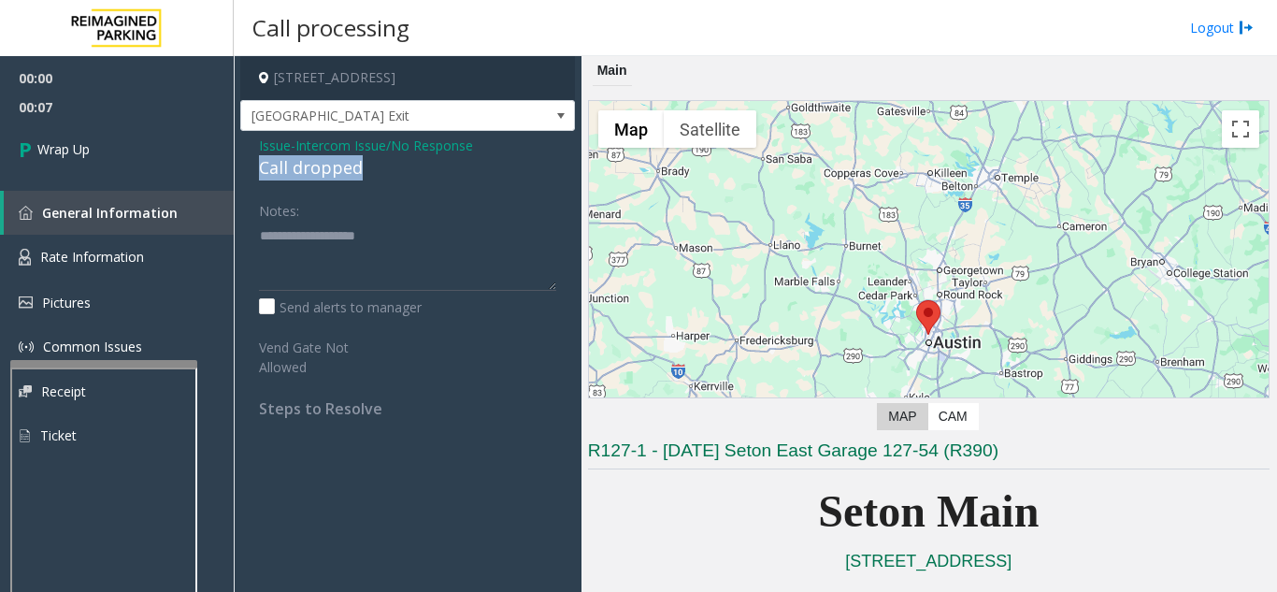
drag, startPoint x: 255, startPoint y: 169, endPoint x: 364, endPoint y: 168, distance: 108.5
click at [364, 168] on div "Issue - Intercom Issue/No Response Call dropped Notes: Send alerts to manager V…" at bounding box center [407, 284] width 335 height 306
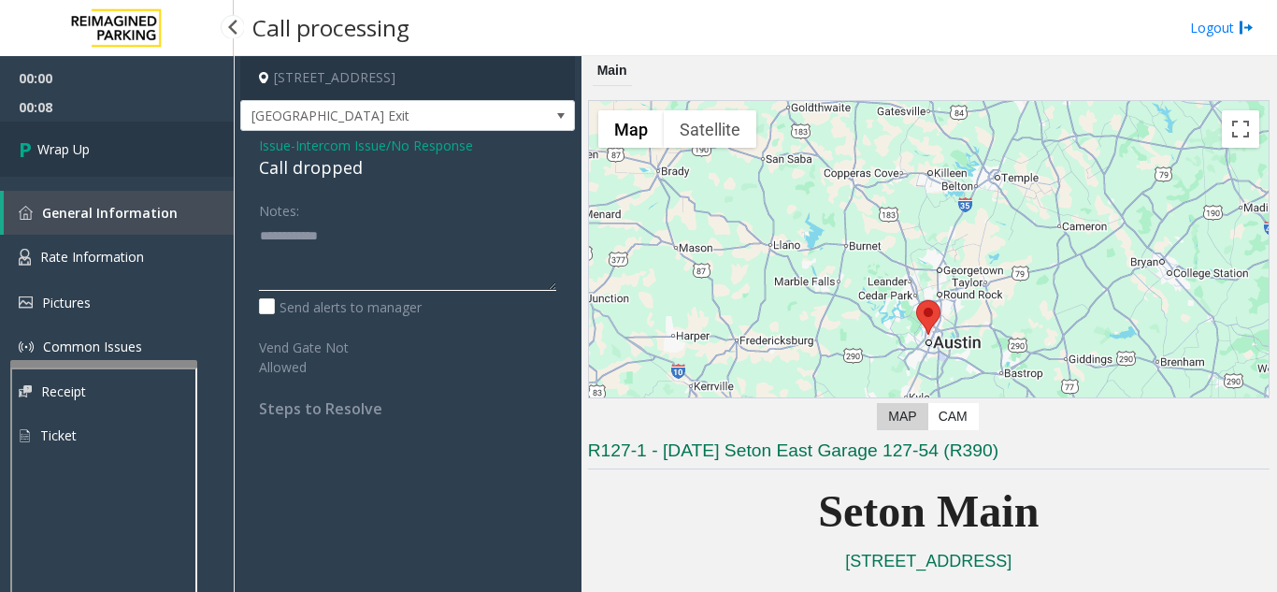
type textarea "**********"
click at [126, 155] on link "Wrap Up" at bounding box center [117, 149] width 234 height 55
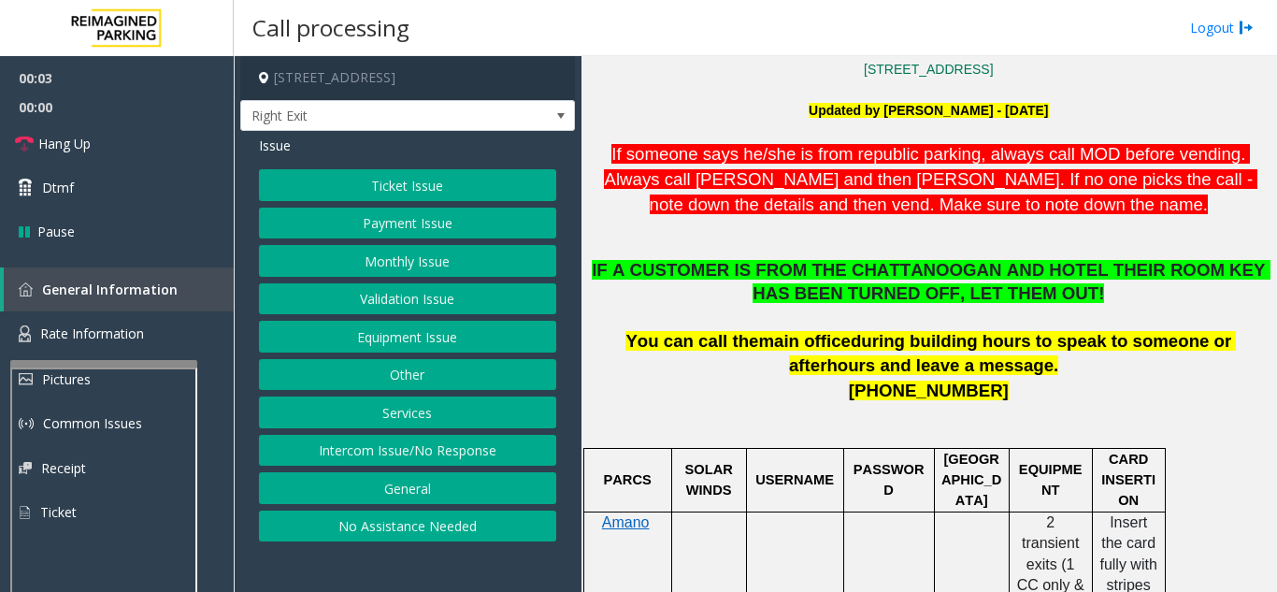
scroll to position [561, 0]
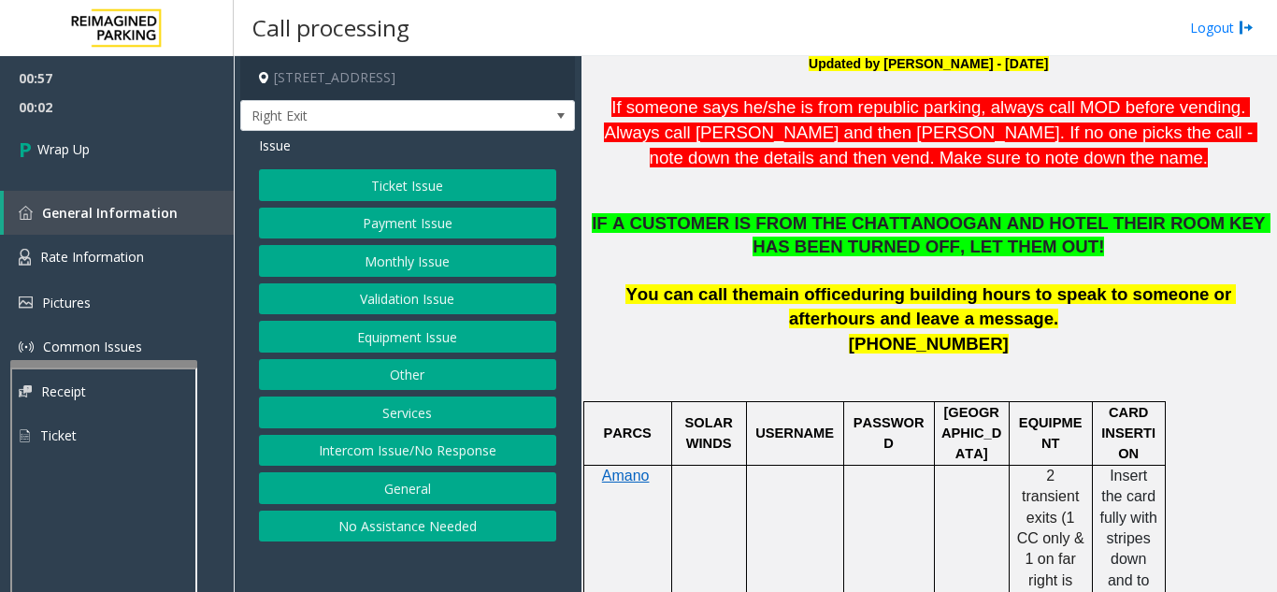
click at [434, 344] on button "Equipment Issue" at bounding box center [407, 337] width 297 height 32
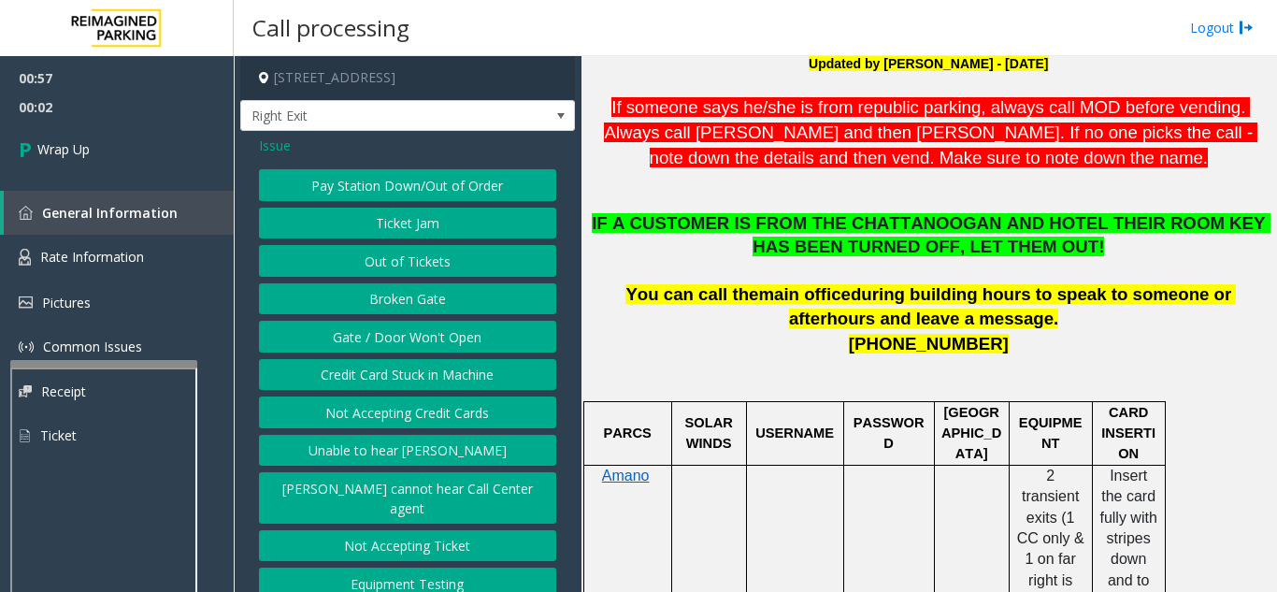
click at [434, 344] on button "Gate / Door Won't Open" at bounding box center [407, 337] width 297 height 32
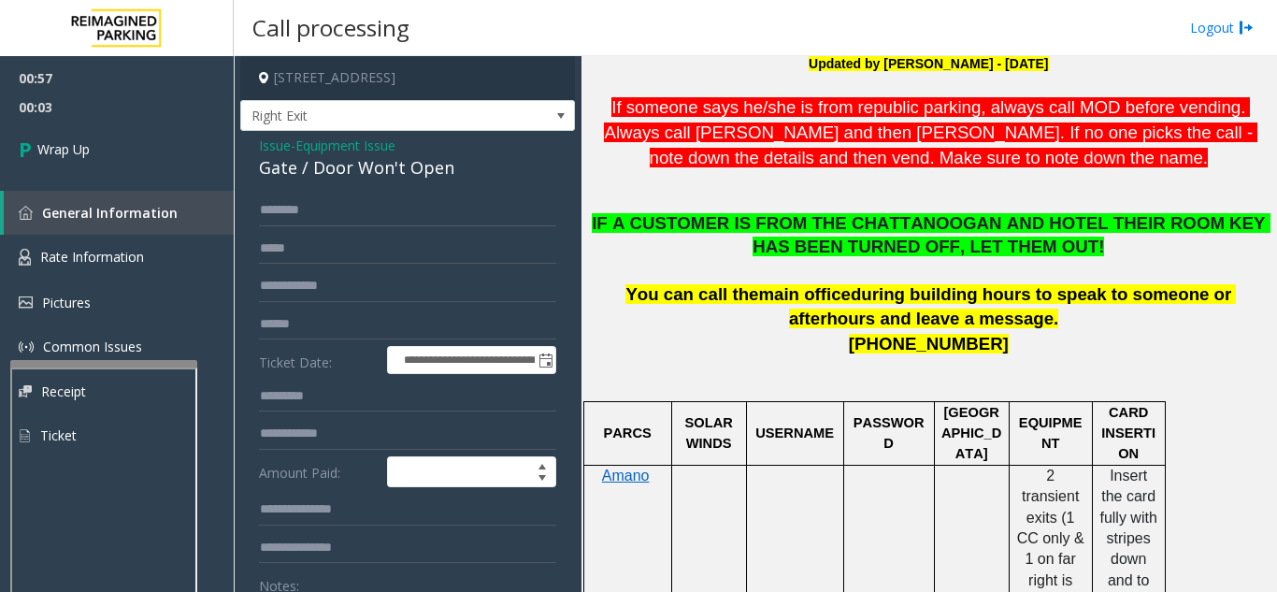
scroll to position [94, 0]
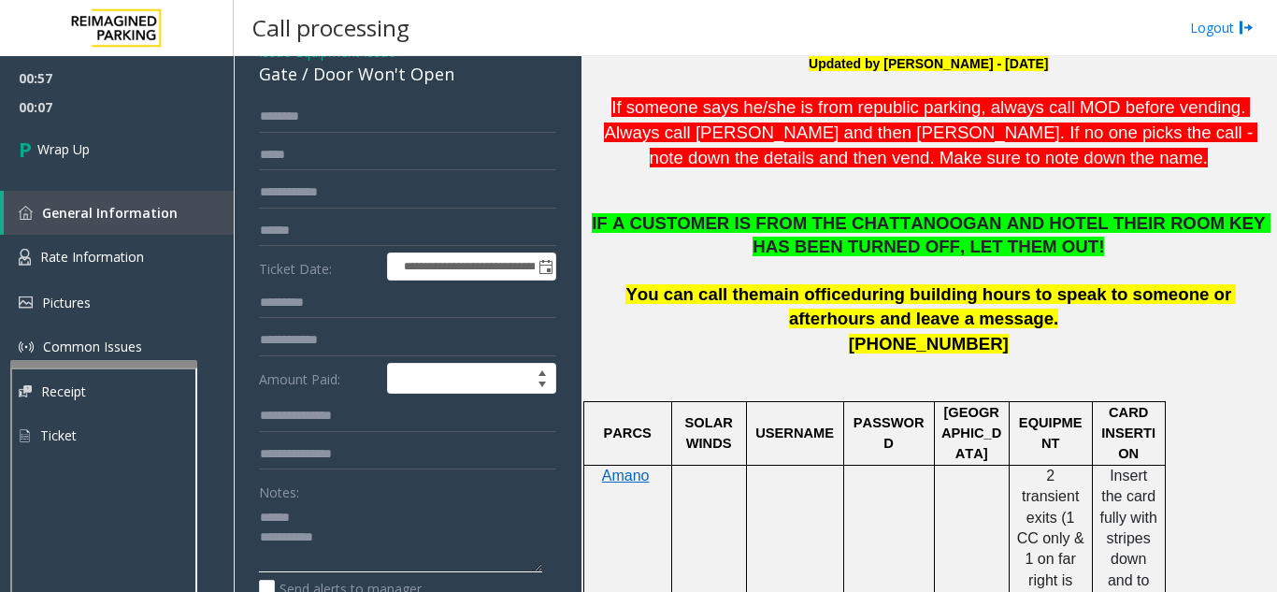
click at [331, 516] on textarea at bounding box center [400, 537] width 283 height 70
drag, startPoint x: 308, startPoint y: 75, endPoint x: 468, endPoint y: 78, distance: 160.8
click at [468, 78] on div "Gate / Door Won't Open" at bounding box center [407, 74] width 297 height 25
click at [406, 539] on textarea at bounding box center [400, 537] width 283 height 70
click at [411, 516] on textarea at bounding box center [400, 537] width 283 height 70
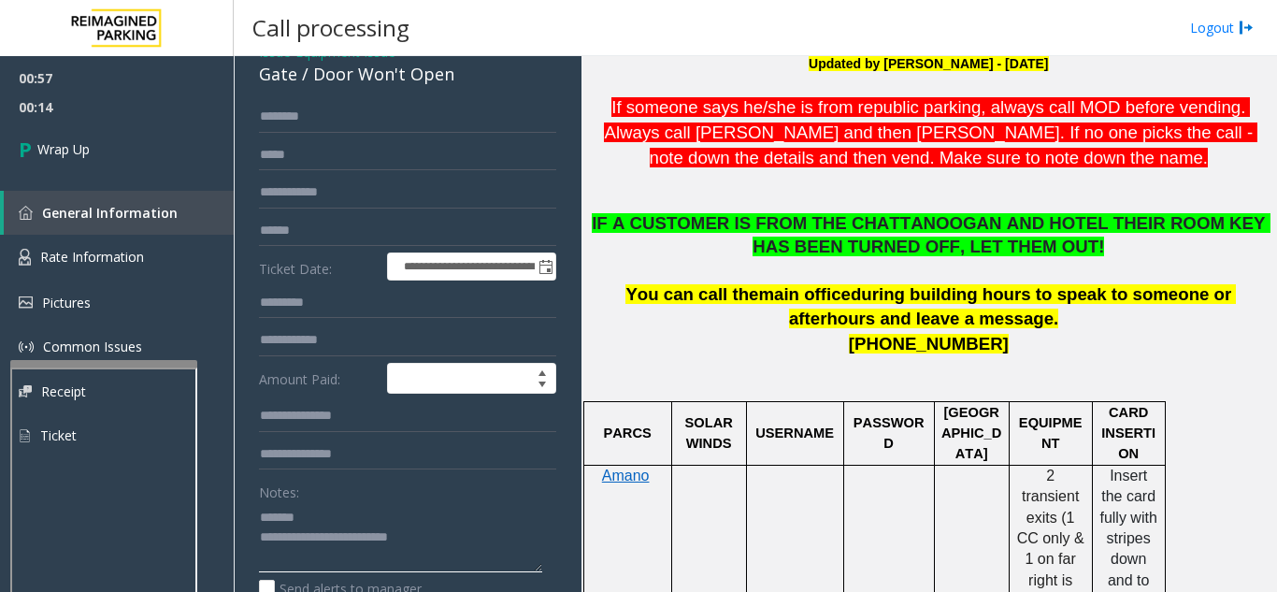
drag, startPoint x: 330, startPoint y: 533, endPoint x: 444, endPoint y: 541, distance: 114.4
click at [444, 541] on textarea at bounding box center [400, 537] width 283 height 70
click at [378, 530] on textarea at bounding box center [400, 537] width 283 height 70
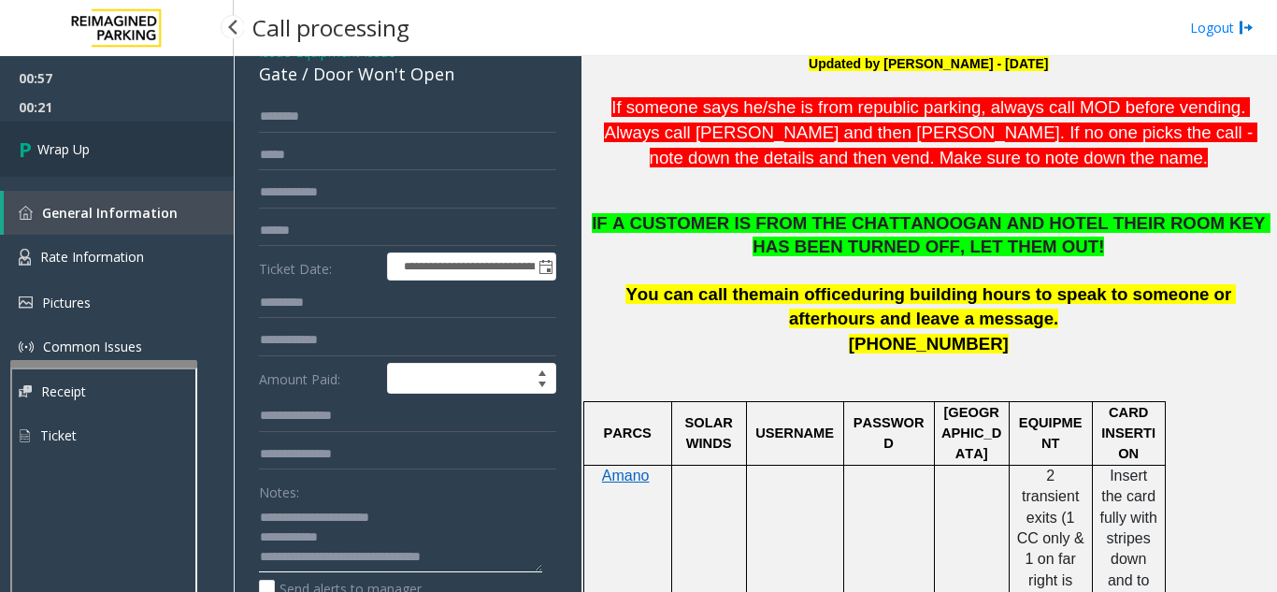
type textarea "**********"
click at [147, 158] on link "Wrap Up" at bounding box center [117, 149] width 234 height 55
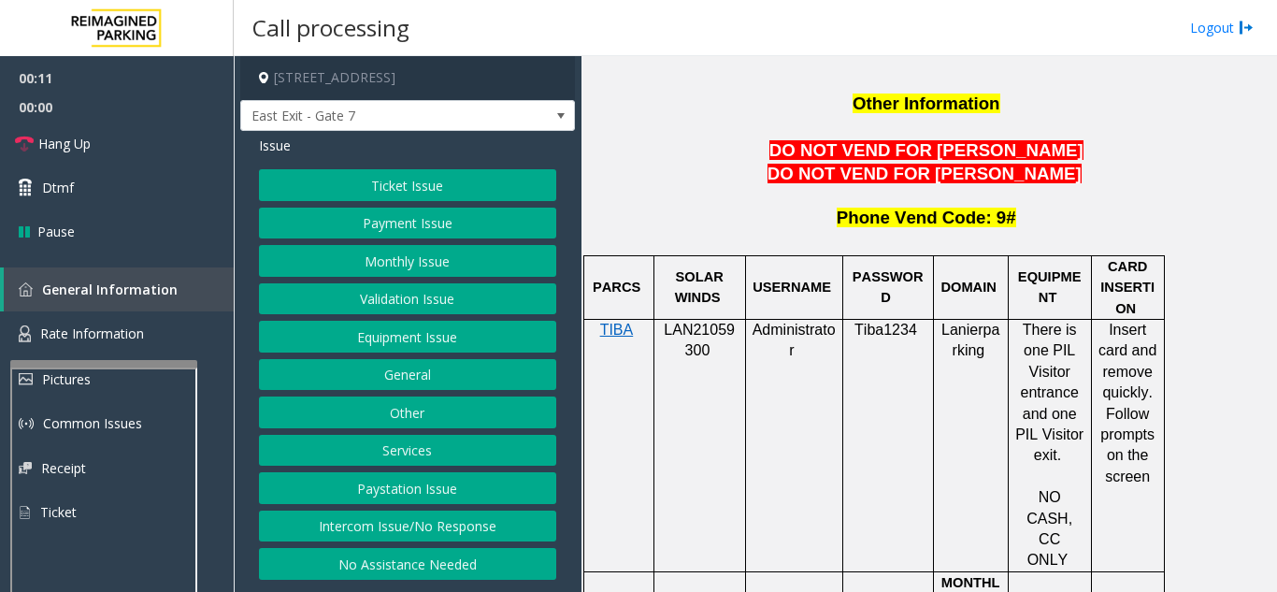
scroll to position [1683, 0]
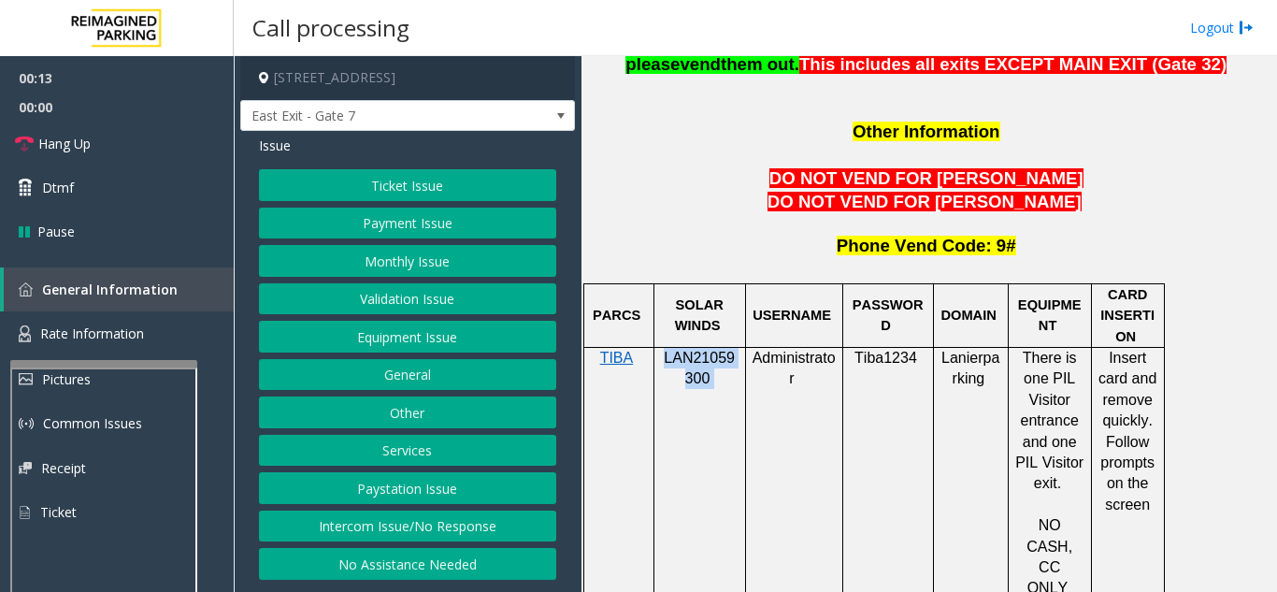
drag, startPoint x: 727, startPoint y: 313, endPoint x: 668, endPoint y: 289, distance: 63.7
click at [668, 348] on p "LAN21059300" at bounding box center [700, 369] width 78 height 42
copy p "LAN21059300"
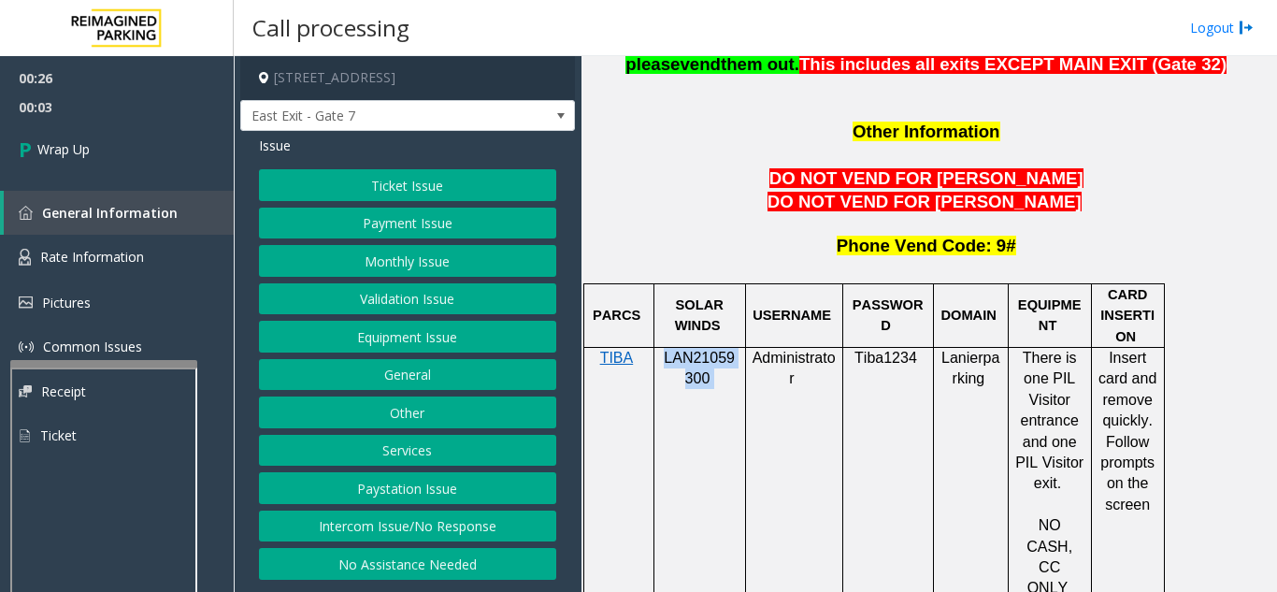
click at [388, 337] on button "Equipment Issue" at bounding box center [407, 337] width 297 height 32
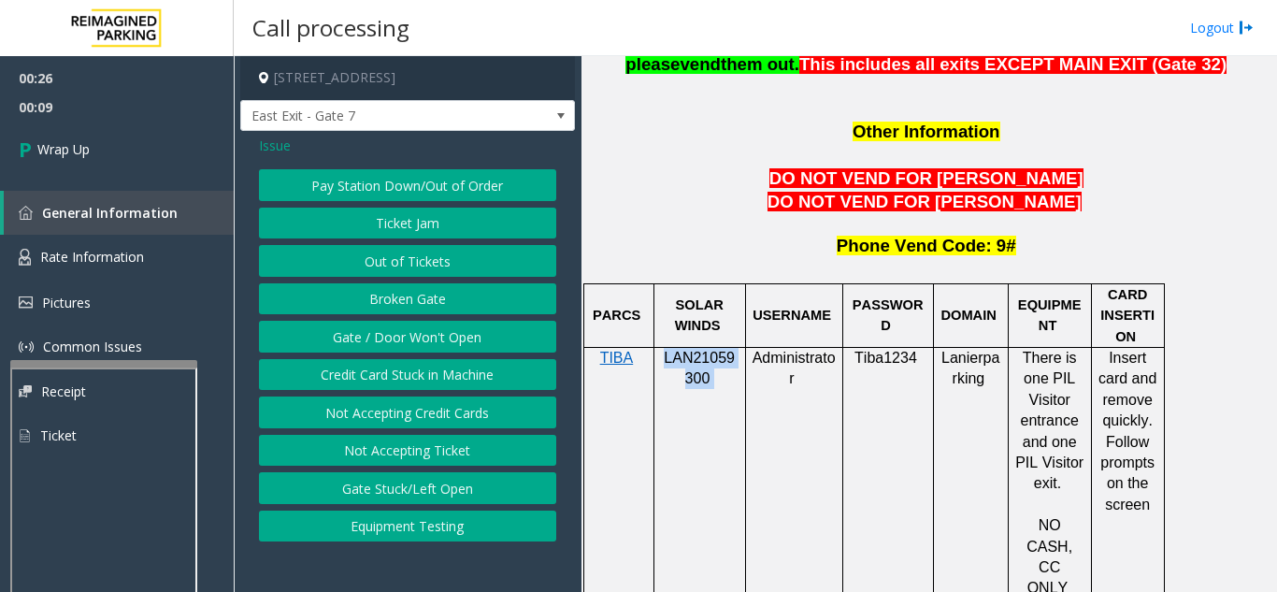
click at [352, 326] on button "Gate / Door Won't Open" at bounding box center [407, 337] width 297 height 32
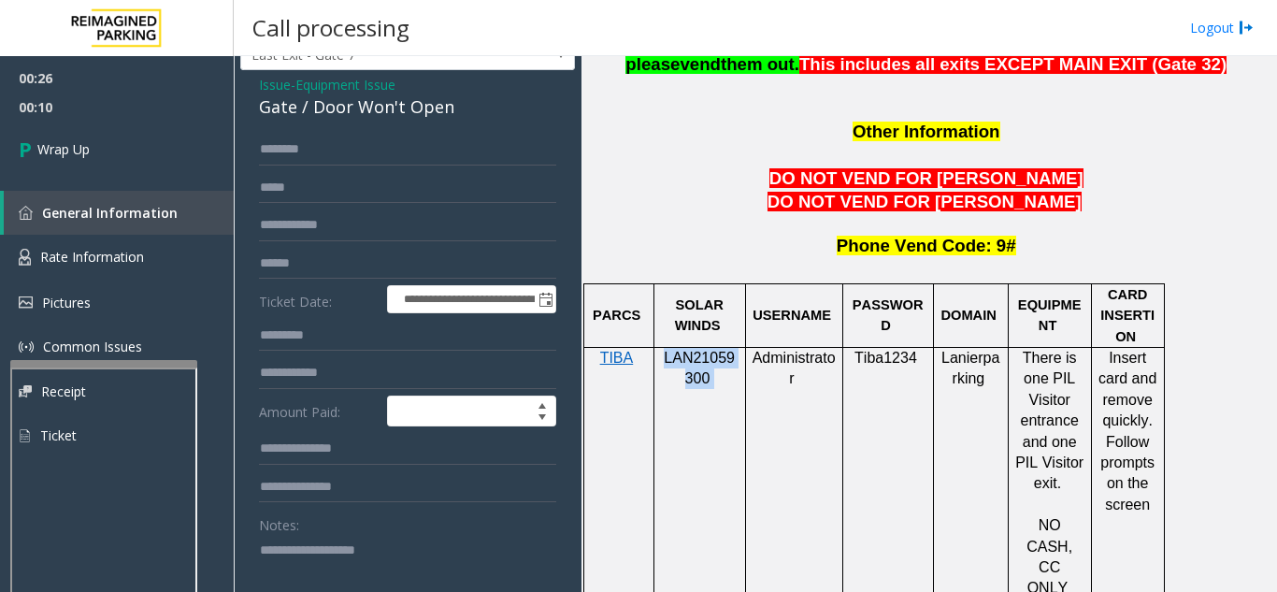
scroll to position [94, 0]
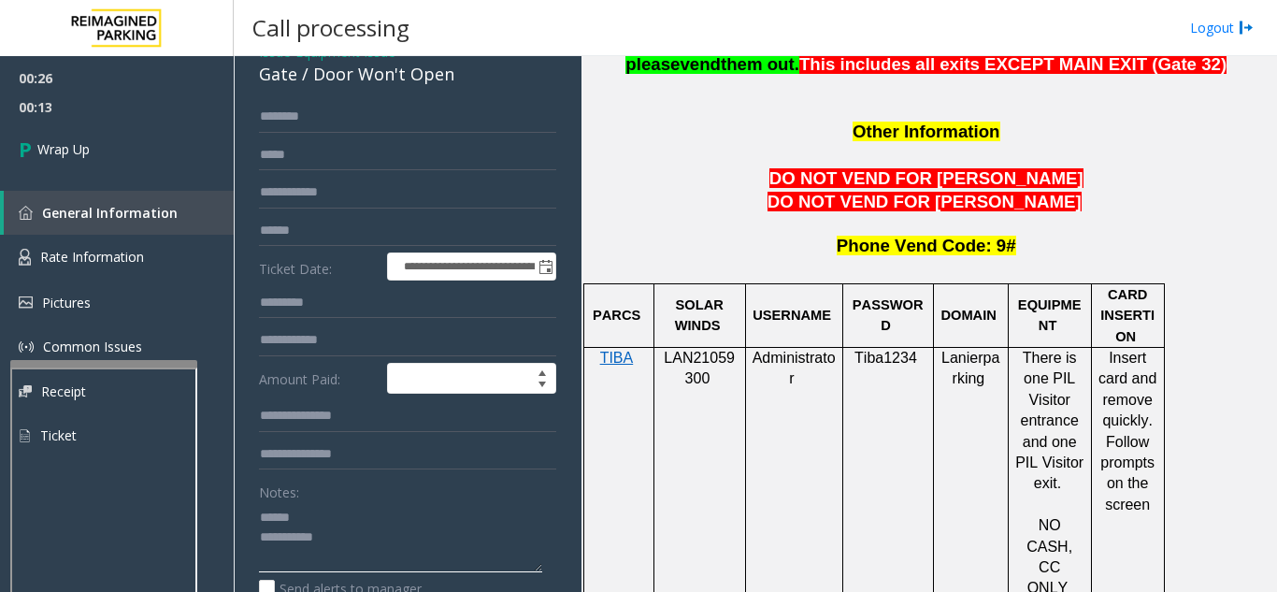
click at [342, 523] on textarea at bounding box center [400, 537] width 283 height 70
drag, startPoint x: 311, startPoint y: 75, endPoint x: 456, endPoint y: 79, distance: 145.0
click at [456, 79] on div "Gate / Door Won't Open" at bounding box center [407, 74] width 297 height 25
click at [409, 526] on textarea at bounding box center [400, 537] width 283 height 70
click at [394, 538] on textarea at bounding box center [400, 537] width 283 height 70
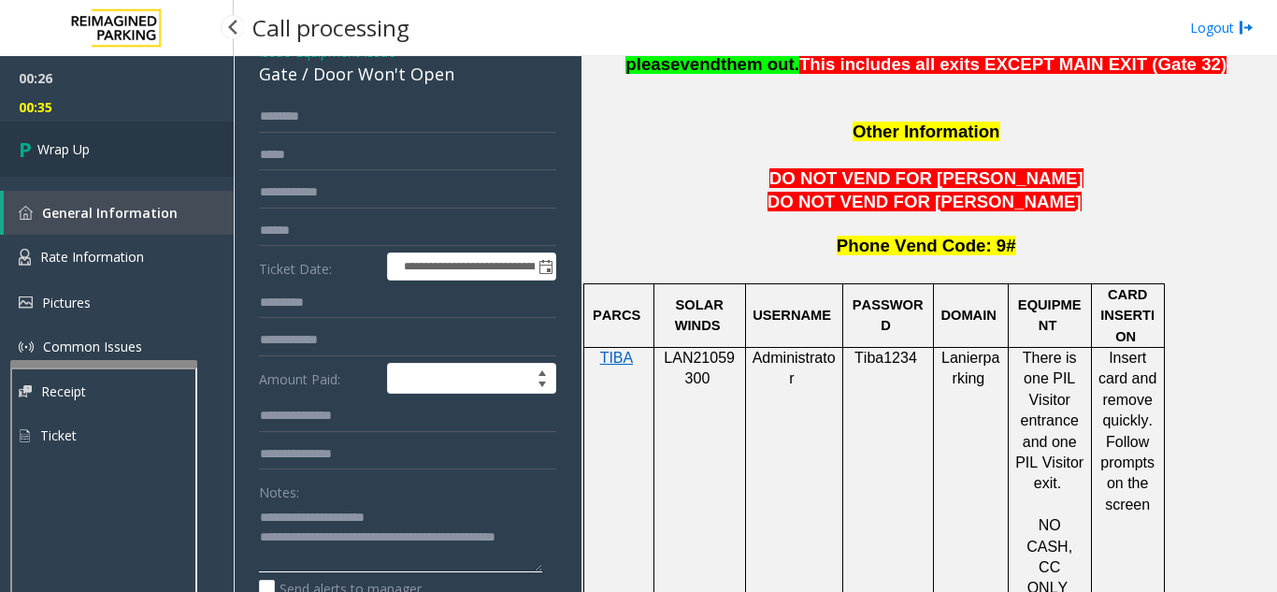
type textarea "**********"
click at [167, 138] on link "Wrap Up" at bounding box center [117, 149] width 234 height 55
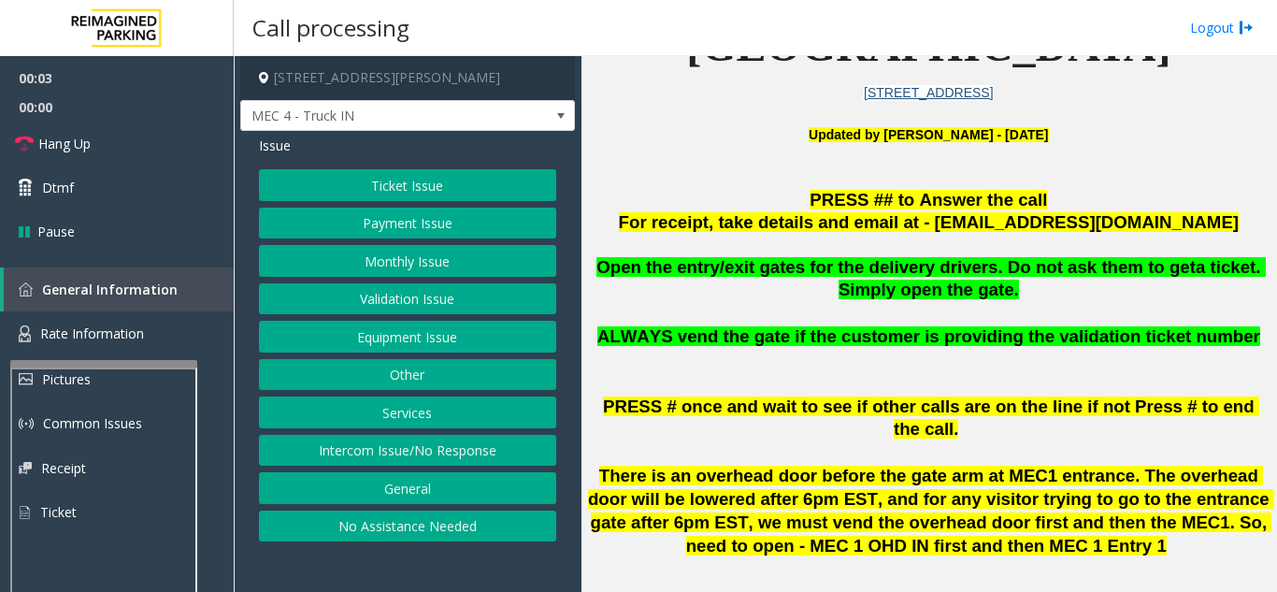
scroll to position [468, 0]
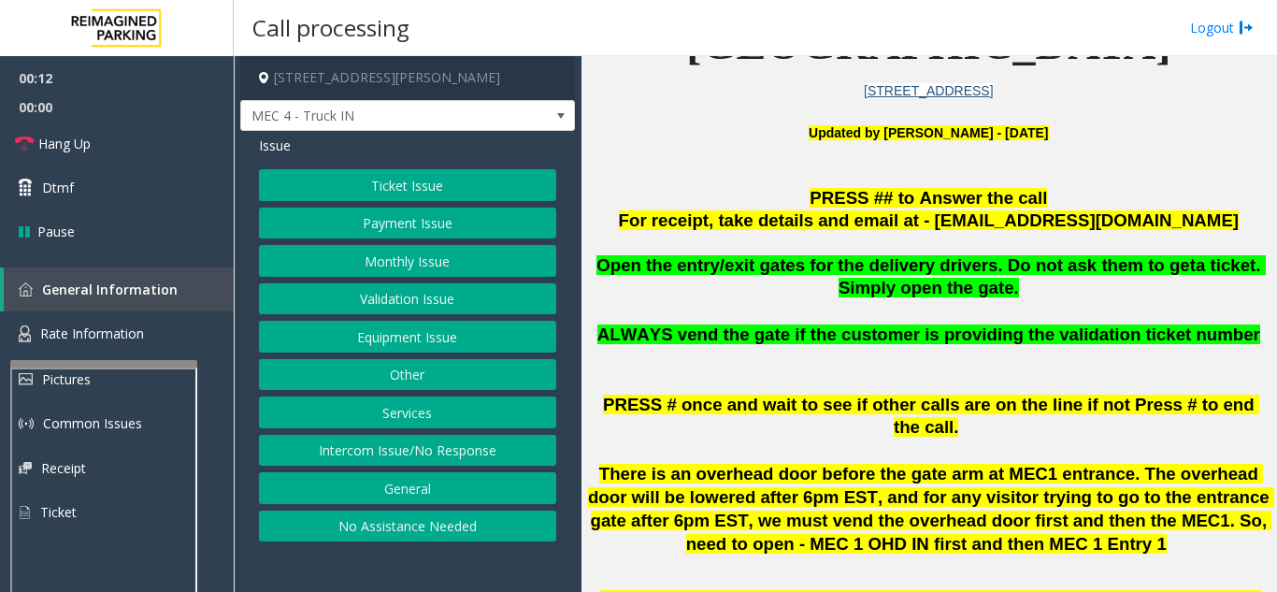
click at [391, 338] on button "Equipment Issue" at bounding box center [407, 337] width 297 height 32
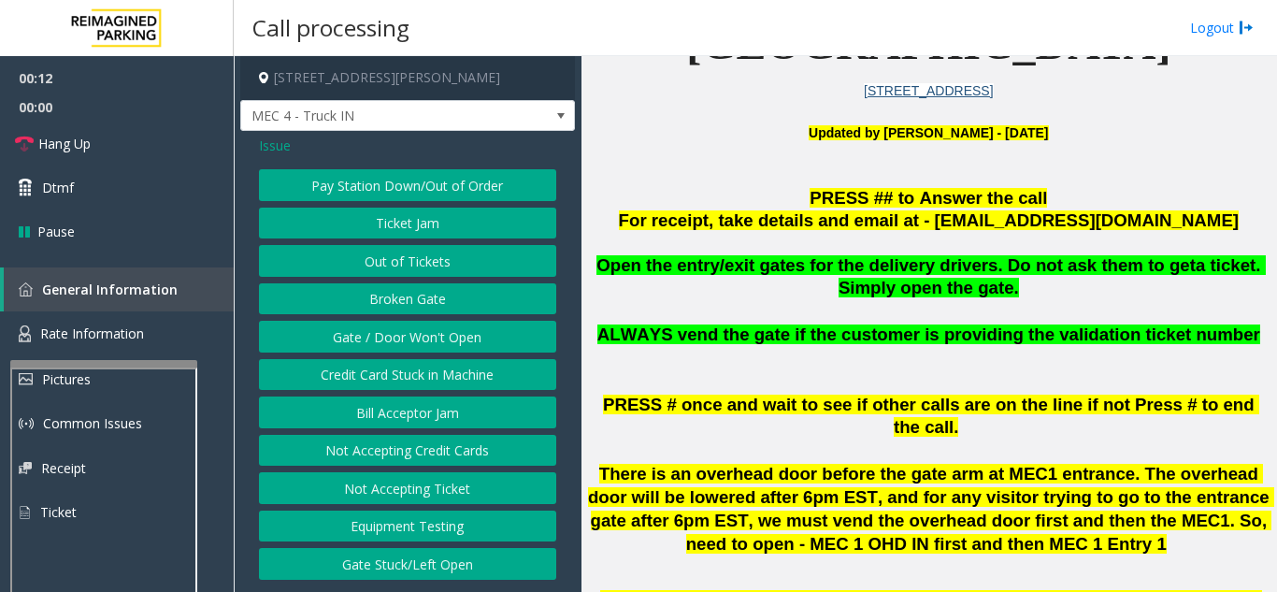
click at [391, 338] on button "Gate / Door Won't Open" at bounding box center [407, 337] width 297 height 32
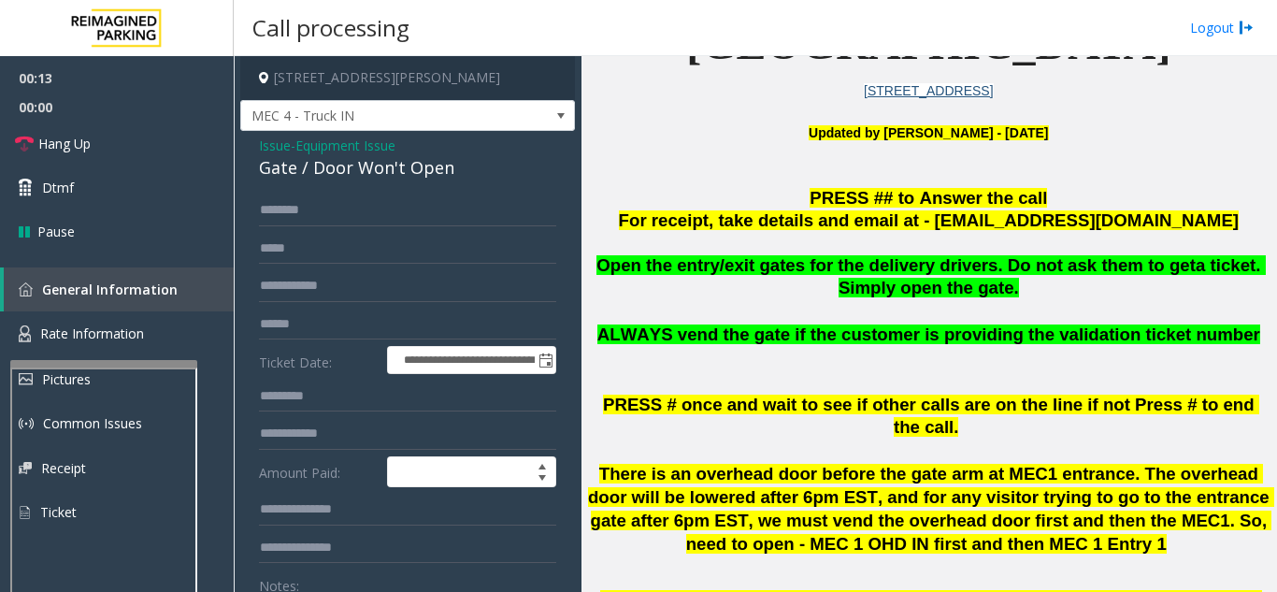
scroll to position [94, 0]
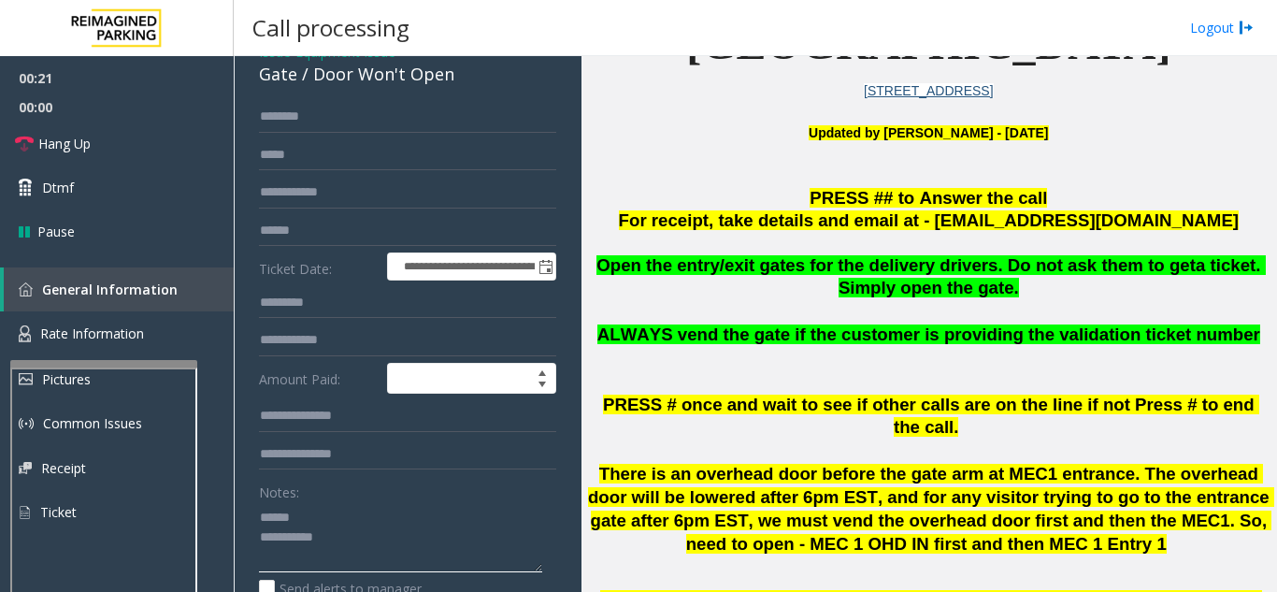
click at [333, 519] on textarea at bounding box center [400, 537] width 283 height 70
drag, startPoint x: 313, startPoint y: 75, endPoint x: 449, endPoint y: 79, distance: 135.6
click at [449, 79] on div "Gate / Door Won't Open" at bounding box center [407, 74] width 297 height 25
click at [439, 531] on textarea at bounding box center [400, 537] width 283 height 70
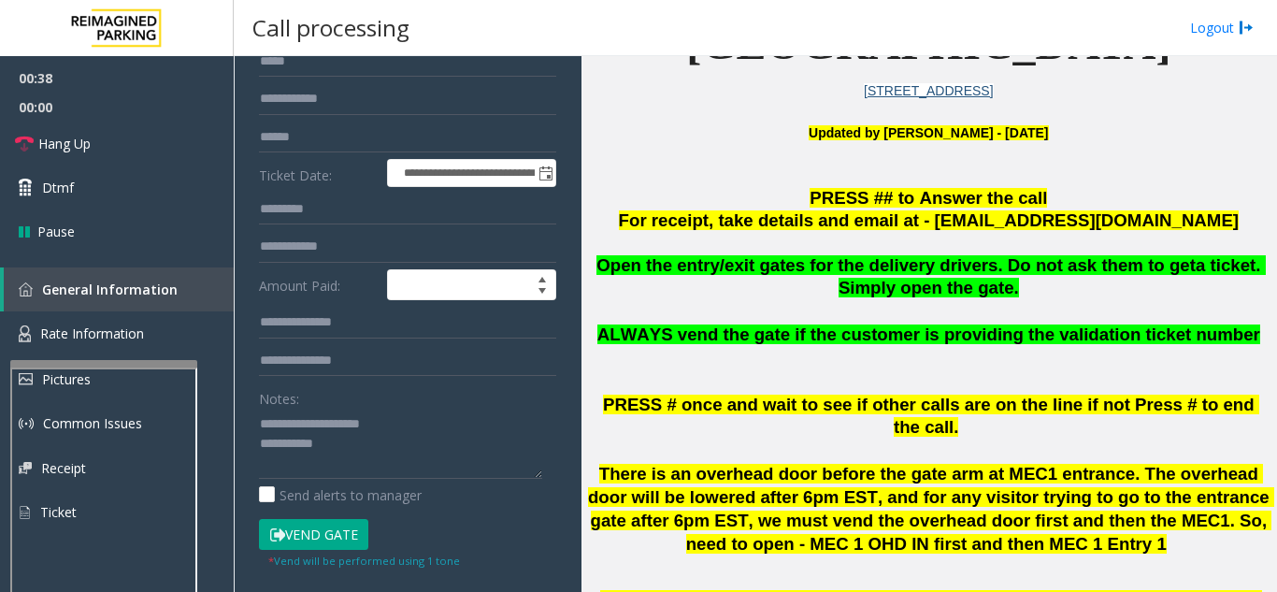
click at [364, 546] on button "Vend Gate" at bounding box center [313, 535] width 109 height 32
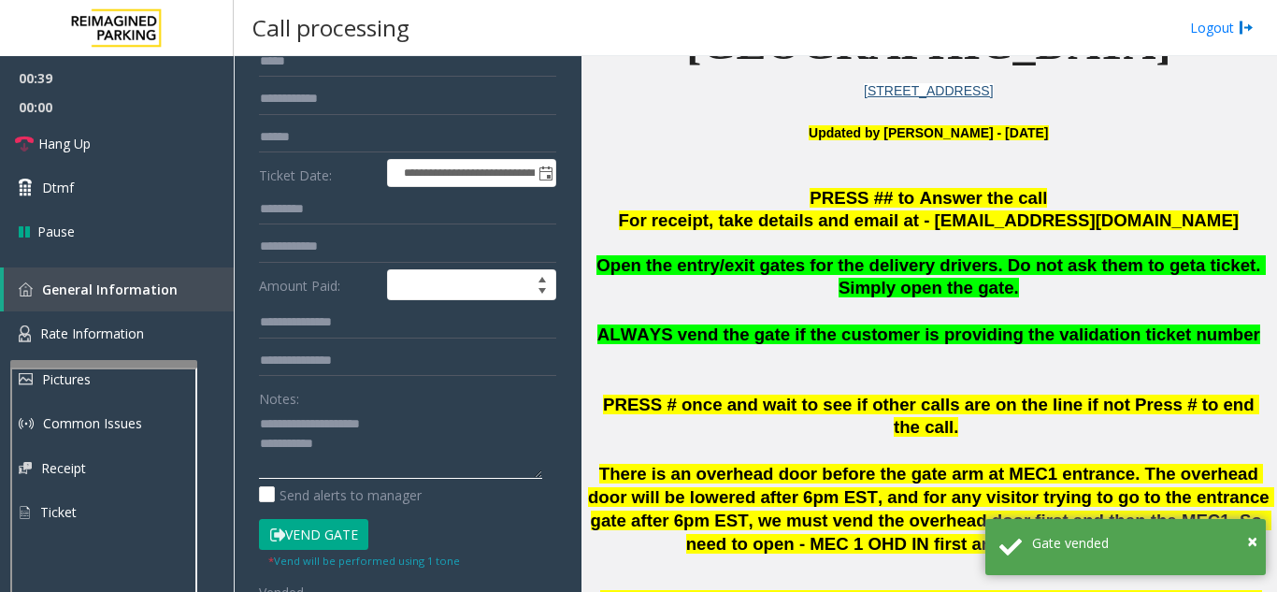
click at [367, 443] on textarea at bounding box center [400, 444] width 283 height 70
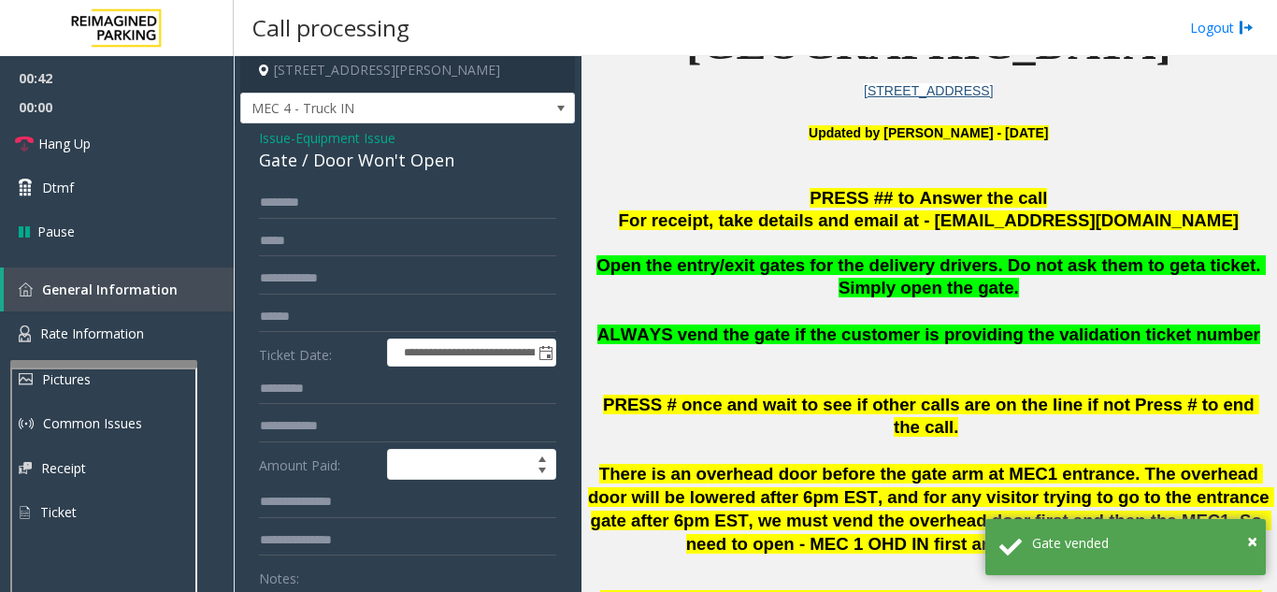
scroll to position [0, 0]
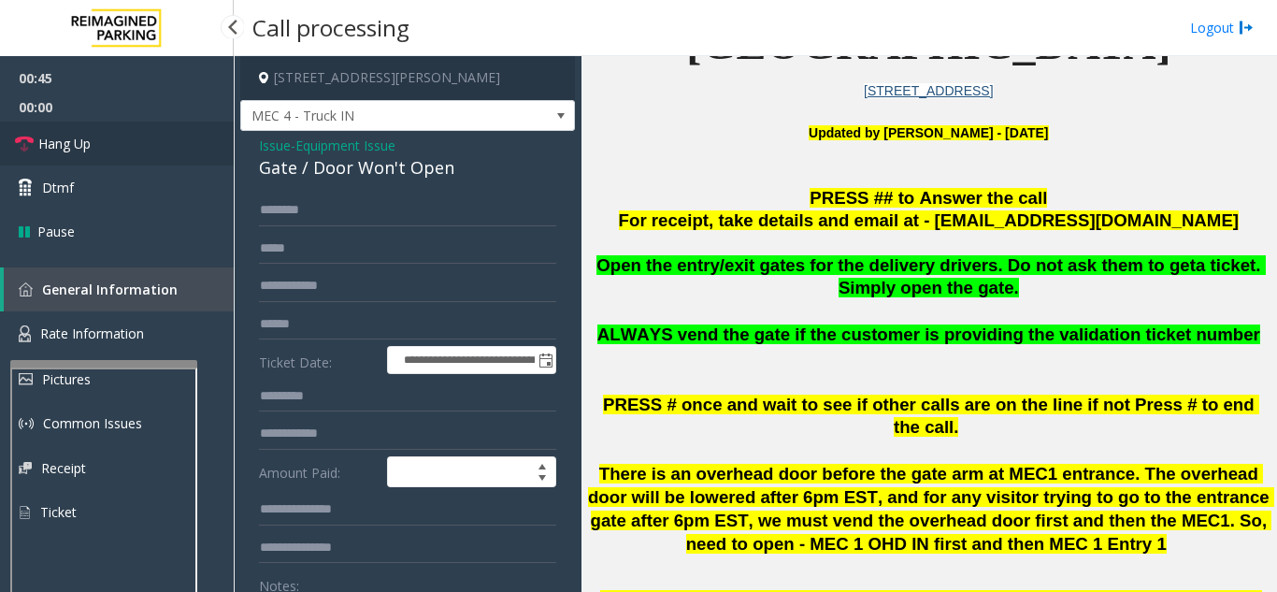
click at [134, 130] on link "Hang Up" at bounding box center [117, 144] width 234 height 44
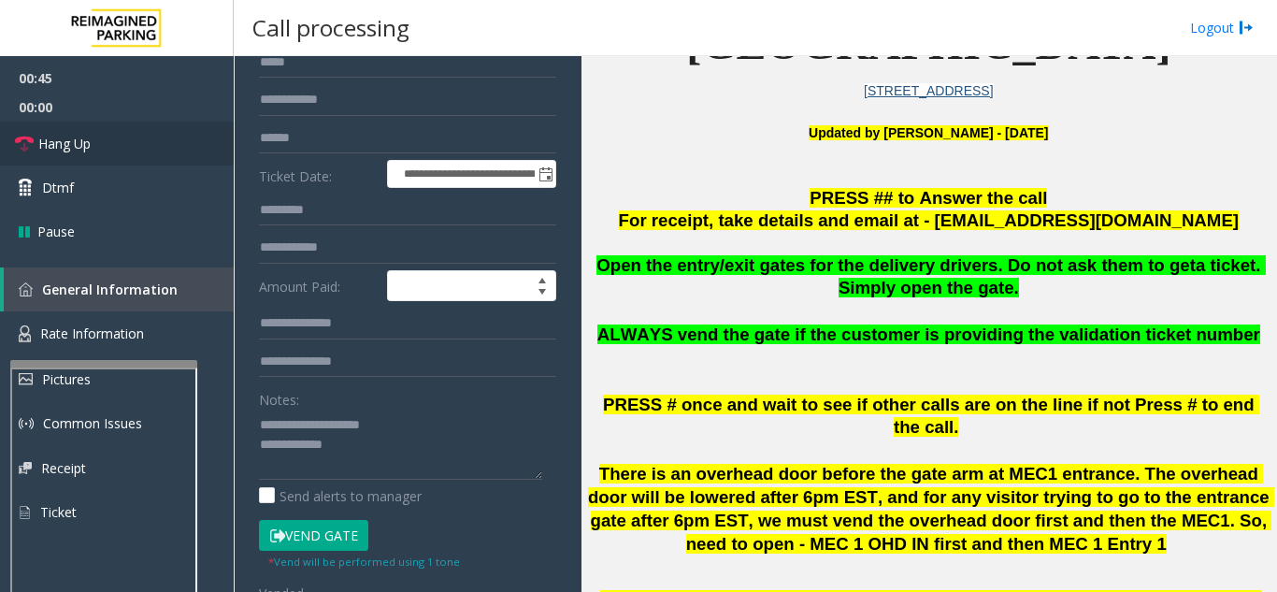
scroll to position [187, 0]
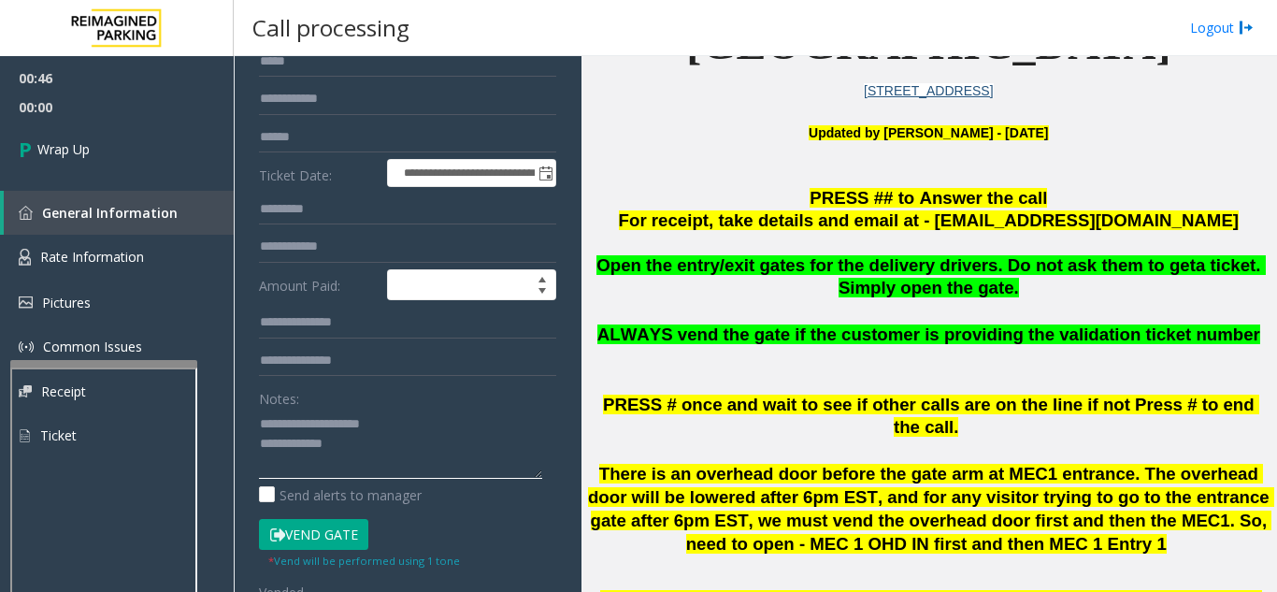
click at [408, 444] on textarea at bounding box center [400, 444] width 283 height 70
click at [382, 445] on textarea at bounding box center [400, 444] width 283 height 70
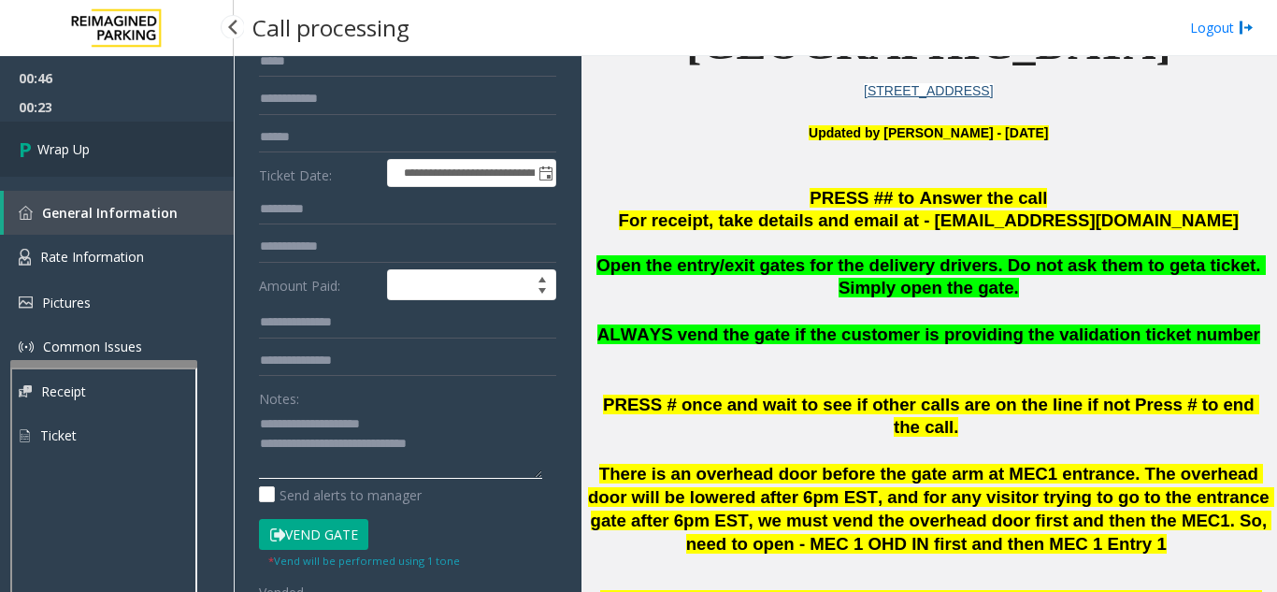
type textarea "**********"
click at [88, 148] on span "Wrap Up" at bounding box center [63, 149] width 52 height 20
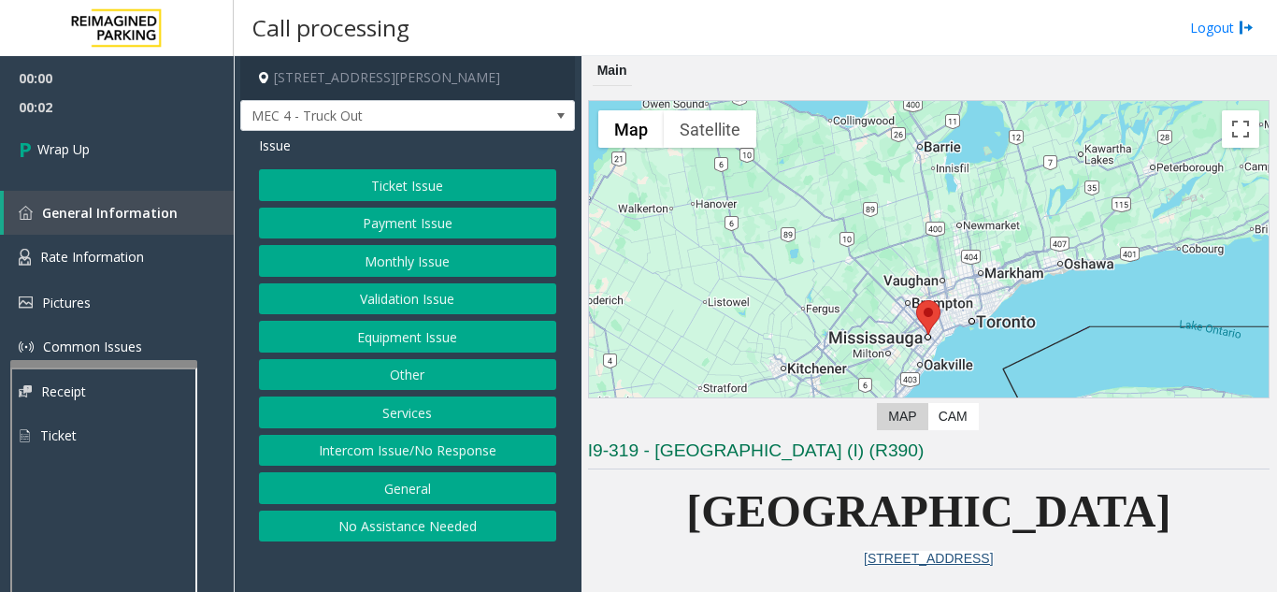
click at [374, 449] on button "Intercom Issue/No Response" at bounding box center [407, 451] width 297 height 32
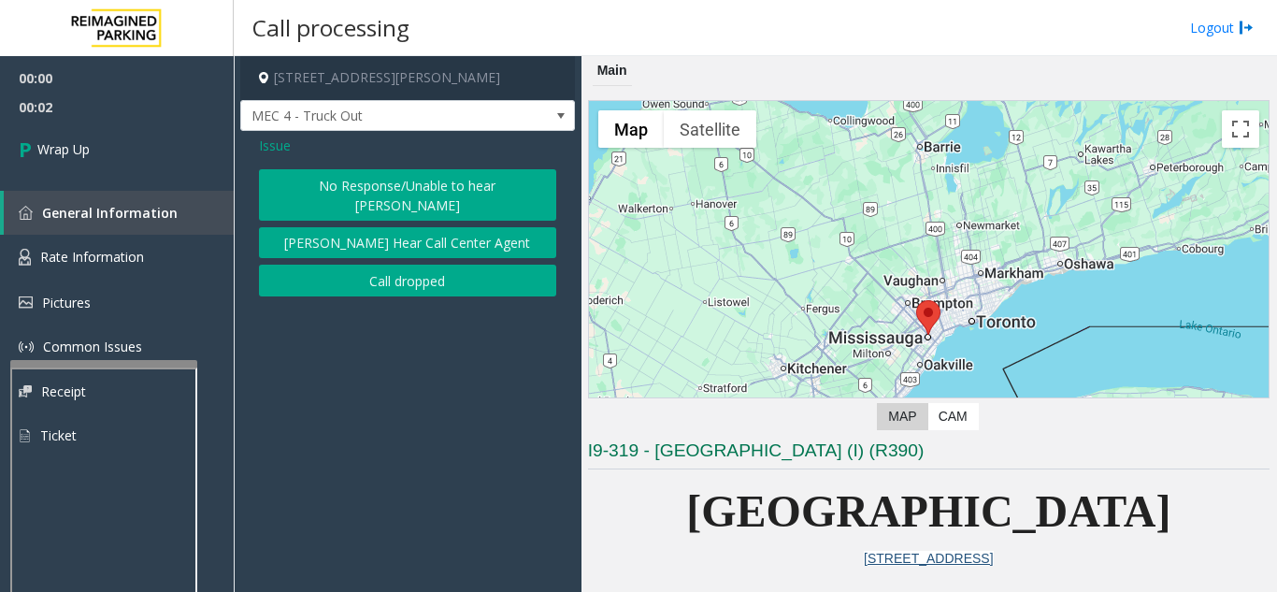
click at [391, 265] on button "Call dropped" at bounding box center [407, 281] width 297 height 32
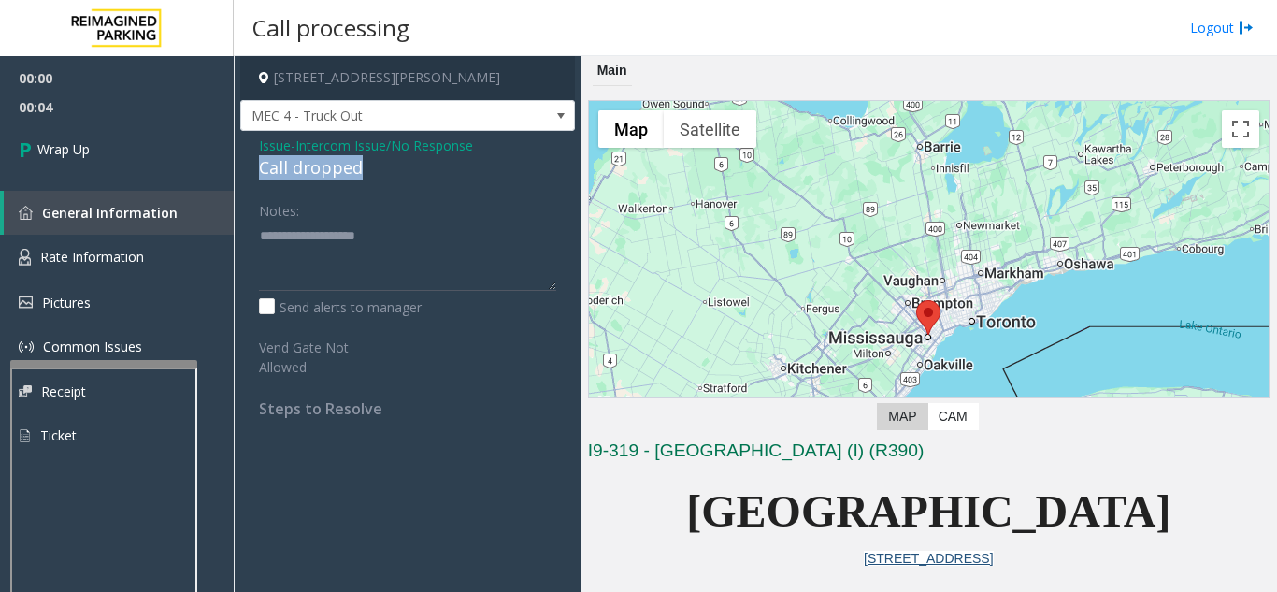
drag, startPoint x: 380, startPoint y: 171, endPoint x: 256, endPoint y: 165, distance: 123.6
click at [256, 165] on div "Issue - Intercom Issue/No Response Call dropped Notes: Send alerts to manager V…" at bounding box center [407, 284] width 335 height 306
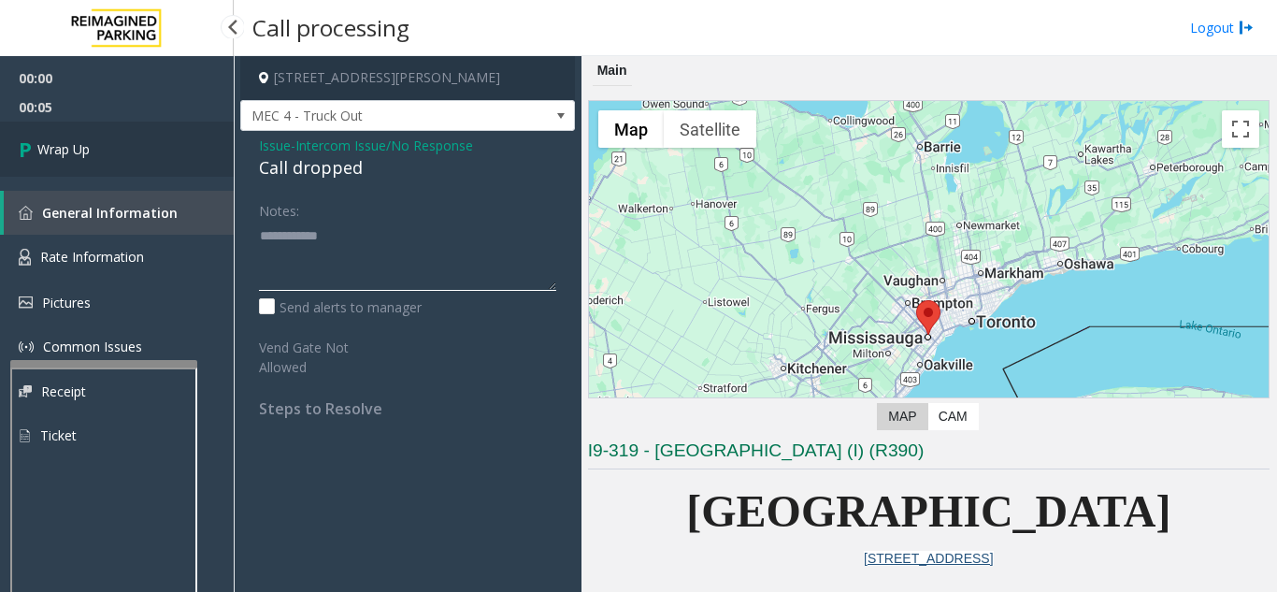
type textarea "**********"
click at [87, 151] on span "Wrap Up" at bounding box center [63, 149] width 52 height 20
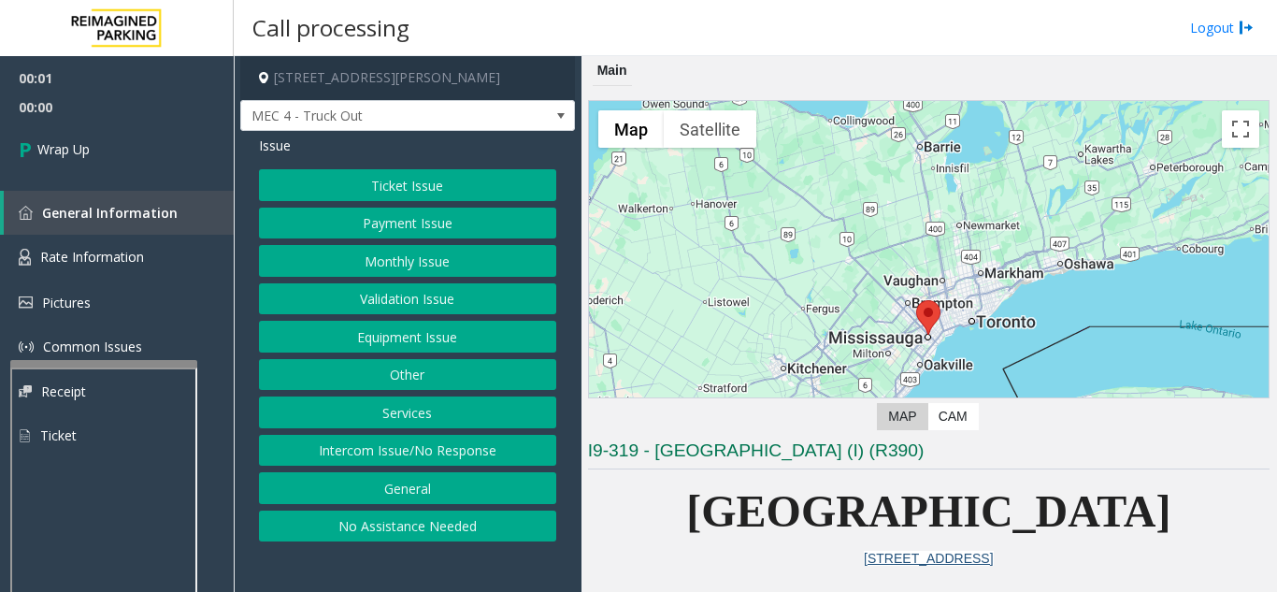
click at [478, 449] on button "Intercom Issue/No Response" at bounding box center [407, 451] width 297 height 32
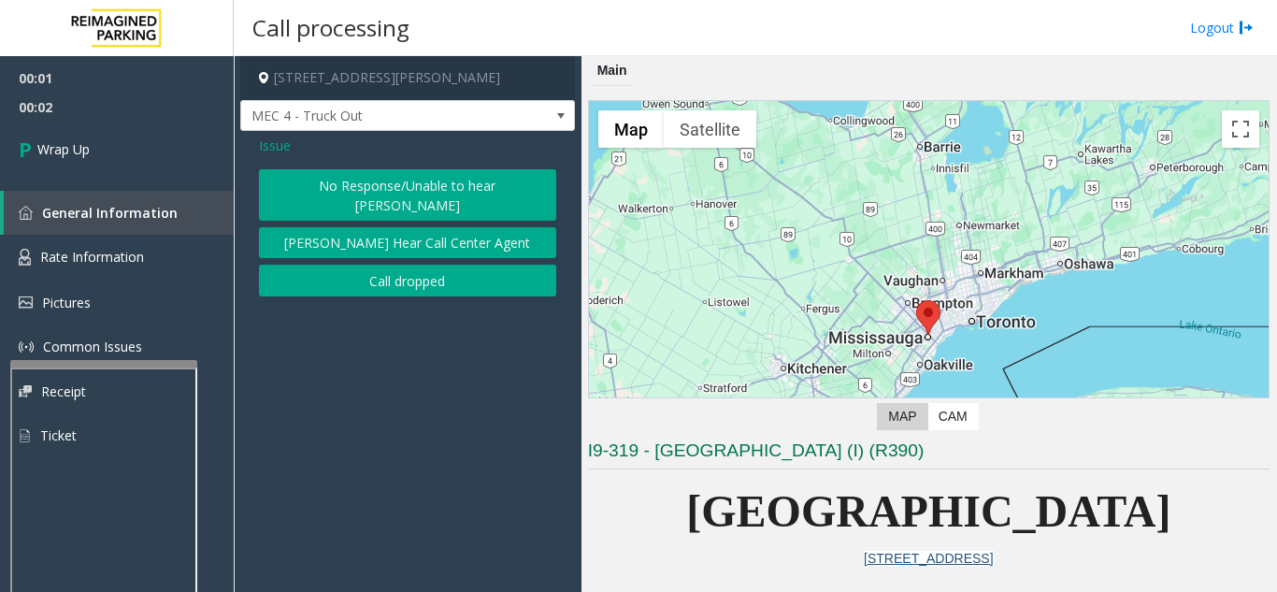
click at [424, 186] on button "No Response/Unable to hear [PERSON_NAME]" at bounding box center [407, 194] width 297 height 51
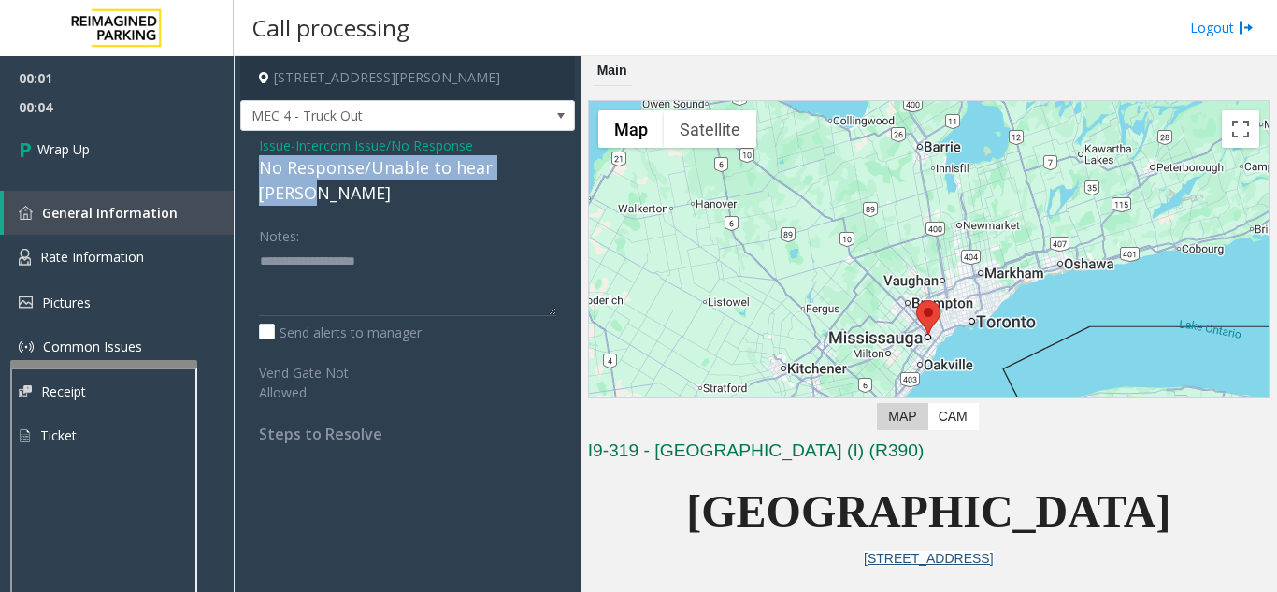
drag, startPoint x: 242, startPoint y: 165, endPoint x: 568, endPoint y: 173, distance: 326.4
click at [568, 173] on div "Issue - Intercom Issue/No Response No Response/Unable to hear [PERSON_NAME] Not…" at bounding box center [407, 296] width 335 height 331
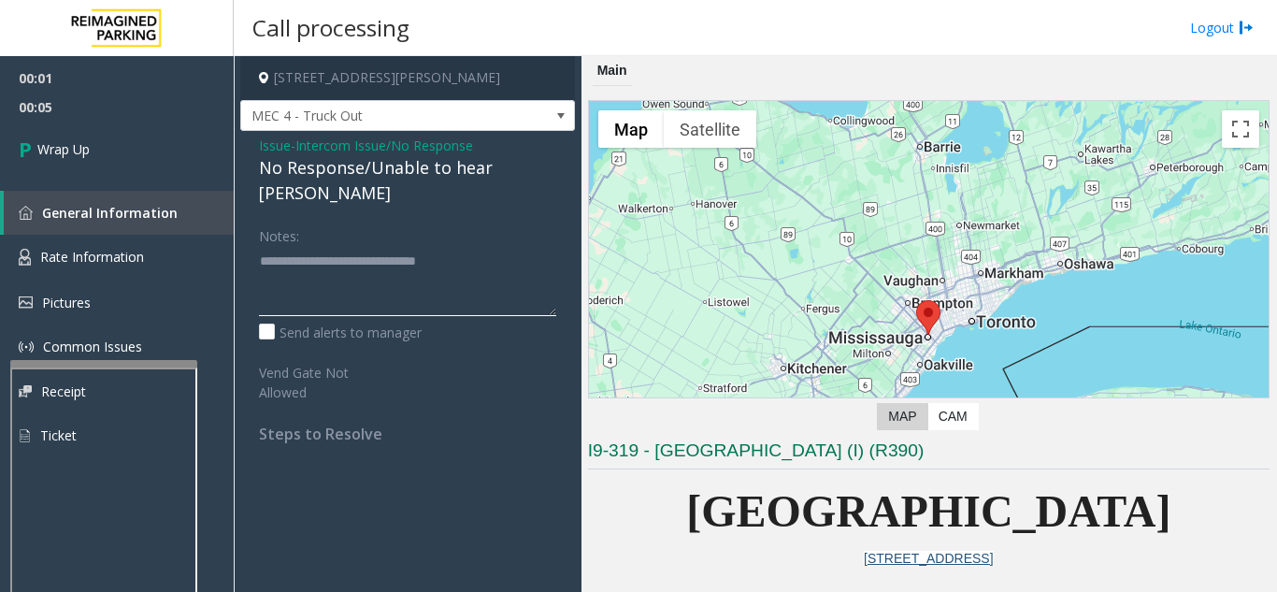
type textarea "**********"
click at [589, 209] on div at bounding box center [929, 335] width 680 height 468
click at [283, 156] on div "No Response/Unable to hear [PERSON_NAME]" at bounding box center [407, 180] width 297 height 50
click at [260, 142] on span "Issue" at bounding box center [275, 146] width 32 height 20
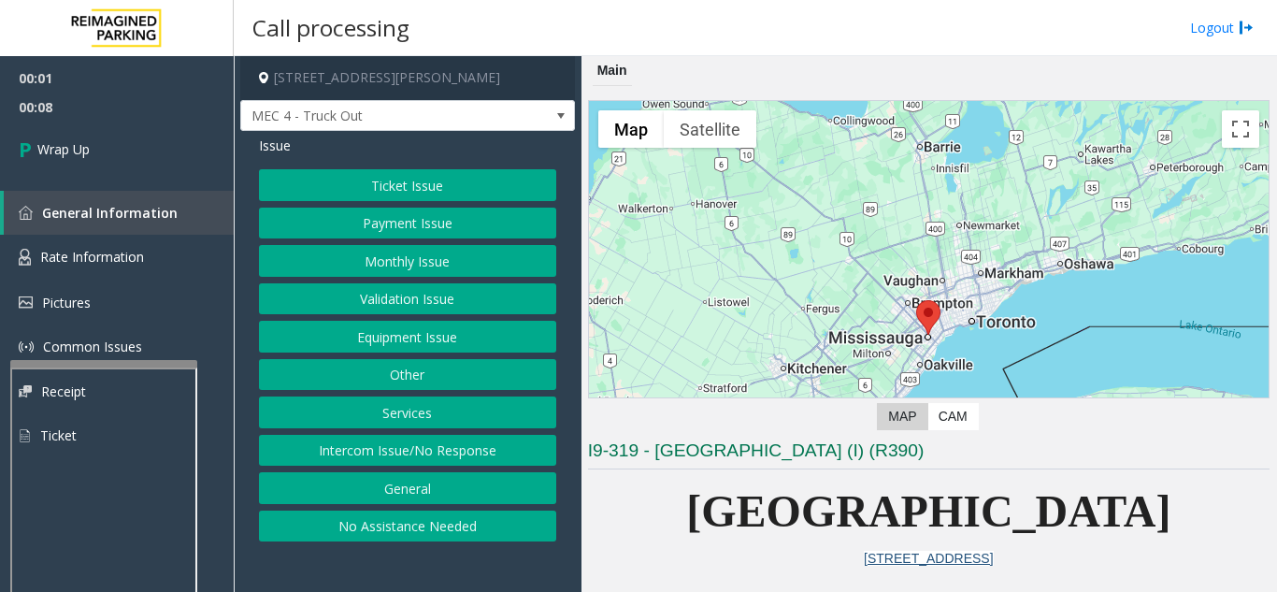
click at [378, 445] on button "Intercom Issue/No Response" at bounding box center [407, 451] width 297 height 32
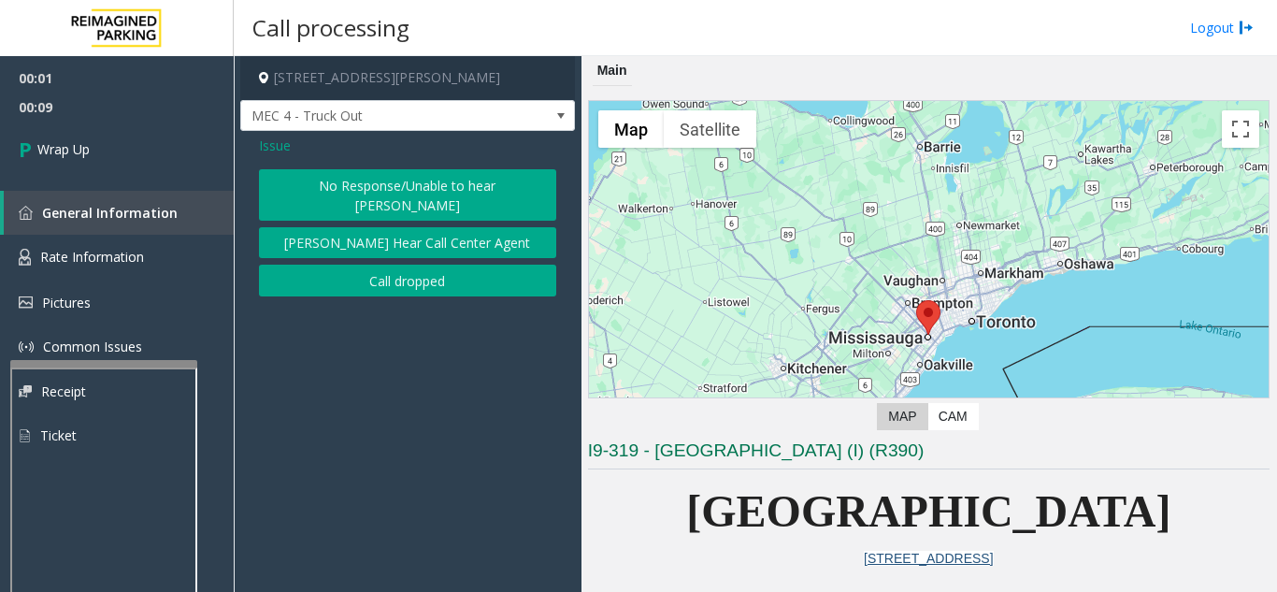
click at [376, 267] on button "Call dropped" at bounding box center [407, 281] width 297 height 32
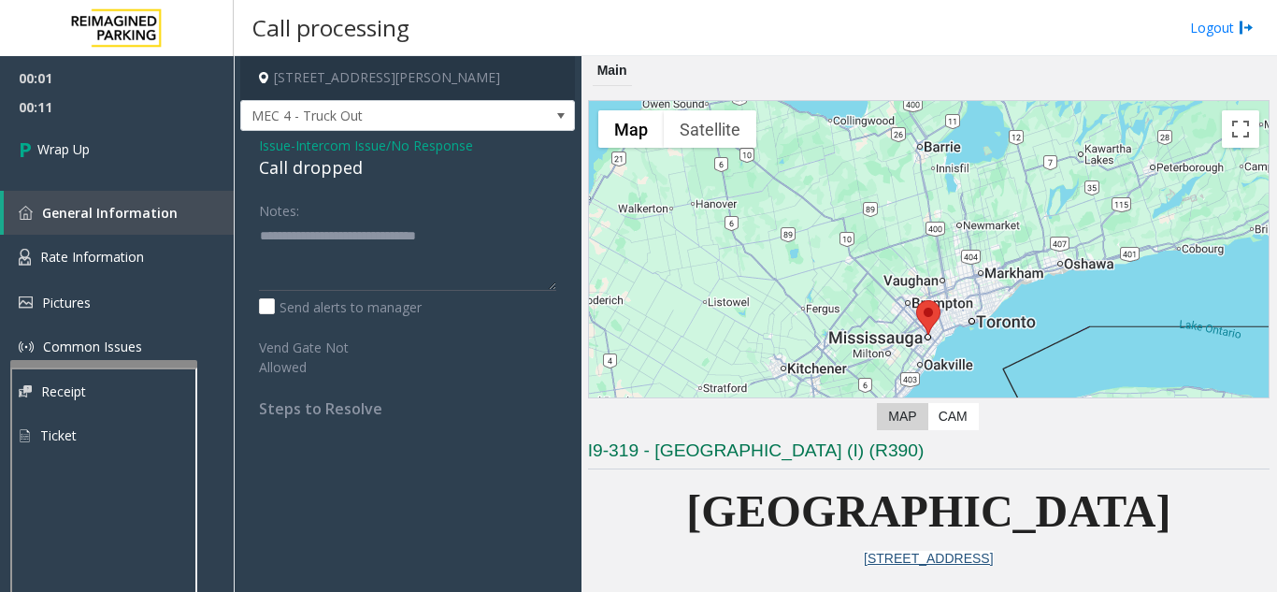
drag, startPoint x: 256, startPoint y: 231, endPoint x: 364, endPoint y: 243, distance: 108.2
click at [364, 243] on div "Notes: Send alerts to manager Vend Gate Not Allowed Steps to Resolve" at bounding box center [407, 305] width 325 height 223
click at [378, 247] on textarea at bounding box center [407, 256] width 297 height 70
drag, startPoint x: 486, startPoint y: 235, endPoint x: 246, endPoint y: 244, distance: 240.5
click at [246, 244] on div "Notes: Send alerts to manager Vend Gate Not Allowed Steps to Resolve" at bounding box center [407, 305] width 325 height 223
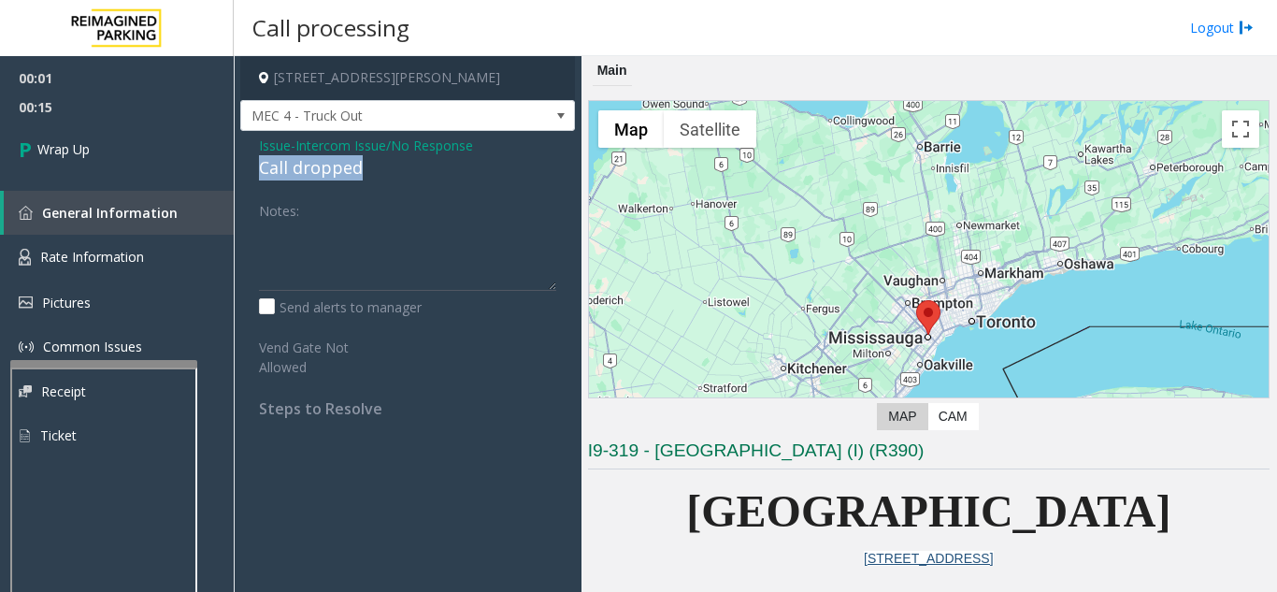
drag, startPoint x: 381, startPoint y: 166, endPoint x: 250, endPoint y: 171, distance: 131.9
click at [250, 171] on div "Issue - Intercom Issue/No Response Call dropped Notes: Send alerts to manager V…" at bounding box center [407, 284] width 335 height 306
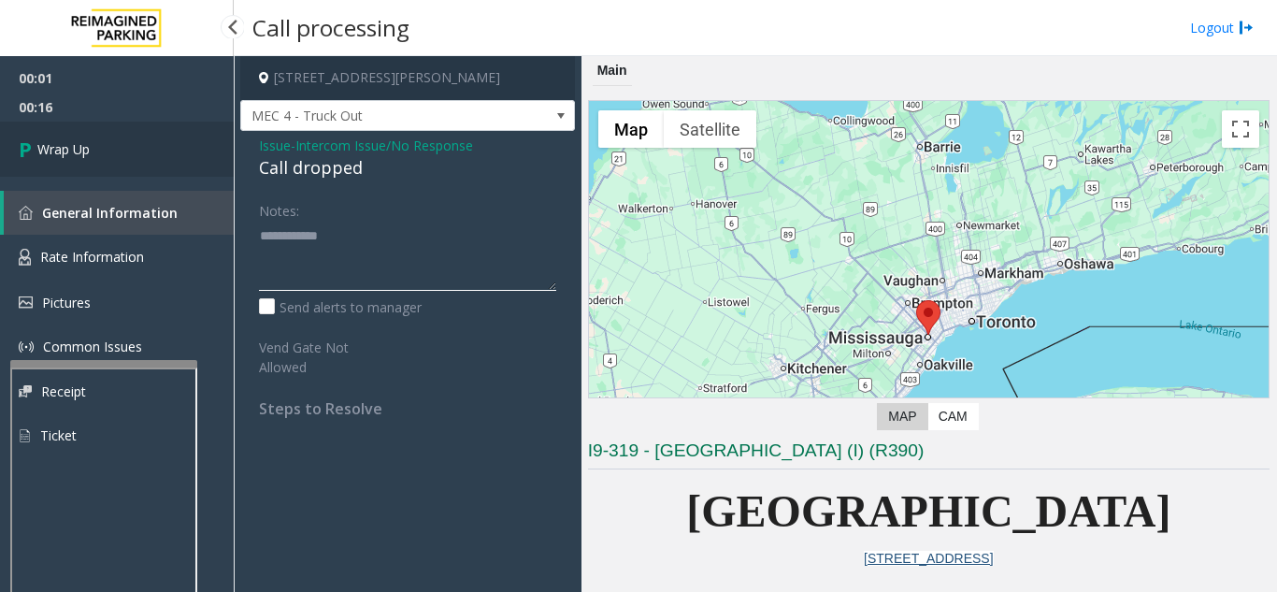
type textarea "**********"
click at [98, 161] on link "Wrap Up" at bounding box center [117, 149] width 234 height 55
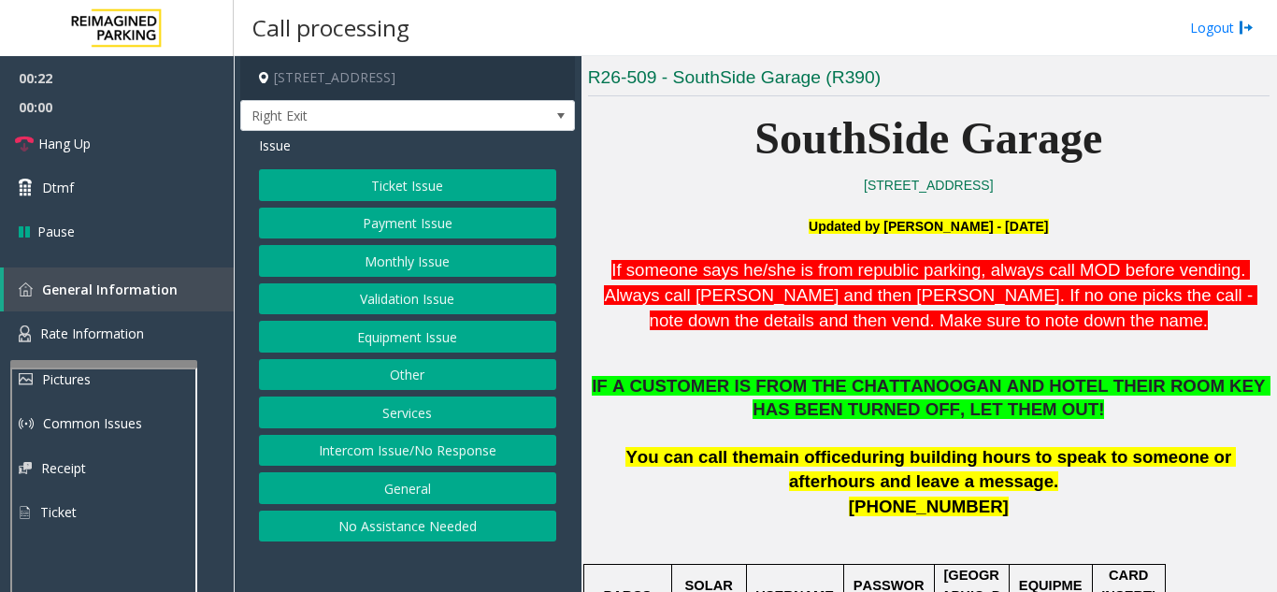
scroll to position [655, 0]
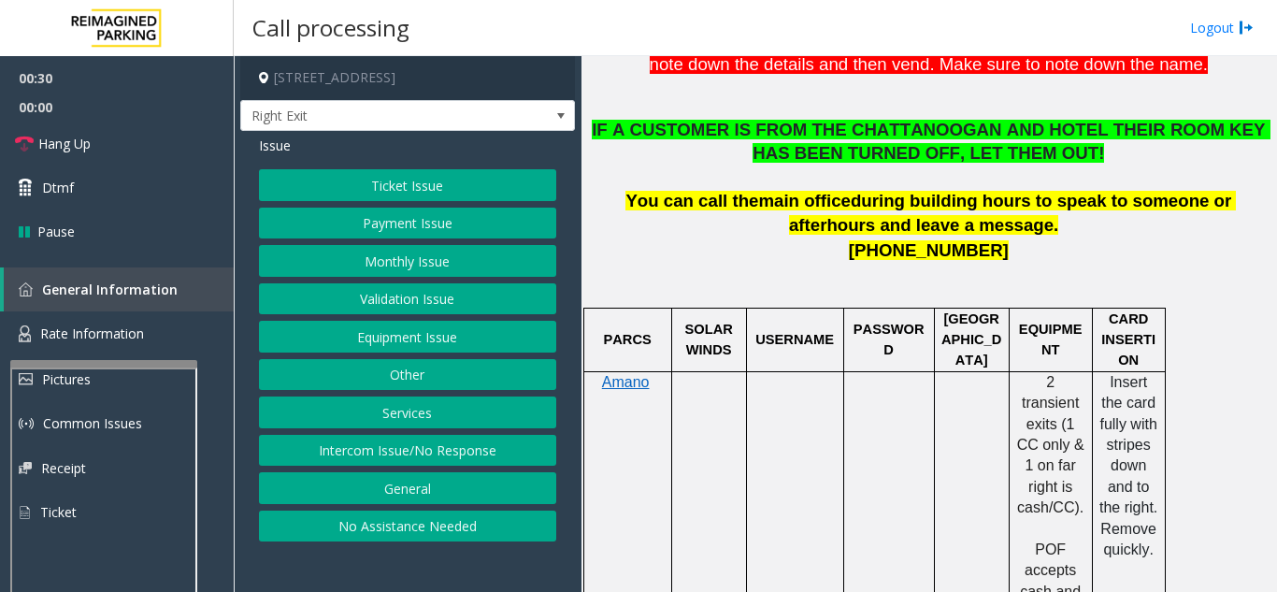
click at [467, 241] on div "Ticket Issue Payment Issue Monthly Issue Validation Issue Equipment Issue Other…" at bounding box center [407, 355] width 297 height 372
click at [464, 240] on div "Ticket Issue Payment Issue Monthly Issue Validation Issue Equipment Issue Other…" at bounding box center [407, 355] width 297 height 372
click at [449, 228] on button "Payment Issue" at bounding box center [407, 224] width 297 height 32
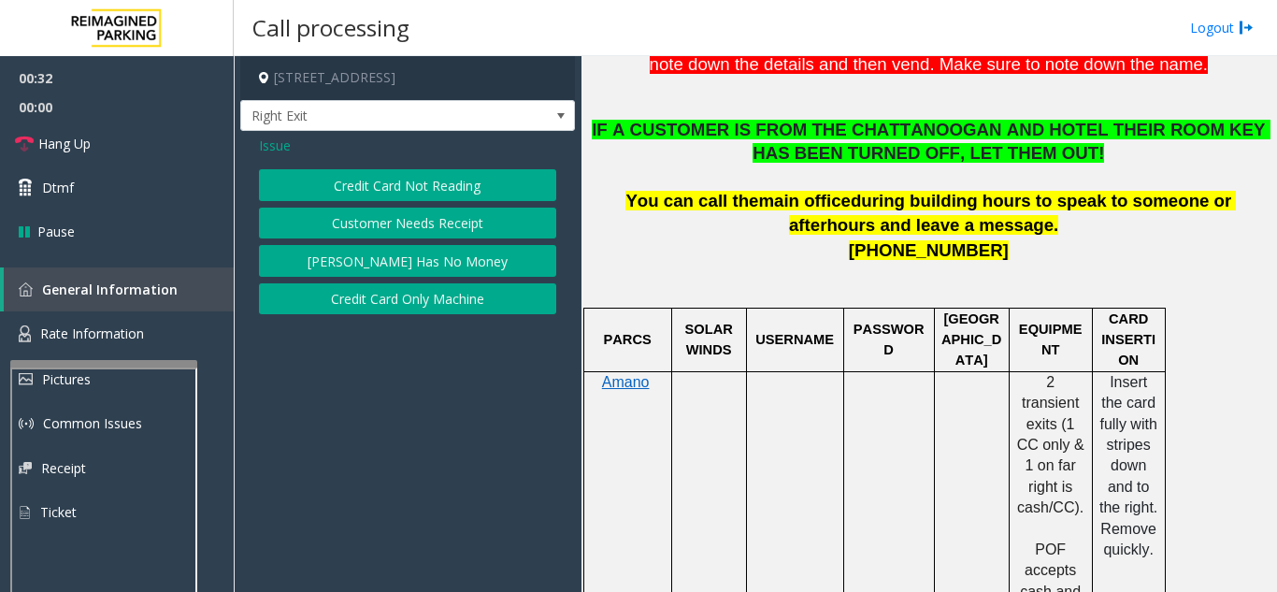
click at [451, 193] on button "Credit Card Not Reading" at bounding box center [407, 185] width 297 height 32
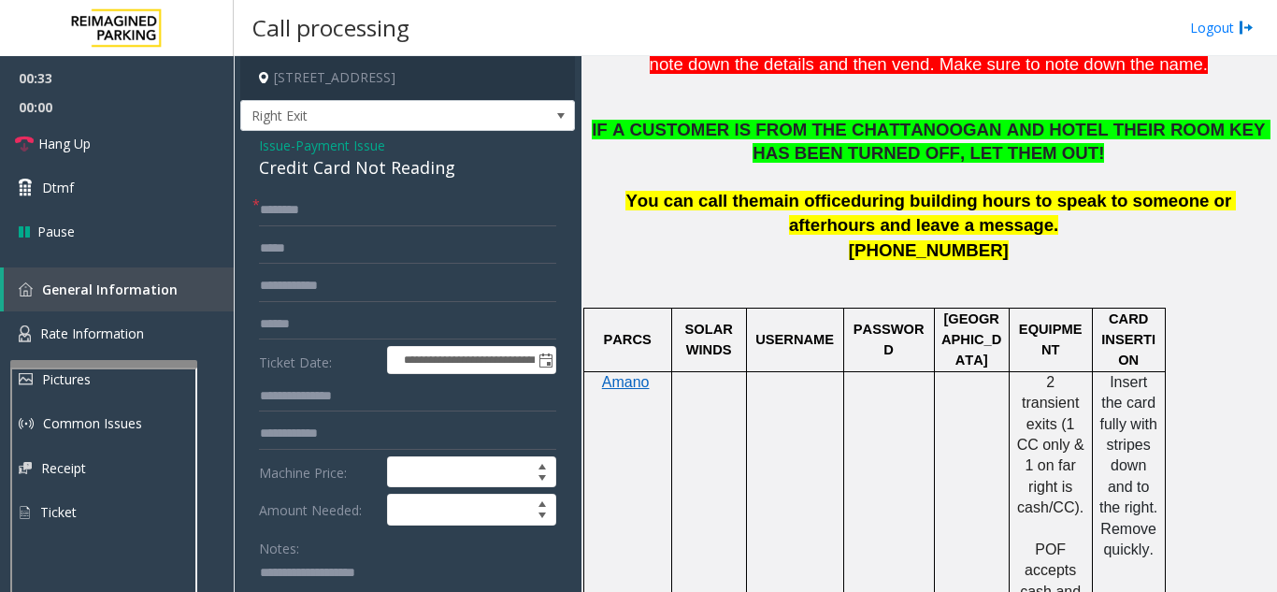
scroll to position [94, 0]
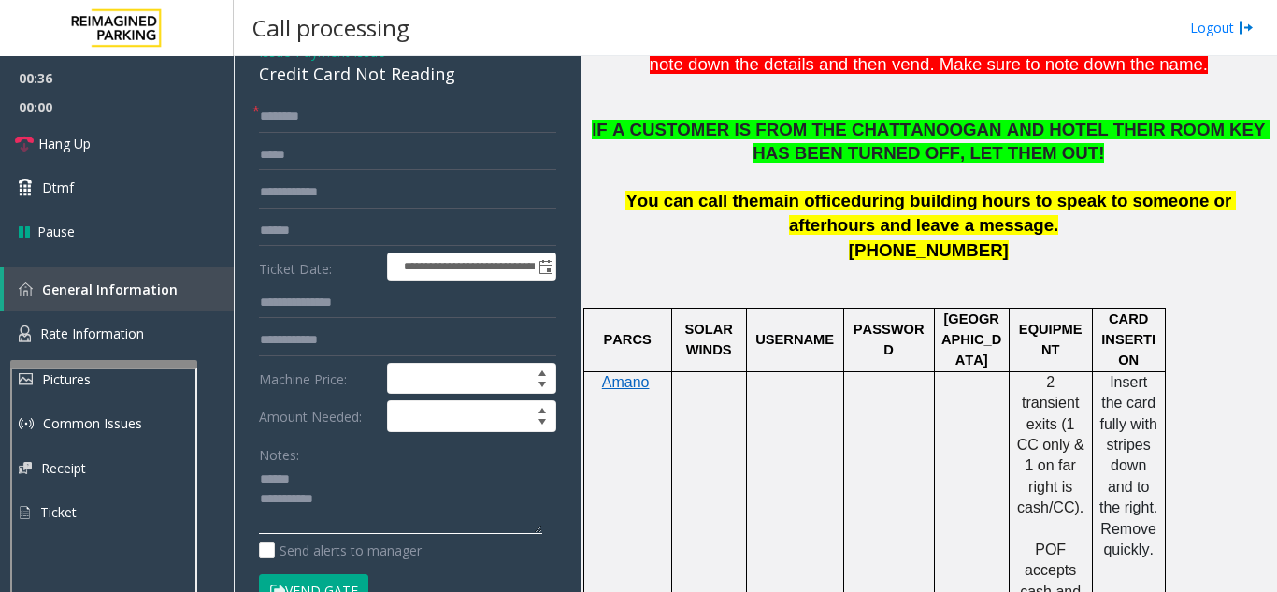
click at [342, 468] on textarea at bounding box center [400, 500] width 283 height 70
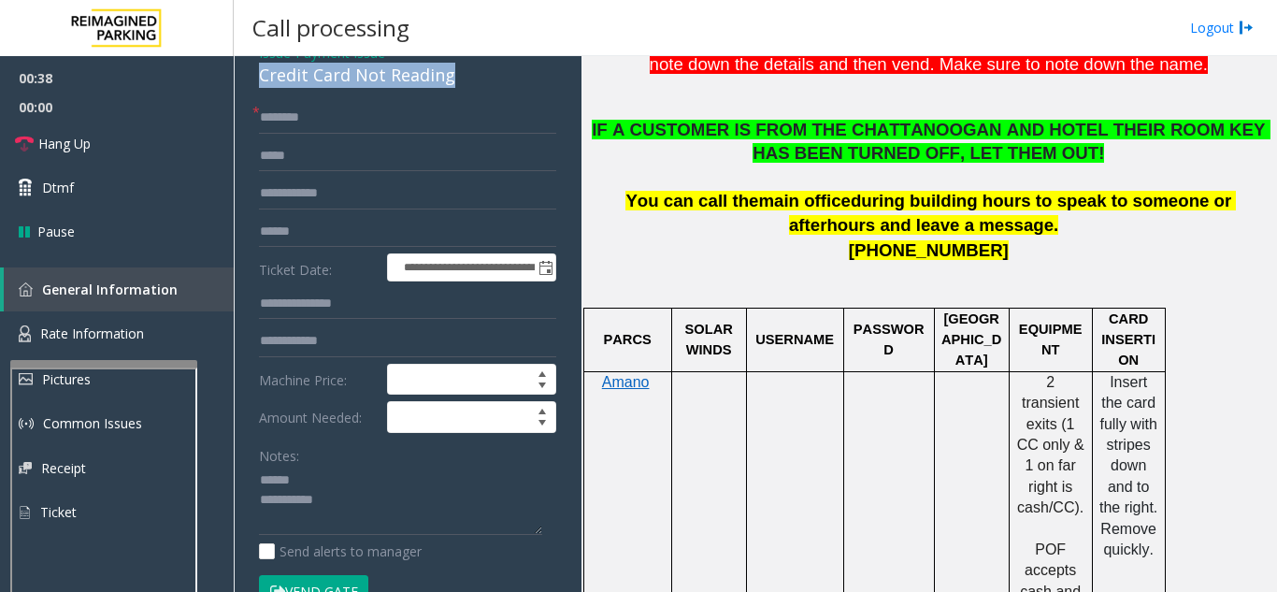
drag, startPoint x: 253, startPoint y: 72, endPoint x: 485, endPoint y: 89, distance: 232.5
click at [485, 89] on div "**********" at bounding box center [407, 502] width 335 height 929
click at [440, 101] on div "**********" at bounding box center [407, 502] width 335 height 929
drag, startPoint x: 458, startPoint y: 79, endPoint x: 259, endPoint y: 79, distance: 199.2
click at [259, 79] on div "Credit Card Not Reading" at bounding box center [407, 75] width 297 height 25
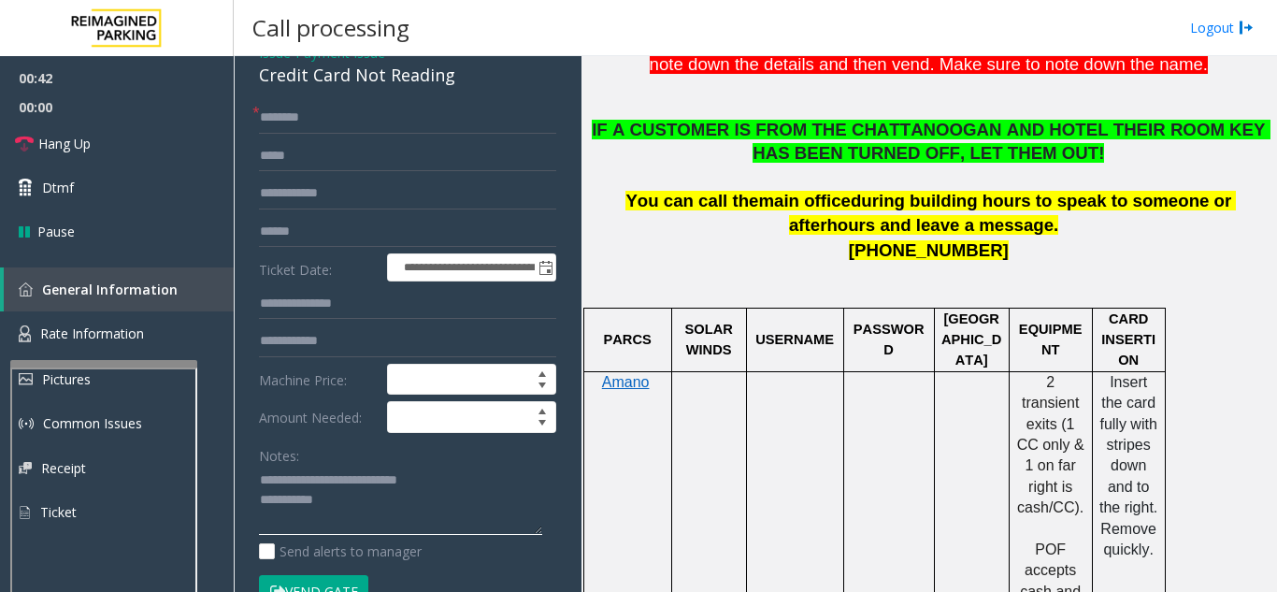
click at [365, 500] on textarea at bounding box center [400, 501] width 283 height 70
type textarea "**********"
click at [381, 128] on input "text" at bounding box center [407, 118] width 297 height 32
type input "******"
click at [353, 237] on input "text" at bounding box center [407, 232] width 297 height 32
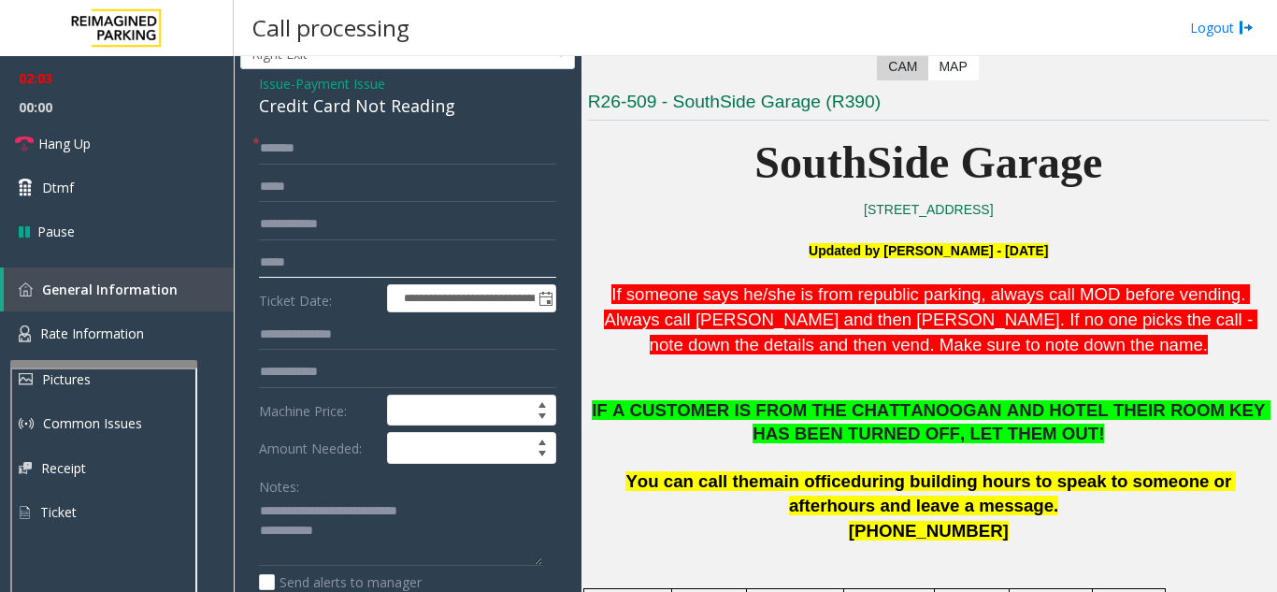
scroll to position [94, 0]
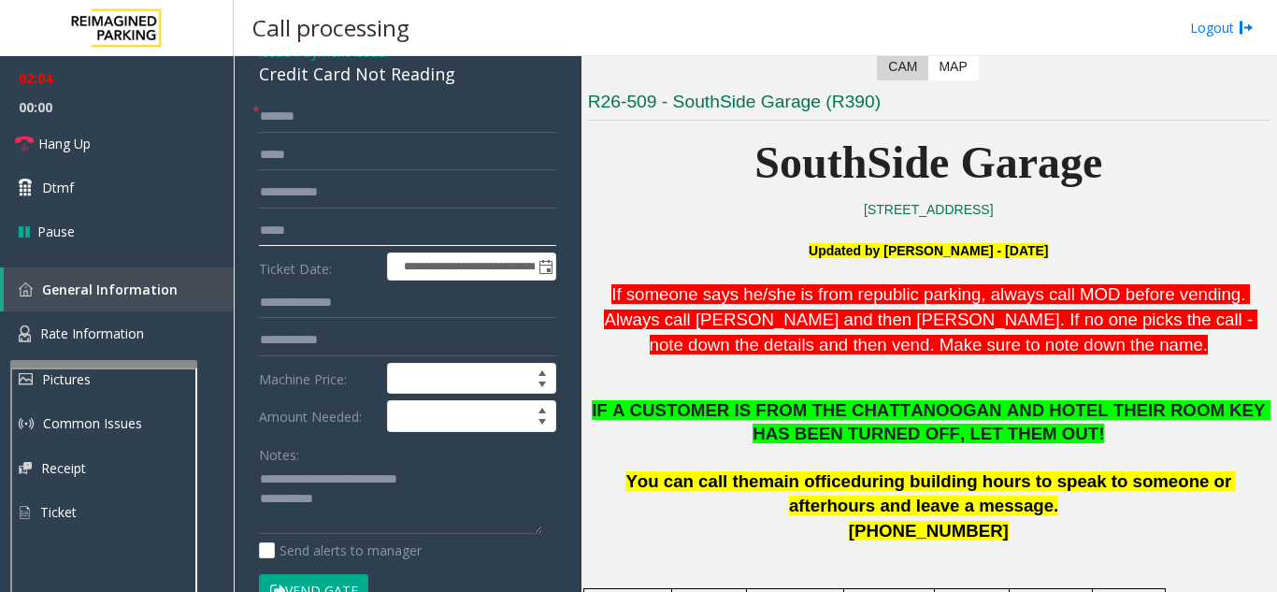
type input "*****"
click at [339, 349] on input "text" at bounding box center [407, 340] width 297 height 32
type input "*"
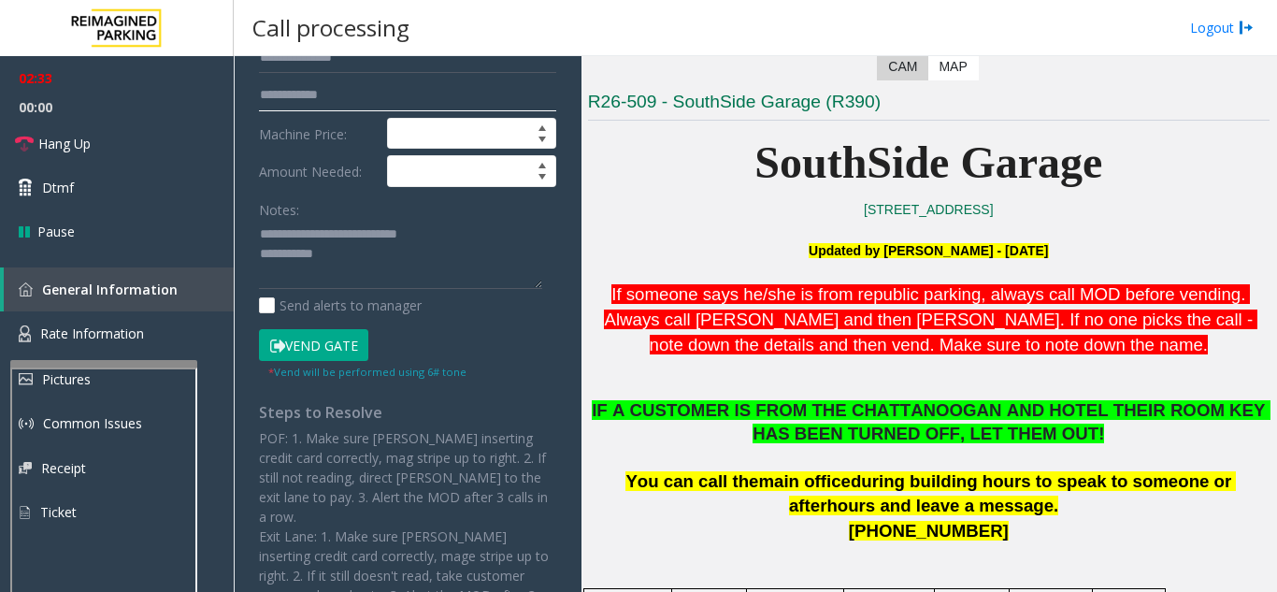
scroll to position [374, 0]
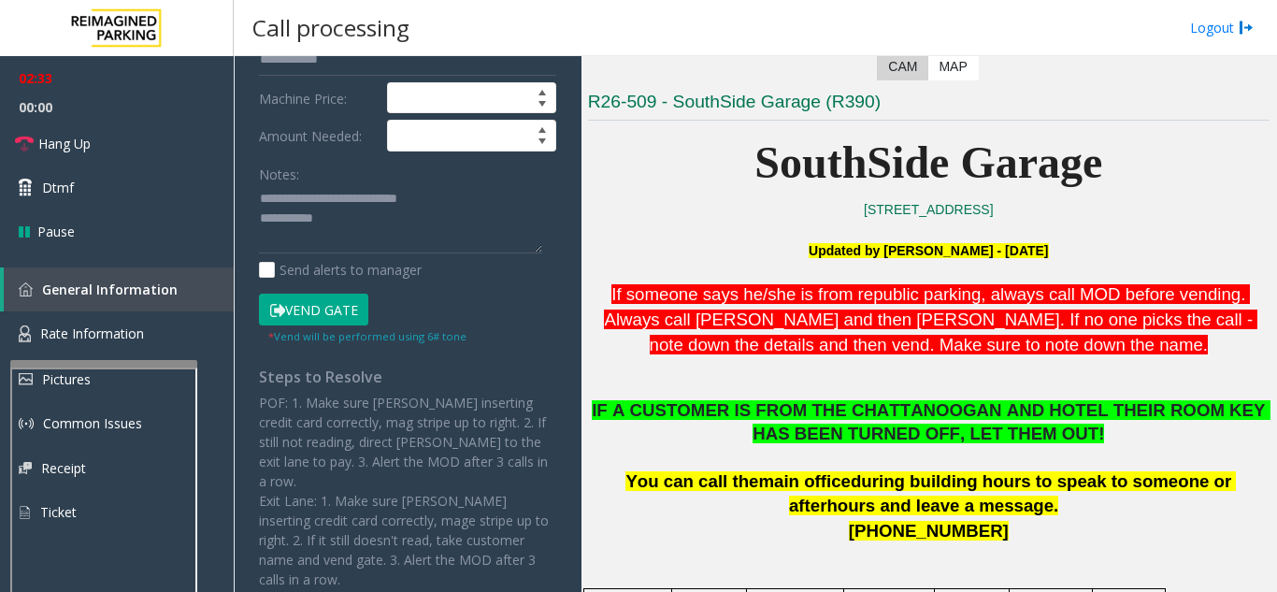
click at [330, 313] on button "Vend Gate" at bounding box center [313, 310] width 109 height 32
click at [346, 218] on textarea at bounding box center [400, 219] width 283 height 70
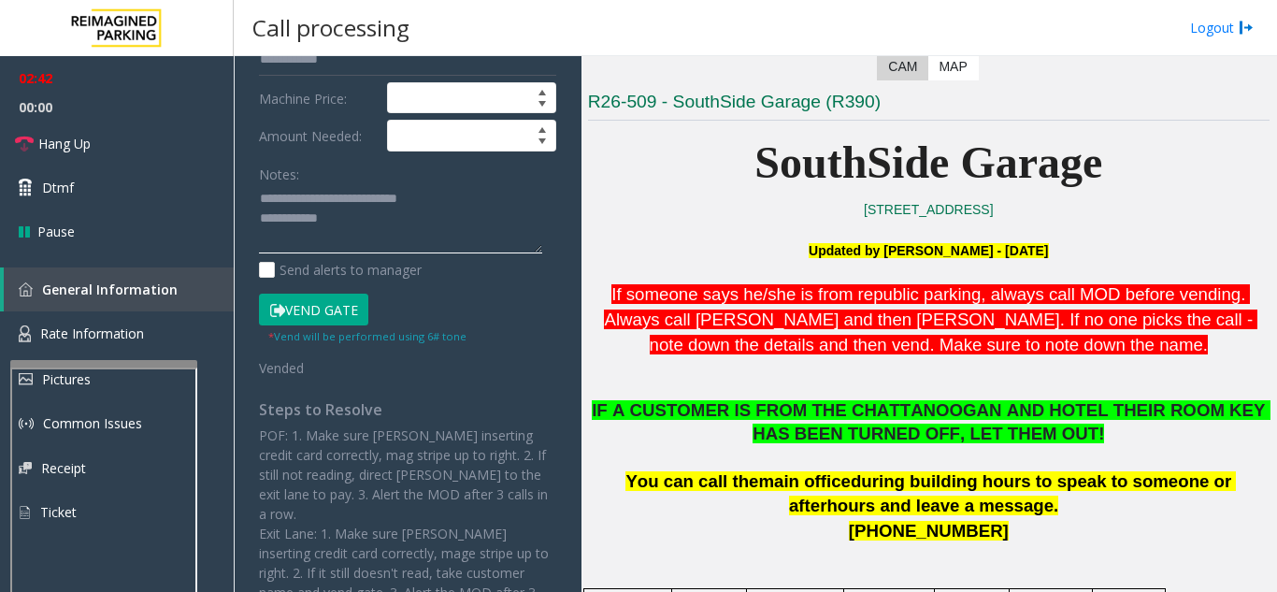
click at [377, 219] on textarea at bounding box center [400, 219] width 283 height 70
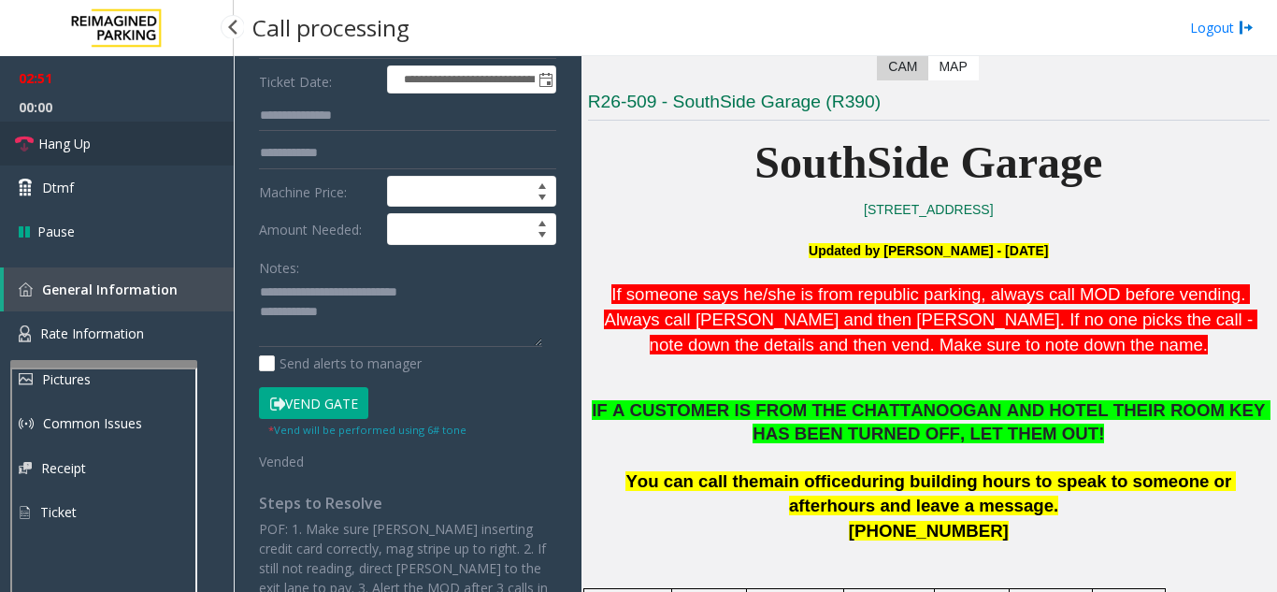
click at [95, 138] on link "Hang Up" at bounding box center [117, 144] width 234 height 44
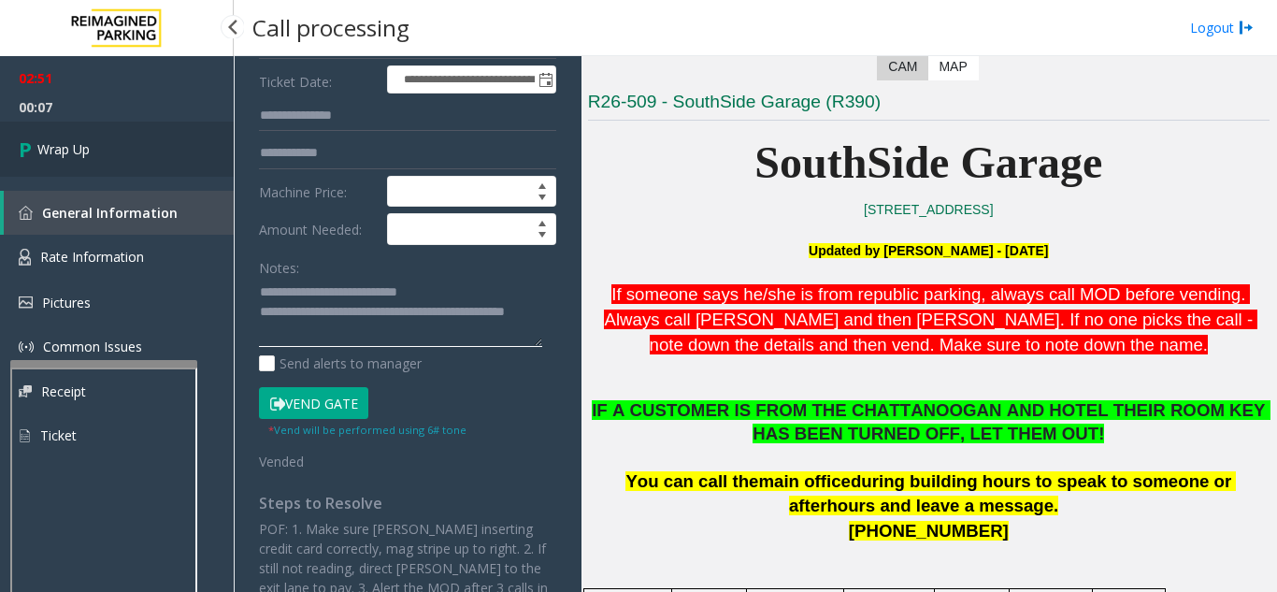
type textarea "**********"
click at [123, 136] on link "Wrap Up" at bounding box center [117, 149] width 234 height 55
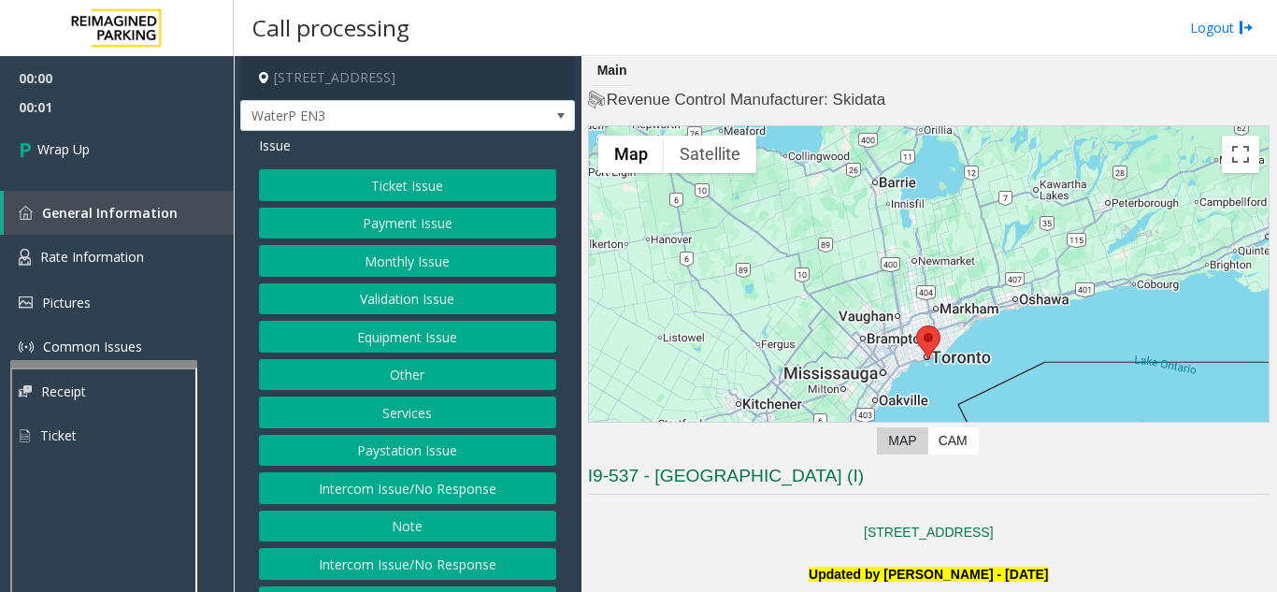
click at [458, 491] on button "Intercom Issue/No Response" at bounding box center [407, 488] width 297 height 32
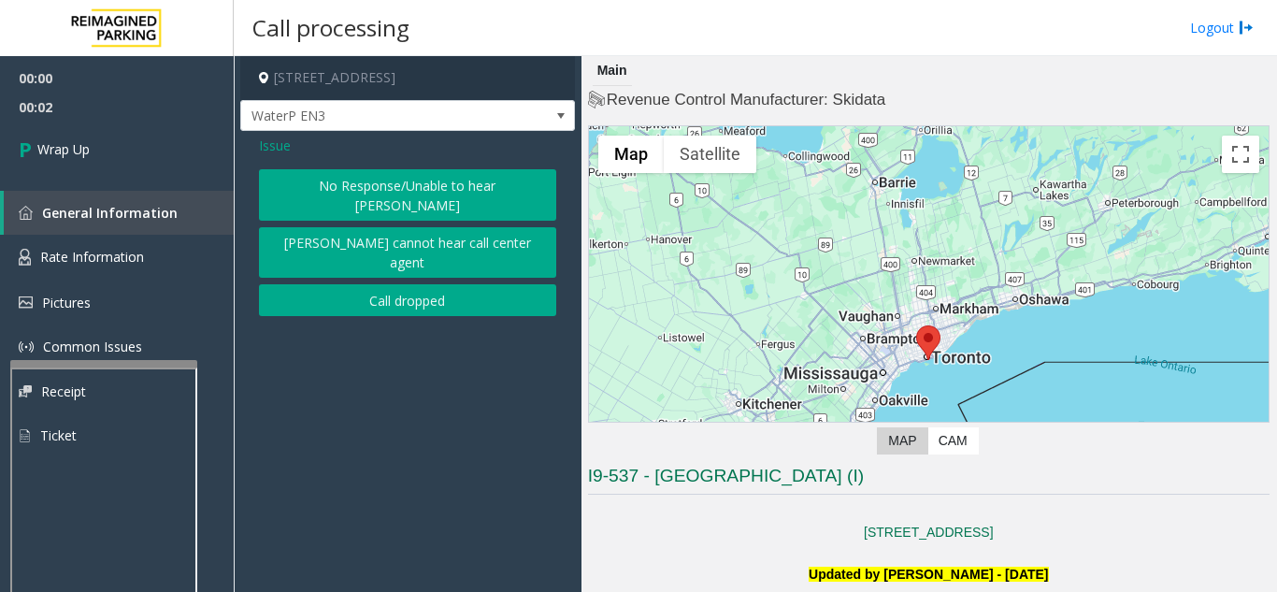
click at [383, 284] on button "Call dropped" at bounding box center [407, 300] width 297 height 32
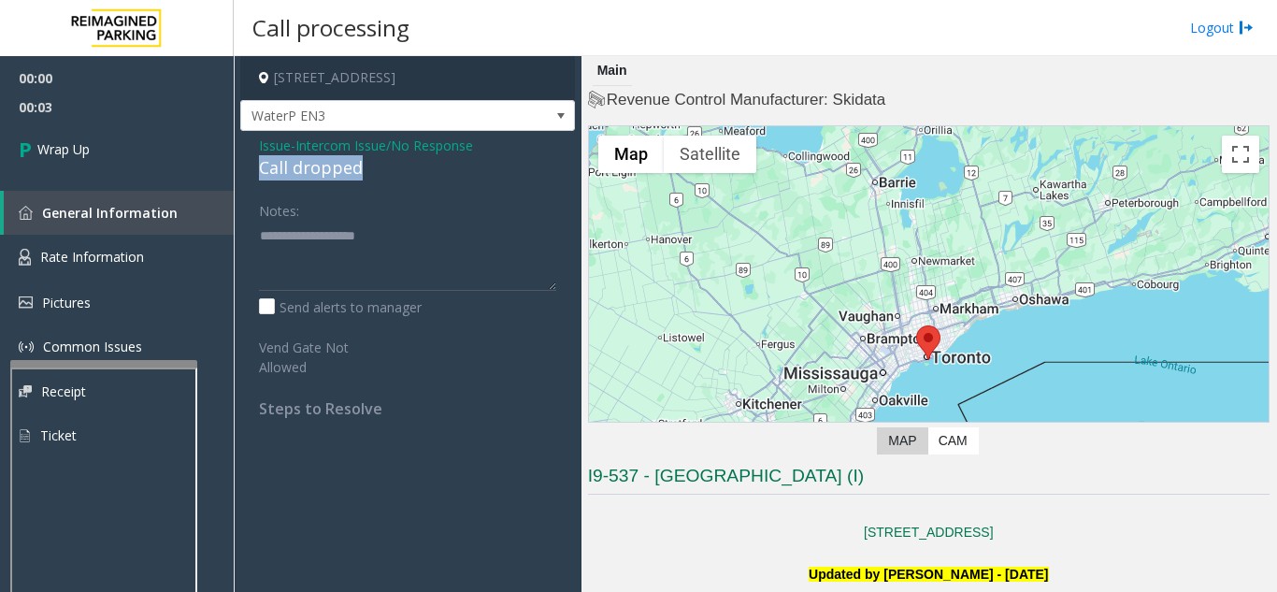
drag, startPoint x: 250, startPoint y: 165, endPoint x: 400, endPoint y: 173, distance: 150.7
click at [400, 173] on div "Issue - Intercom Issue/No Response Call dropped Notes: Send alerts to manager V…" at bounding box center [407, 284] width 335 height 306
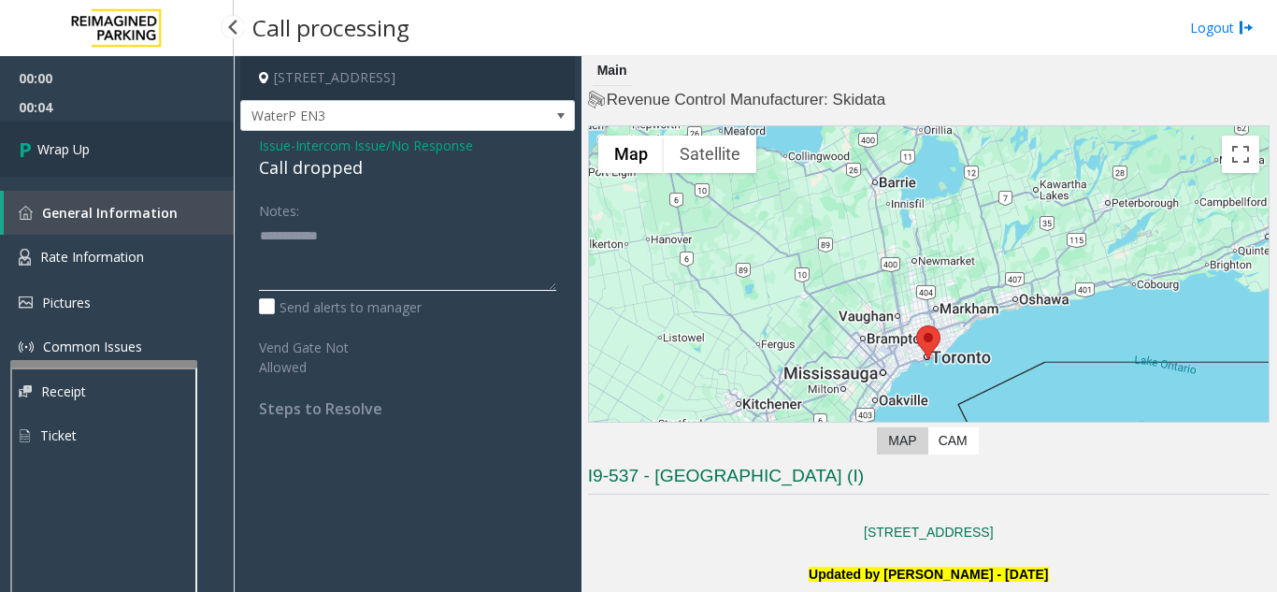
type textarea "**********"
click at [151, 157] on link "Wrap Up" at bounding box center [117, 149] width 234 height 55
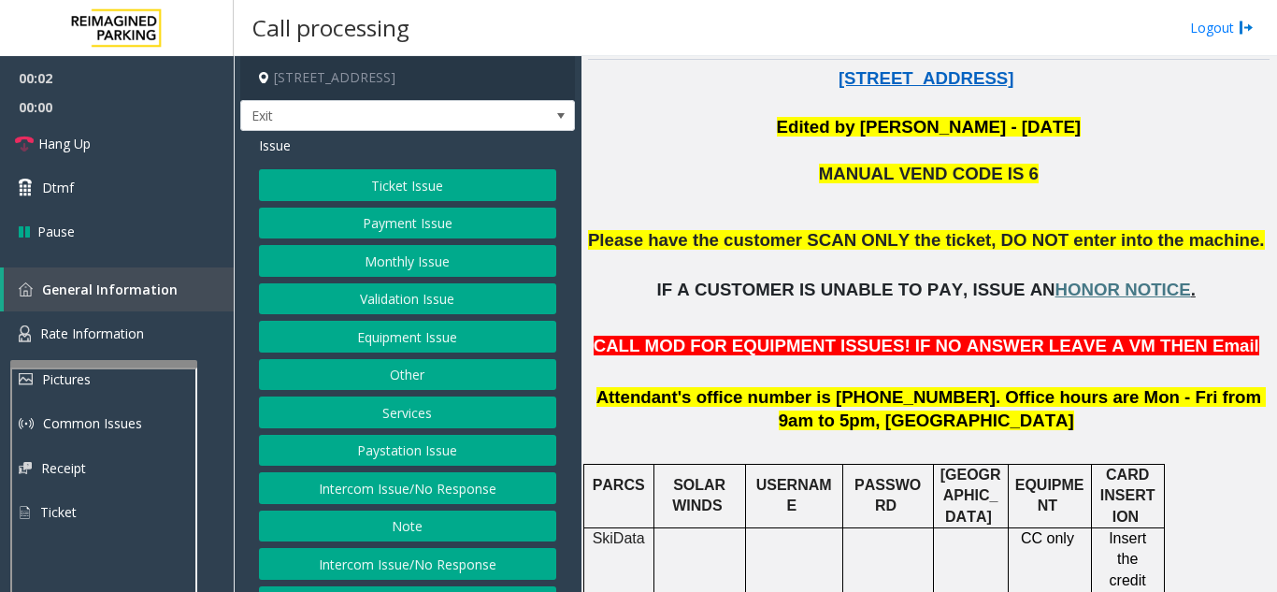
scroll to position [468, 0]
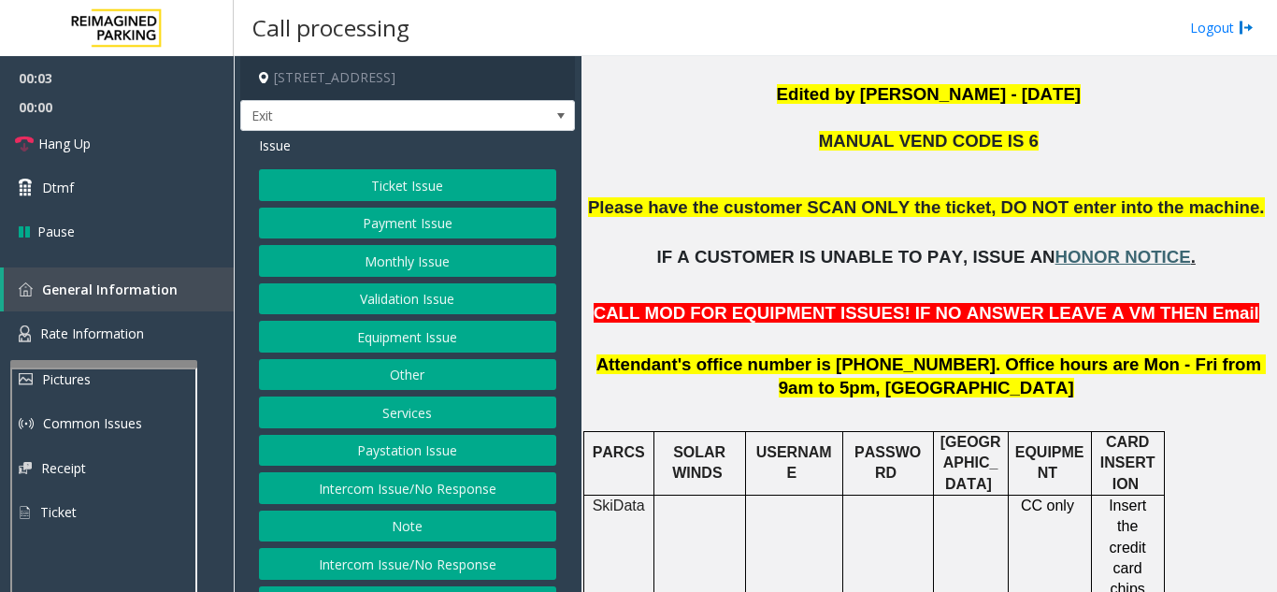
click at [1098, 257] on span "HONOR NOTICE" at bounding box center [1124, 257] width 136 height 20
click at [116, 329] on span "Rate Information" at bounding box center [92, 333] width 104 height 18
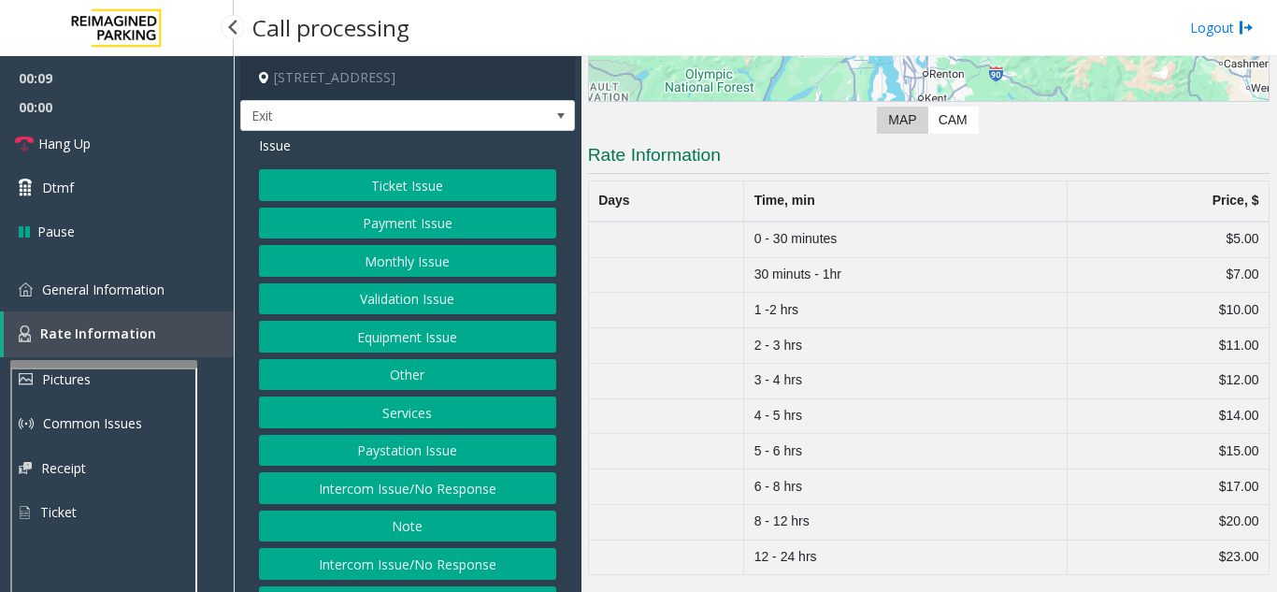
scroll to position [321, 0]
click at [121, 282] on span "General Information" at bounding box center [103, 290] width 122 height 18
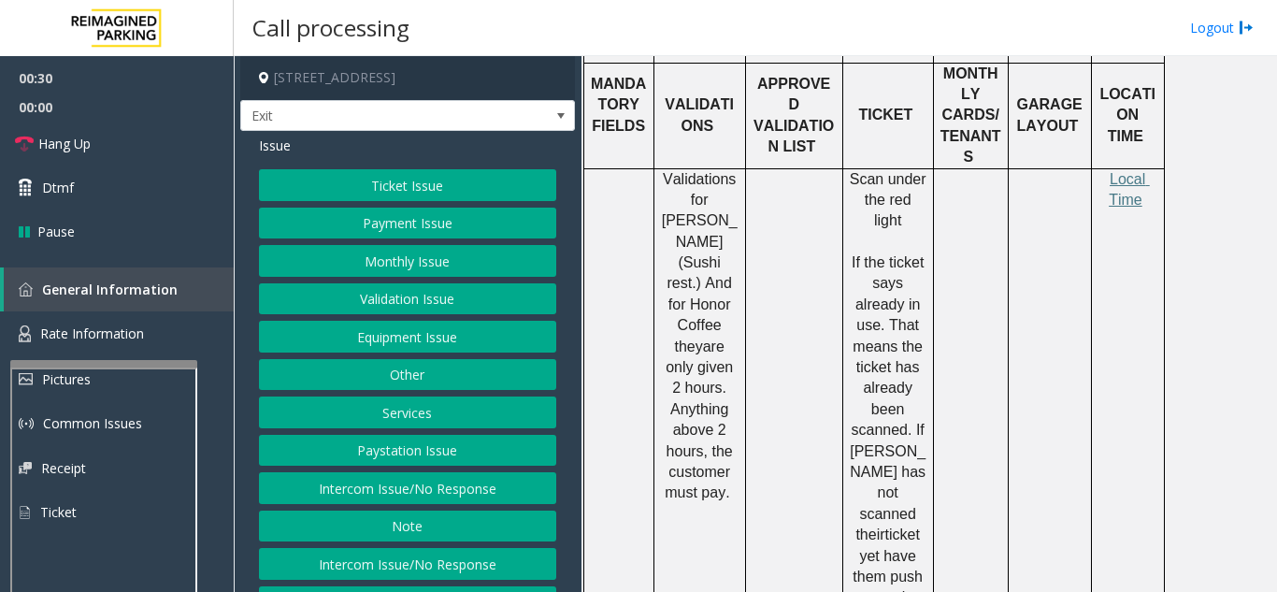
scroll to position [1122, 0]
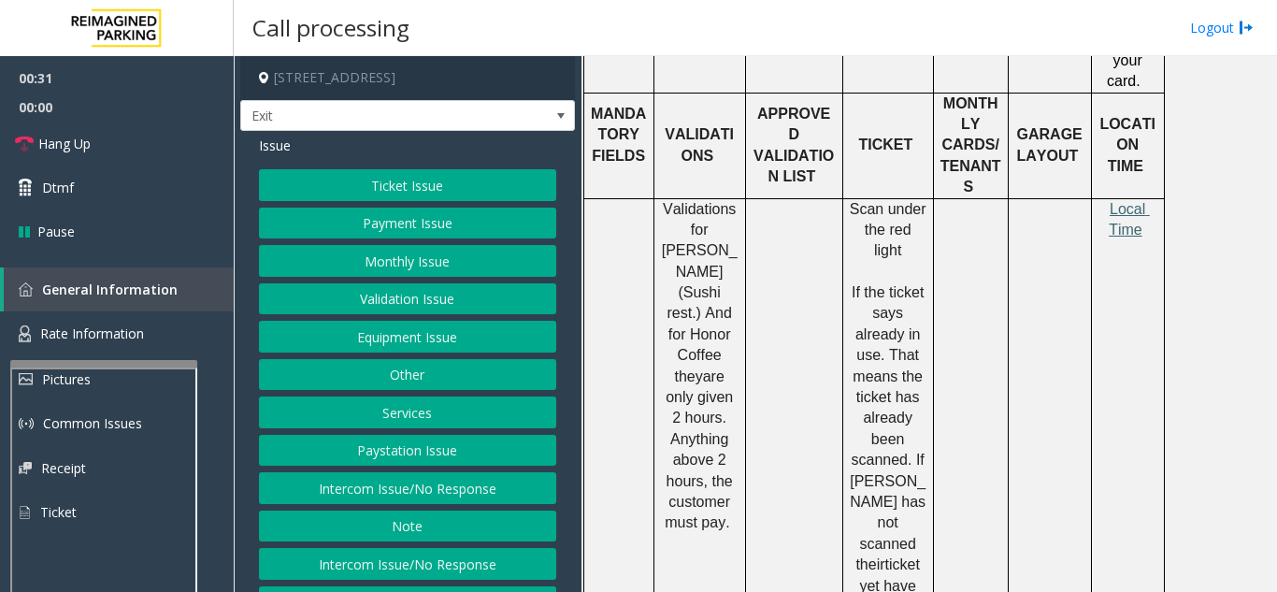
click at [1122, 215] on span "Local Time" at bounding box center [1129, 219] width 41 height 36
click at [85, 327] on span "Rate Information" at bounding box center [92, 333] width 104 height 18
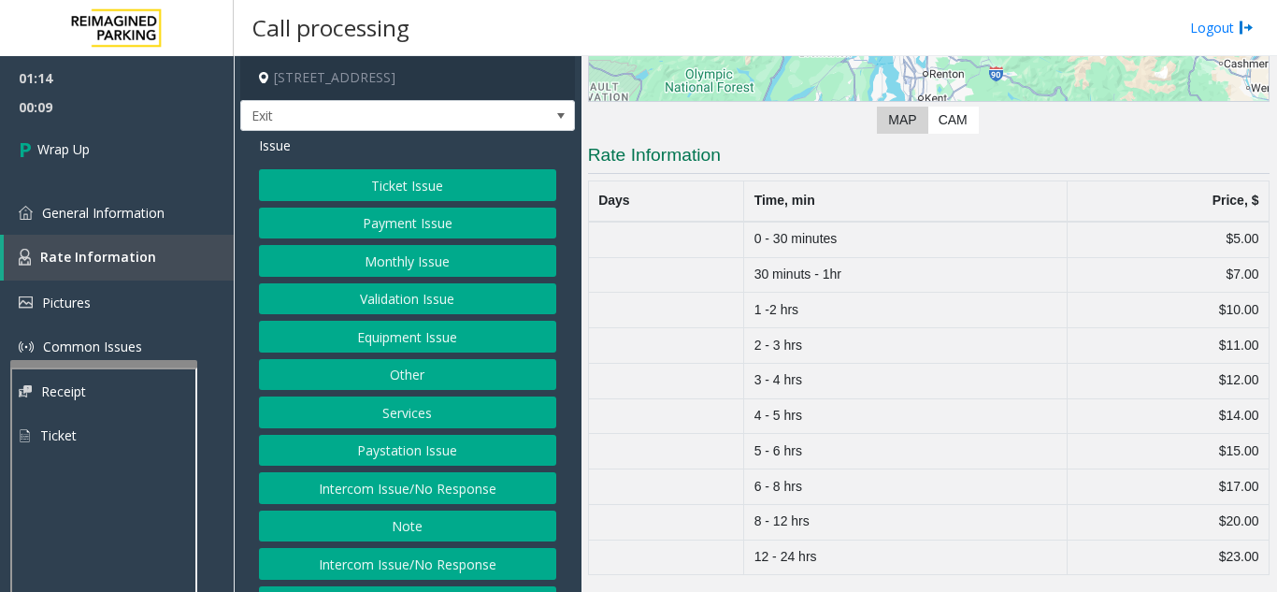
click at [406, 346] on button "Equipment Issue" at bounding box center [407, 337] width 297 height 32
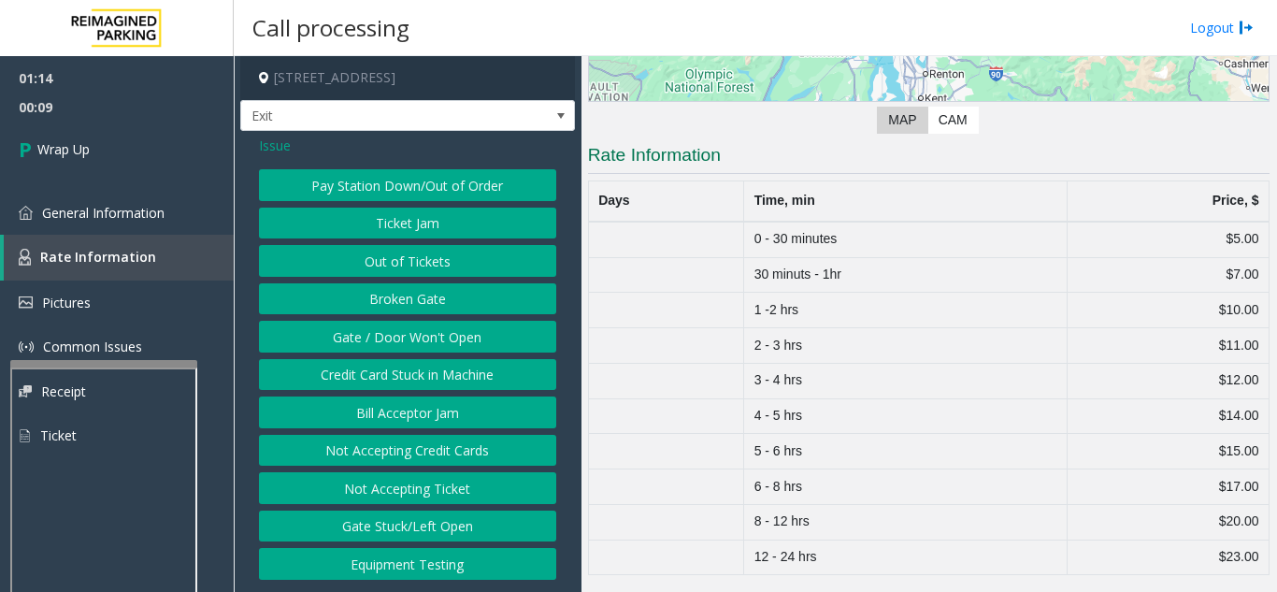
click at [406, 346] on button "Gate / Door Won't Open" at bounding box center [407, 337] width 297 height 32
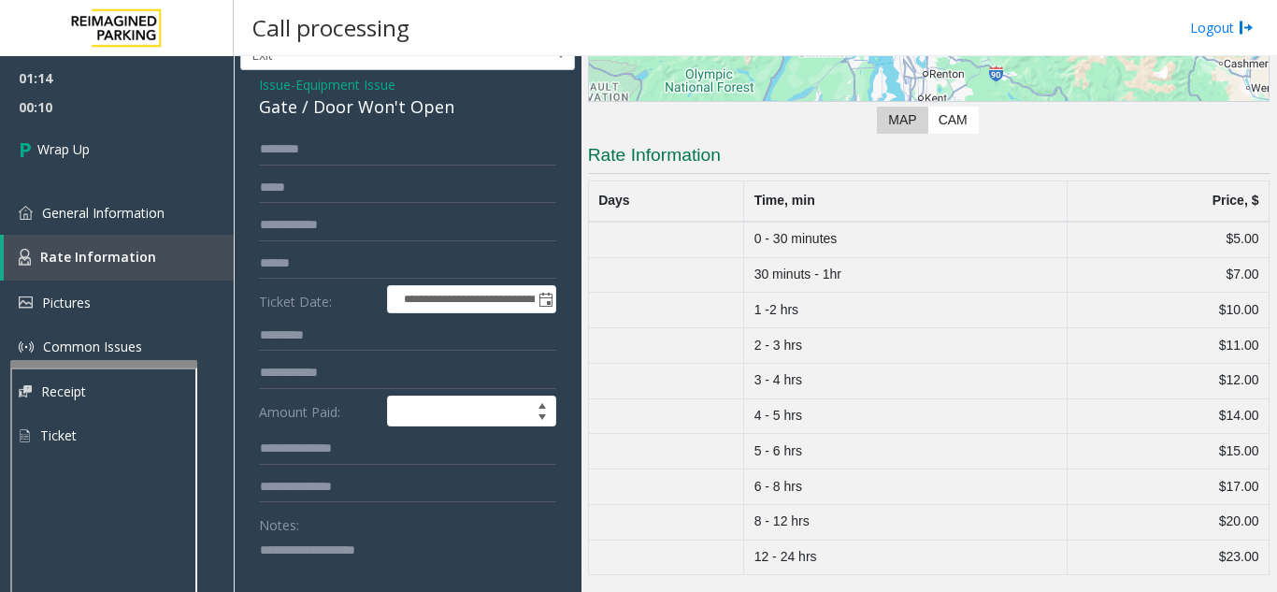
scroll to position [94, 0]
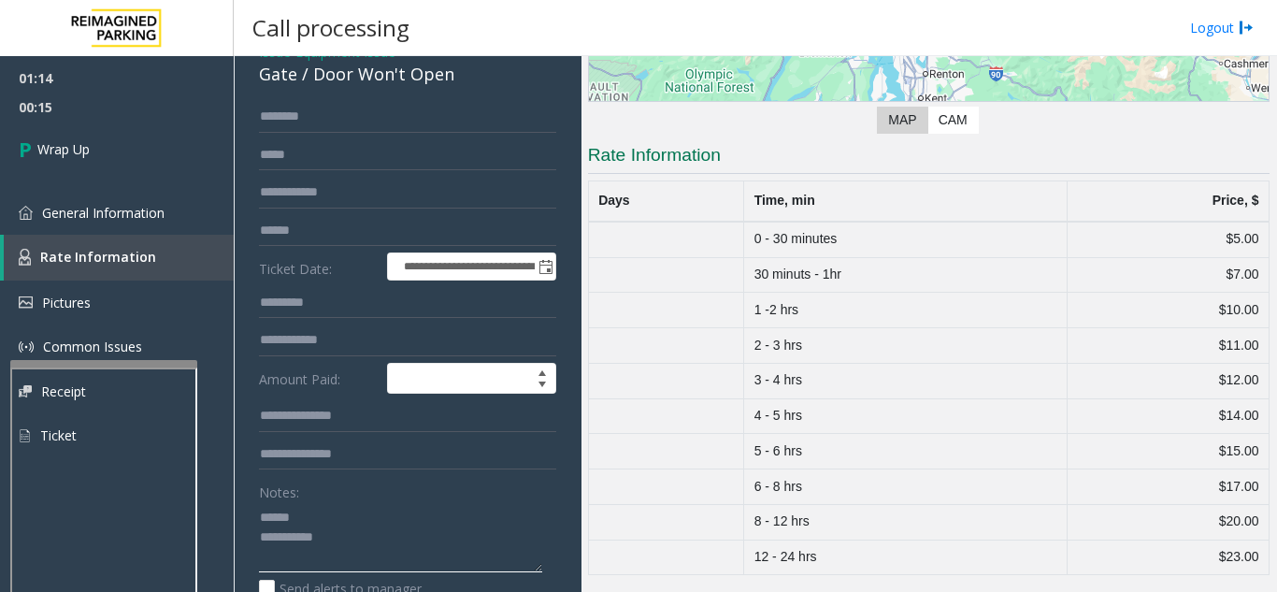
click at [332, 511] on textarea at bounding box center [400, 537] width 283 height 70
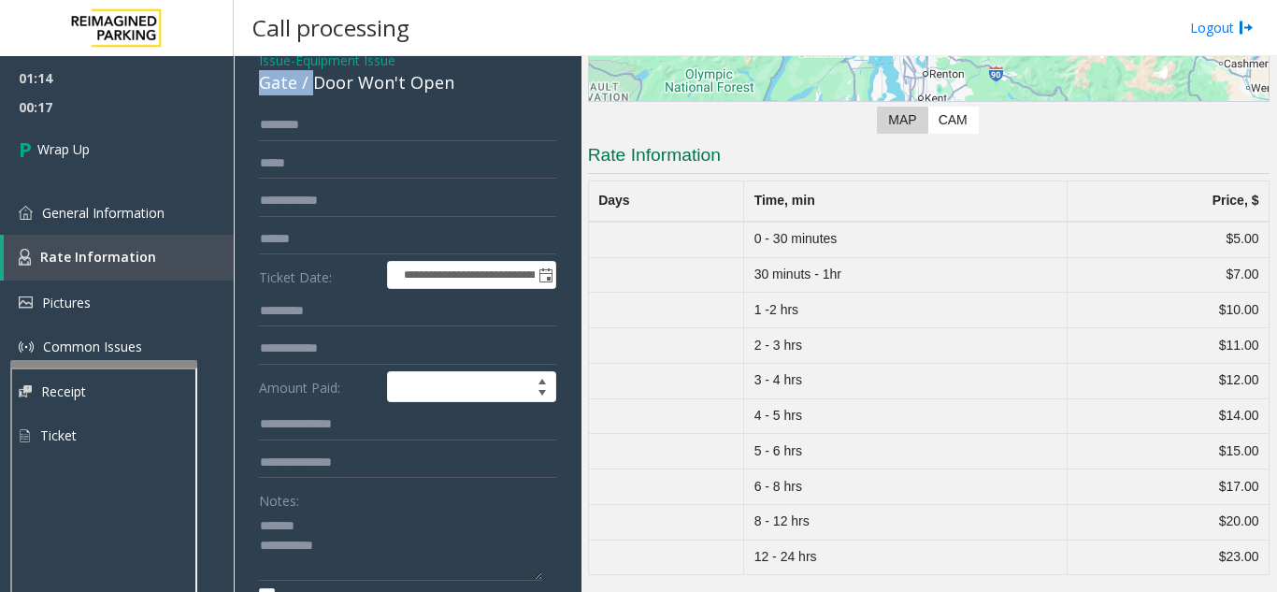
scroll to position [62, 0]
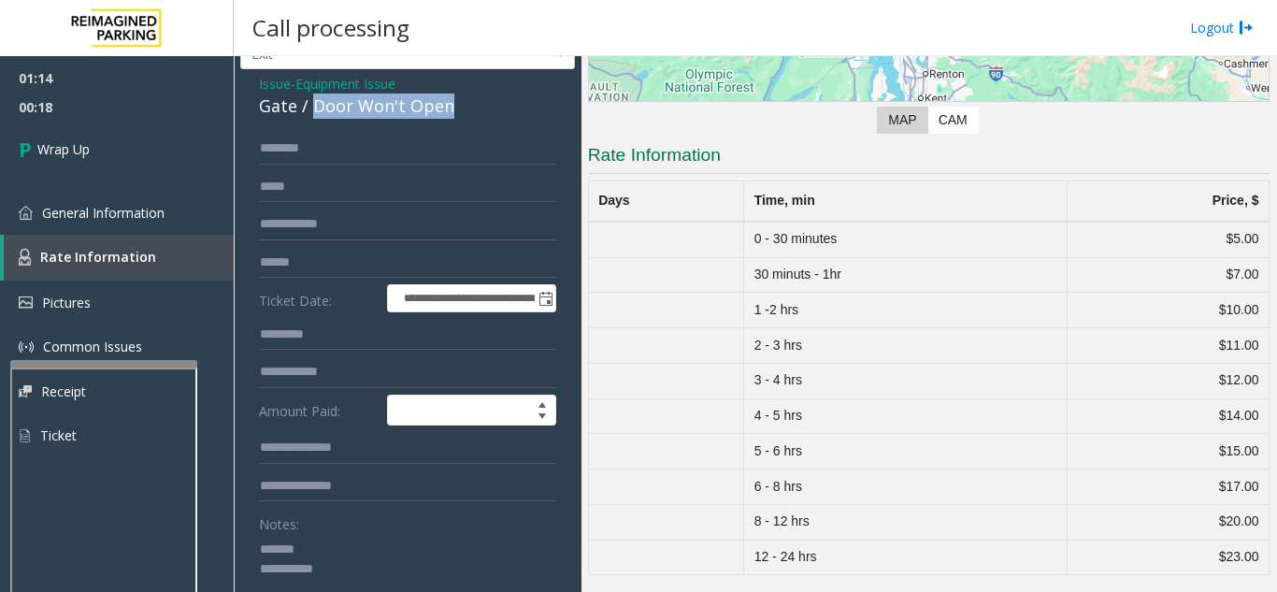
drag, startPoint x: 310, startPoint y: 75, endPoint x: 460, endPoint y: 102, distance: 152.0
click at [460, 102] on div "Gate / Door Won't Open" at bounding box center [407, 106] width 297 height 25
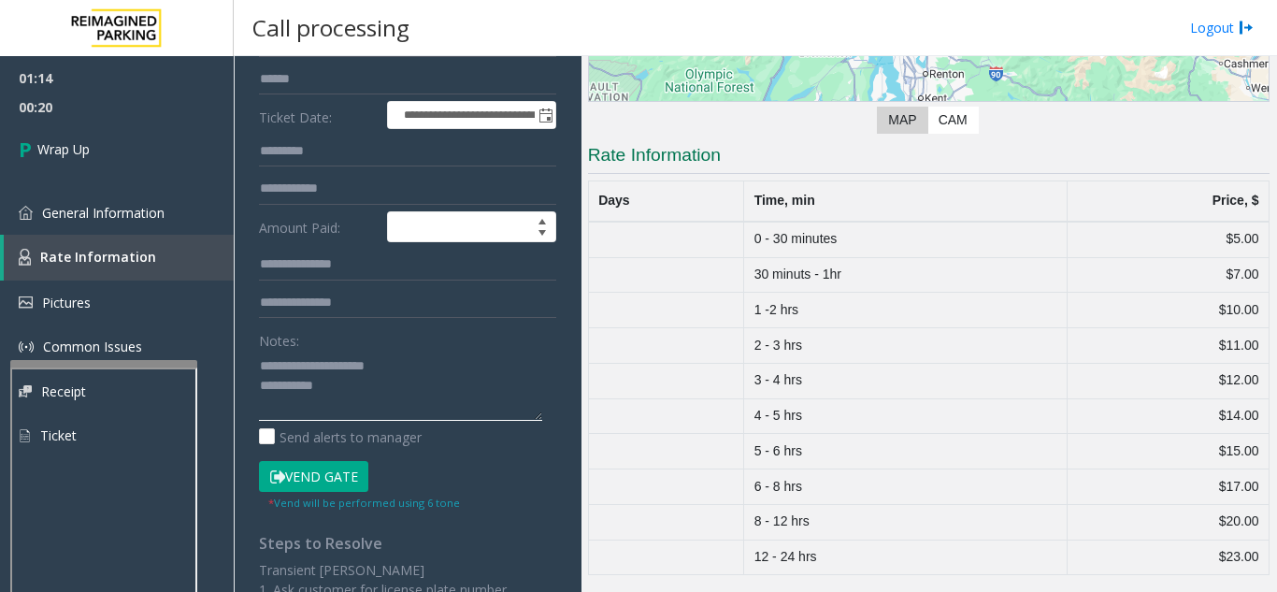
scroll to position [249, 0]
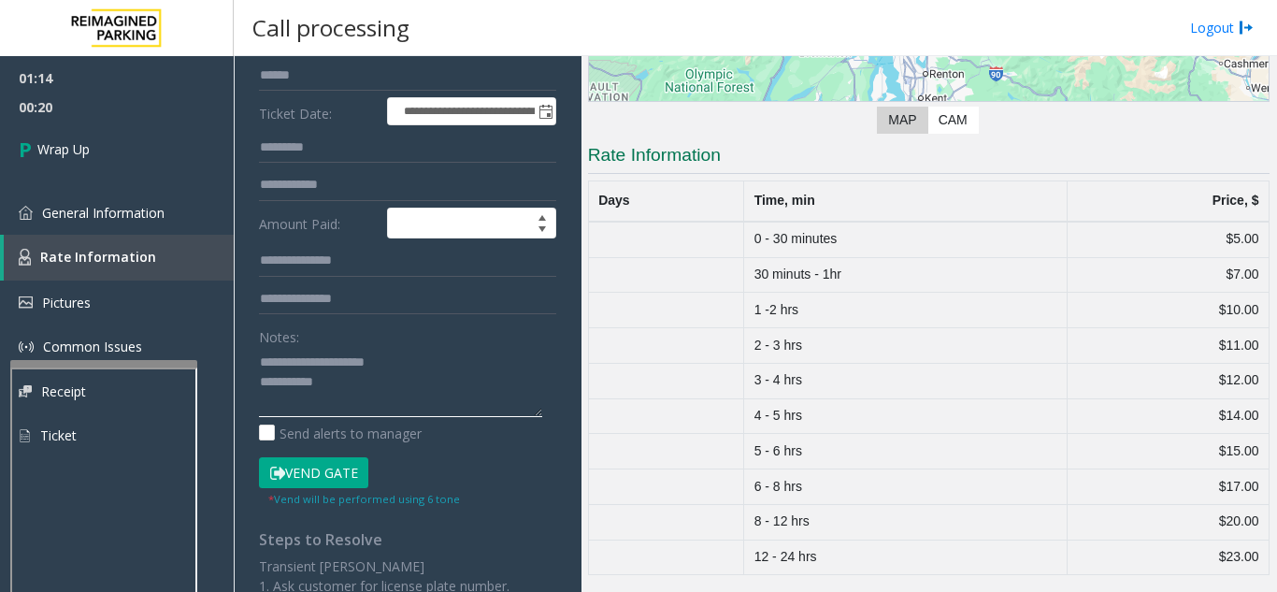
click at [465, 393] on textarea at bounding box center [400, 382] width 283 height 70
drag, startPoint x: 300, startPoint y: 356, endPoint x: 409, endPoint y: 359, distance: 108.5
click at [409, 359] on textarea at bounding box center [400, 382] width 283 height 70
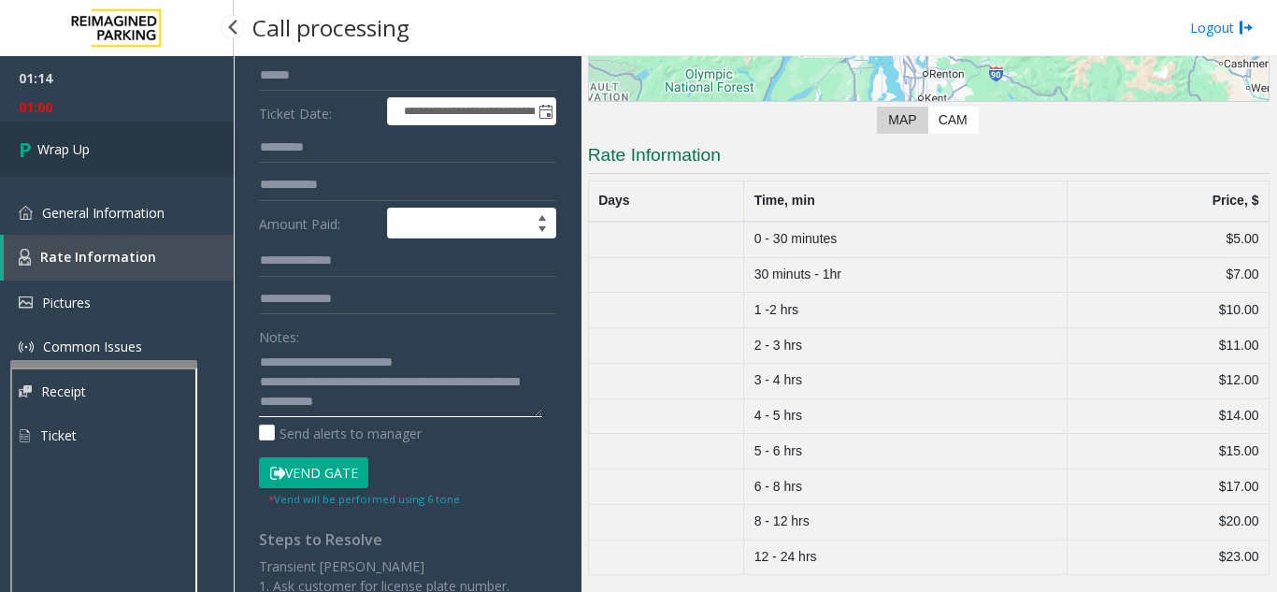
type textarea "**********"
click at [108, 133] on link "Wrap Up" at bounding box center [117, 149] width 234 height 55
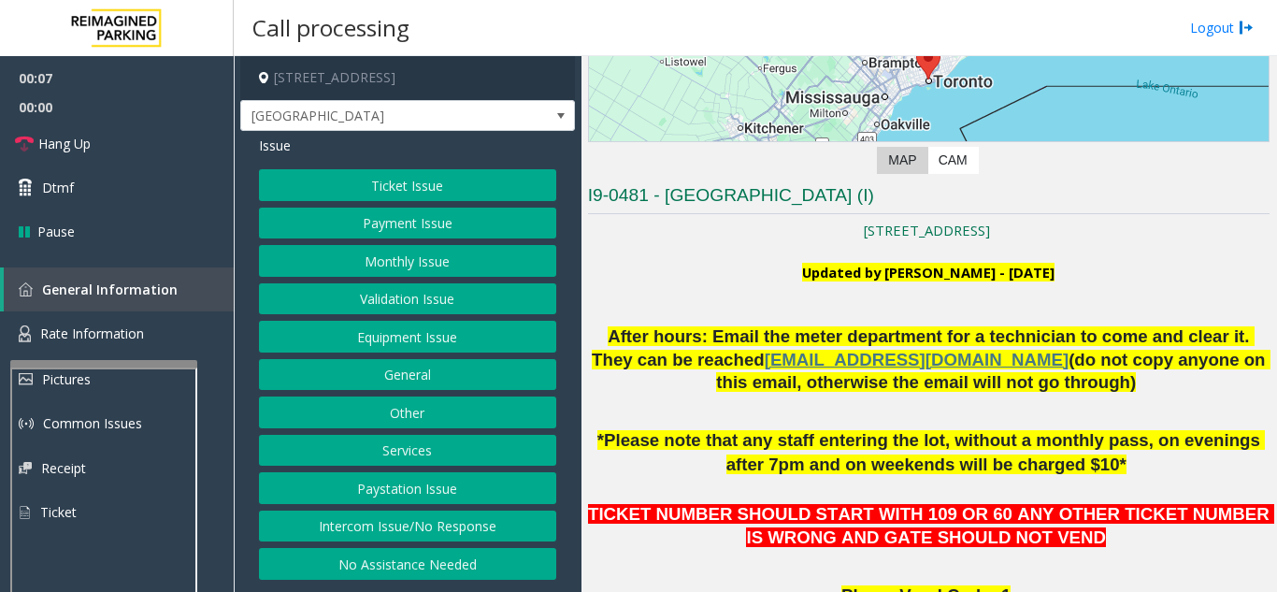
scroll to position [374, 0]
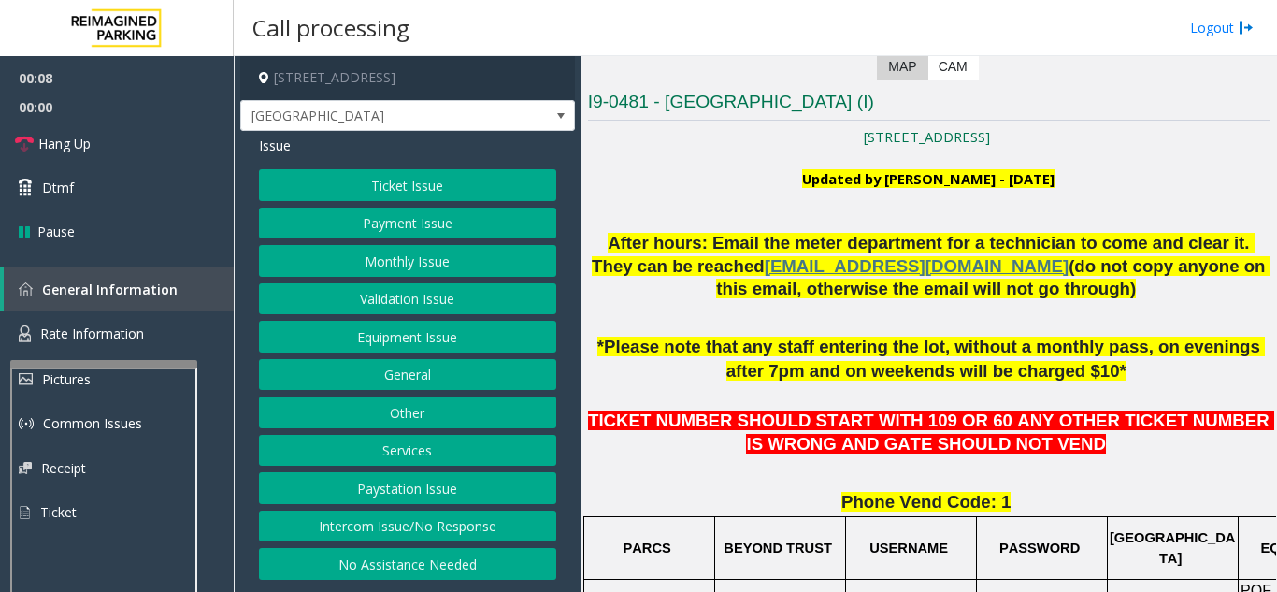
click at [409, 177] on button "Ticket Issue" at bounding box center [407, 185] width 297 height 32
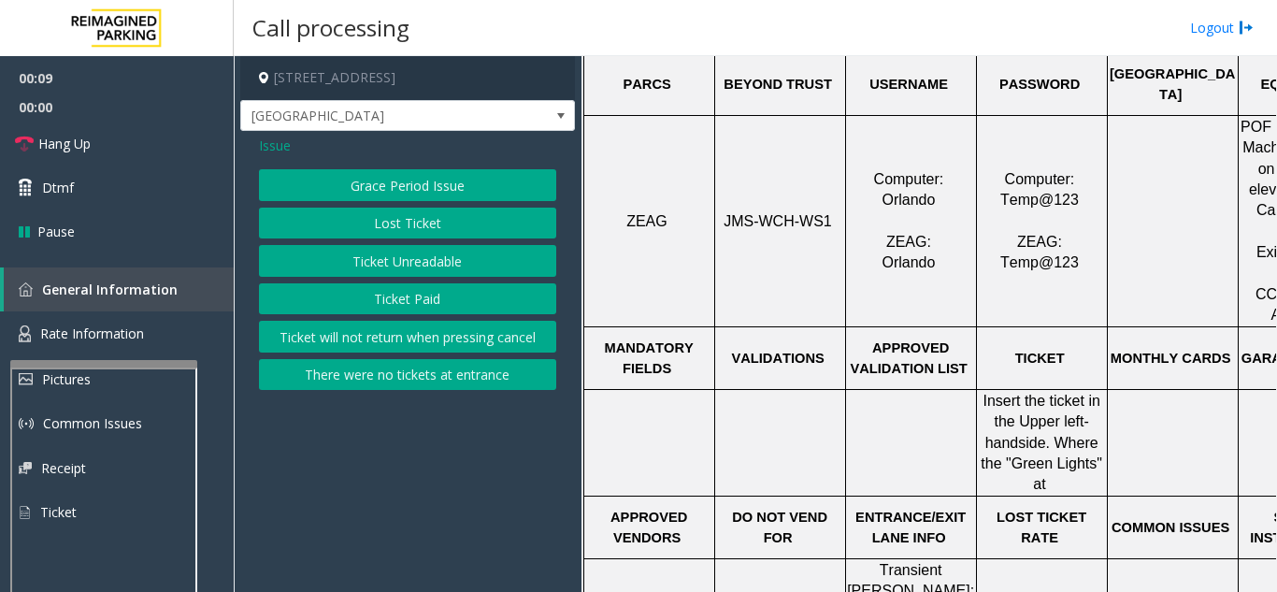
scroll to position [1029, 0]
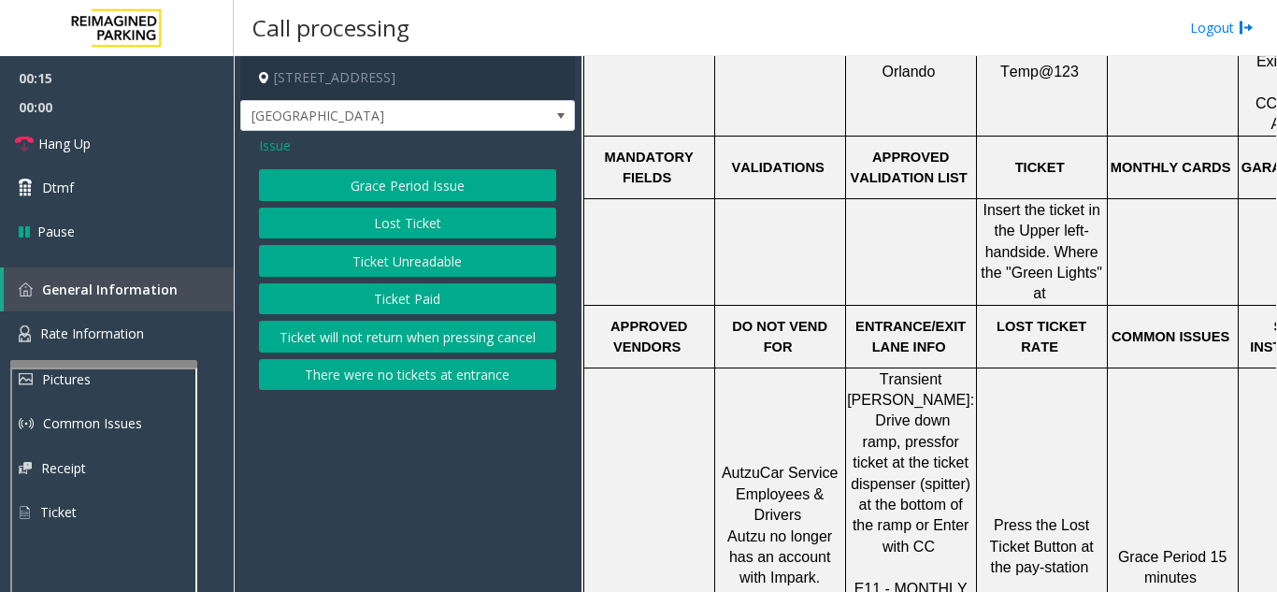
click at [395, 252] on button "Ticket Unreadable" at bounding box center [407, 261] width 297 height 32
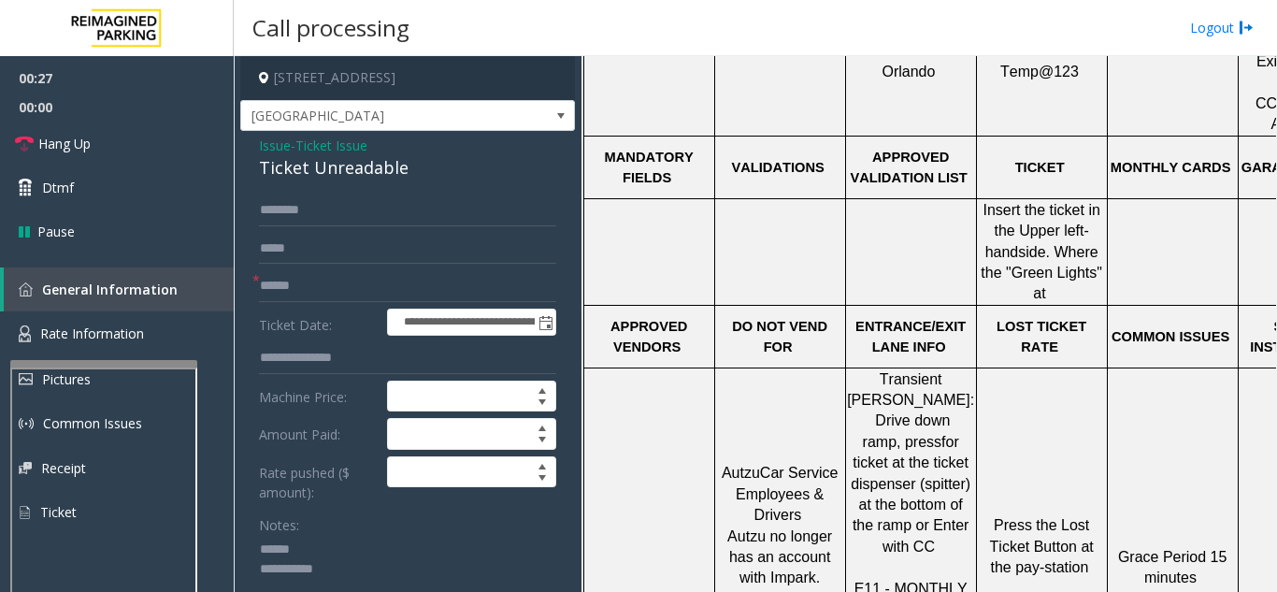
click at [327, 549] on textarea at bounding box center [400, 570] width 283 height 70
drag, startPoint x: 244, startPoint y: 161, endPoint x: 420, endPoint y: 171, distance: 176.1
type textarea "**********"
click at [324, 274] on input "text" at bounding box center [407, 286] width 297 height 32
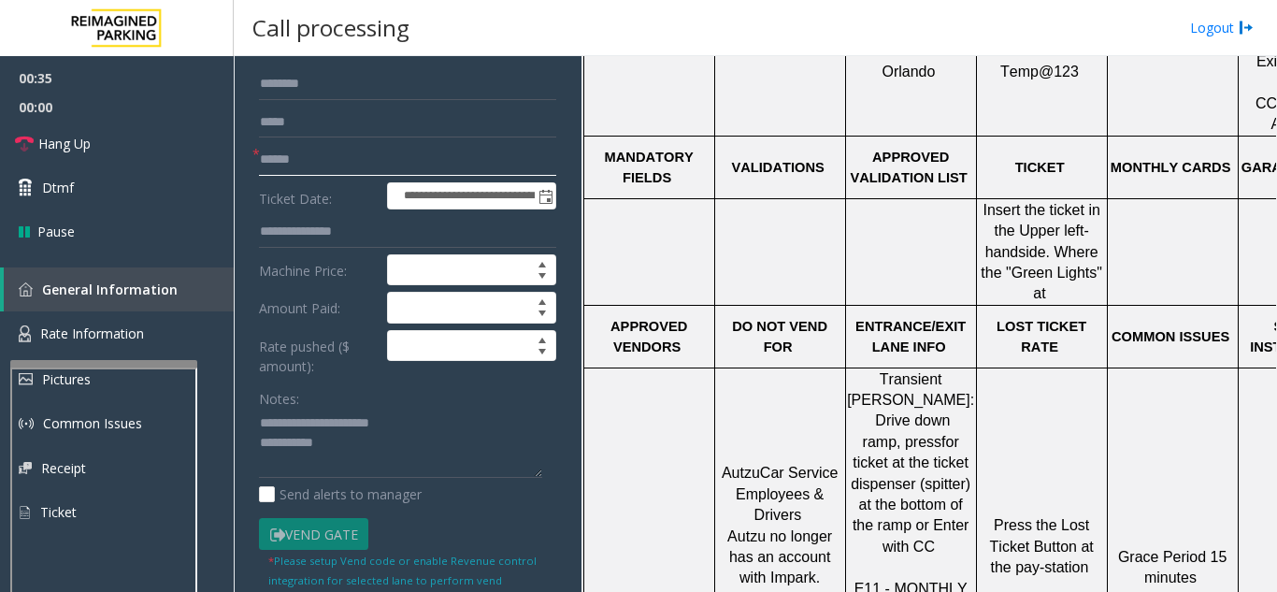
scroll to position [94, 0]
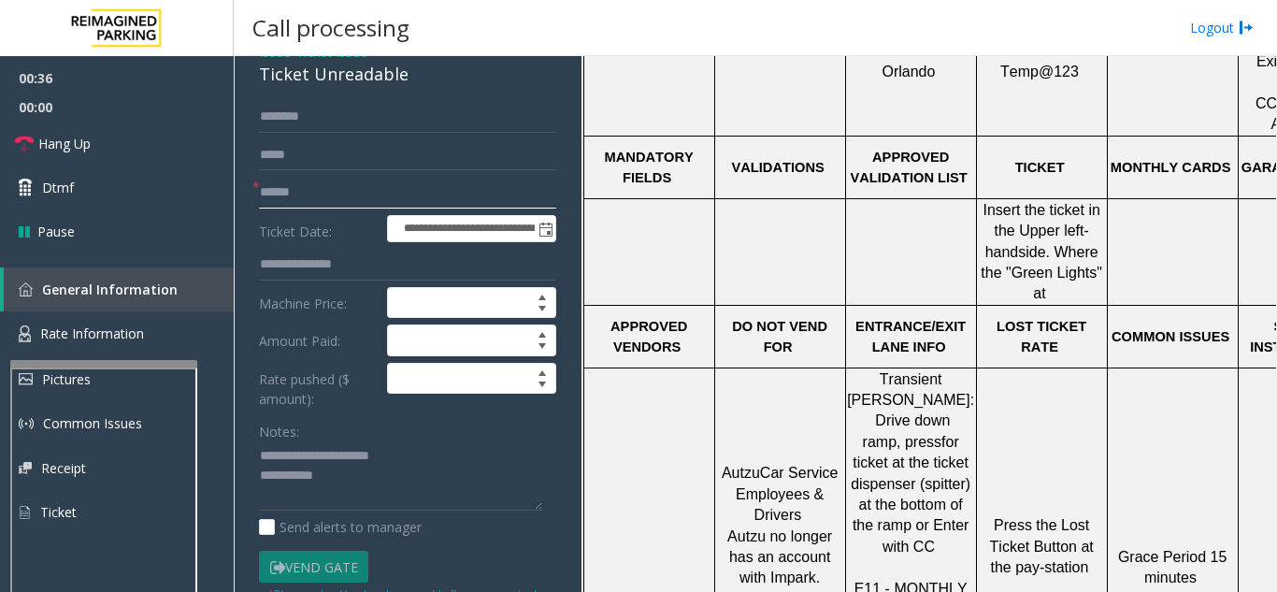
click at [333, 197] on input "text" at bounding box center [407, 193] width 297 height 32
type input "********"
click at [101, 196] on link "Dtmf" at bounding box center [117, 187] width 234 height 44
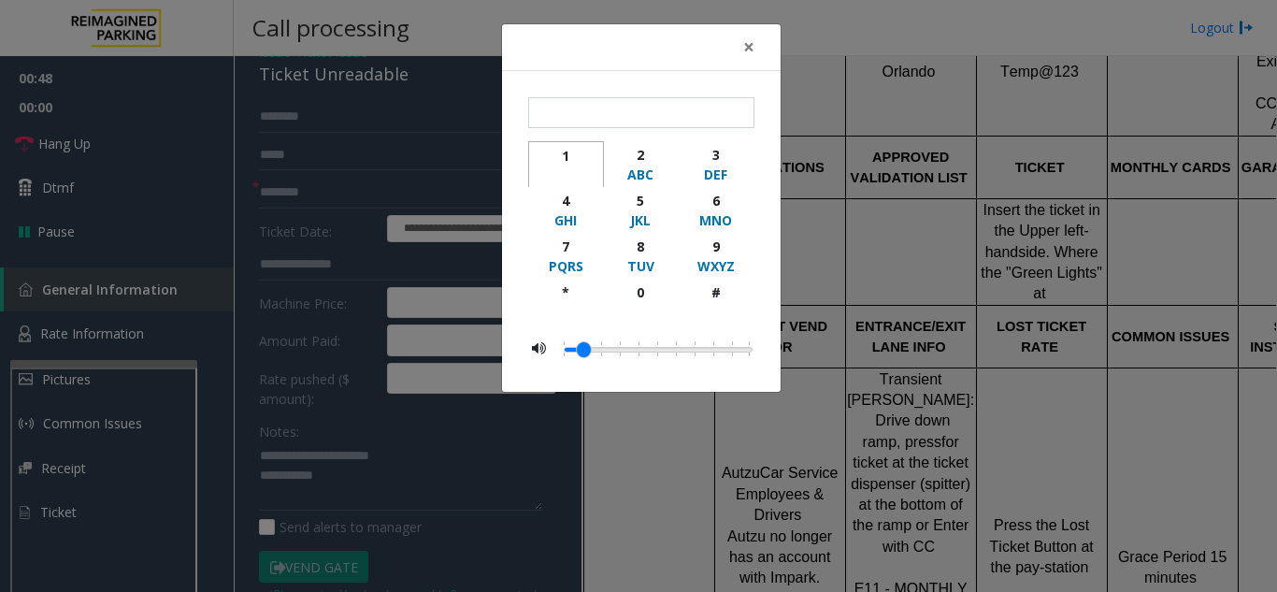
click at [571, 153] on div "1" at bounding box center [565, 156] width 51 height 20
type input "*"
click at [756, 42] on button "×" at bounding box center [748, 47] width 37 height 46
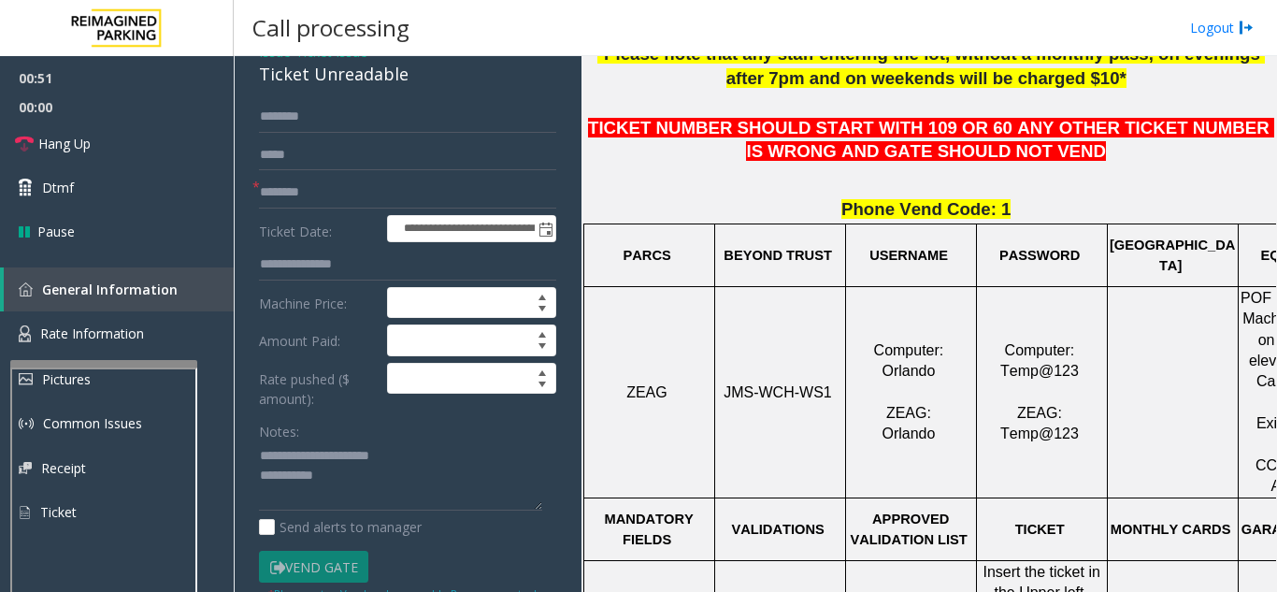
scroll to position [655, 0]
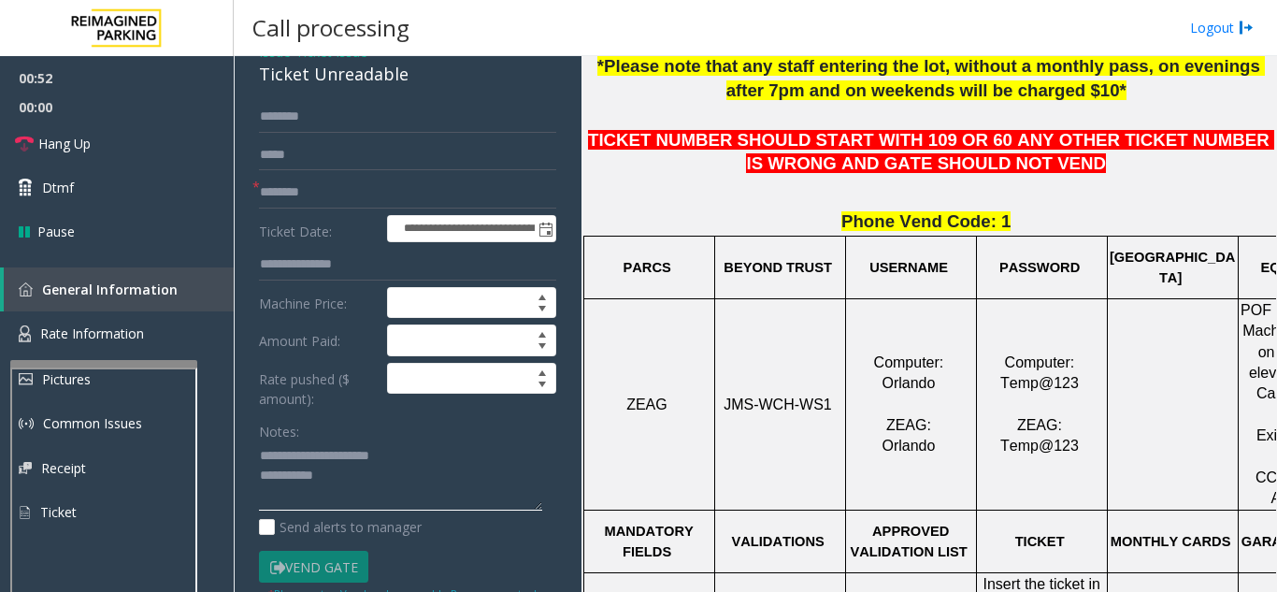
click at [388, 484] on textarea at bounding box center [400, 476] width 283 height 70
type textarea "**********"
click at [468, 435] on div "Notes:" at bounding box center [407, 463] width 297 height 96
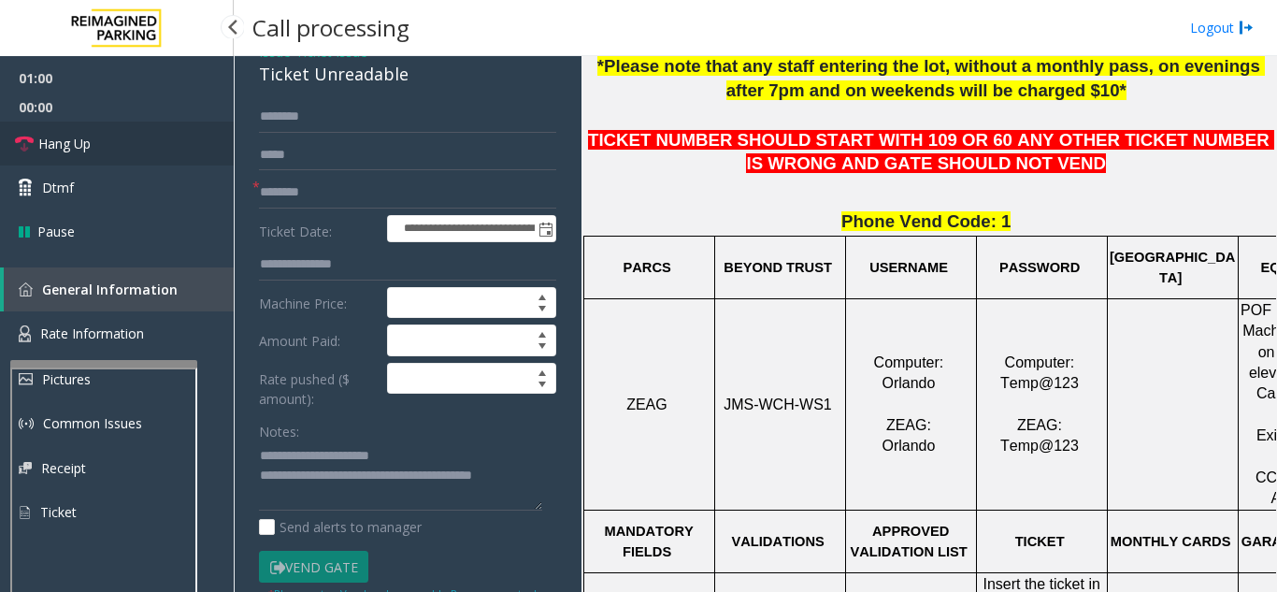
click at [69, 148] on span "Hang Up" at bounding box center [64, 144] width 52 height 20
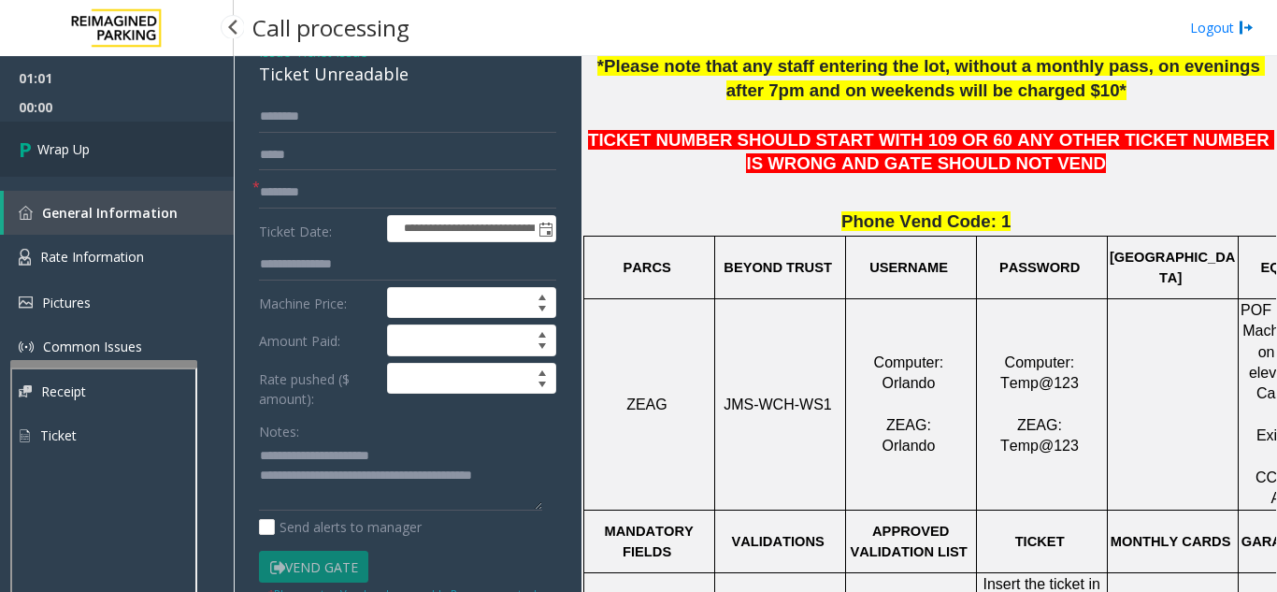
click at [69, 148] on span "Wrap Up" at bounding box center [63, 149] width 52 height 20
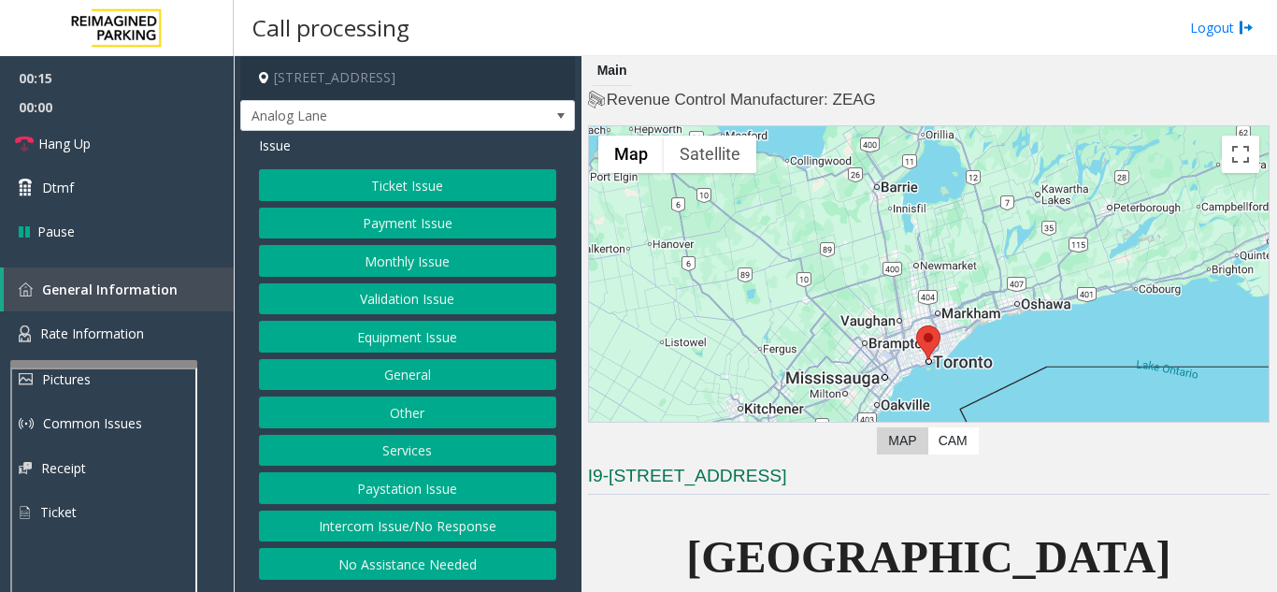
click at [440, 529] on button "Intercom Issue/No Response" at bounding box center [407, 527] width 297 height 32
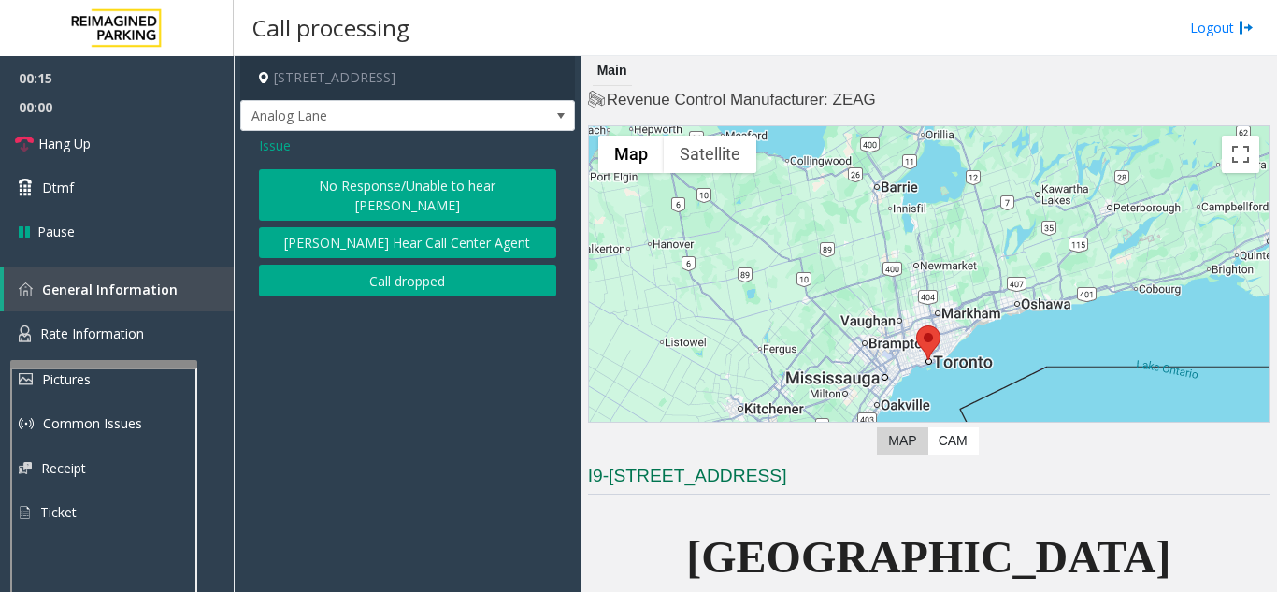
click at [486, 179] on button "No Response/Unable to hear [PERSON_NAME]" at bounding box center [407, 194] width 297 height 51
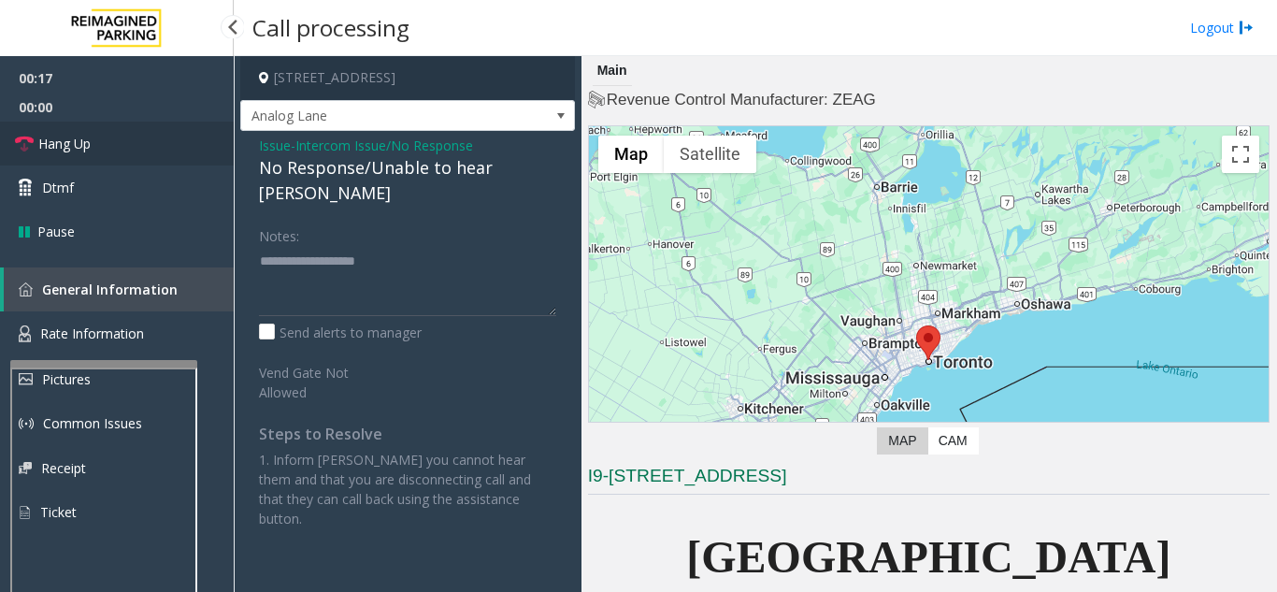
click at [115, 139] on link "Hang Up" at bounding box center [117, 144] width 234 height 44
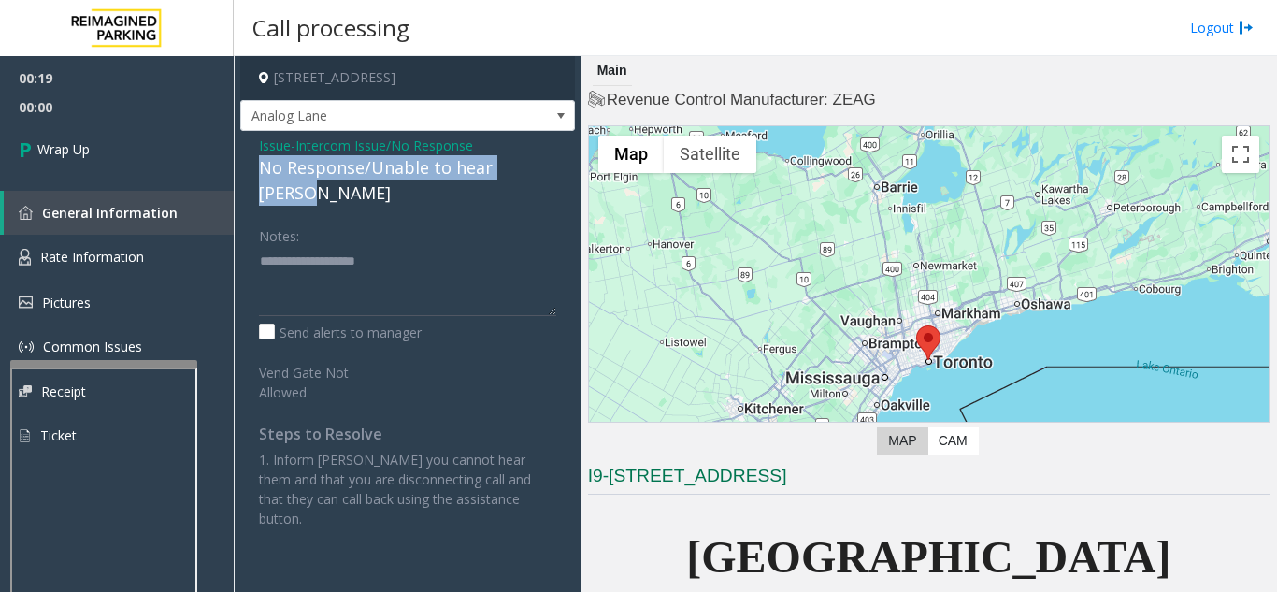
drag, startPoint x: 251, startPoint y: 163, endPoint x: 556, endPoint y: 168, distance: 305.8
click at [556, 168] on div "Issue - Intercom Issue/No Response No Response/Unable to hear [PERSON_NAME] Not…" at bounding box center [407, 339] width 335 height 416
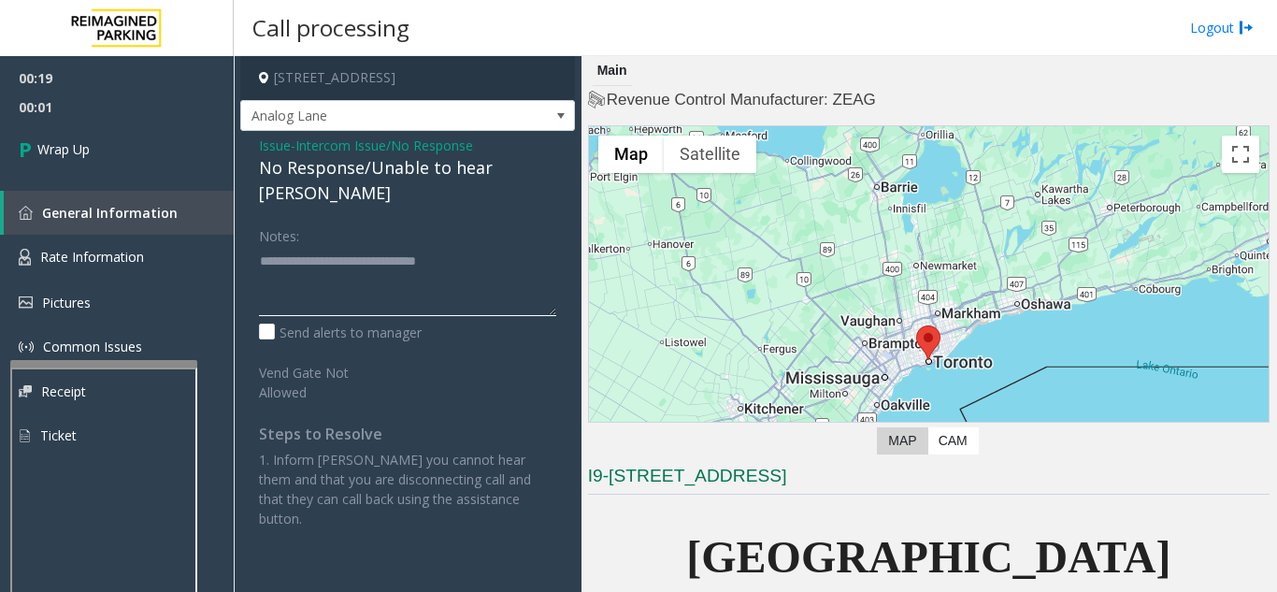
click at [528, 248] on textarea at bounding box center [407, 281] width 297 height 70
type textarea "**********"
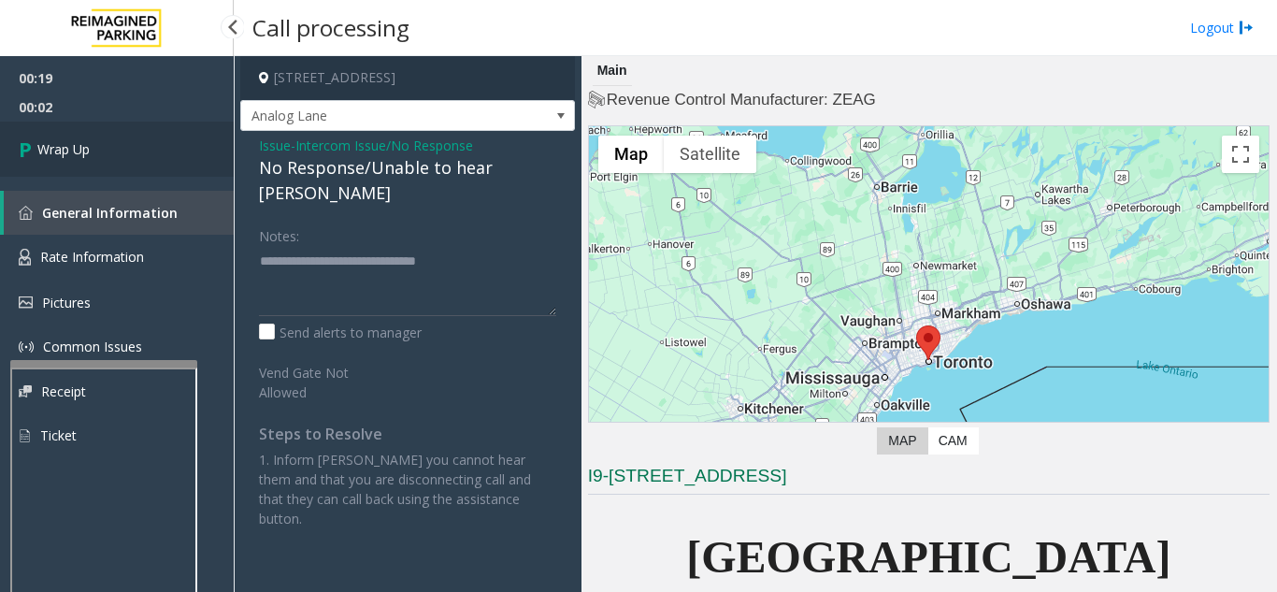
click at [104, 170] on link "Wrap Up" at bounding box center [117, 149] width 234 height 55
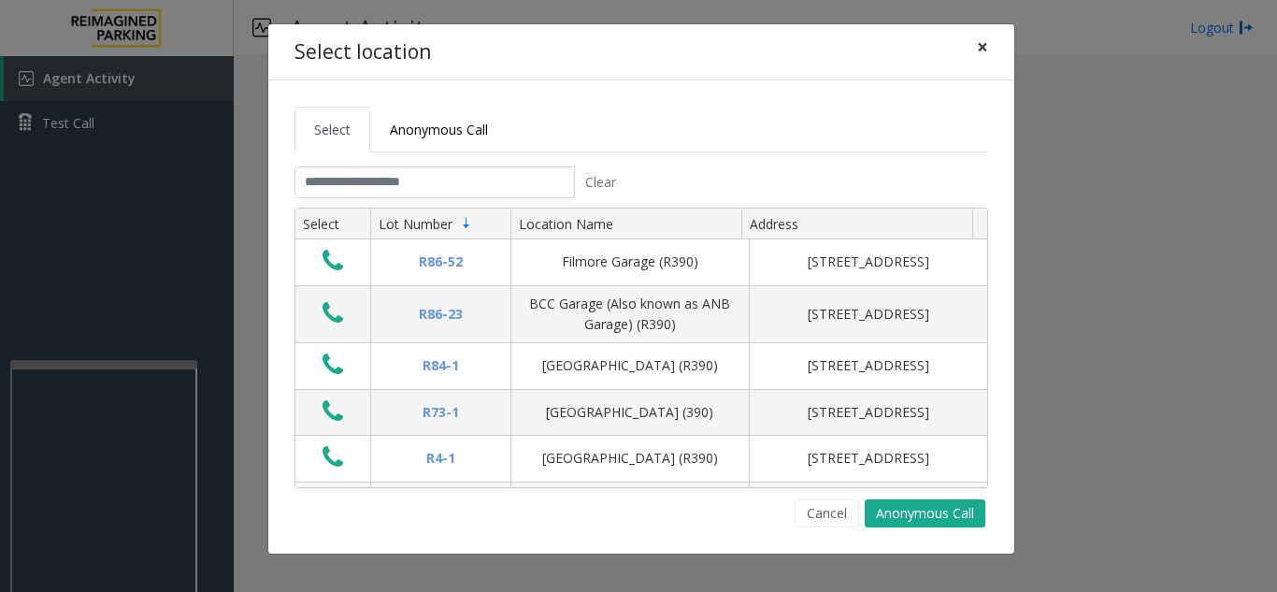
click at [983, 51] on span "×" at bounding box center [982, 47] width 11 height 26
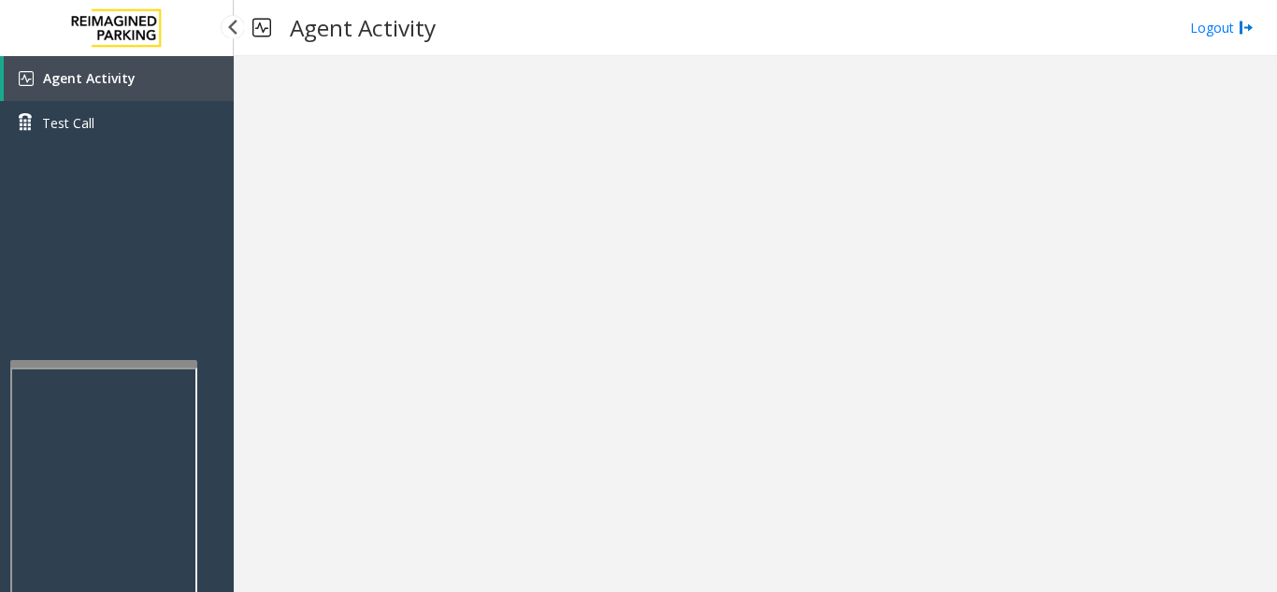
click at [157, 85] on link "Agent Activity" at bounding box center [119, 78] width 230 height 45
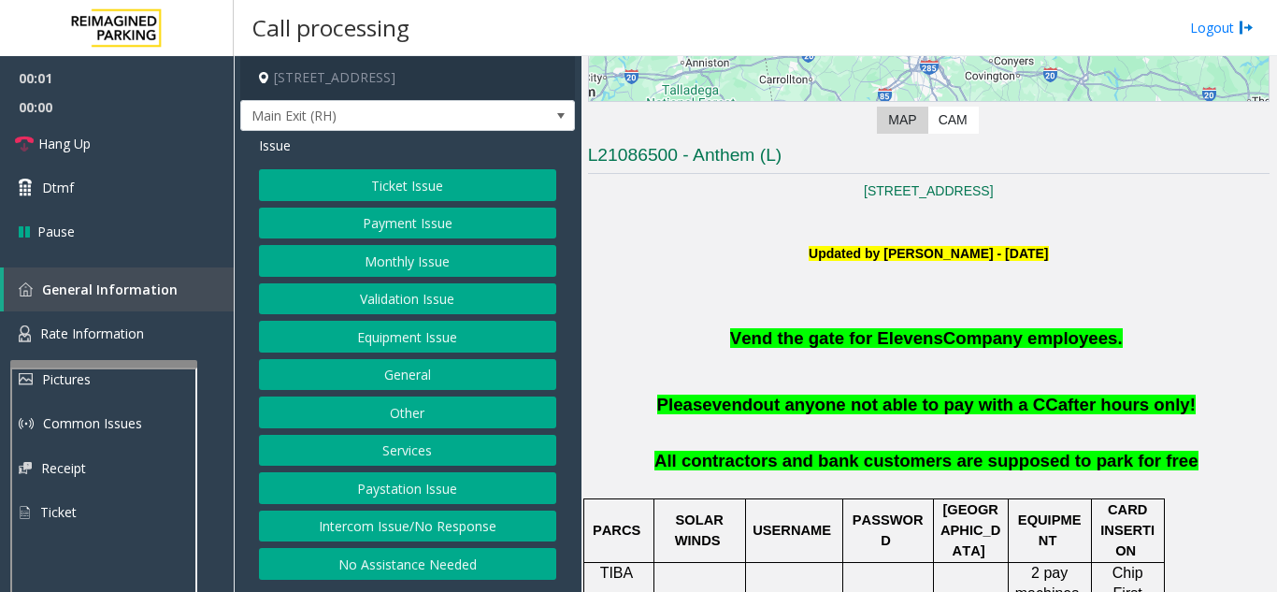
scroll to position [468, 0]
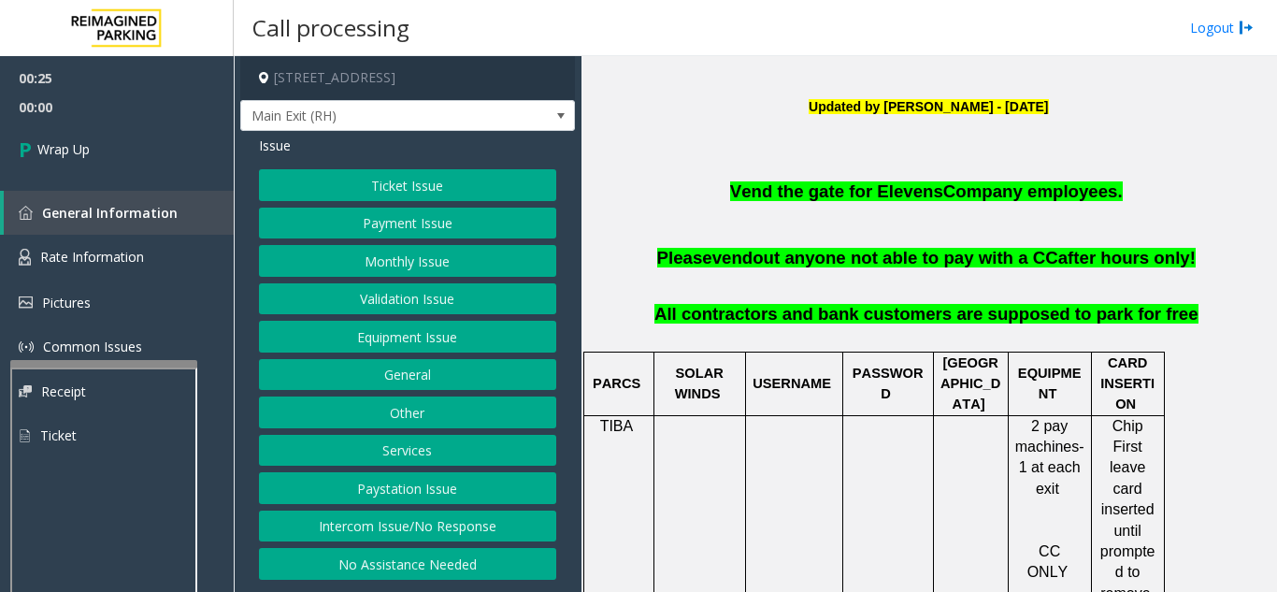
click at [445, 352] on button "Equipment Issue" at bounding box center [407, 337] width 297 height 32
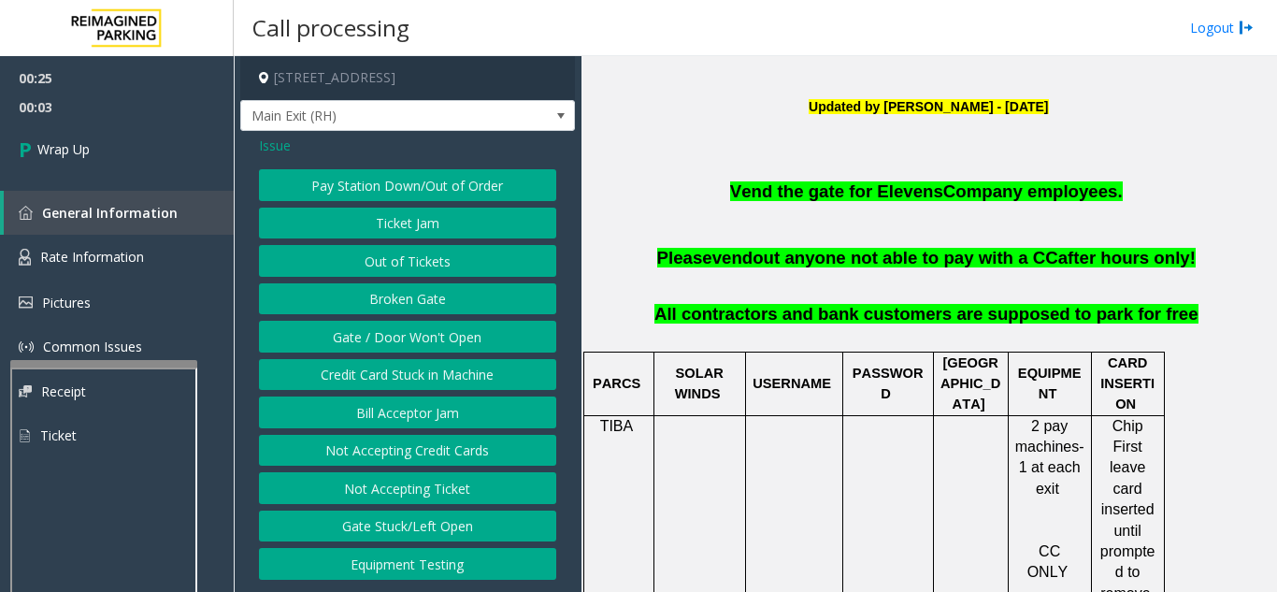
click at [272, 155] on span "Issue" at bounding box center [275, 146] width 32 height 20
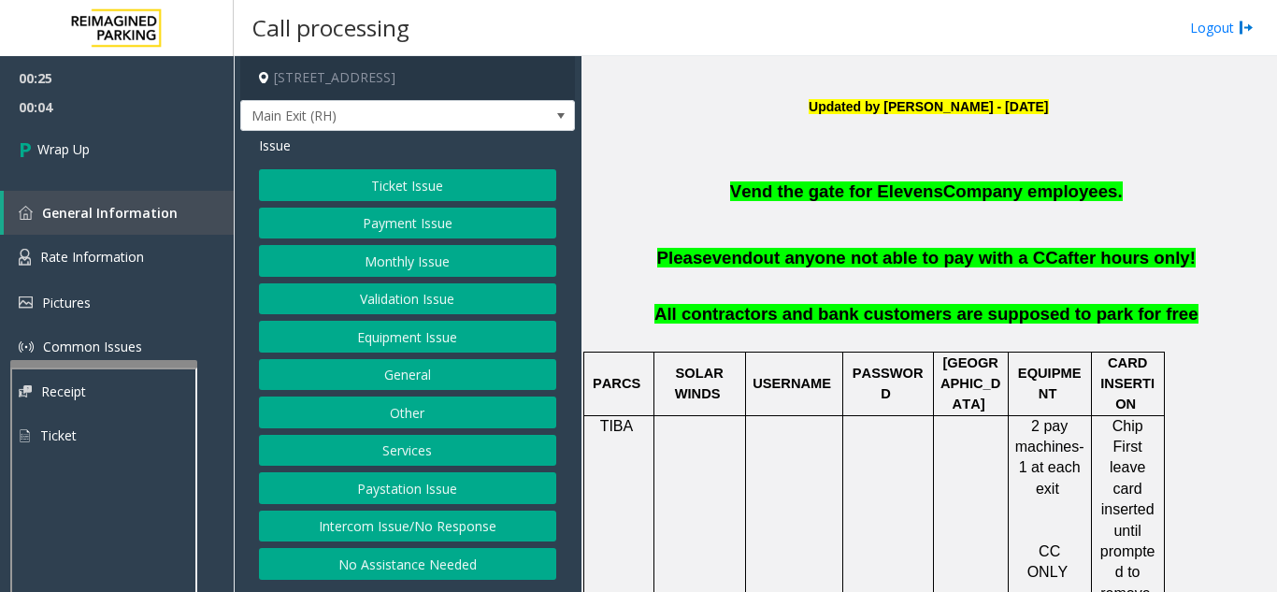
click at [371, 277] on button "Monthly Issue" at bounding box center [407, 261] width 297 height 32
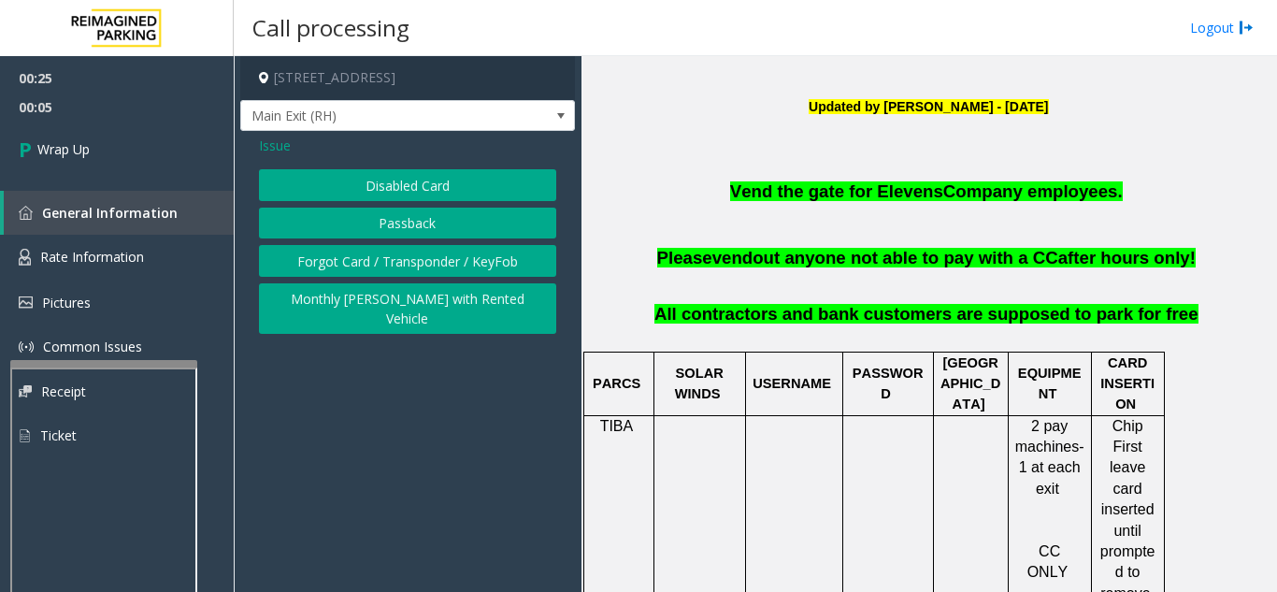
click at [374, 201] on button "Disabled Card" at bounding box center [407, 185] width 297 height 32
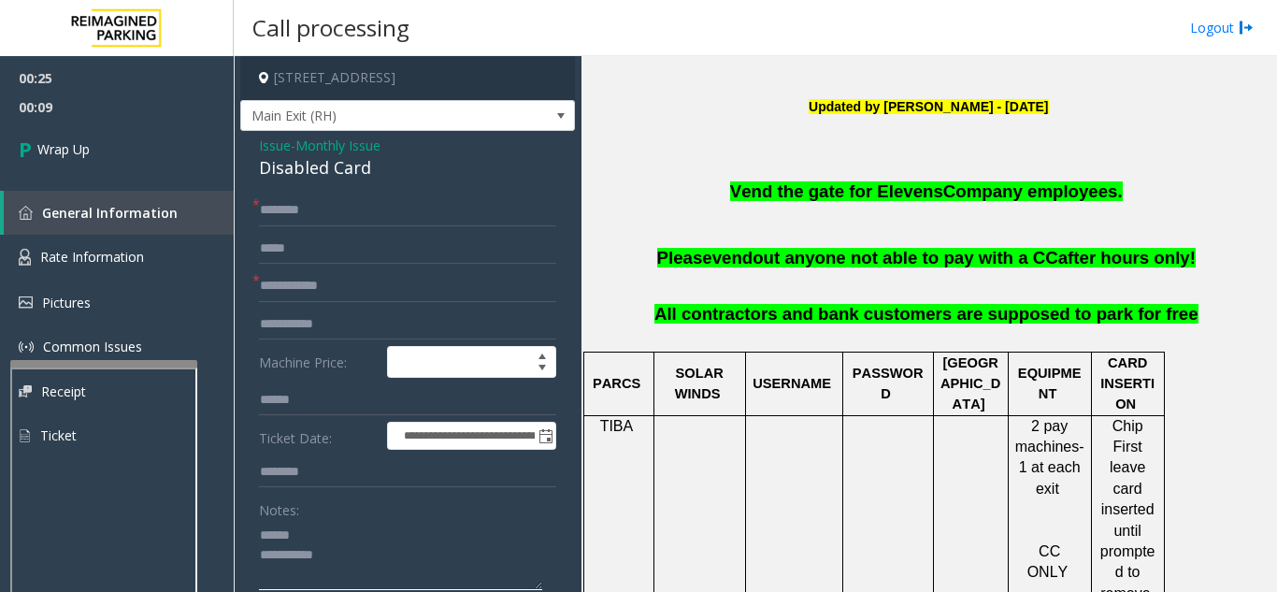
click at [320, 540] on textarea at bounding box center [400, 555] width 283 height 70
drag, startPoint x: 254, startPoint y: 190, endPoint x: 373, endPoint y: 192, distance: 118.8
type textarea "**********"
click at [317, 302] on input "text" at bounding box center [407, 286] width 297 height 32
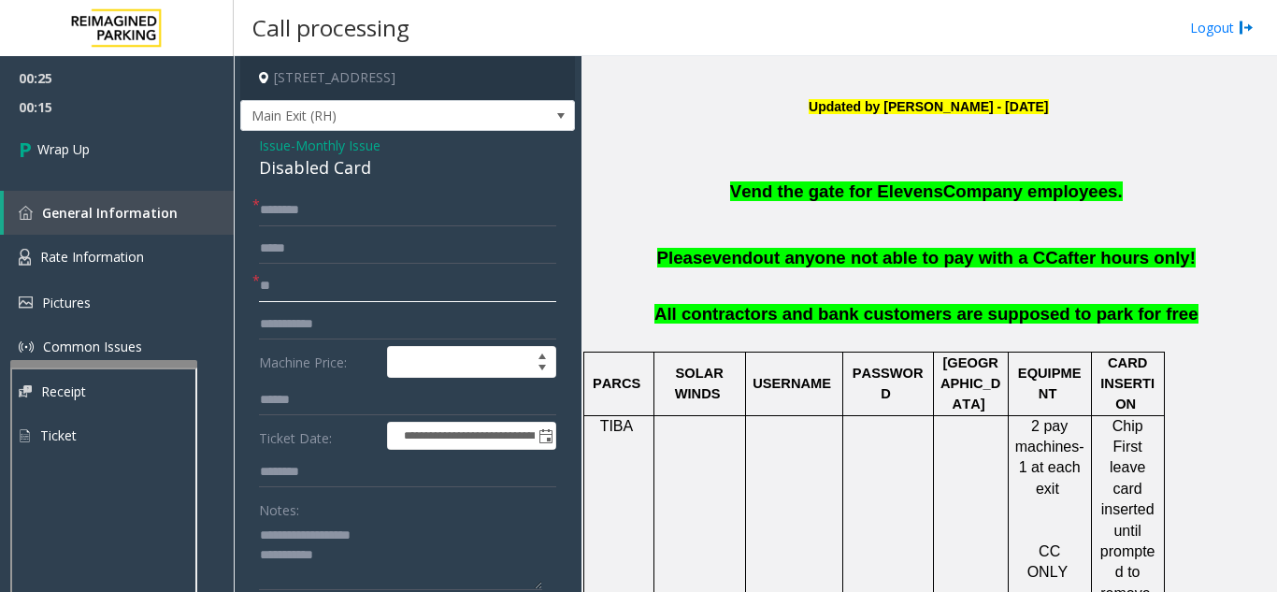
type input "**"
click at [338, 226] on input "text" at bounding box center [407, 210] width 297 height 32
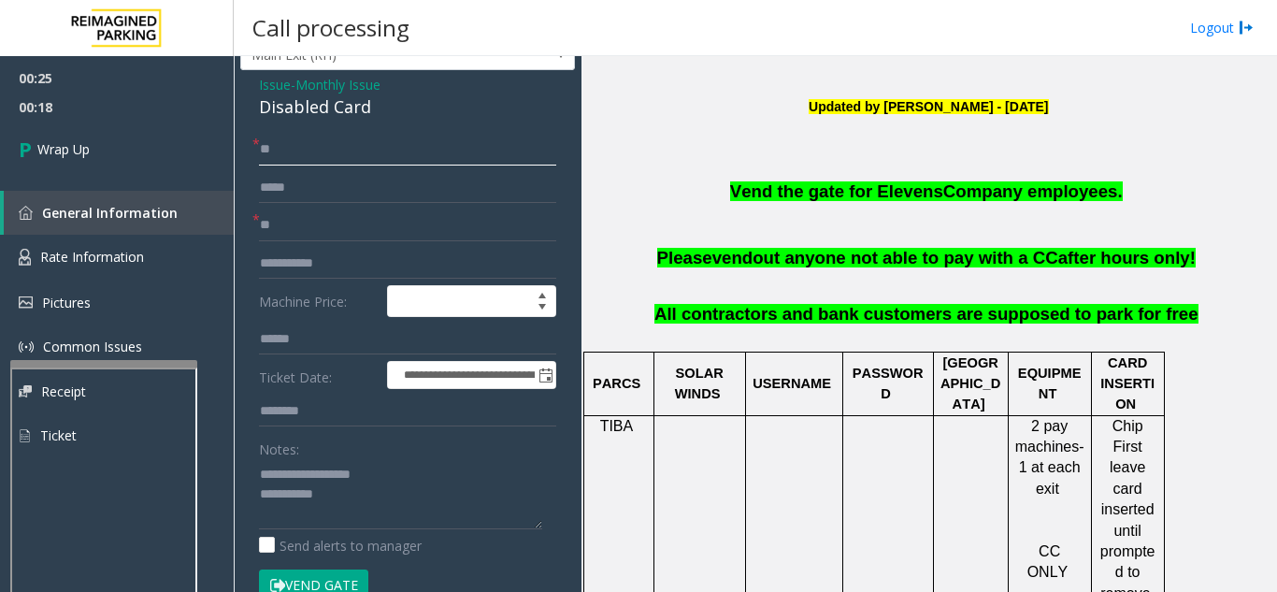
scroll to position [94, 0]
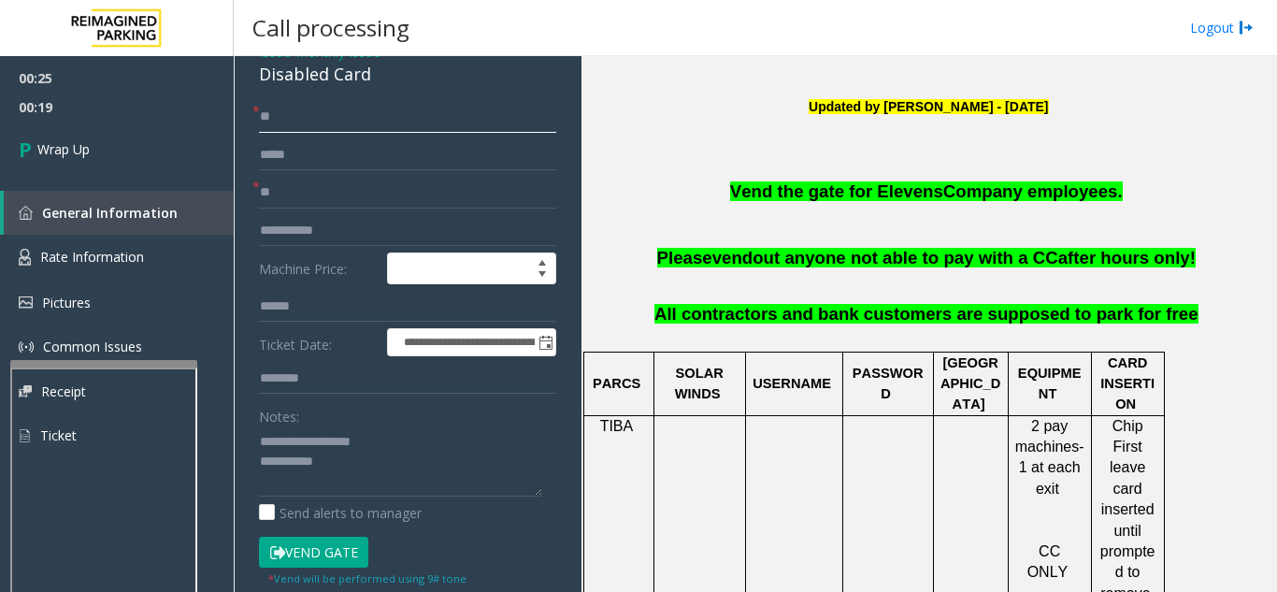
type input "**"
click at [385, 483] on textarea at bounding box center [400, 461] width 283 height 70
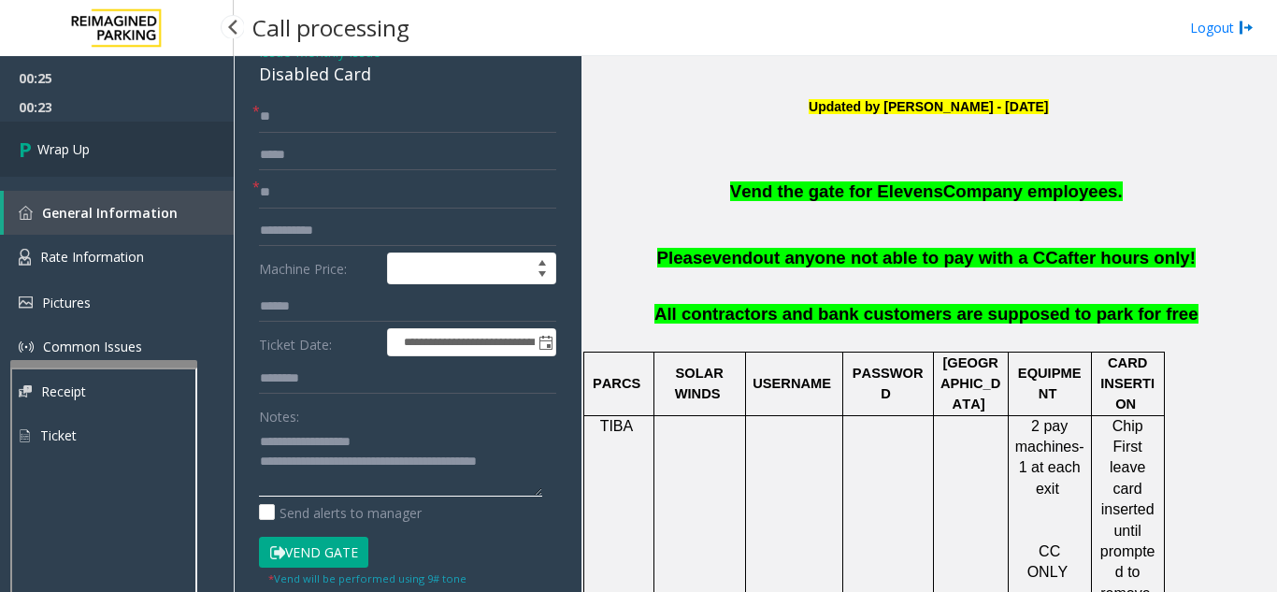
type textarea "**********"
click at [57, 163] on link "Wrap Up" at bounding box center [117, 149] width 234 height 55
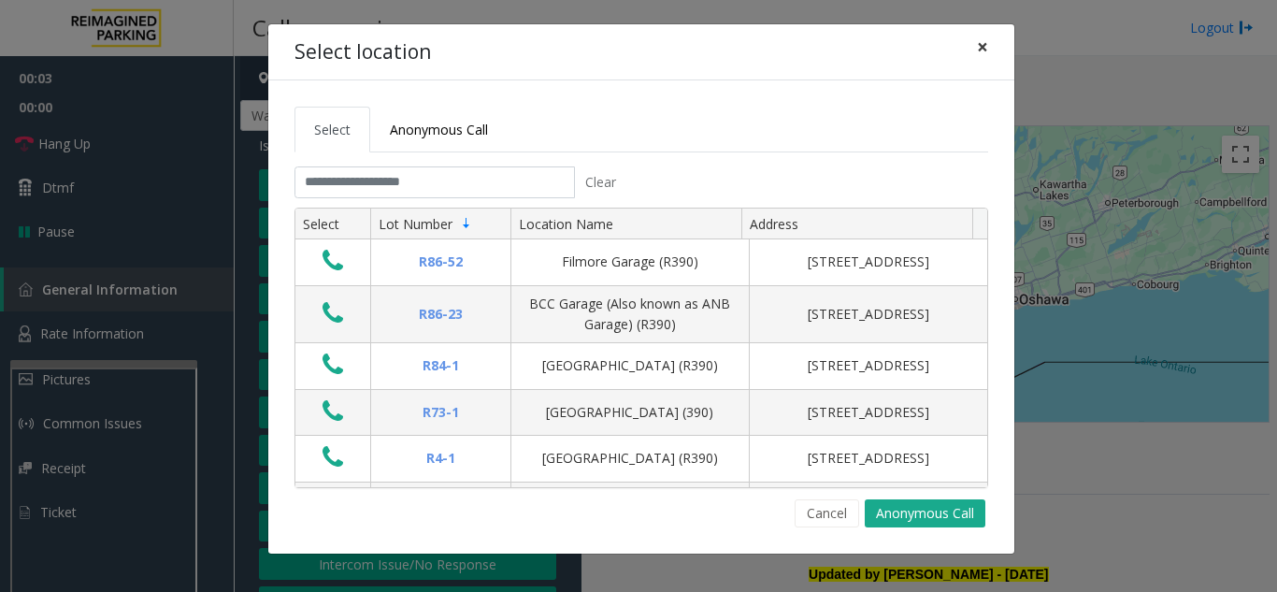
click at [989, 45] on button "×" at bounding box center [982, 47] width 37 height 46
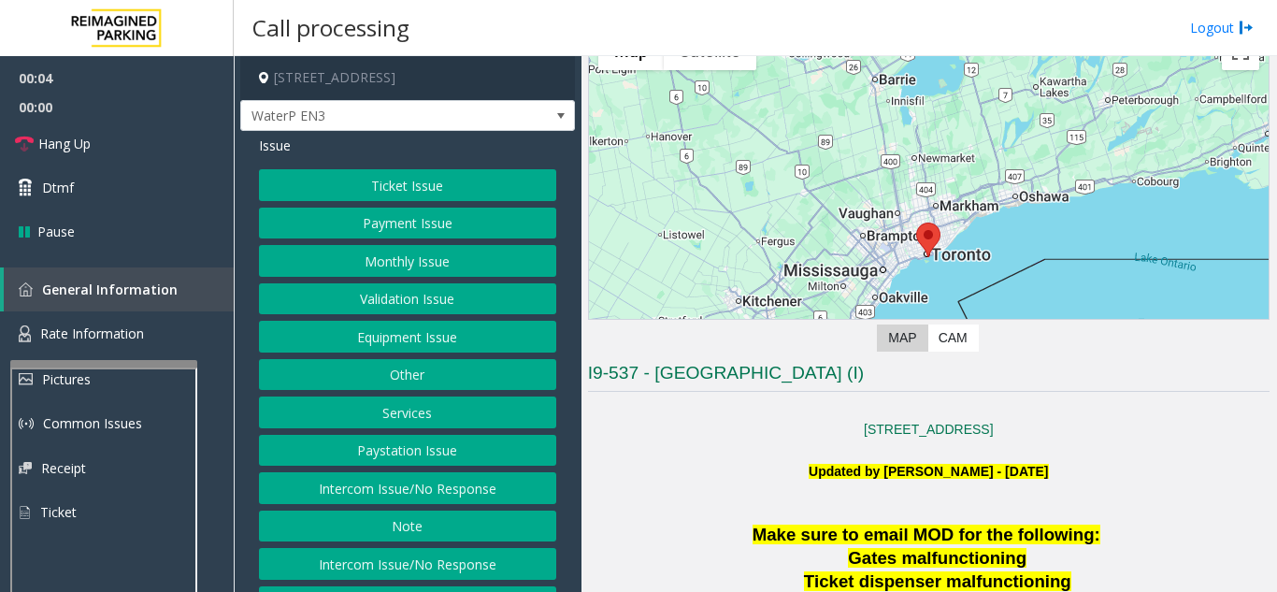
scroll to position [281, 0]
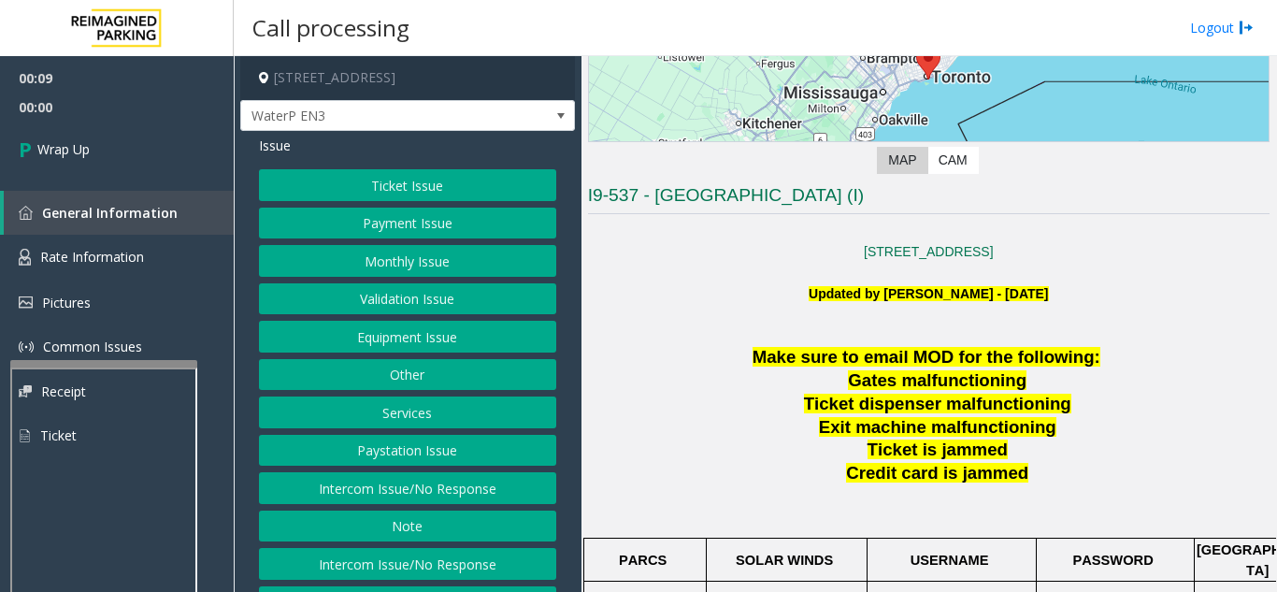
click at [464, 476] on button "Intercom Issue/No Response" at bounding box center [407, 488] width 297 height 32
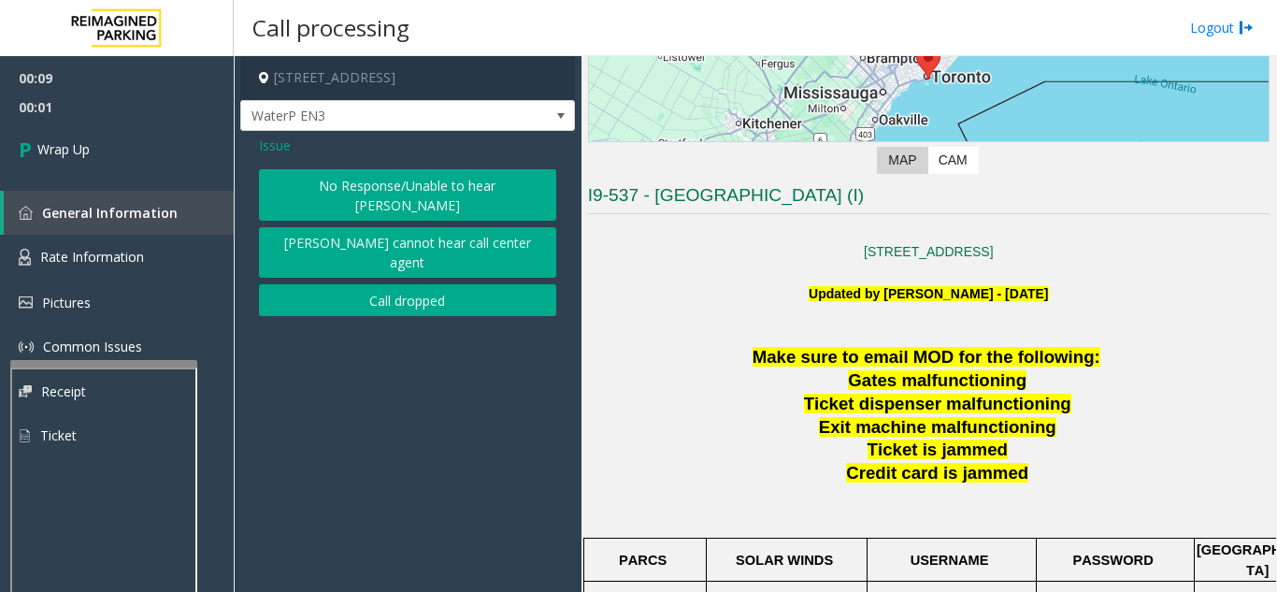
click at [421, 284] on button "Call dropped" at bounding box center [407, 300] width 297 height 32
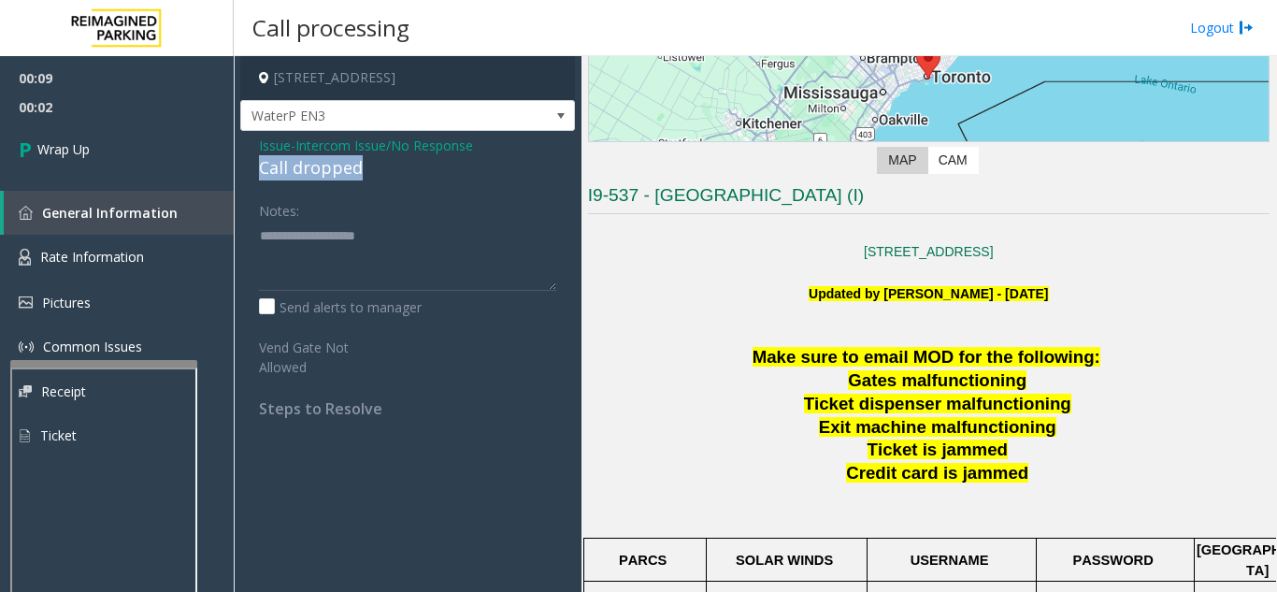
drag, startPoint x: 260, startPoint y: 166, endPoint x: 365, endPoint y: 161, distance: 104.9
click at [365, 161] on div "Issue - Intercom Issue/No Response Call dropped Notes: Send alerts to manager V…" at bounding box center [407, 284] width 335 height 306
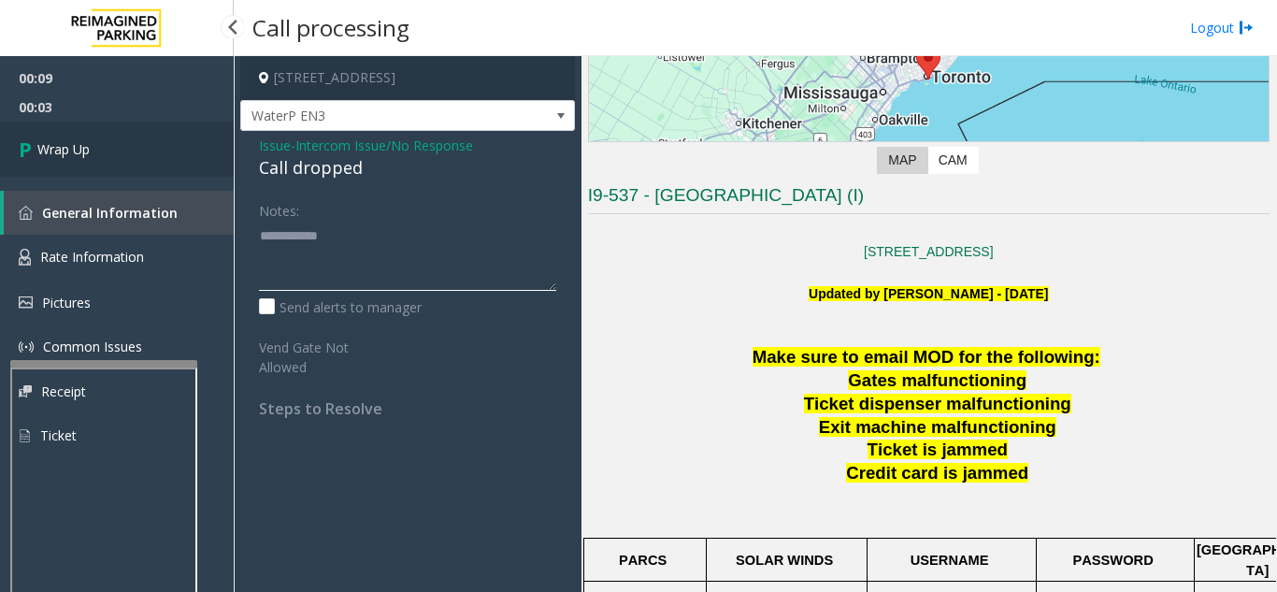
type textarea "**********"
click at [202, 158] on link "Wrap Up" at bounding box center [117, 149] width 234 height 55
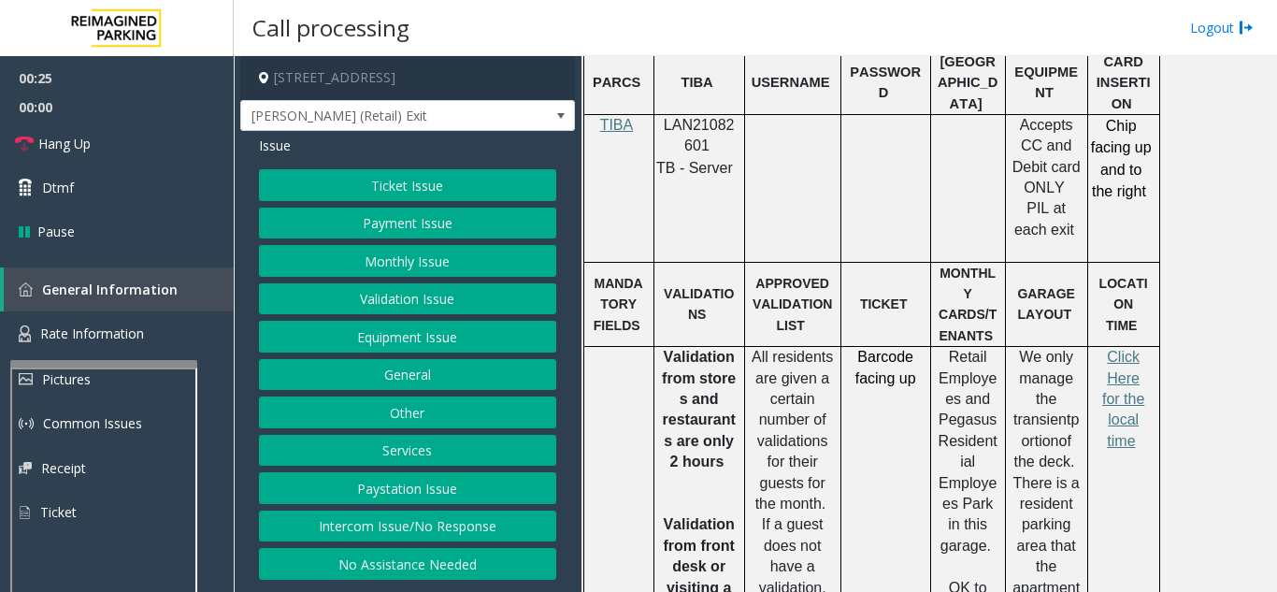
scroll to position [1122, 0]
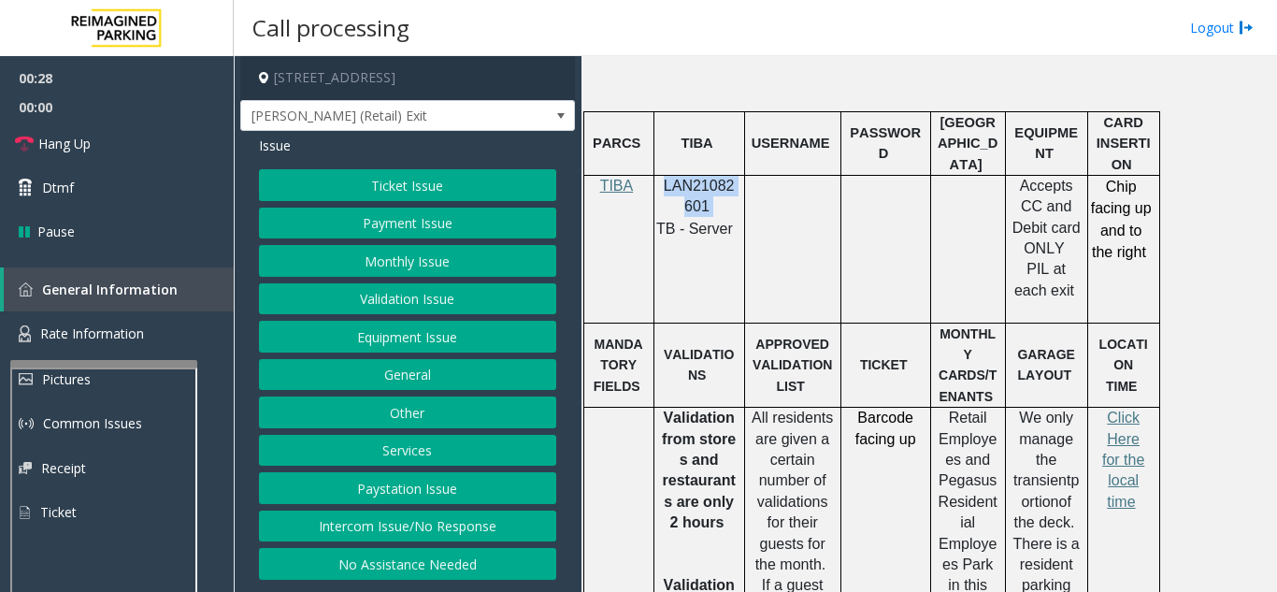
drag, startPoint x: 722, startPoint y: 156, endPoint x: 694, endPoint y: 136, distance: 34.8
click at [667, 176] on p "LAN21082601" at bounding box center [699, 197] width 77 height 42
click at [404, 177] on button "Ticket Issue" at bounding box center [407, 185] width 297 height 32
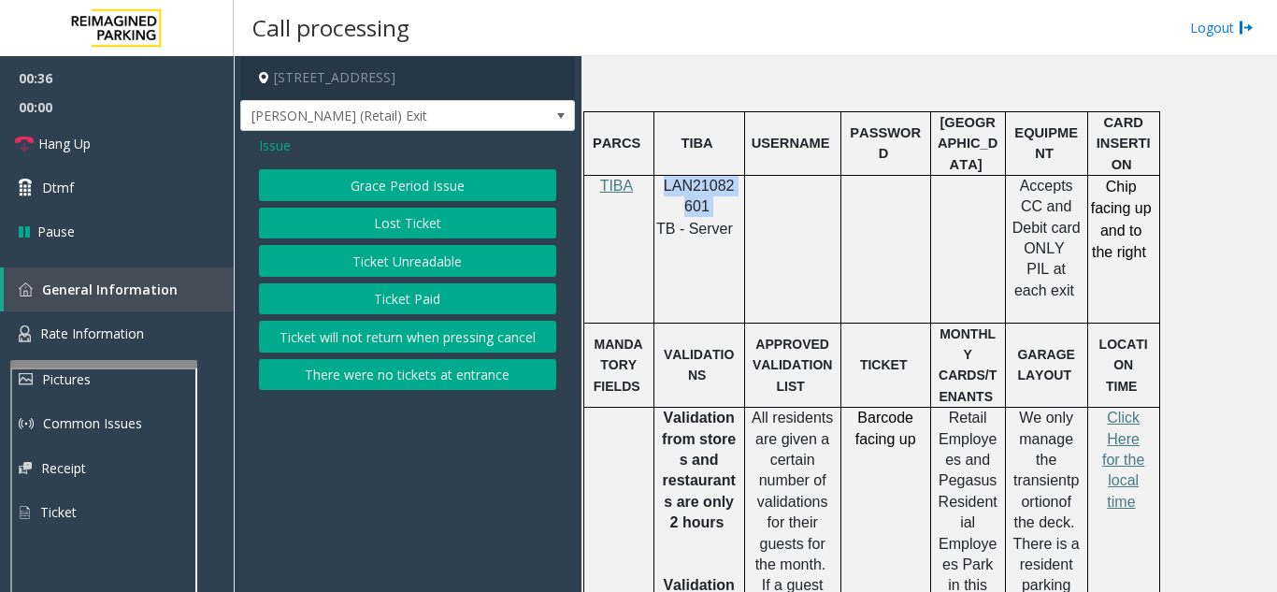
click at [391, 257] on button "Ticket Unreadable" at bounding box center [407, 261] width 297 height 32
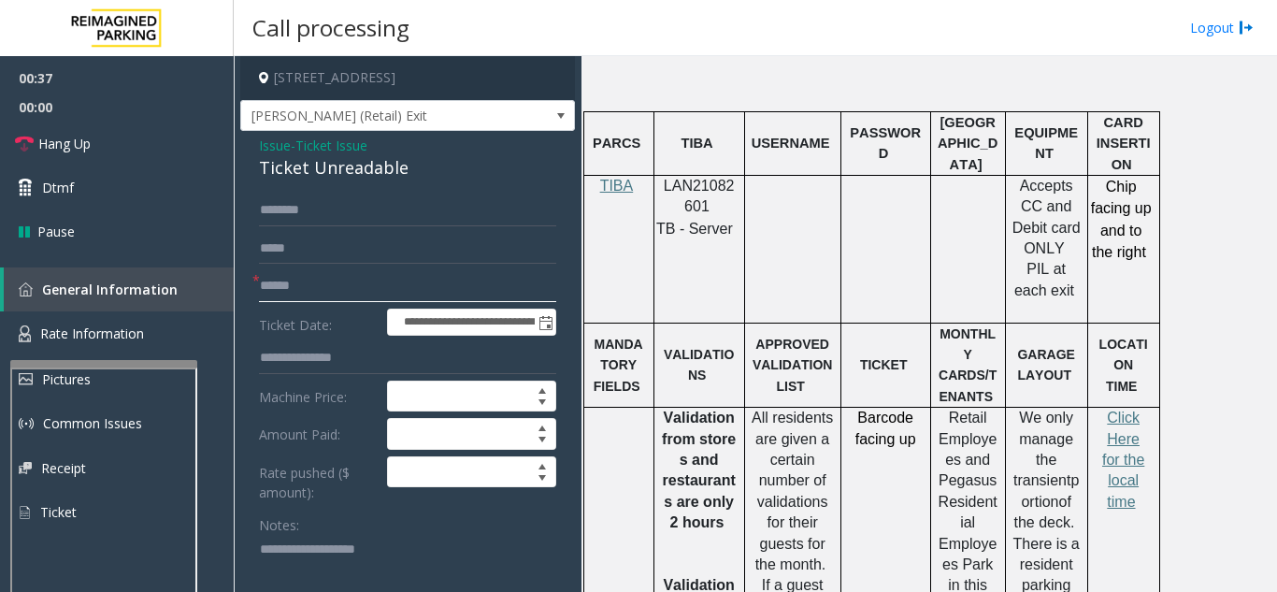
click at [287, 302] on input "text" at bounding box center [407, 286] width 297 height 32
type input "********"
click at [114, 334] on span "Rate Information" at bounding box center [92, 333] width 104 height 18
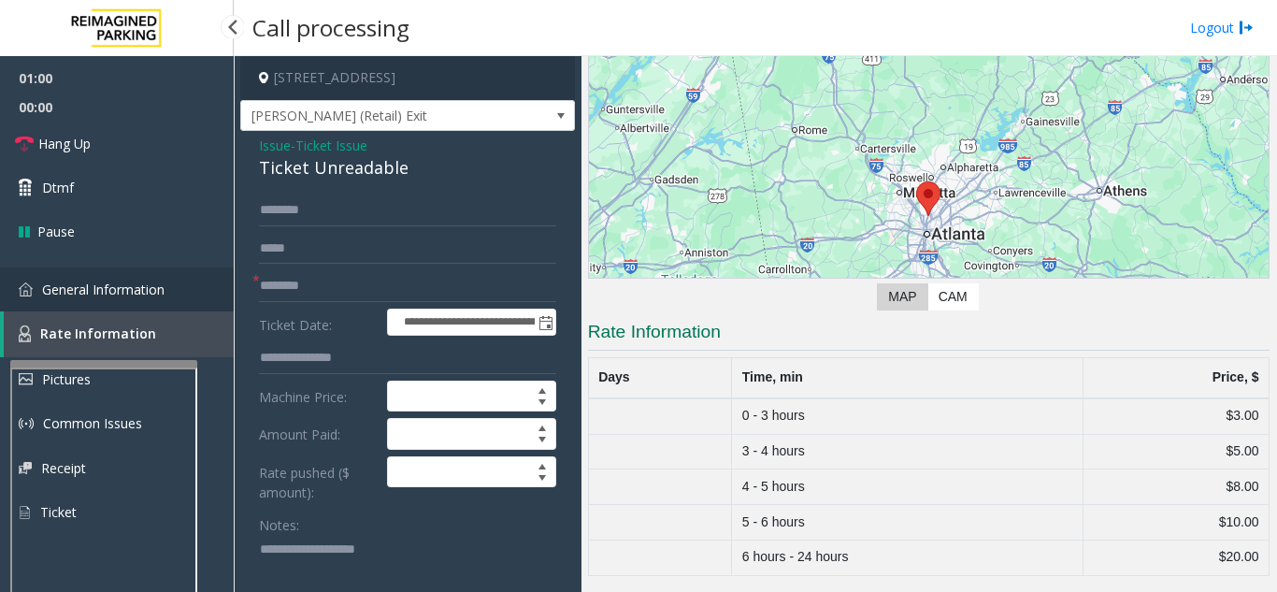
click at [132, 285] on span "General Information" at bounding box center [103, 290] width 122 height 18
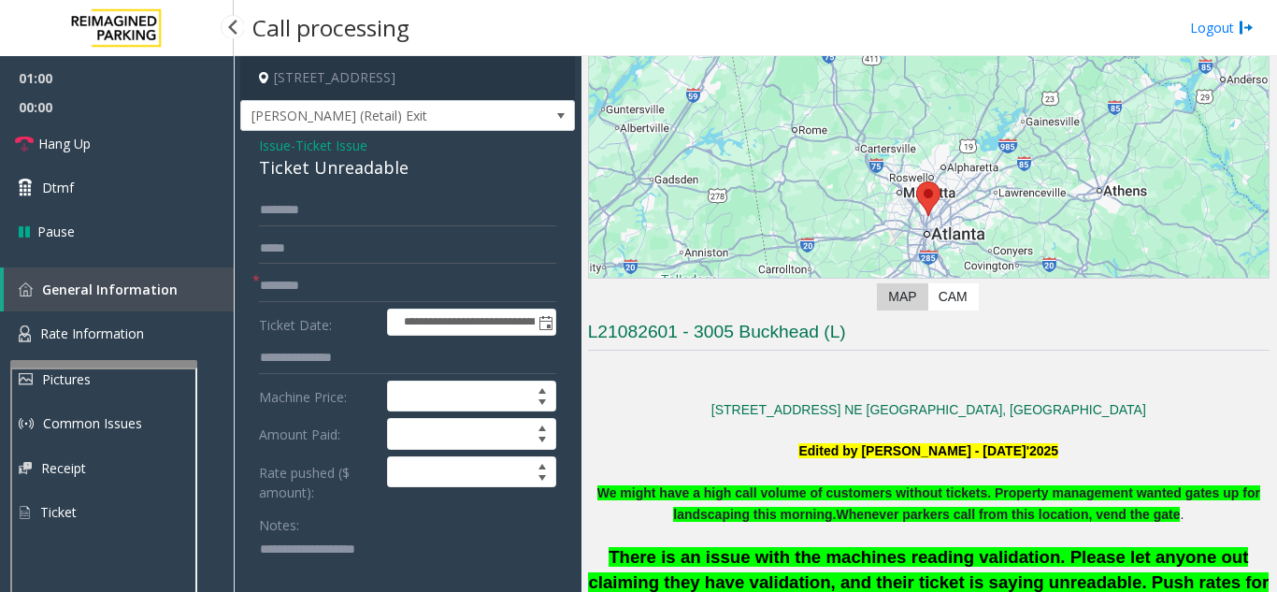
scroll to position [1122, 0]
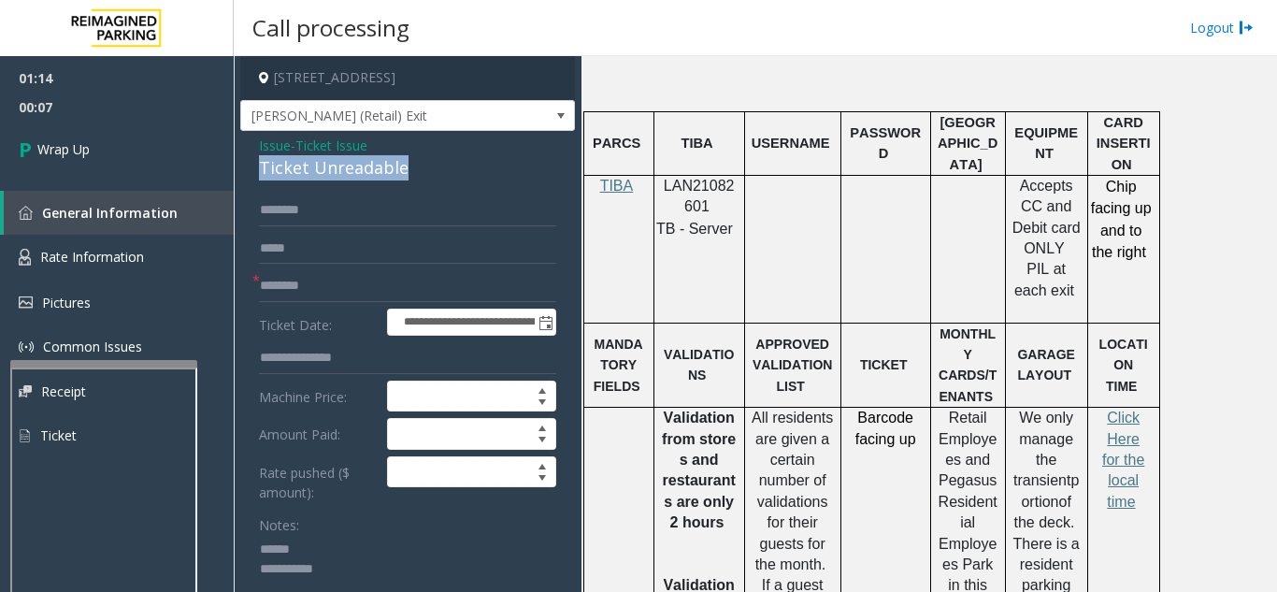
drag, startPoint x: 253, startPoint y: 175, endPoint x: 454, endPoint y: 194, distance: 201.9
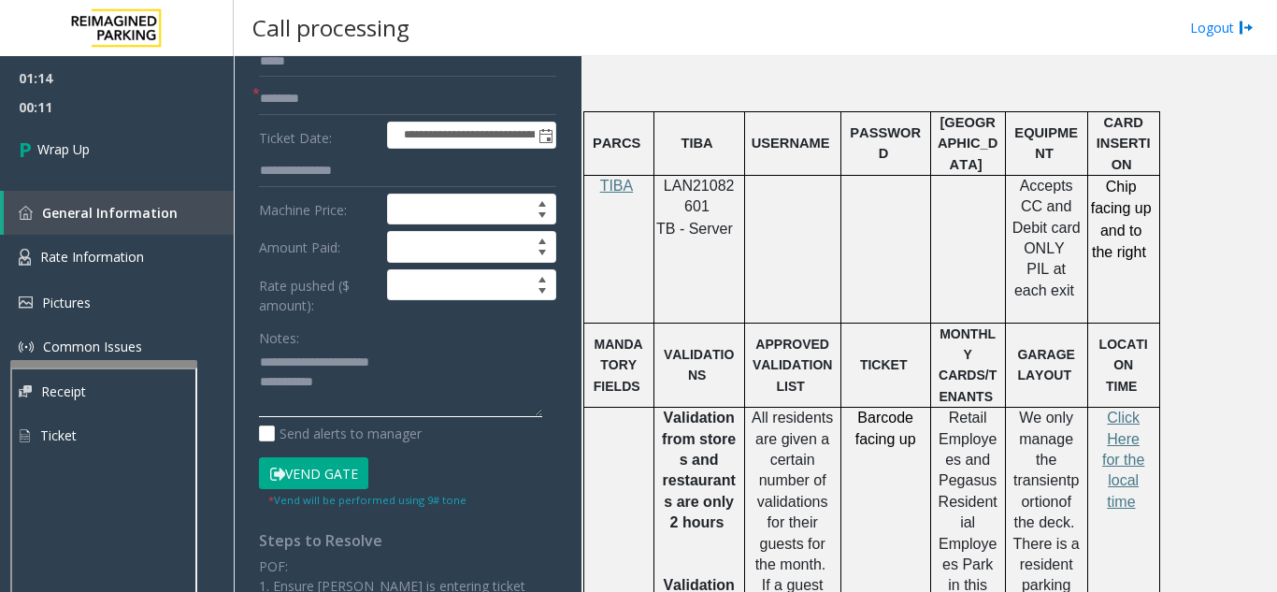
click at [427, 413] on textarea at bounding box center [400, 383] width 283 height 70
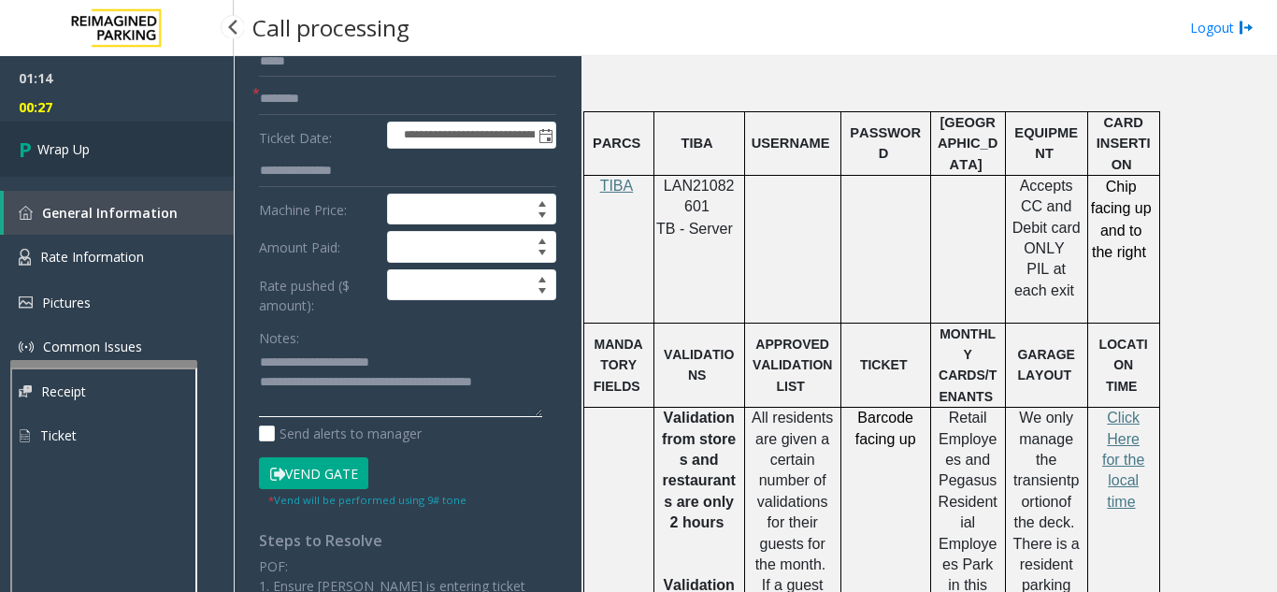
type textarea "**********"
click at [87, 140] on span "Wrap Up" at bounding box center [63, 149] width 52 height 20
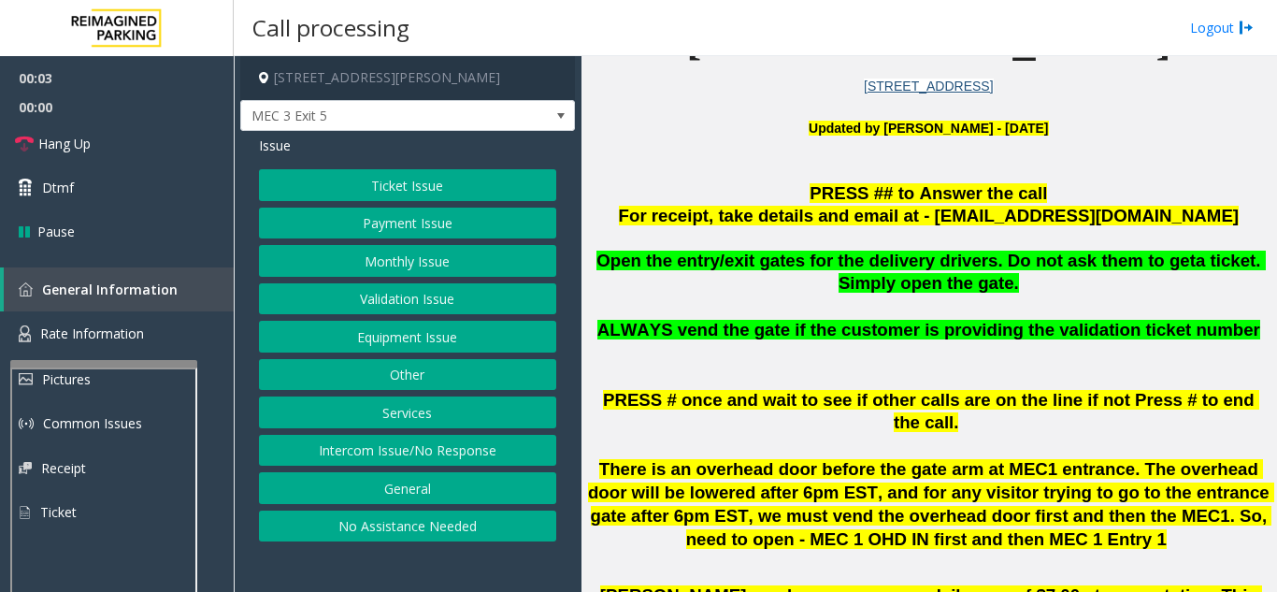
scroll to position [561, 0]
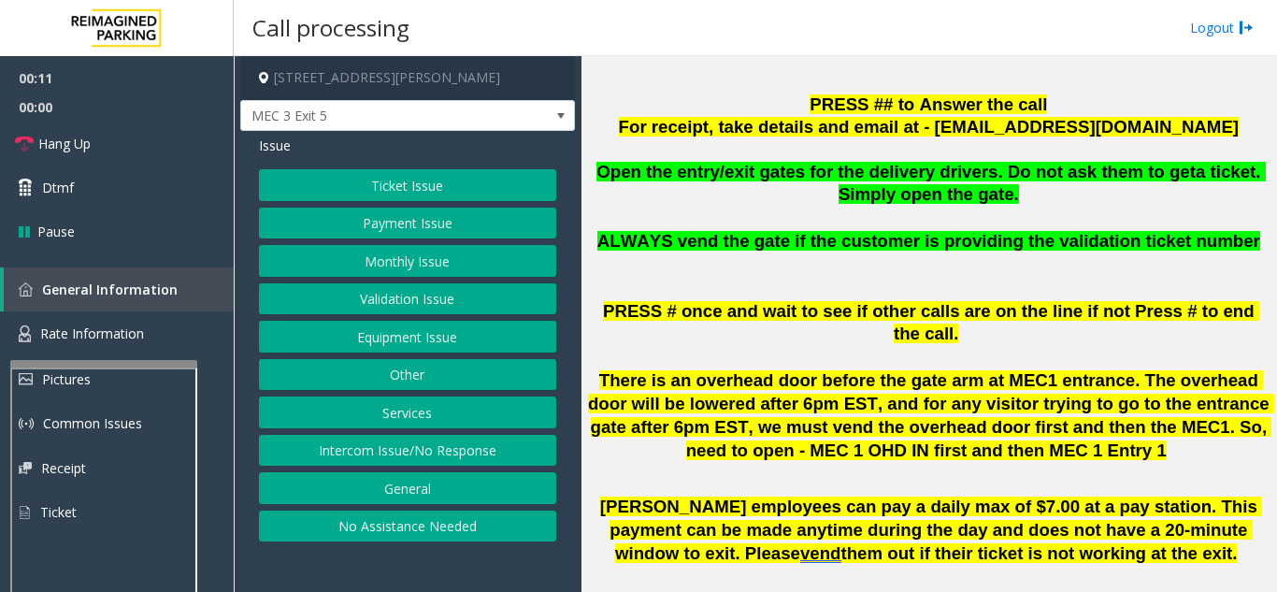
click at [435, 169] on button "Ticket Issue" at bounding box center [407, 185] width 297 height 32
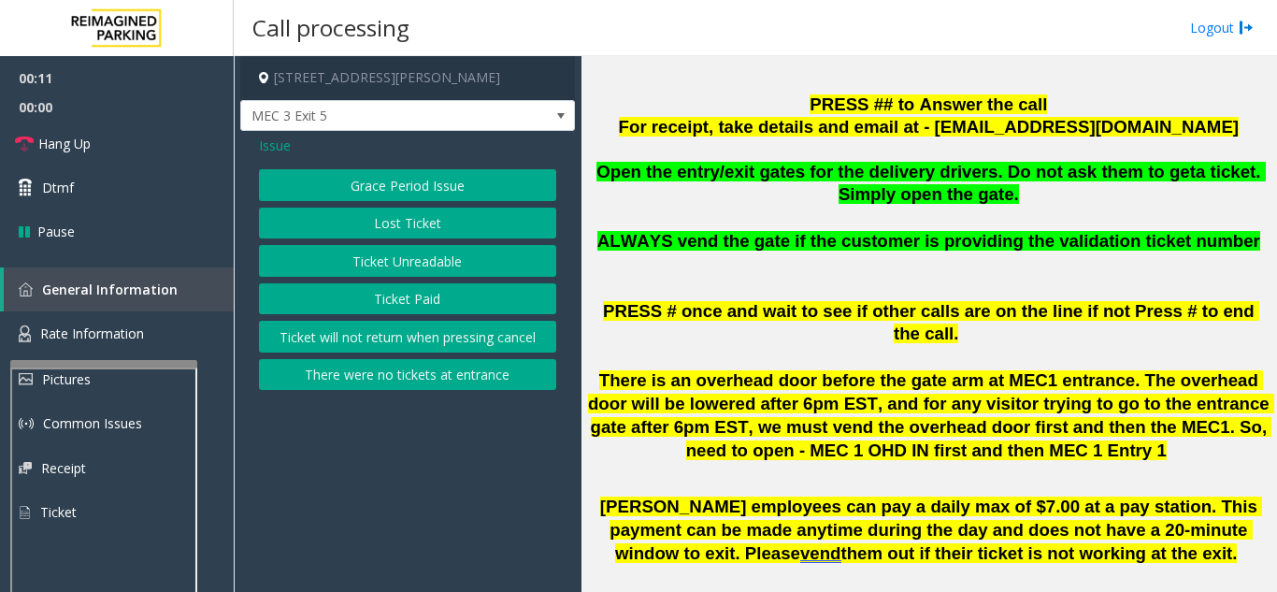
click at [390, 270] on button "Ticket Unreadable" at bounding box center [407, 261] width 297 height 32
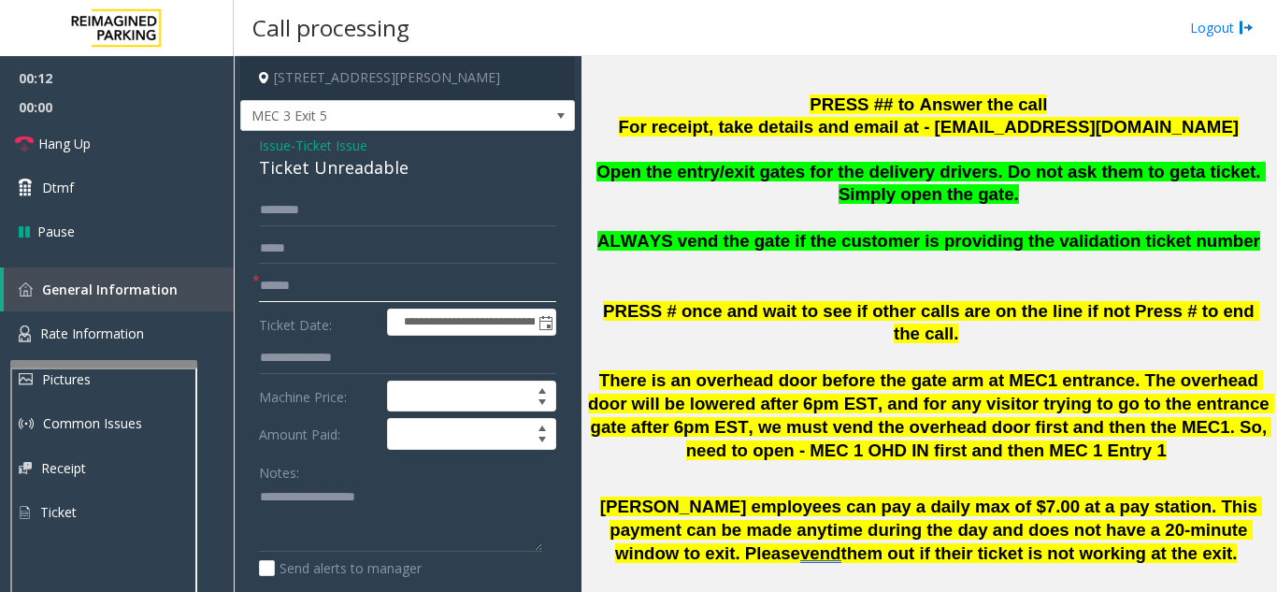
click at [363, 288] on input "text" at bounding box center [407, 286] width 297 height 32
type textarea "**********"
click at [379, 286] on input "text" at bounding box center [407, 286] width 297 height 32
click at [302, 288] on input "text" at bounding box center [407, 286] width 297 height 32
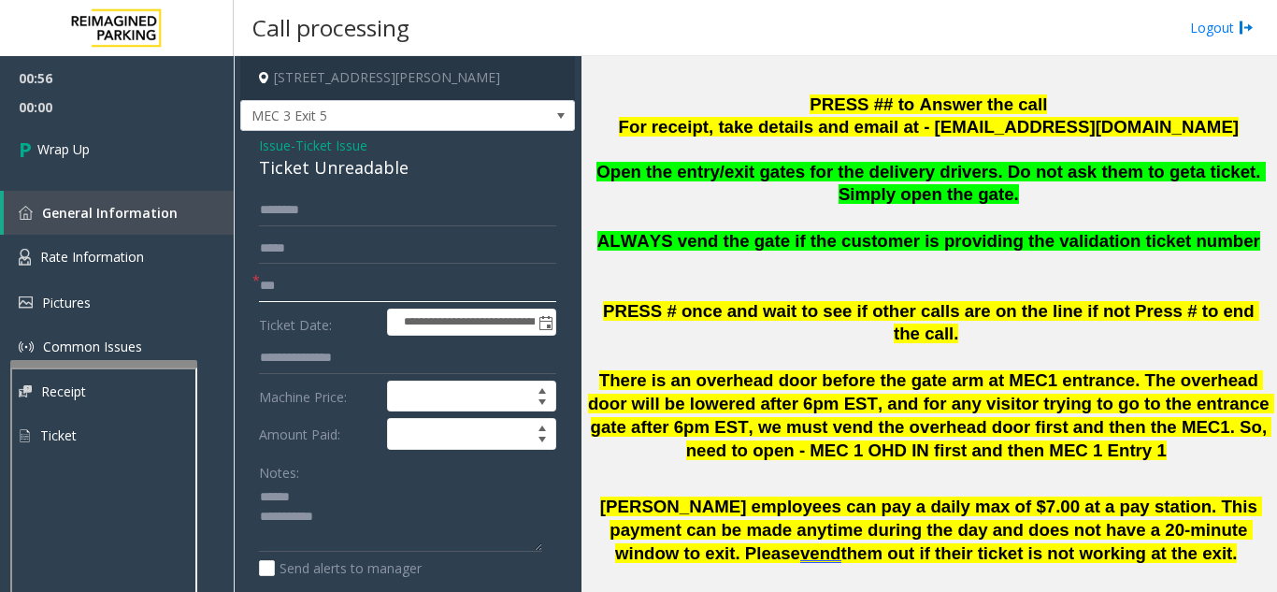
type input "***"
click at [367, 475] on div "Notes:" at bounding box center [407, 504] width 297 height 96
drag, startPoint x: 365, startPoint y: 479, endPoint x: 358, endPoint y: 489, distance: 12.2
click at [364, 480] on div "Notes:" at bounding box center [407, 504] width 297 height 96
click at [358, 489] on textarea at bounding box center [400, 517] width 283 height 70
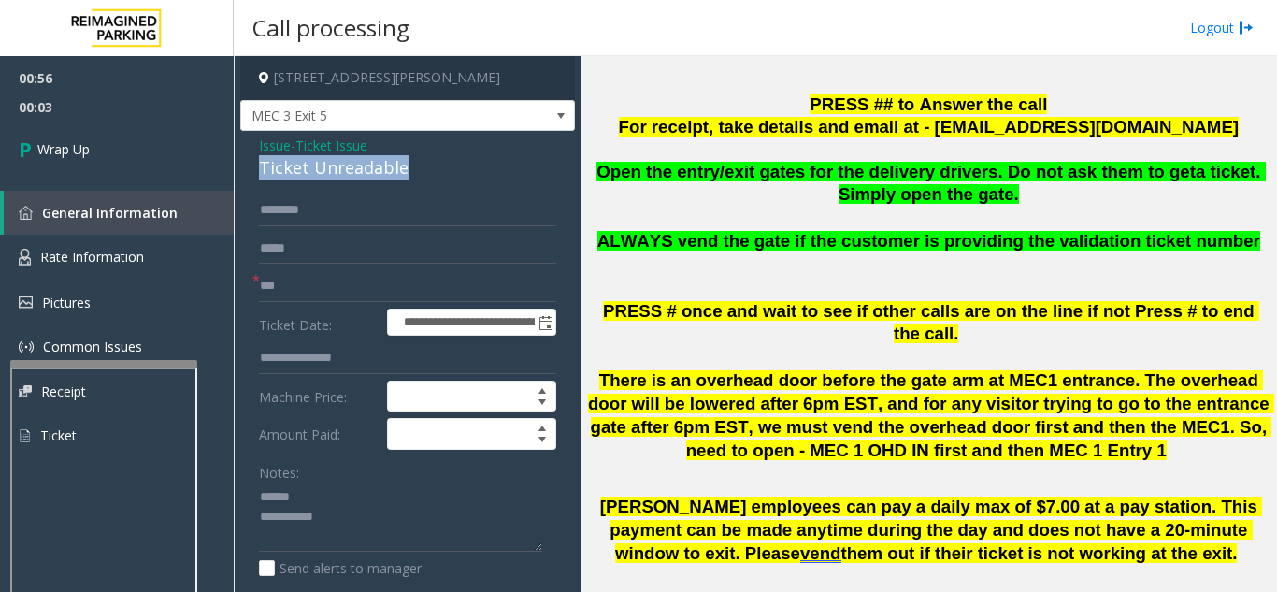
drag, startPoint x: 252, startPoint y: 168, endPoint x: 426, endPoint y: 171, distance: 174.9
click at [426, 171] on div "**********" at bounding box center [407, 587] width 335 height 913
click at [433, 519] on textarea at bounding box center [400, 517] width 283 height 70
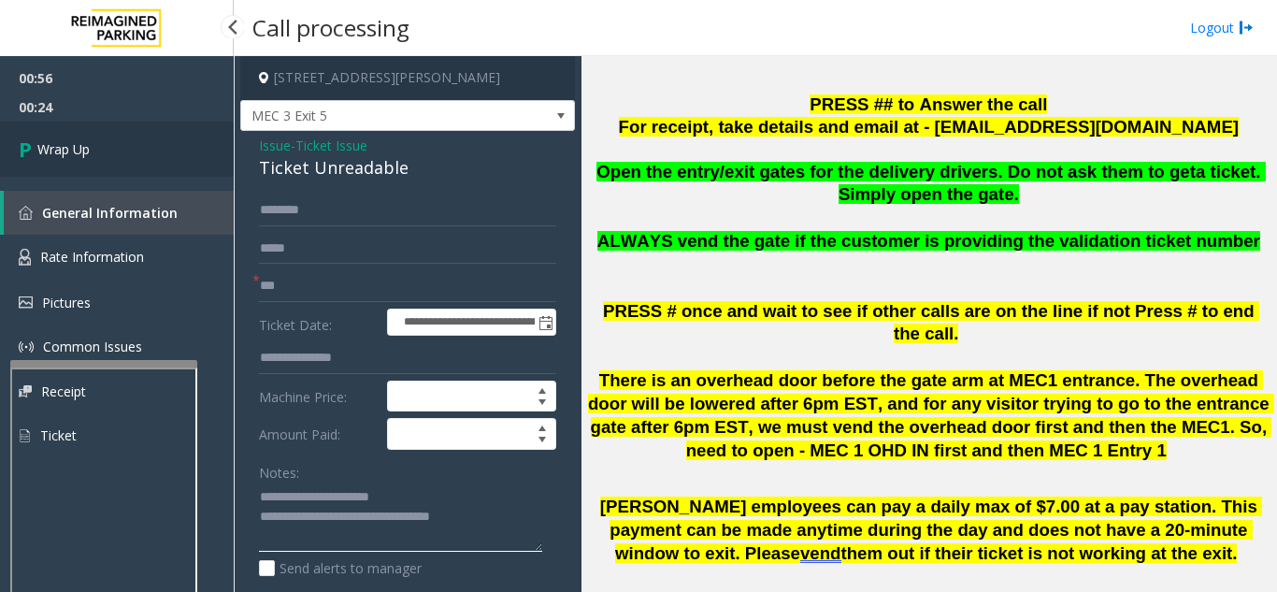
type textarea "**********"
click at [112, 140] on link "Wrap Up" at bounding box center [117, 149] width 234 height 55
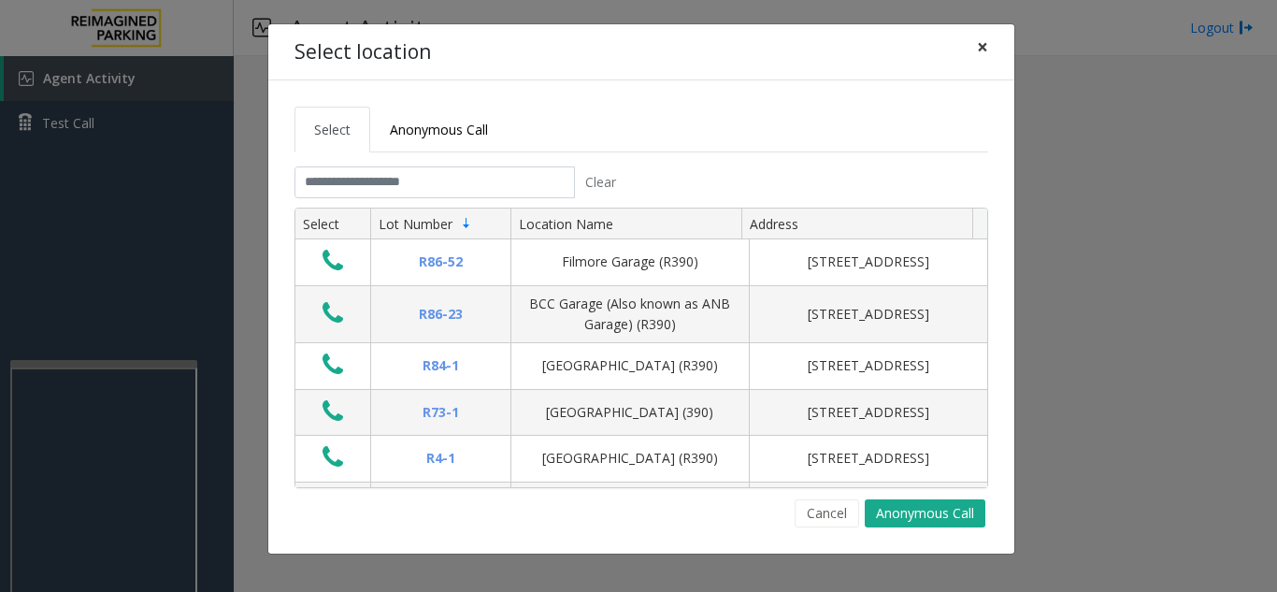
click at [985, 56] on span "×" at bounding box center [982, 47] width 11 height 26
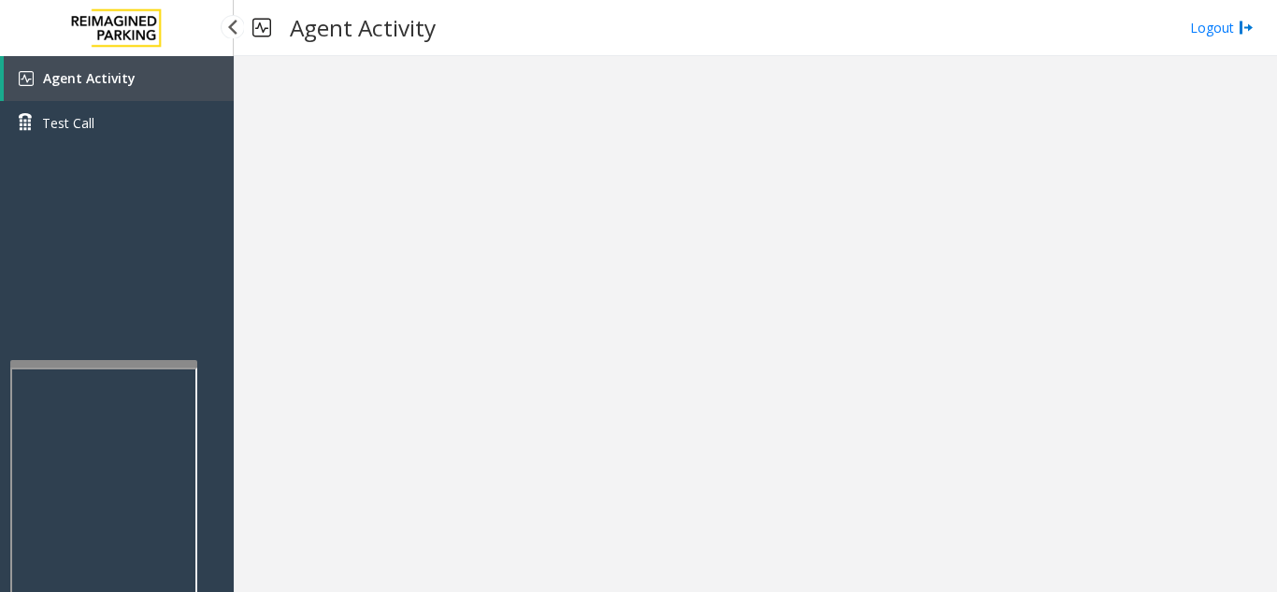
click at [156, 77] on link "Agent Activity" at bounding box center [119, 78] width 230 height 45
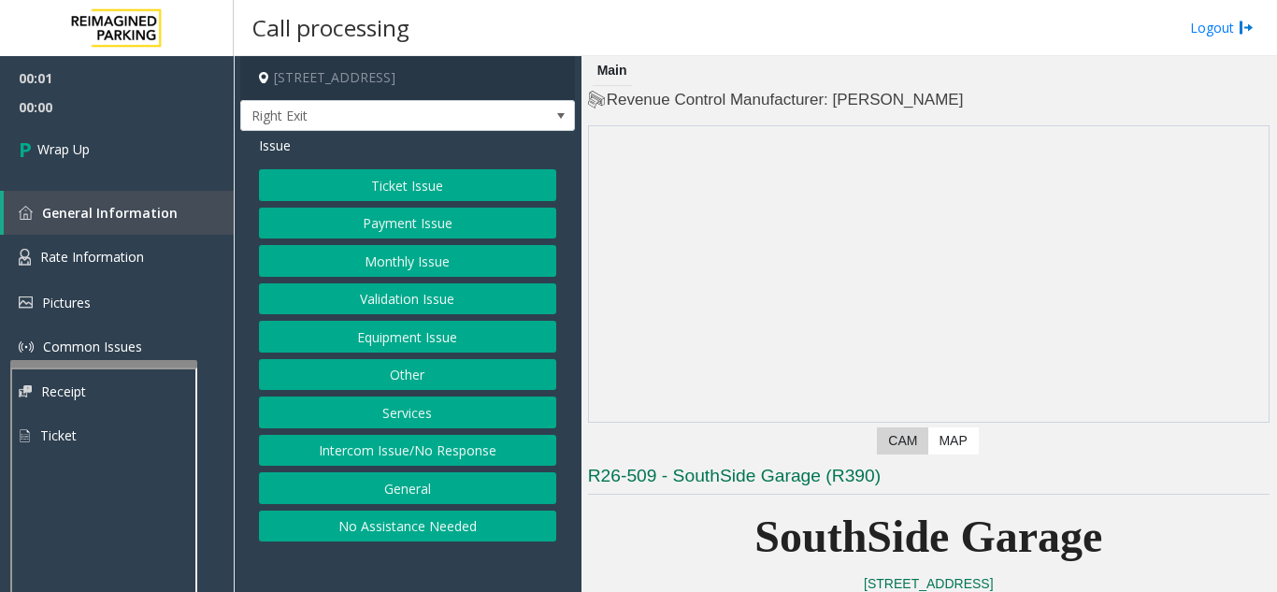
click at [419, 461] on button "Intercom Issue/No Response" at bounding box center [407, 451] width 297 height 32
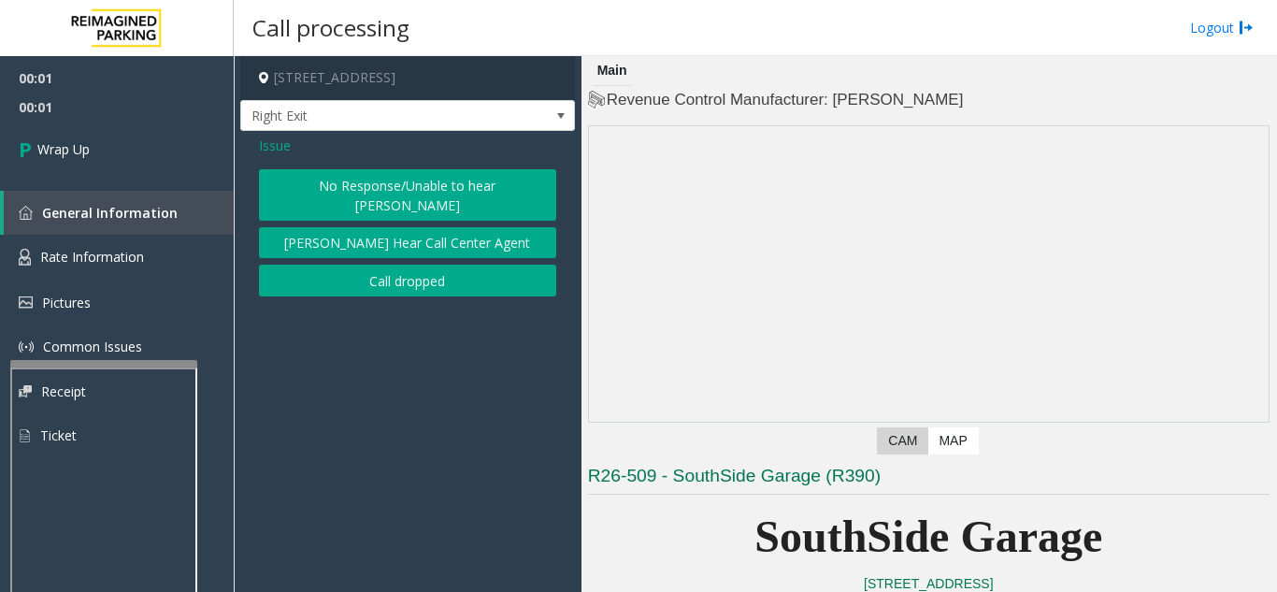
click at [373, 272] on button "Call dropped" at bounding box center [407, 281] width 297 height 32
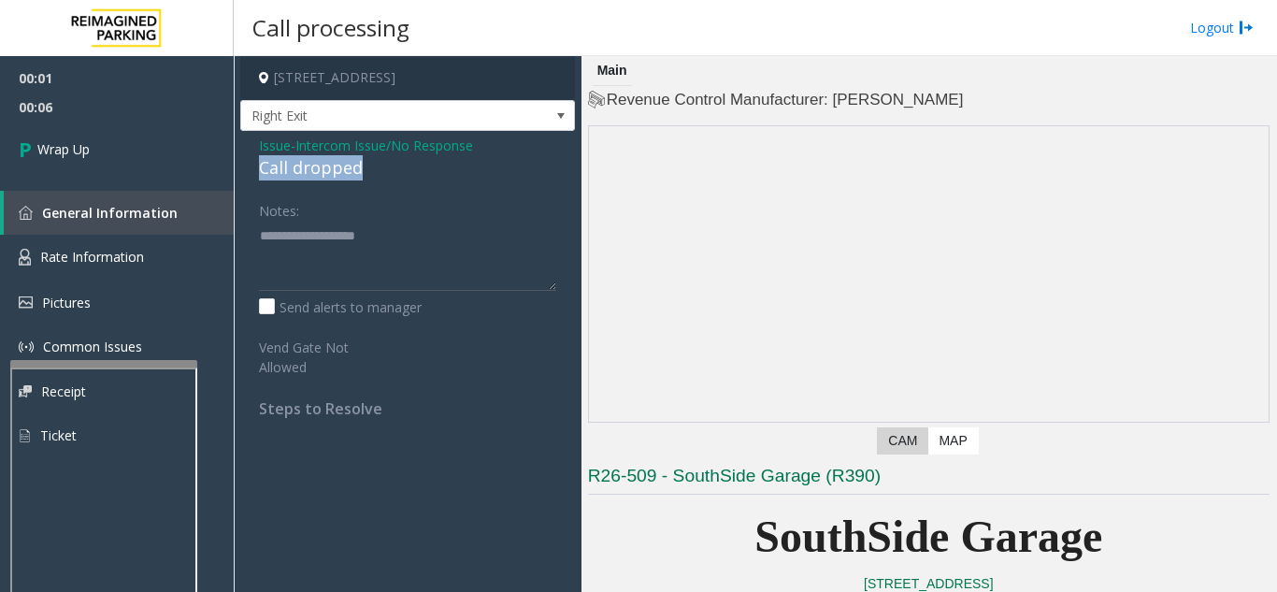
drag, startPoint x: 381, startPoint y: 174, endPoint x: 259, endPoint y: 167, distance: 122.7
click at [259, 167] on div "Call dropped" at bounding box center [407, 167] width 297 height 25
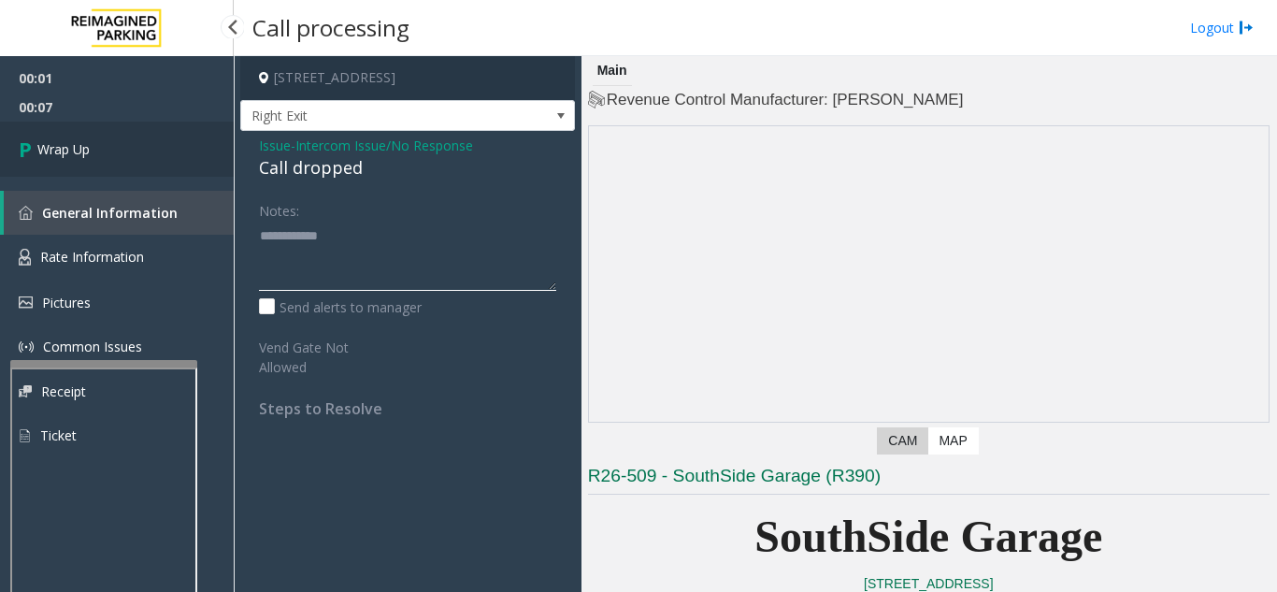
type textarea "**********"
click at [164, 147] on link "Wrap Up" at bounding box center [117, 149] width 234 height 55
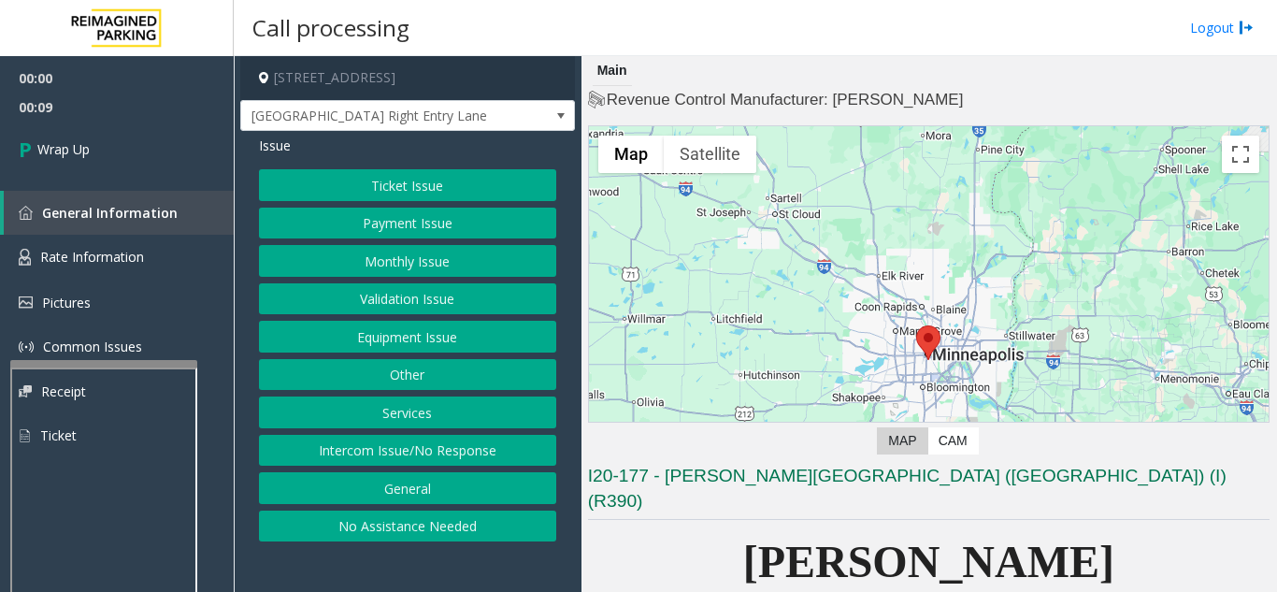
click at [480, 456] on button "Intercom Issue/No Response" at bounding box center [407, 451] width 297 height 32
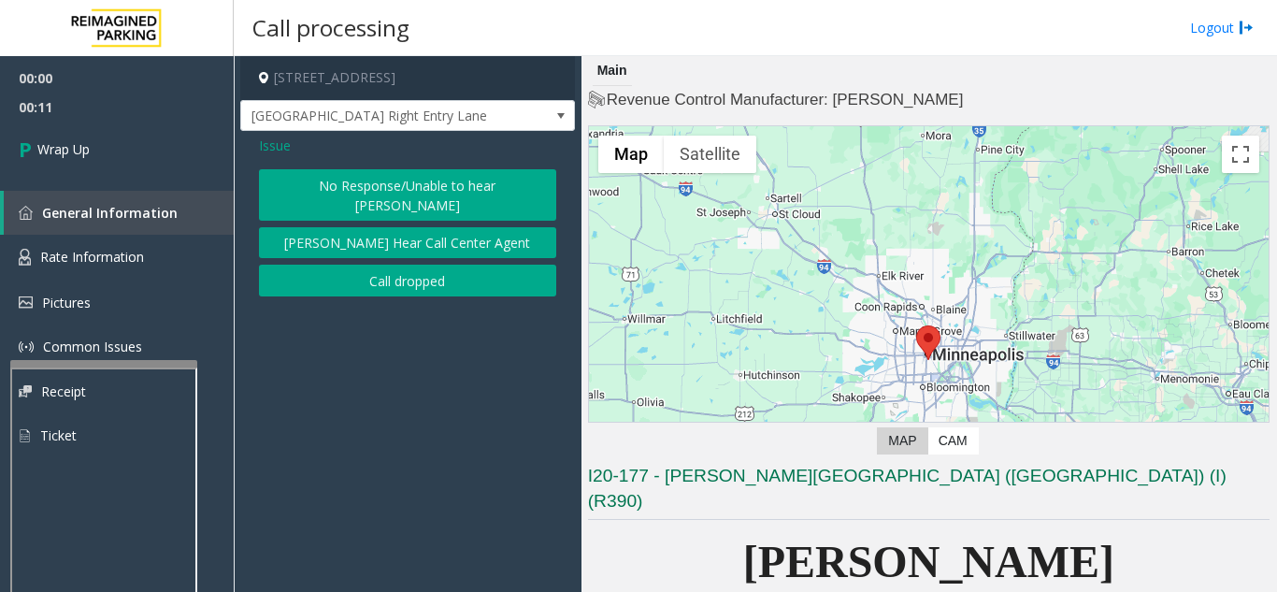
click at [396, 191] on button "No Response/Unable to hear [PERSON_NAME]" at bounding box center [407, 194] width 297 height 51
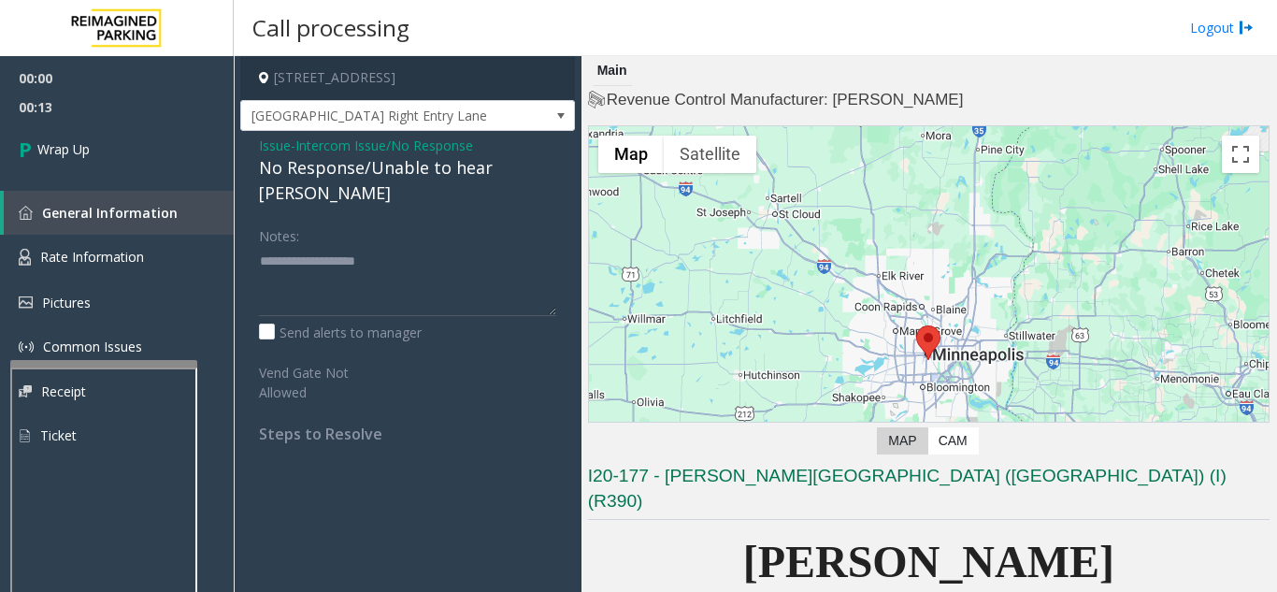
click at [264, 137] on span "Issue" at bounding box center [275, 146] width 32 height 20
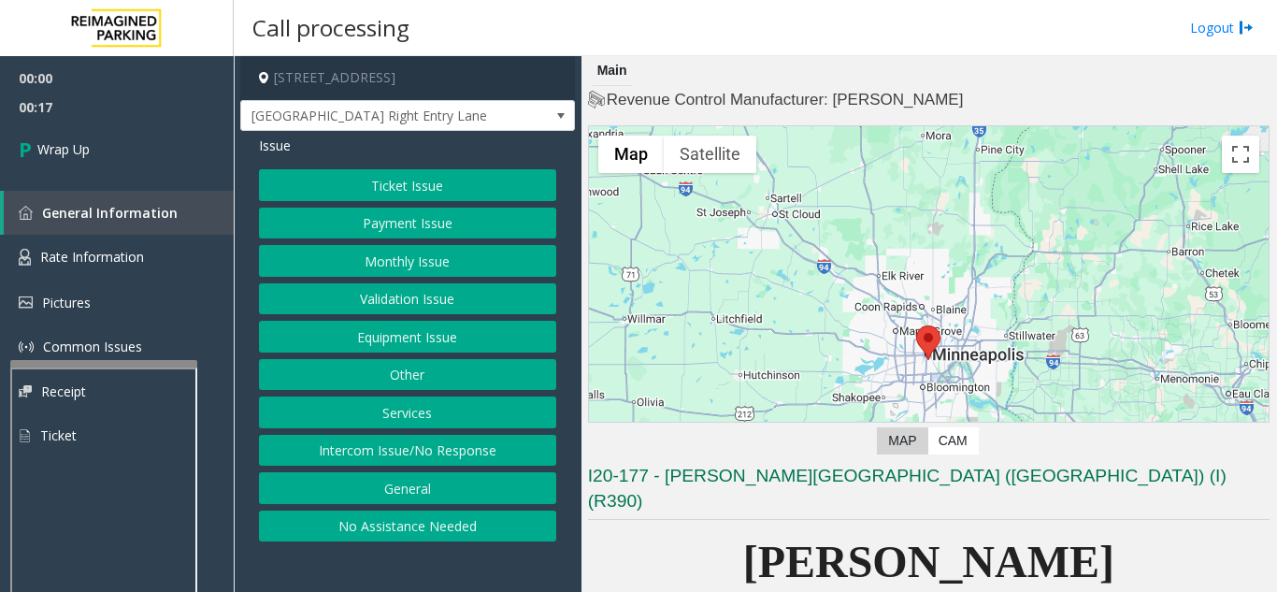
click at [390, 462] on button "Intercom Issue/No Response" at bounding box center [407, 451] width 297 height 32
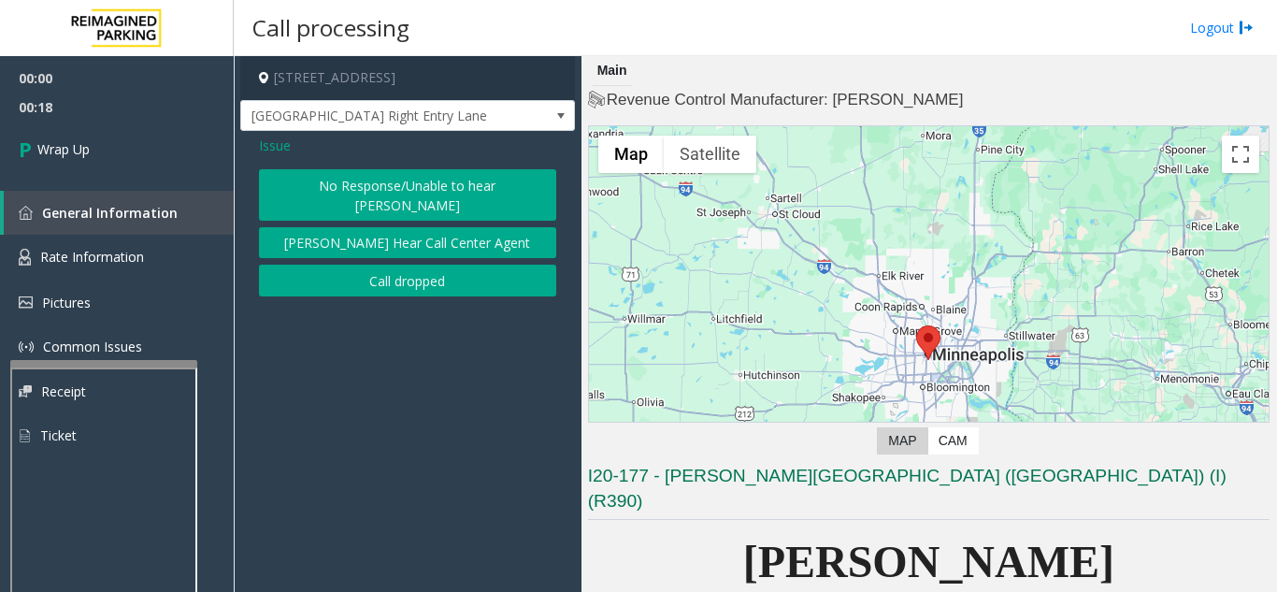
click at [340, 279] on div "Issue No Response/Unable to hear parker Parker Cannot Hear Call Center Agent Ca…" at bounding box center [407, 218] width 335 height 175
click at [342, 265] on button "Call dropped" at bounding box center [407, 281] width 297 height 32
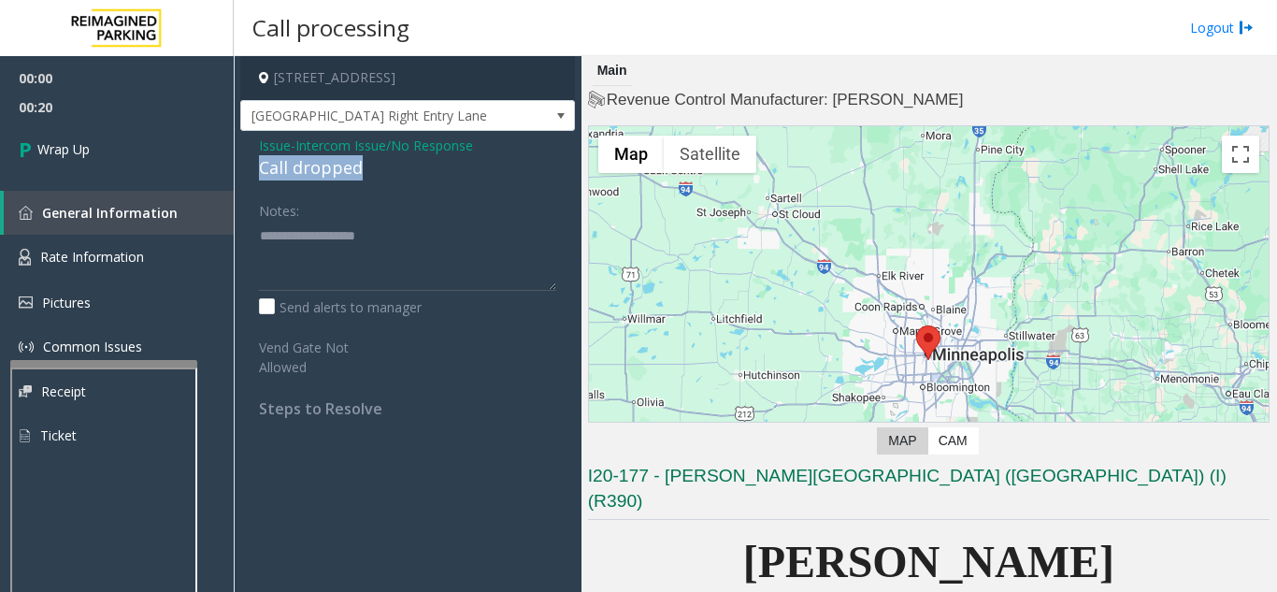
drag, startPoint x: 252, startPoint y: 164, endPoint x: 378, endPoint y: 175, distance: 126.7
click at [378, 175] on div "Issue - Intercom Issue/No Response Call dropped Notes: Send alerts to manager V…" at bounding box center [407, 284] width 335 height 306
type textarea "**********"
click at [257, 211] on div "Notes: Send alerts to manager Vend Gate Not Allowed Steps to Resolve" at bounding box center [407, 305] width 325 height 223
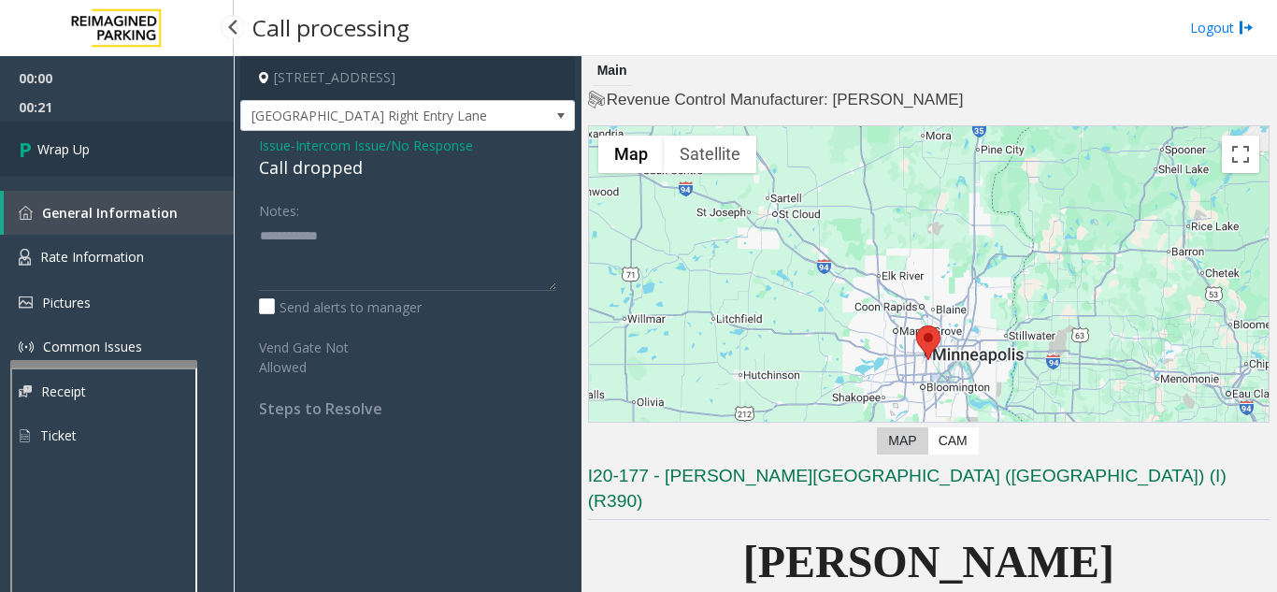
click at [110, 162] on link "Wrap Up" at bounding box center [117, 149] width 234 height 55
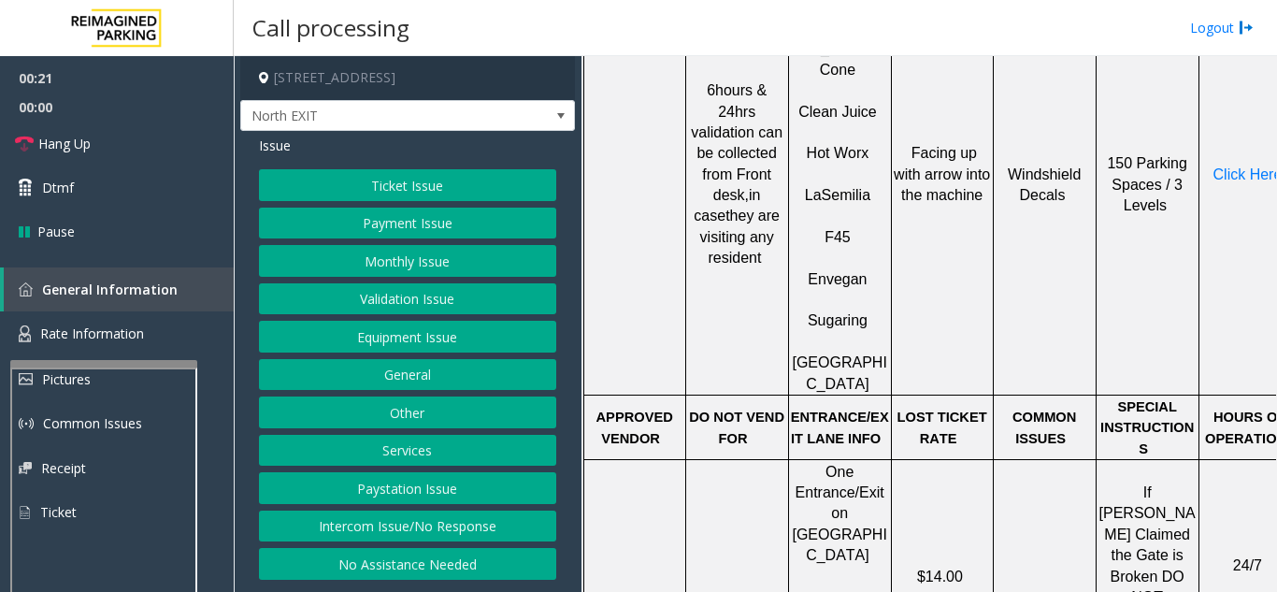
scroll to position [1122, 0]
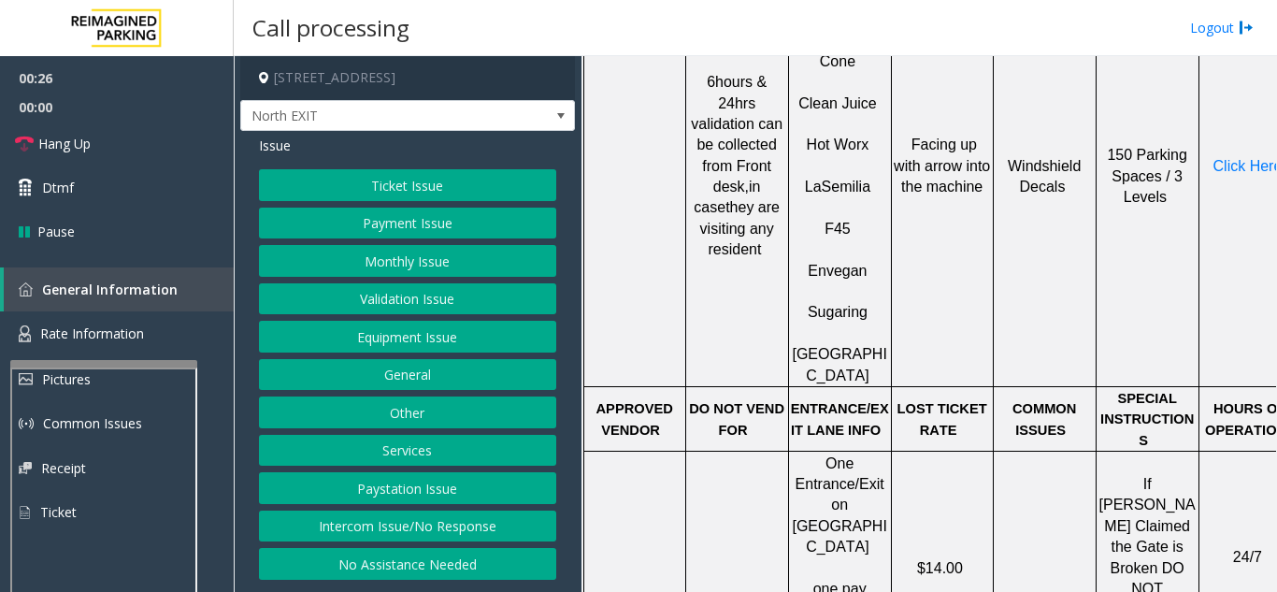
click at [477, 188] on button "Ticket Issue" at bounding box center [407, 185] width 297 height 32
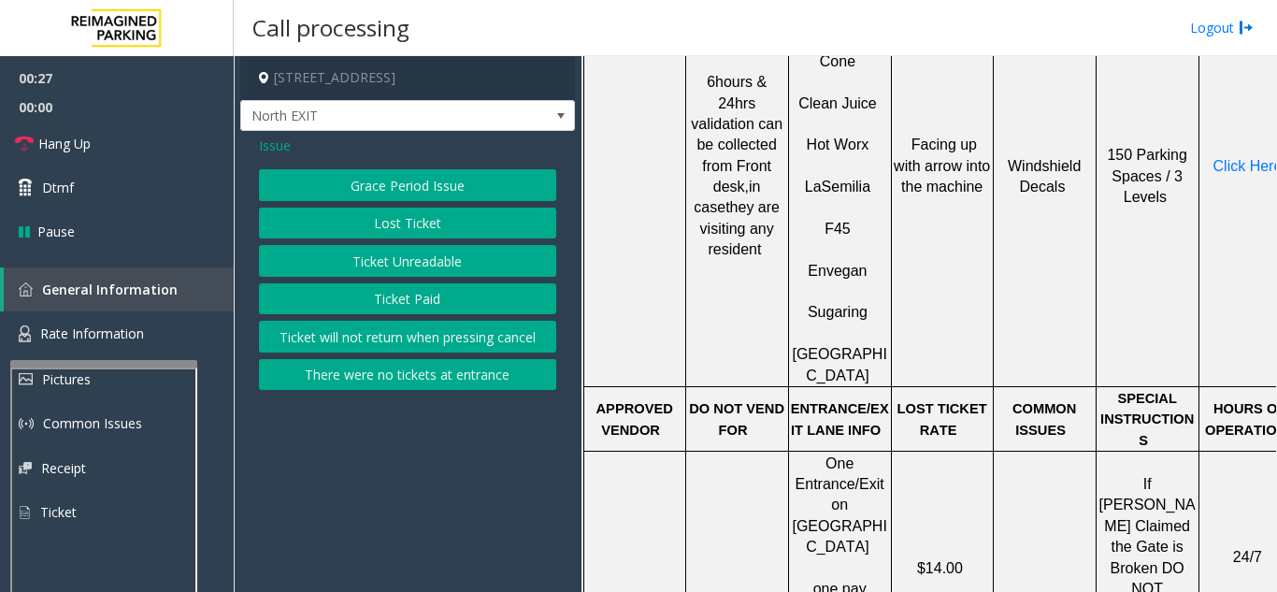
click at [464, 229] on button "Lost Ticket" at bounding box center [407, 224] width 297 height 32
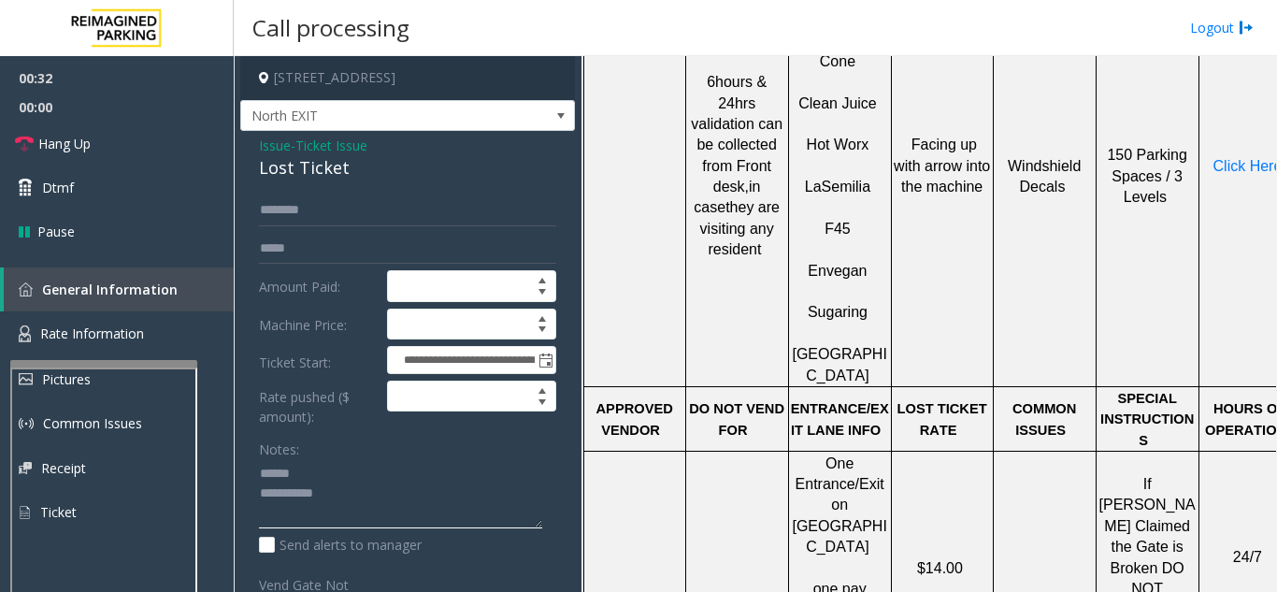
click at [321, 468] on textarea at bounding box center [400, 494] width 283 height 70
drag, startPoint x: 251, startPoint y: 164, endPoint x: 363, endPoint y: 166, distance: 112.2
click at [363, 166] on div "**********" at bounding box center [407, 465] width 335 height 668
click at [393, 487] on textarea at bounding box center [400, 494] width 283 height 70
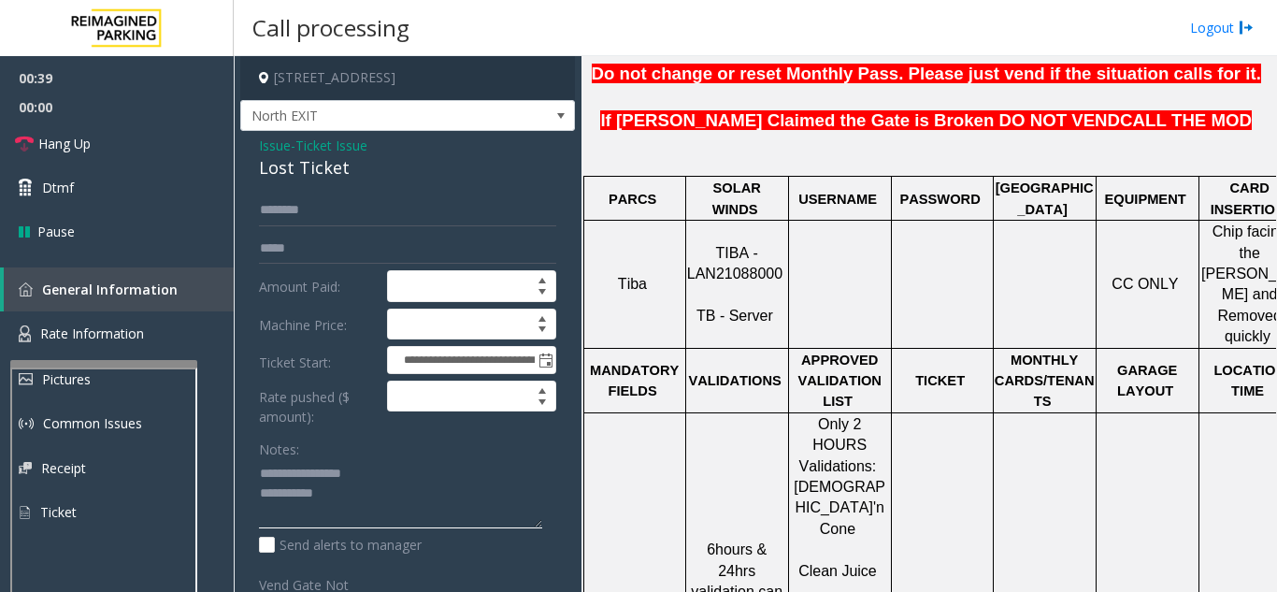
scroll to position [561, 0]
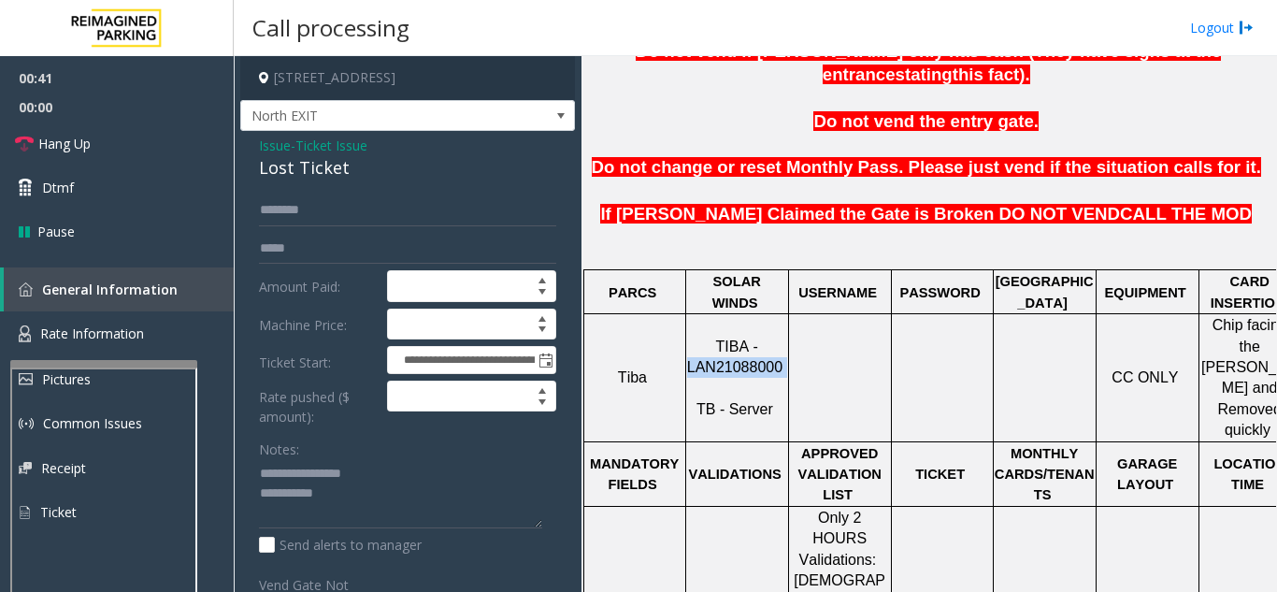
drag, startPoint x: 784, startPoint y: 323, endPoint x: 689, endPoint y: 322, distance: 95.4
click at [689, 337] on p "TIBA - LAN21088000 TB - Server" at bounding box center [737, 379] width 100 height 84
click at [59, 137] on span "Hang Up" at bounding box center [64, 144] width 52 height 20
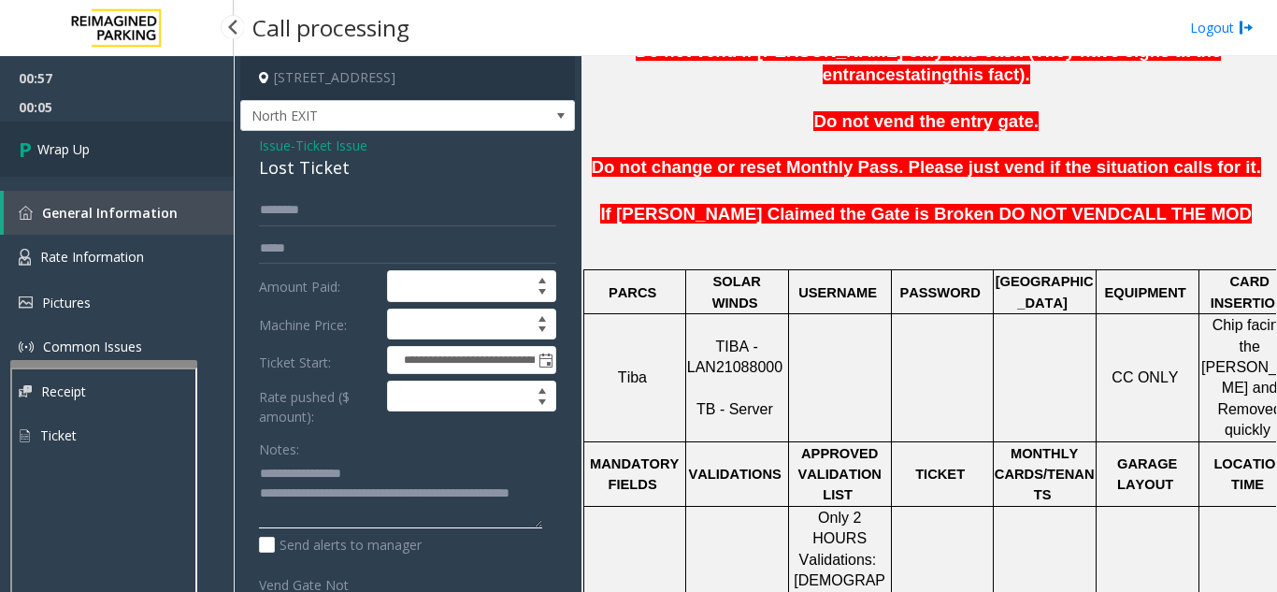
type textarea "**********"
click at [72, 160] on link "Wrap Up" at bounding box center [117, 149] width 234 height 55
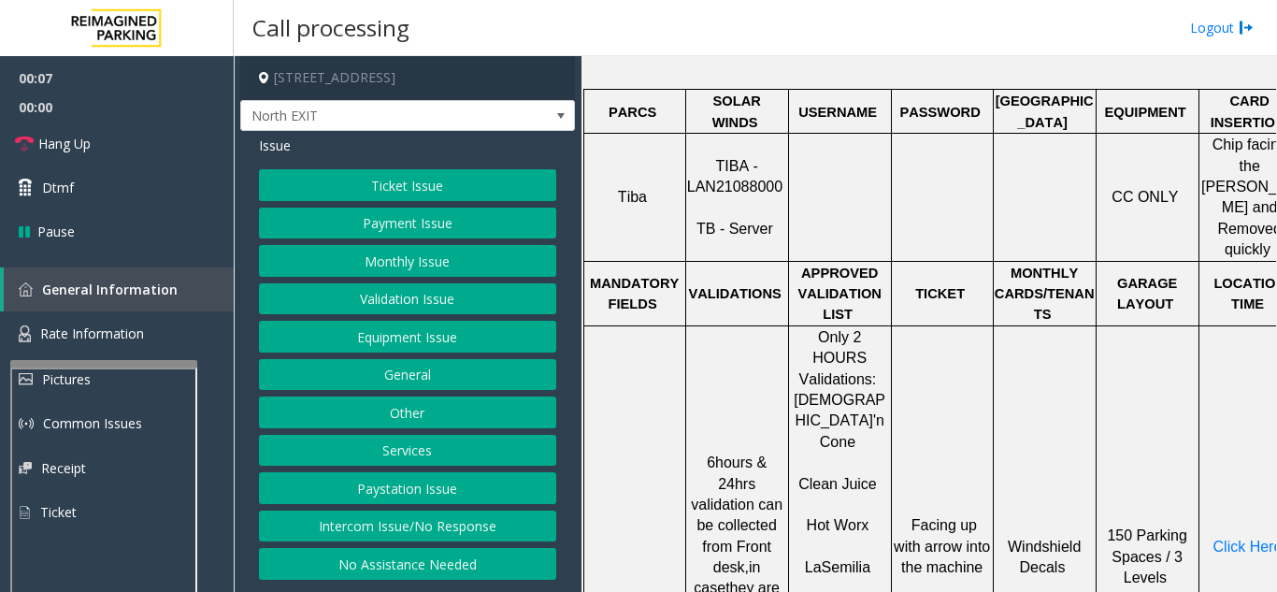
scroll to position [748, 0]
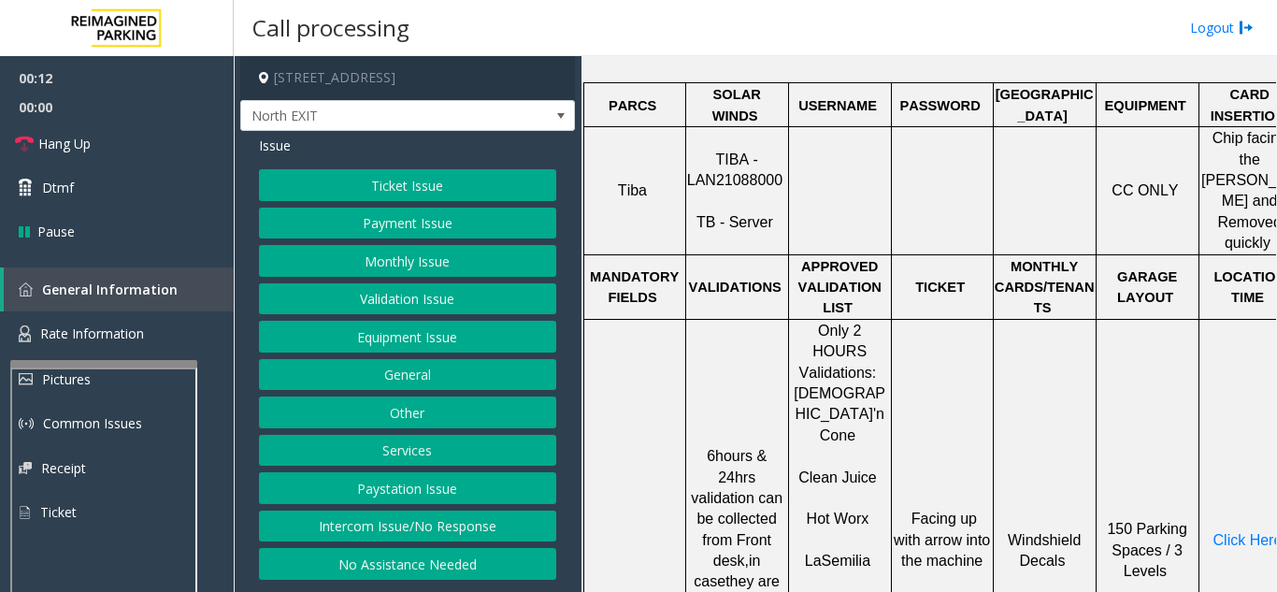
click at [433, 309] on button "Validation Issue" at bounding box center [407, 299] width 297 height 32
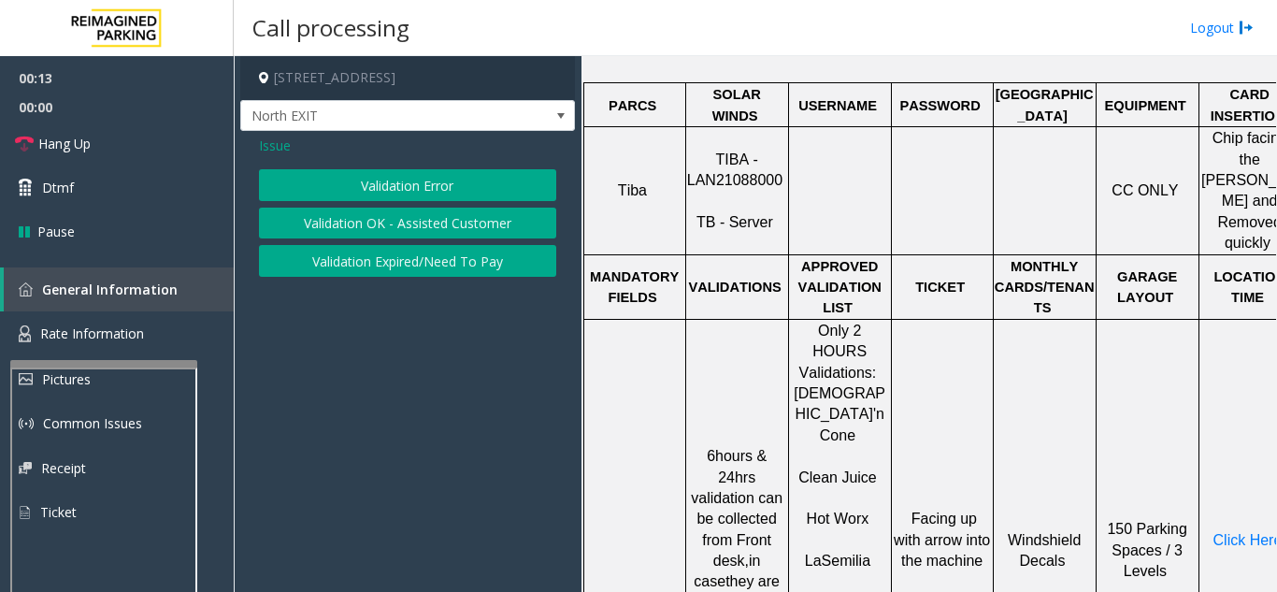
click at [379, 175] on button "Validation Error" at bounding box center [407, 185] width 297 height 32
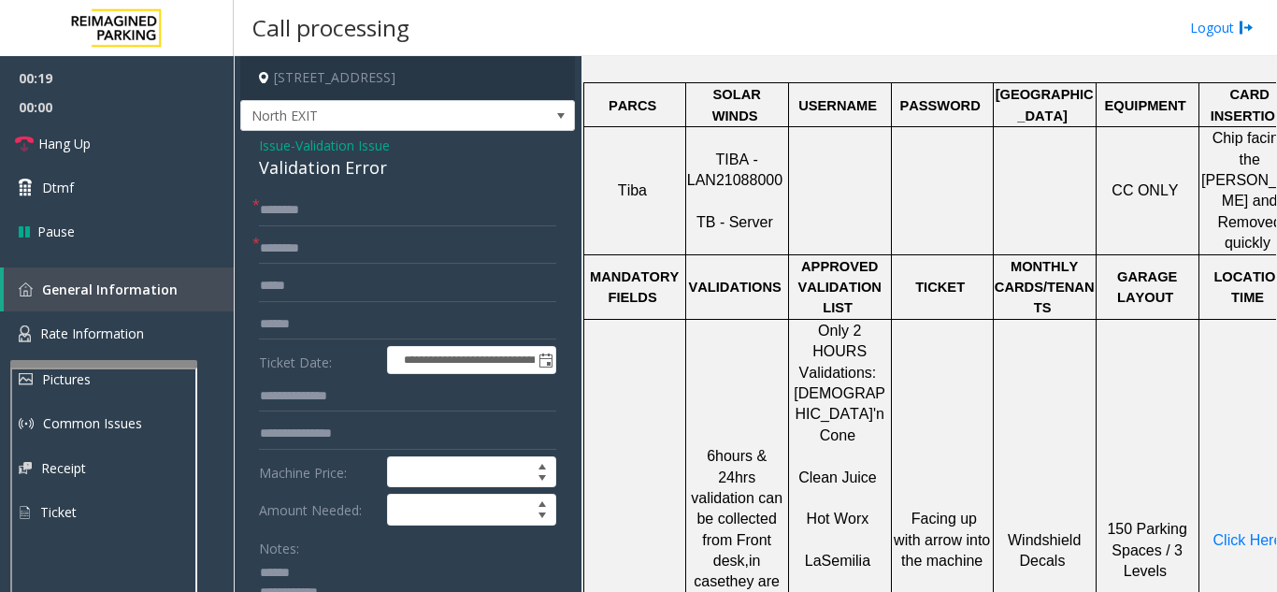
click at [353, 563] on textarea at bounding box center [400, 593] width 283 height 70
drag, startPoint x: 252, startPoint y: 166, endPoint x: 394, endPoint y: 169, distance: 141.2
type textarea "**********"
click at [364, 252] on input "text" at bounding box center [407, 249] width 297 height 32
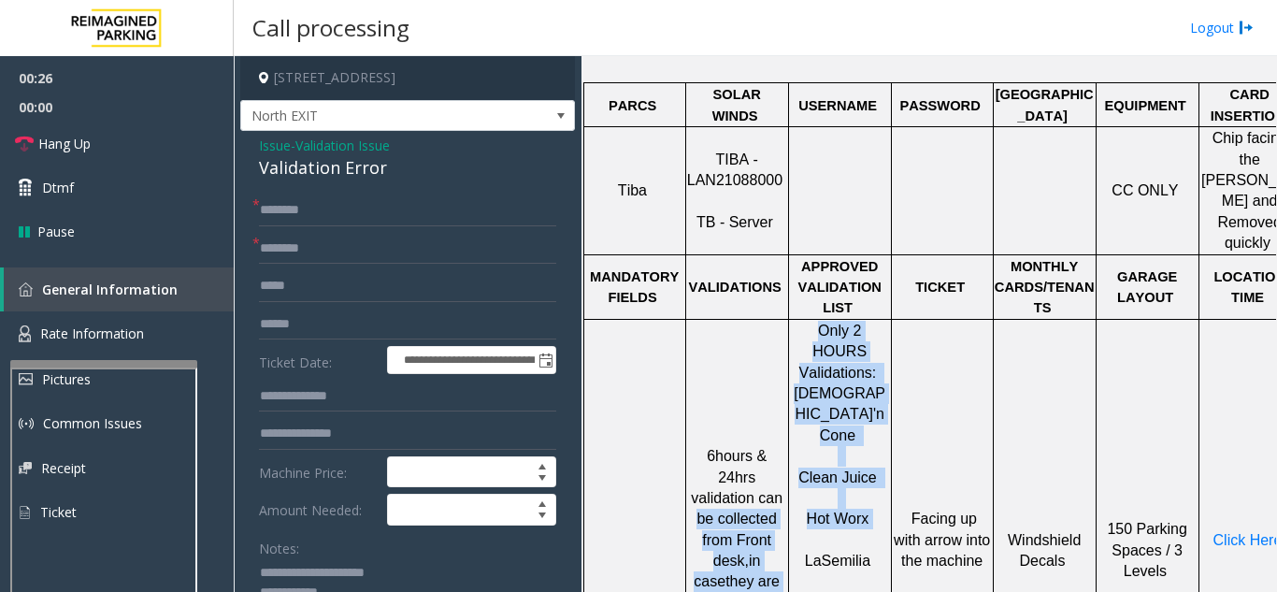
drag, startPoint x: 882, startPoint y: 391, endPoint x: 787, endPoint y: 394, distance: 94.5
click at [787, 394] on tr "6hours & 24hrs validation can be collected from Front desk, in case they are vi…" at bounding box center [941, 539] width 717 height 441
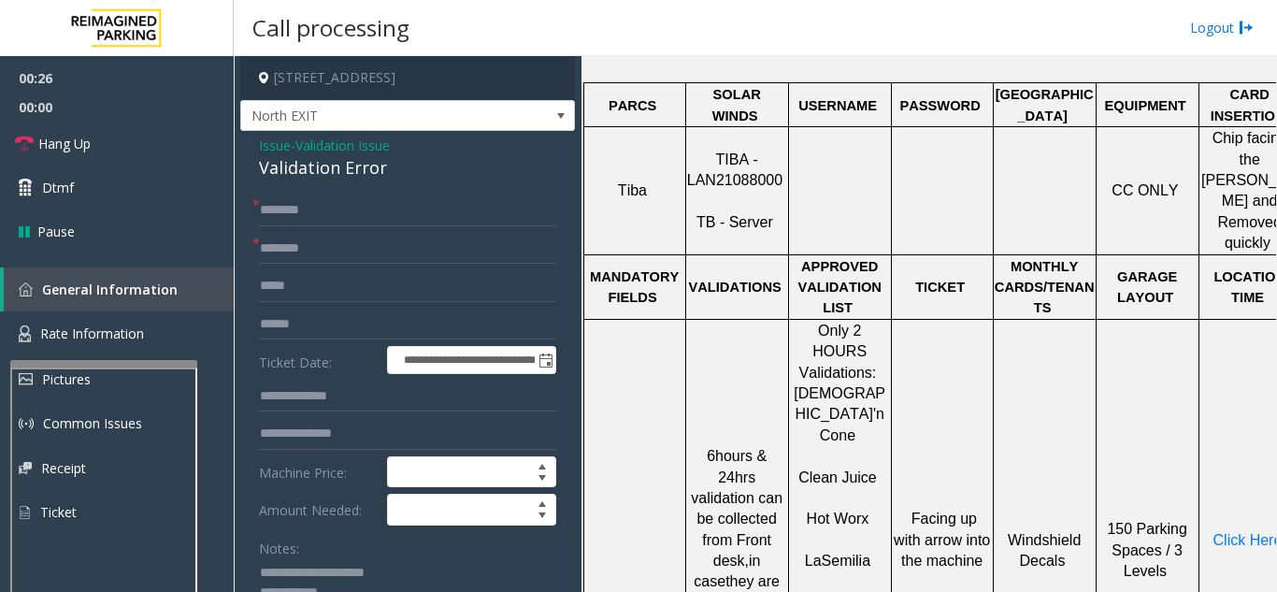
click at [845, 530] on p "La Semilia" at bounding box center [840, 551] width 100 height 42
drag, startPoint x: 874, startPoint y: 398, endPoint x: 812, endPoint y: 398, distance: 62.6
click at [812, 488] on p "Hot Worx" at bounding box center [840, 509] width 100 height 42
type input "********"
click at [324, 214] on input "text" at bounding box center [407, 210] width 297 height 32
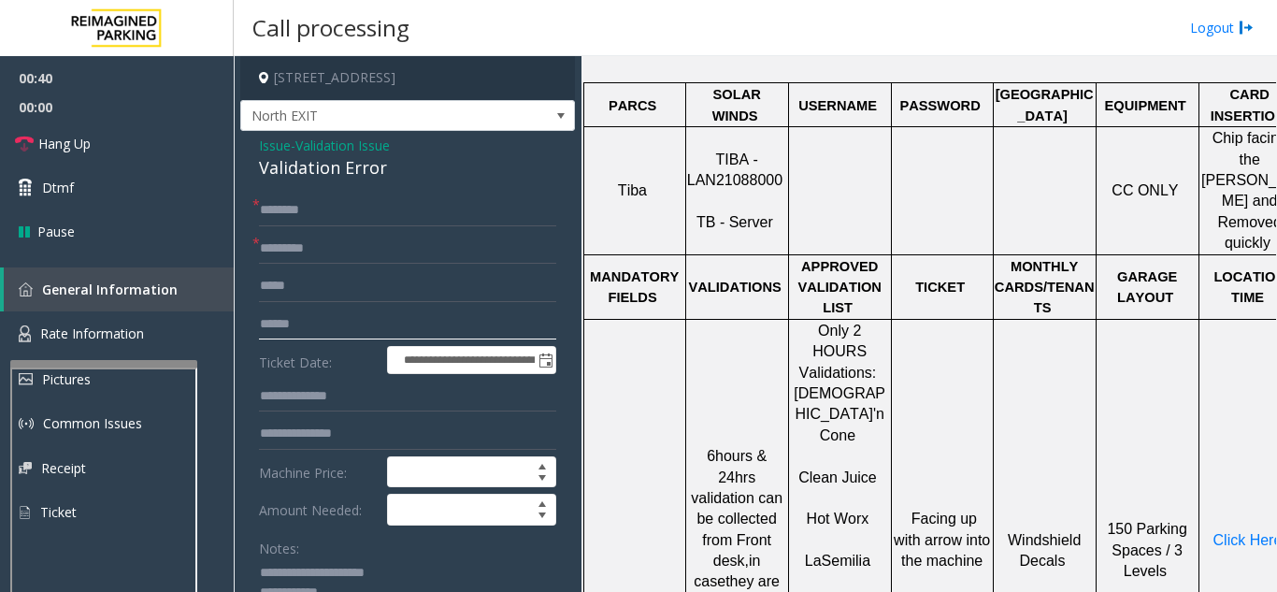
click at [428, 337] on input "text" at bounding box center [407, 325] width 297 height 32
type input "*******"
click at [1230, 532] on span "Click Here" at bounding box center [1248, 540] width 69 height 16
click at [348, 427] on input "text" at bounding box center [407, 434] width 297 height 32
type input "********"
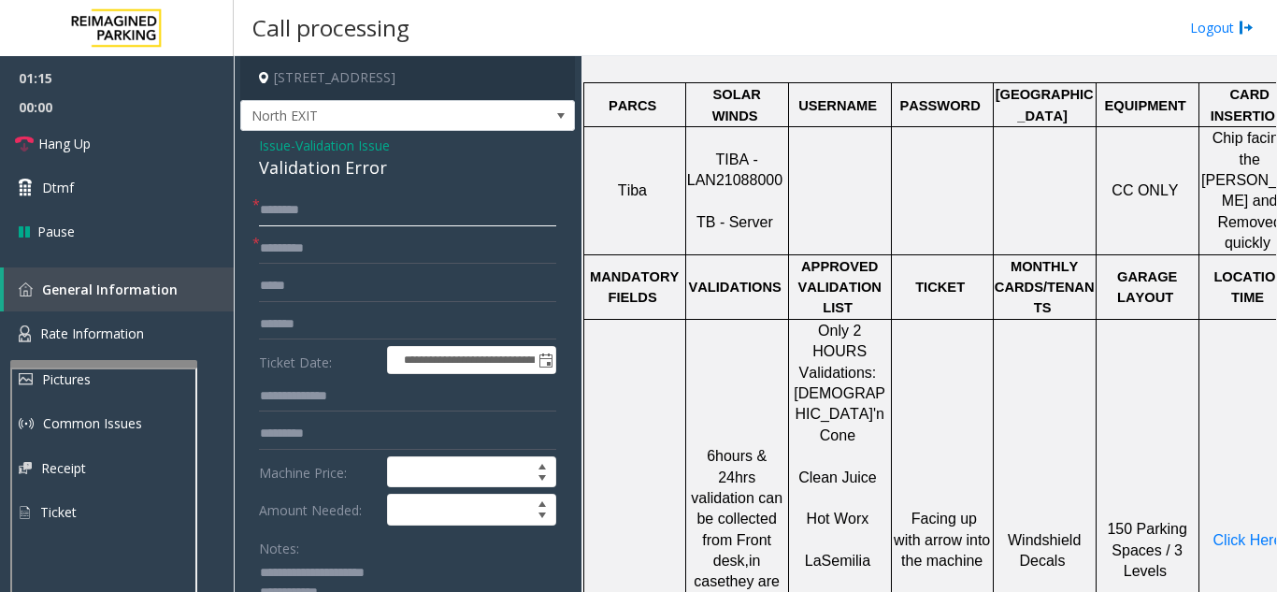
click at [367, 205] on input "text" at bounding box center [407, 210] width 297 height 32
click at [367, 214] on input "text" at bounding box center [407, 210] width 297 height 32
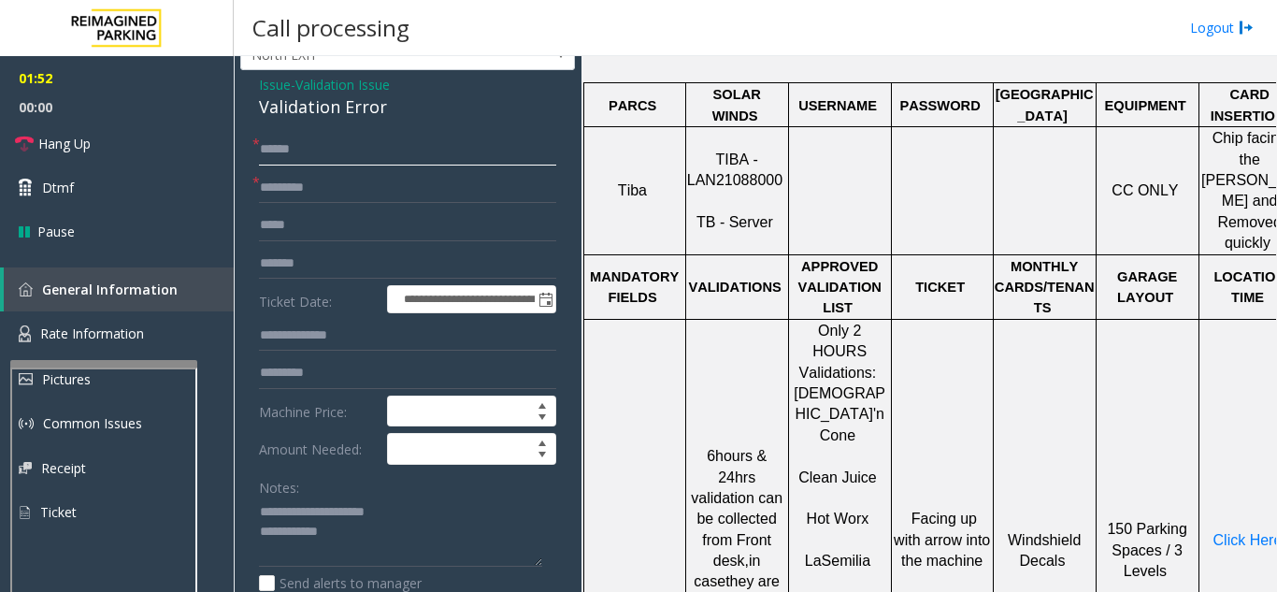
scroll to position [94, 0]
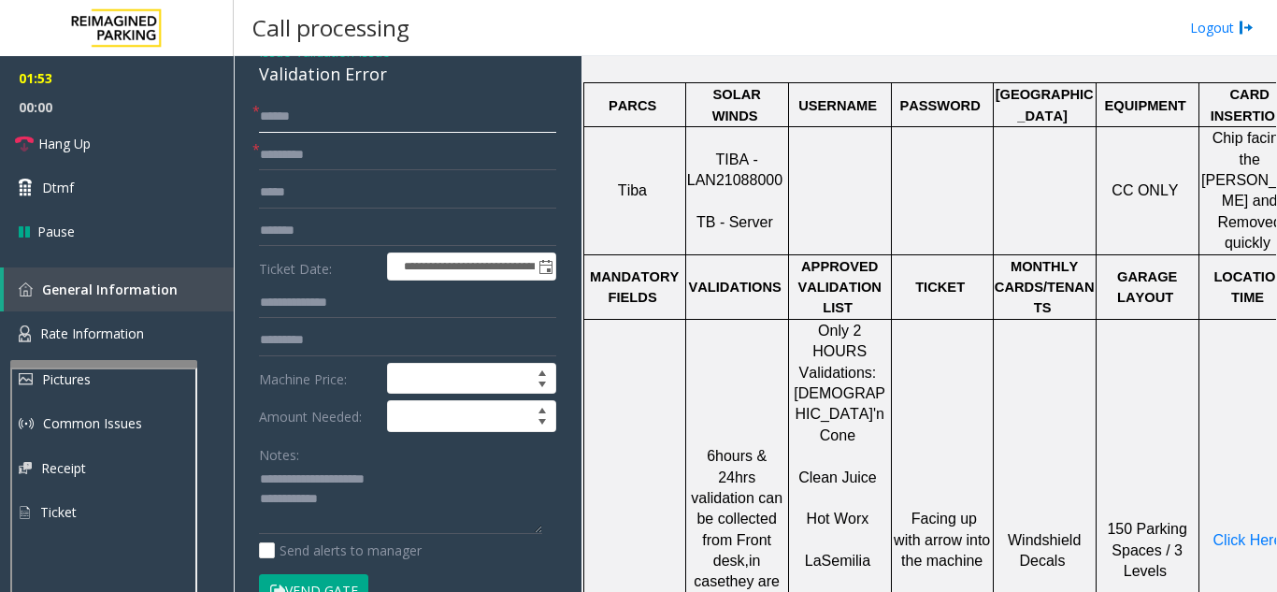
type input "******"
click at [334, 578] on button "Vend Gate" at bounding box center [313, 590] width 109 height 32
click at [367, 499] on textarea at bounding box center [400, 500] width 283 height 70
click at [98, 163] on link "Hang Up" at bounding box center [117, 144] width 234 height 44
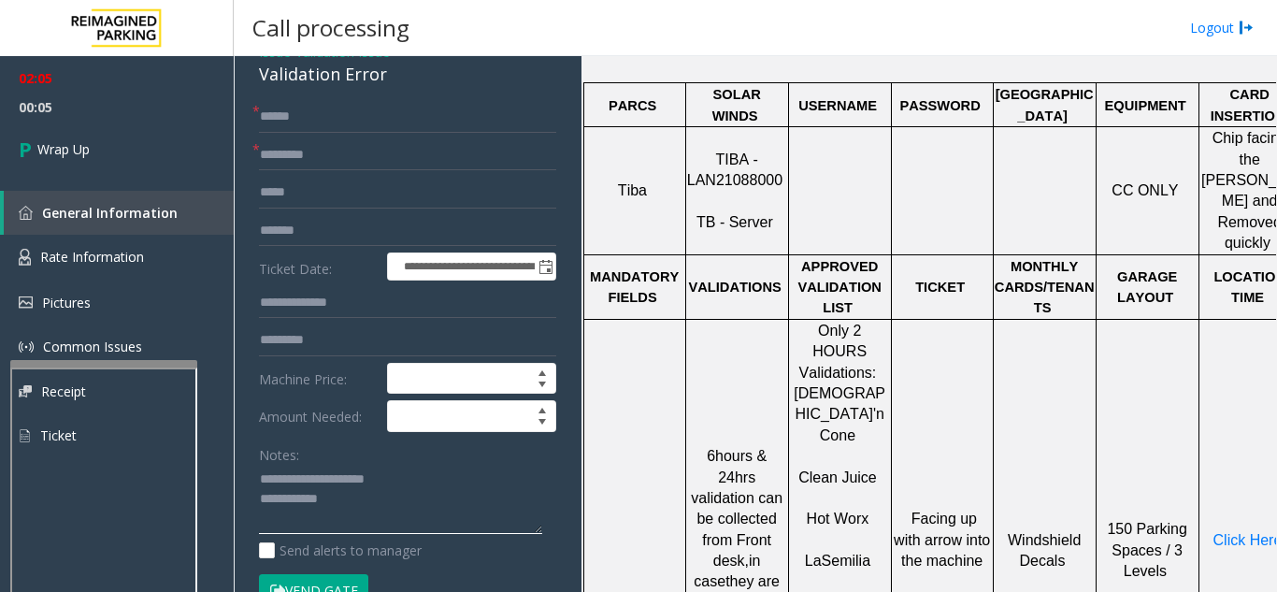
click at [402, 493] on textarea at bounding box center [400, 500] width 283 height 70
click at [451, 467] on textarea at bounding box center [400, 500] width 283 height 70
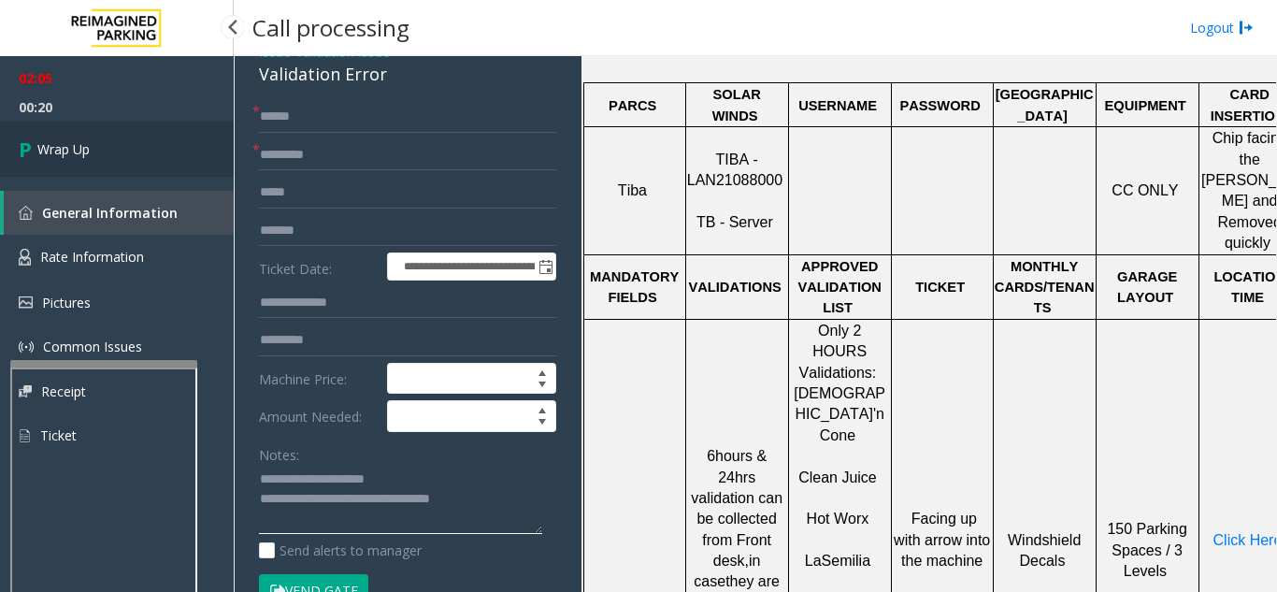
type textarea "**********"
click at [59, 159] on link "Wrap Up" at bounding box center [117, 149] width 234 height 55
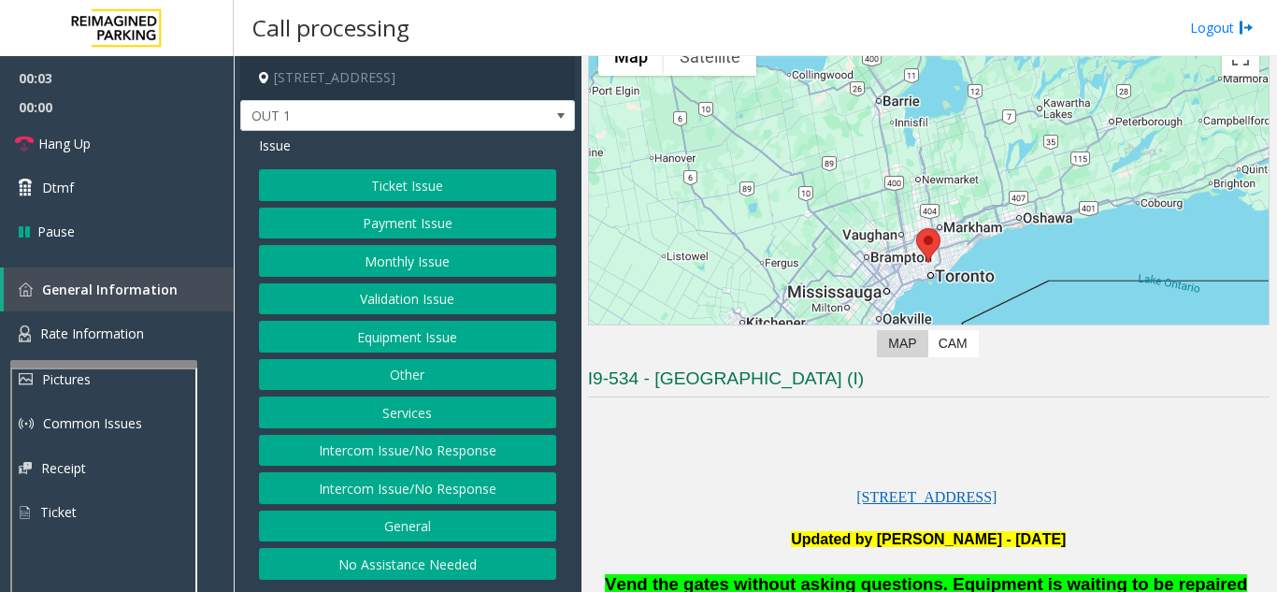
scroll to position [187, 0]
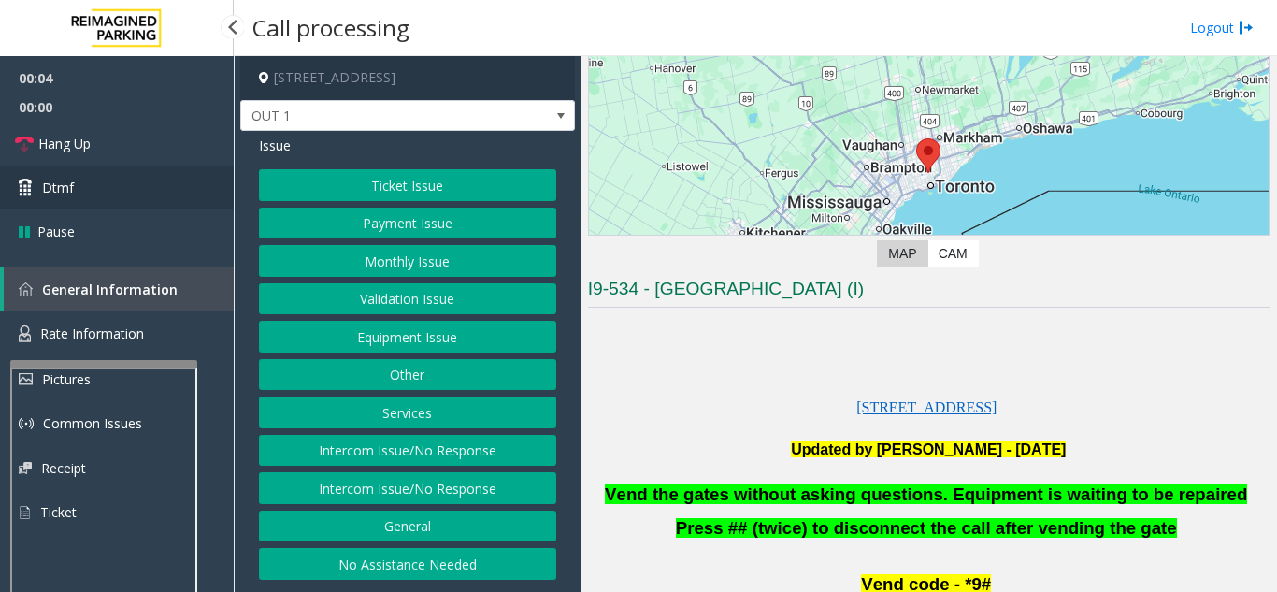
click at [110, 198] on link "Dtmf" at bounding box center [117, 187] width 234 height 44
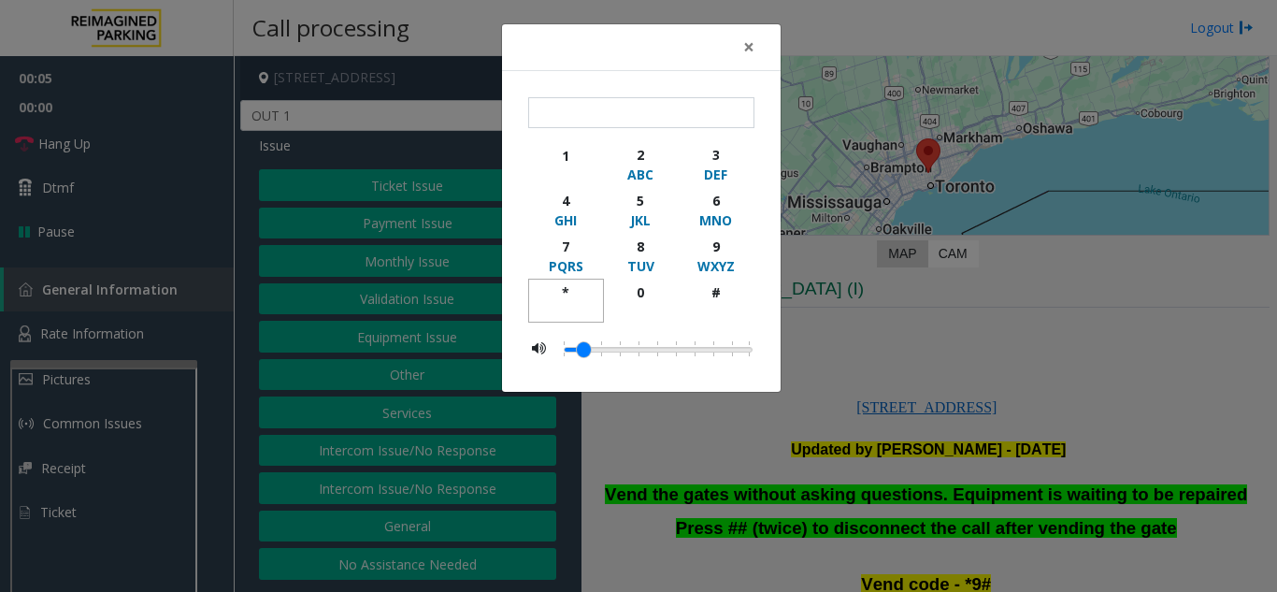
click at [573, 290] on div "*" at bounding box center [565, 292] width 51 height 20
click at [720, 235] on button "9 WXYZ" at bounding box center [716, 256] width 76 height 46
click at [721, 313] on div "button" at bounding box center [715, 310] width 51 height 17
type input "***"
click at [753, 48] on span "×" at bounding box center [748, 47] width 11 height 26
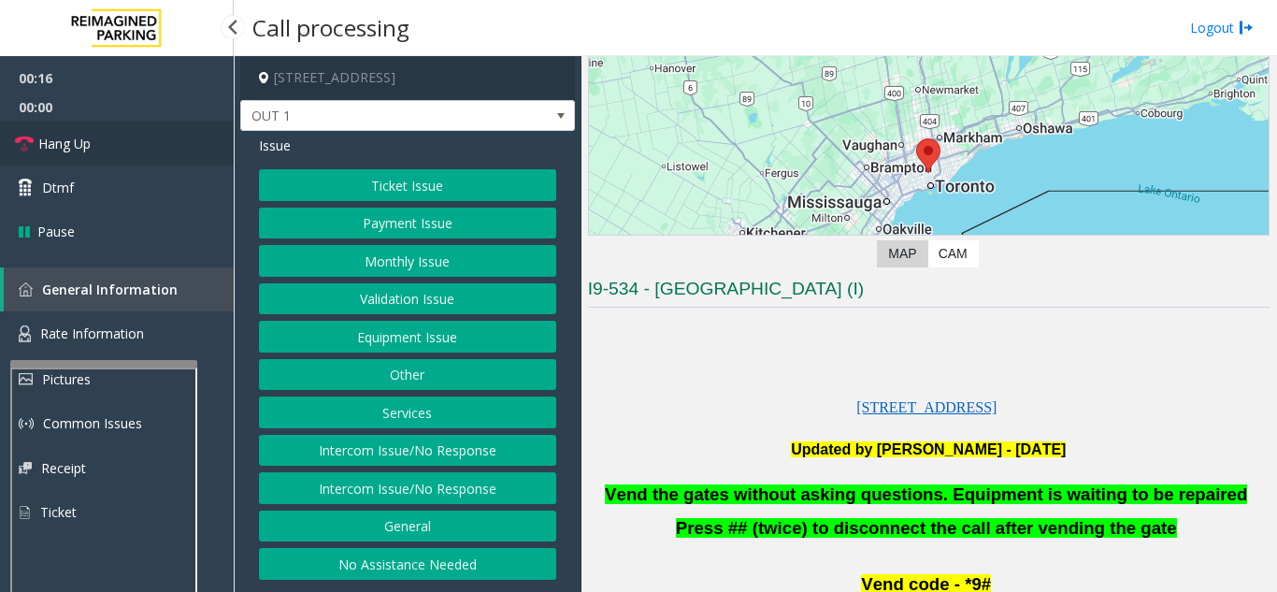
click at [143, 148] on link "Hang Up" at bounding box center [117, 144] width 234 height 44
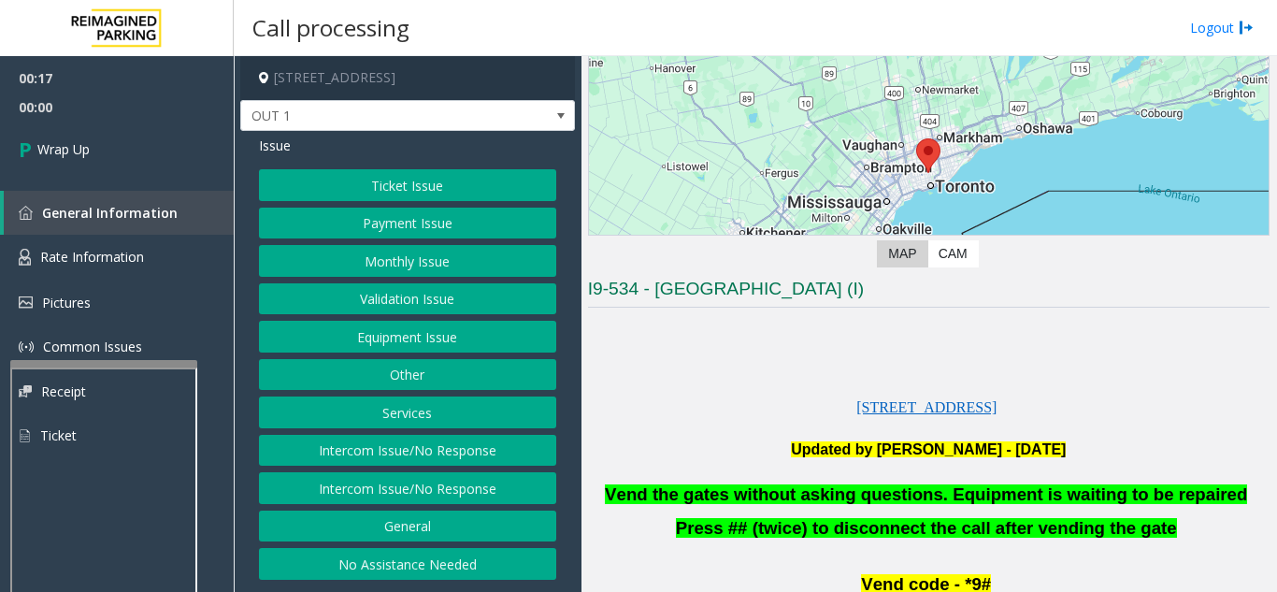
click at [438, 341] on button "Equipment Issue" at bounding box center [407, 337] width 297 height 32
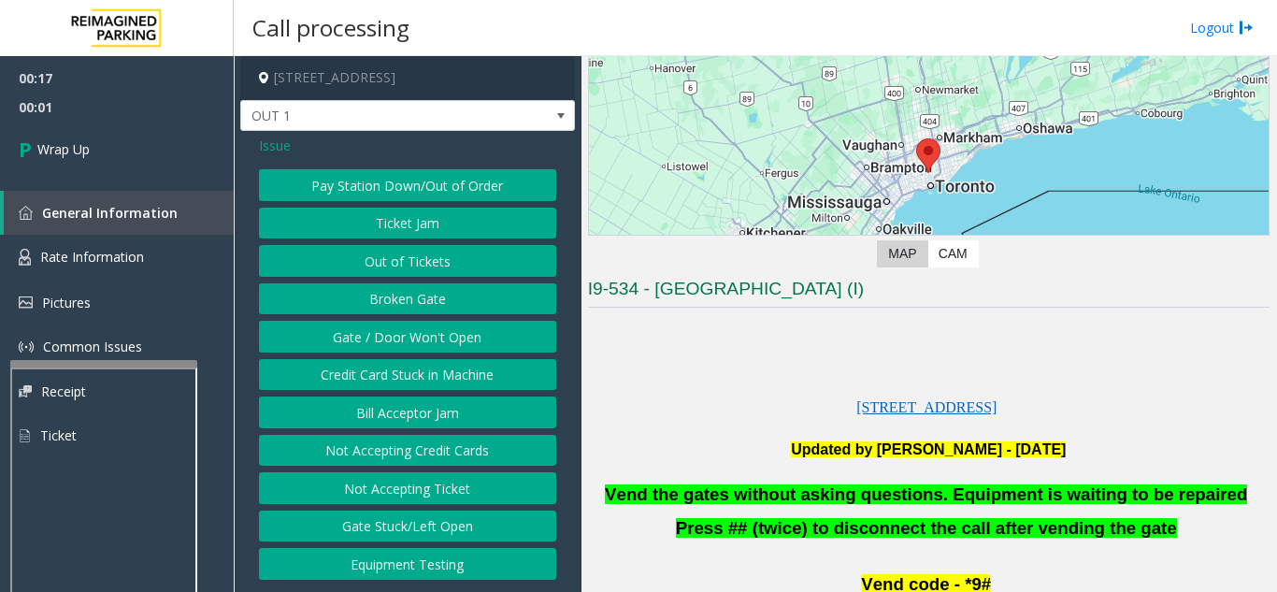
click at [438, 341] on button "Gate / Door Won't Open" at bounding box center [407, 337] width 297 height 32
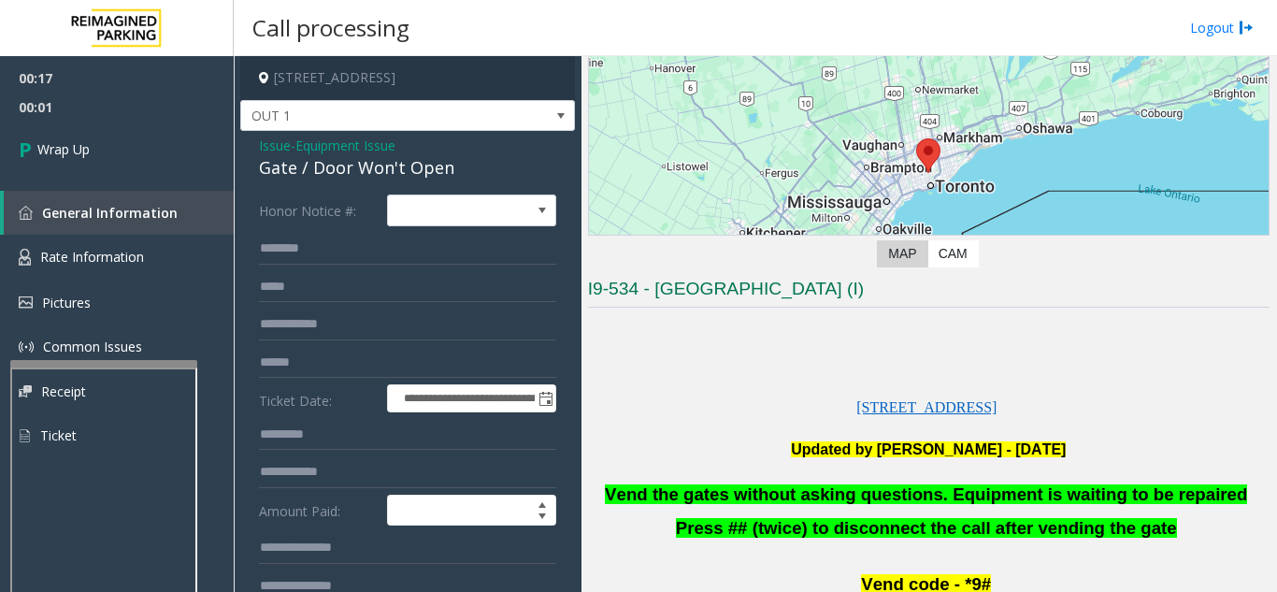
scroll to position [94, 0]
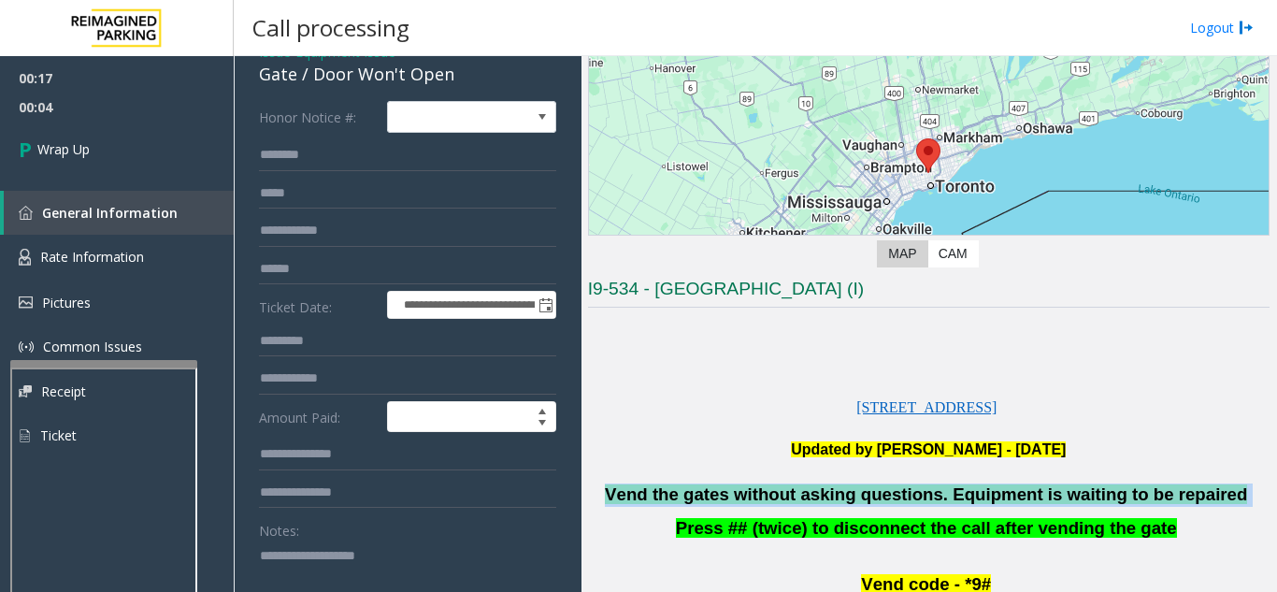
drag, startPoint x: 1220, startPoint y: 491, endPoint x: 682, endPoint y: 485, distance: 538.6
click at [646, 496] on p "Vend the gates without asking questions. Equipment is waiting to be repaired" at bounding box center [929, 494] width 682 height 23
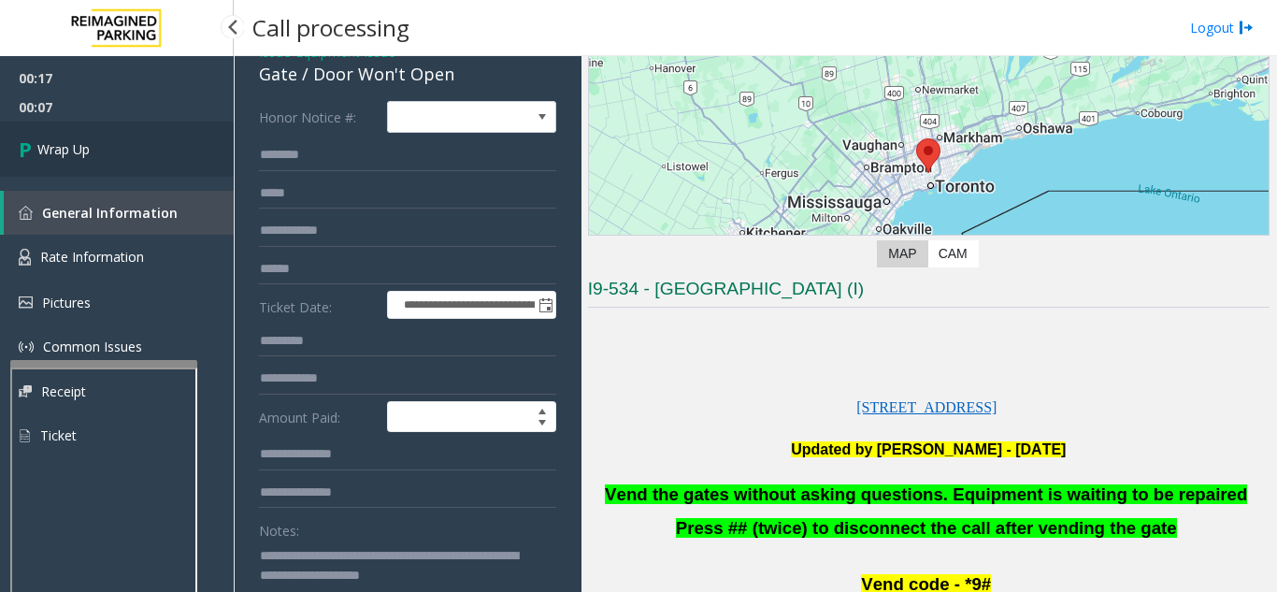
type textarea "**********"
click at [107, 156] on link "Wrap Up" at bounding box center [117, 149] width 234 height 55
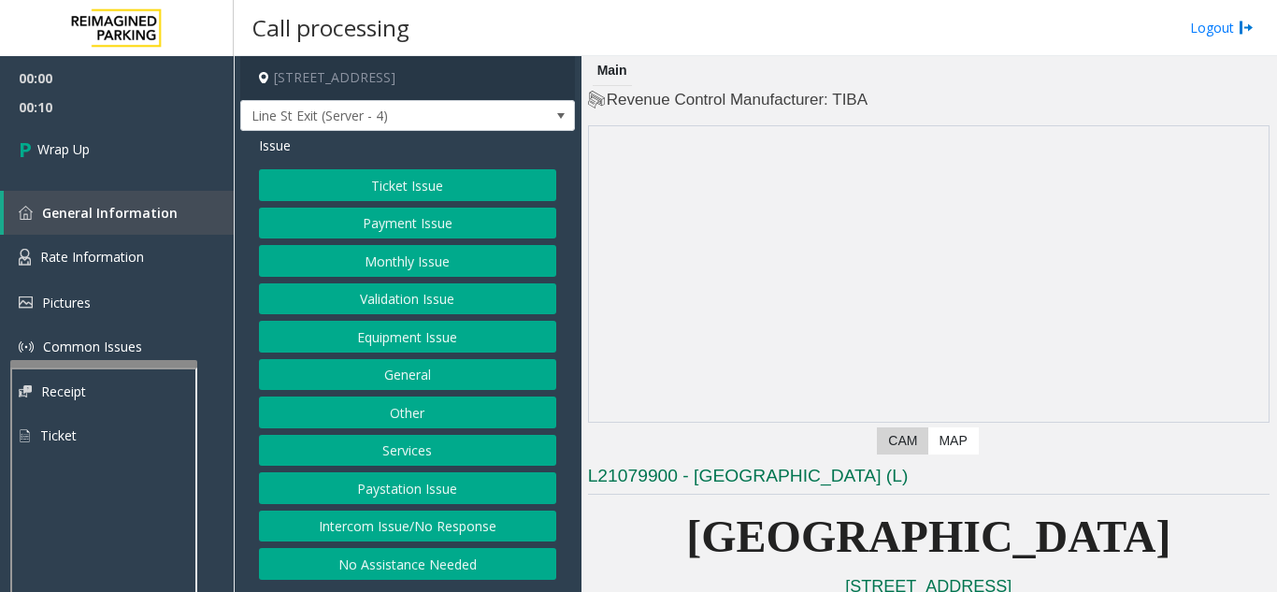
click at [455, 528] on button "Intercom Issue/No Response" at bounding box center [407, 527] width 297 height 32
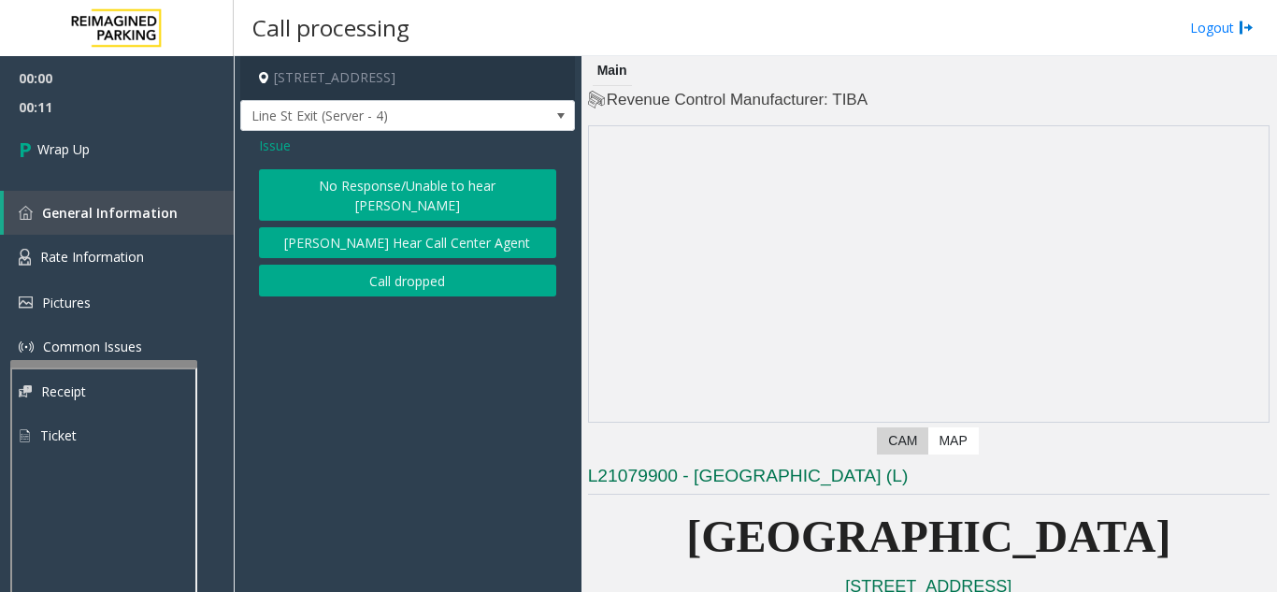
click at [380, 273] on button "Call dropped" at bounding box center [407, 281] width 297 height 32
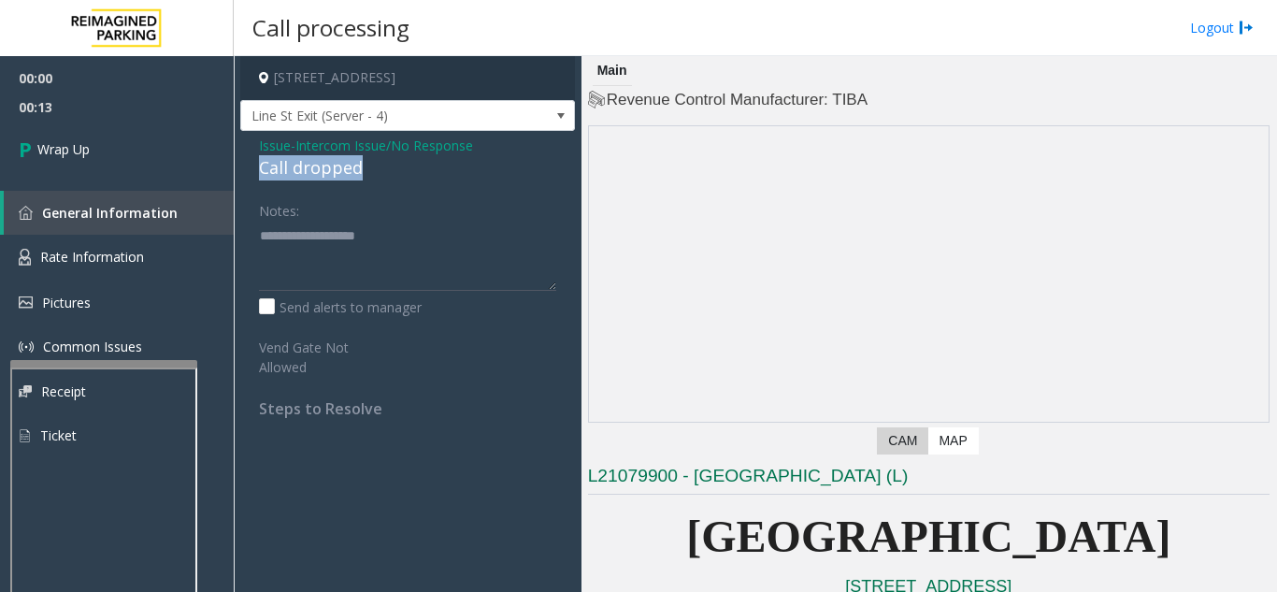
drag, startPoint x: 252, startPoint y: 169, endPoint x: 372, endPoint y: 169, distance: 119.7
click at [372, 169] on div "Issue - Intercom Issue/No Response Call dropped Notes: Send alerts to manager V…" at bounding box center [407, 284] width 335 height 306
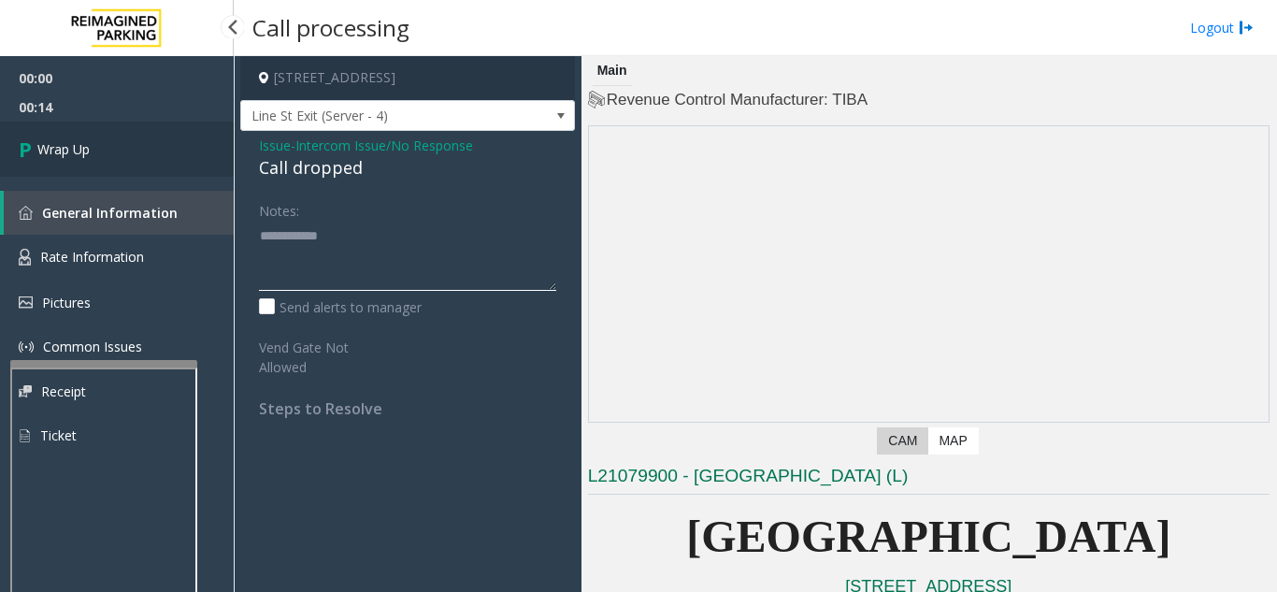
type textarea "**********"
click at [97, 171] on link "Wrap Up" at bounding box center [117, 149] width 234 height 55
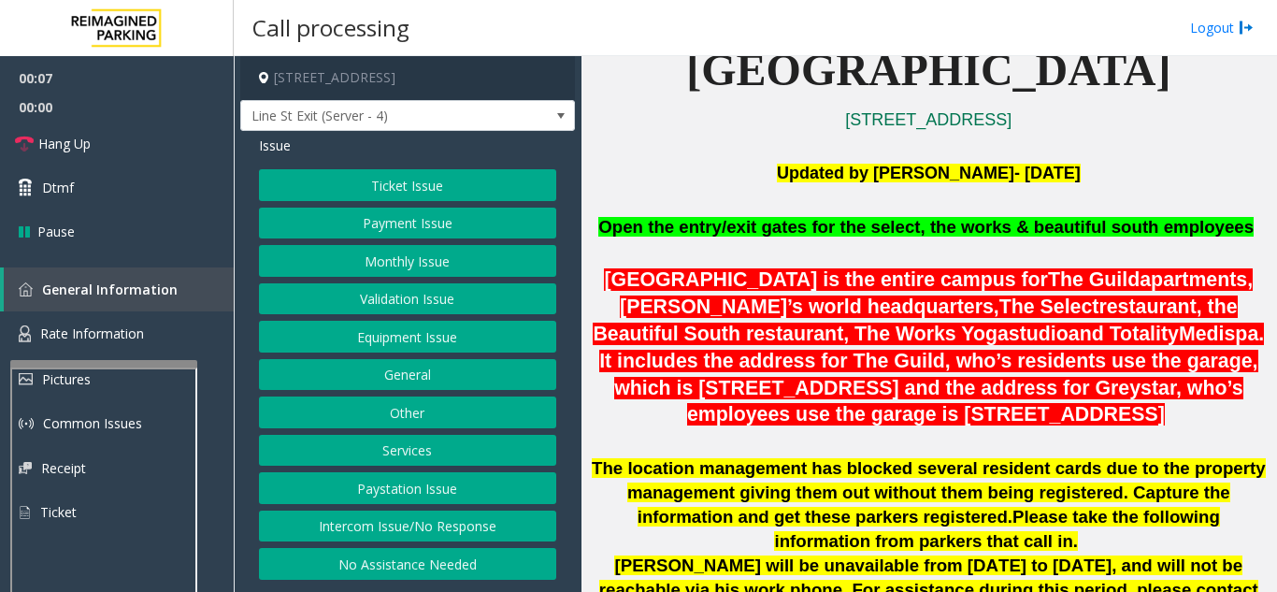
scroll to position [468, 0]
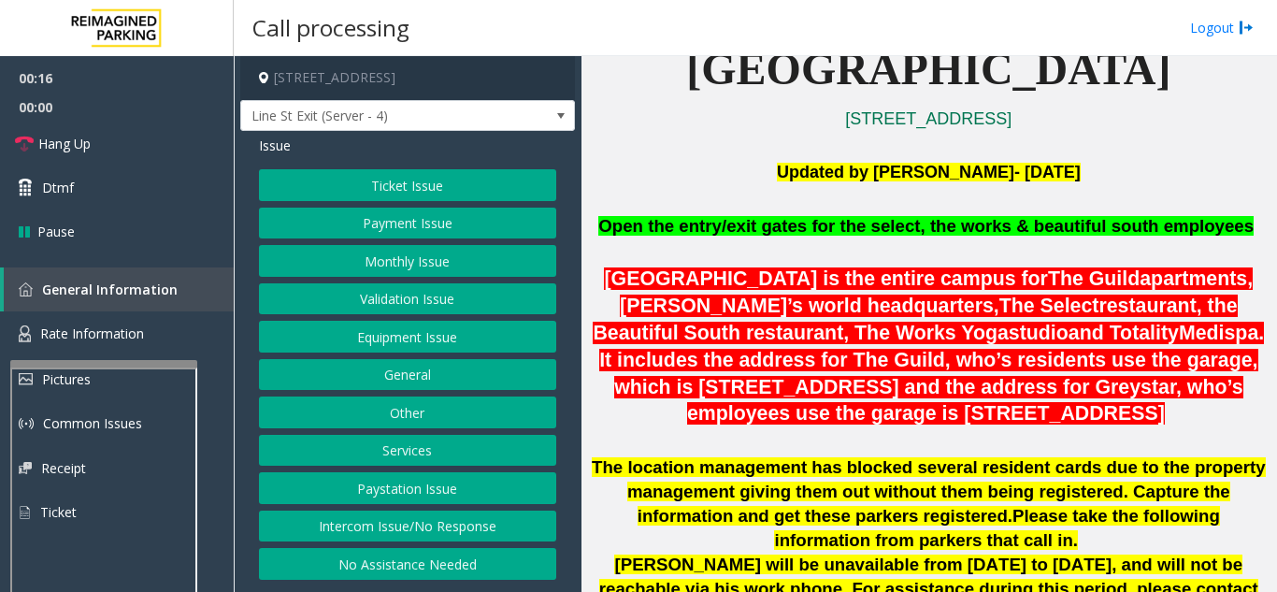
click at [455, 532] on button "Intercom Issue/No Response" at bounding box center [407, 527] width 297 height 32
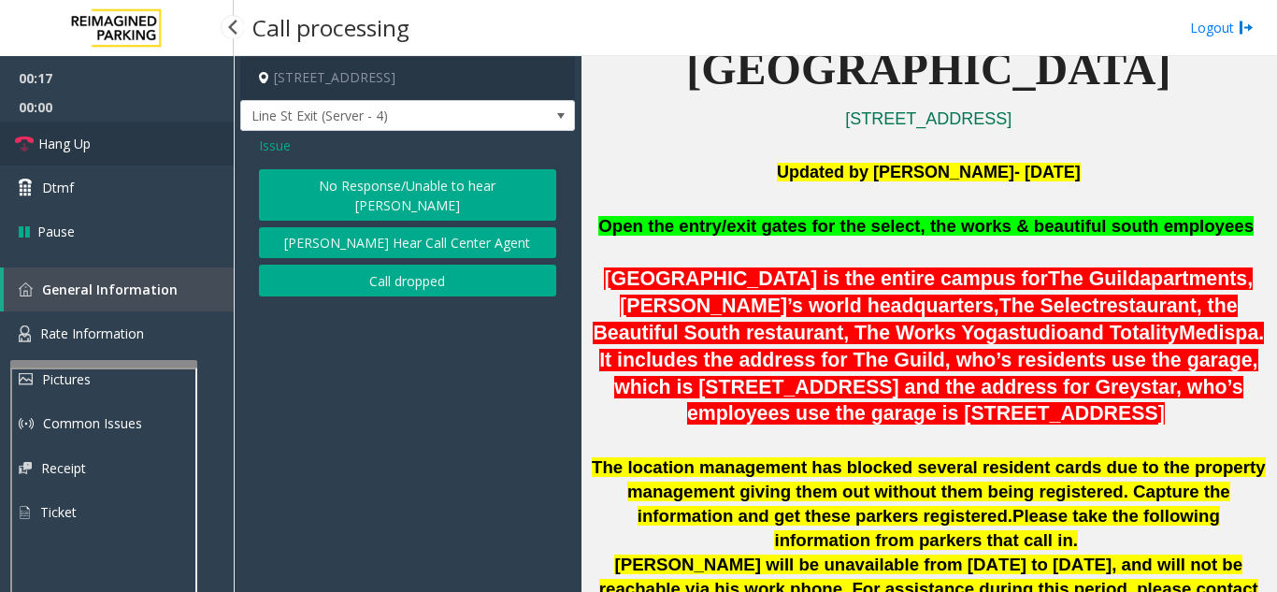
click at [139, 164] on link "Hang Up" at bounding box center [117, 144] width 234 height 44
click at [428, 192] on button "No Response/Unable to hear [PERSON_NAME]" at bounding box center [407, 194] width 297 height 51
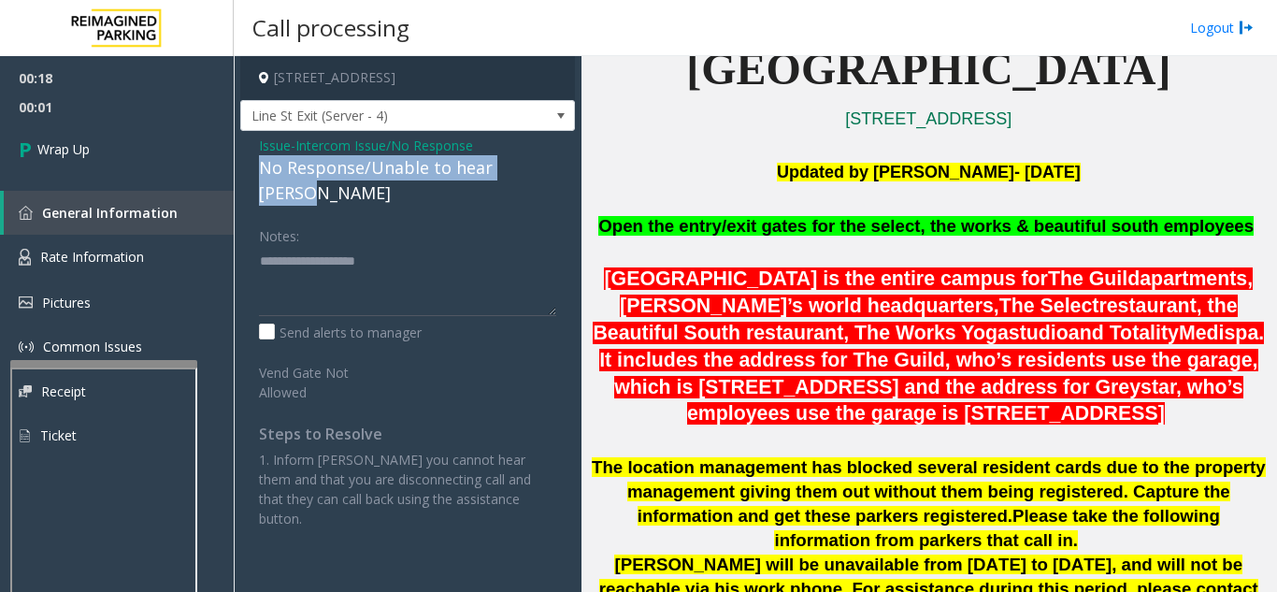
drag, startPoint x: 265, startPoint y: 172, endPoint x: 548, endPoint y: 158, distance: 283.7
click at [548, 158] on div "Issue - Intercom Issue/No Response No Response/Unable to hear [PERSON_NAME] Not…" at bounding box center [407, 339] width 335 height 416
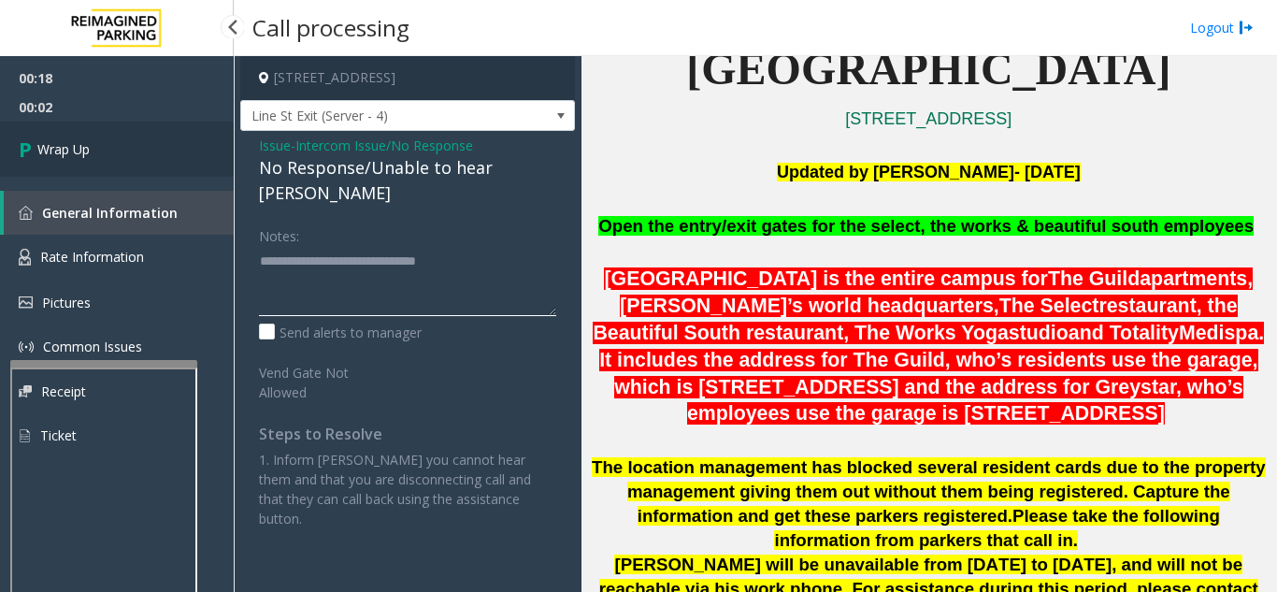
type textarea "**********"
click at [125, 160] on link "Wrap Up" at bounding box center [117, 149] width 234 height 55
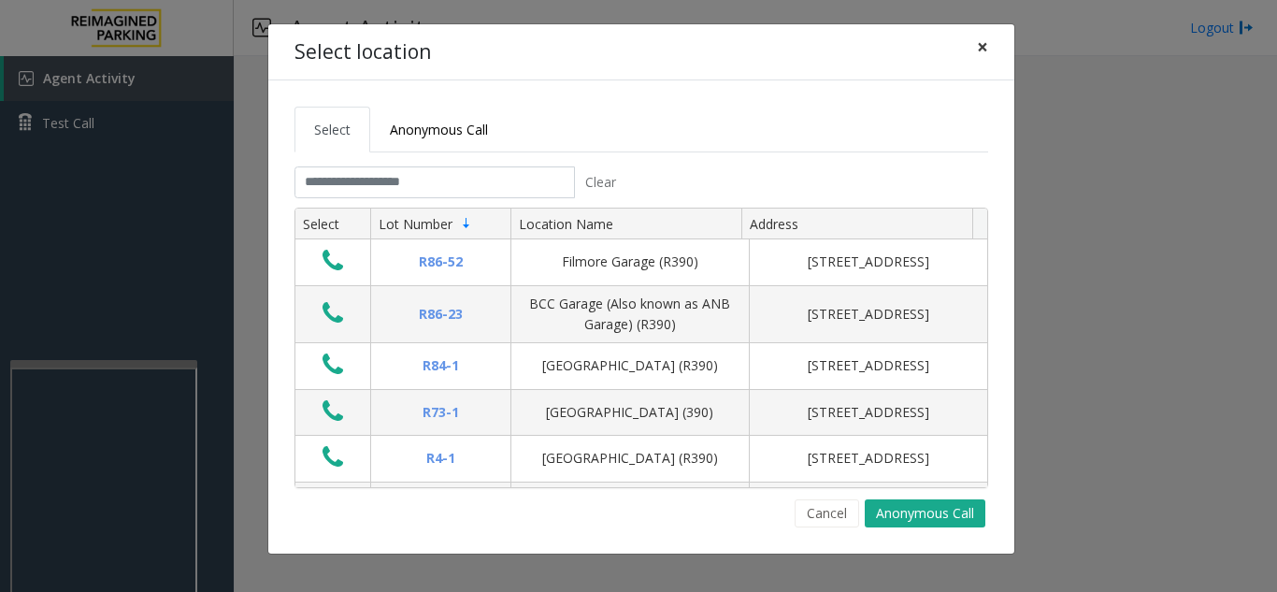
click at [983, 50] on span "×" at bounding box center [982, 47] width 11 height 26
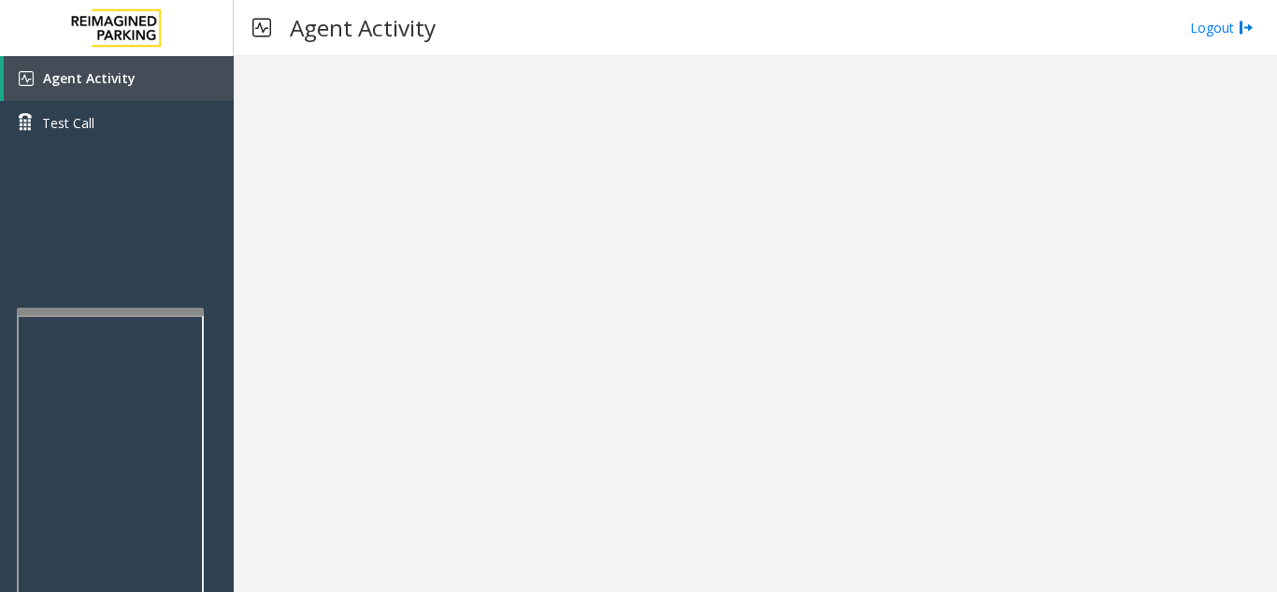
click at [103, 311] on div at bounding box center [110, 311] width 187 height 7
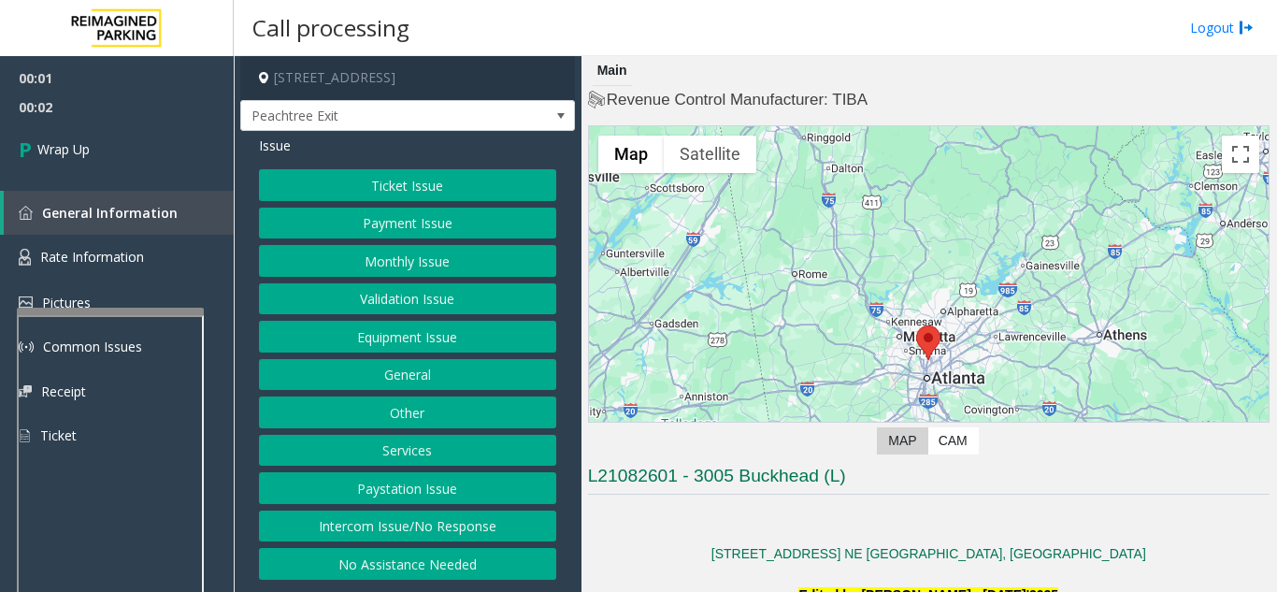
click at [414, 522] on button "Intercom Issue/No Response" at bounding box center [407, 527] width 297 height 32
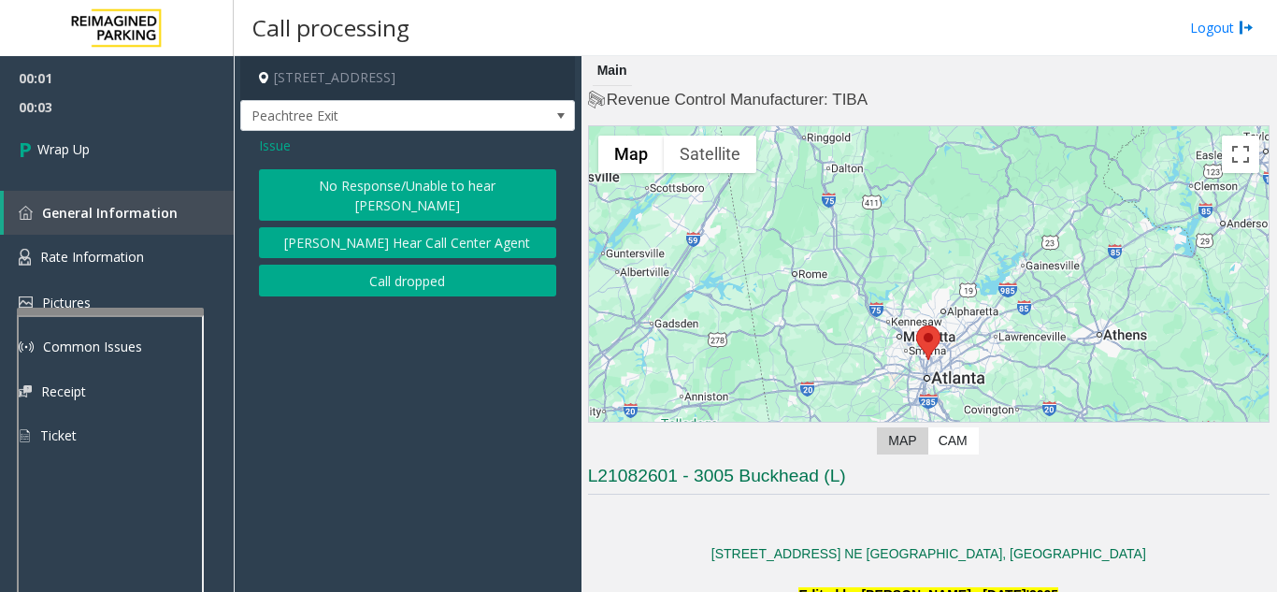
click at [380, 266] on button "Call dropped" at bounding box center [407, 281] width 297 height 32
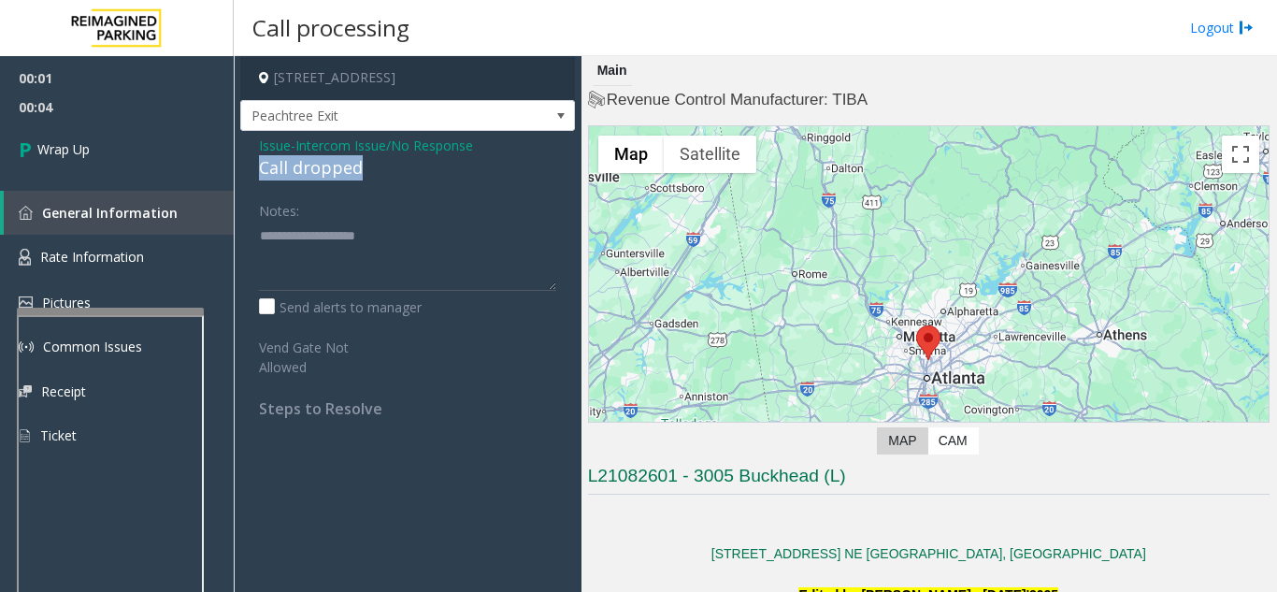
drag, startPoint x: 256, startPoint y: 170, endPoint x: 368, endPoint y: 166, distance: 112.3
click at [368, 166] on div "Issue - Intercom Issue/No Response Call dropped Notes: Send alerts to manager V…" at bounding box center [407, 284] width 335 height 306
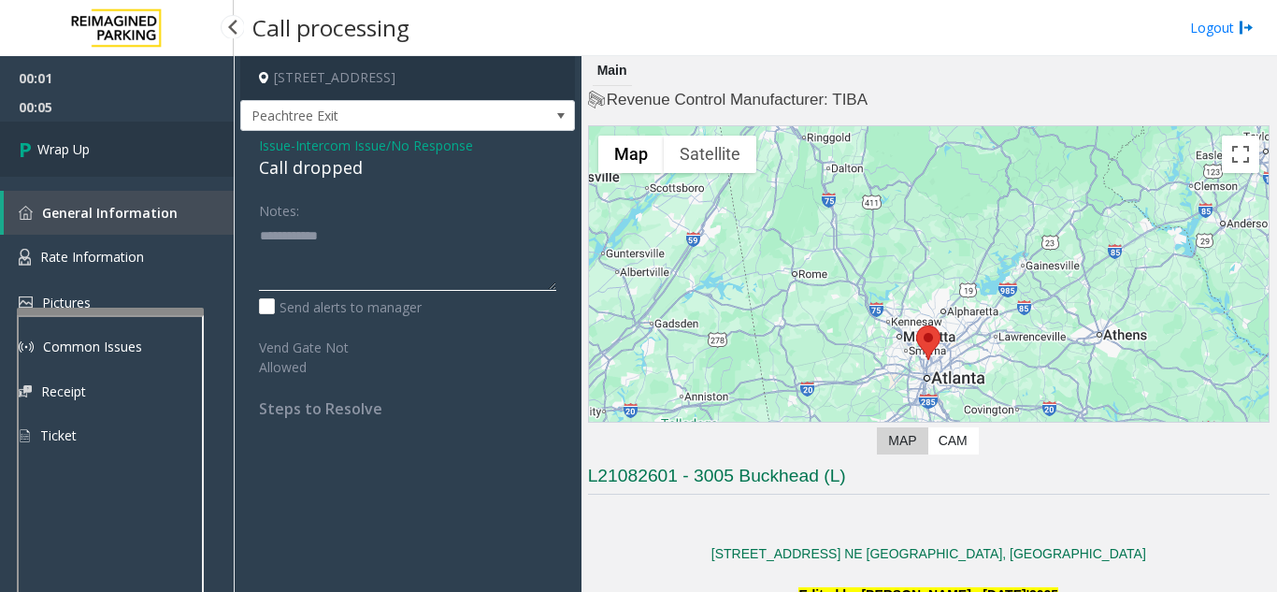
type textarea "**********"
click at [76, 166] on link "Wrap Up" at bounding box center [117, 149] width 234 height 55
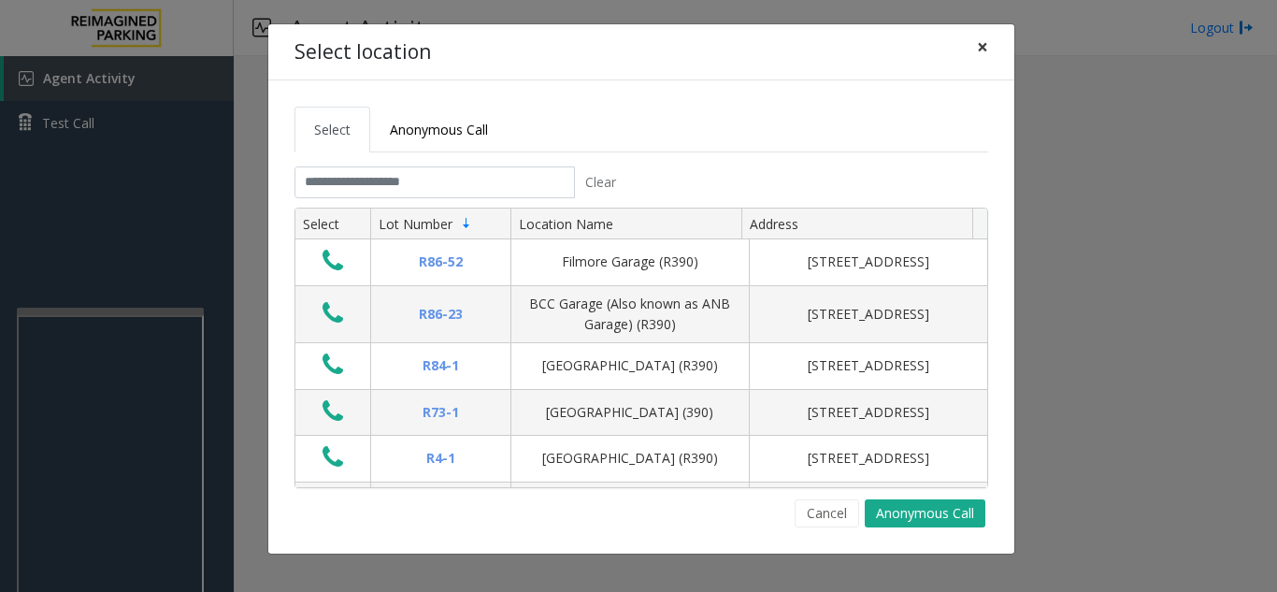
click at [981, 46] on span "×" at bounding box center [982, 47] width 11 height 26
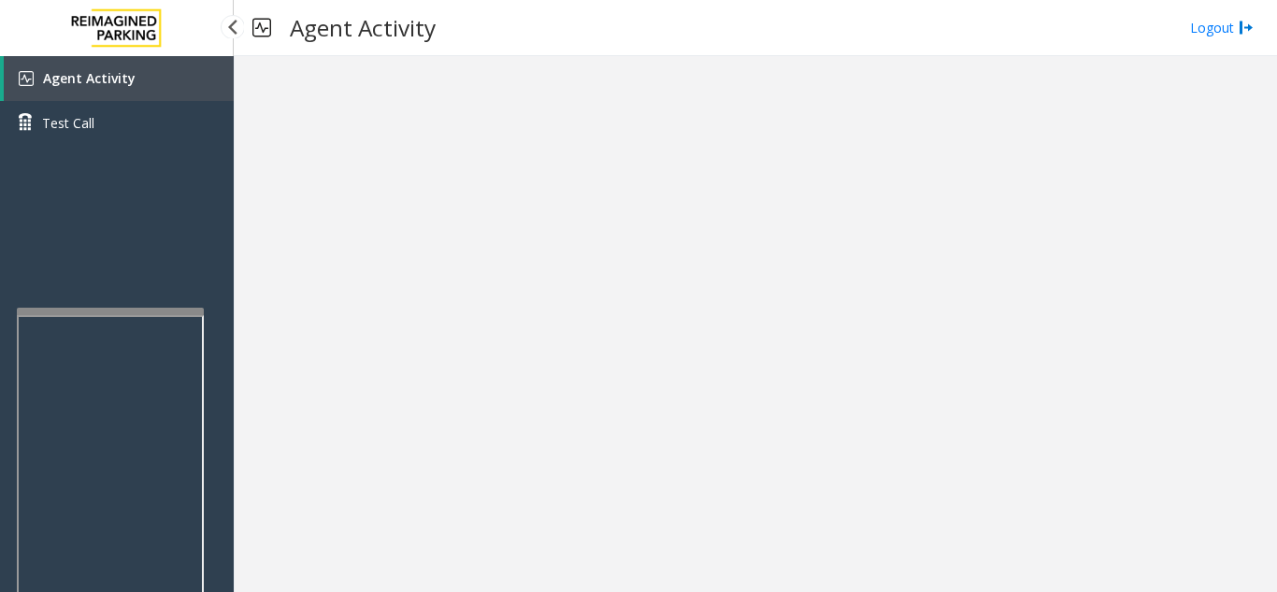
click at [168, 74] on link "Agent Activity" at bounding box center [119, 78] width 230 height 45
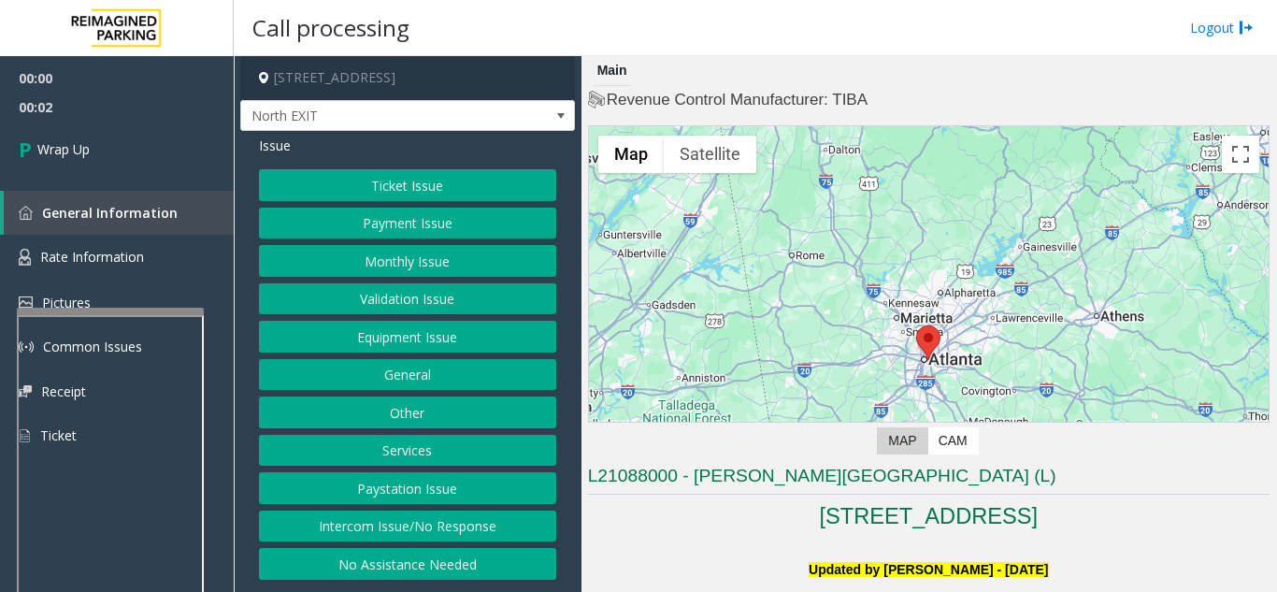
click at [446, 512] on button "Intercom Issue/No Response" at bounding box center [407, 527] width 297 height 32
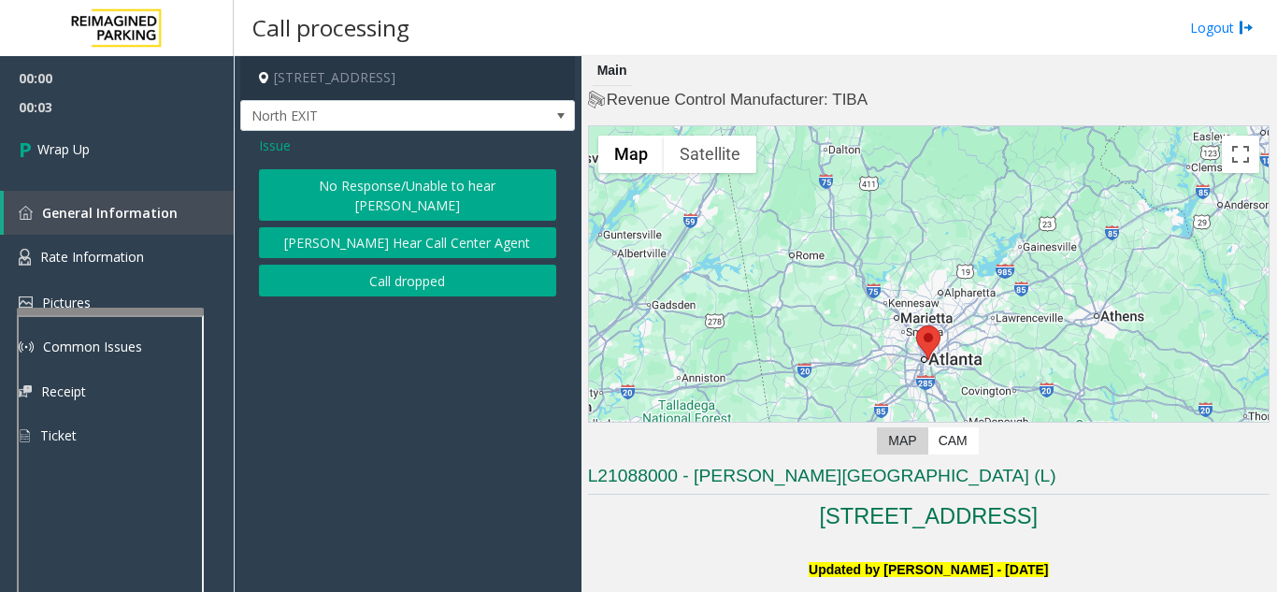
click at [405, 265] on button "Call dropped" at bounding box center [407, 281] width 297 height 32
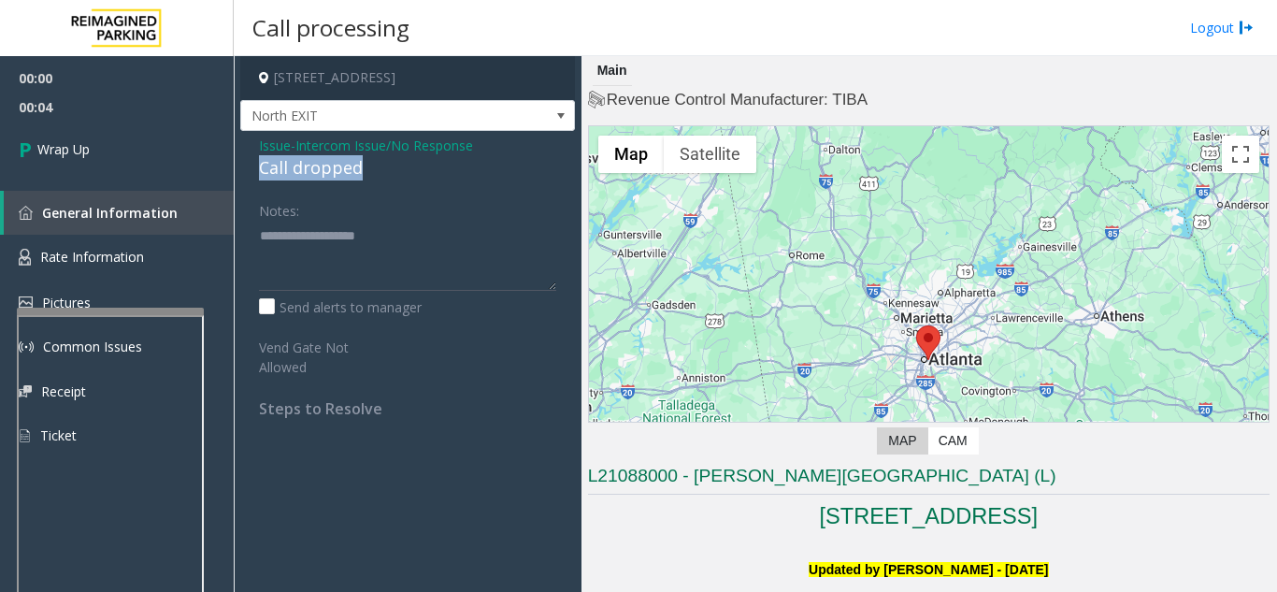
drag, startPoint x: 258, startPoint y: 169, endPoint x: 352, endPoint y: 173, distance: 94.5
click at [364, 171] on div "Issue - Intercom Issue/No Response Call dropped Notes: Send alerts to manager V…" at bounding box center [407, 284] width 335 height 306
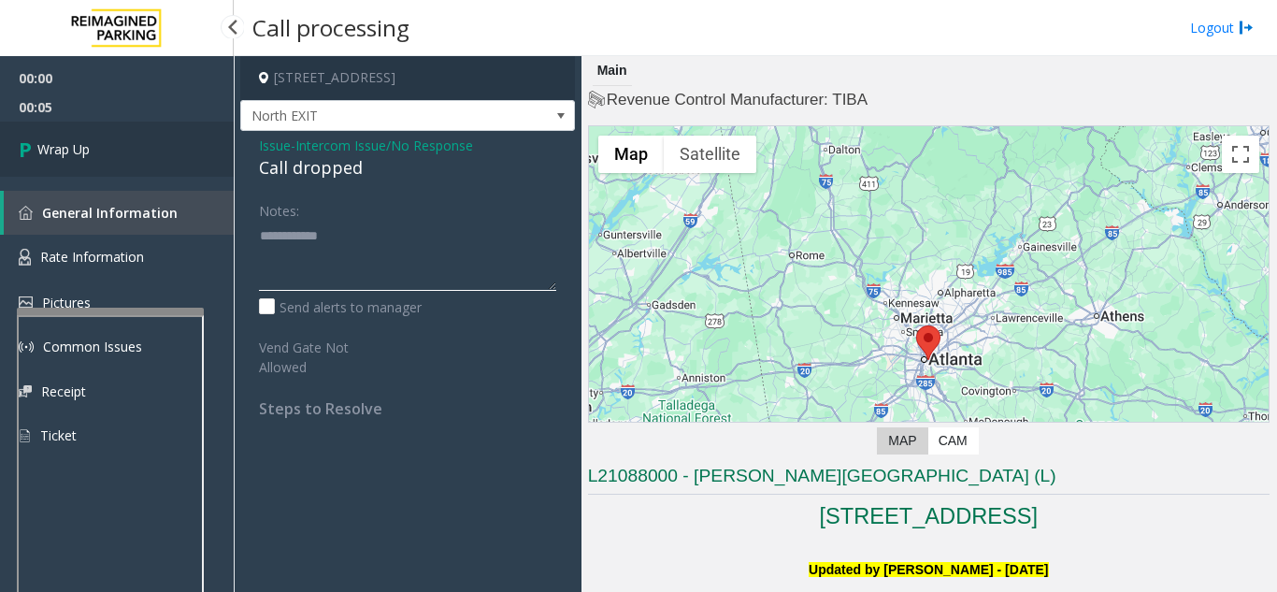
type textarea "**********"
click at [194, 166] on link "Wrap Up" at bounding box center [117, 149] width 234 height 55
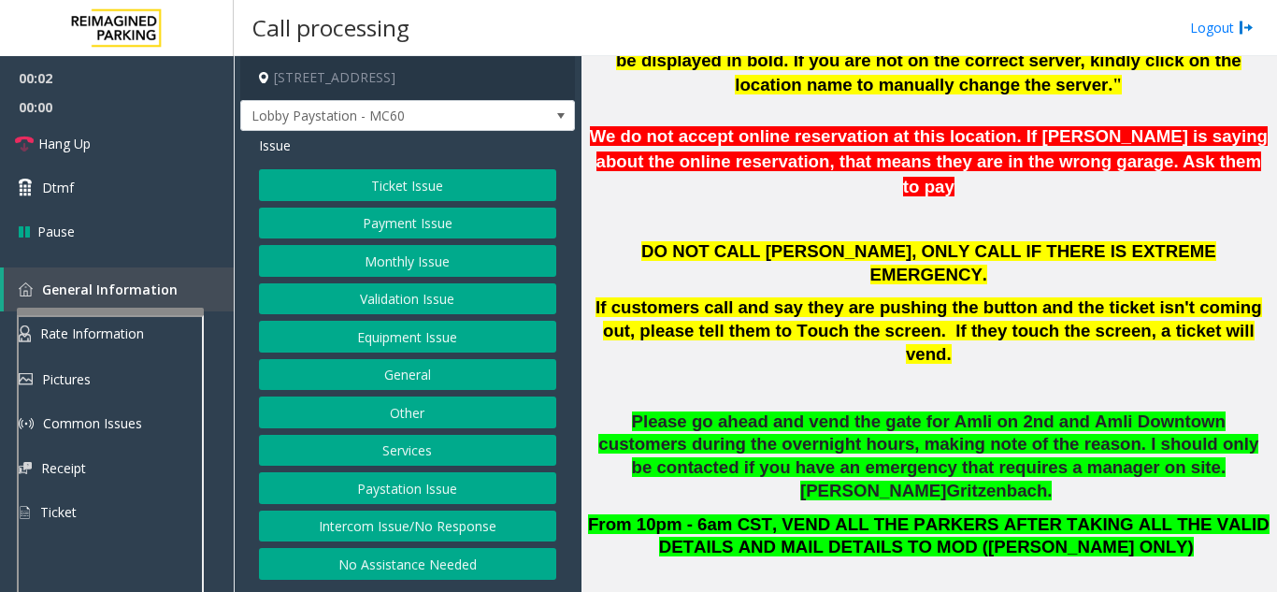
scroll to position [655, 0]
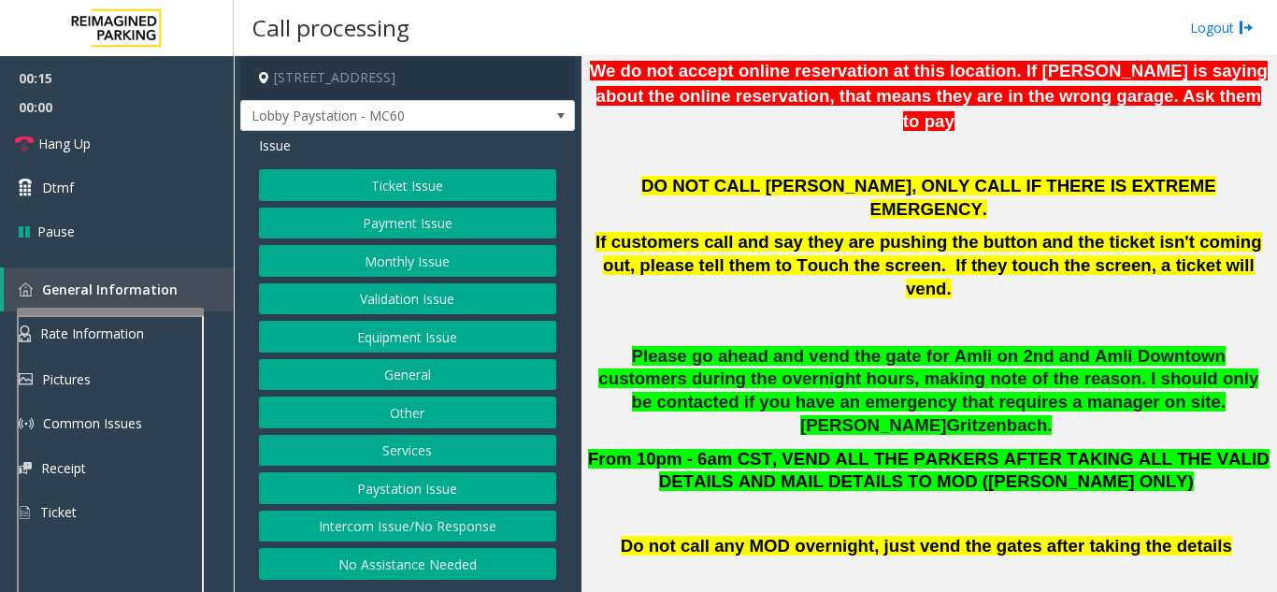
click at [466, 533] on button "Intercom Issue/No Response" at bounding box center [407, 527] width 297 height 32
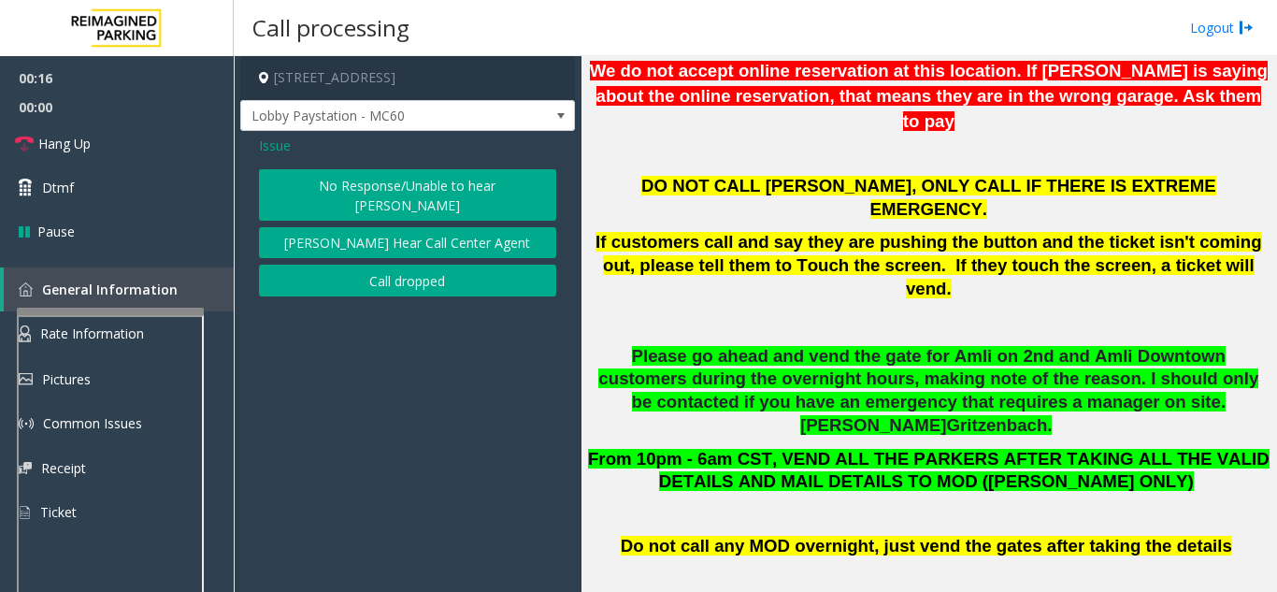
click at [424, 174] on button "No Response/Unable to hear [PERSON_NAME]" at bounding box center [407, 194] width 297 height 51
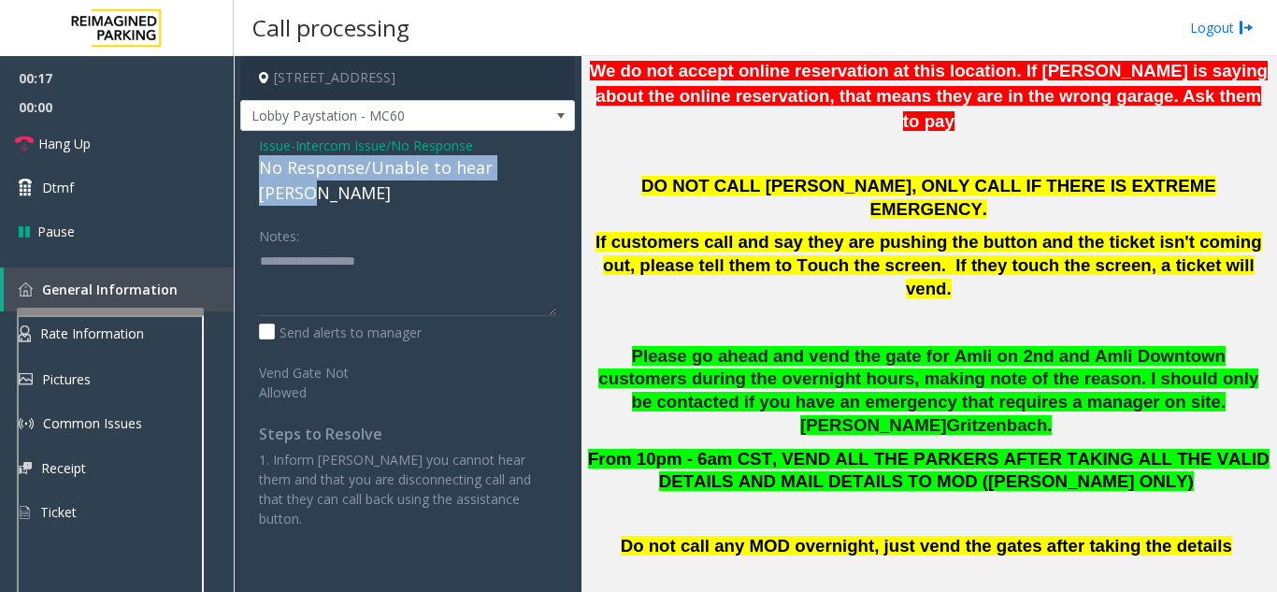
drag, startPoint x: 264, startPoint y: 169, endPoint x: 564, endPoint y: 166, distance: 300.2
click at [564, 166] on div "Issue - Intercom Issue/No Response No Response/Unable to hear [PERSON_NAME] Not…" at bounding box center [407, 339] width 335 height 416
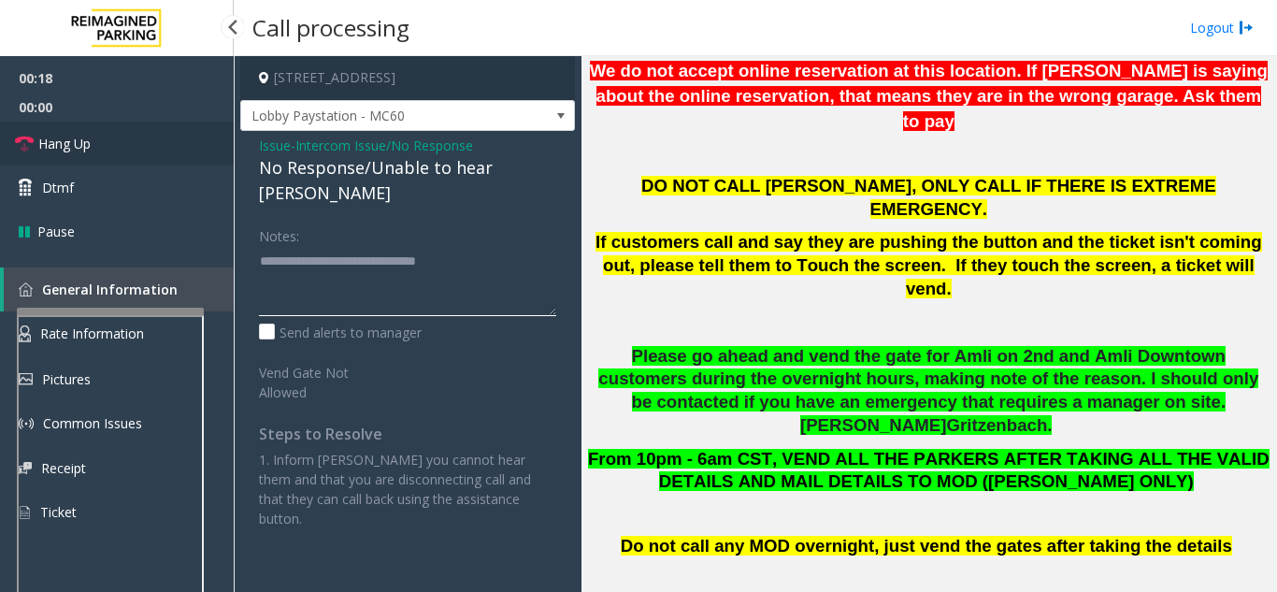
type textarea "**********"
click at [194, 153] on link "Hang Up" at bounding box center [117, 144] width 234 height 44
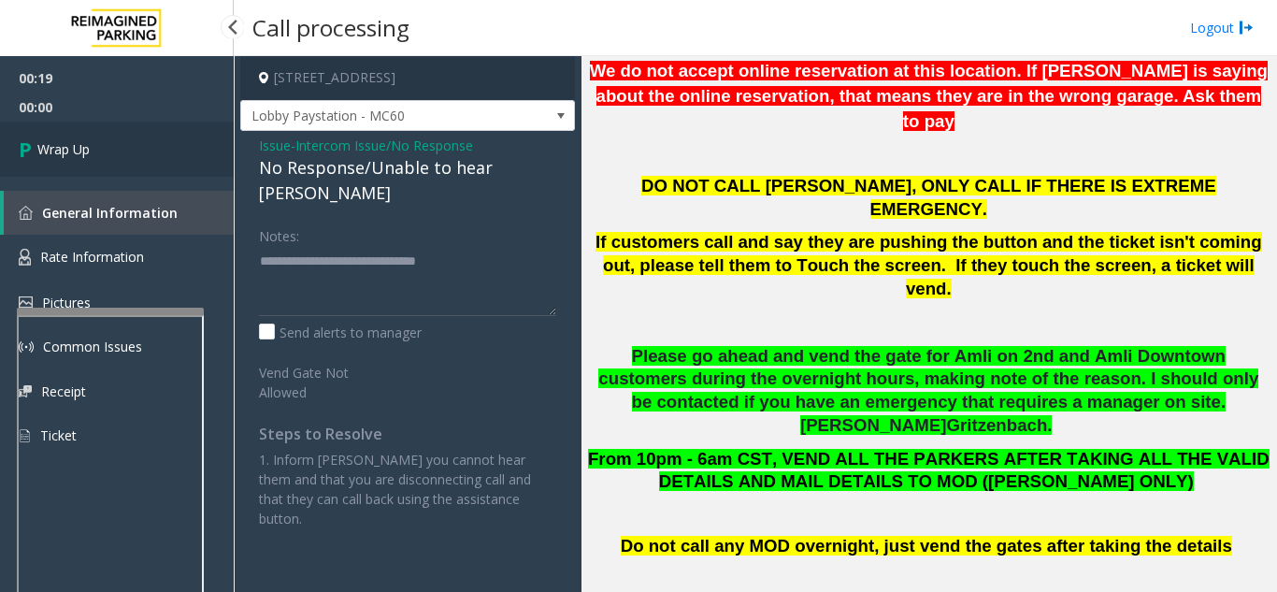
click at [194, 153] on link "Wrap Up" at bounding box center [117, 149] width 234 height 55
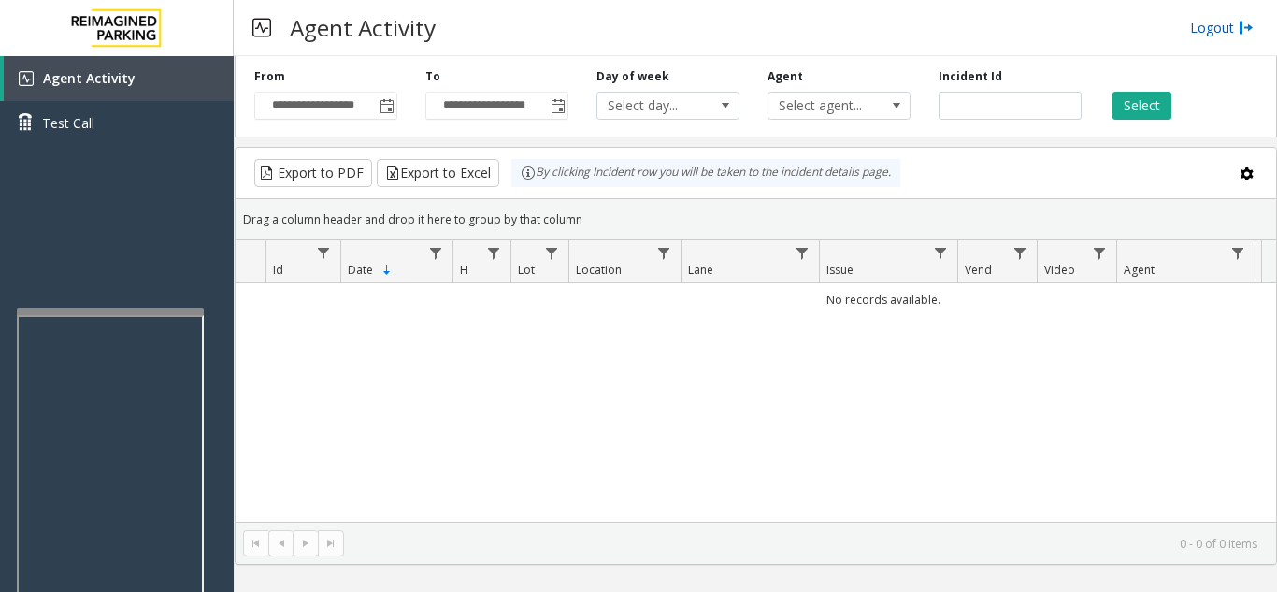
click at [1230, 26] on link "Logout" at bounding box center [1222, 28] width 64 height 20
